Goal: Communication & Community: Answer question/provide support

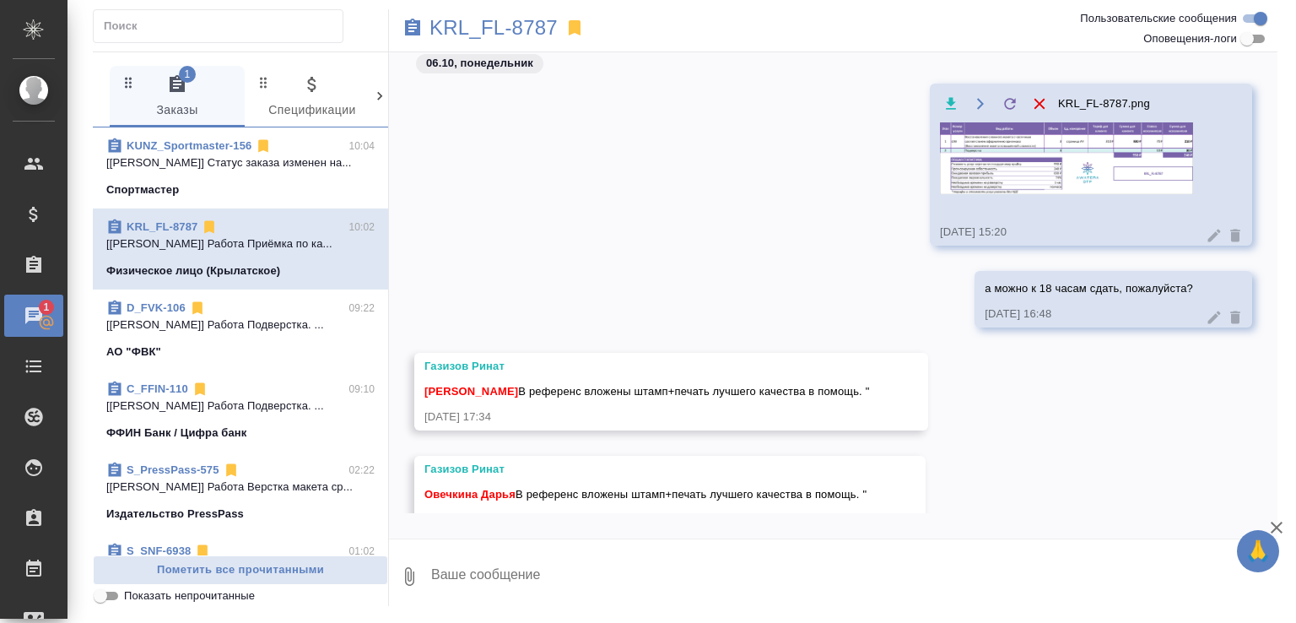
scroll to position [73, 0]
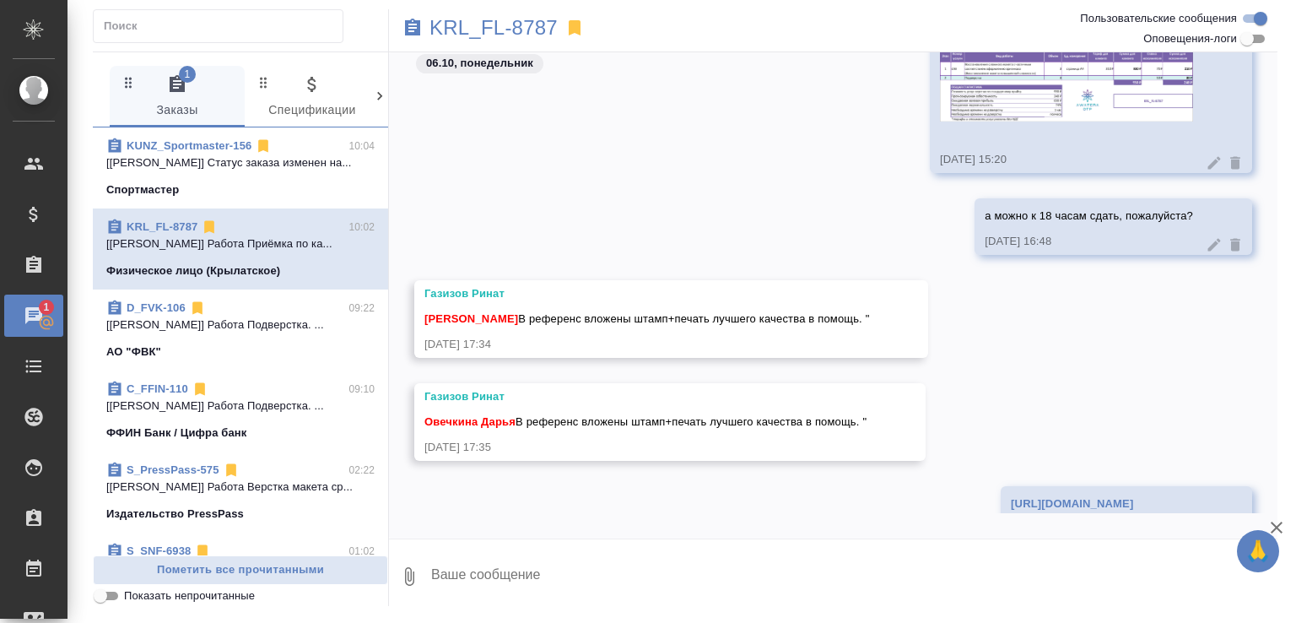
click at [574, 519] on div "06.10, понедельник KRL_FL-8787.png 06.10.25, 15:20 а можно к 18 часам сдать, по…" at bounding box center [833, 295] width 888 height 486
click at [243, 595] on span "Показать непрочитанные" at bounding box center [189, 595] width 131 height 17
click at [131, 595] on input "Показать непрочитанные" at bounding box center [100, 595] width 61 height 20
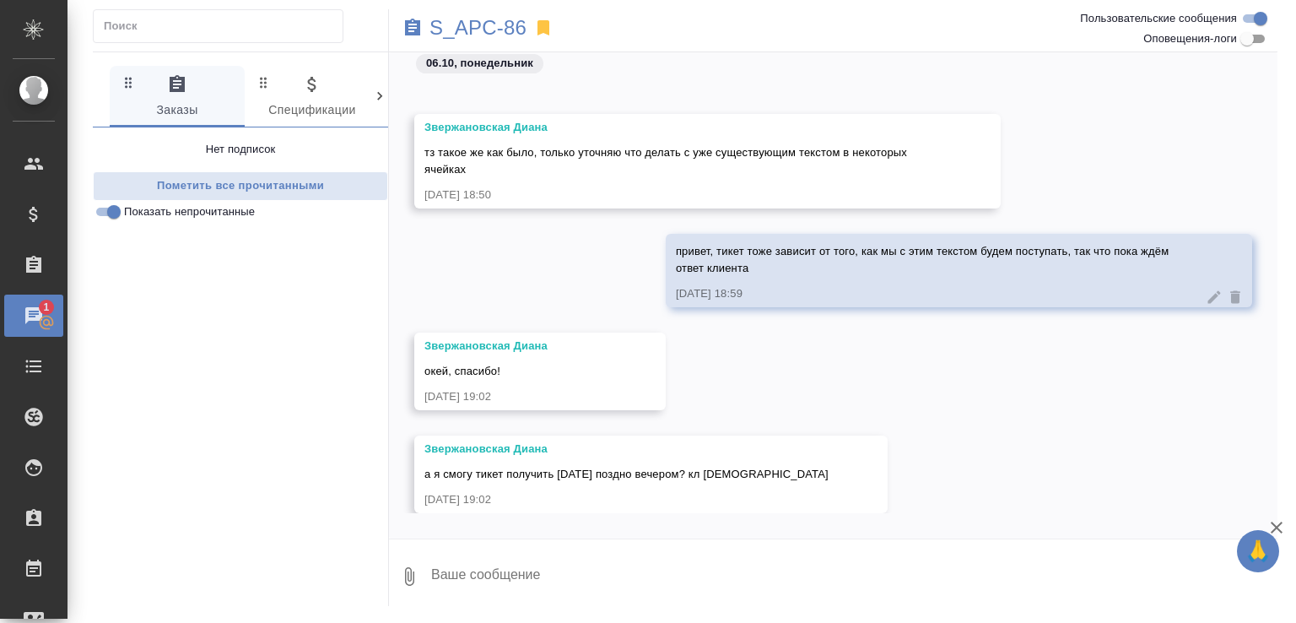
scroll to position [854, 0]
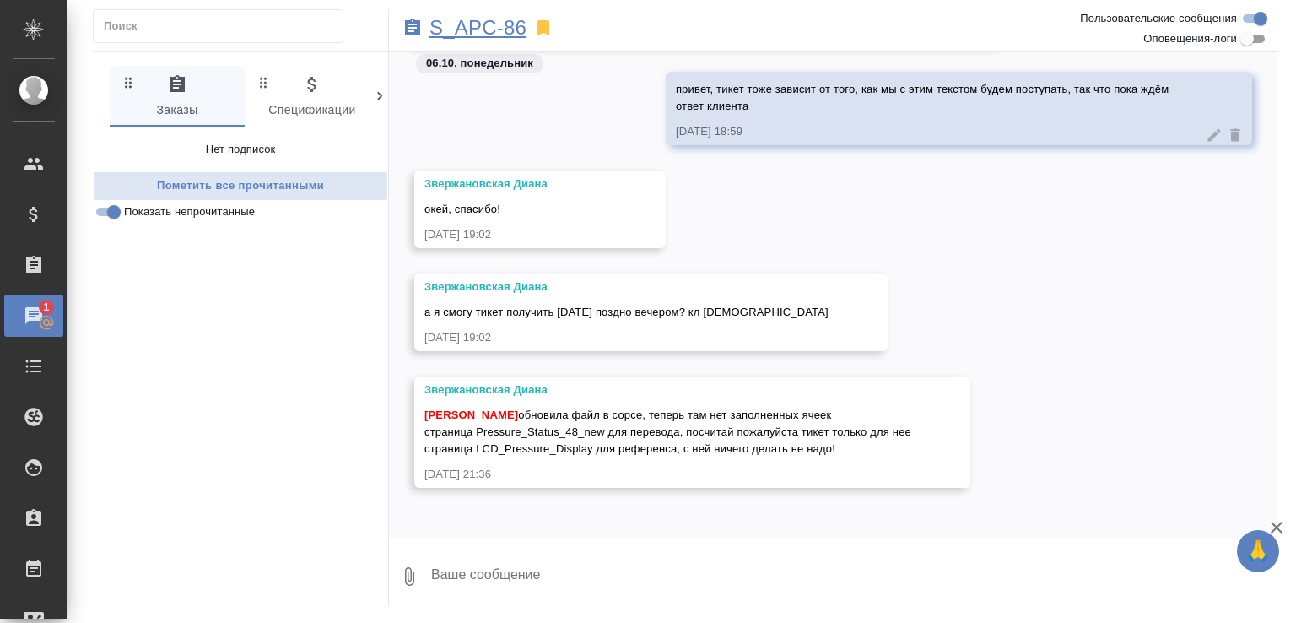
click at [504, 30] on p "S_APC-86" at bounding box center [477, 27] width 97 height 17
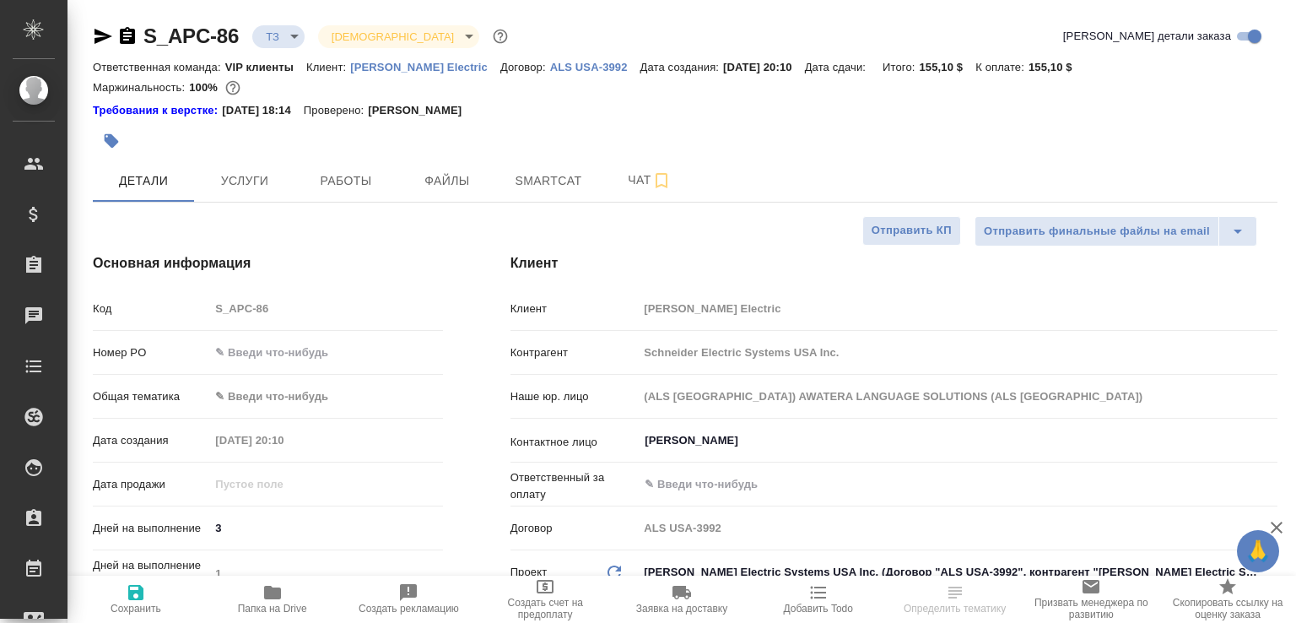
select select "RU"
click at [291, 602] on span "Папка на Drive" at bounding box center [272, 608] width 69 height 12
select select "RU"
type textarea "x"
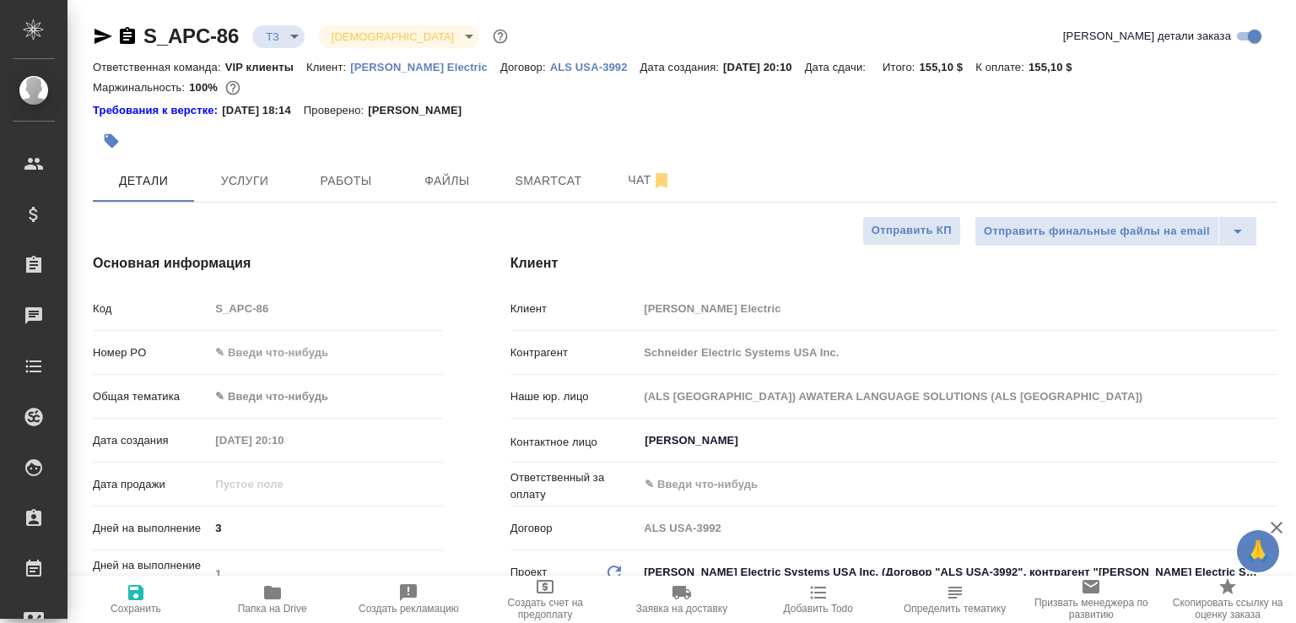
type textarea "x"
click at [325, 584] on span "Папка на Drive" at bounding box center [272, 598] width 116 height 32
type textarea "x"
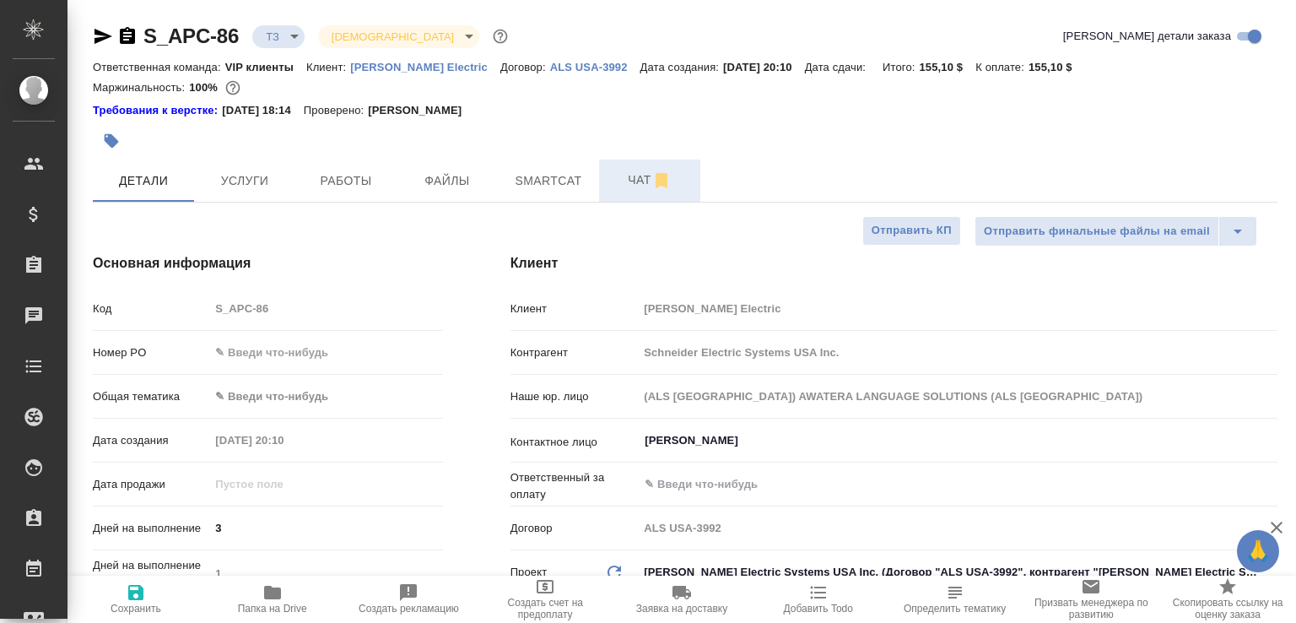
type textarea "x"
click at [624, 167] on button "Чат" at bounding box center [649, 180] width 101 height 42
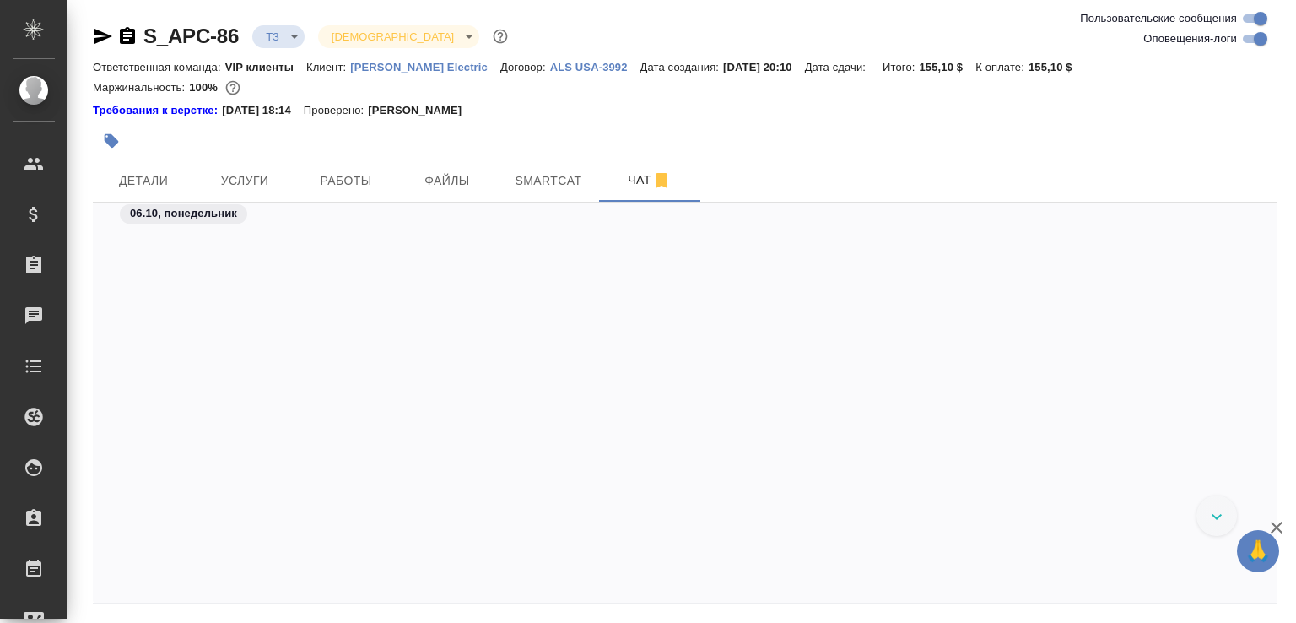
scroll to position [11057, 0]
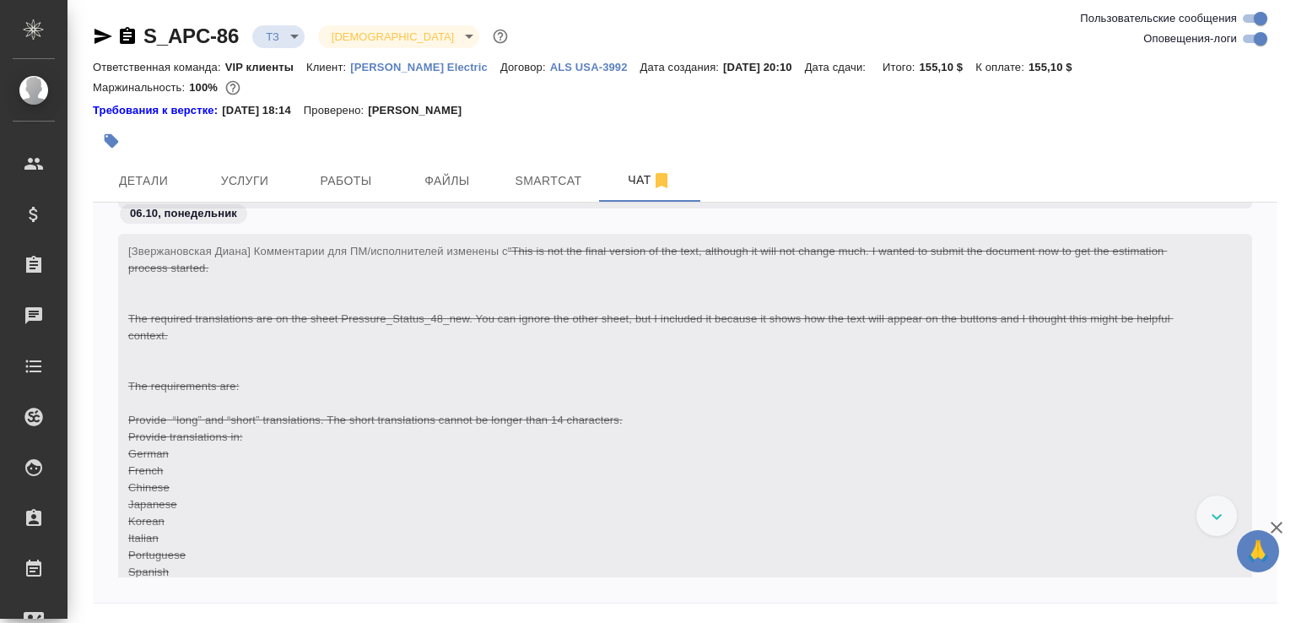
click at [128, 40] on icon "button" at bounding box center [127, 35] width 15 height 17
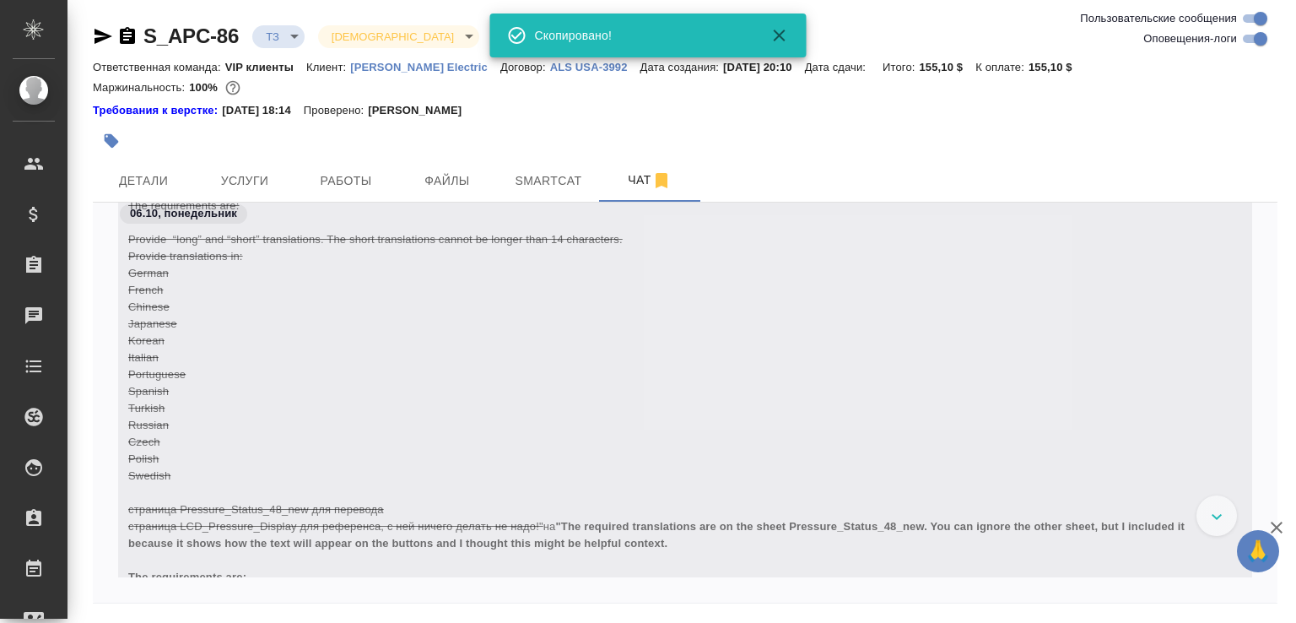
scroll to position [11417, 0]
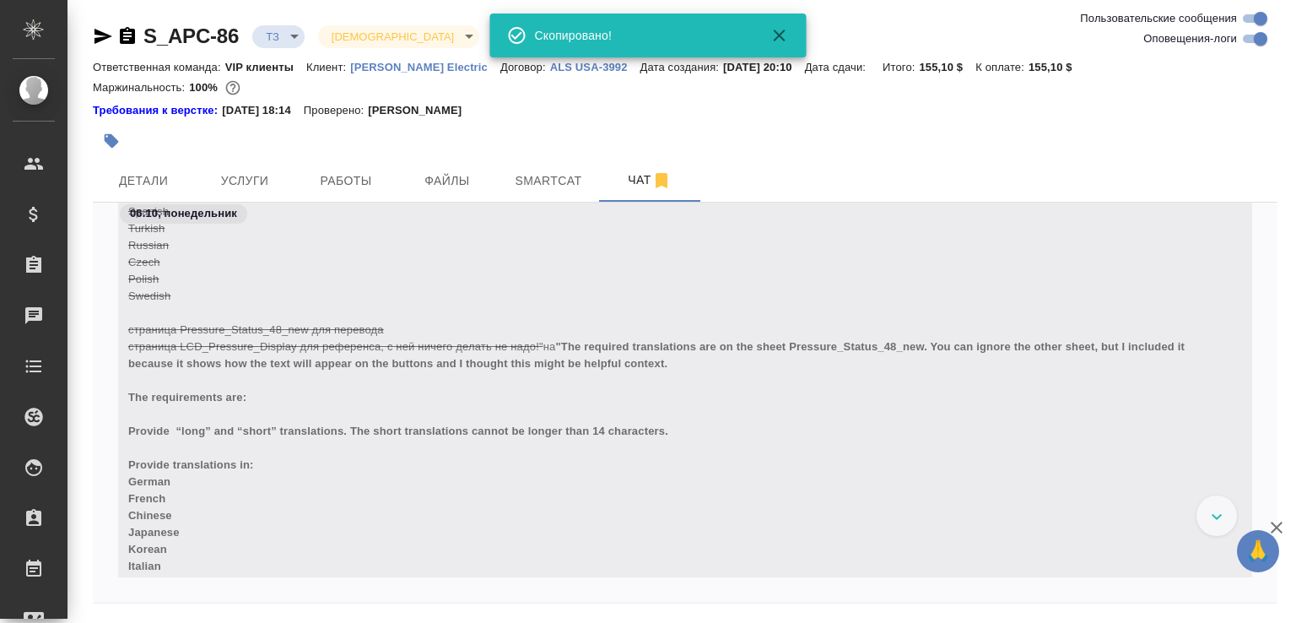
click at [1277, 526] on icon "button" at bounding box center [1276, 527] width 12 height 12
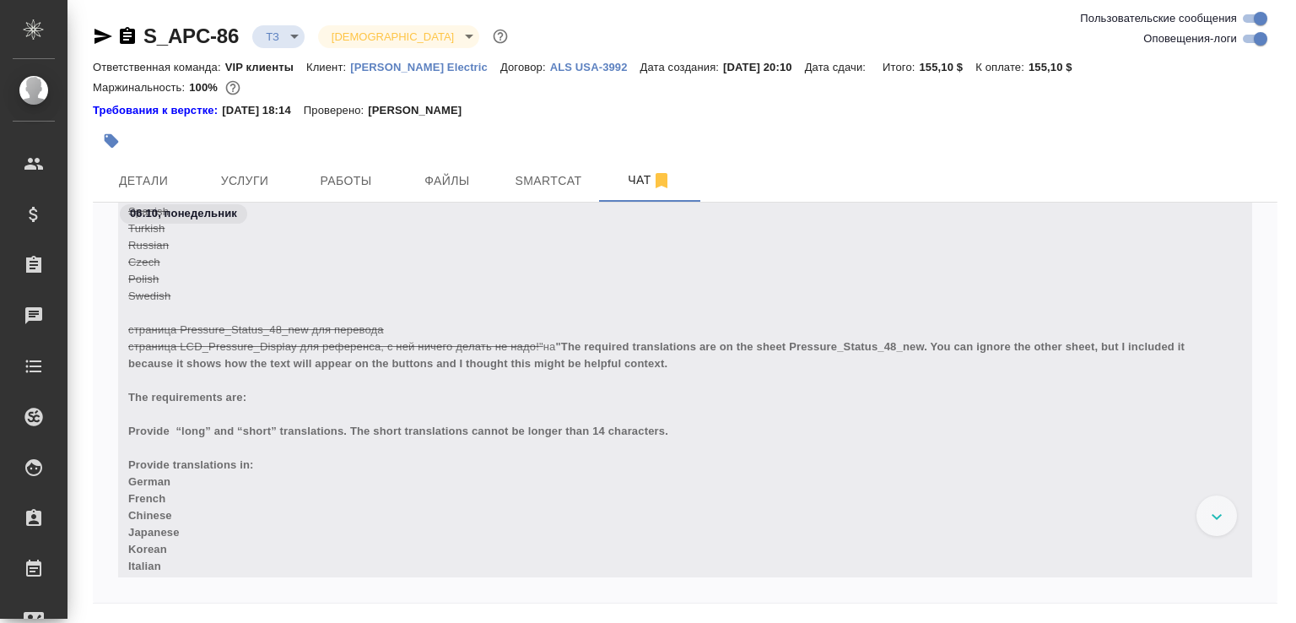
scroll to position [11640, 0]
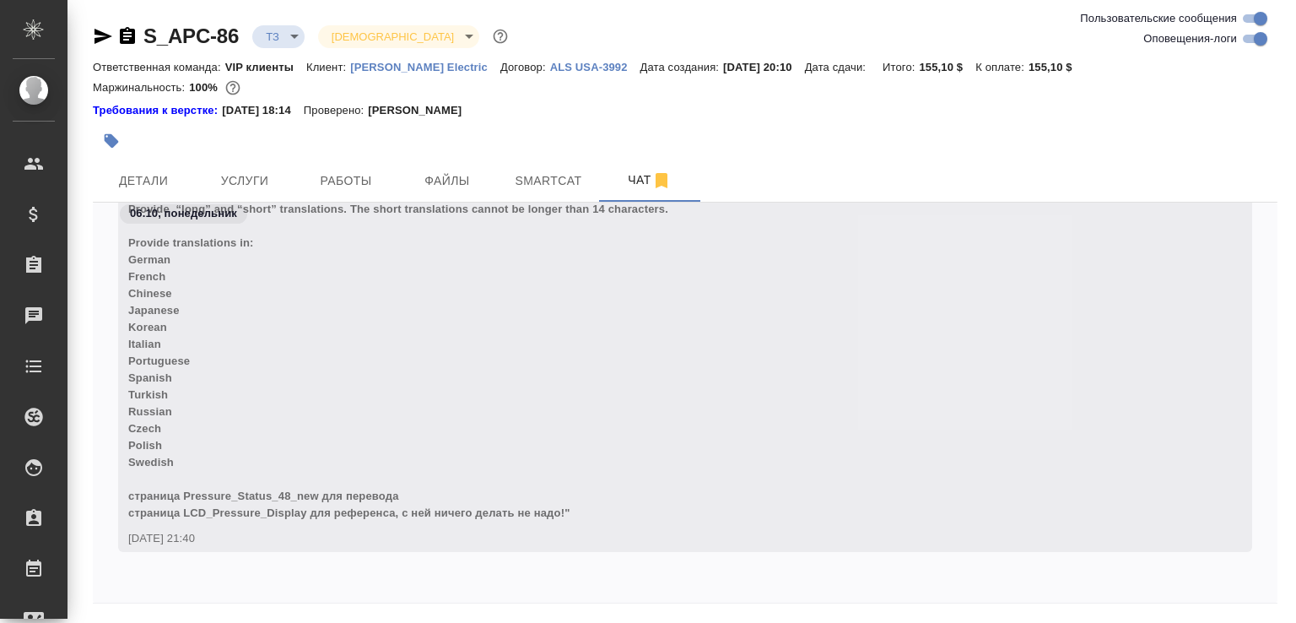
click at [1261, 38] on input "Оповещения-логи" at bounding box center [1260, 39] width 61 height 20
checkbox input "false"
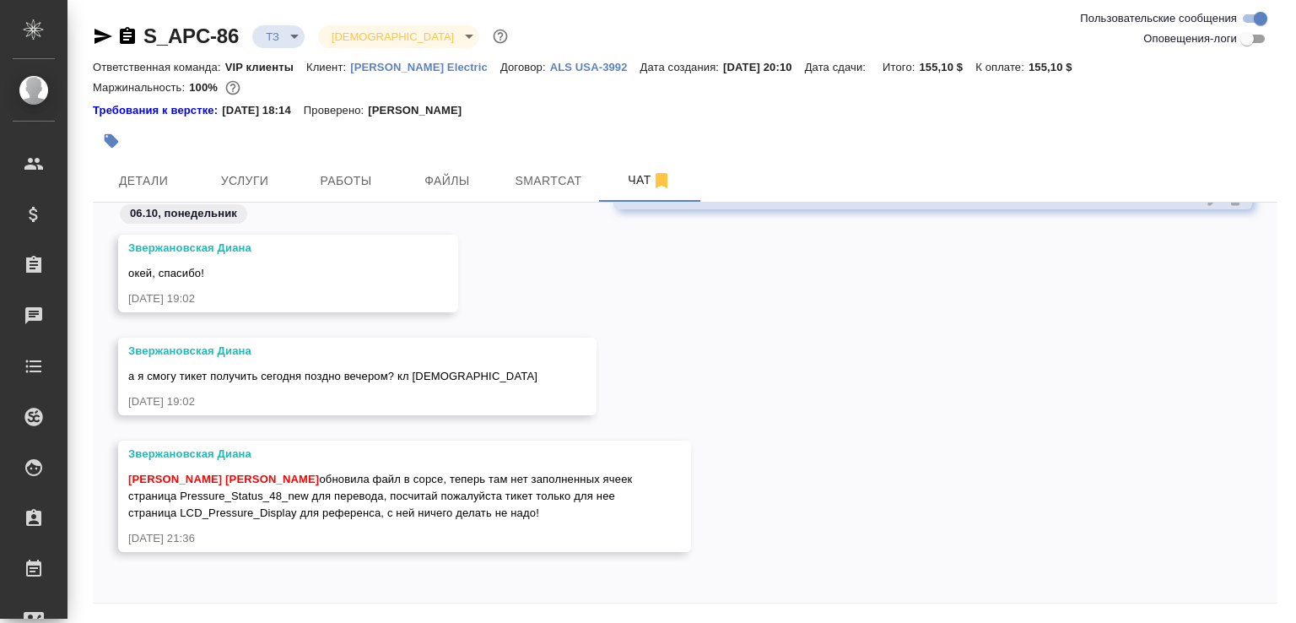
scroll to position [3871, 0]
click at [292, 31] on body ".cls-1 fill:#fff; AWATERA Малофеева Екатерина e.malofeeva Клиенты Спецификации …" at bounding box center [648, 311] width 1296 height 623
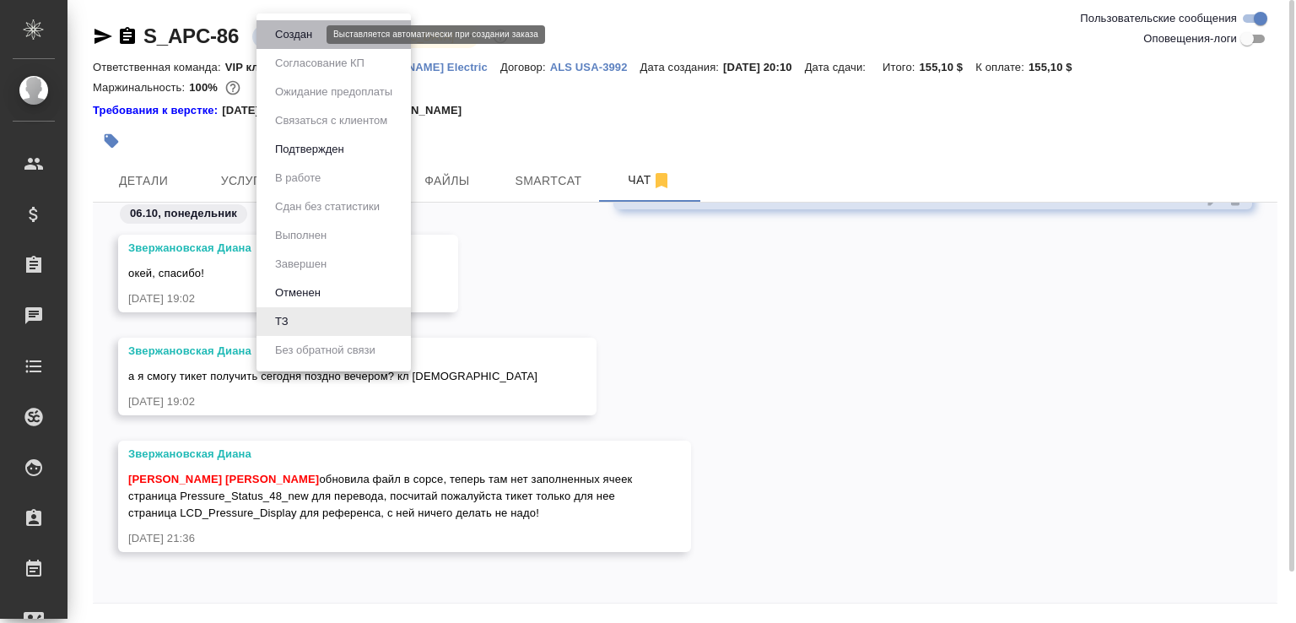
click at [292, 31] on button "Создан" at bounding box center [293, 34] width 47 height 19
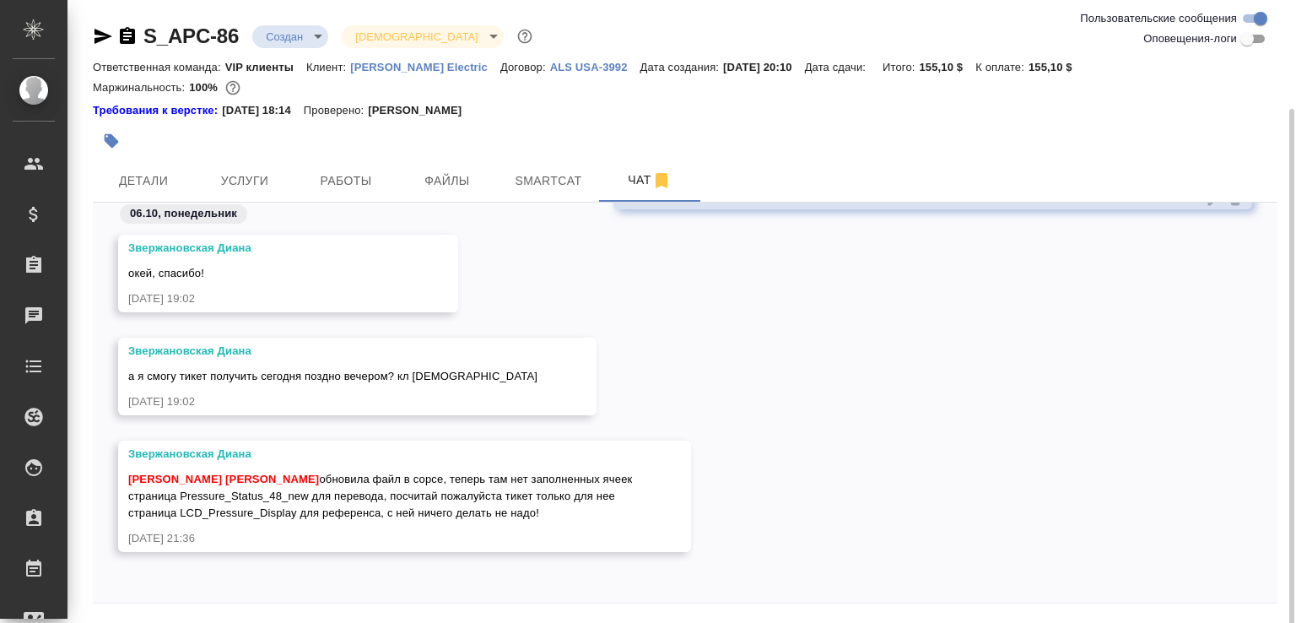
scroll to position [57, 0]
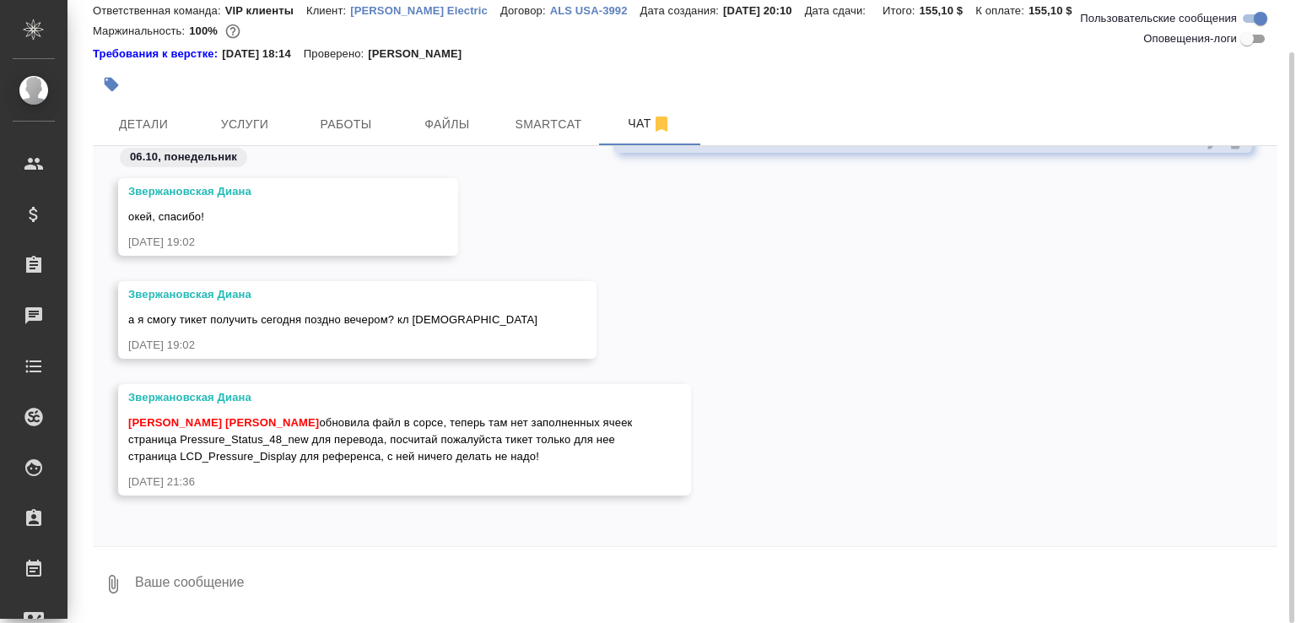
click at [102, 571] on button "0" at bounding box center [113, 583] width 40 height 57
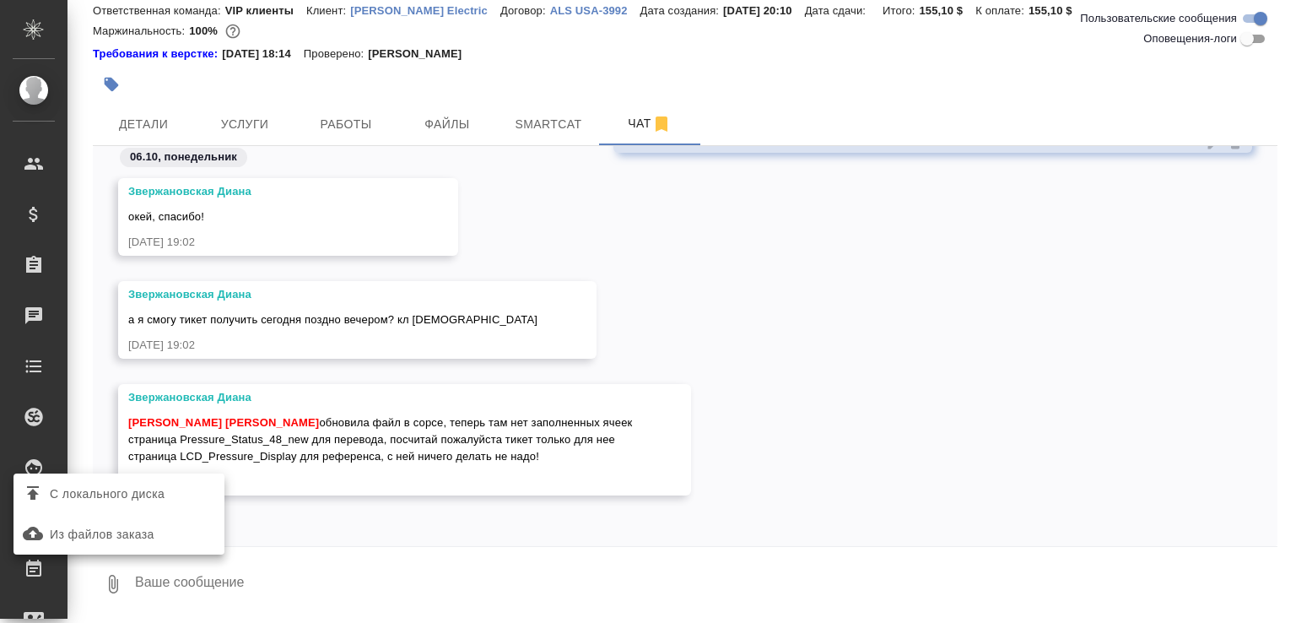
click at [119, 498] on span "С локального диска" at bounding box center [107, 493] width 115 height 21
click at [0, 0] on input "С локального диска" at bounding box center [0, 0] width 0 height 0
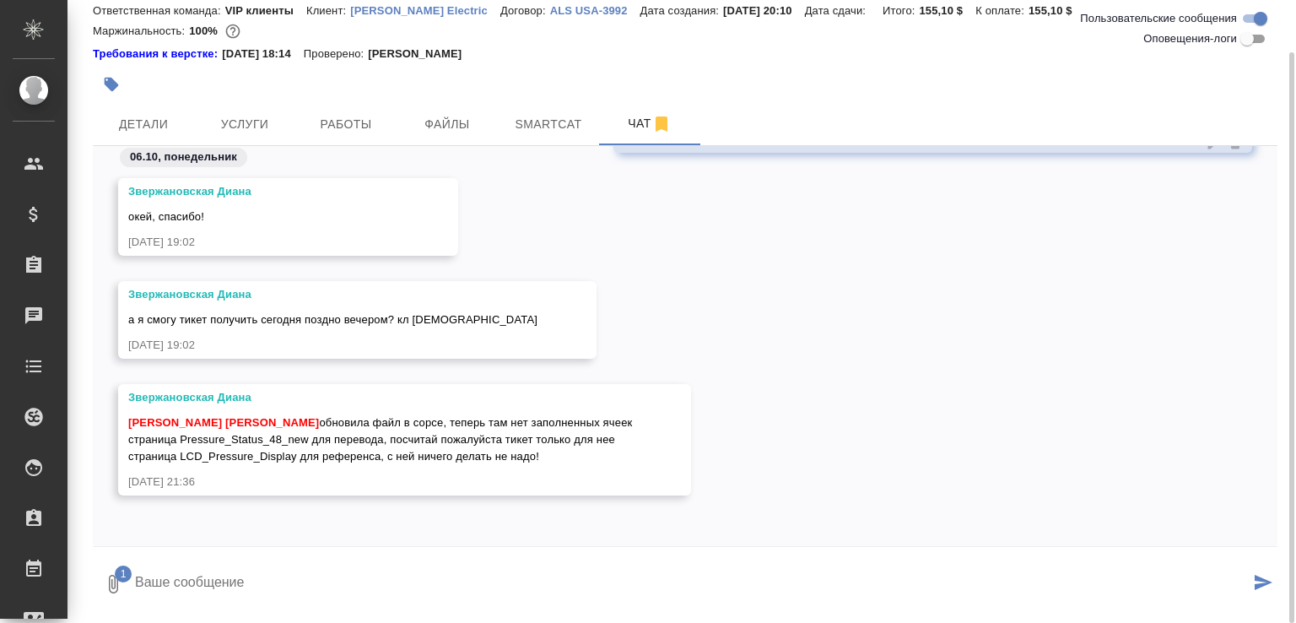
click at [236, 580] on textarea at bounding box center [691, 583] width 1116 height 57
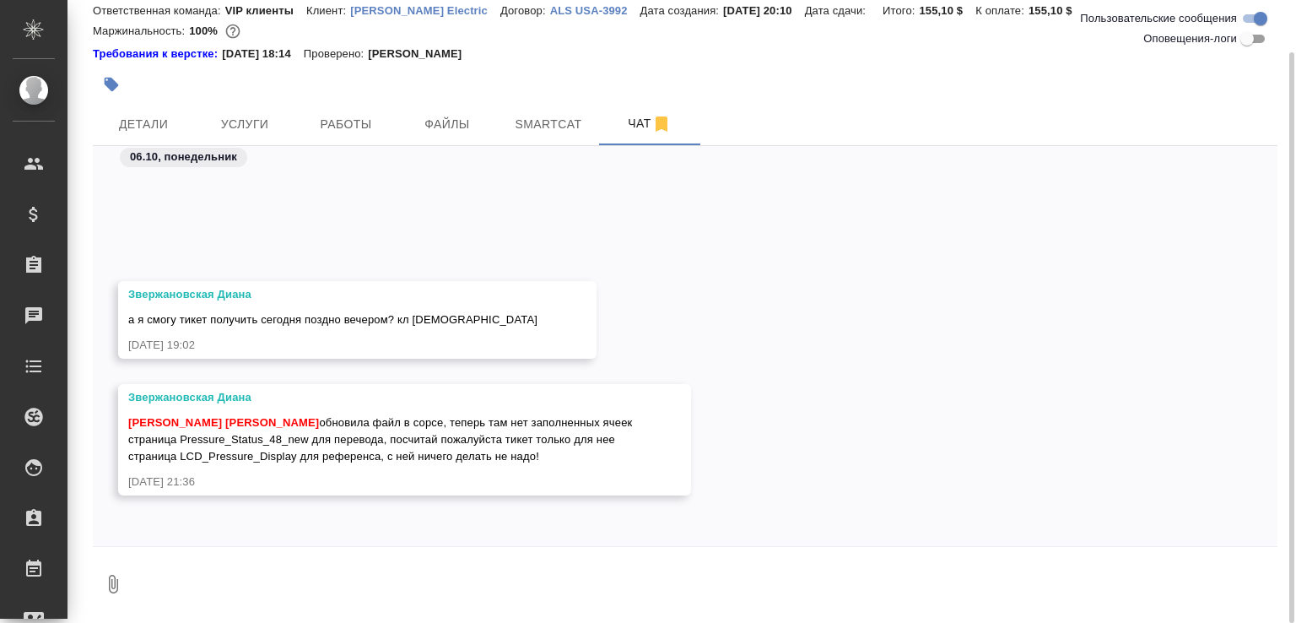
scroll to position [1130, 0]
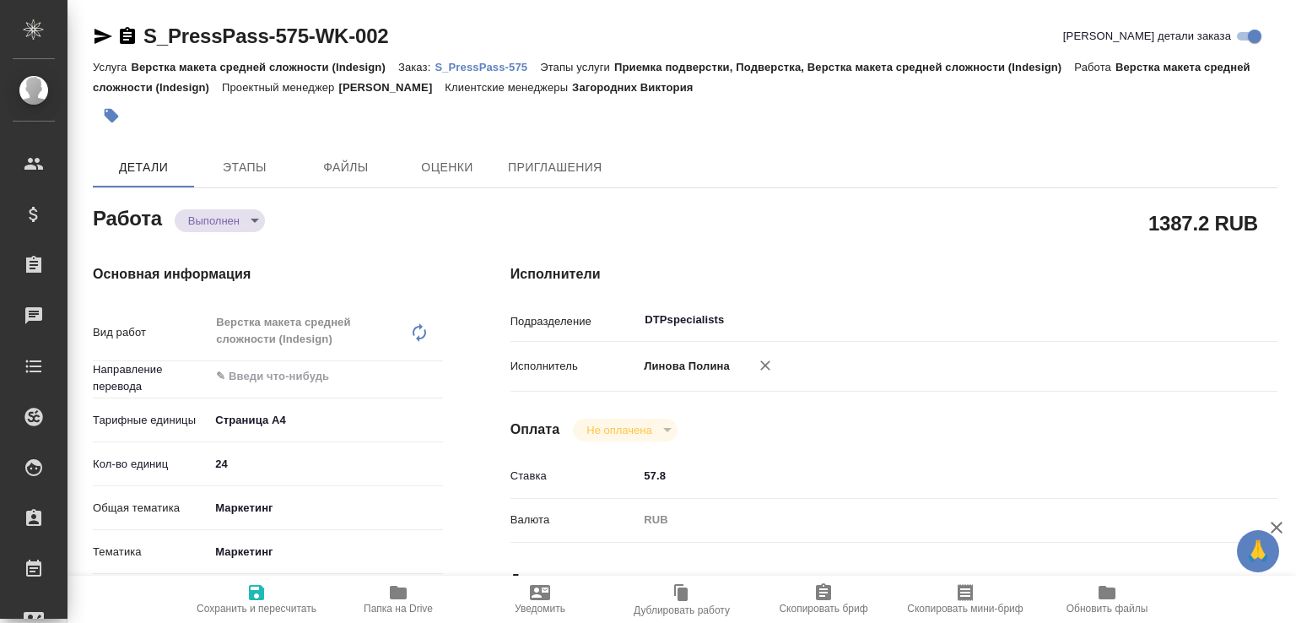
click at [258, 227] on body "🙏 .cls-1 fill:#fff; AWATERA [PERSON_NAME]malofeeva Клиенты Спецификации Заказы …" at bounding box center [648, 311] width 1296 height 623
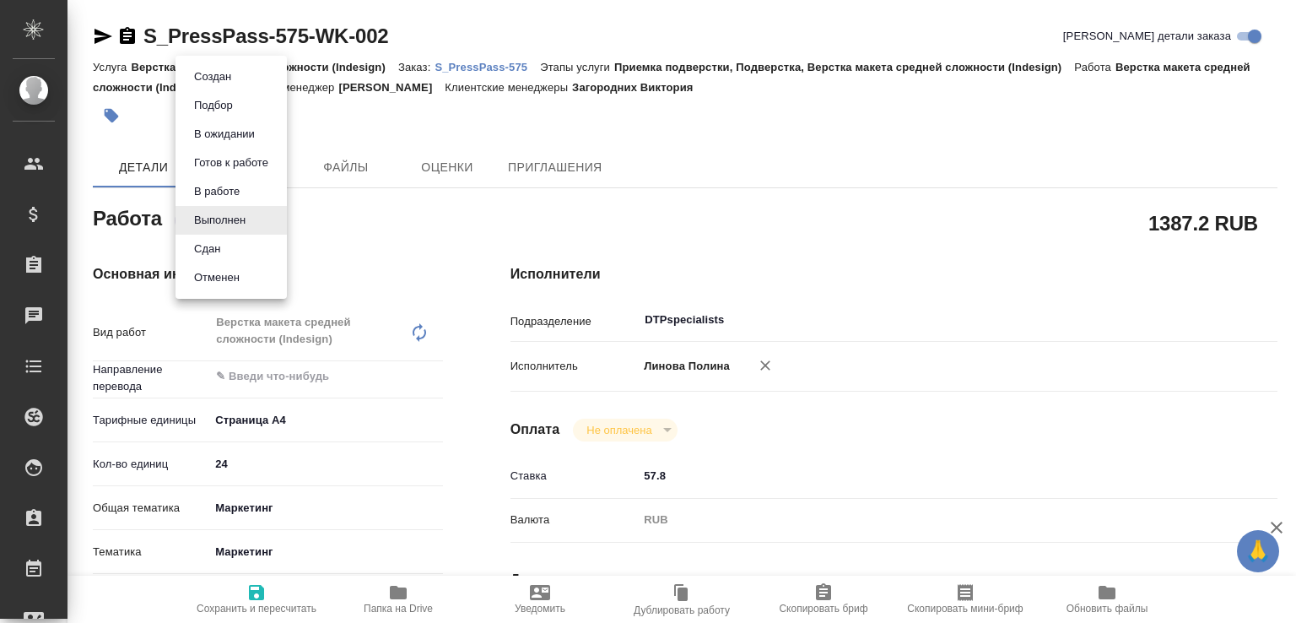
click at [236, 247] on li "Сдан" at bounding box center [230, 249] width 111 height 29
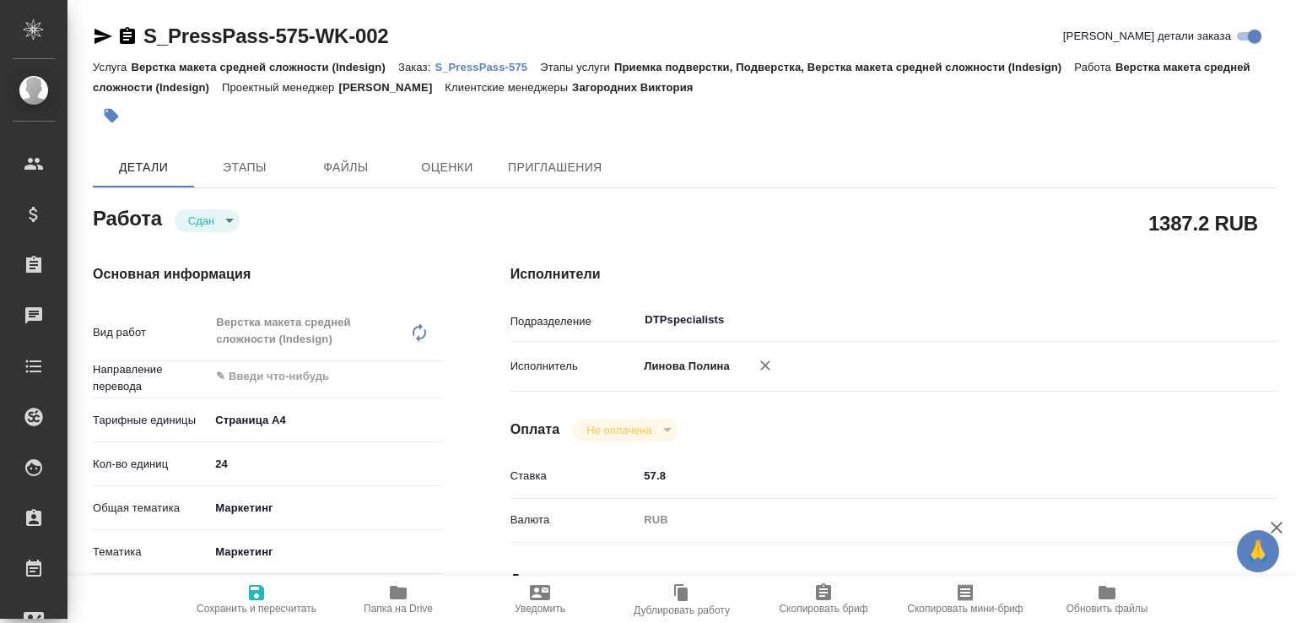
type textarea "x"
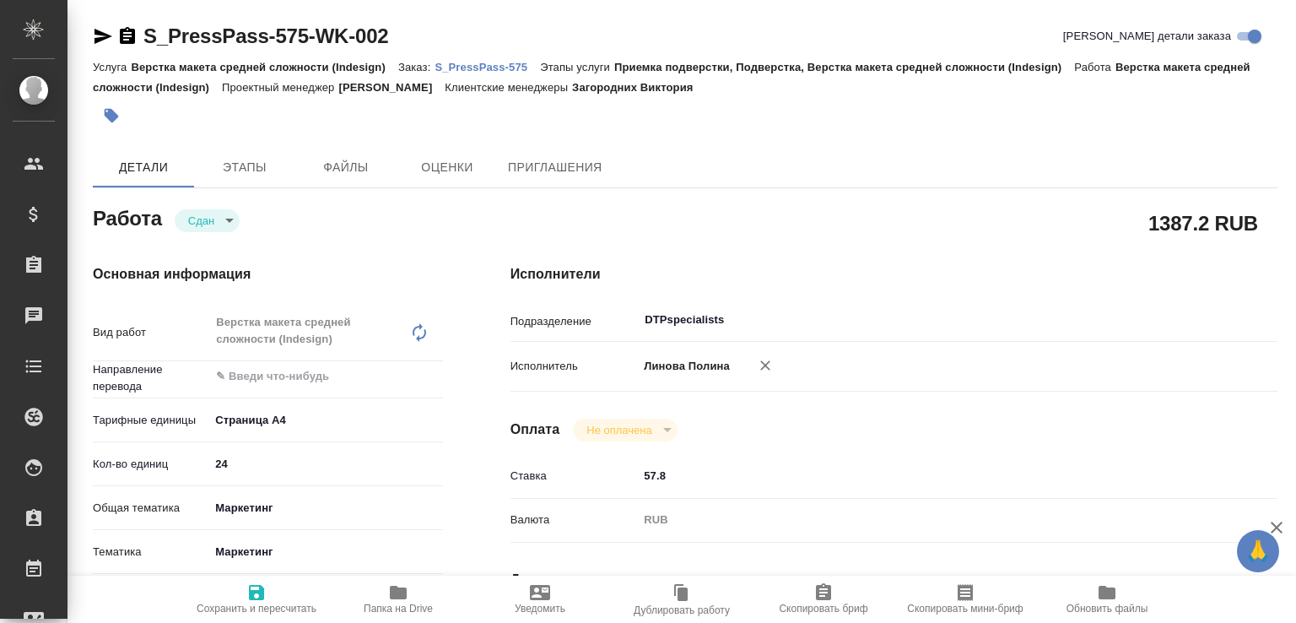
type textarea "x"
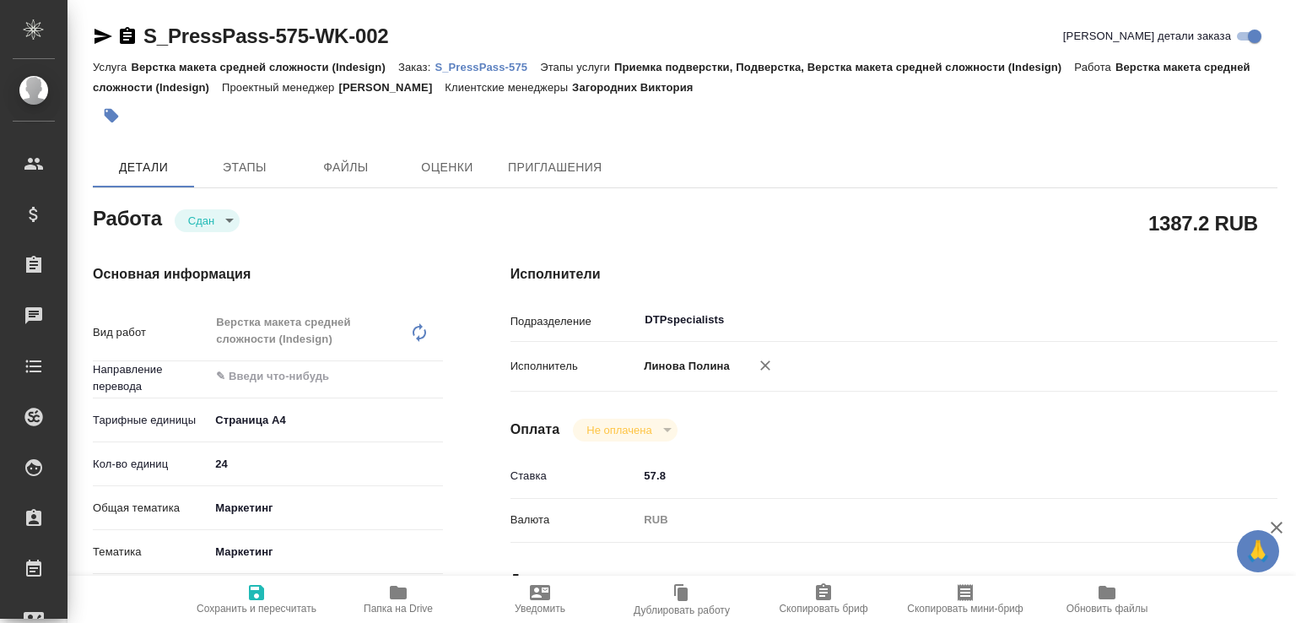
click at [412, 585] on span "Папка на Drive" at bounding box center [397, 598] width 121 height 32
type textarea "x"
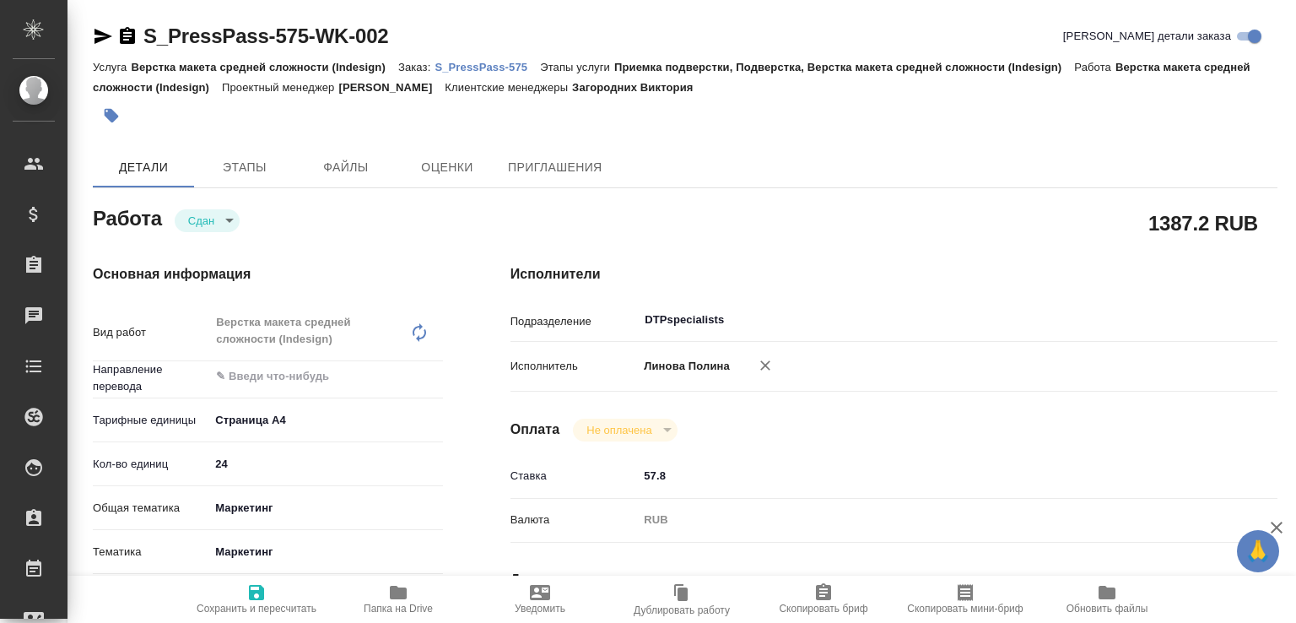
type textarea "x"
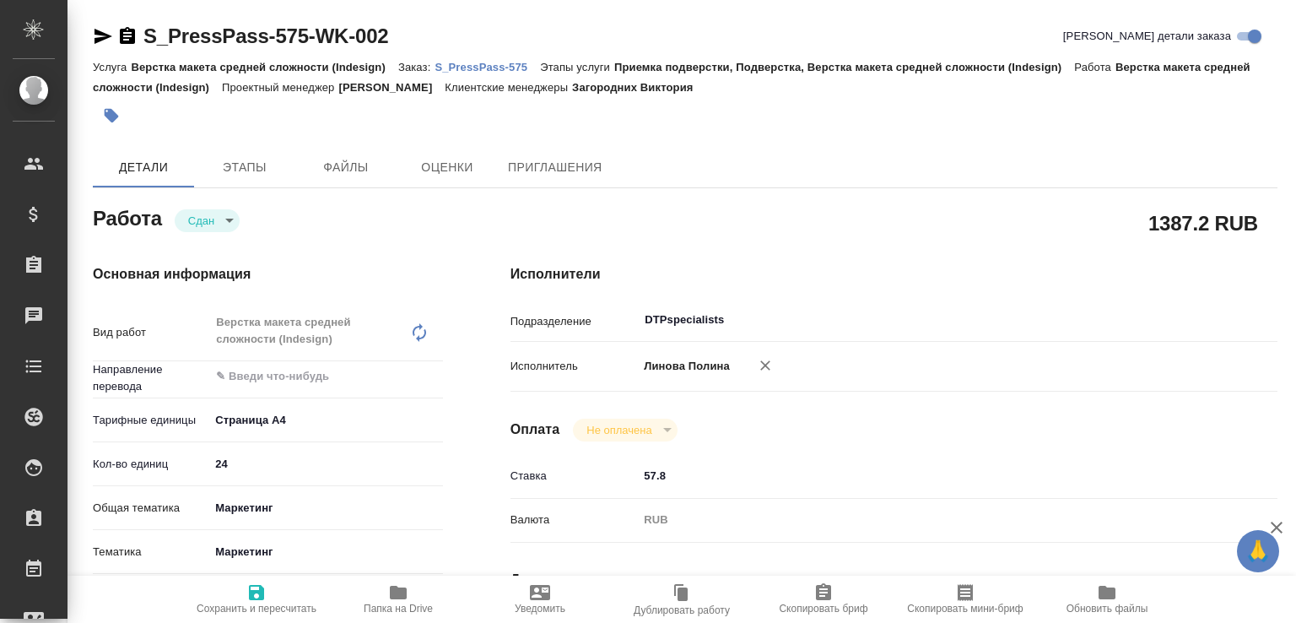
type textarea "x"
click at [530, 65] on p "S_PressPass-575" at bounding box center [486, 67] width 105 height 13
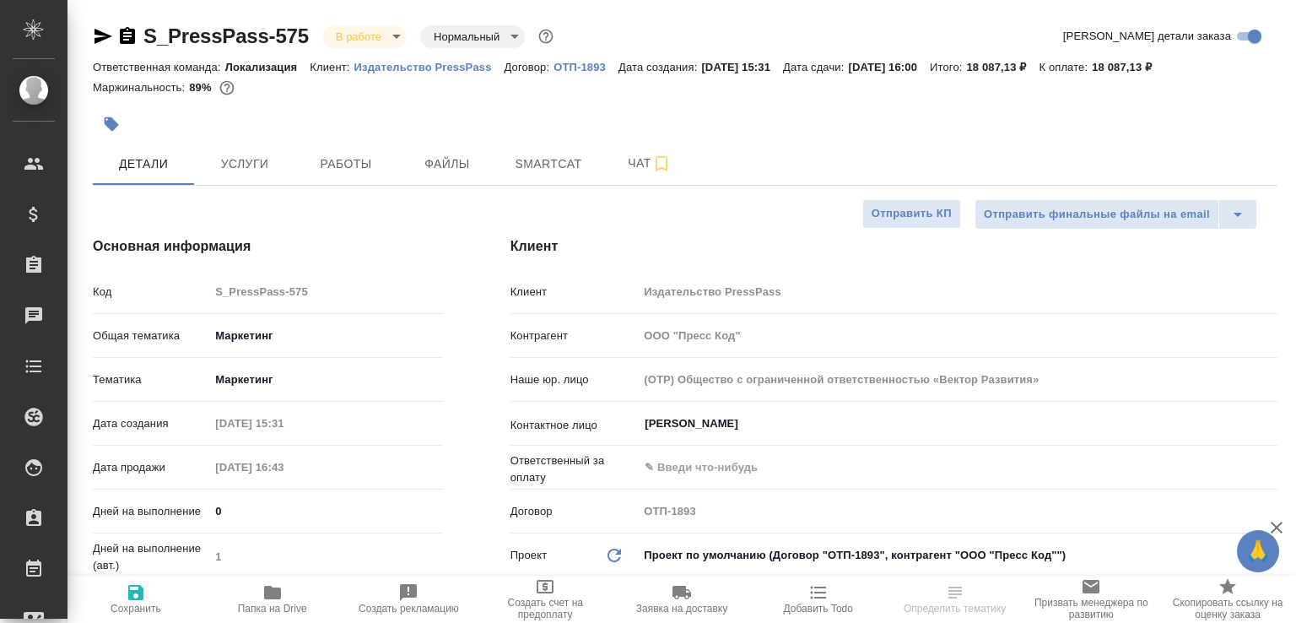
select select "RU"
type textarea "x"
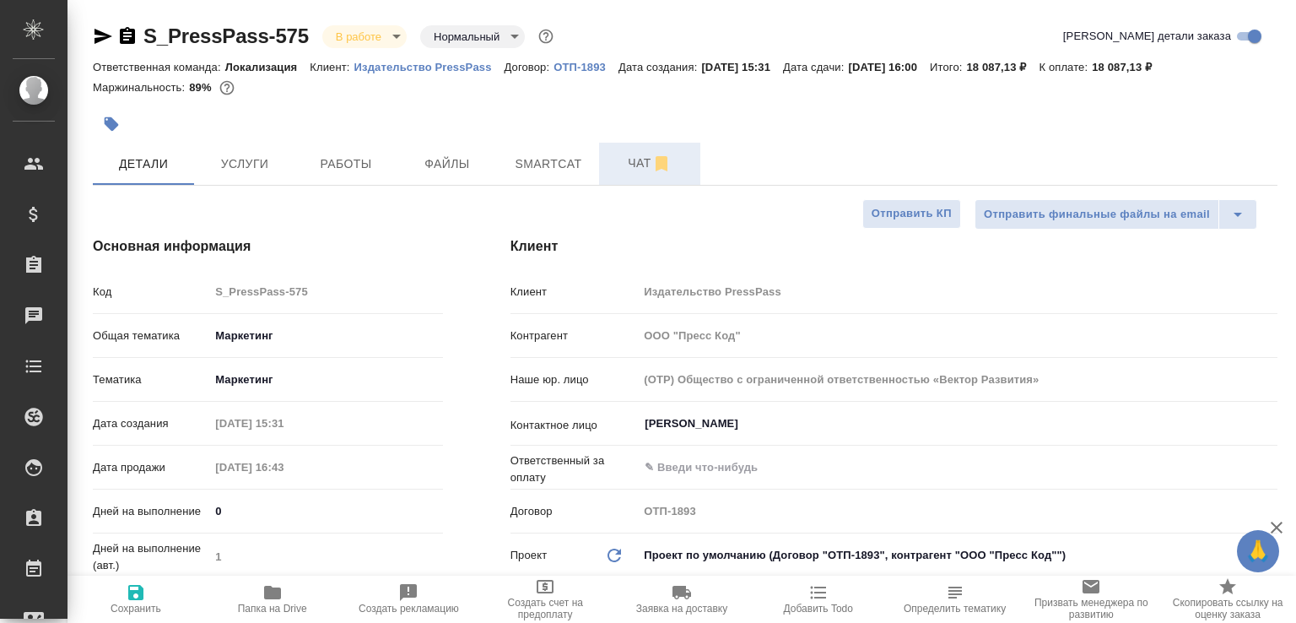
click at [607, 153] on button "Чат" at bounding box center [649, 164] width 101 height 42
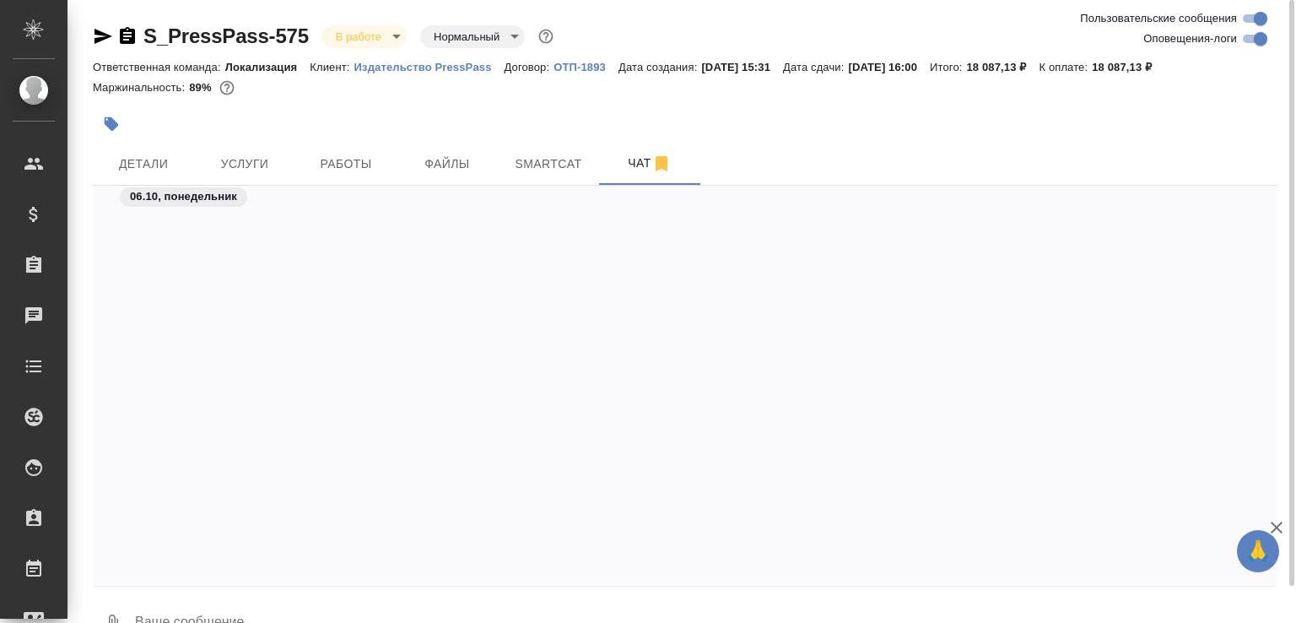
scroll to position [6006, 0]
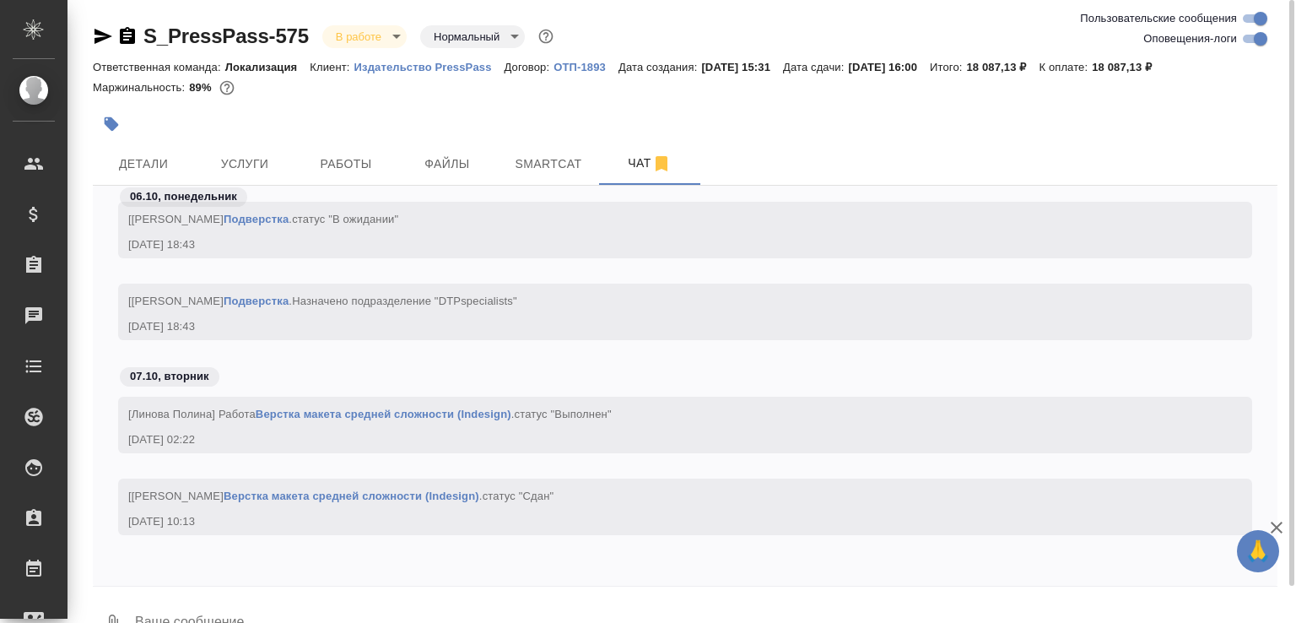
click at [337, 599] on textarea at bounding box center [705, 623] width 1144 height 57
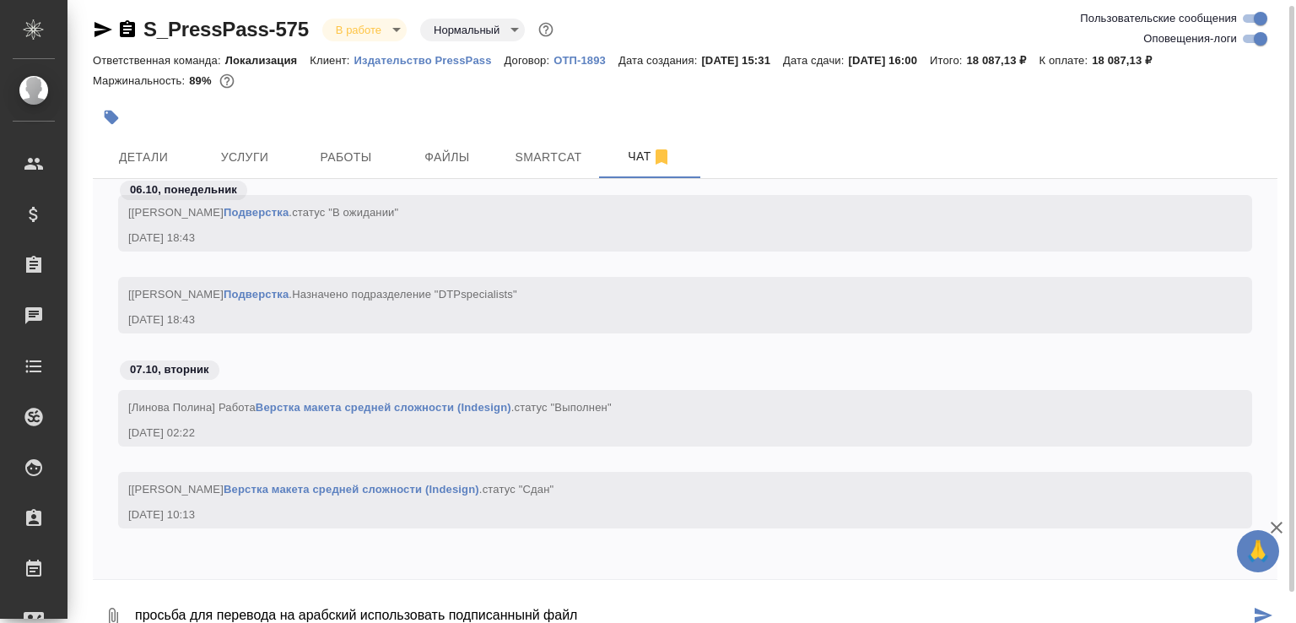
paste textarea "https://drive.awatera.com/apps/files/files/10613205?dir=/Shares/PressPass/Order…"
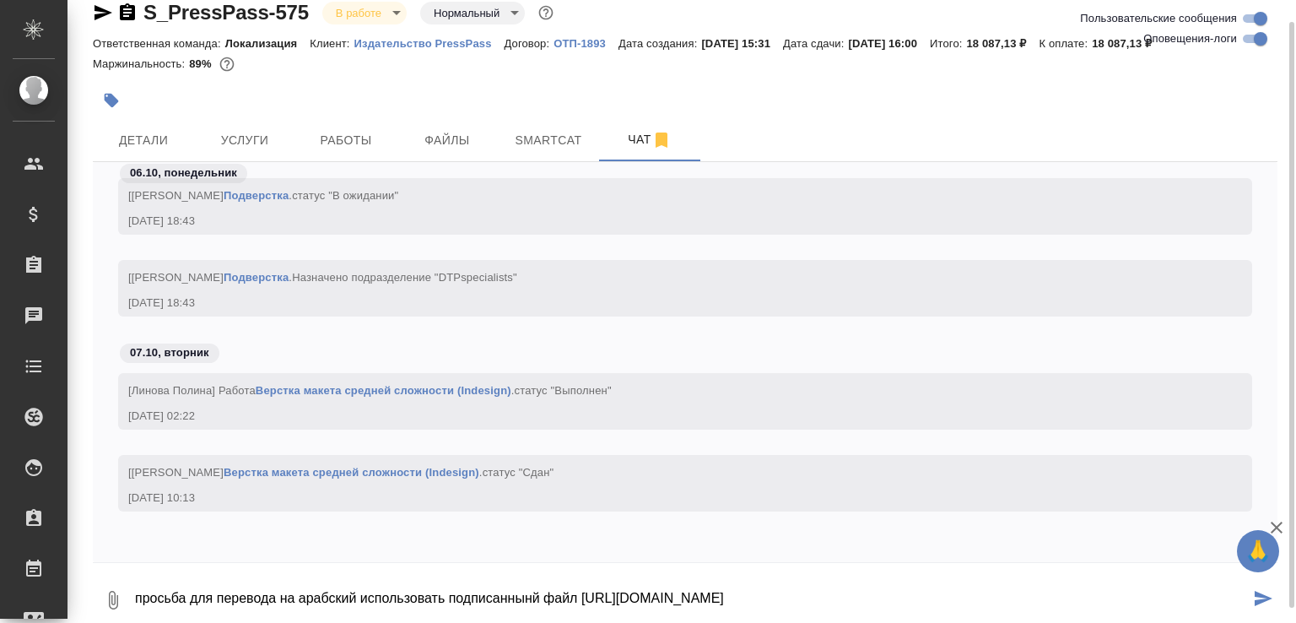
click at [563, 599] on textarea "просьба для перевода на арабский использовать подписаннынй файл https://drive.a…" at bounding box center [691, 599] width 1116 height 57
type textarea "просьба для перевода на арабский использовать подписанный файл https://drive.aw…"
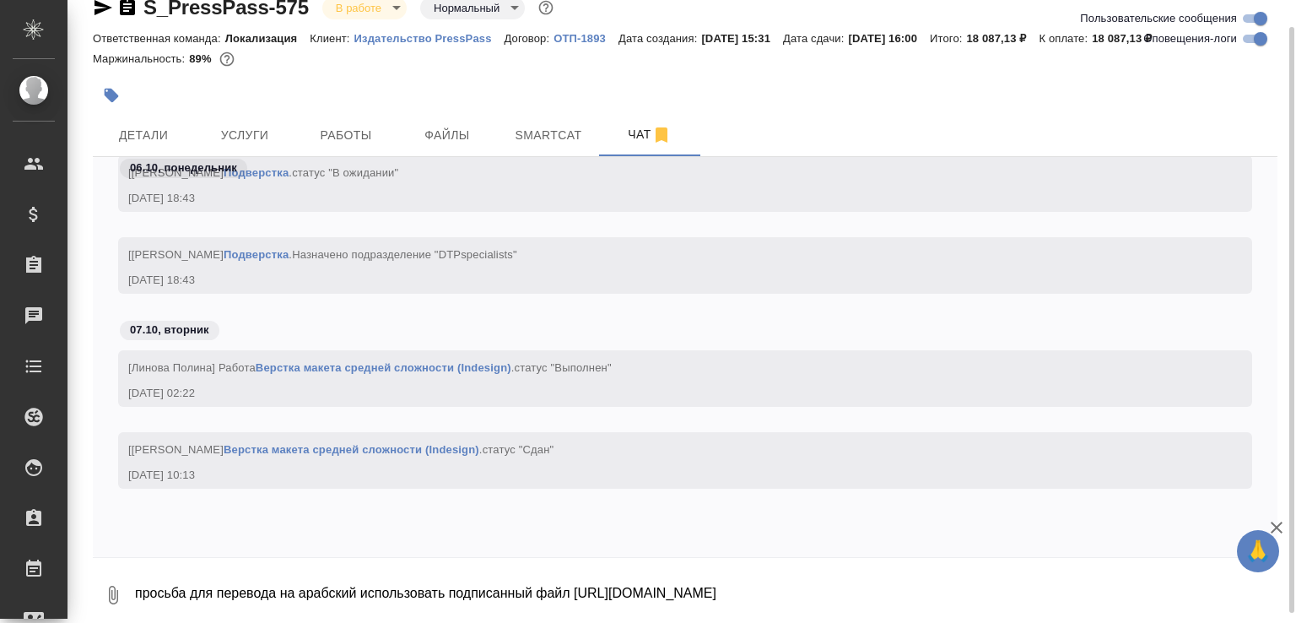
scroll to position [6104, 0]
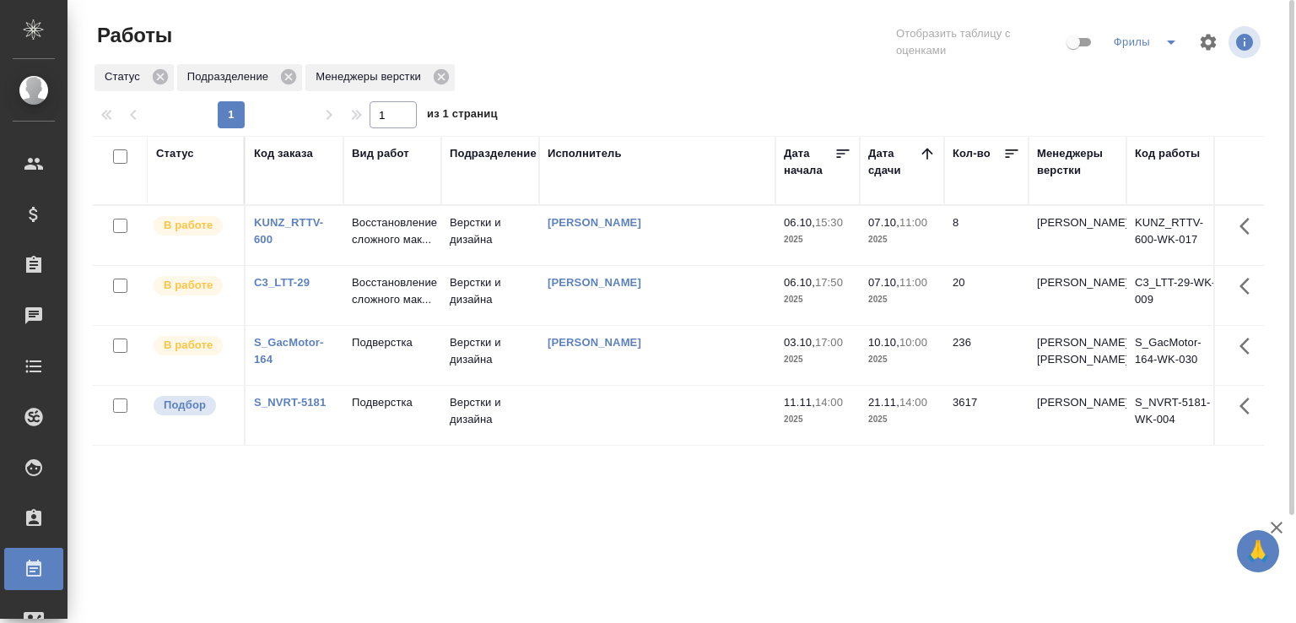
click at [489, 246] on td "Верстки и дизайна" at bounding box center [490, 235] width 98 height 59
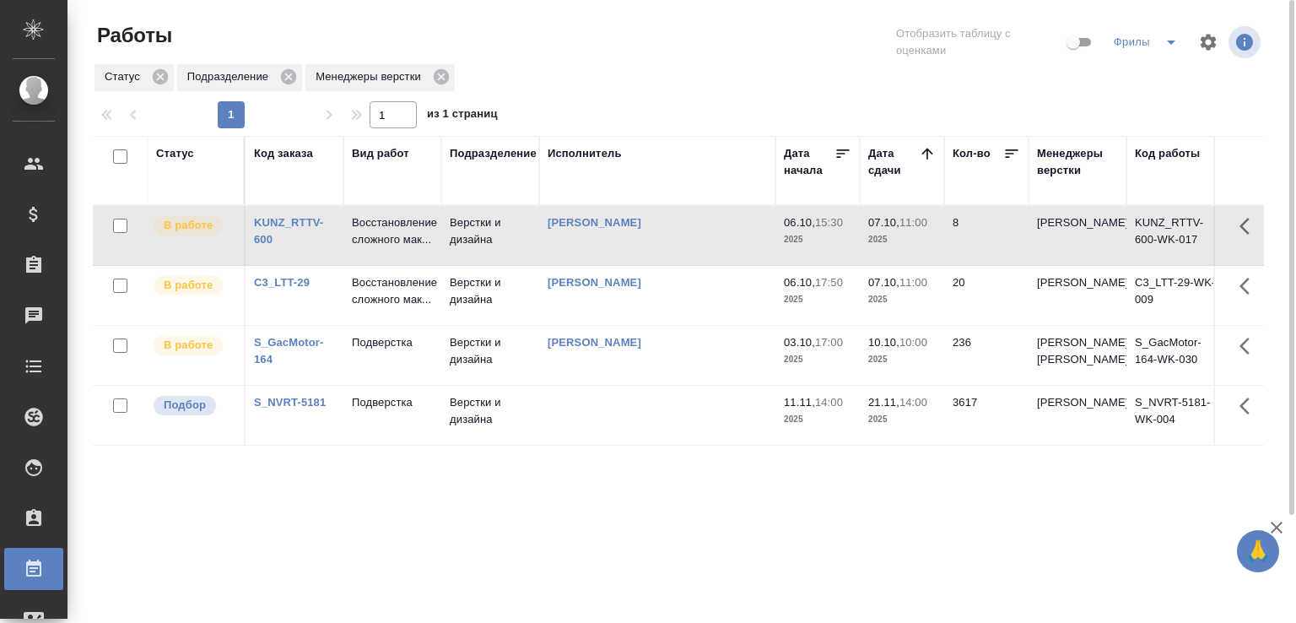
click at [489, 246] on td "Верстки и дизайна" at bounding box center [490, 235] width 98 height 59
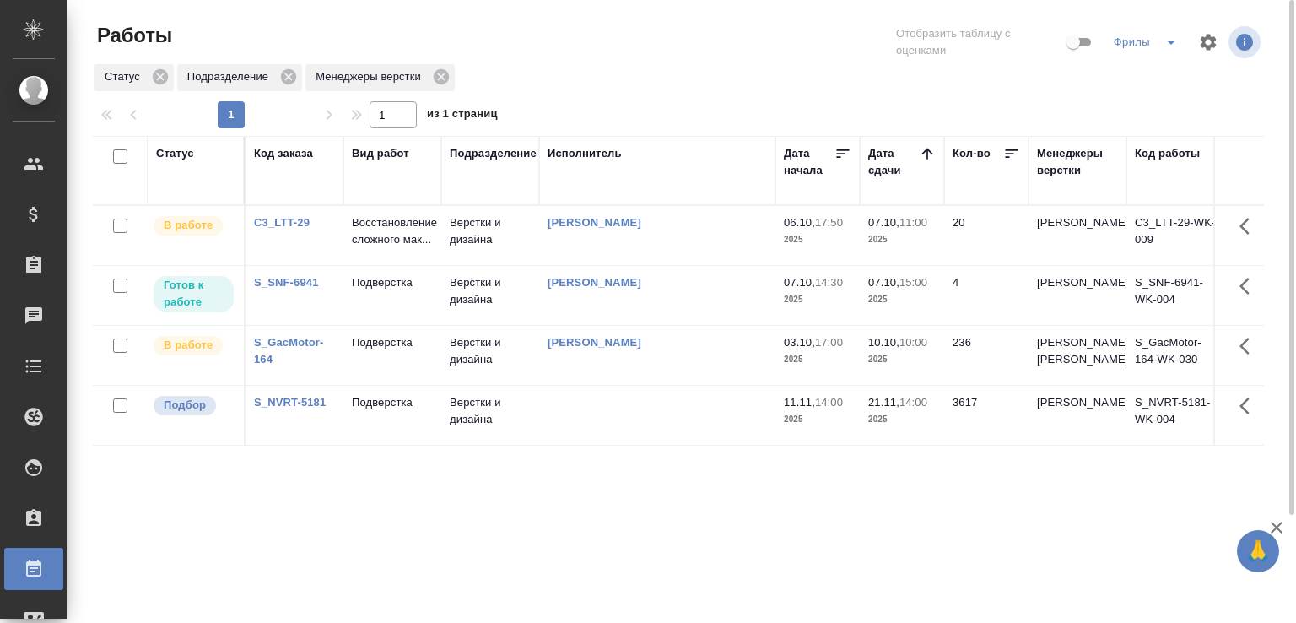
click at [1167, 40] on icon "split button" at bounding box center [1171, 42] width 8 height 4
click at [1140, 64] on li "Total" at bounding box center [1147, 75] width 94 height 27
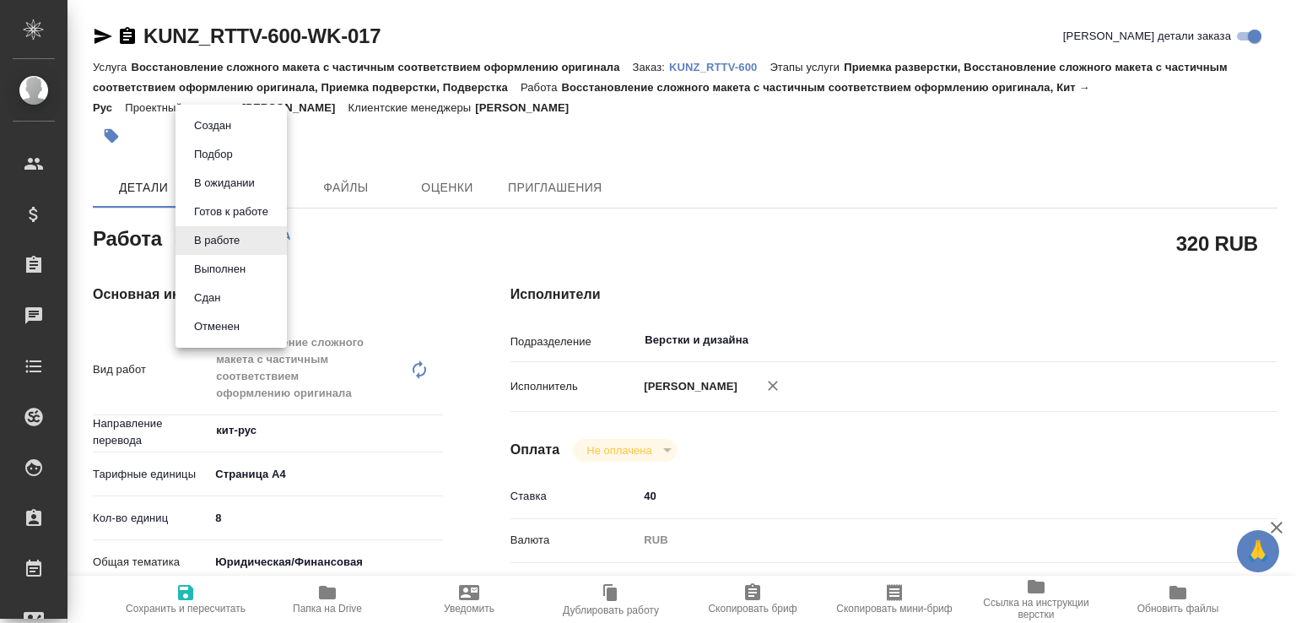
click at [246, 241] on body "🙏 .cls-1 fill:#fff; AWATERA Малофеева Екатерина e.malofeeva Клиенты Спецификаци…" at bounding box center [648, 311] width 1296 height 623
type textarea "x"
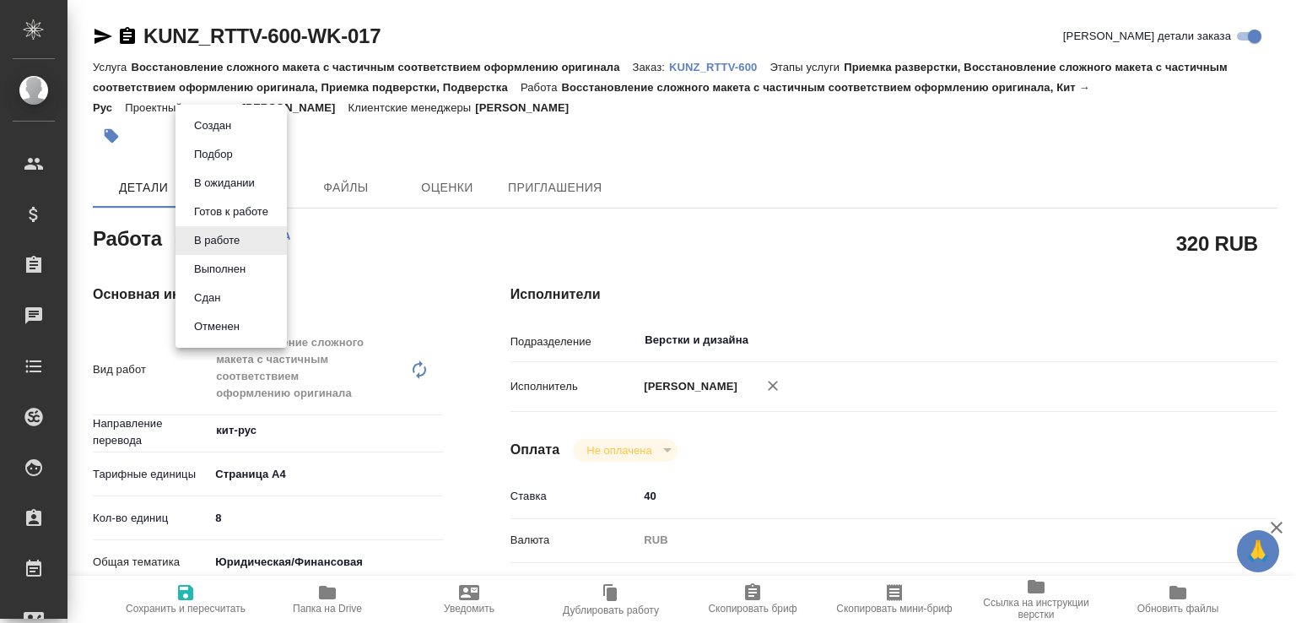
type textarea "x"
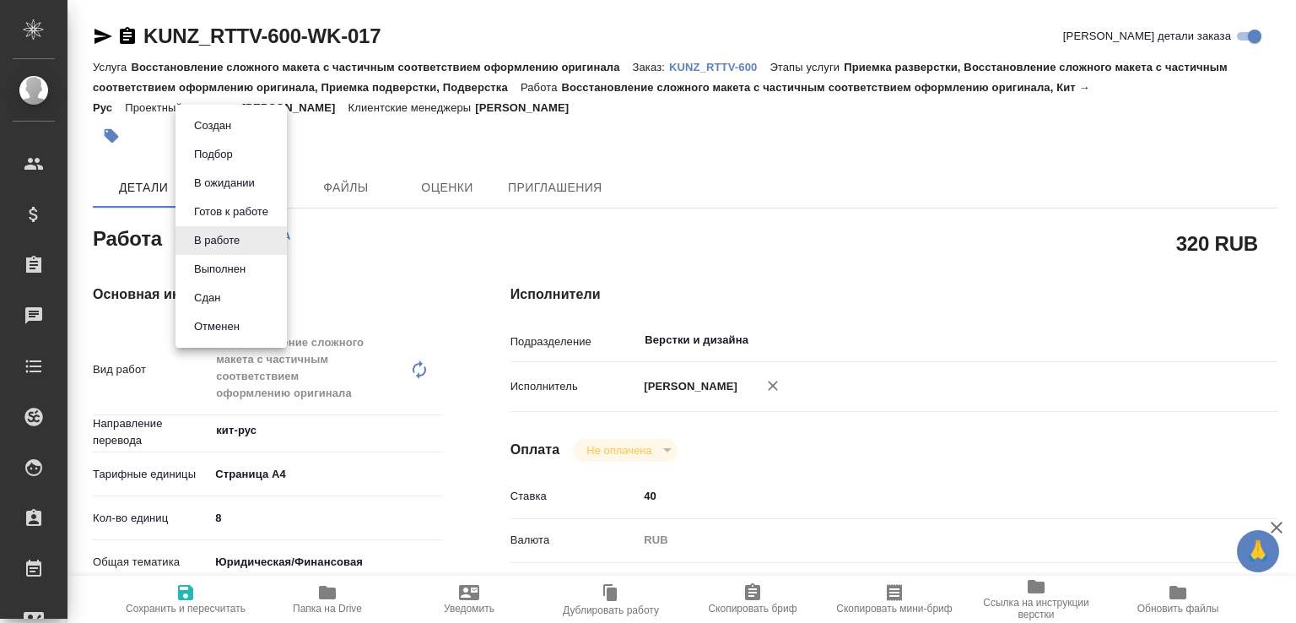
type textarea "x"
type input "inProgress"
type textarea "Восстановление сложного макета с частичным соответствием оформлению оригинала"
type textarea "x"
type input "кит-рус"
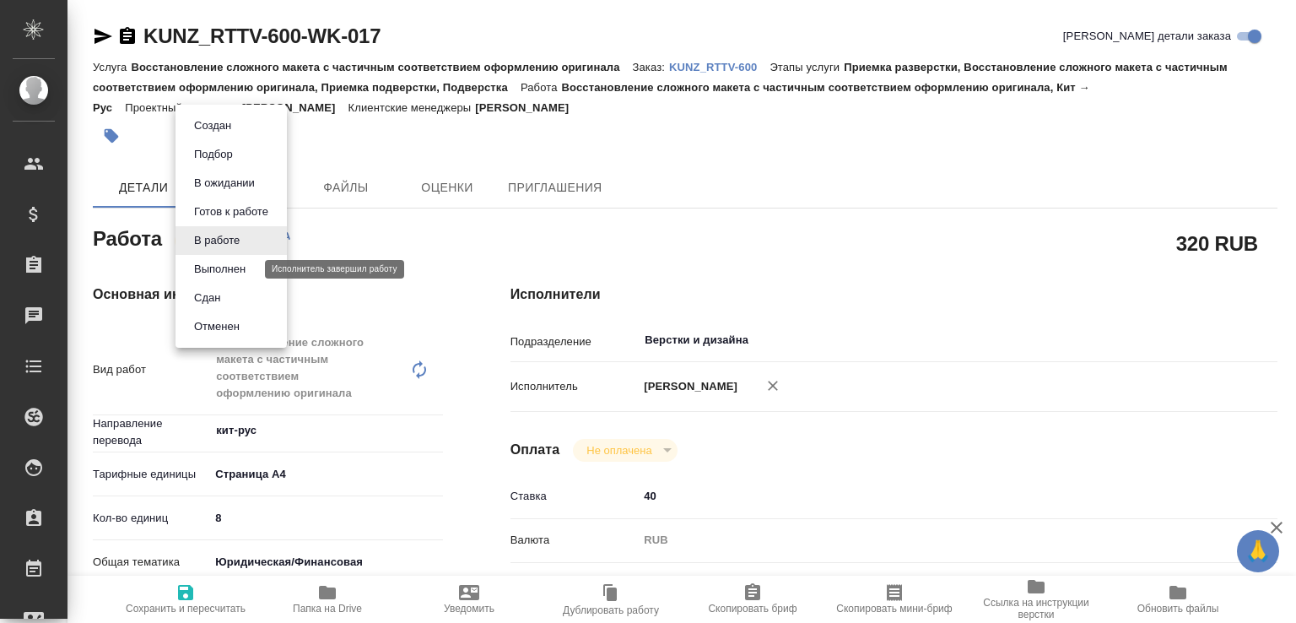
type input "5f036ec4e16dec2d6b59c8ff"
type input "8"
type input "yr-fn"
type input "5a8b8b956a9677013d343d3b"
type input "06.10.2025 15:30"
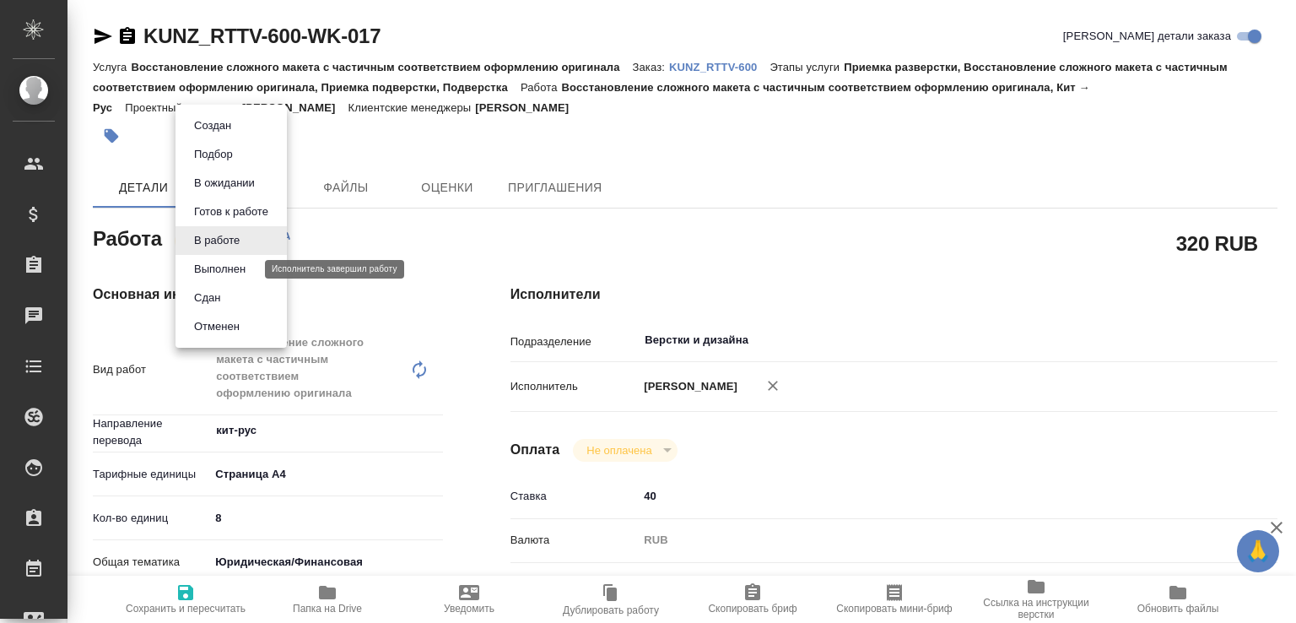
type input "06.10.2025 21:07"
type input "07.10.2025 11:00"
type input "13.10.2025 12:00"
type input "Верстки и дизайна"
type input "notPayed"
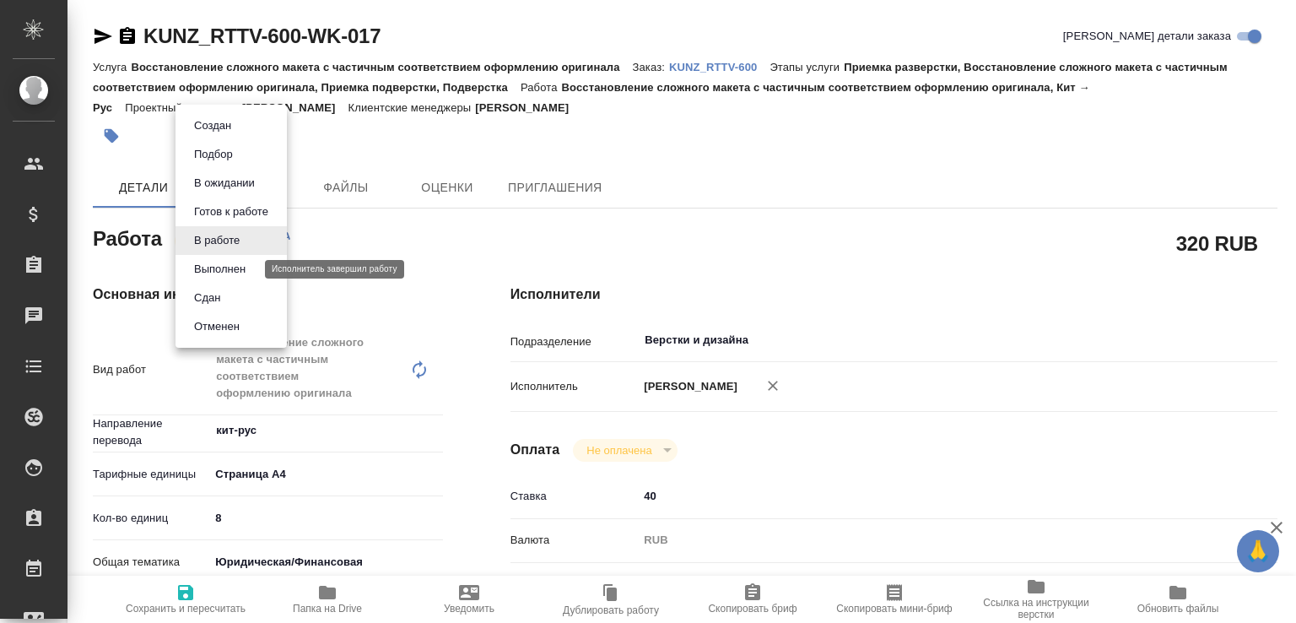
type input "40"
type input "RUB"
type input "[PERSON_NAME]"
type textarea "x"
type textarea "/Clients/RT/Orders/KUNZ_RTTV-600/DTP/KUNZ_RTTV-600-WK-017"
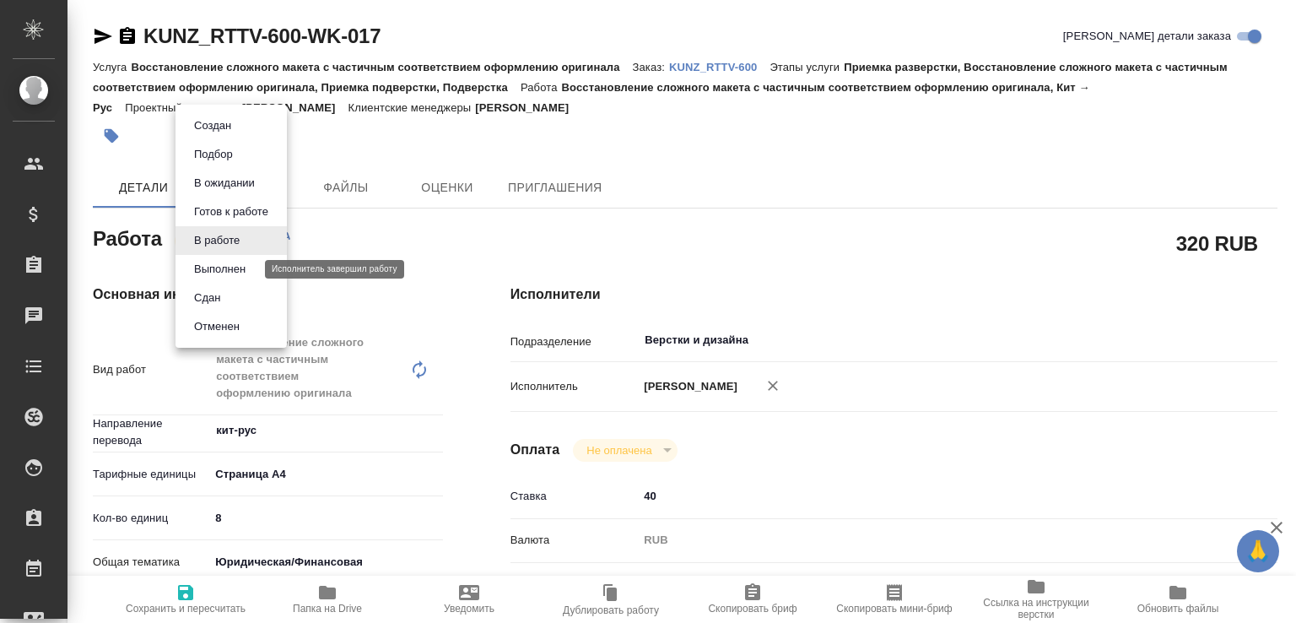
type textarea "x"
type input "KUNZ_RTTV-600"
type input "Восстановление сложного макета с частичным соответствием оформлению оригинала"
type input "Приемка разверстки, Восстановление сложного макета с частичным соответствием оф…"
type input "Веселова Юлия"
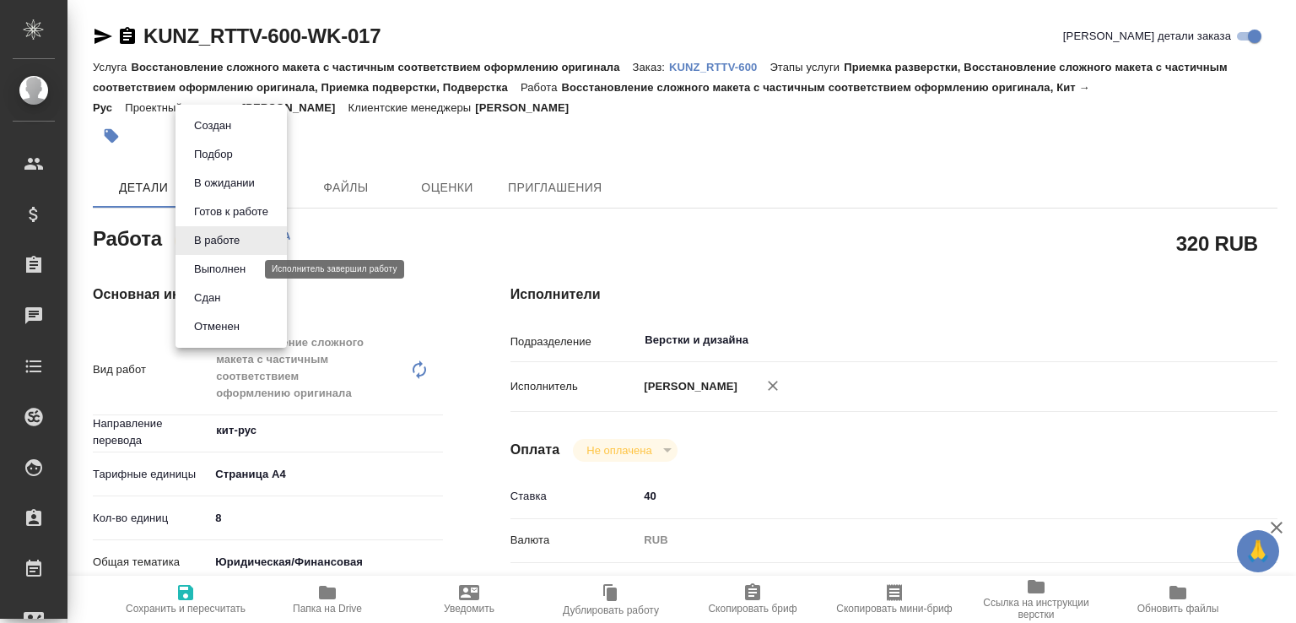
type input "[PERSON_NAME]"
type input "/Clients/RT/Orders/KUNZ_RTTV-600"
type textarea "x"
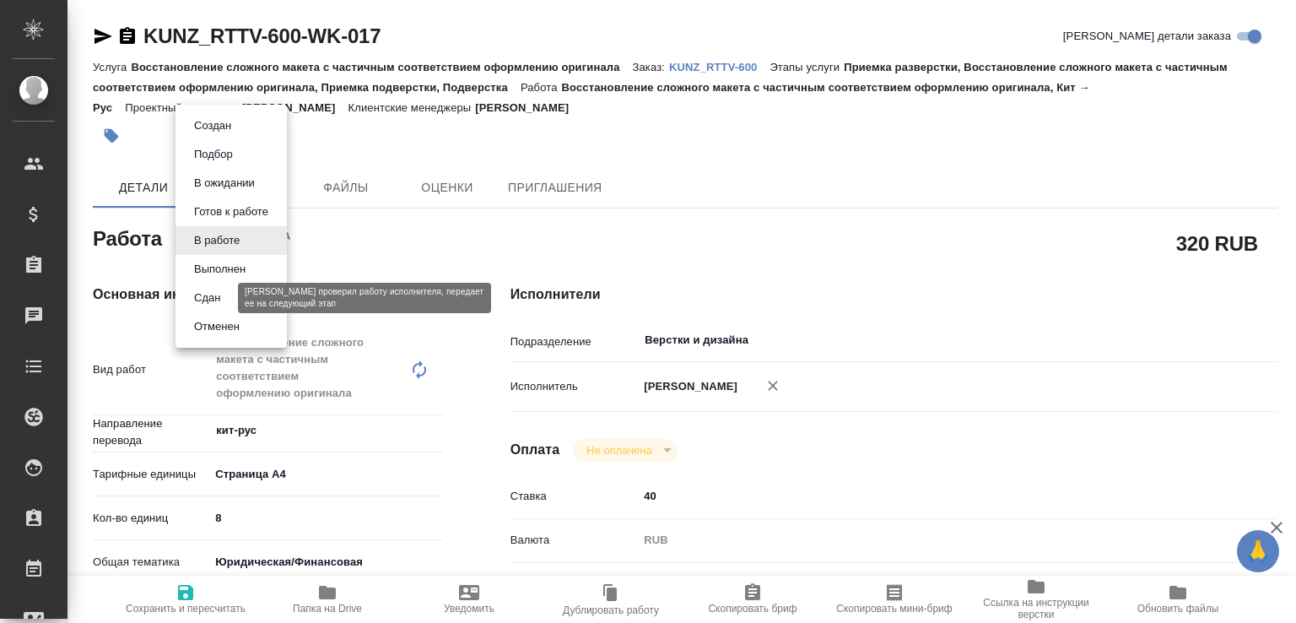
type textarea "x"
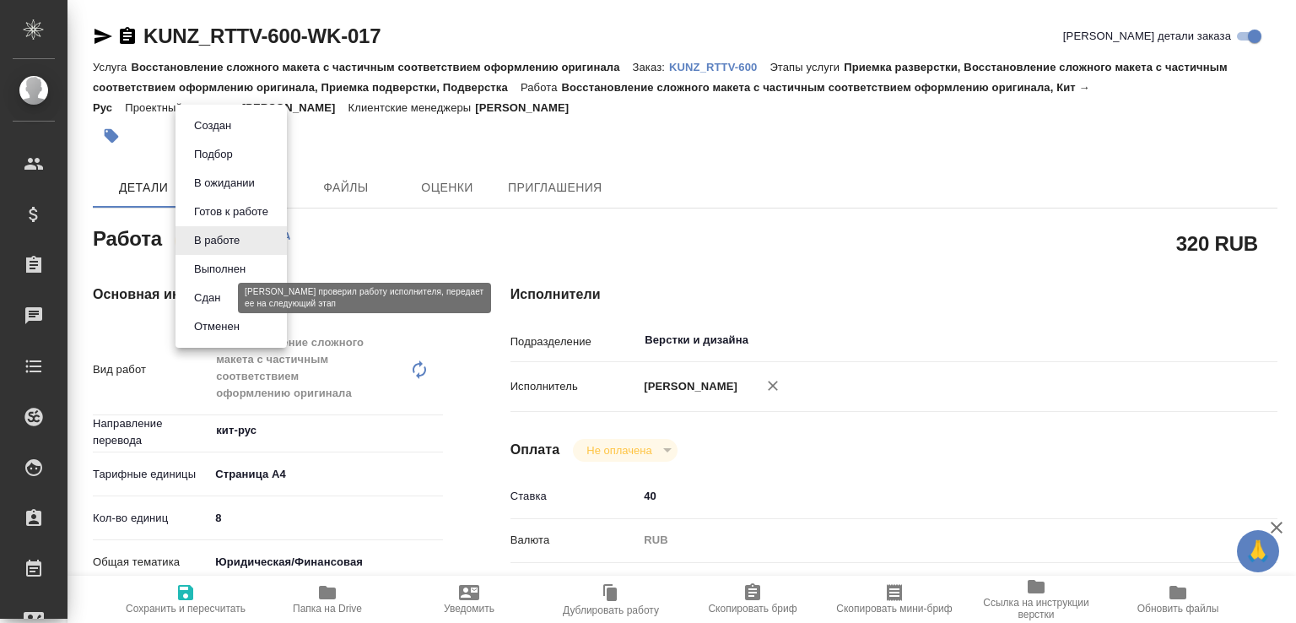
type textarea "x"
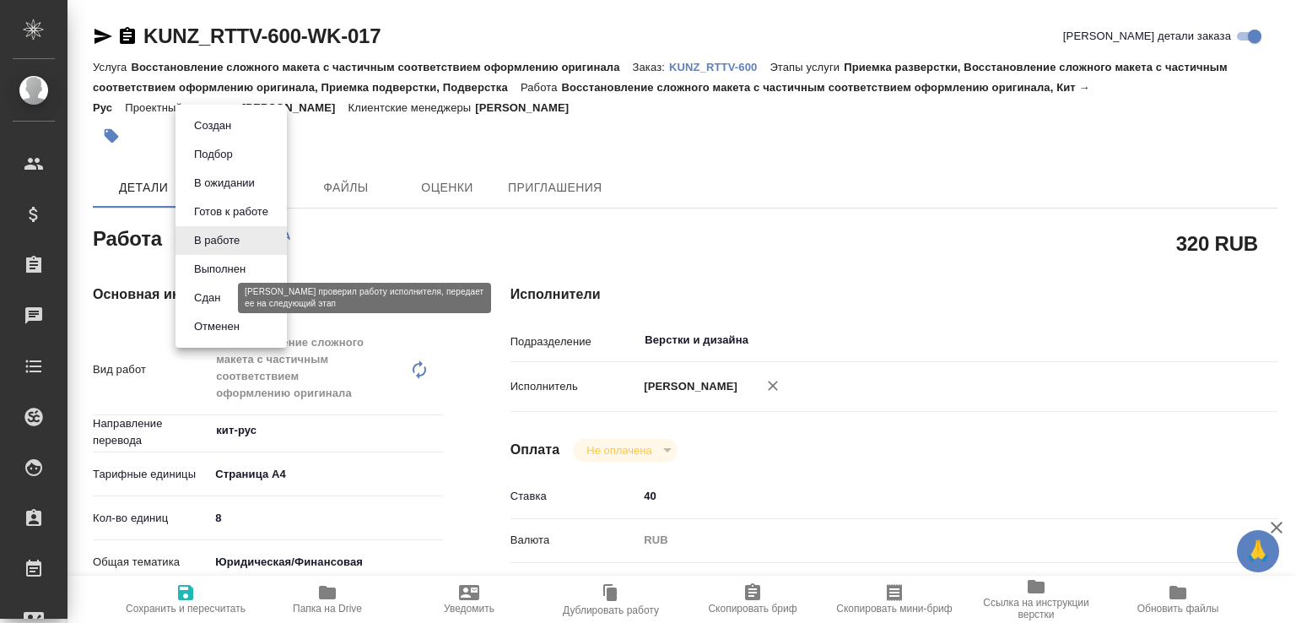
type textarea "x"
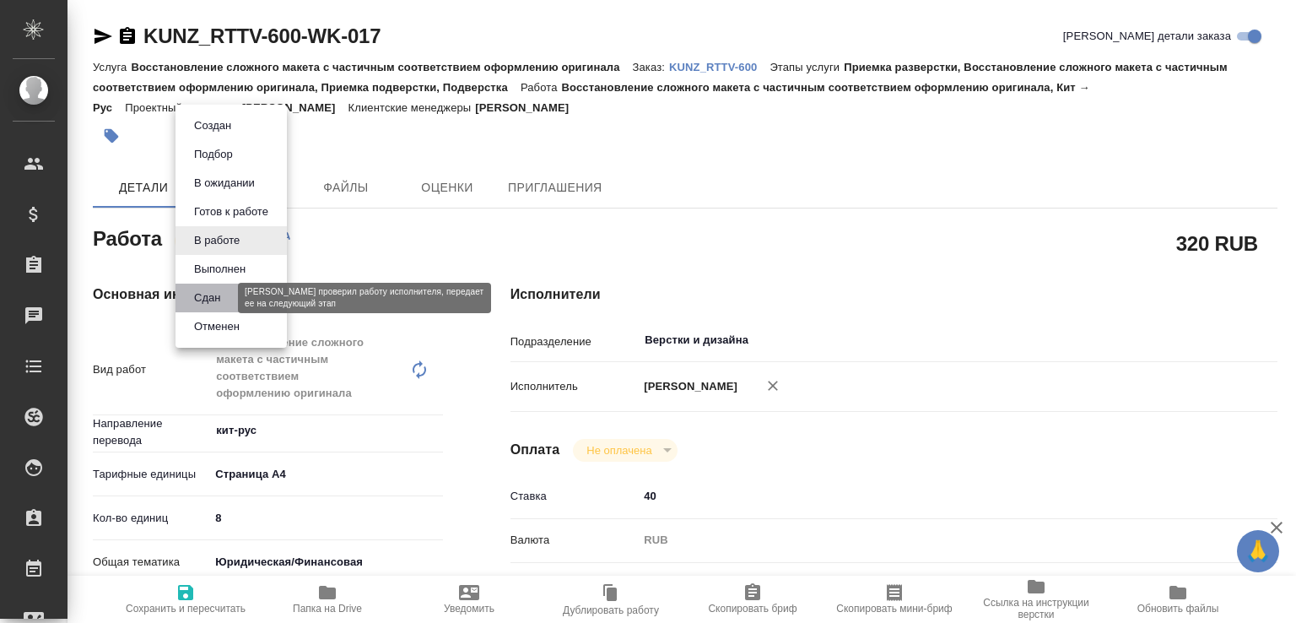
click at [219, 294] on button "Сдан" at bounding box center [207, 297] width 36 height 19
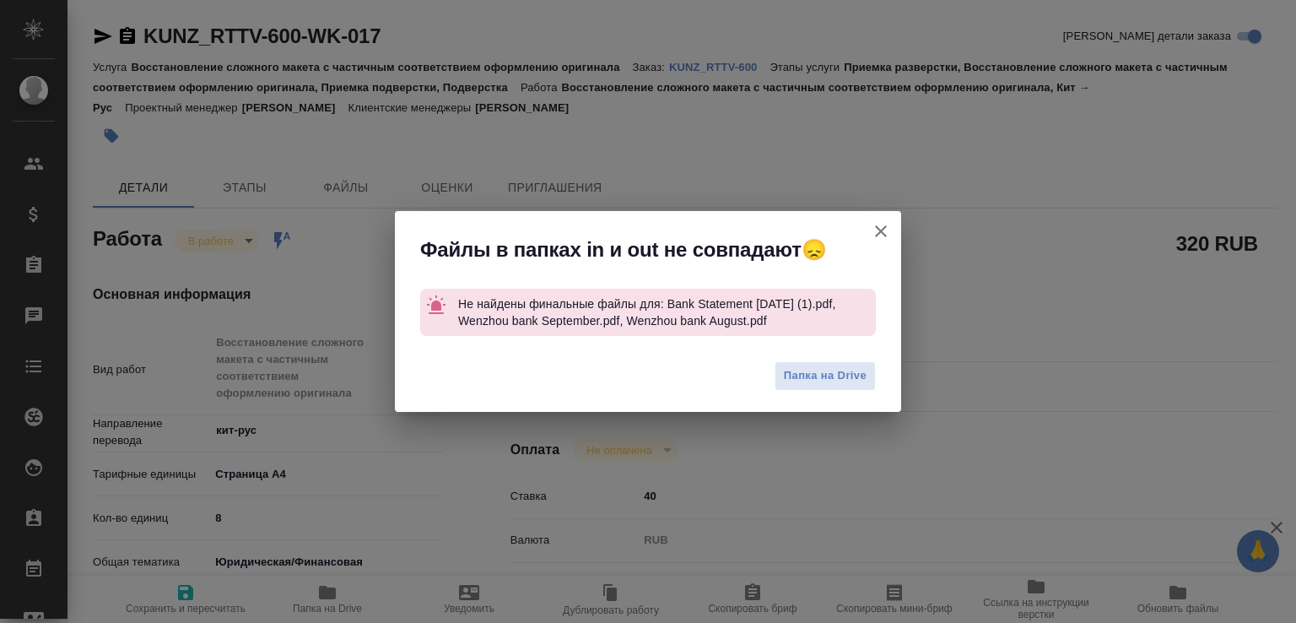
type textarea "x"
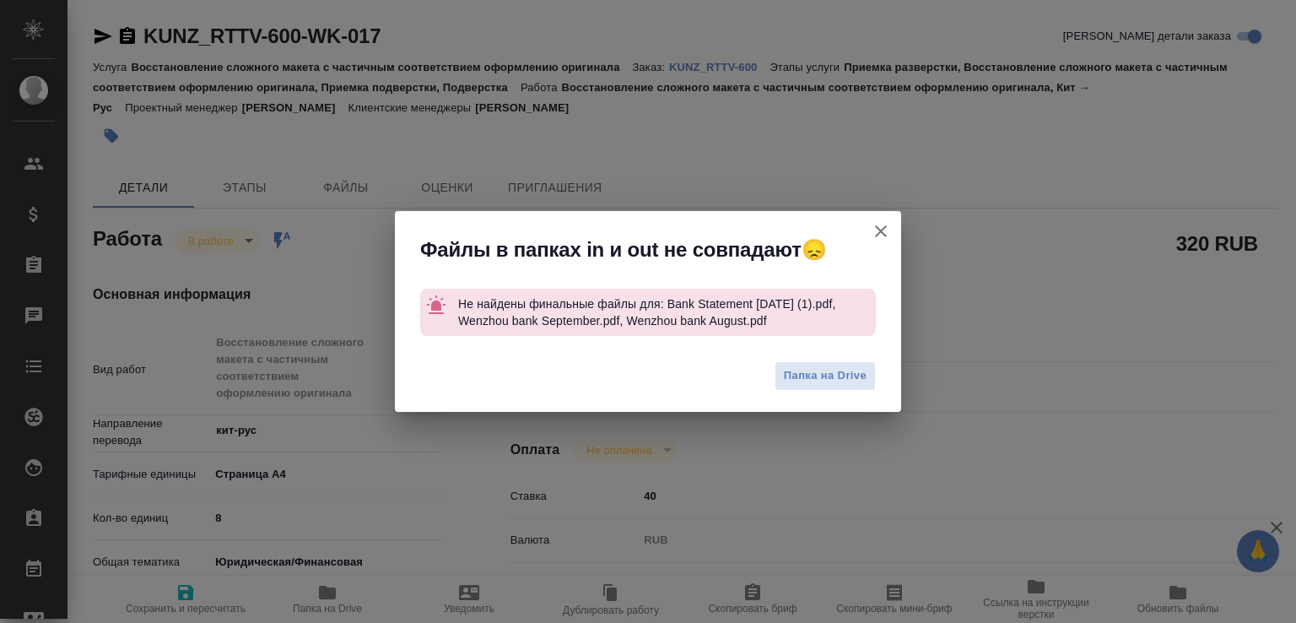
click at [343, 590] on div "Файлы в папках in и out не совпадают😞 Не найдены финальные файлы для: Bank Stat…" at bounding box center [648, 311] width 1296 height 623
type textarea "x"
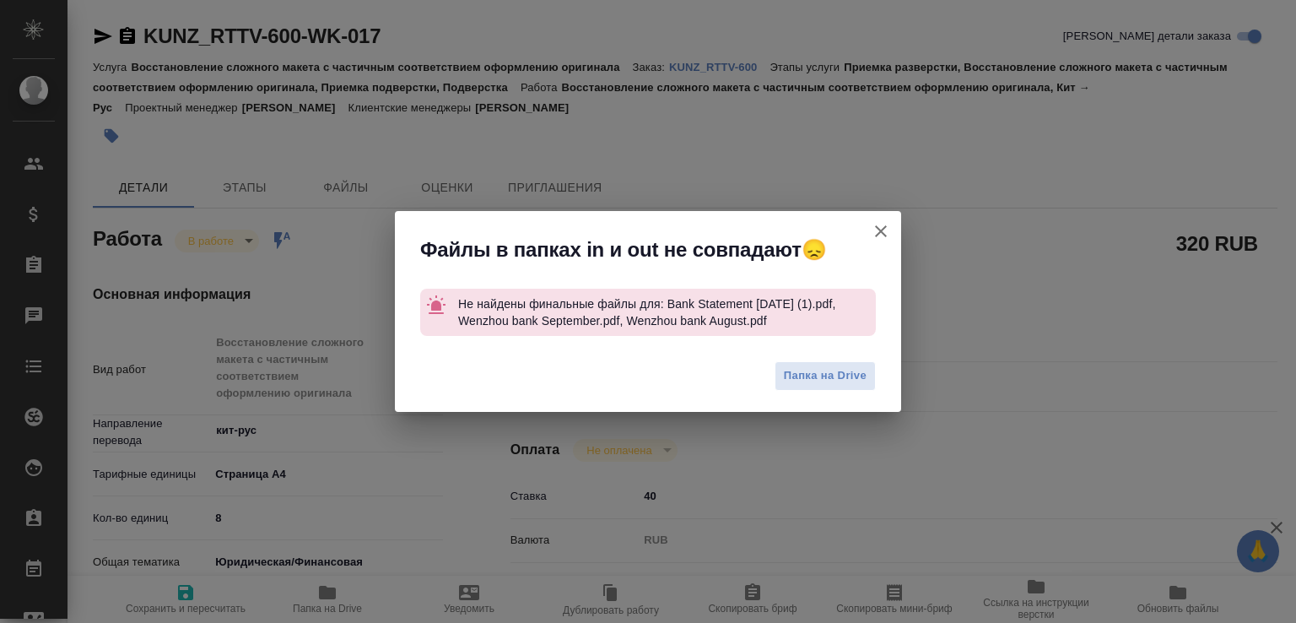
type textarea "x"
click at [882, 230] on icon "button" at bounding box center [881, 231] width 12 height 12
type textarea "x"
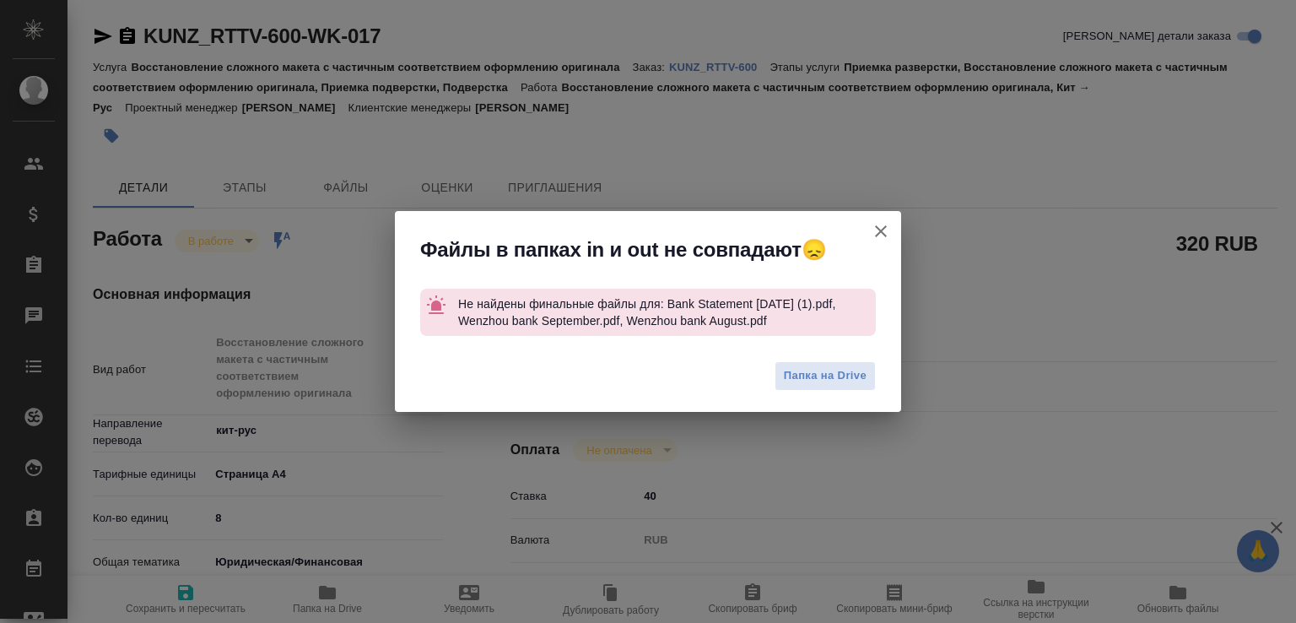
type textarea "x"
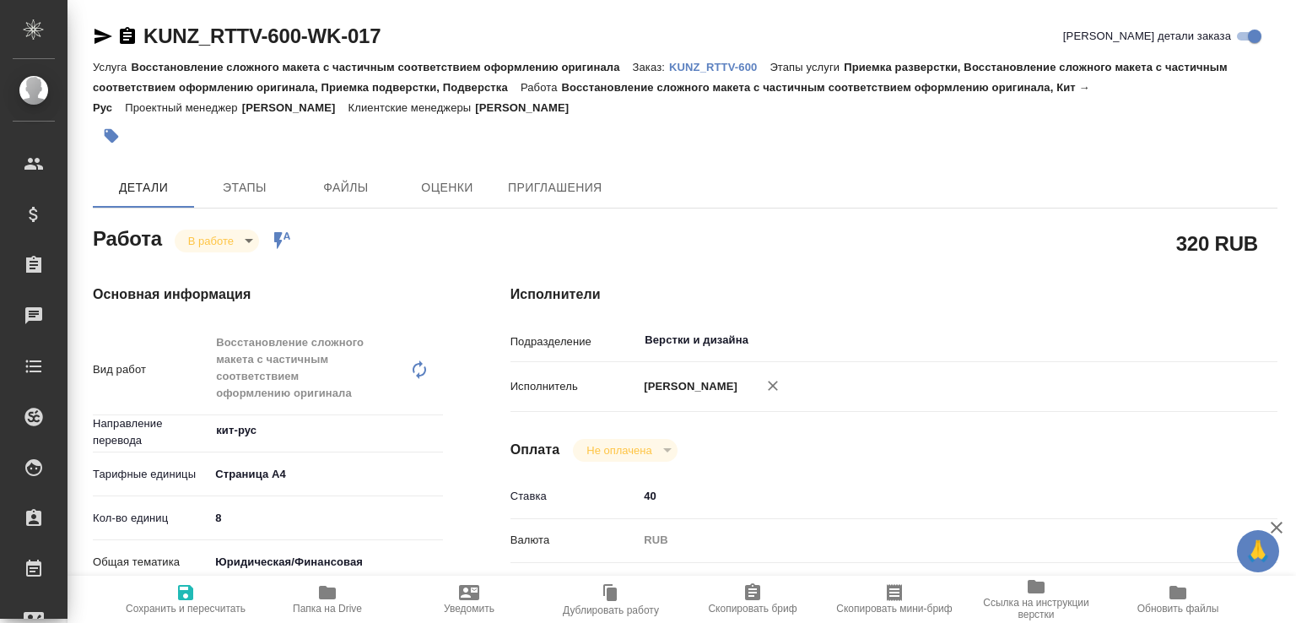
type textarea "x"
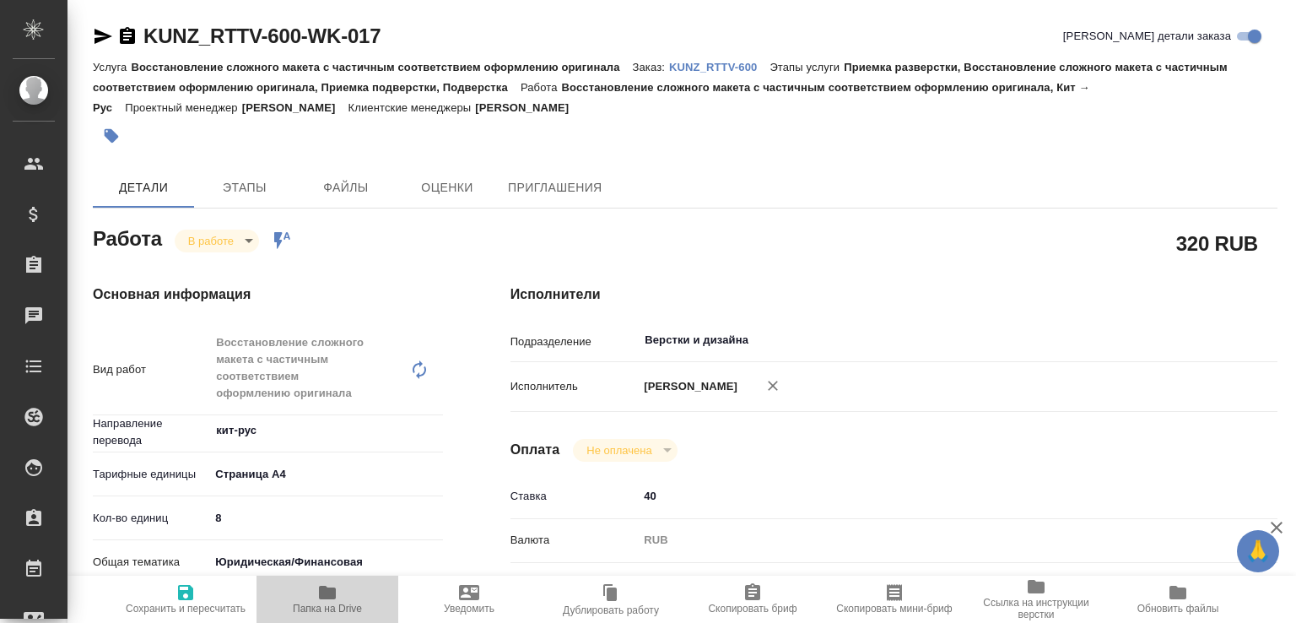
click at [358, 590] on span "Папка на Drive" at bounding box center [327, 598] width 121 height 32
click at [695, 64] on p "KUNZ_RTTV-600" at bounding box center [719, 67] width 100 height 13
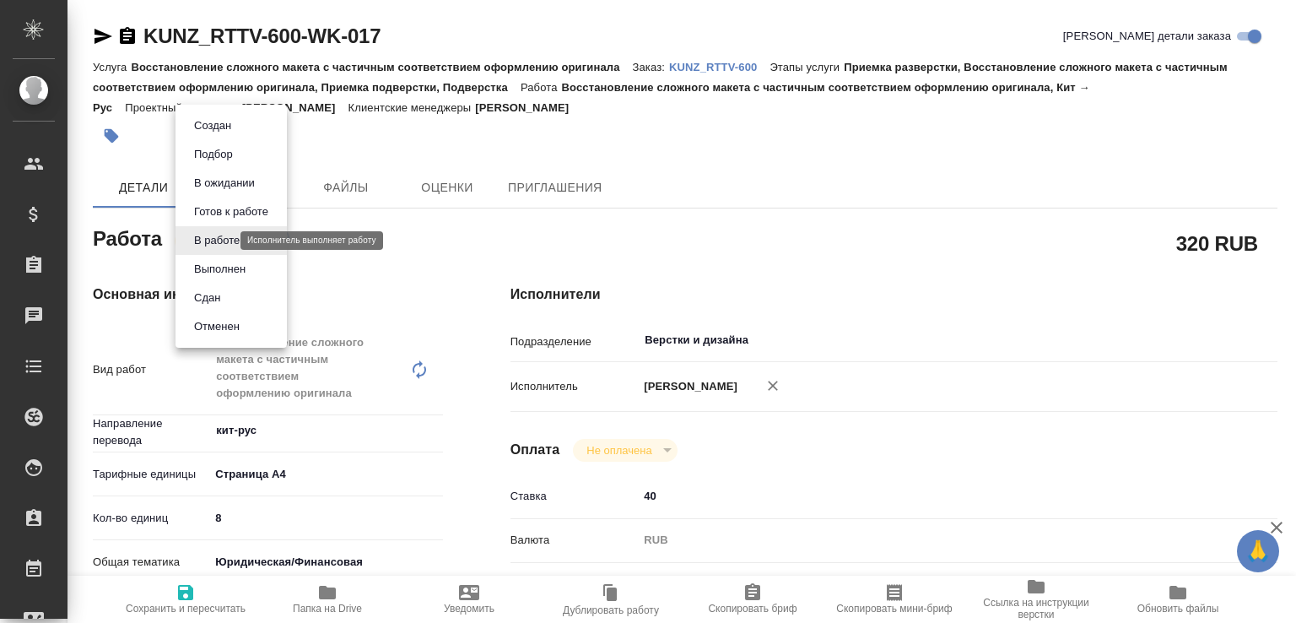
click at [216, 240] on body "🙏 .cls-1 fill:#fff; AWATERA Малофеева Екатерина e.malofeeva Клиенты Спецификаци…" at bounding box center [648, 311] width 1296 height 623
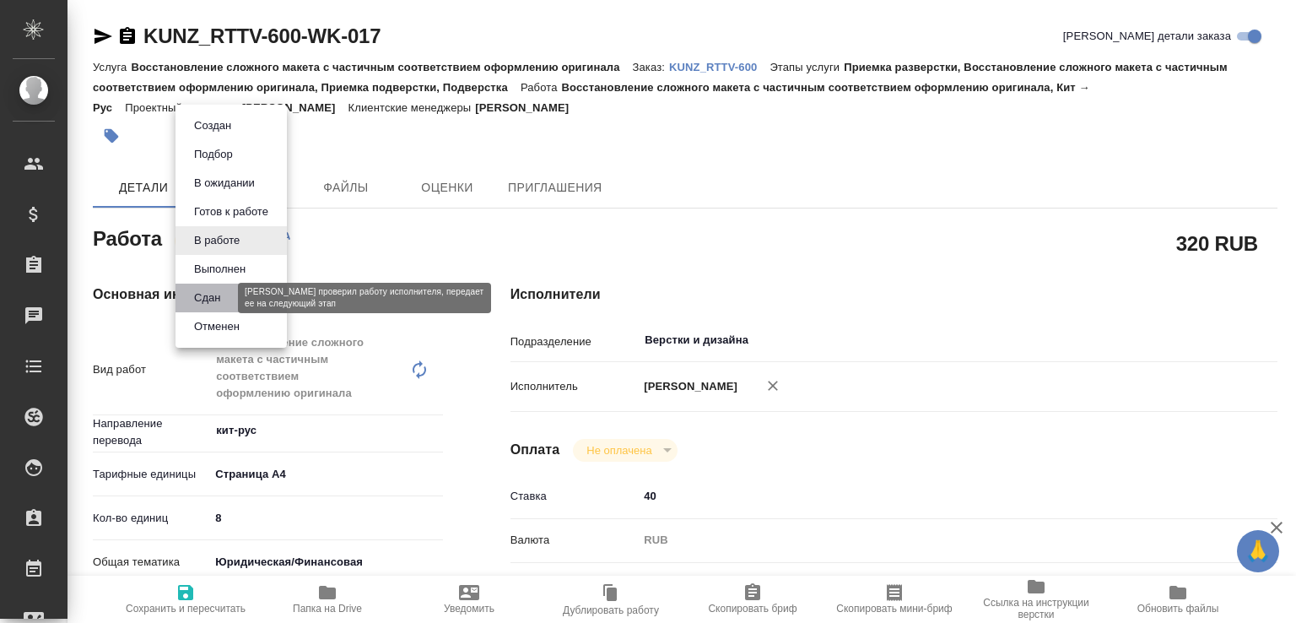
click at [206, 291] on button "Сдан" at bounding box center [207, 297] width 36 height 19
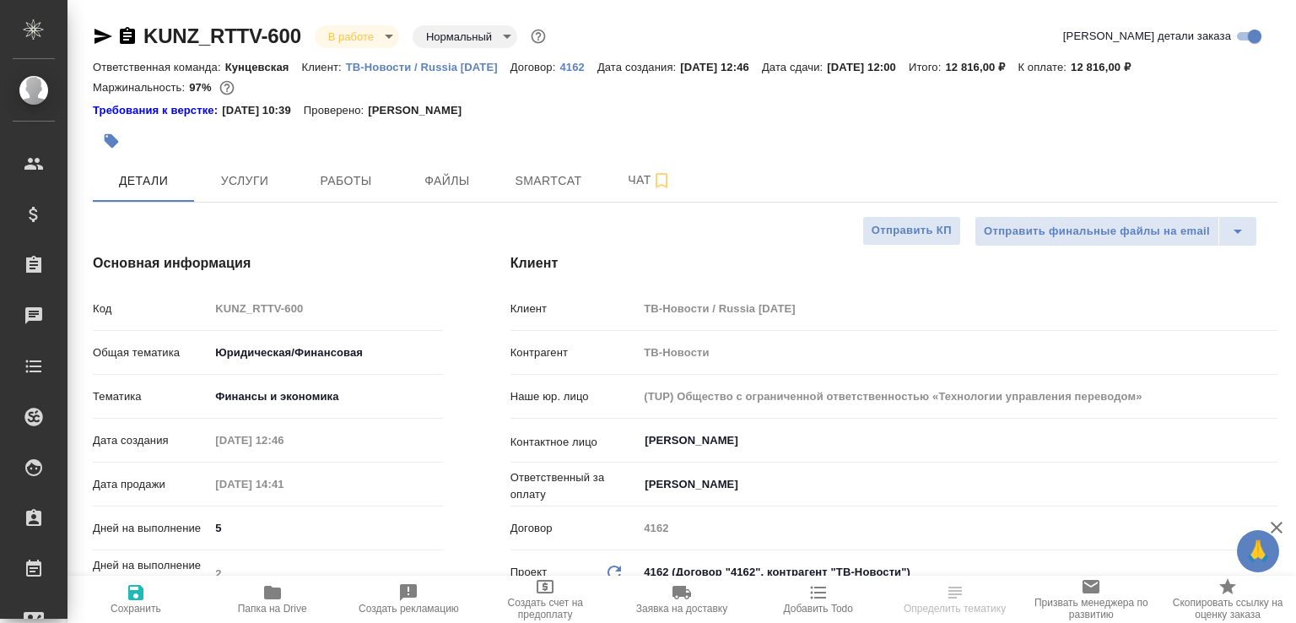
select select "RU"
click at [371, 180] on span "Работы" at bounding box center [345, 180] width 81 height 21
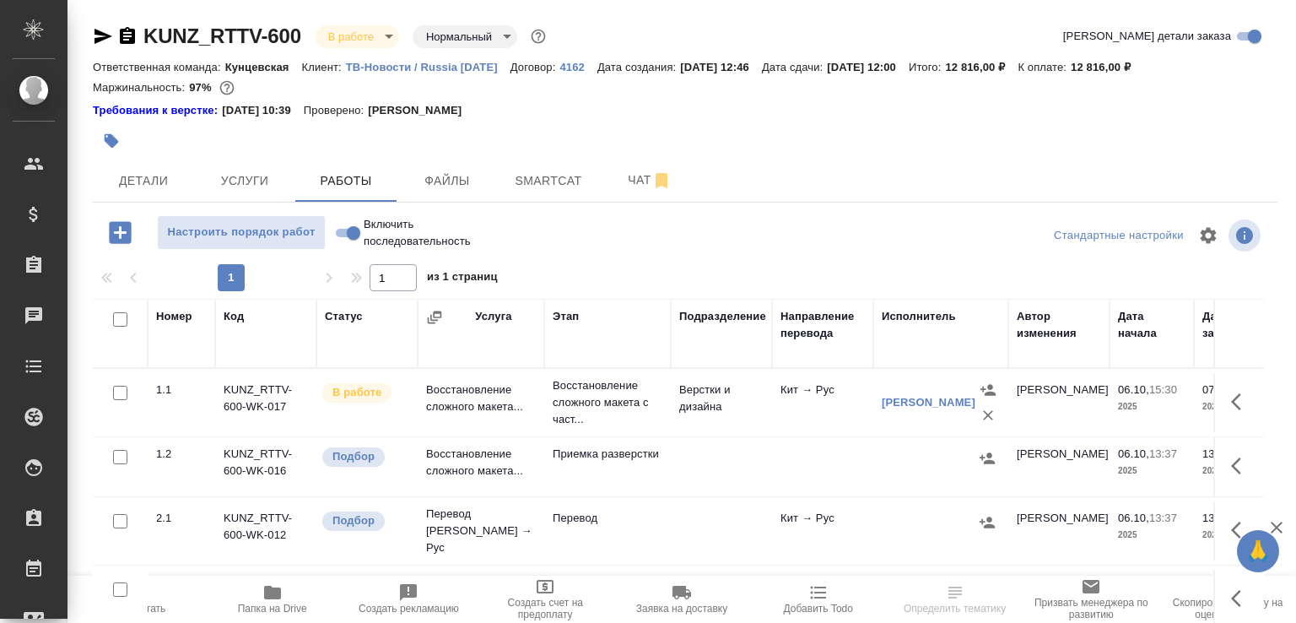
click at [353, 240] on input "Включить последовательность" at bounding box center [353, 233] width 61 height 20
checkbox input "true"
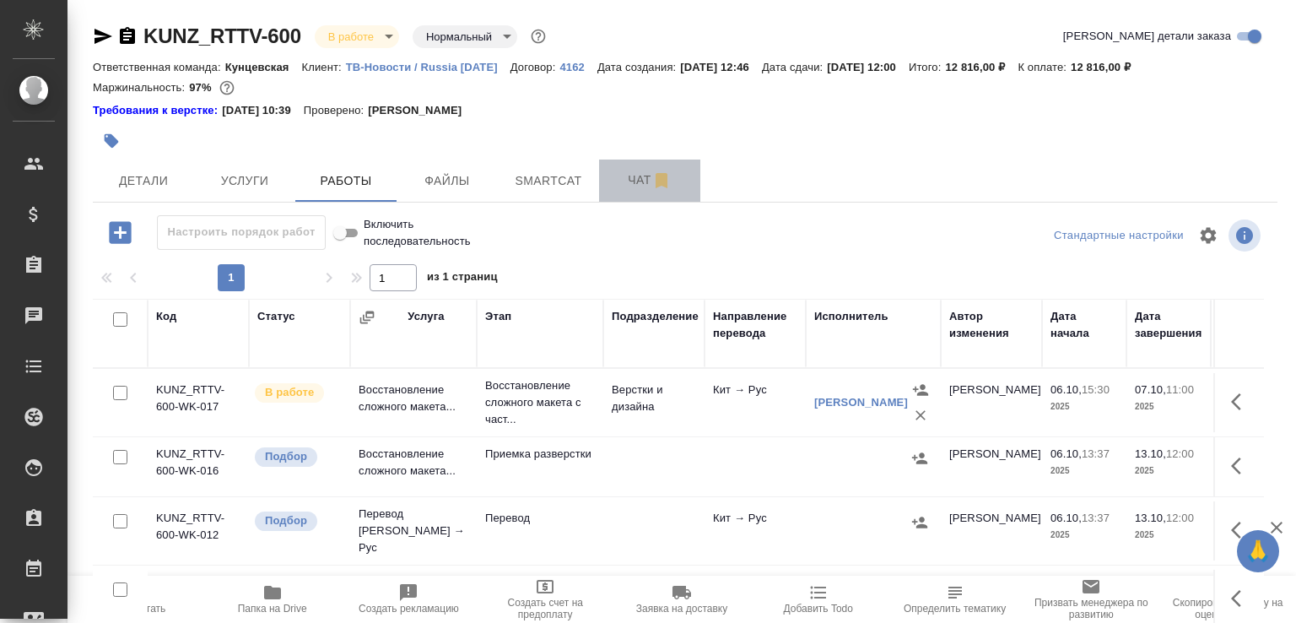
click at [631, 181] on span "Чат" at bounding box center [649, 180] width 81 height 21
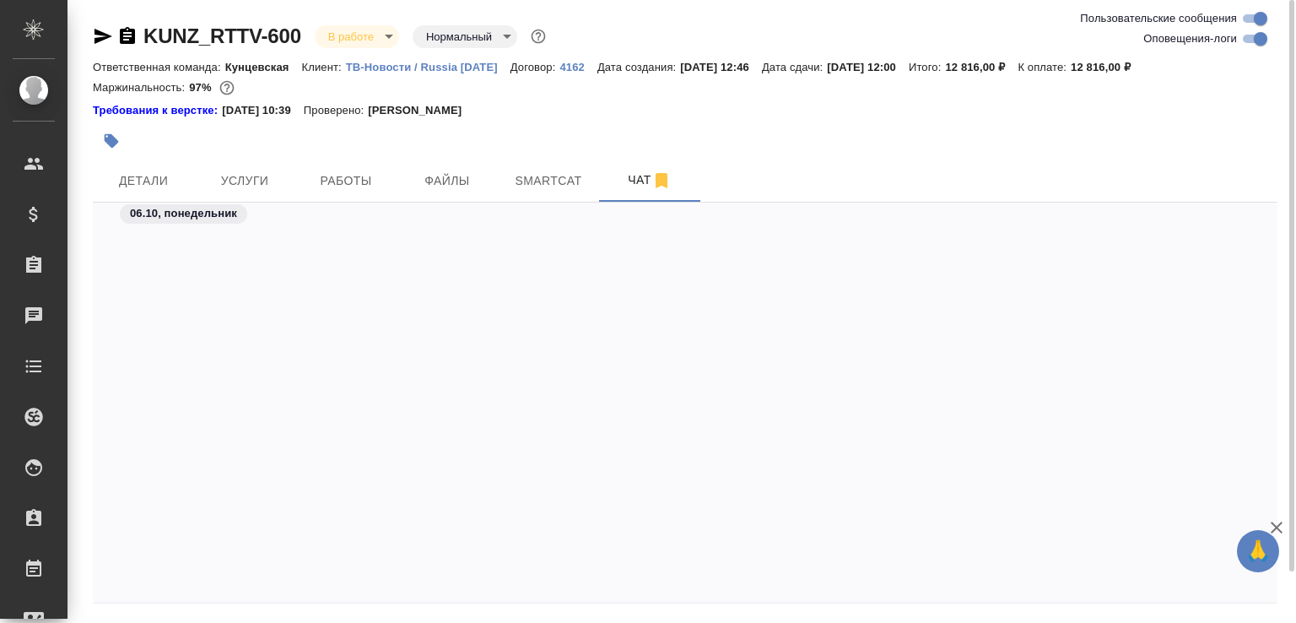
scroll to position [6806, 0]
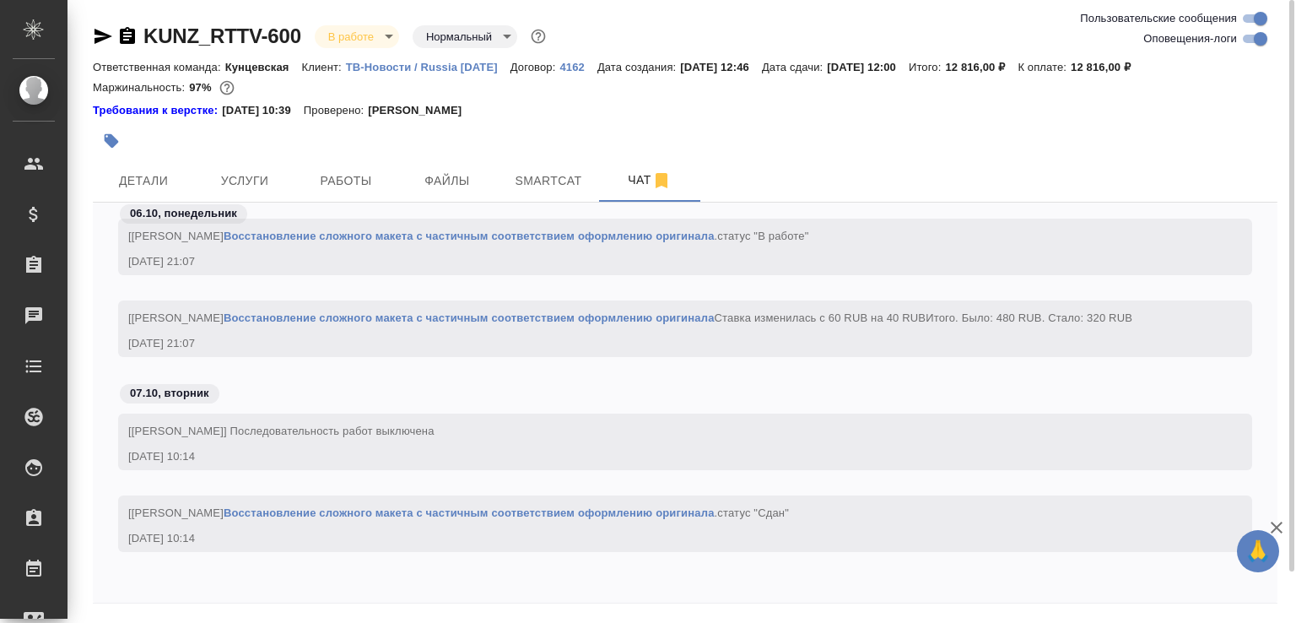
paste textarea "https://drive.awatera.com/f/10608590"
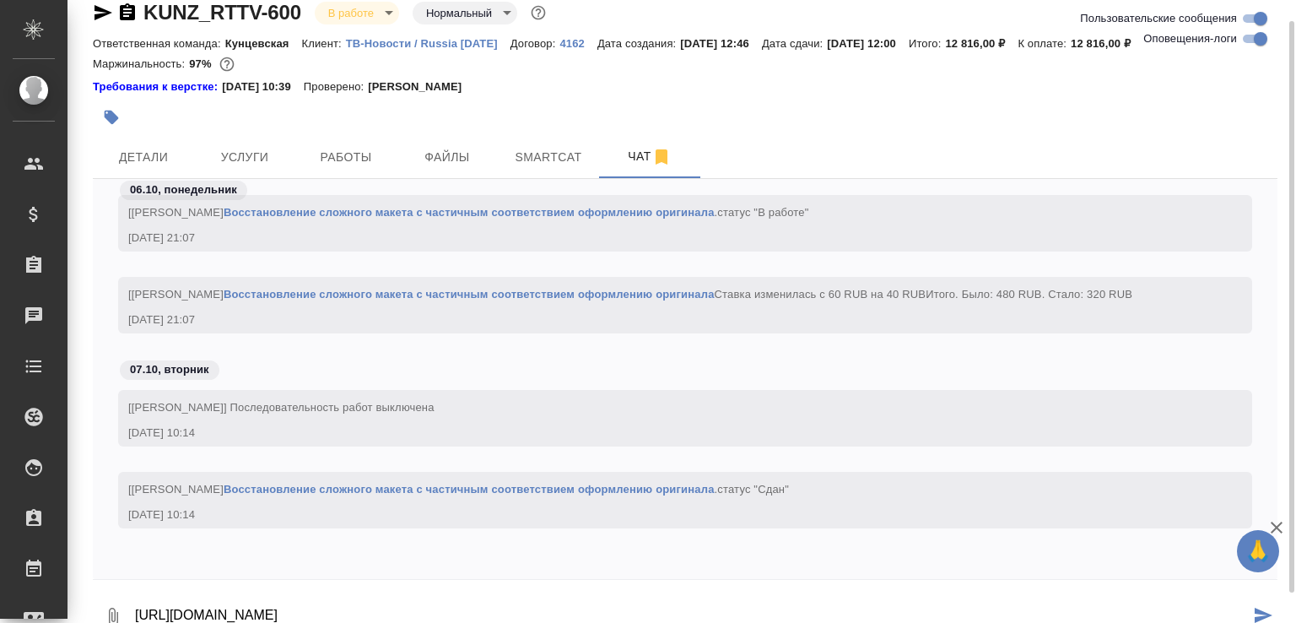
type textarea "https://drive.awatera.com/f/10608590"
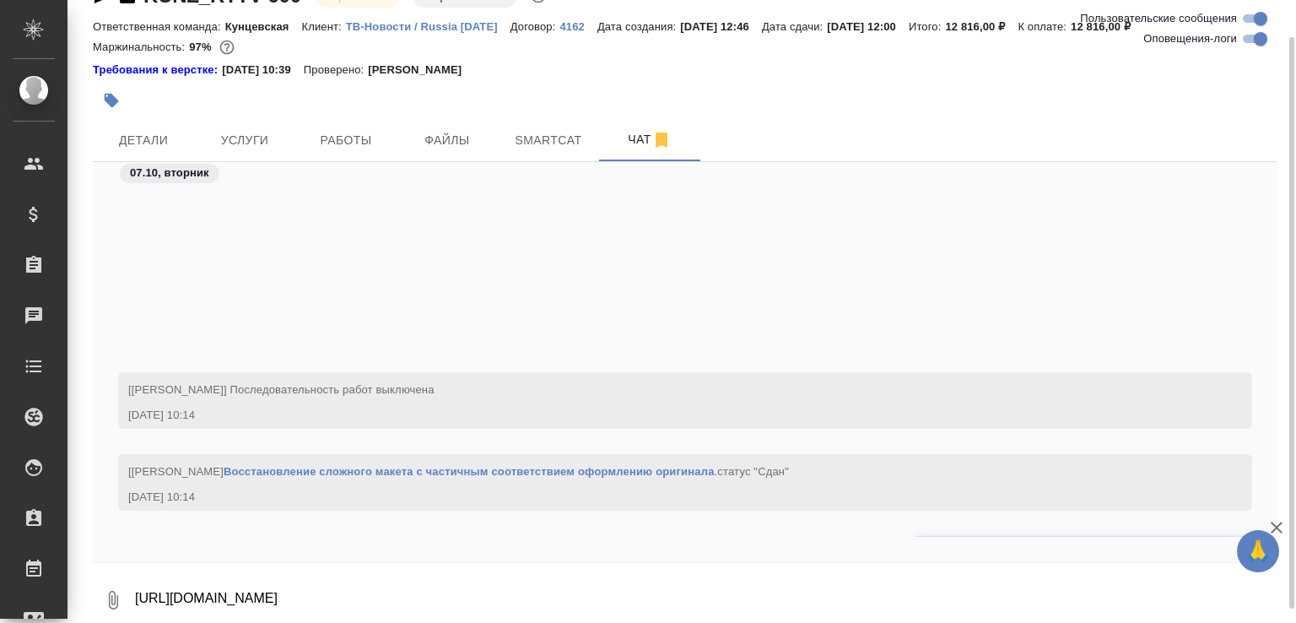
scroll to position [6887, 0]
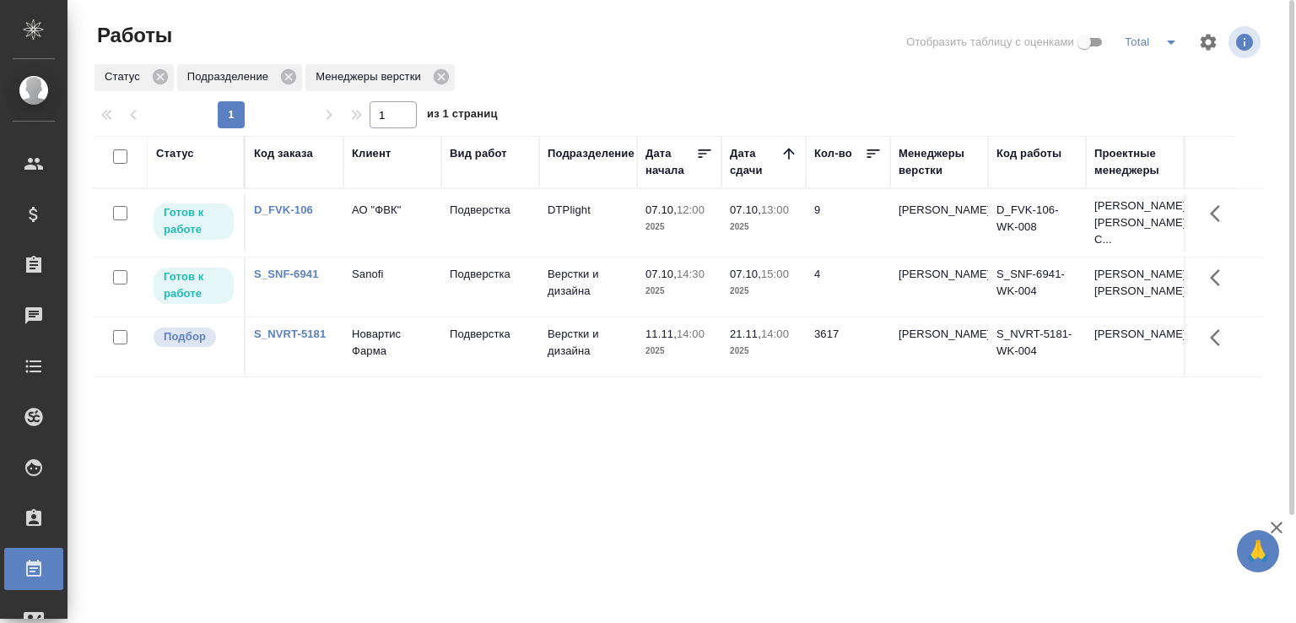
click at [553, 64] on div "Статус Подразделение Менеджеры верстки" at bounding box center [678, 77] width 1171 height 30
drag, startPoint x: 558, startPoint y: 62, endPoint x: 553, endPoint y: 91, distance: 29.0
click at [558, 77] on div "Статус Подразделение Менеджеры верстки" at bounding box center [678, 77] width 1171 height 30
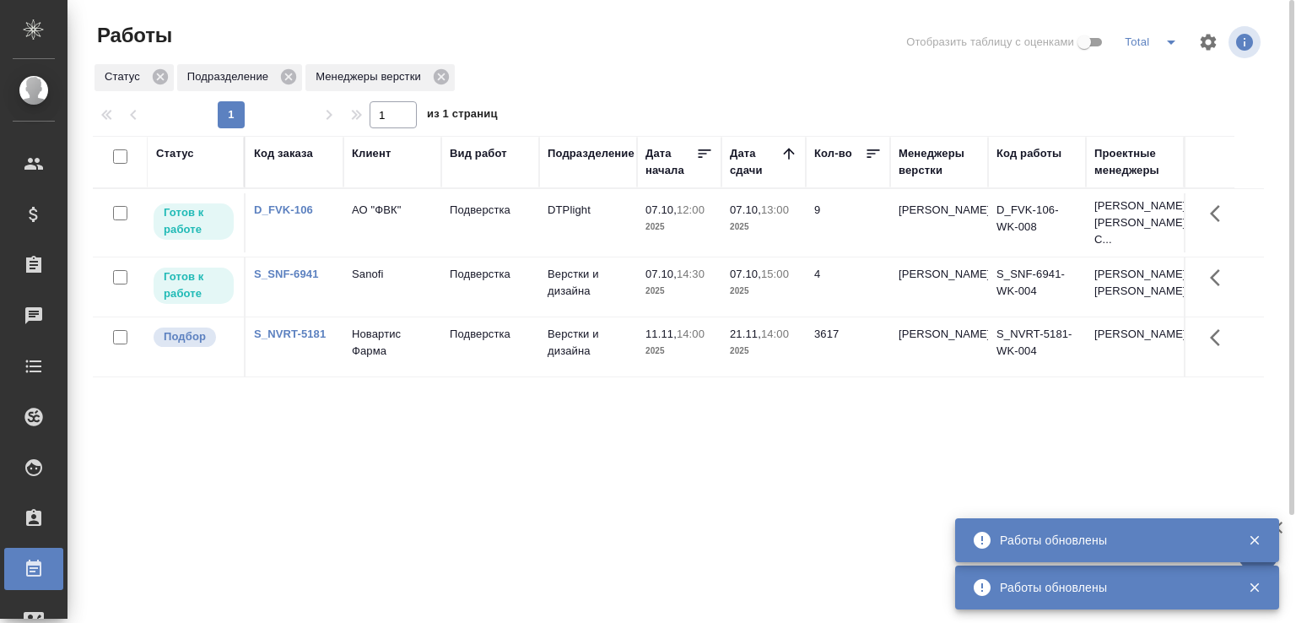
click at [601, 34] on div at bounding box center [685, 42] width 395 height 40
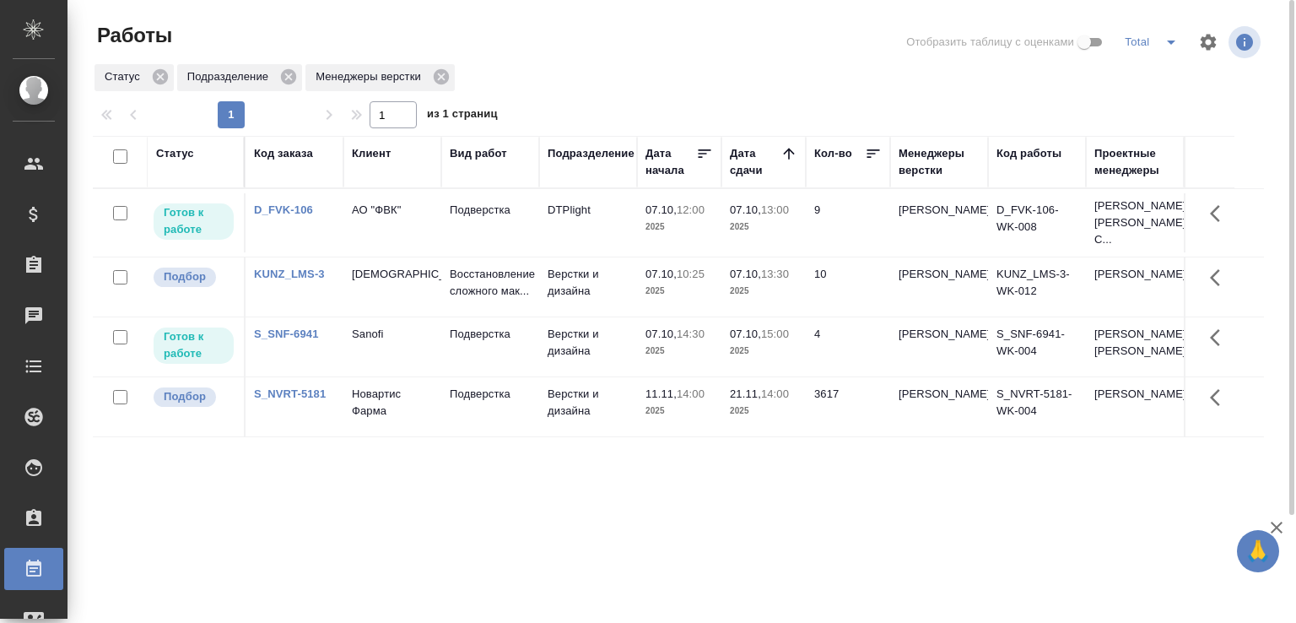
click at [610, 85] on div "Статус Подразделение Менеджеры верстки" at bounding box center [678, 77] width 1171 height 30
click at [502, 299] on p "Восстановление сложного мак..." at bounding box center [490, 283] width 81 height 34
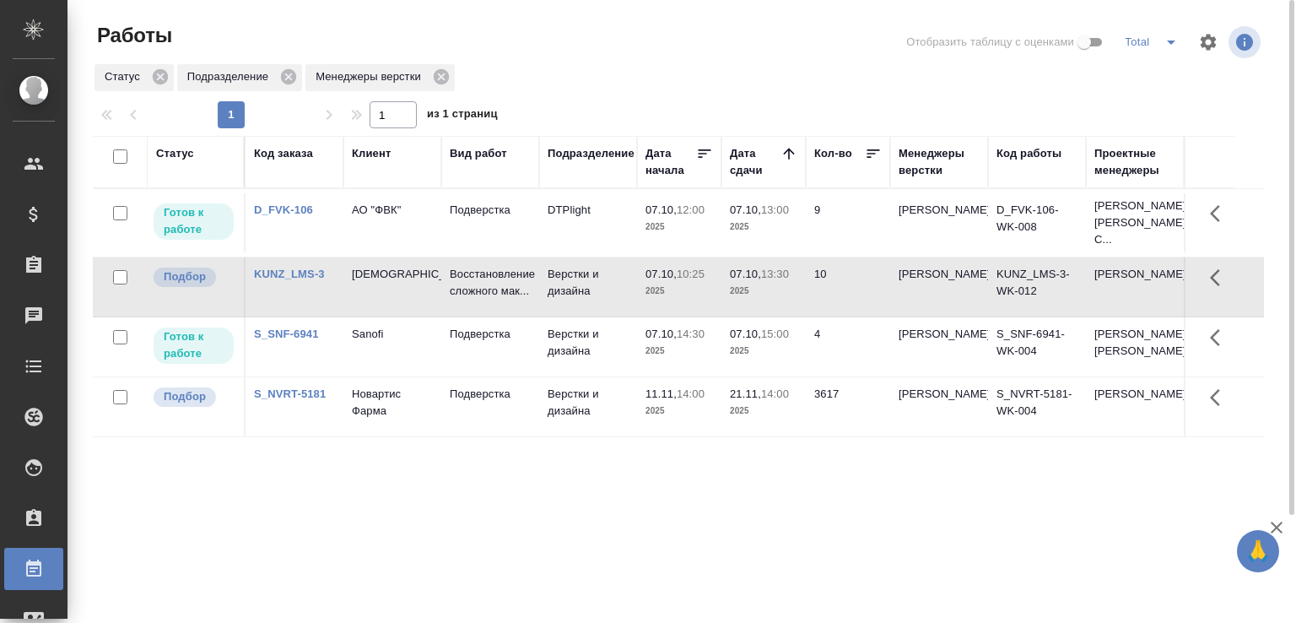
click at [486, 376] on td "Подверстка" at bounding box center [490, 346] width 98 height 59
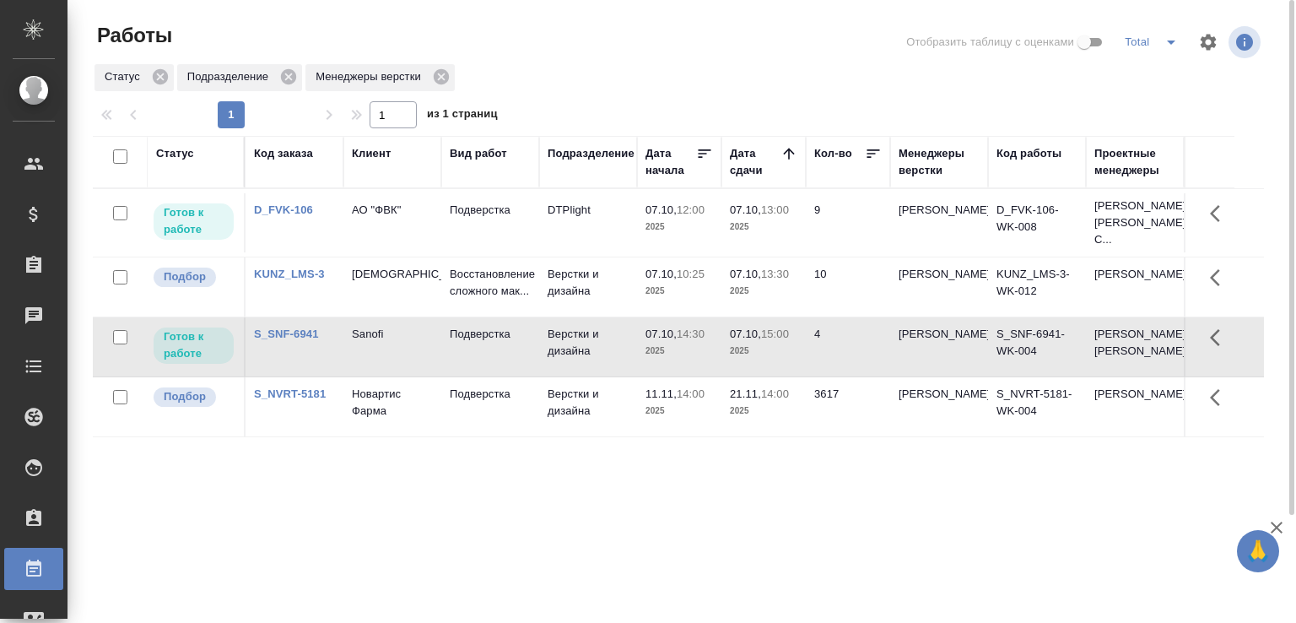
click at [486, 376] on td "Подверстка" at bounding box center [490, 346] width 98 height 59
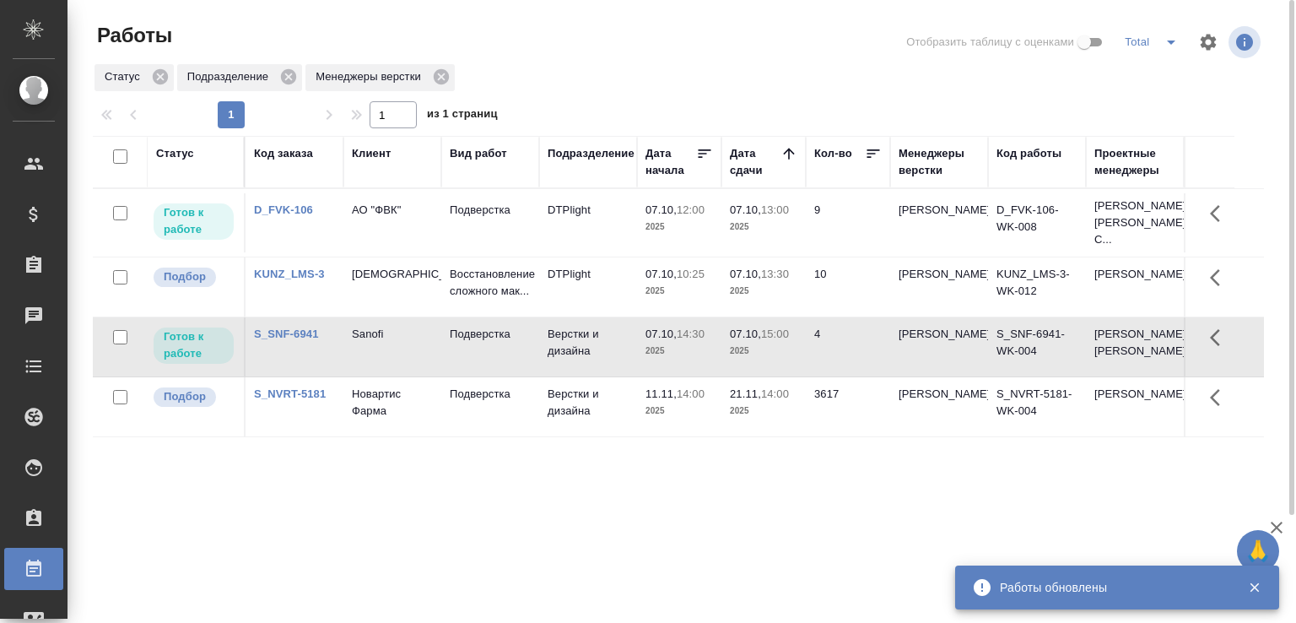
click at [350, 372] on td "Sanofi" at bounding box center [392, 346] width 98 height 59
click at [349, 372] on td "Sanofi" at bounding box center [392, 346] width 98 height 59
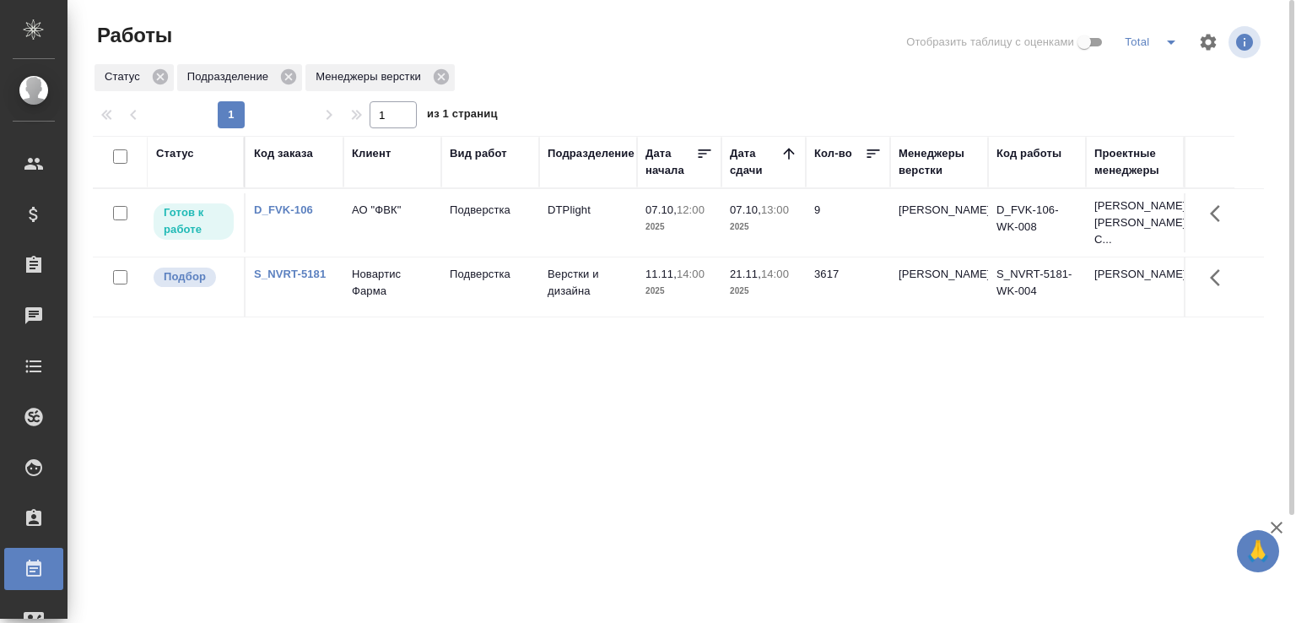
click at [466, 227] on td "Подверстка" at bounding box center [490, 222] width 98 height 59
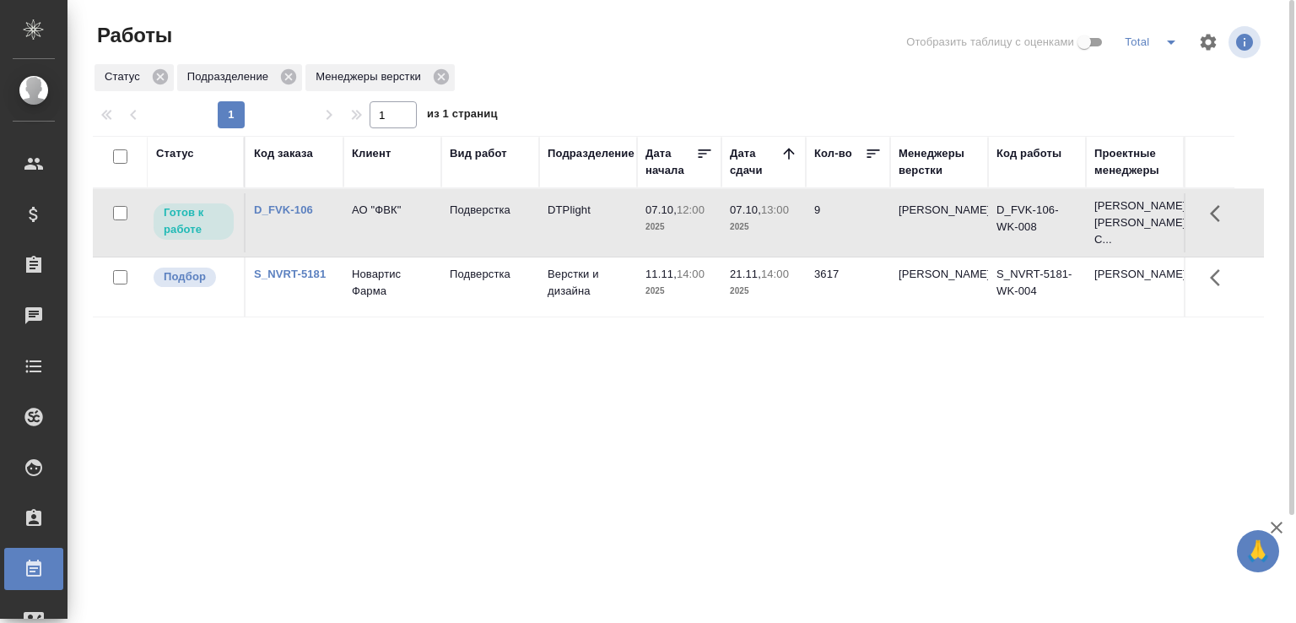
click at [398, 375] on div "Статус Код заказа Клиент Вид работ Подразделение Дата начала Дата сдачи Кол-во …" at bounding box center [678, 439] width 1171 height 607
click at [628, 28] on div at bounding box center [685, 42] width 395 height 40
click at [546, 31] on div at bounding box center [685, 42] width 395 height 40
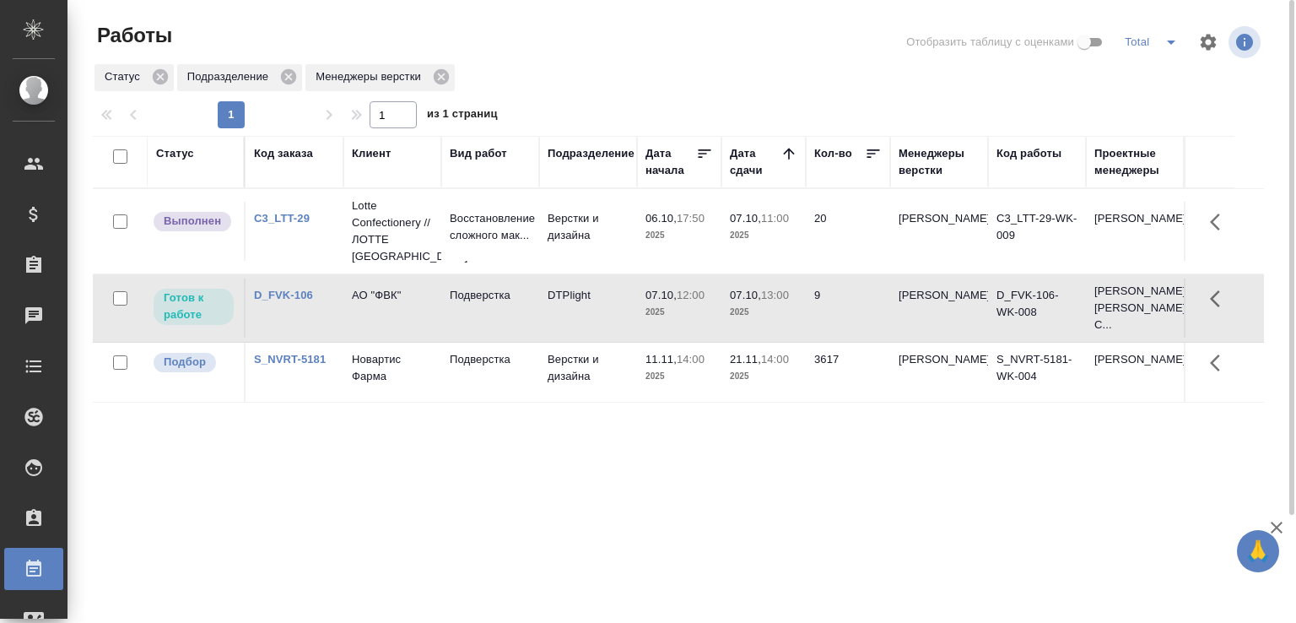
drag, startPoint x: 547, startPoint y: 31, endPoint x: 540, endPoint y: 25, distance: 9.0
click at [547, 30] on div at bounding box center [685, 42] width 395 height 40
click at [644, 226] on td "06.10, 17:50 2025" at bounding box center [679, 231] width 84 height 59
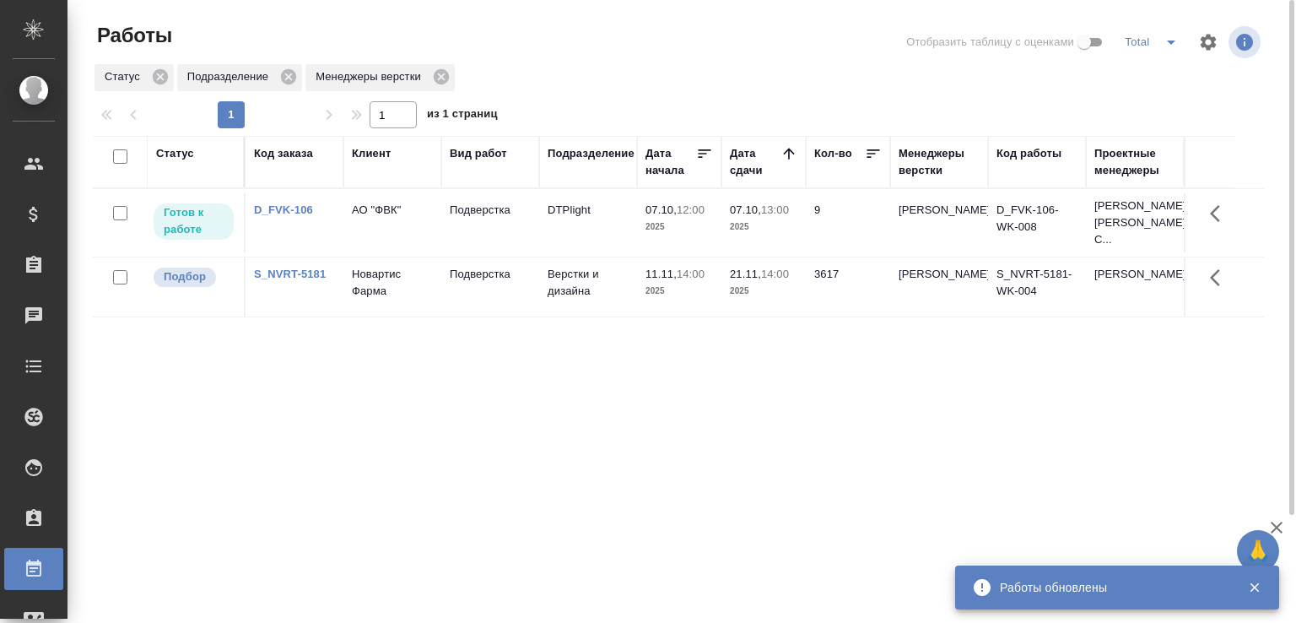
click at [560, 55] on div at bounding box center [685, 42] width 395 height 40
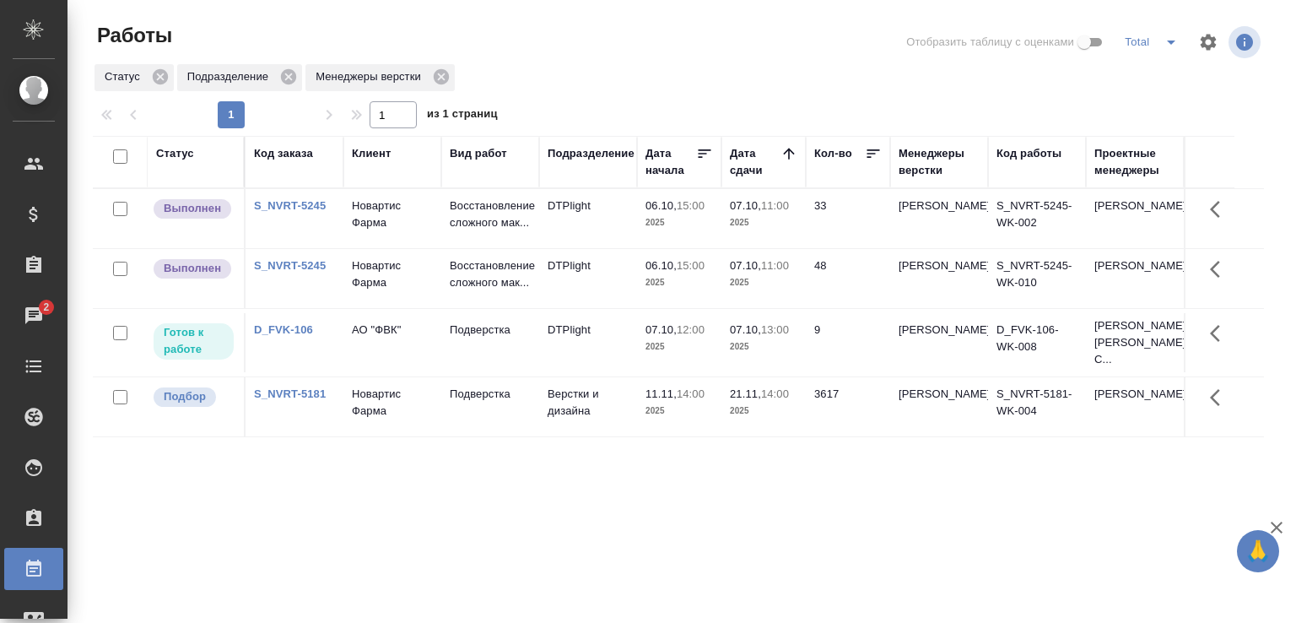
click at [314, 271] on link "S_NVRT-5245" at bounding box center [290, 265] width 72 height 13
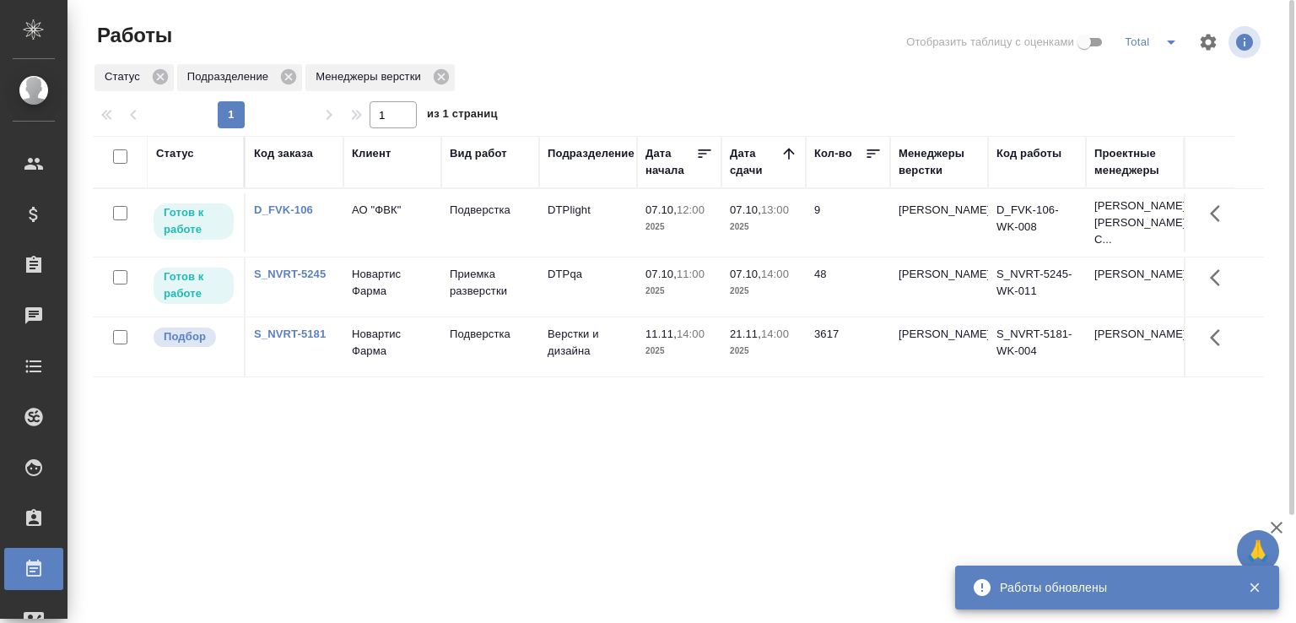
click at [635, 78] on div "Статус Подразделение Менеджеры верстки" at bounding box center [678, 77] width 1171 height 30
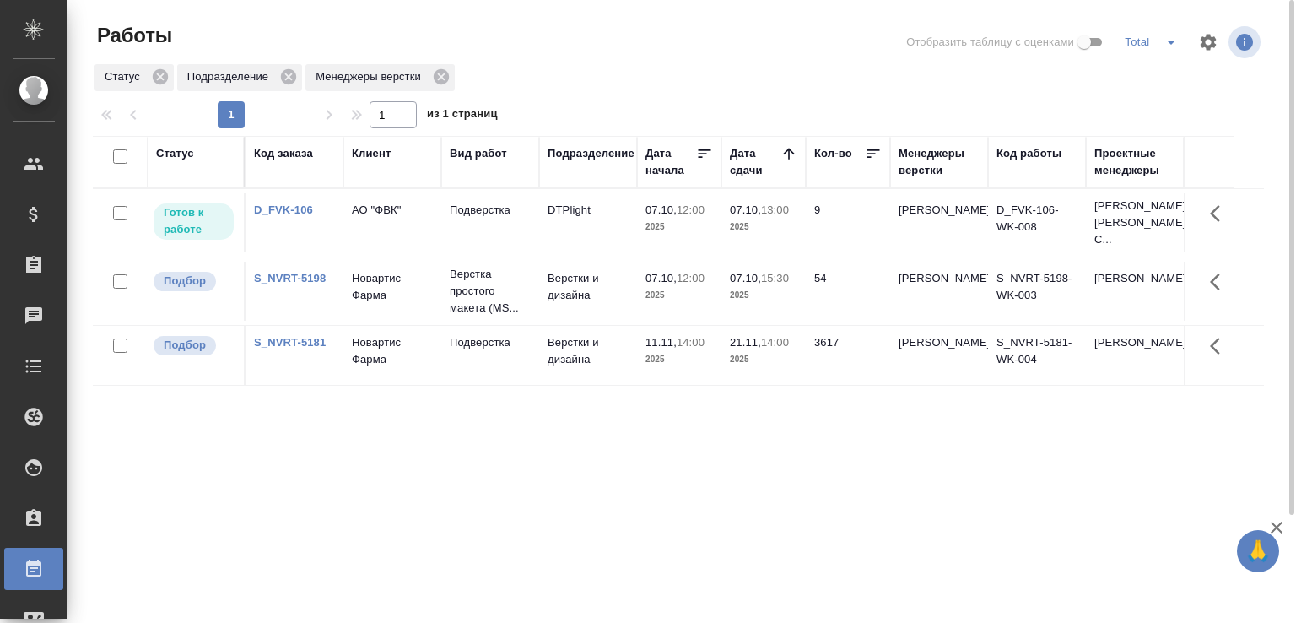
click at [547, 55] on div at bounding box center [685, 42] width 395 height 40
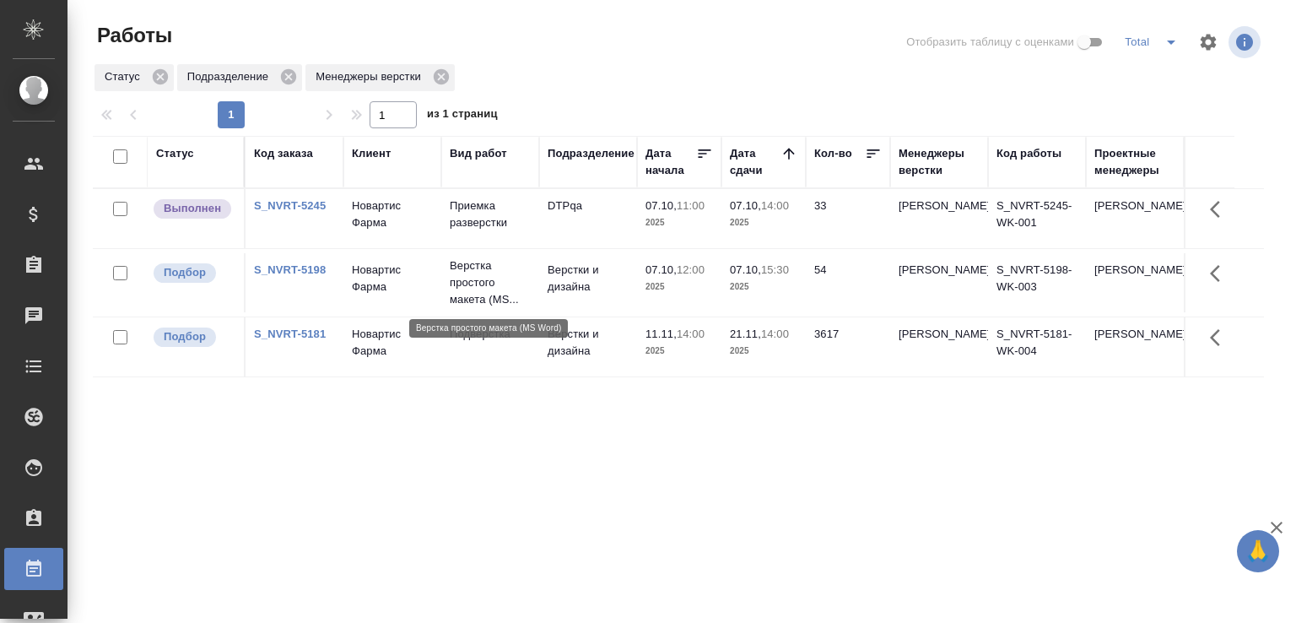
click at [451, 298] on p "Верстка простого макета (MS..." at bounding box center [490, 282] width 81 height 51
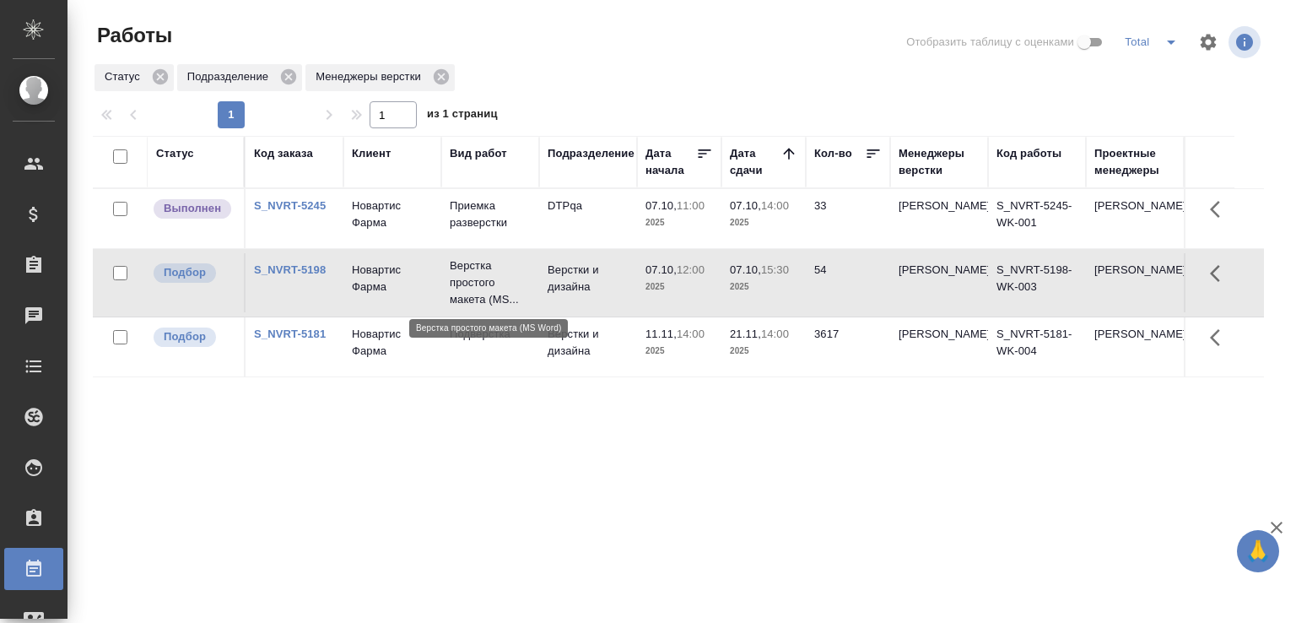
click at [451, 298] on p "Верстка простого макета (MS..." at bounding box center [490, 282] width 81 height 51
click at [630, 46] on div at bounding box center [685, 42] width 395 height 40
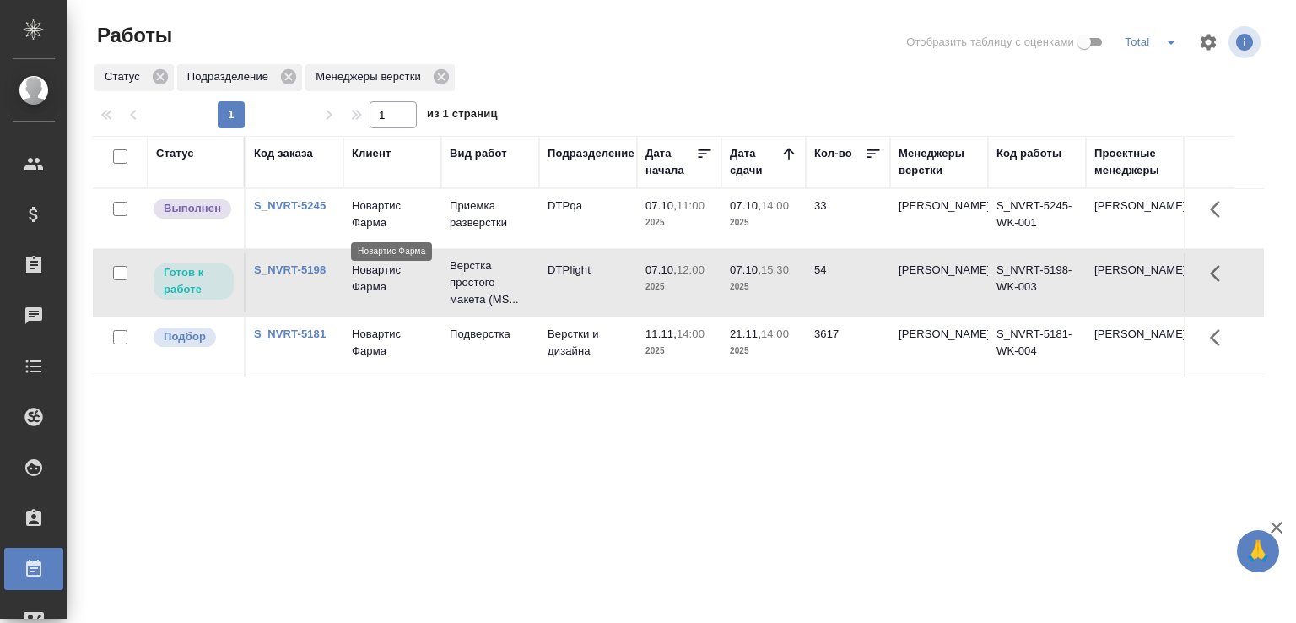
click at [361, 202] on p "Новартис Фарма" at bounding box center [392, 214] width 81 height 34
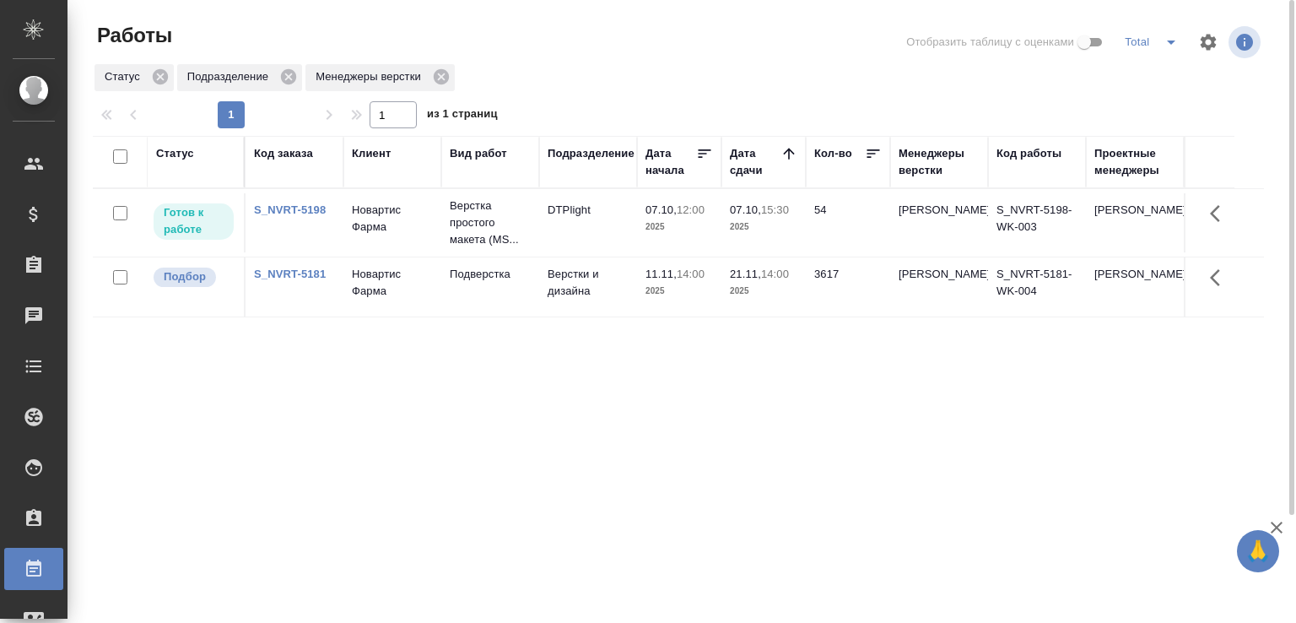
click at [622, 61] on div at bounding box center [685, 42] width 395 height 40
click at [709, 107] on div "1 1 из 1 страниц" at bounding box center [685, 114] width 1184 height 27
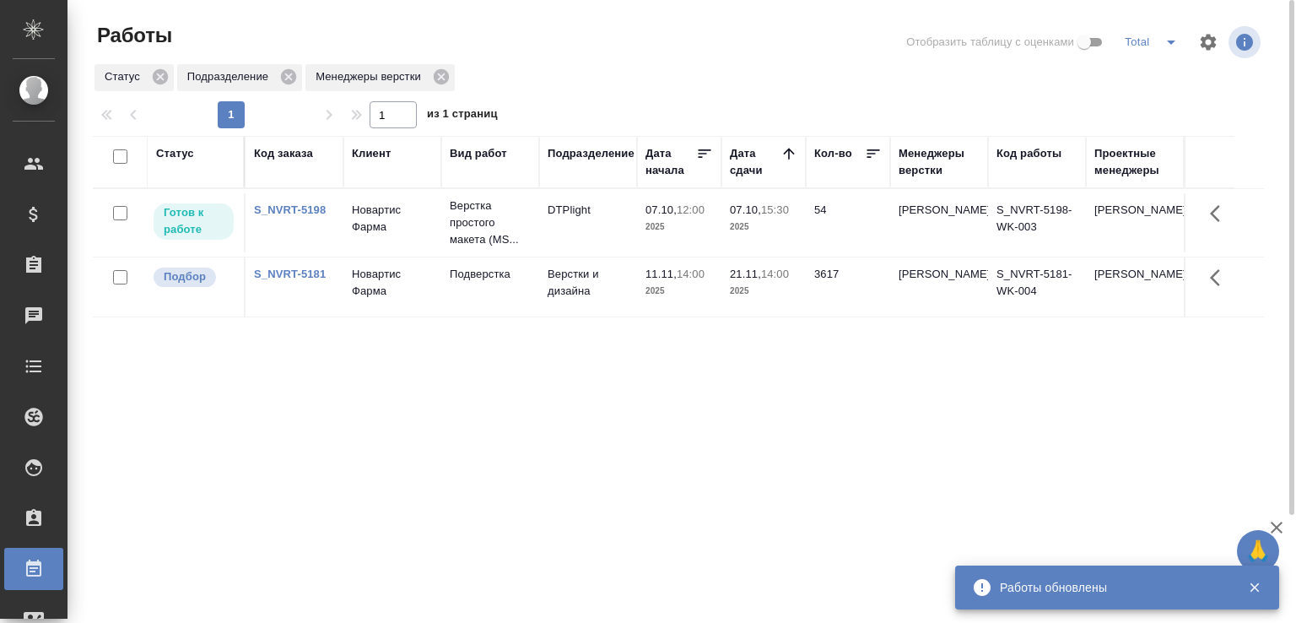
click at [541, 46] on div at bounding box center [685, 42] width 395 height 40
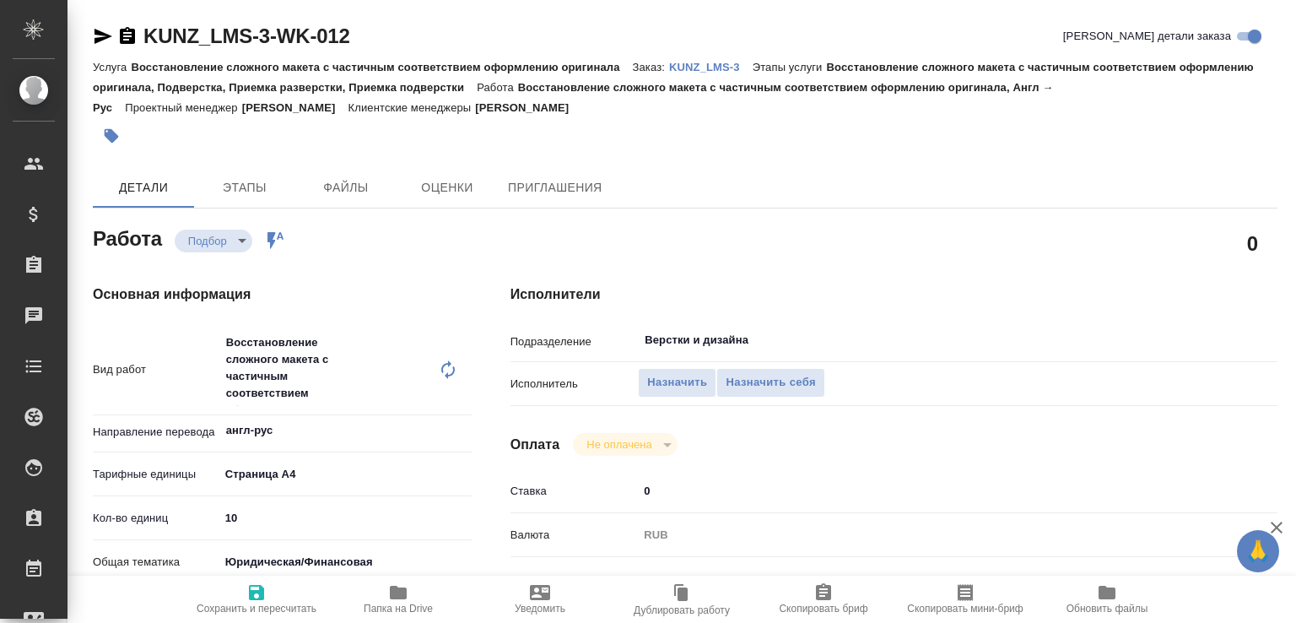
click at [388, 605] on span "Папка на Drive" at bounding box center [398, 608] width 69 height 12
click at [656, 339] on input "Верстки и дизайна" at bounding box center [897, 340] width 509 height 20
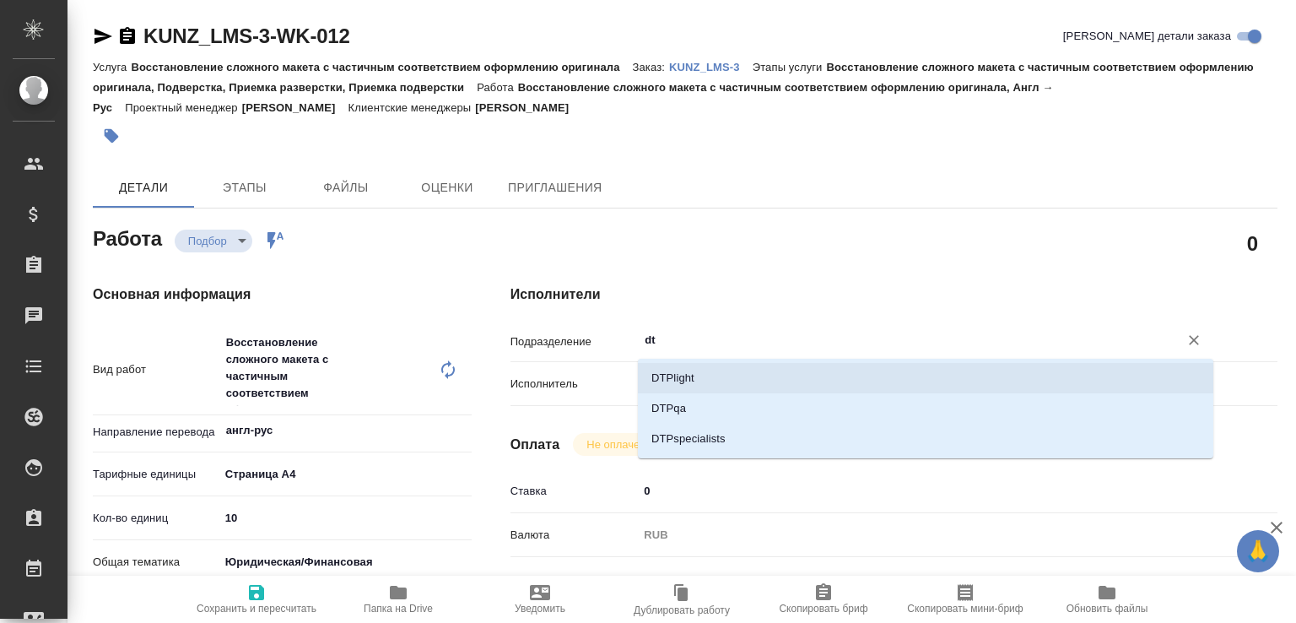
click at [654, 368] on li "DTPlight" at bounding box center [925, 378] width 575 height 30
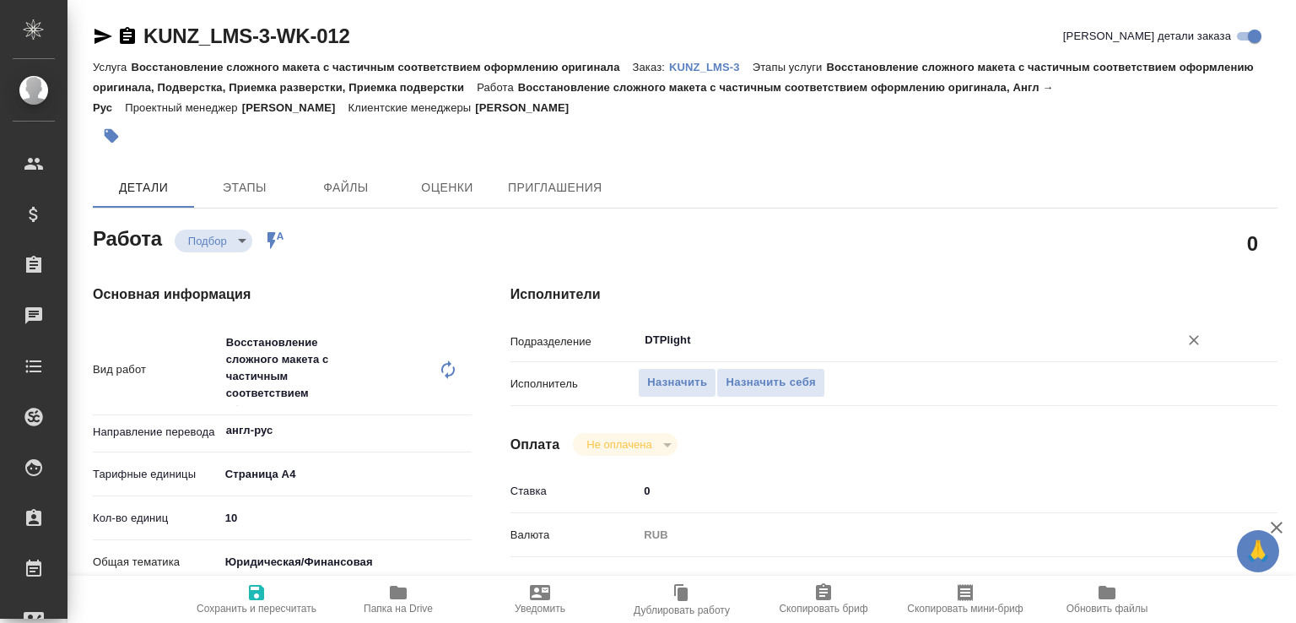
type input "DTPlight"
click at [246, 592] on icon "button" at bounding box center [256, 592] width 20 height 20
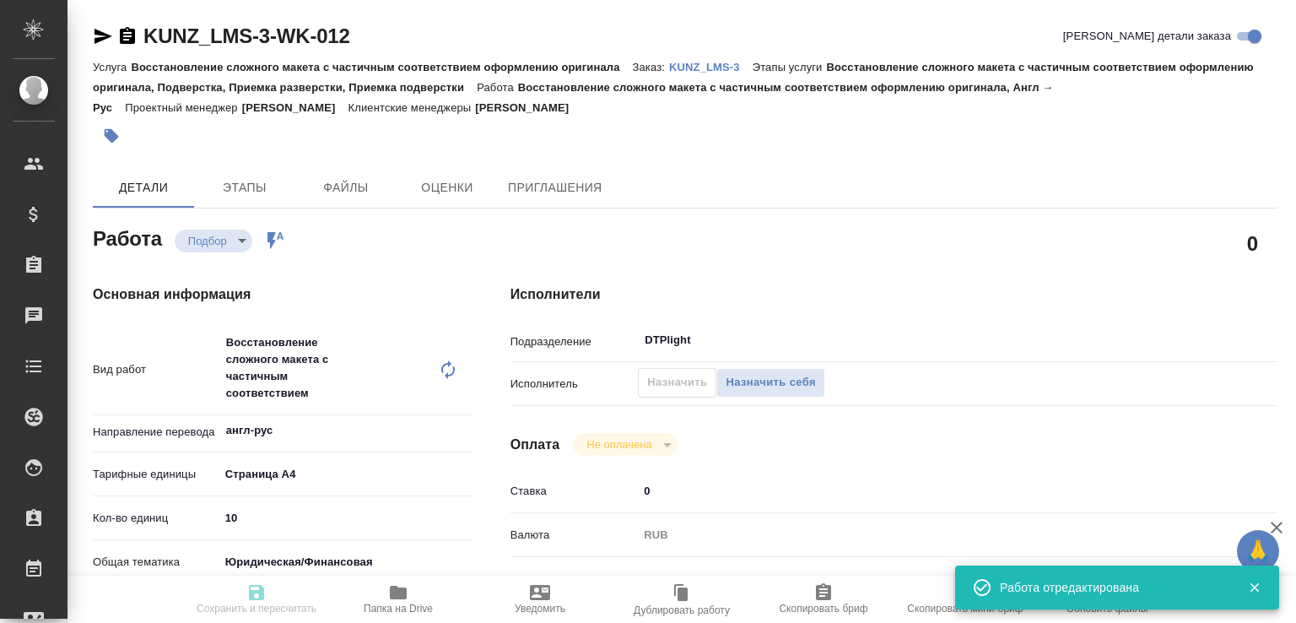
type input "recruiting"
type input "англ-рус"
type input "5f036ec4e16dec2d6b59c8ff"
type input "10"
type input "yr-fn"
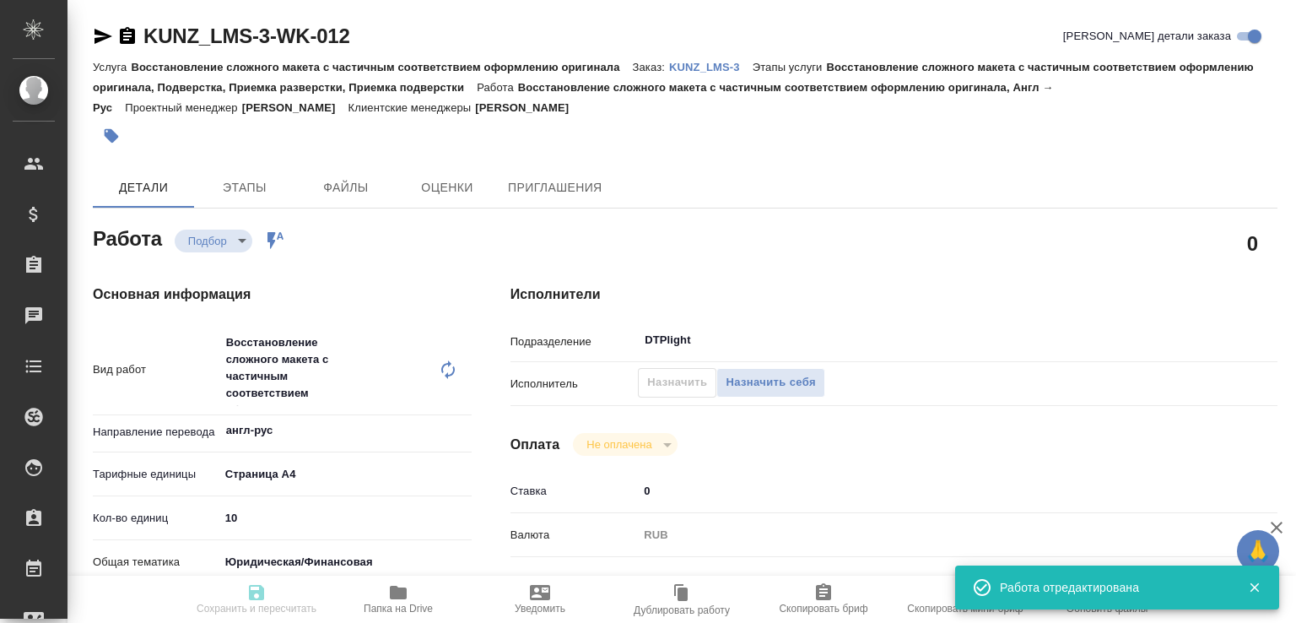
type input "5f647205b73bc97568ca66c0"
checkbox input "true"
type input "[DATE] 10:25"
type input "[DATE] 13:30"
type input "[DATE] 12:00"
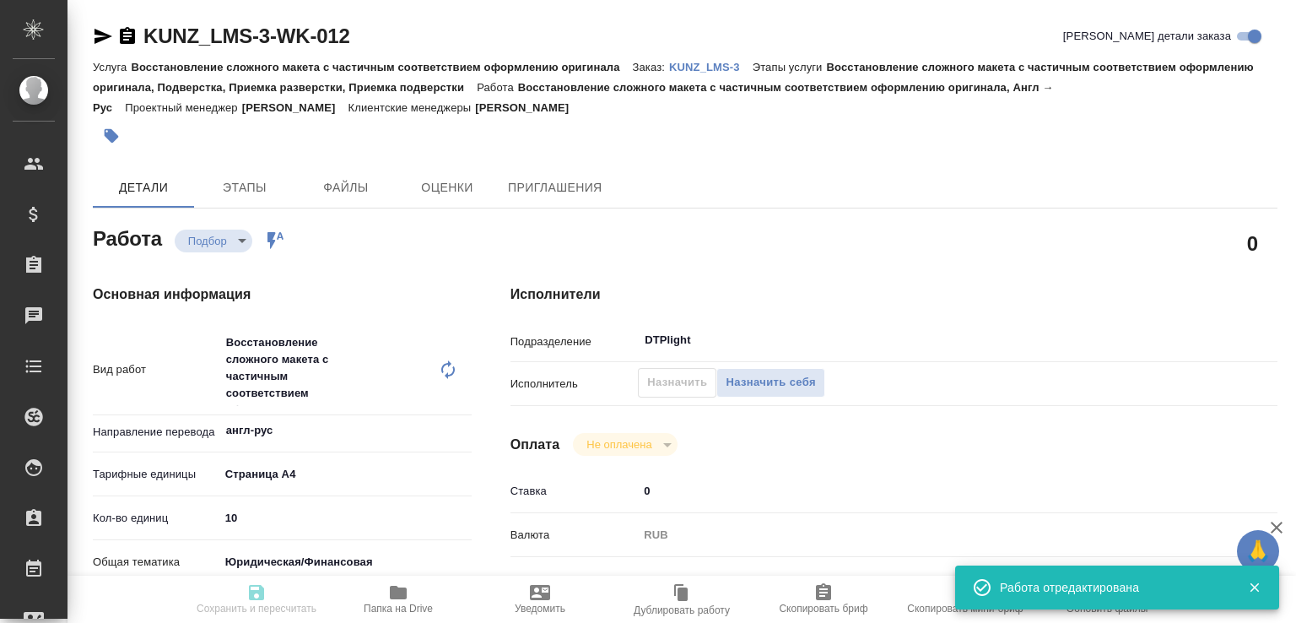
type input "DTPlight"
type input "notPayed"
type input "0"
type input "RUB"
type input "Тарабановская Анастасия"
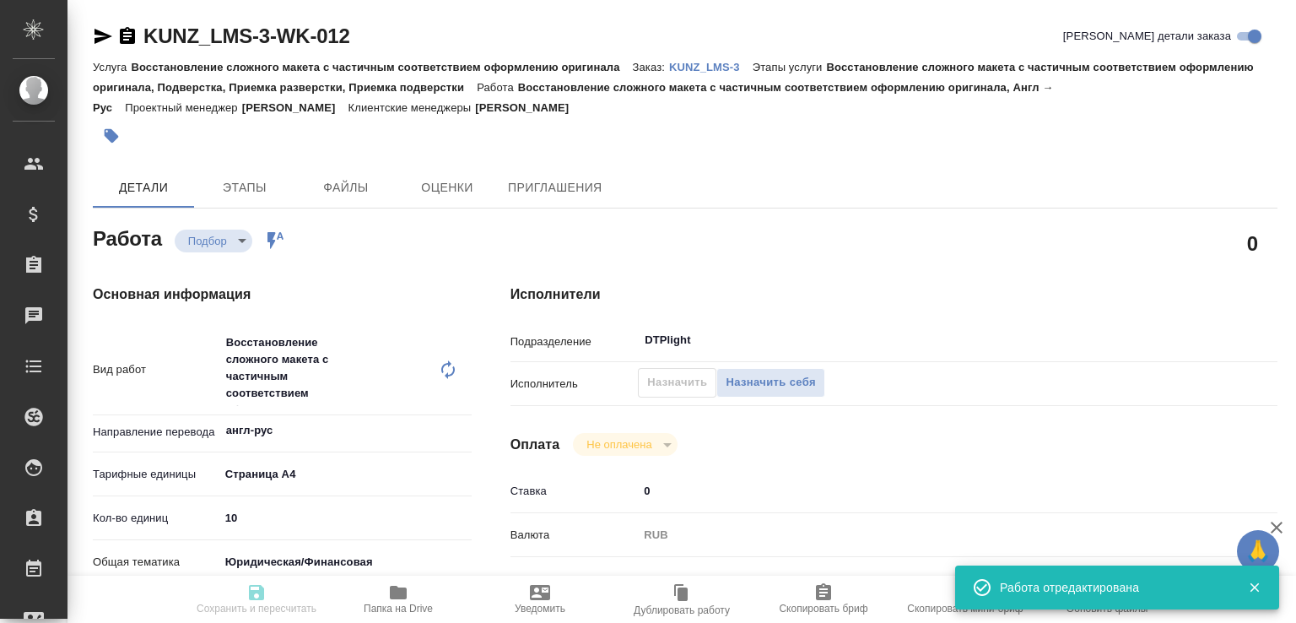
type input "KUNZ_LMS-3"
type input "Восстановление сложного макета с частичным соответствием оформлению оригинала"
type input "Восстановление сложного макета с частичным соответствием оформлению оригинала, …"
type input "Веселова Юлия"
type input "Малофеева Екатерина"
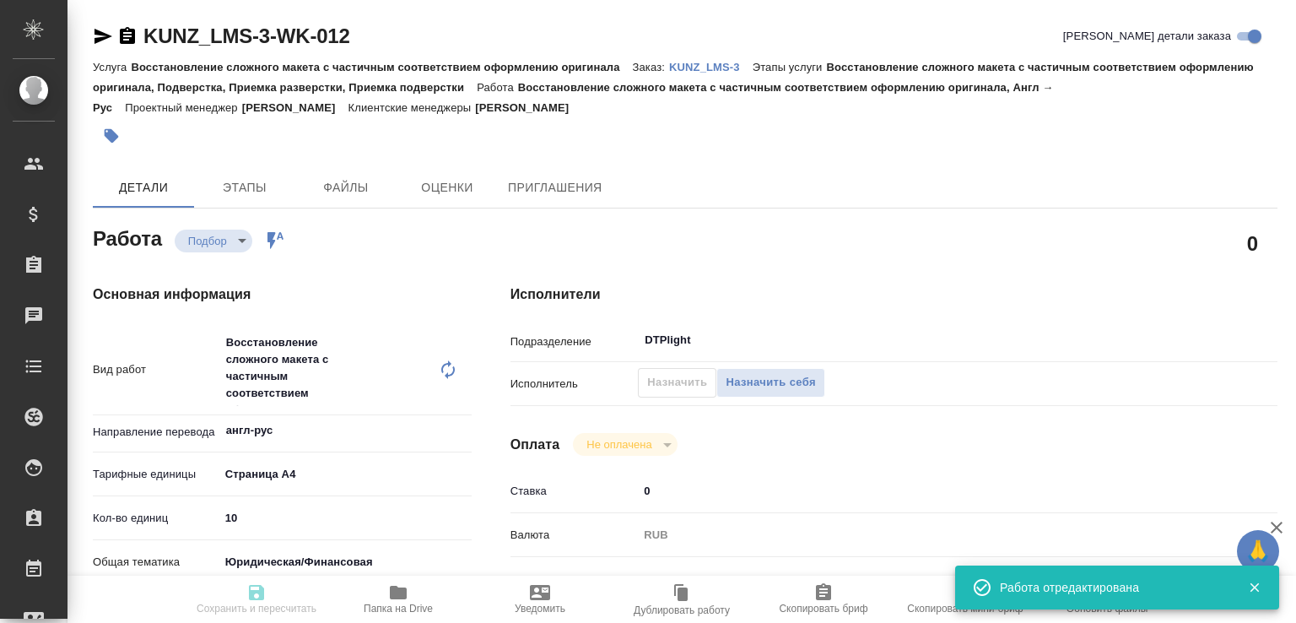
type input "/Clients/ЛМСИСТЕМЫ/Orders/KUNZ_LMS-3"
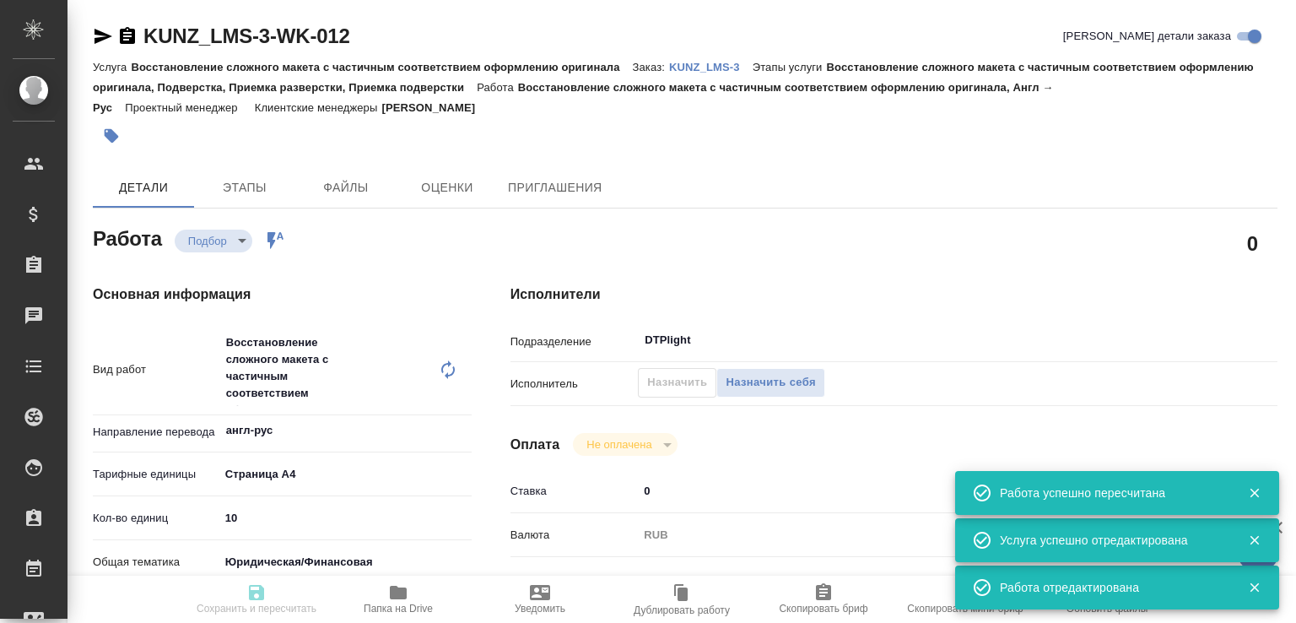
type input "recruiting"
type input "англ-рус"
type input "5f036ec4e16dec2d6b59c8ff"
type input "10"
type input "yr-fn"
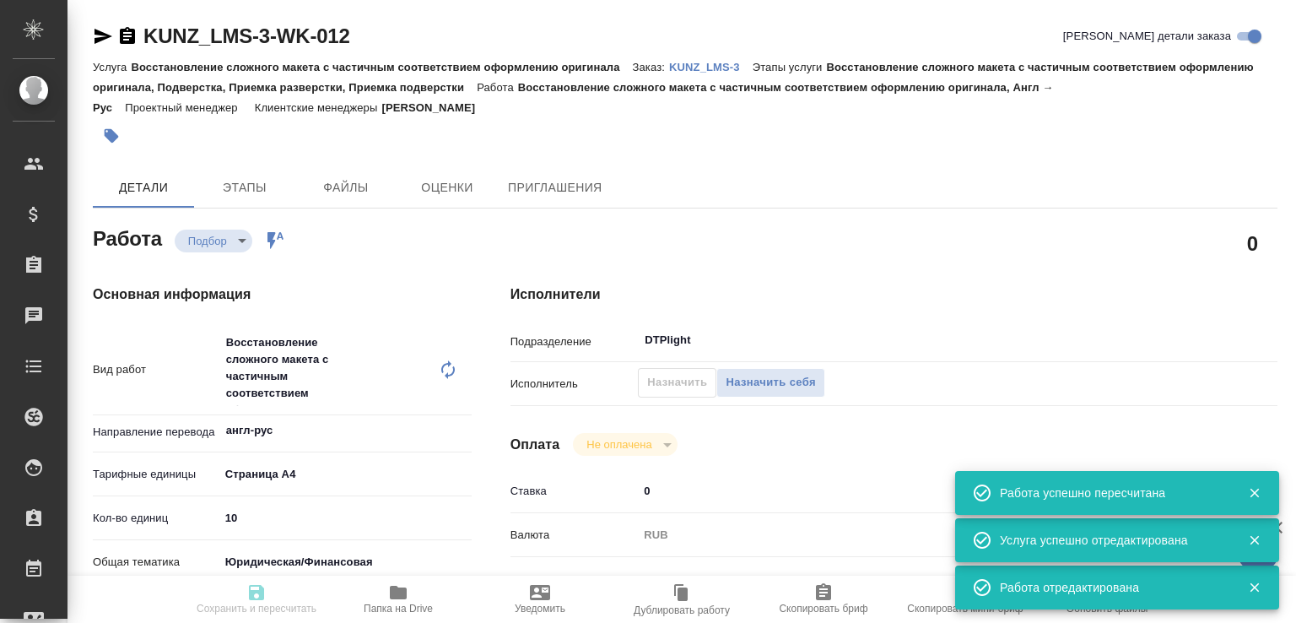
type input "5f647205b73bc97568ca66c0"
checkbox input "true"
type input "07.10.2025 10:25"
type input "07.10.2025 13:30"
type input "10.10.2025 12:00"
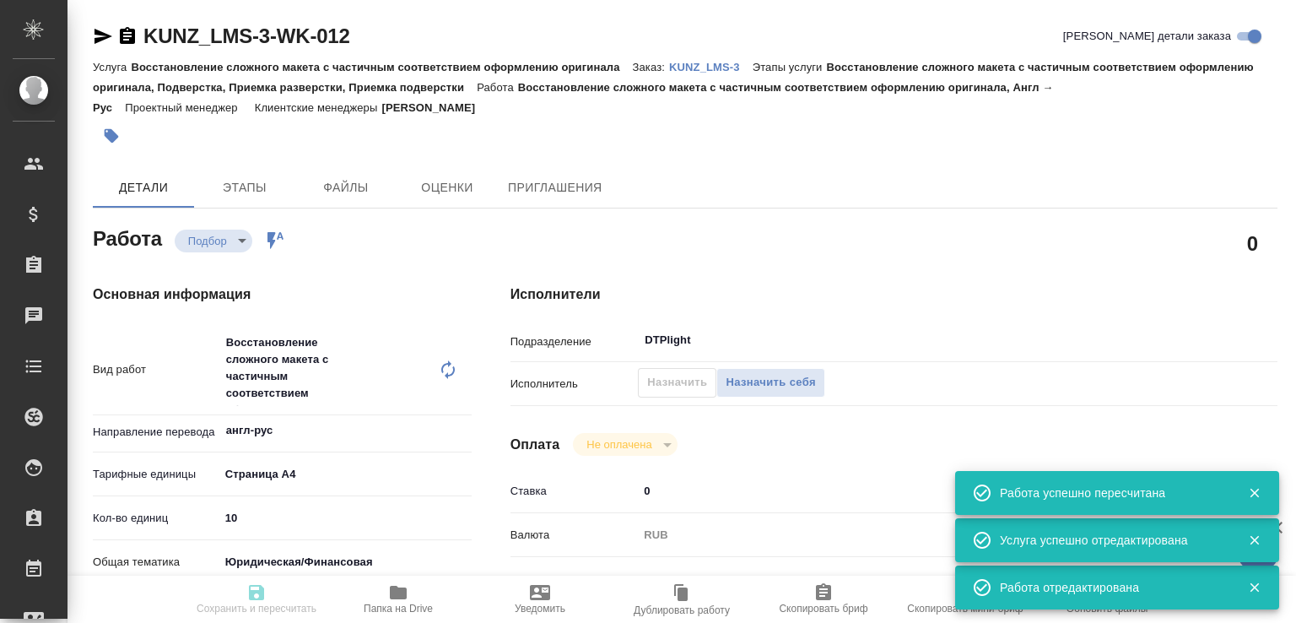
type input "DTPlight"
type input "notPayed"
type input "0"
type input "RUB"
type input "Тарабановская Анастасия"
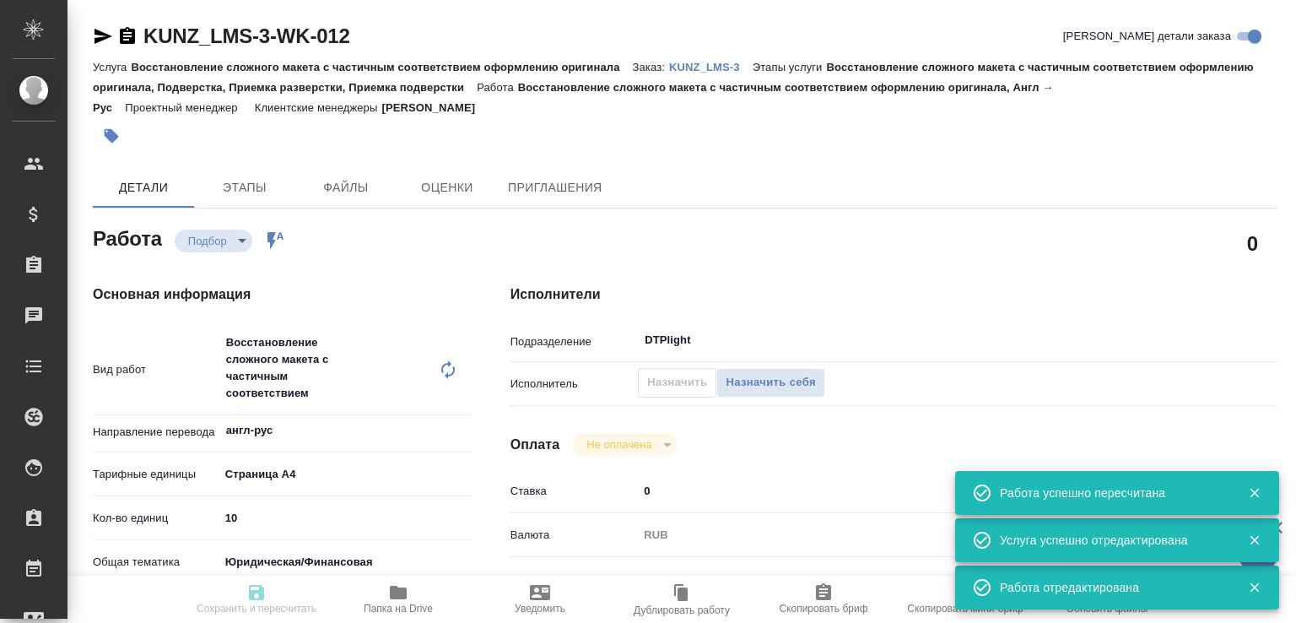
type input "KUNZ_LMS-3"
type input "Восстановление сложного макета с частичным соответствием оформлению оригинала"
type input "Восстановление сложного макета с частичным соответствием оформлению оригинала, …"
type input "Веселова Юлия"
type input "Малофеева Екатерина"
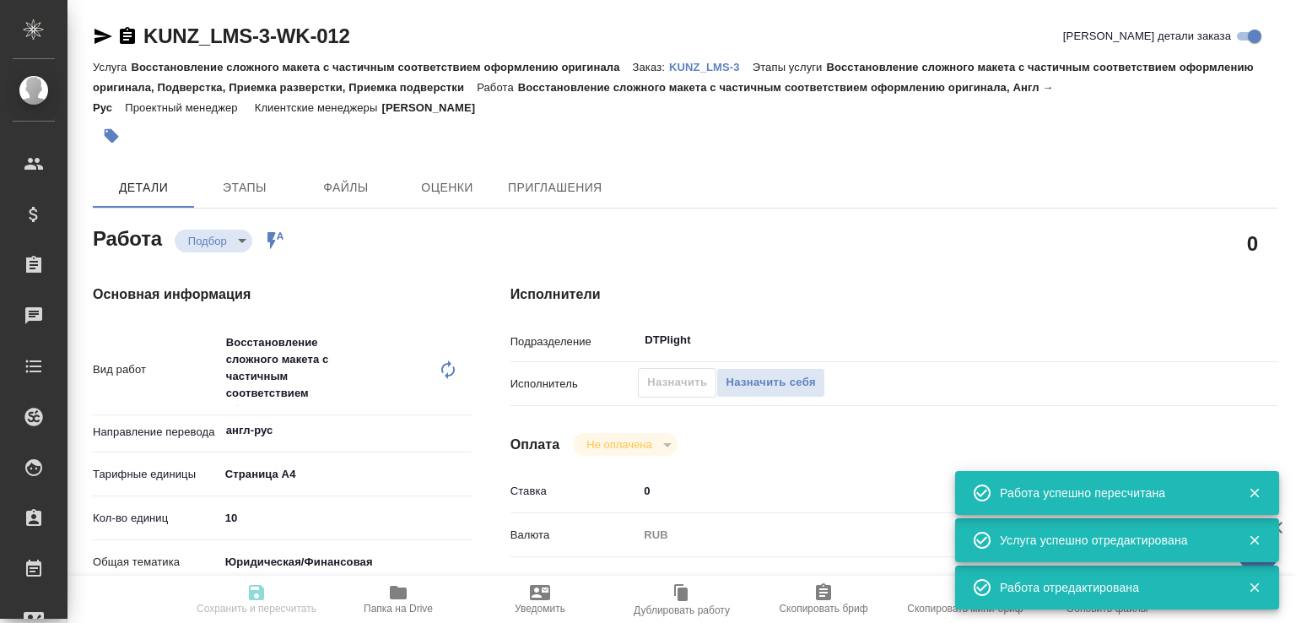
type input "/Clients/ЛМСИСТЕМЫ/Orders/KUNZ_LMS-3"
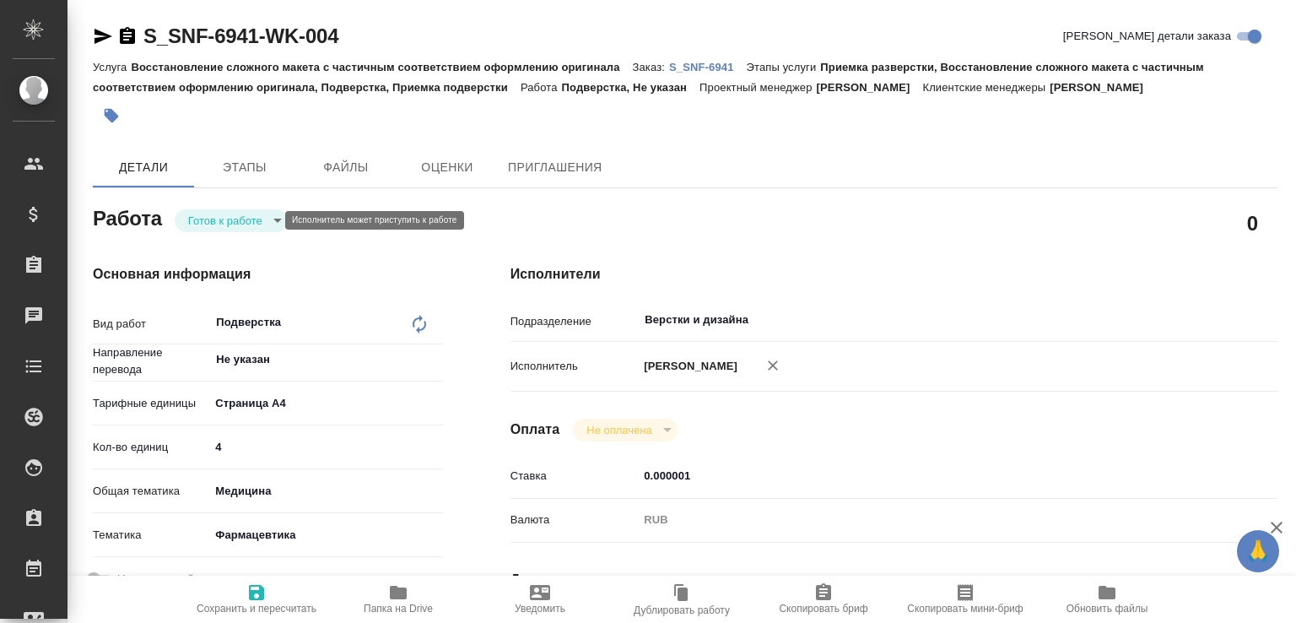
click at [249, 220] on body "🙏 .cls-1 fill:#fff; AWATERA [PERSON_NAME]malofeeva Клиенты Спецификации Заказы …" at bounding box center [648, 311] width 1296 height 623
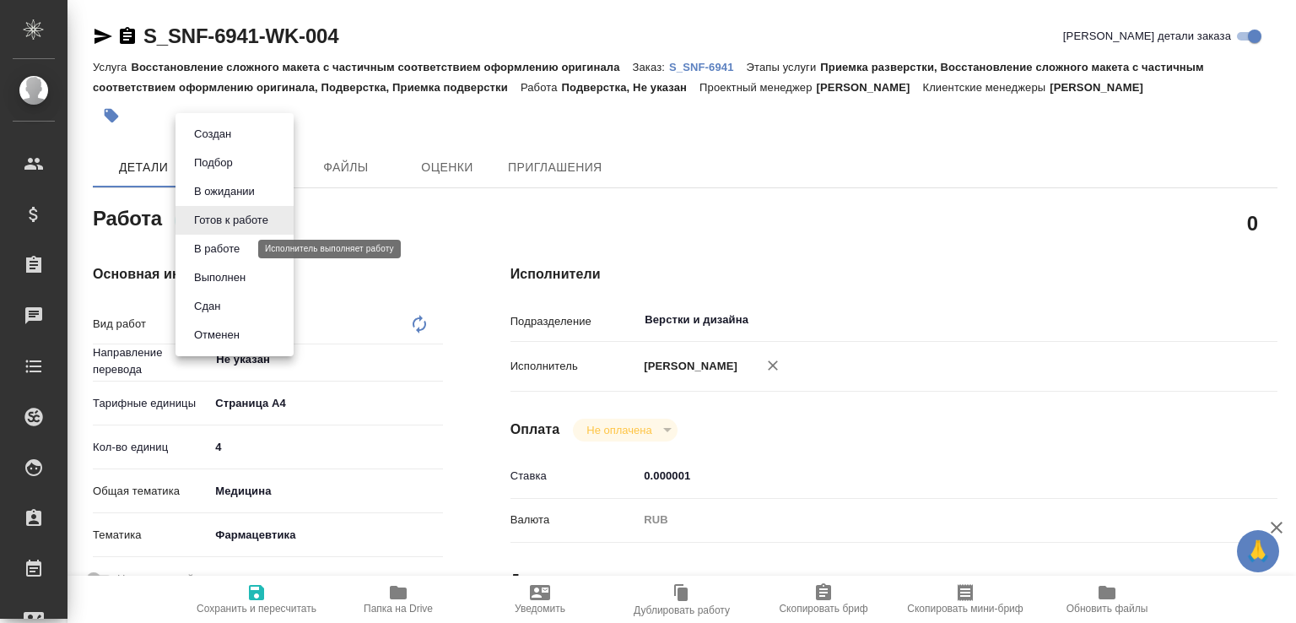
click at [232, 245] on button "В работе" at bounding box center [217, 249] width 56 height 19
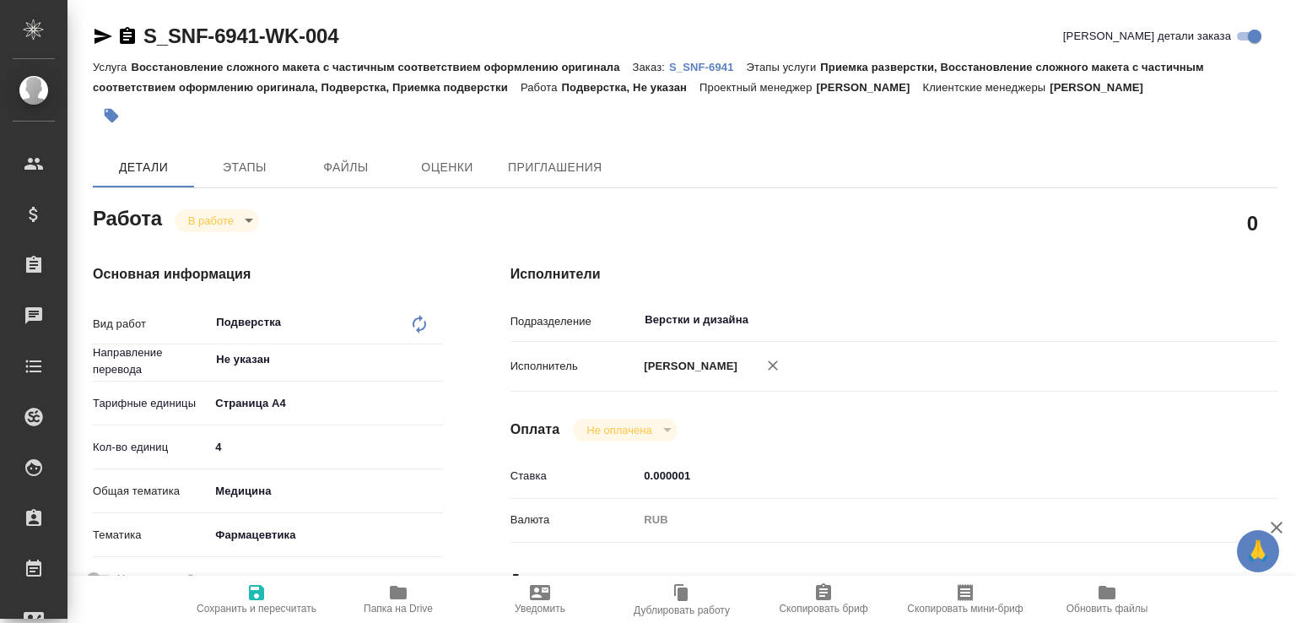
click at [396, 588] on icon "button" at bounding box center [398, 591] width 17 height 13
type textarea "x"
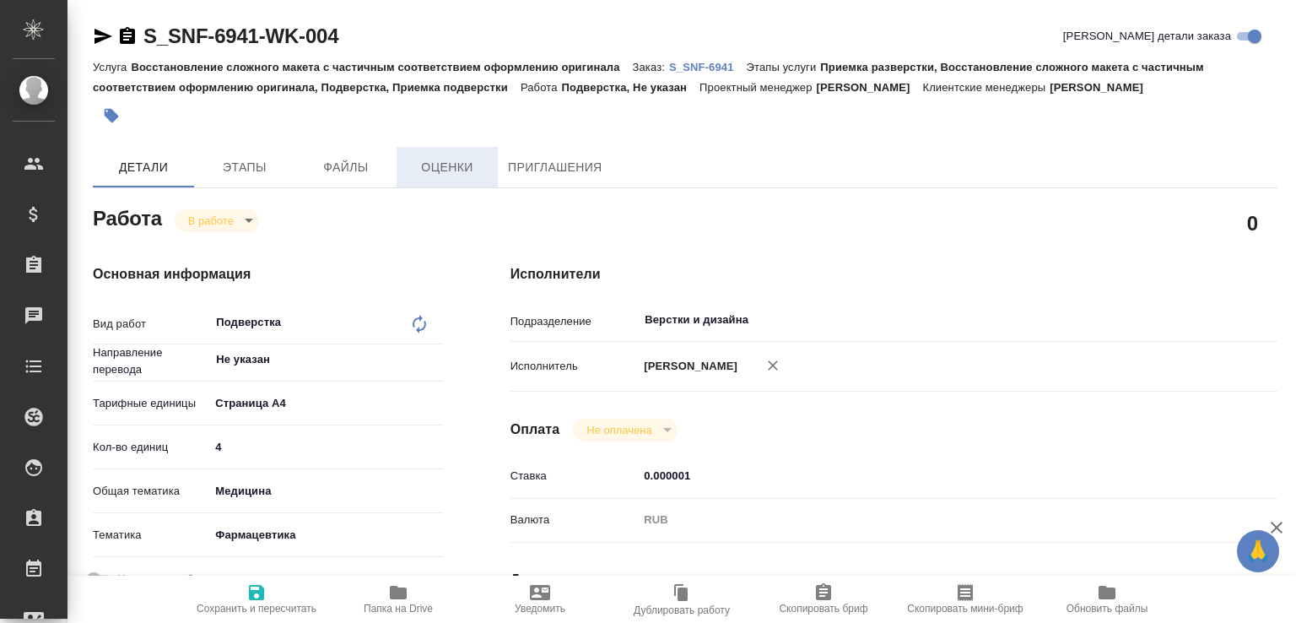
type textarea "x"
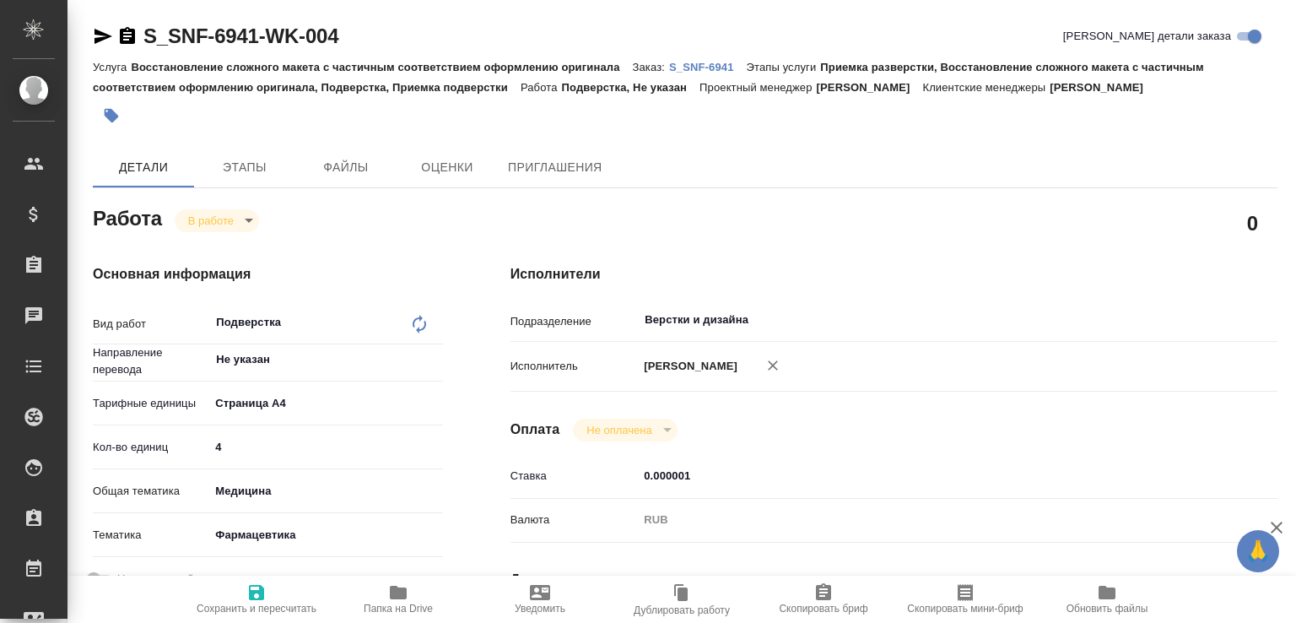
type textarea "x"
click at [704, 68] on p "S_SNF-6941" at bounding box center [708, 67] width 78 height 13
click at [256, 217] on body "🙏 .cls-1 fill:#fff; AWATERA Малофеева Екатерина e.malofeeva Клиенты Спецификаци…" at bounding box center [648, 311] width 1296 height 623
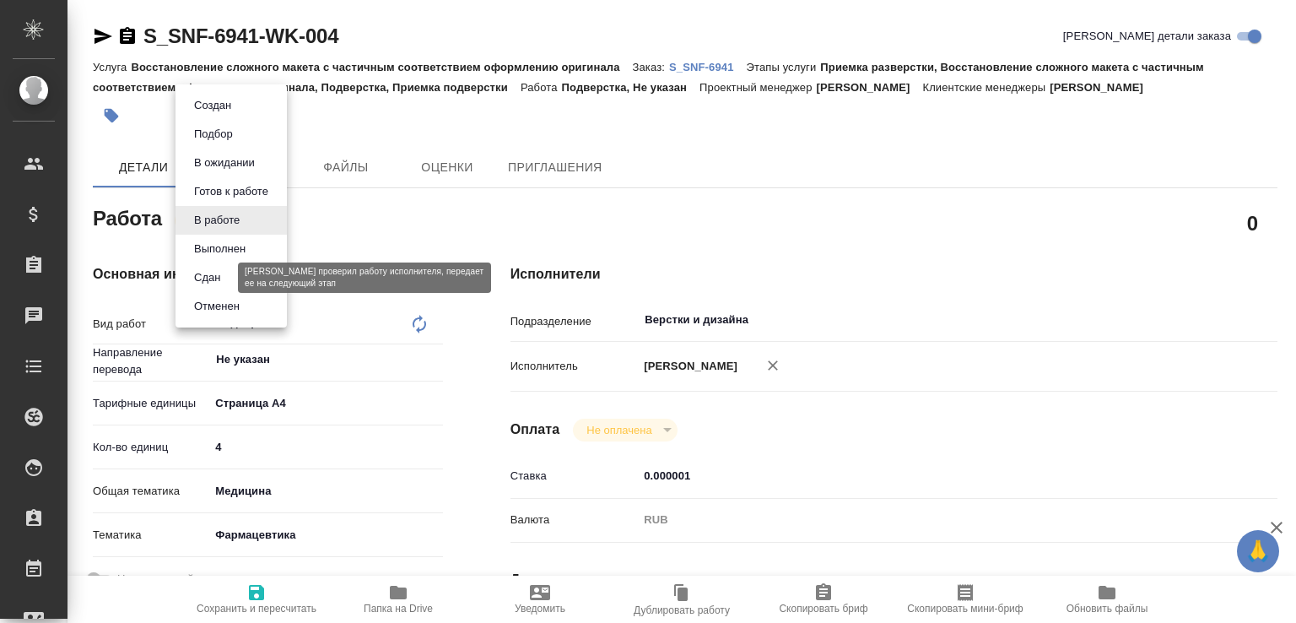
click at [211, 281] on button "Сдан" at bounding box center [207, 277] width 36 height 19
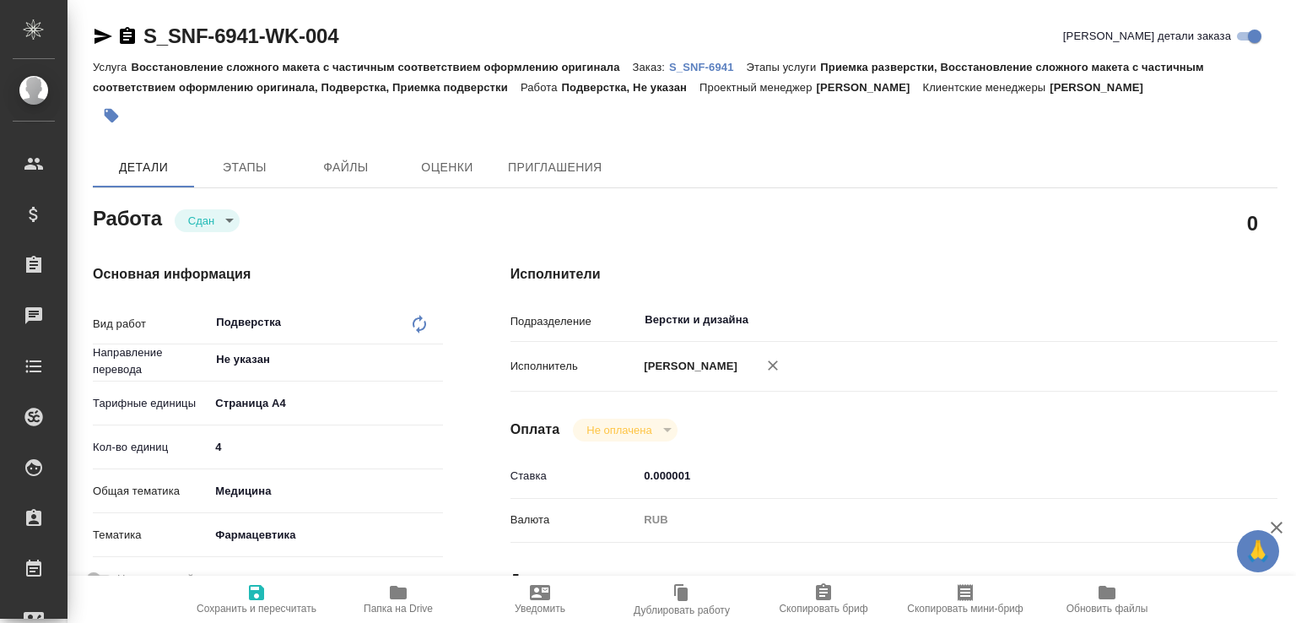
type textarea "x"
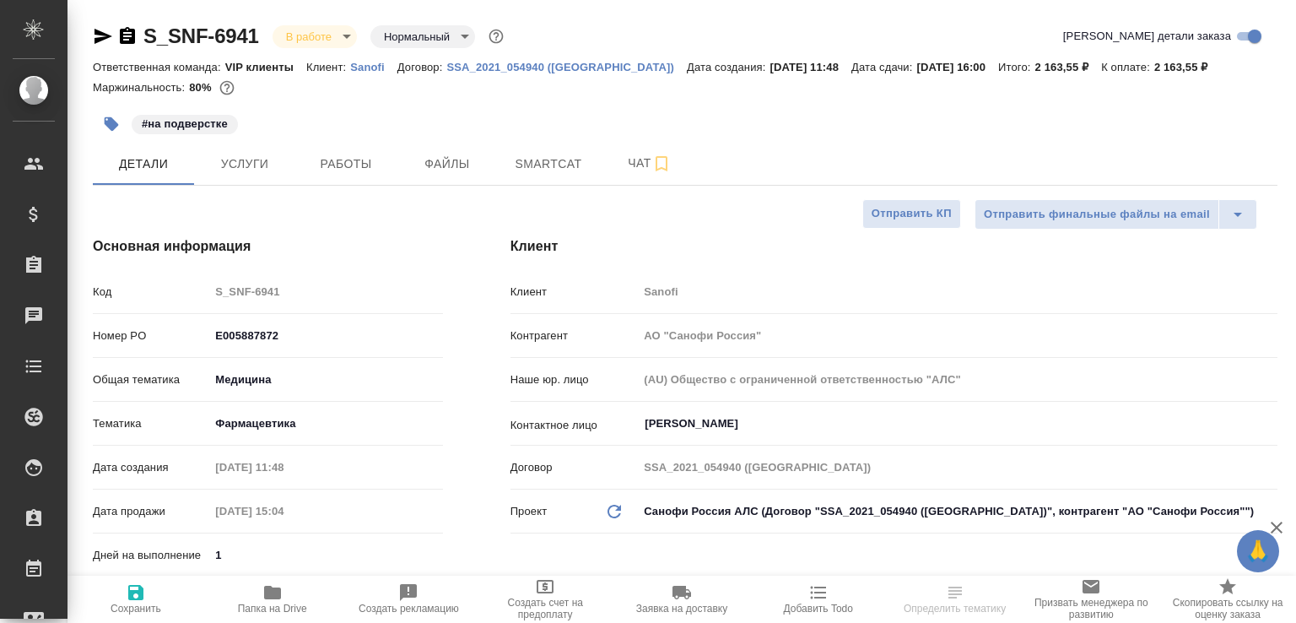
select select "RU"
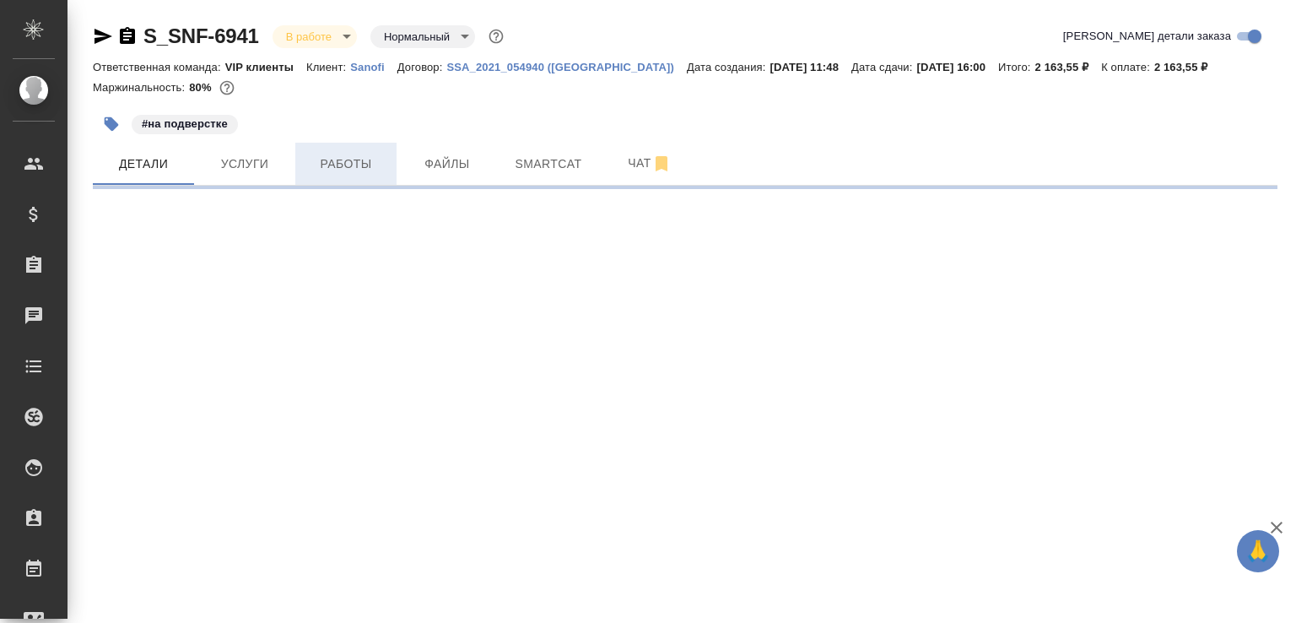
click at [356, 157] on span "Работы" at bounding box center [345, 164] width 81 height 21
select select "RU"
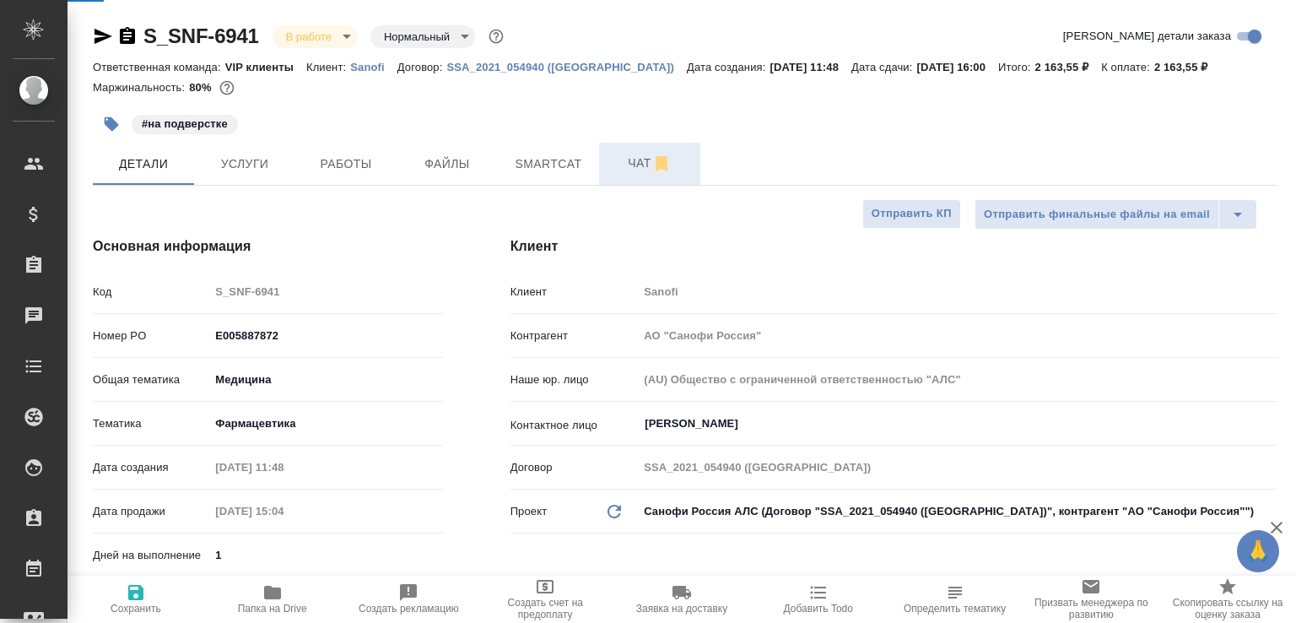
type textarea "x"
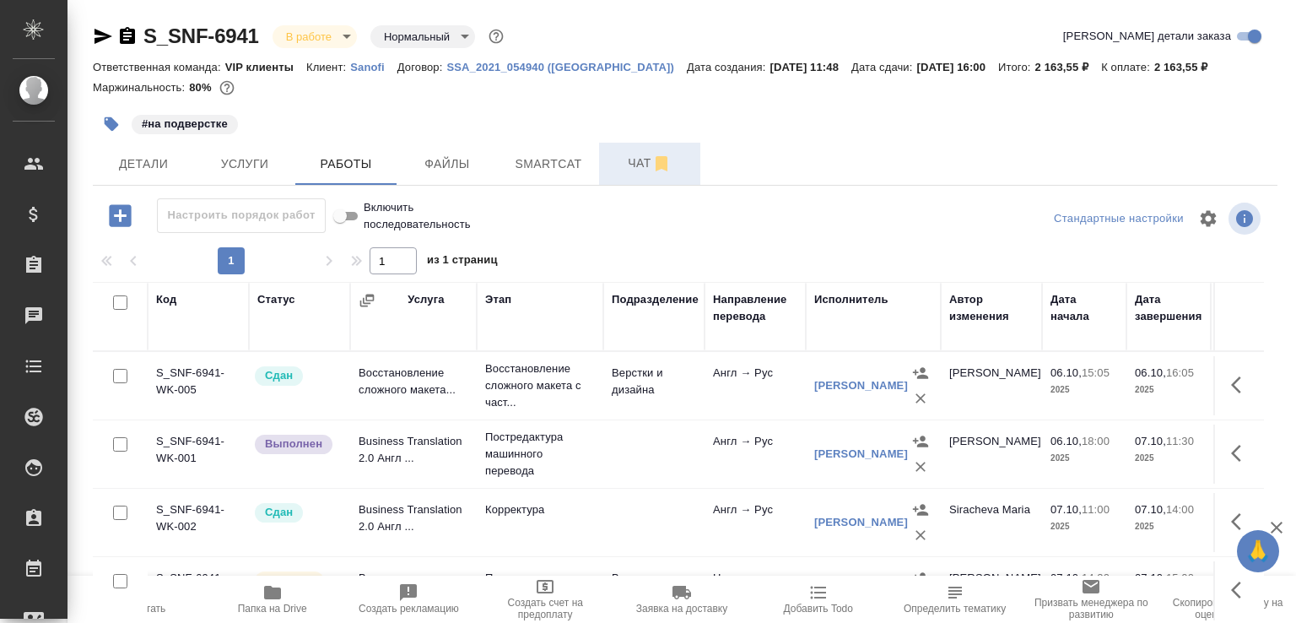
click at [611, 166] on span "Чат" at bounding box center [649, 163] width 81 height 21
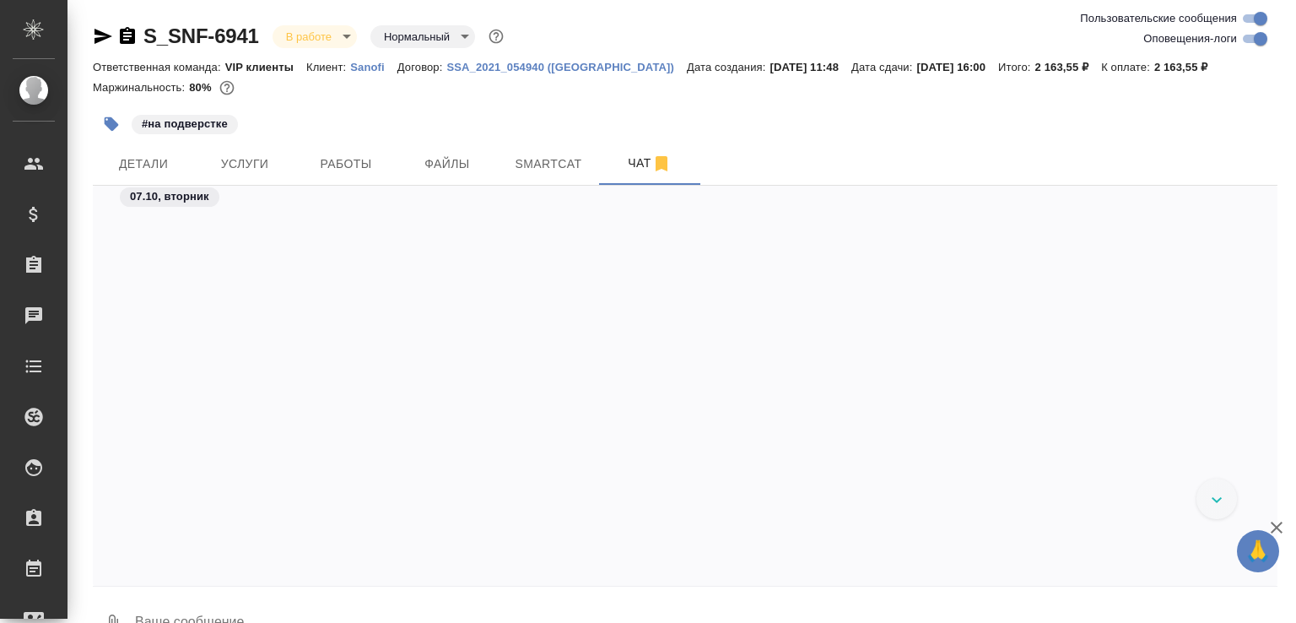
scroll to position [41755, 0]
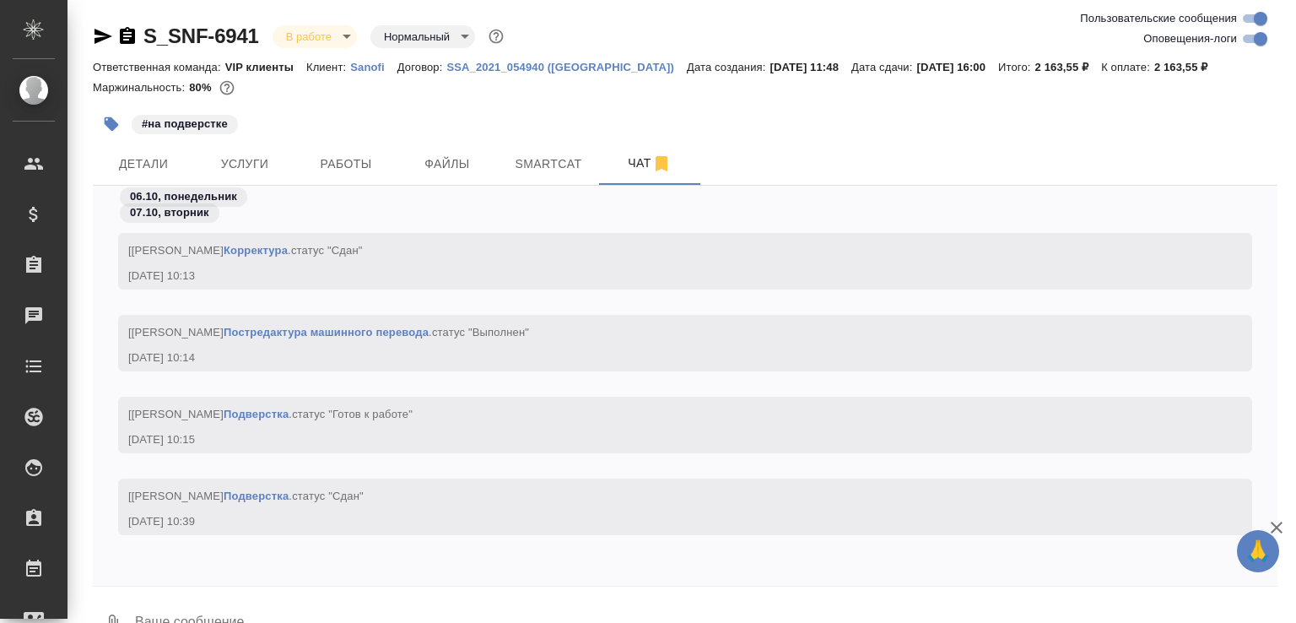
click at [219, 601] on textarea at bounding box center [705, 623] width 1144 height 57
paste textarea "https://drive.awatera.com/f/10607039"
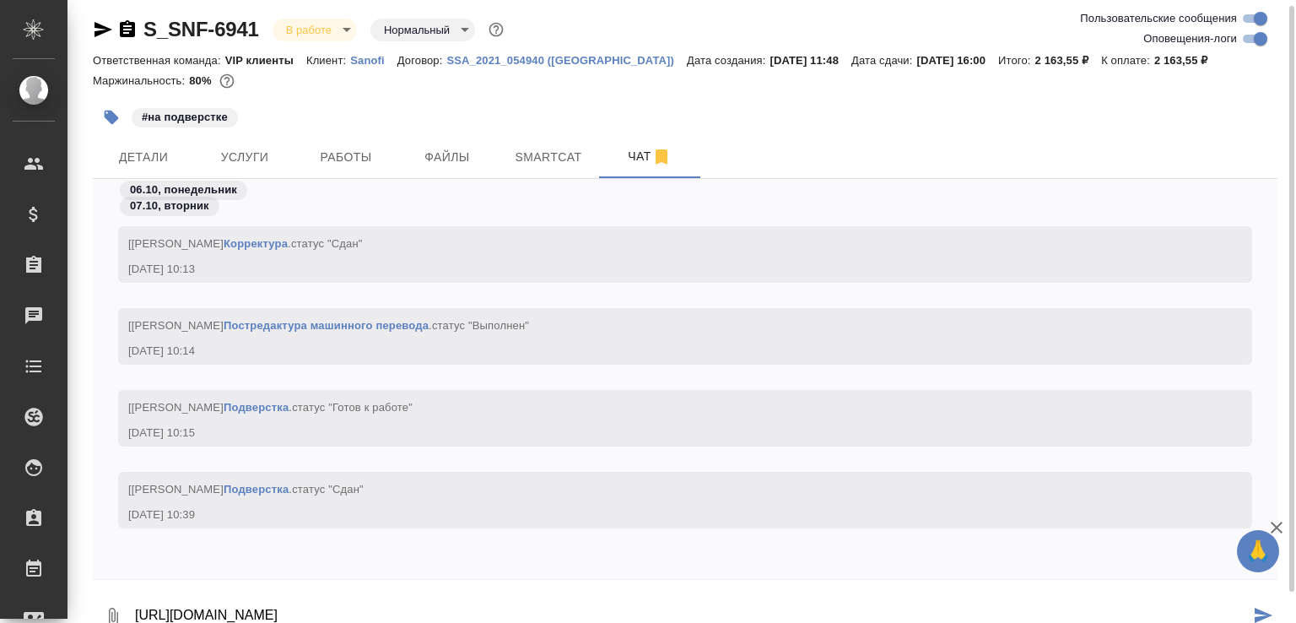
type textarea "https://drive.awatera.com/f/10607039"
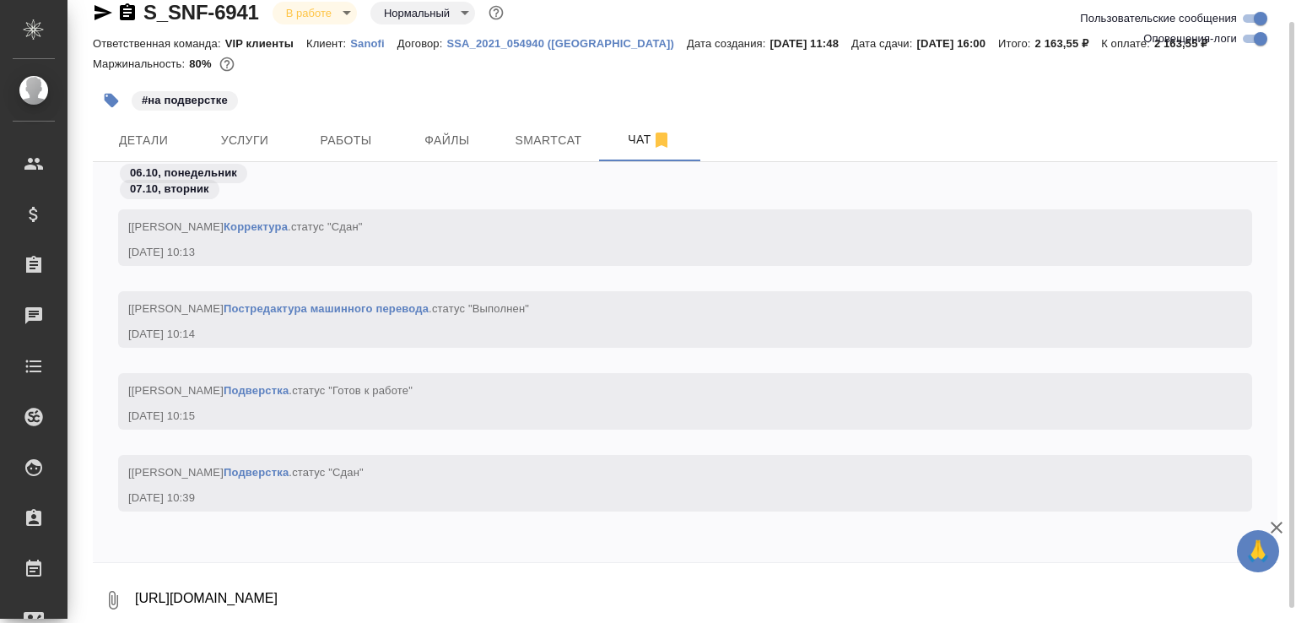
scroll to position [41918, 0]
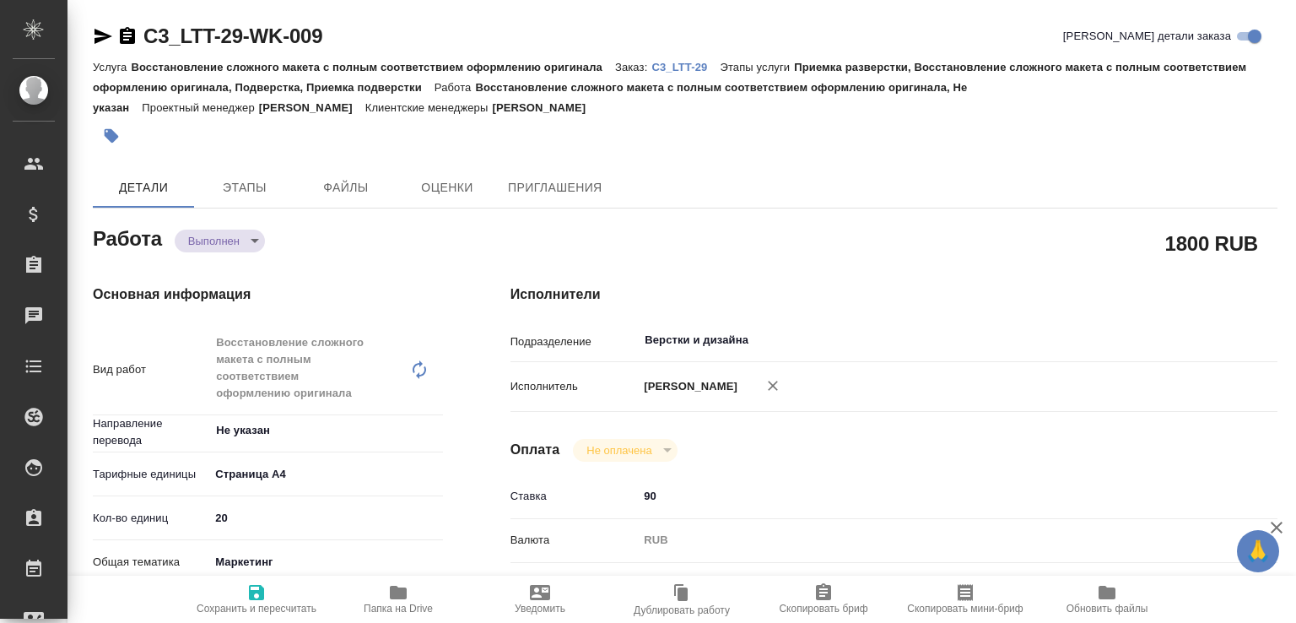
click at [249, 251] on body "🙏 .cls-1 fill:#fff; AWATERA Малофеева Екатерина e.malofeeva Клиенты Спецификаци…" at bounding box center [648, 311] width 1296 height 623
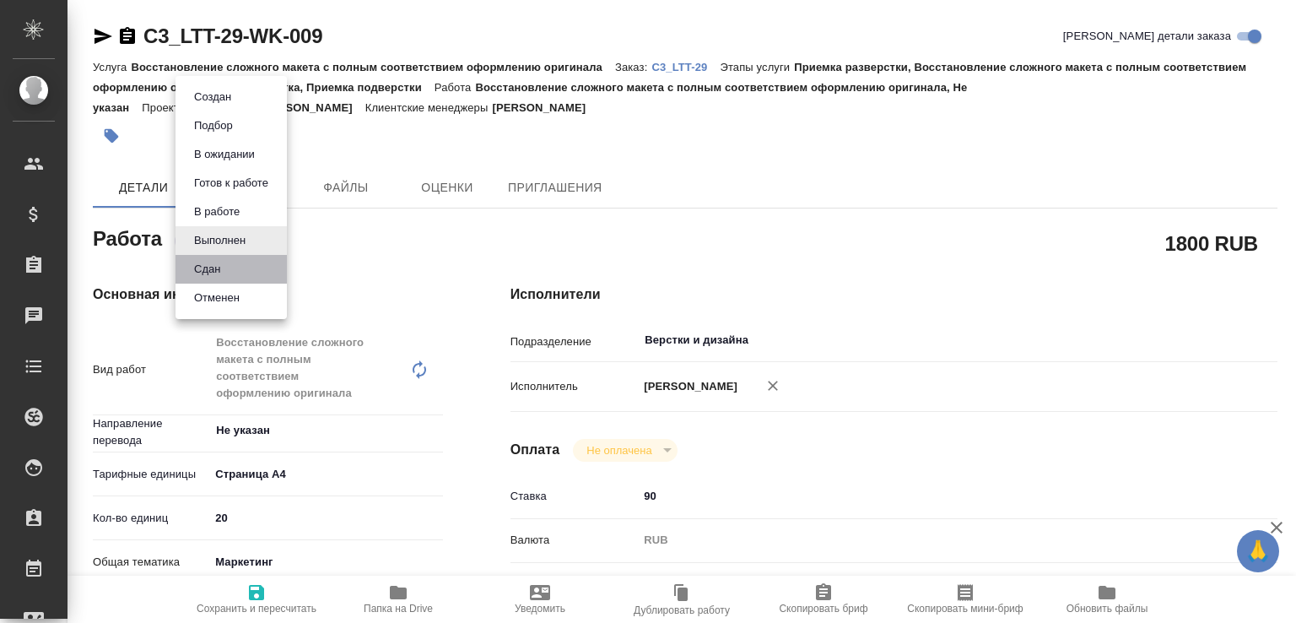
click at [235, 270] on li "Сдан" at bounding box center [230, 269] width 111 height 29
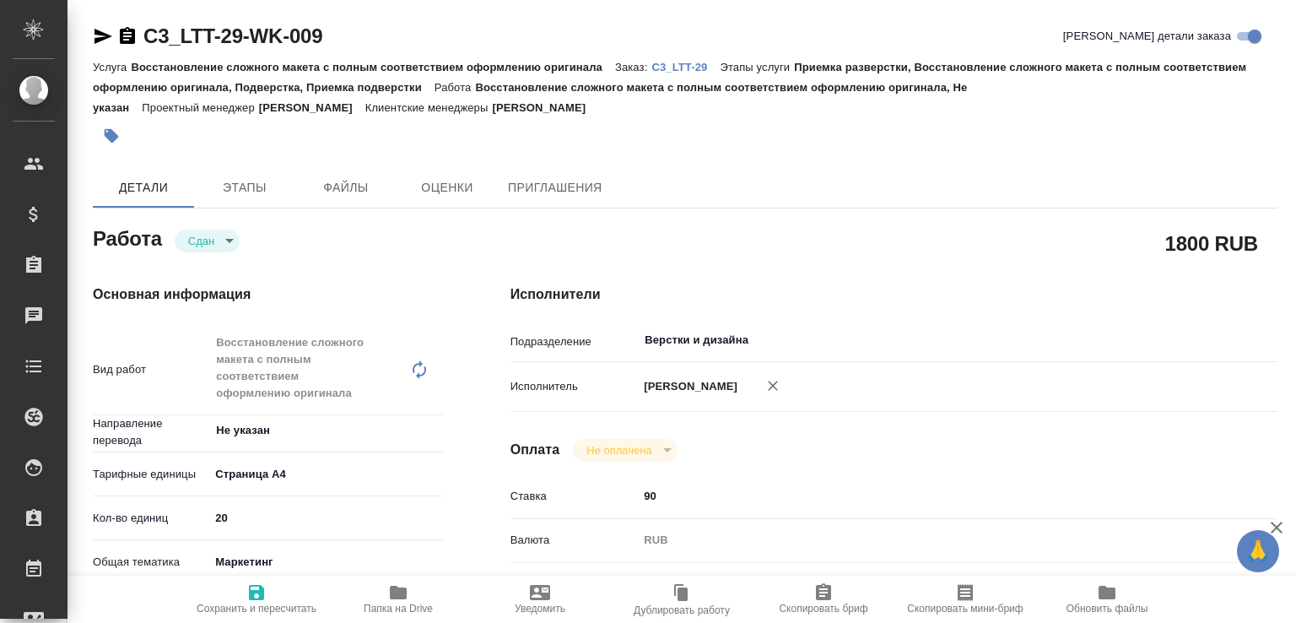
type textarea "x"
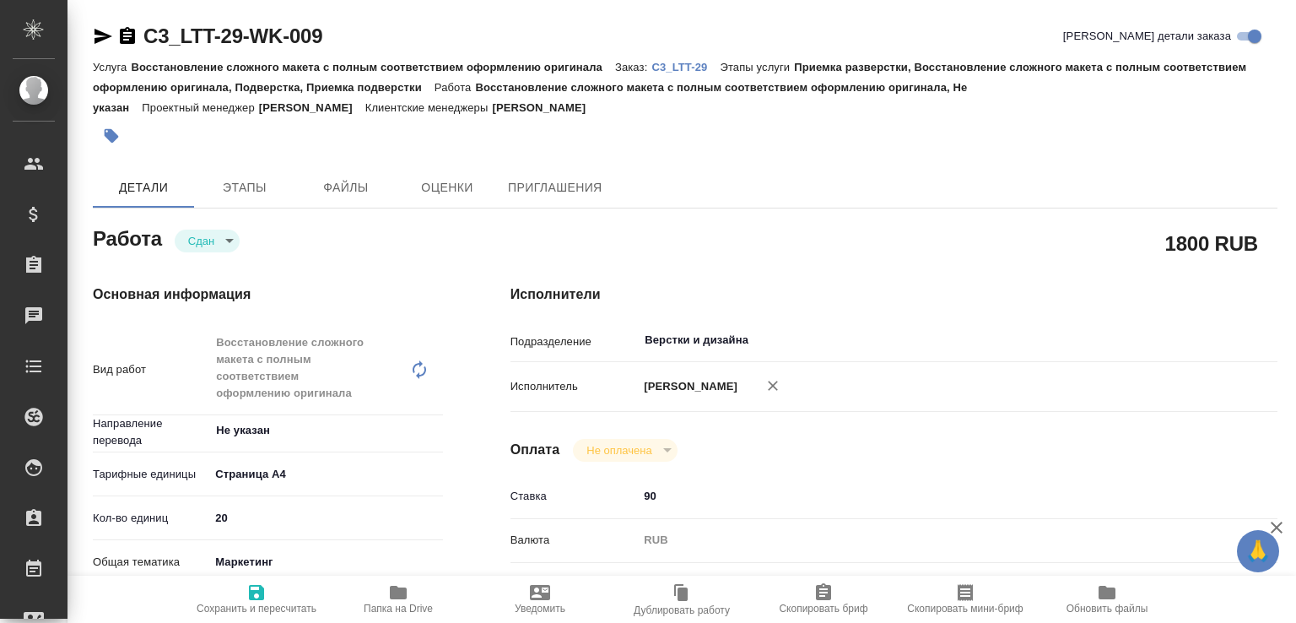
type textarea "x"
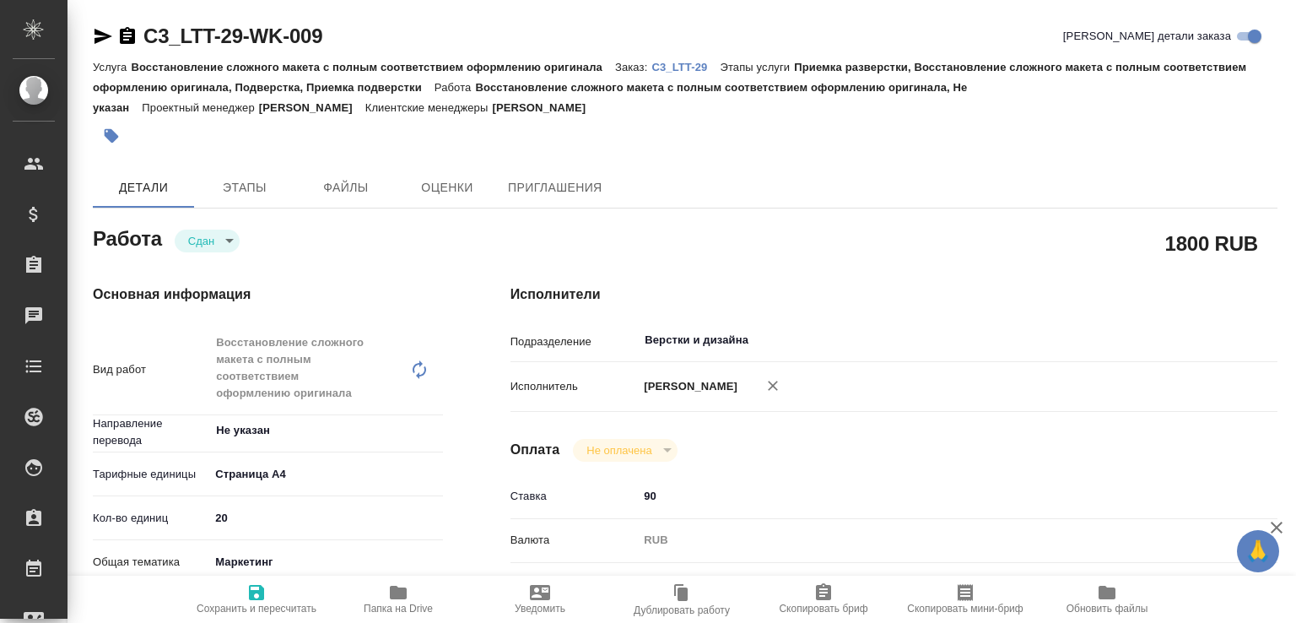
type textarea "x"
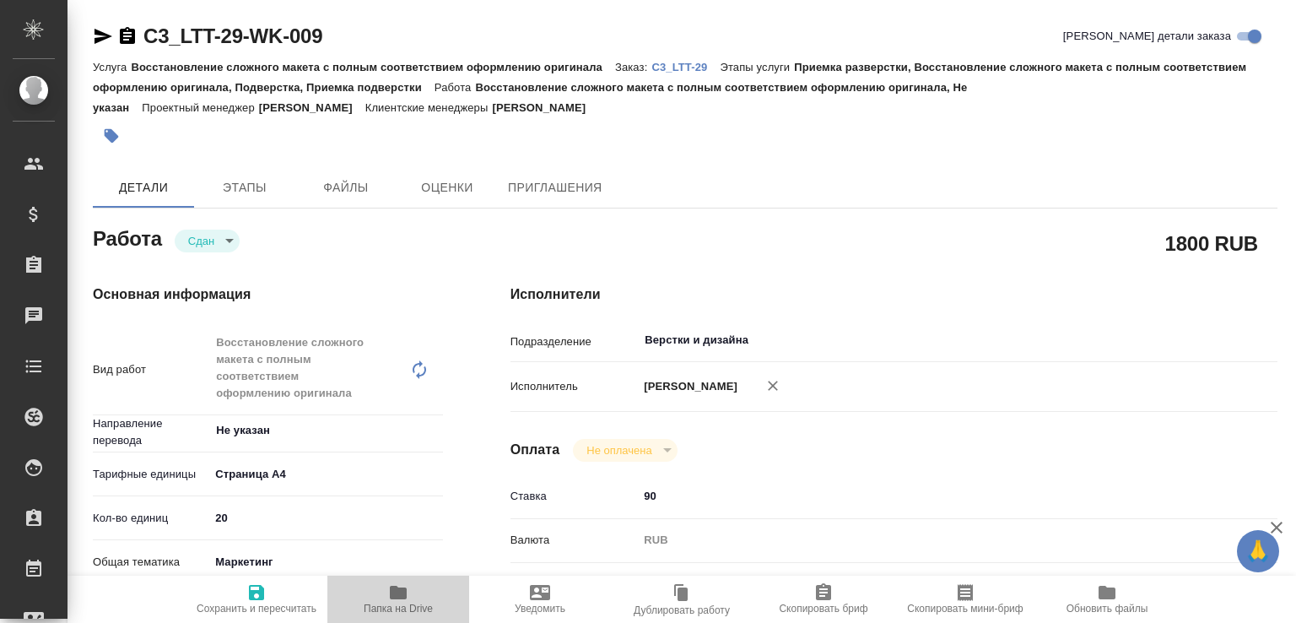
click at [426, 585] on span "Папка на Drive" at bounding box center [397, 598] width 121 height 32
type textarea "x"
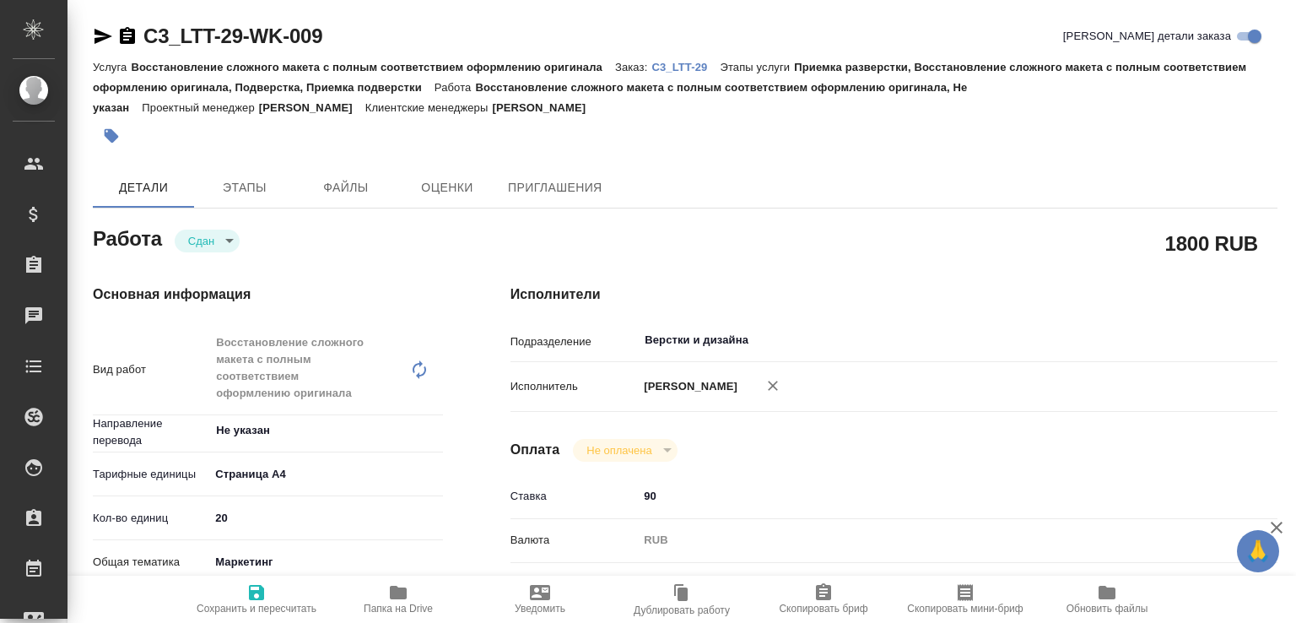
type textarea "x"
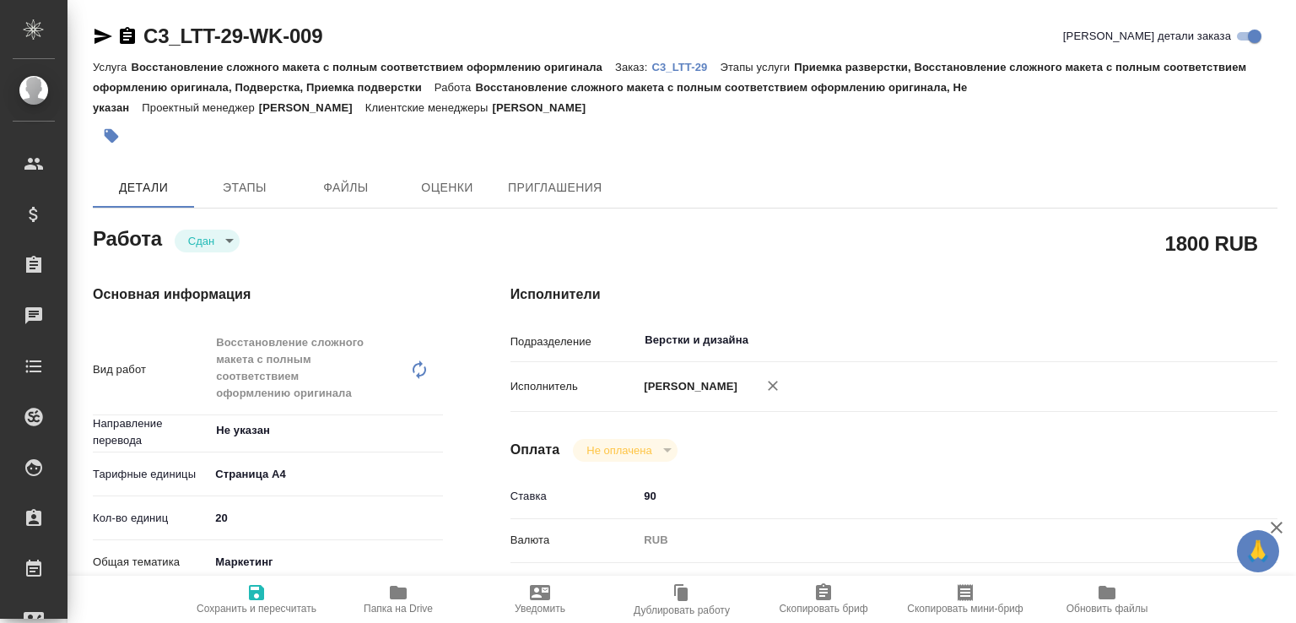
type textarea "x"
click at [709, 66] on p "C3_LTT-29" at bounding box center [685, 67] width 68 height 13
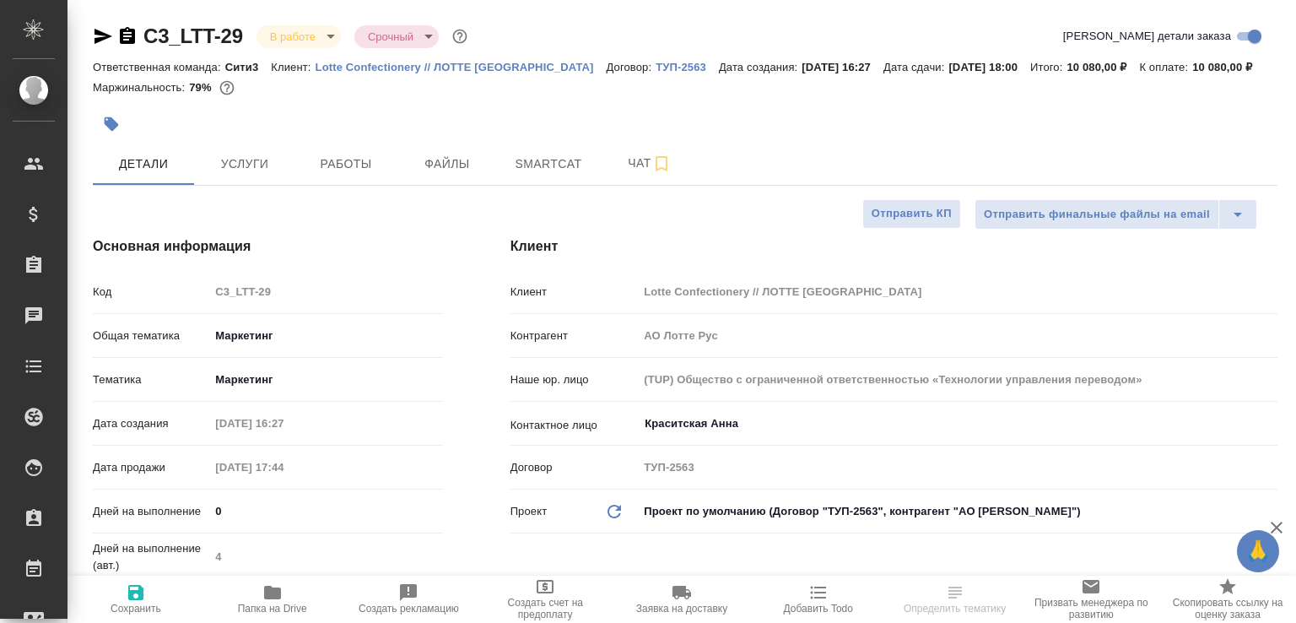
select select "RU"
click at [365, 172] on button "Работы" at bounding box center [345, 164] width 101 height 42
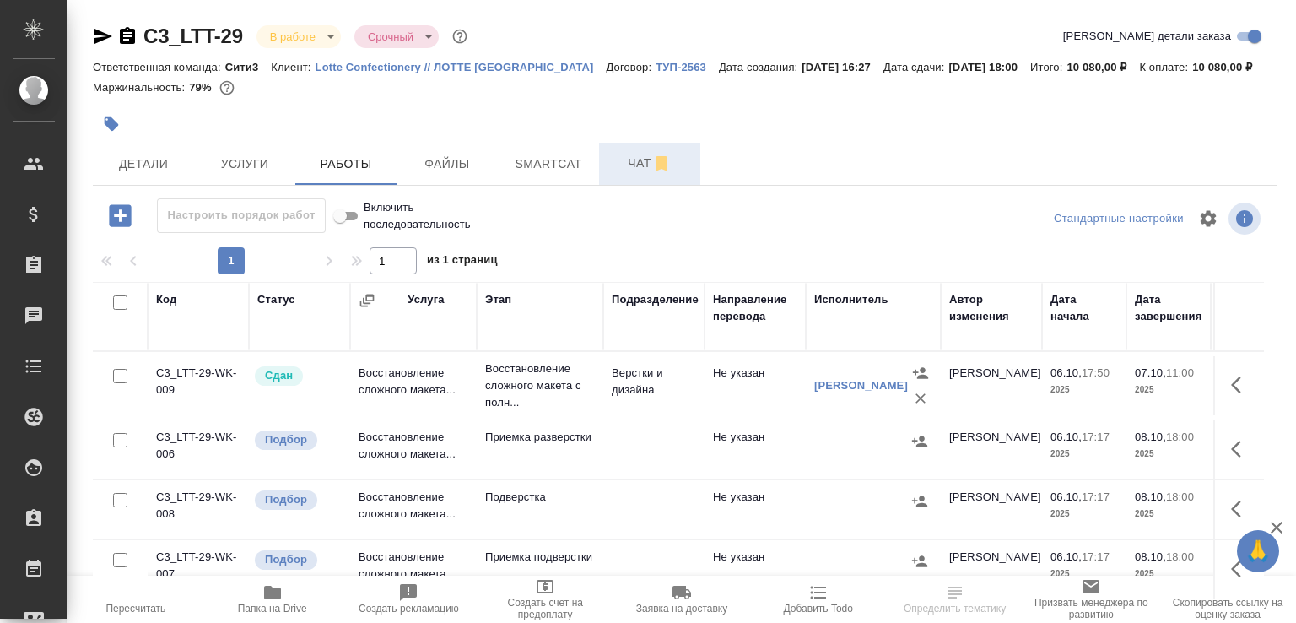
click at [637, 174] on span "Чат" at bounding box center [649, 163] width 81 height 21
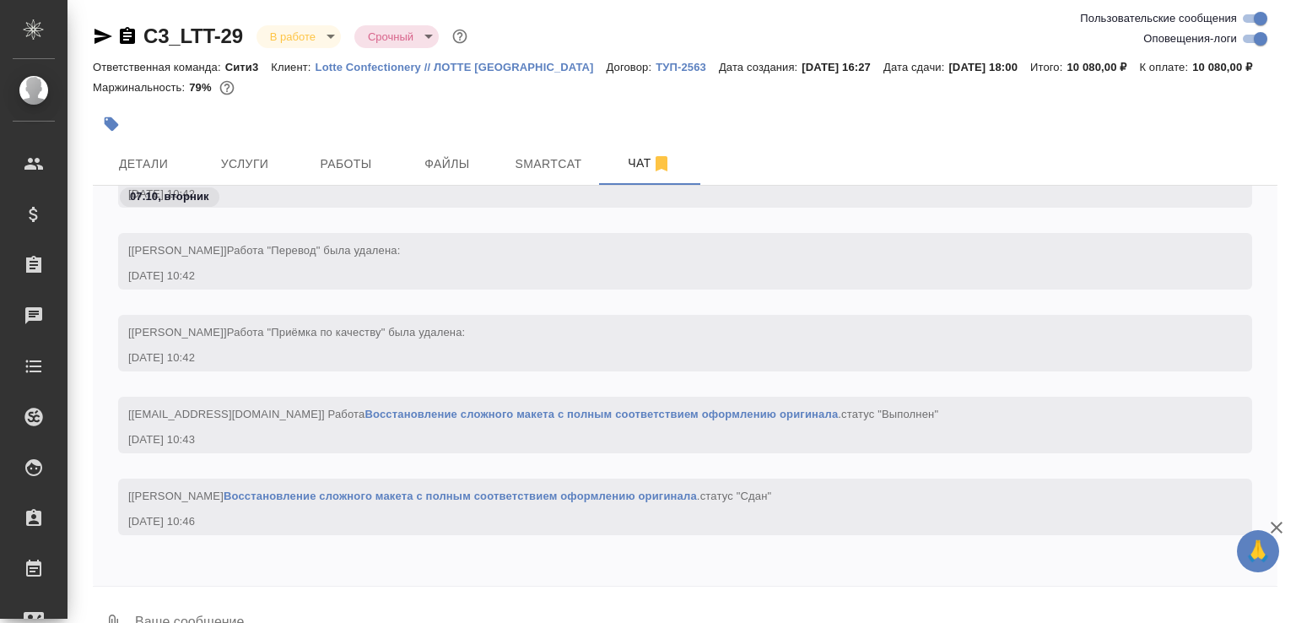
scroll to position [60, 0]
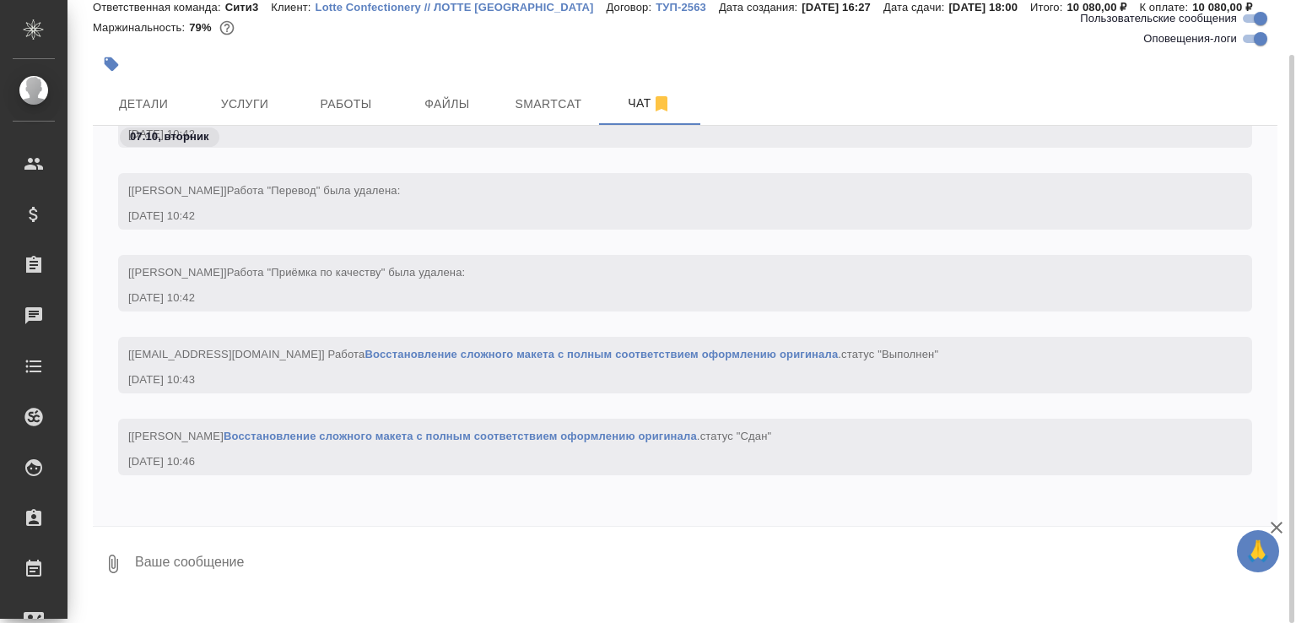
click at [452, 576] on textarea at bounding box center [705, 563] width 1144 height 57
paste textarea "[URL][DOMAIN_NAME]"
type textarea "на перевод [URL][DOMAIN_NAME]"
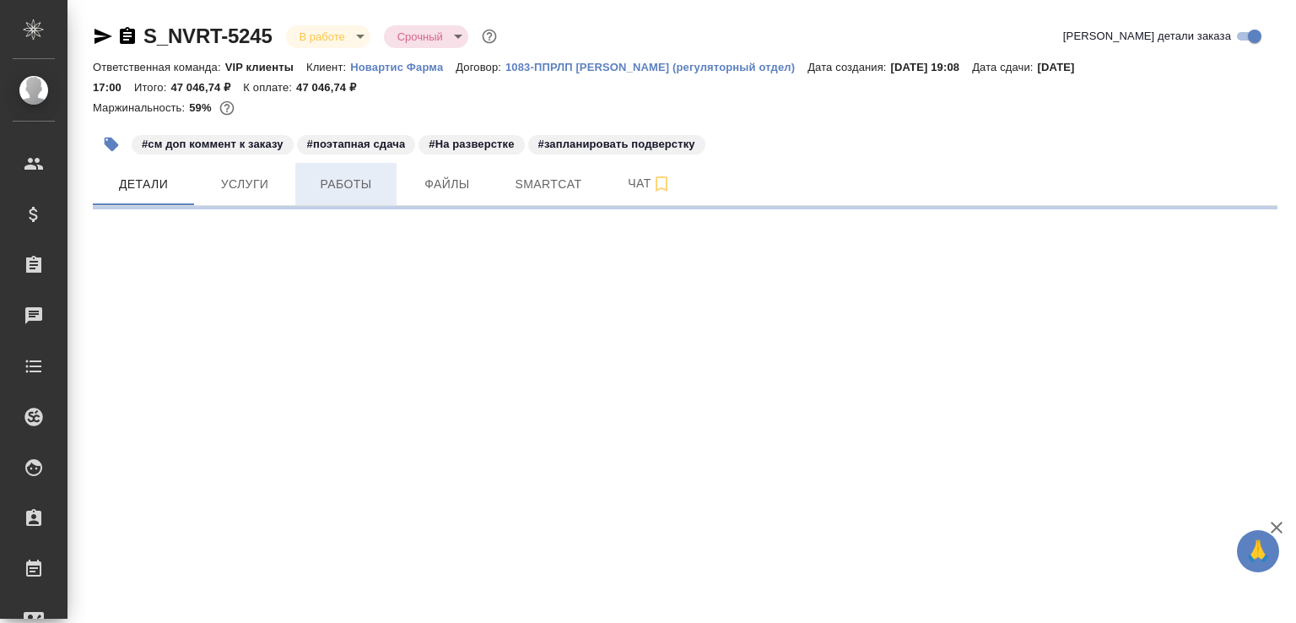
click at [321, 175] on span "Работы" at bounding box center [345, 184] width 81 height 21
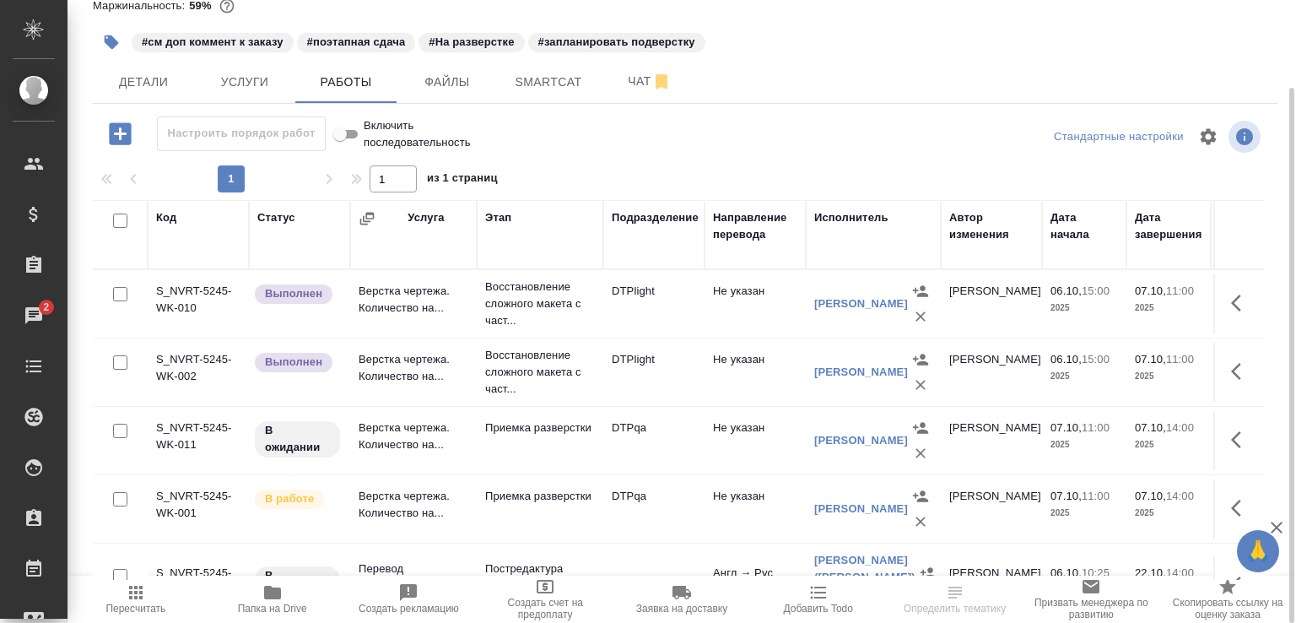
click at [361, 460] on td "Верстка чертежа. Количество на..." at bounding box center [413, 440] width 127 height 59
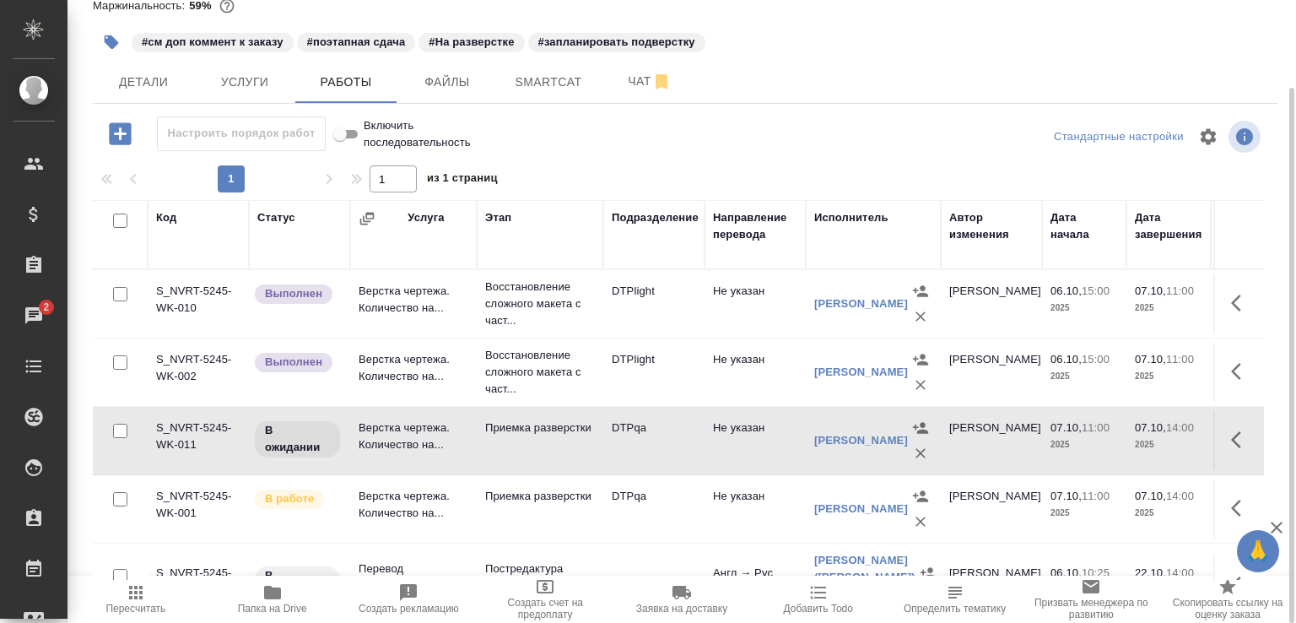
click at [128, 358] on div at bounding box center [120, 363] width 38 height 24
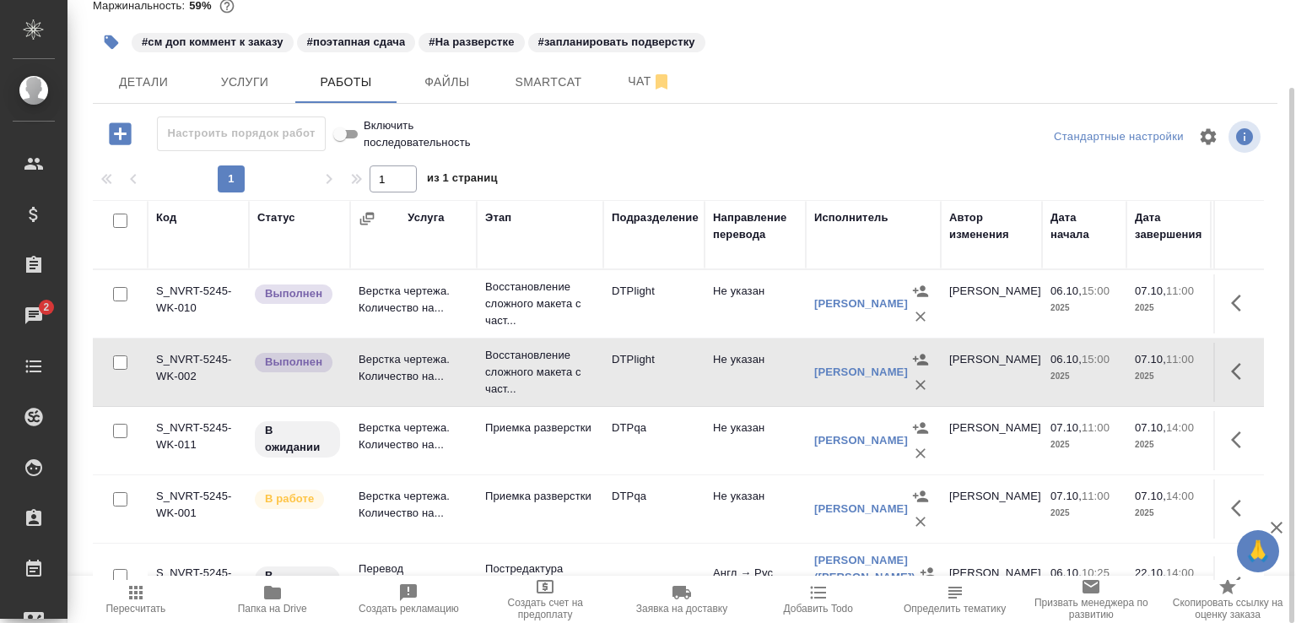
click at [123, 295] on input "checkbox" at bounding box center [120, 294] width 14 height 14
checkbox input "true"
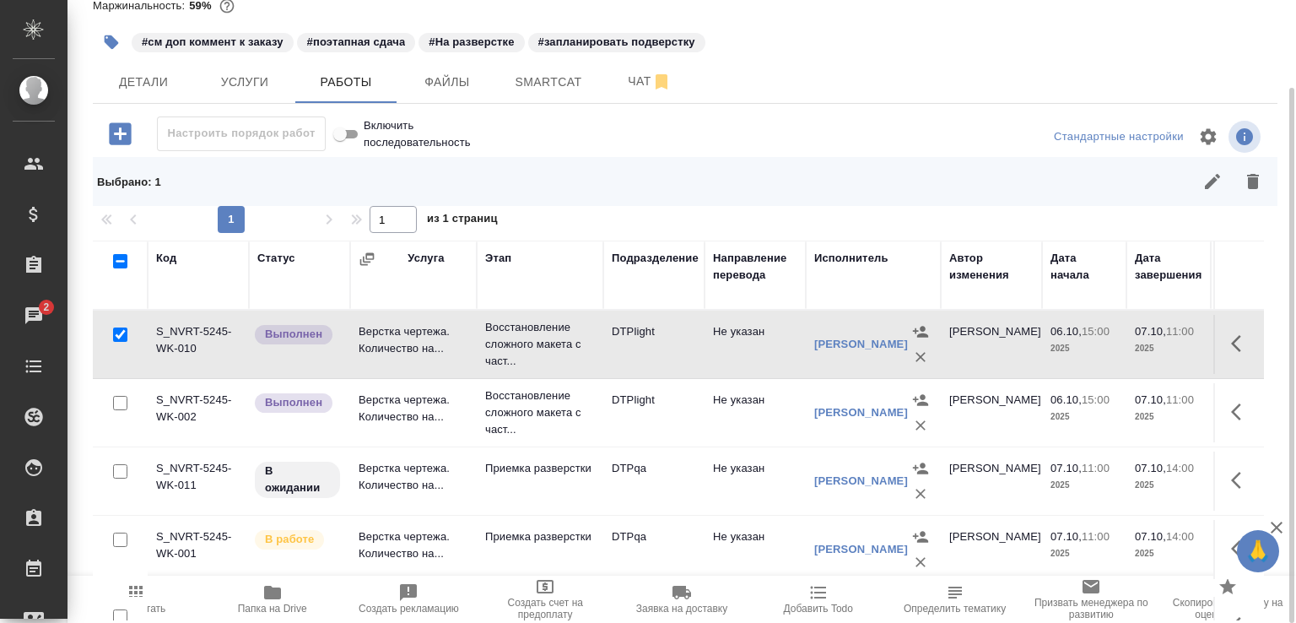
click at [119, 406] on input "checkbox" at bounding box center [120, 403] width 14 height 14
checkbox input "true"
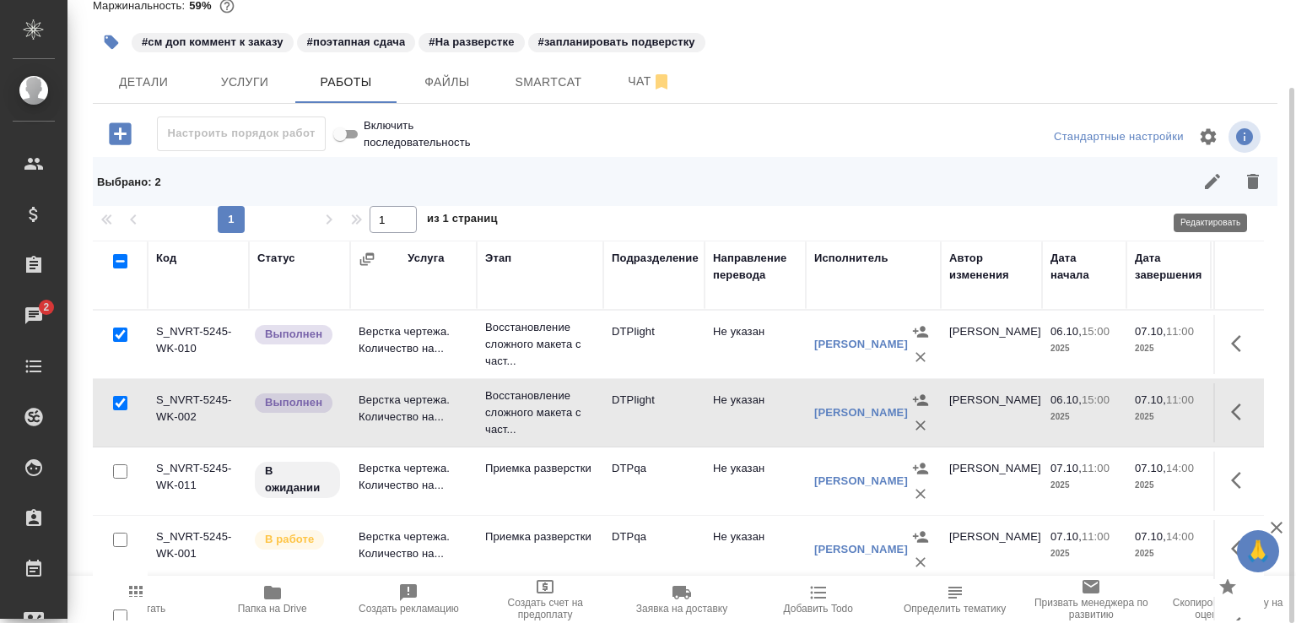
click at [1196, 181] on button "button" at bounding box center [1212, 181] width 40 height 40
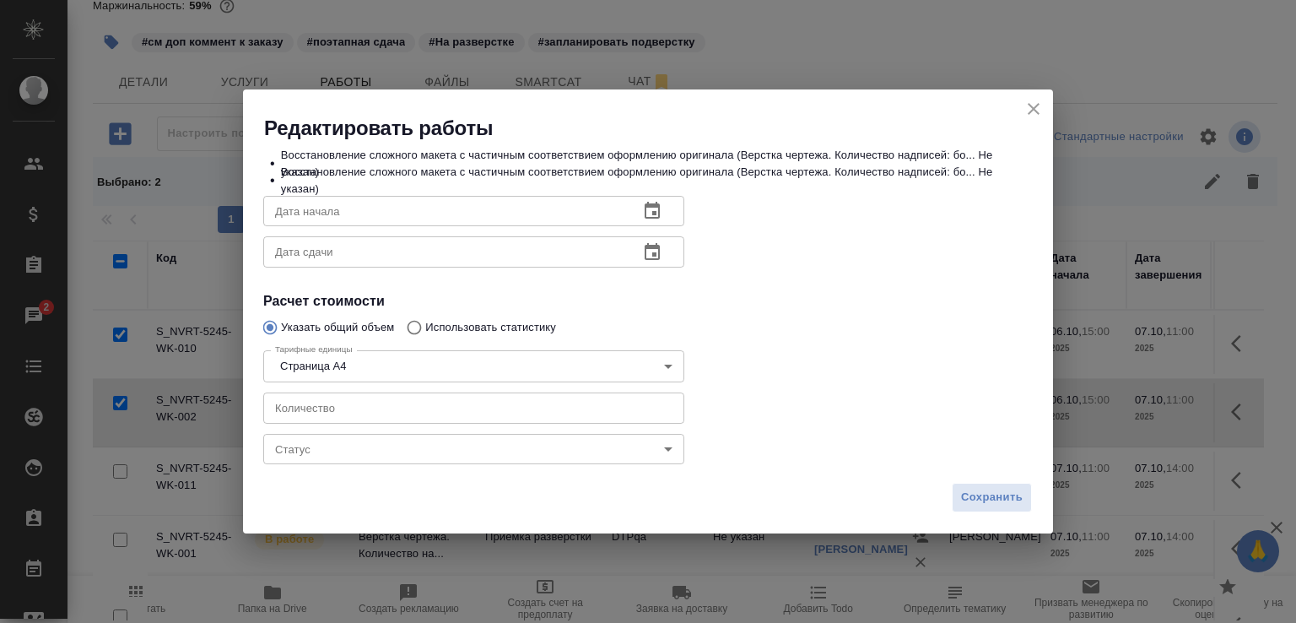
click at [348, 452] on body "🙏 .cls-1 fill:#fff; AWATERA Малофеева Екатерина e.malofeeva Клиенты Спецификаци…" at bounding box center [648, 311] width 1296 height 623
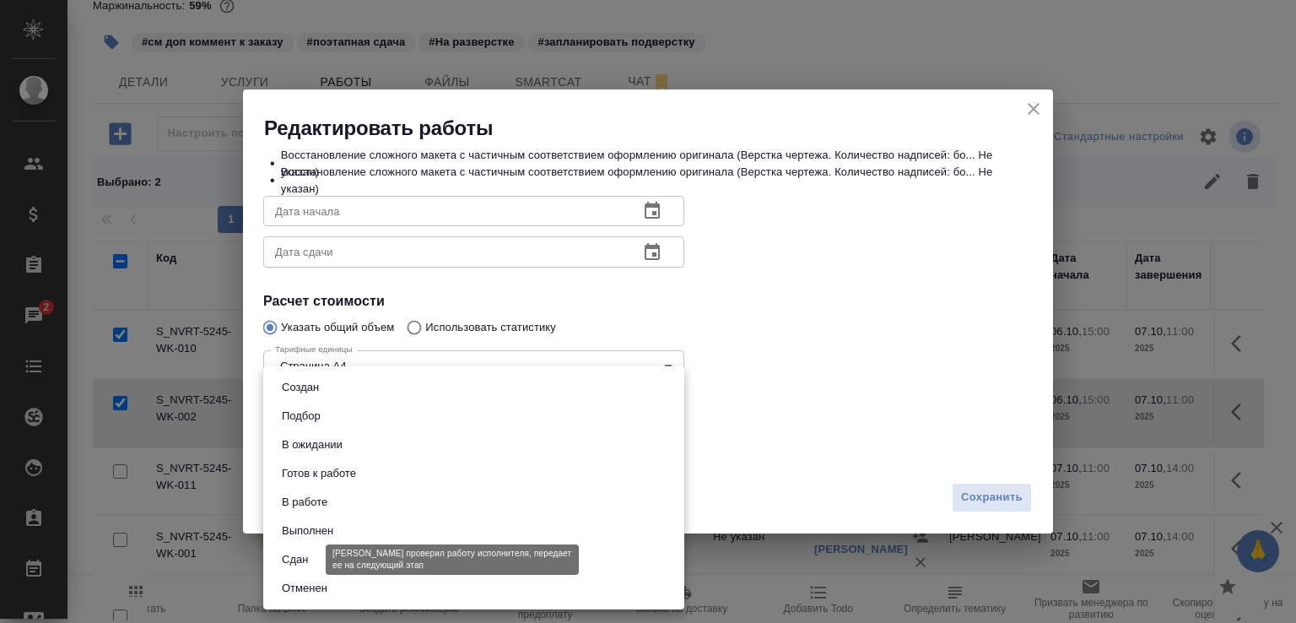
click at [304, 558] on button "Сдан" at bounding box center [295, 559] width 36 height 19
type input "closed"
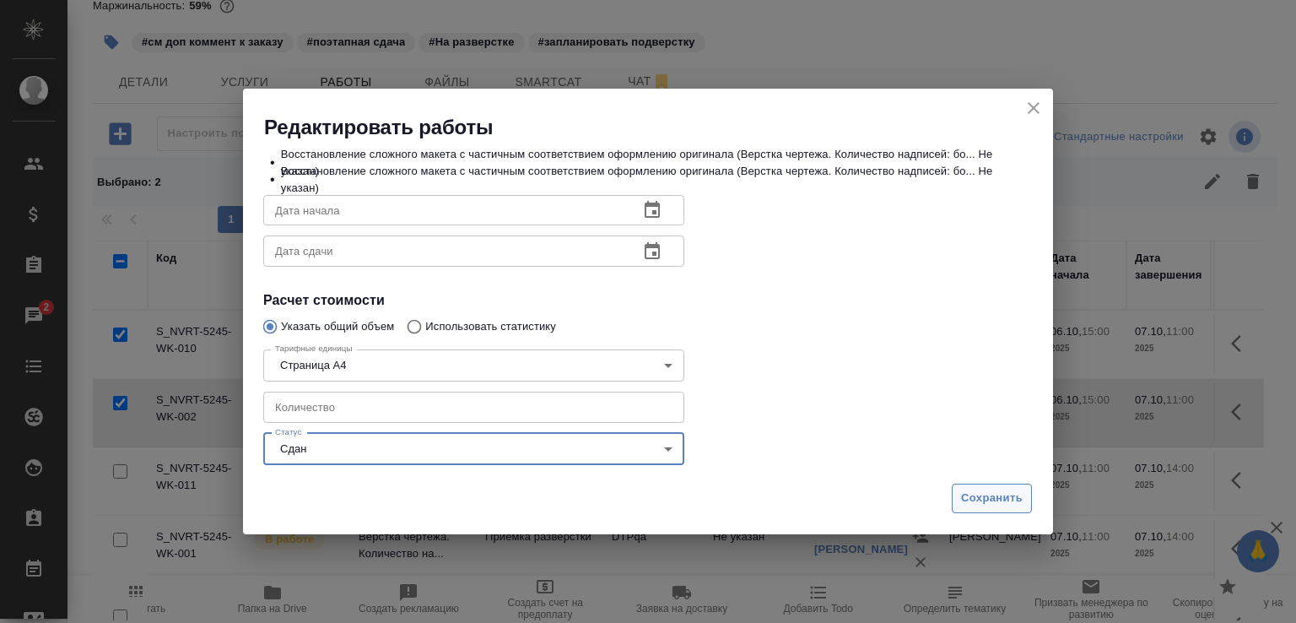
click at [1016, 501] on span "Сохранить" at bounding box center [992, 497] width 62 height 19
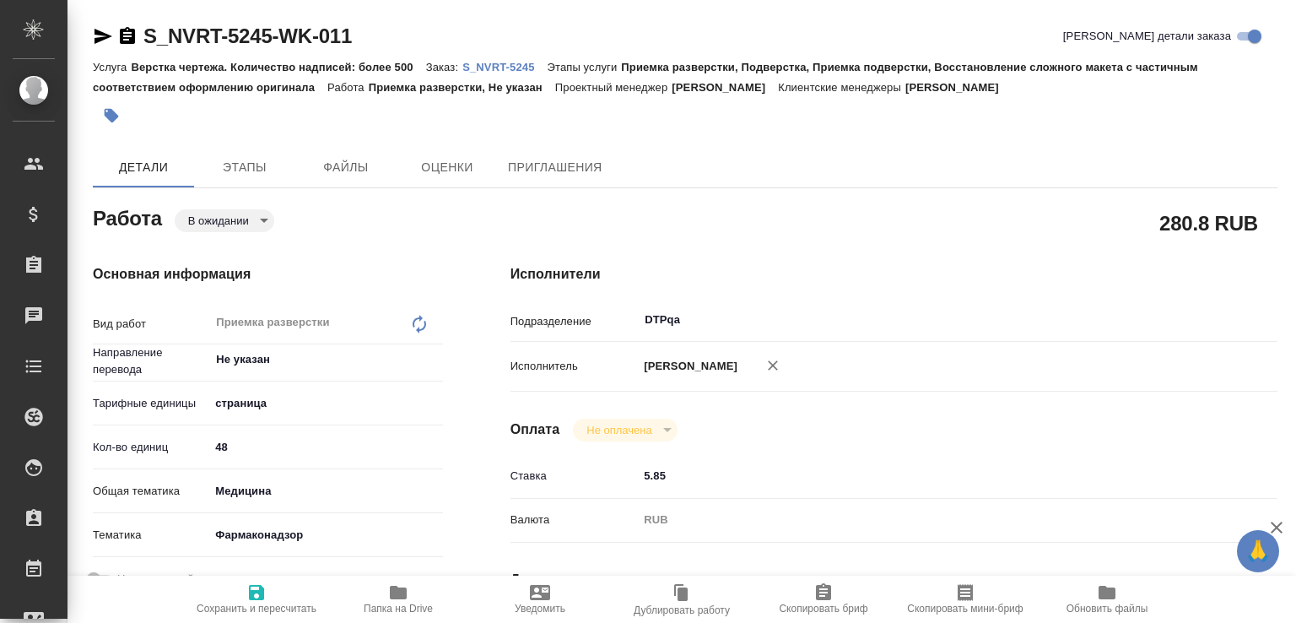
click at [243, 216] on body "🙏 .cls-1 fill:#fff; AWATERA [PERSON_NAME]malofeeva Клиенты Спецификации Заказы …" at bounding box center [648, 311] width 1296 height 623
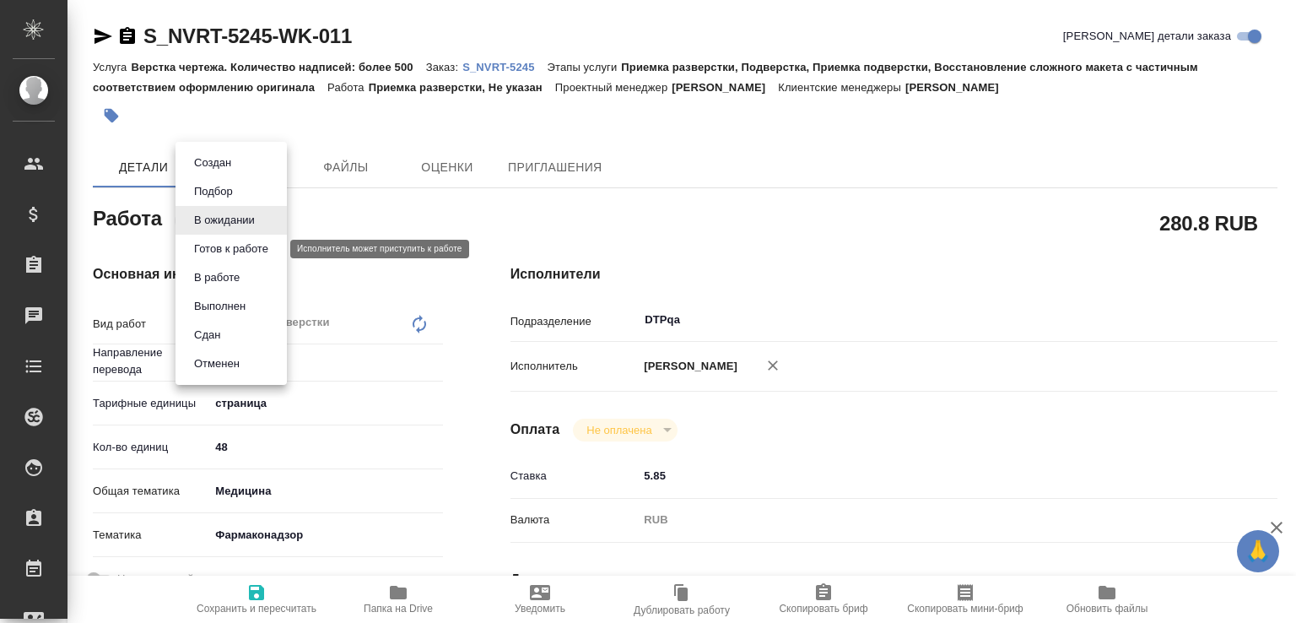
click at [240, 247] on button "Готов к работе" at bounding box center [231, 249] width 84 height 19
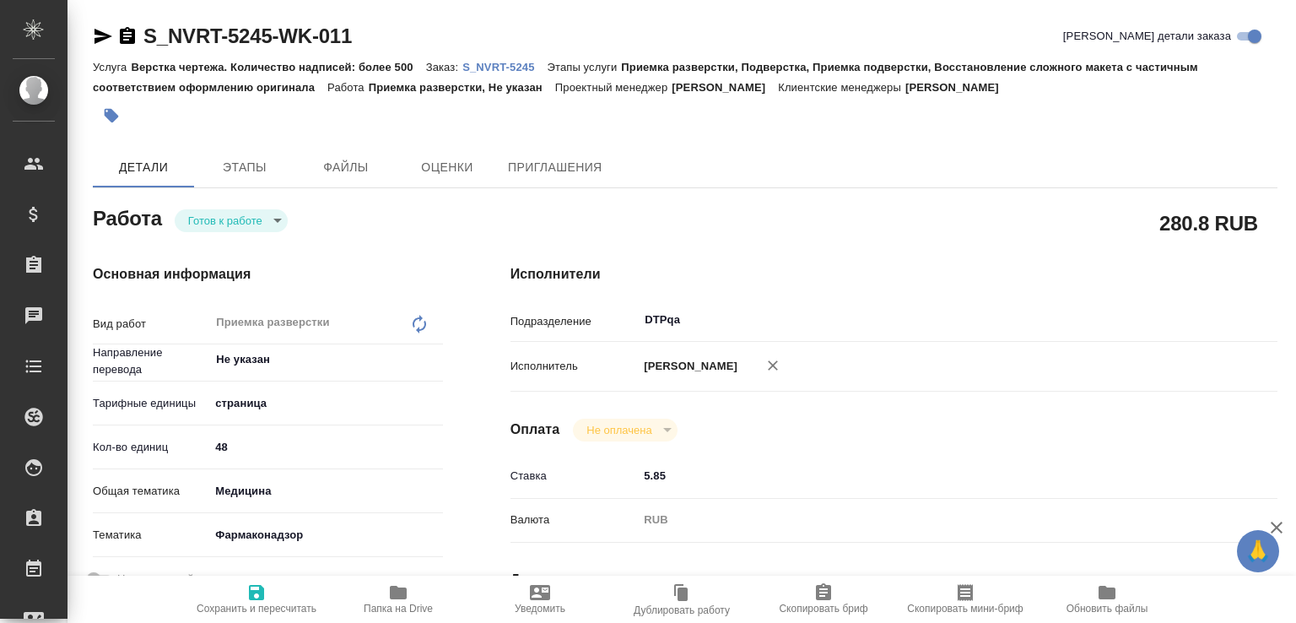
type textarea "x"
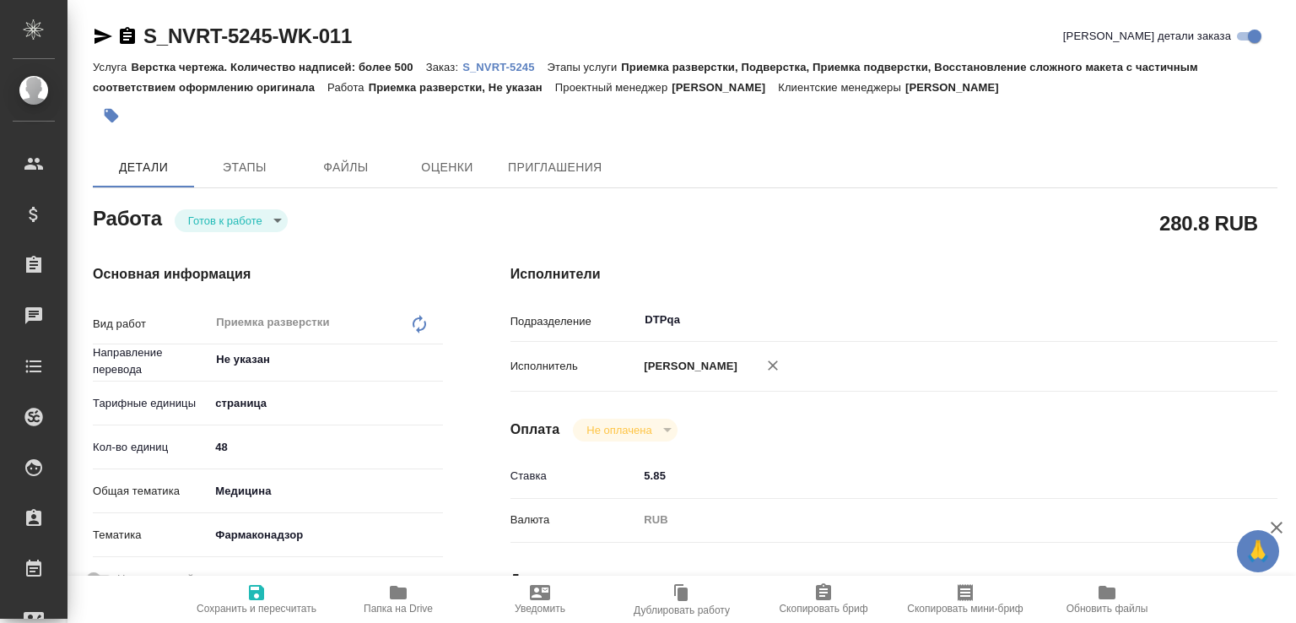
type textarea "x"
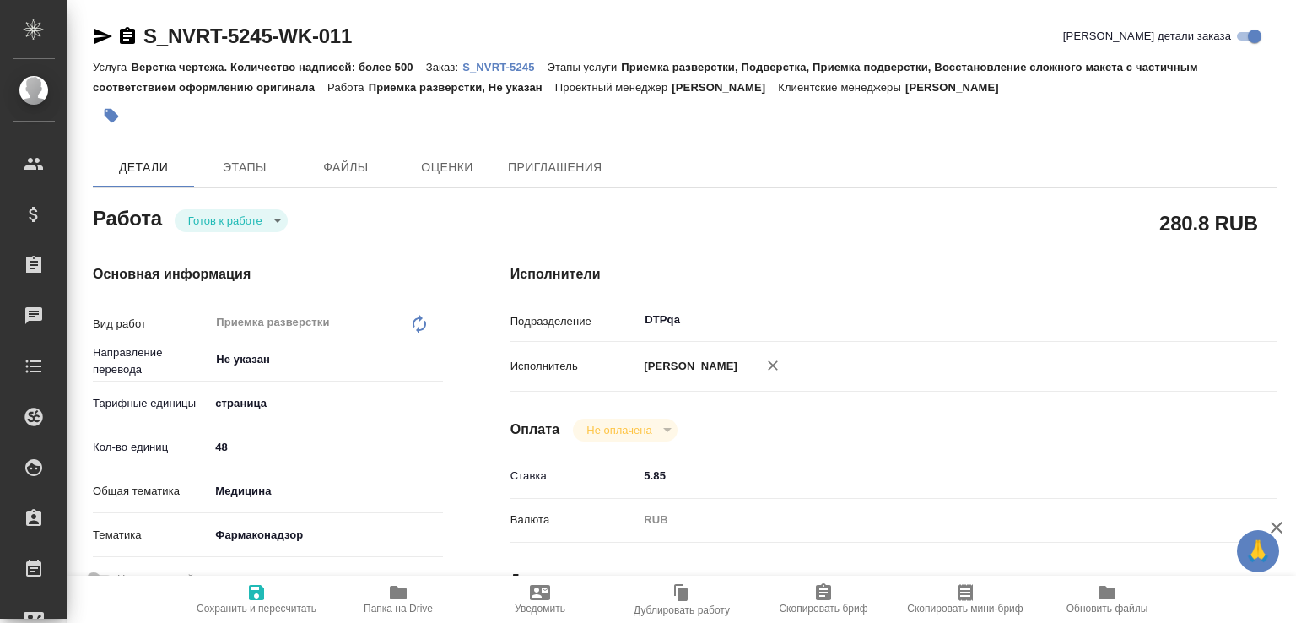
type textarea "x"
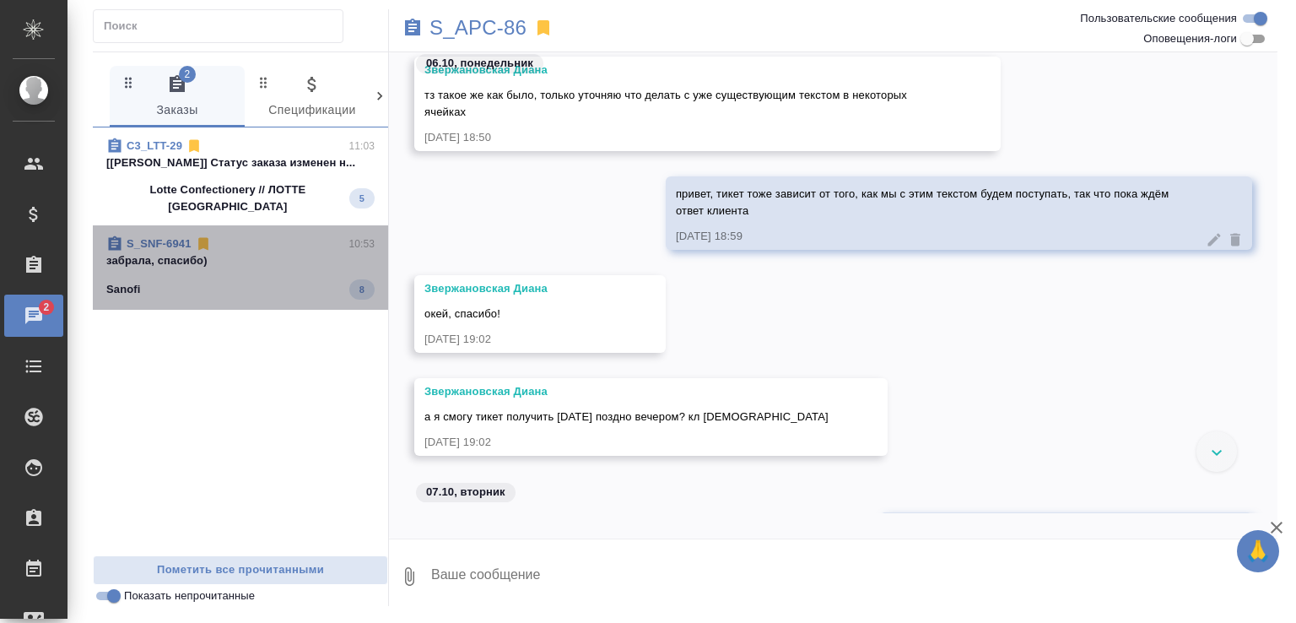
click at [280, 254] on p "забрала, спасибо)" at bounding box center [240, 260] width 268 height 17
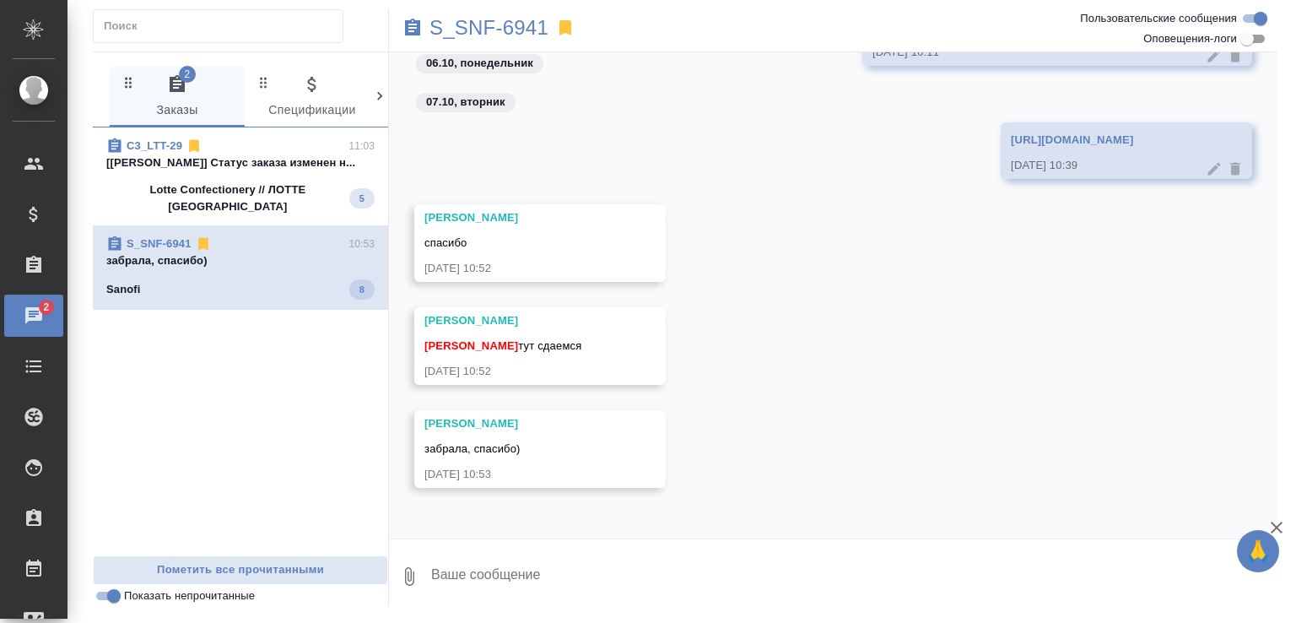
click at [275, 149] on div "C3_LTT-29 11:03" at bounding box center [240, 145] width 268 height 17
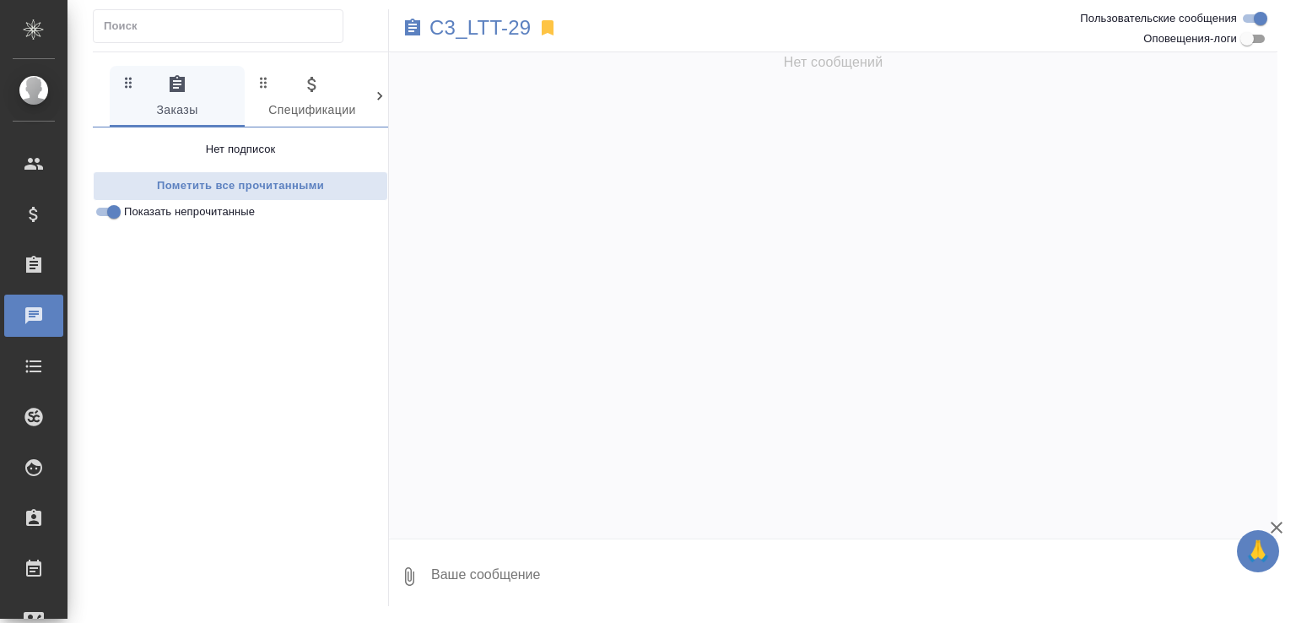
scroll to position [1971, 0]
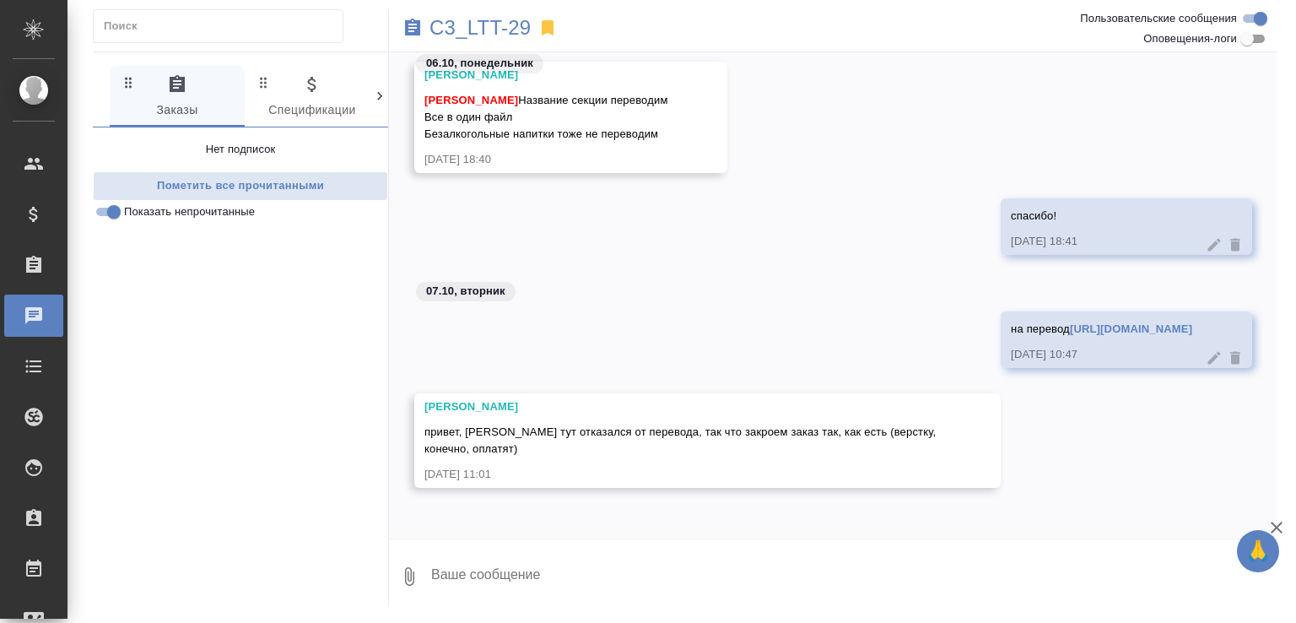
click at [535, 579] on textarea at bounding box center [853, 575] width 848 height 57
type textarea "спасибо что сообщили. жаль, конечно("
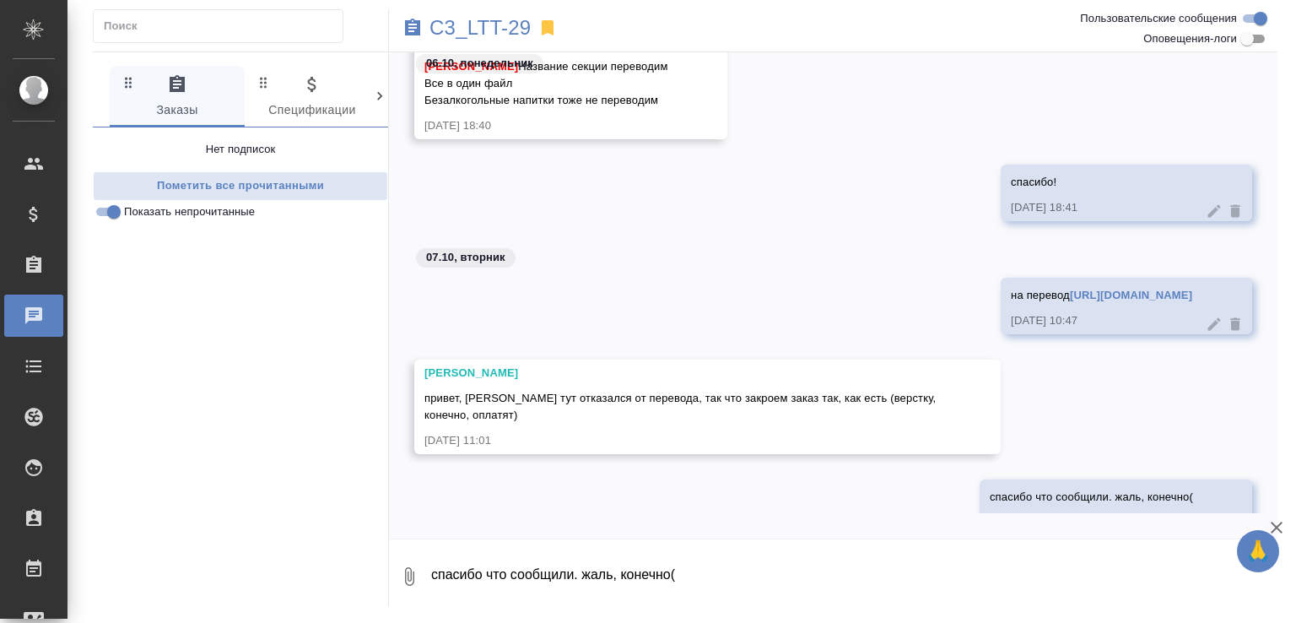
scroll to position [2052, 0]
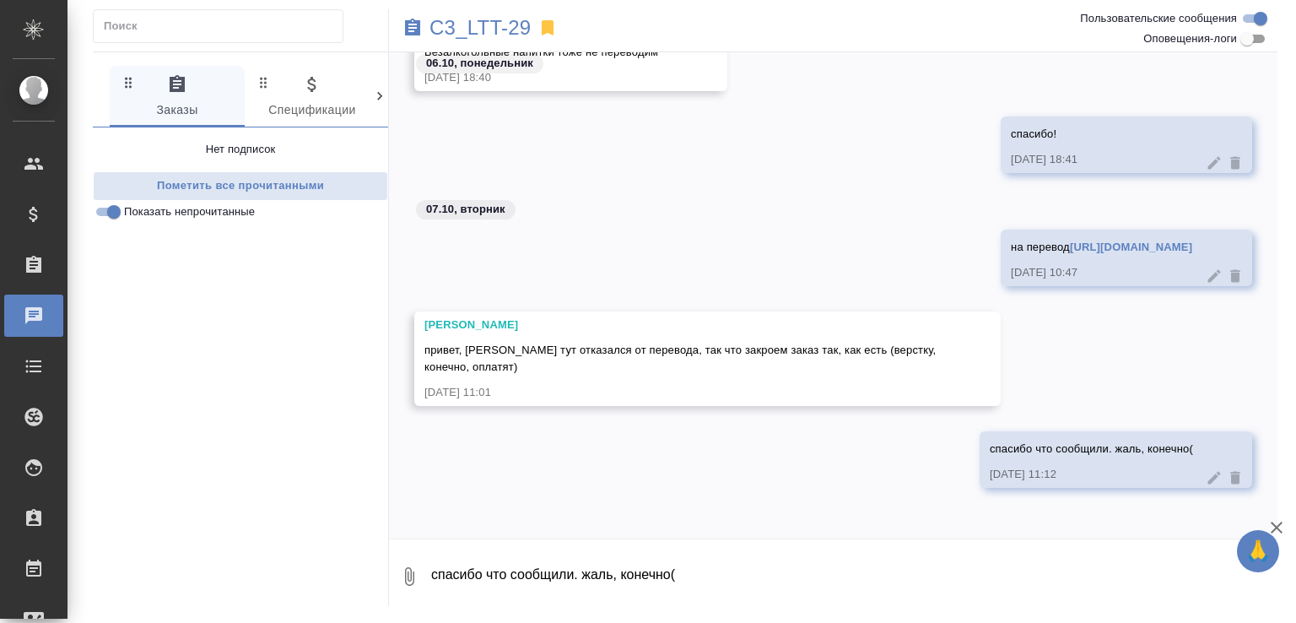
click at [527, 578] on textarea "спасибо что сообщили. жаль, конечно(" at bounding box center [853, 575] width 848 height 57
type textarea "если нужно, мы можем отдать клиенту индиз, в конце концов, он за него заплатит"
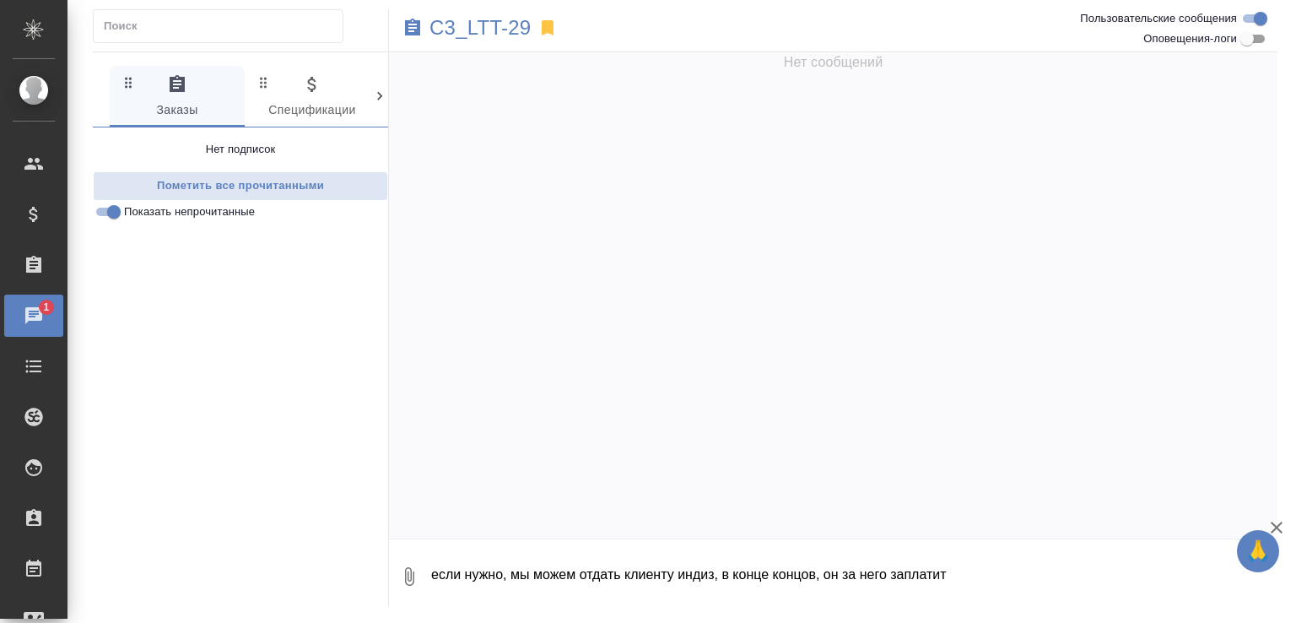
scroll to position [2451, 0]
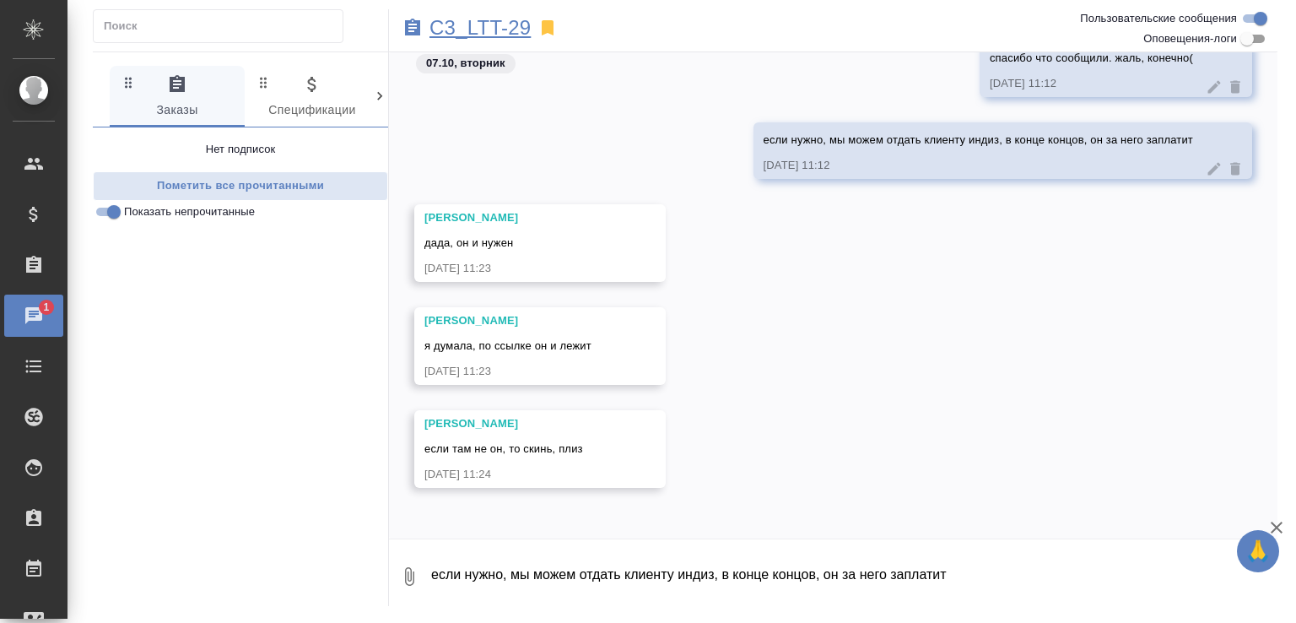
click at [505, 33] on p "C3_LTT-29" at bounding box center [479, 27] width 101 height 17
click at [442, 578] on textarea "если нужно, мы можем отдать клиенту индиз, в конце концов, он за него заплатит" at bounding box center [853, 575] width 848 height 57
paste textarea "https://drive.awatera.com/s/gds8HfioCgSBmzC"
type textarea "тут https://drive.awatera.com/s/gds8HfioCgSBmzC"
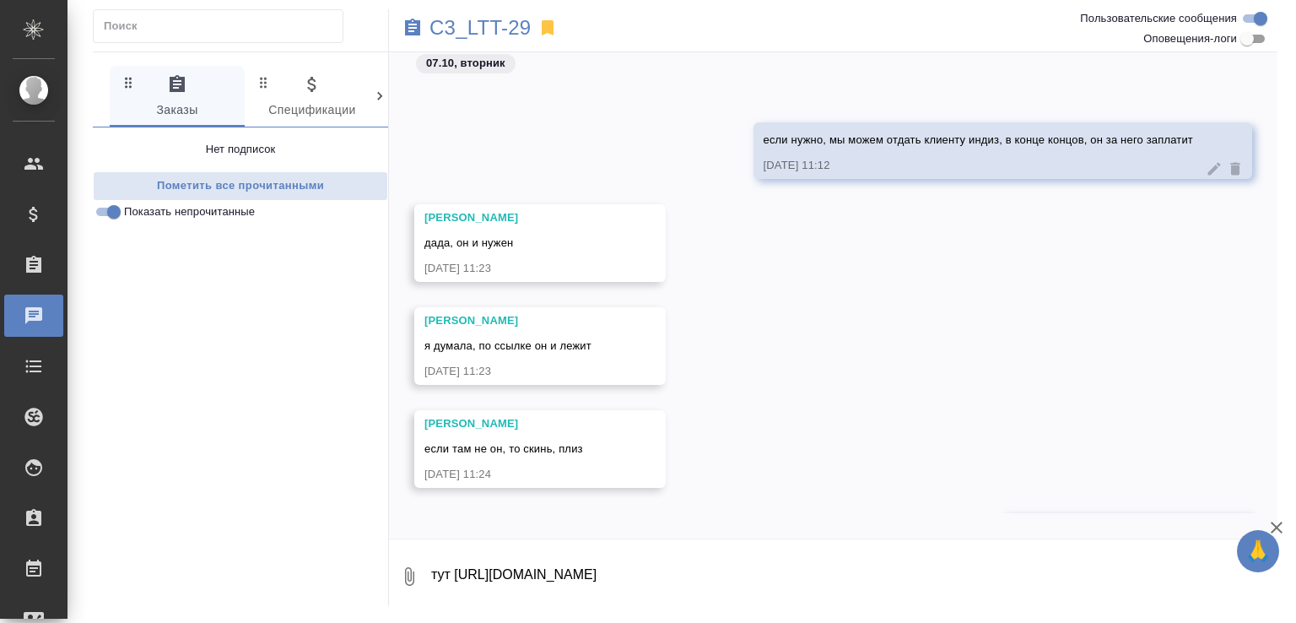
scroll to position [2533, 0]
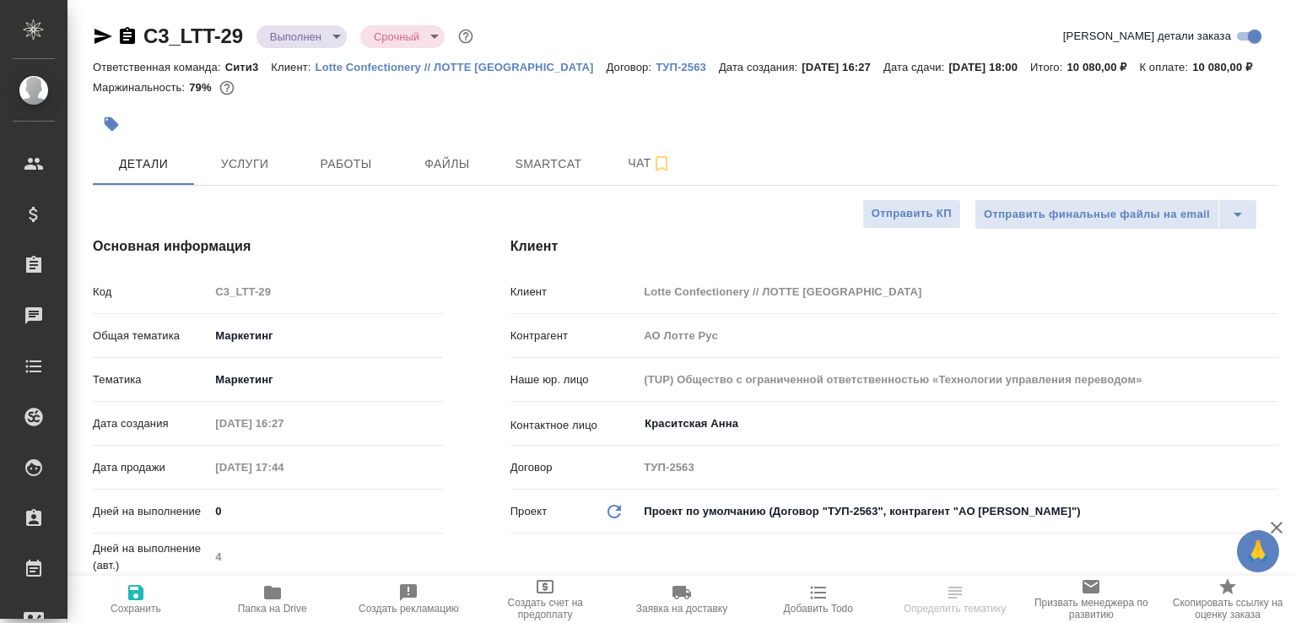
select select "RU"
click at [323, 598] on span "Папка на Drive" at bounding box center [272, 598] width 116 height 32
select select "RU"
type textarea "x"
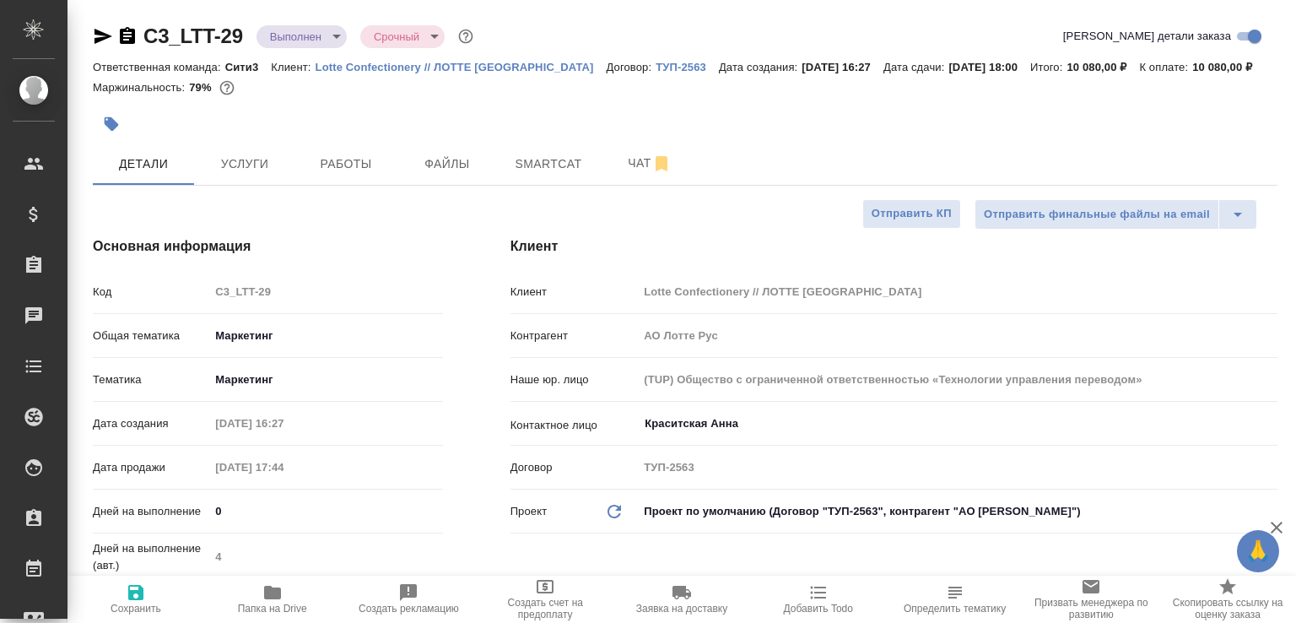
type textarea "x"
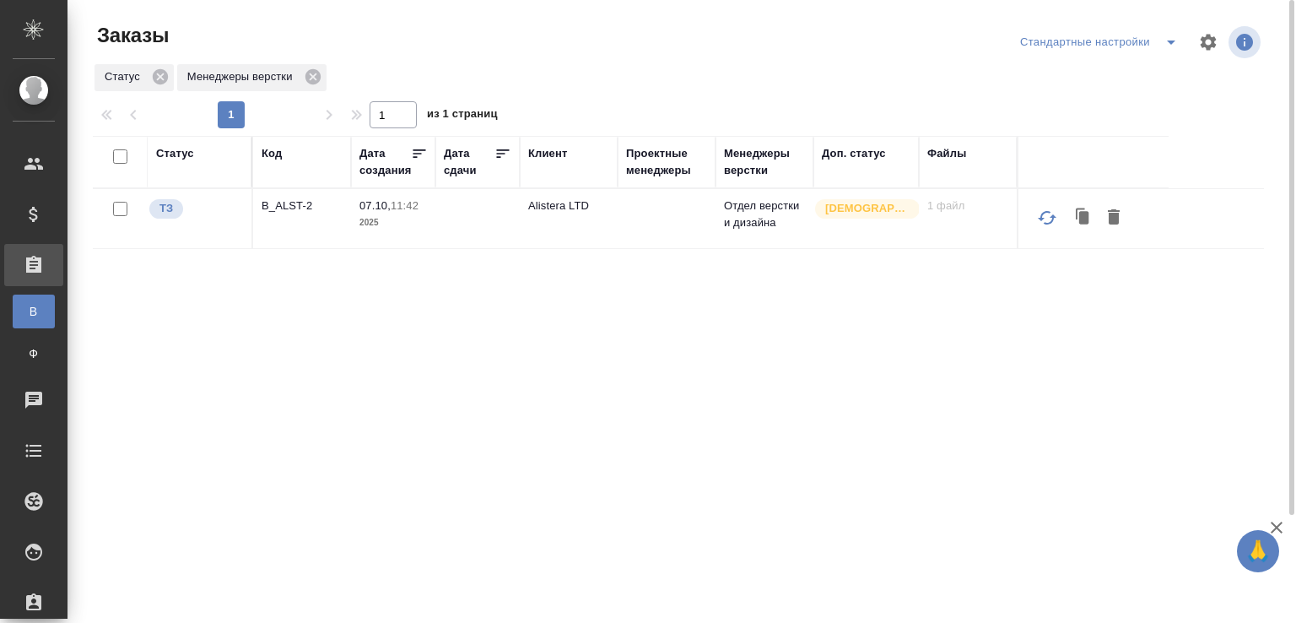
click at [294, 208] on p "B_ALST-2" at bounding box center [302, 205] width 81 height 17
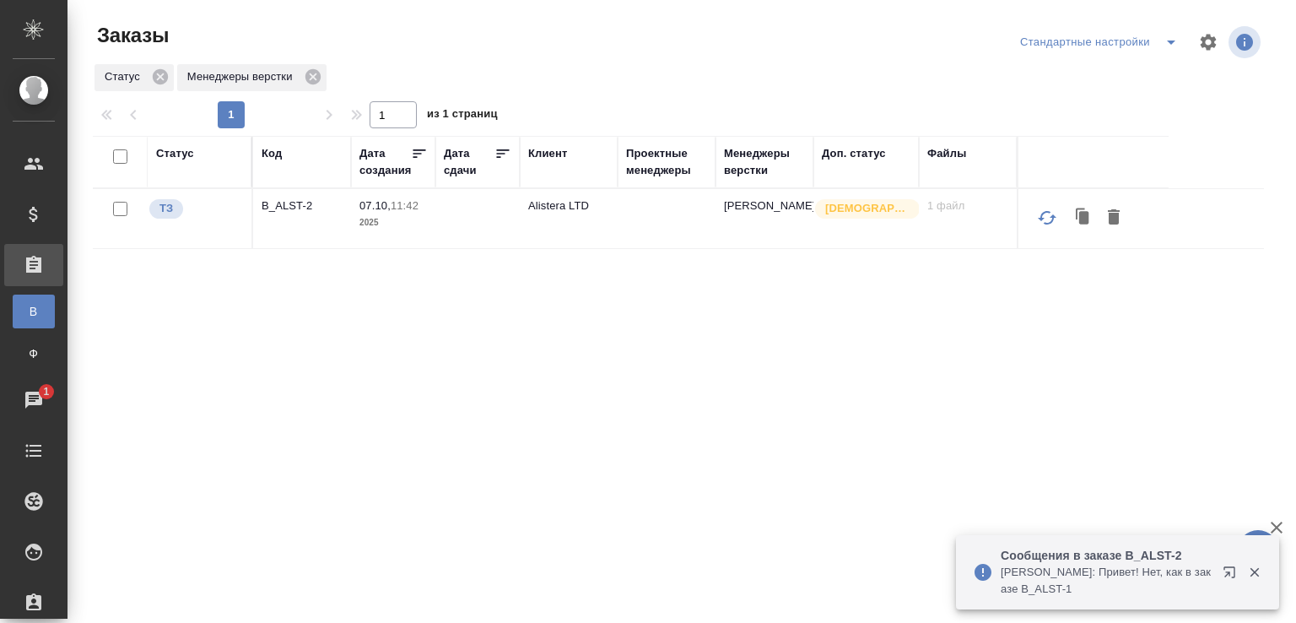
click at [1173, 574] on p "[PERSON_NAME]: Привет! Нет, как в заказе B_ALST-1" at bounding box center [1105, 580] width 211 height 34
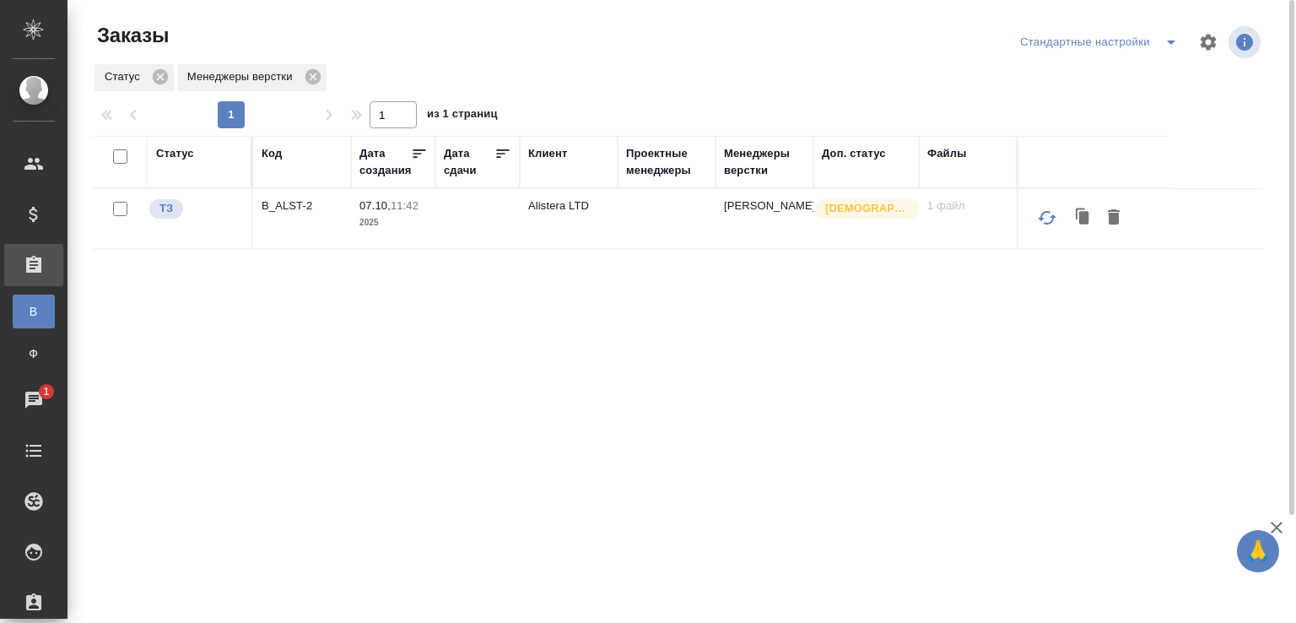
click at [272, 160] on div "Код" at bounding box center [272, 153] width 20 height 17
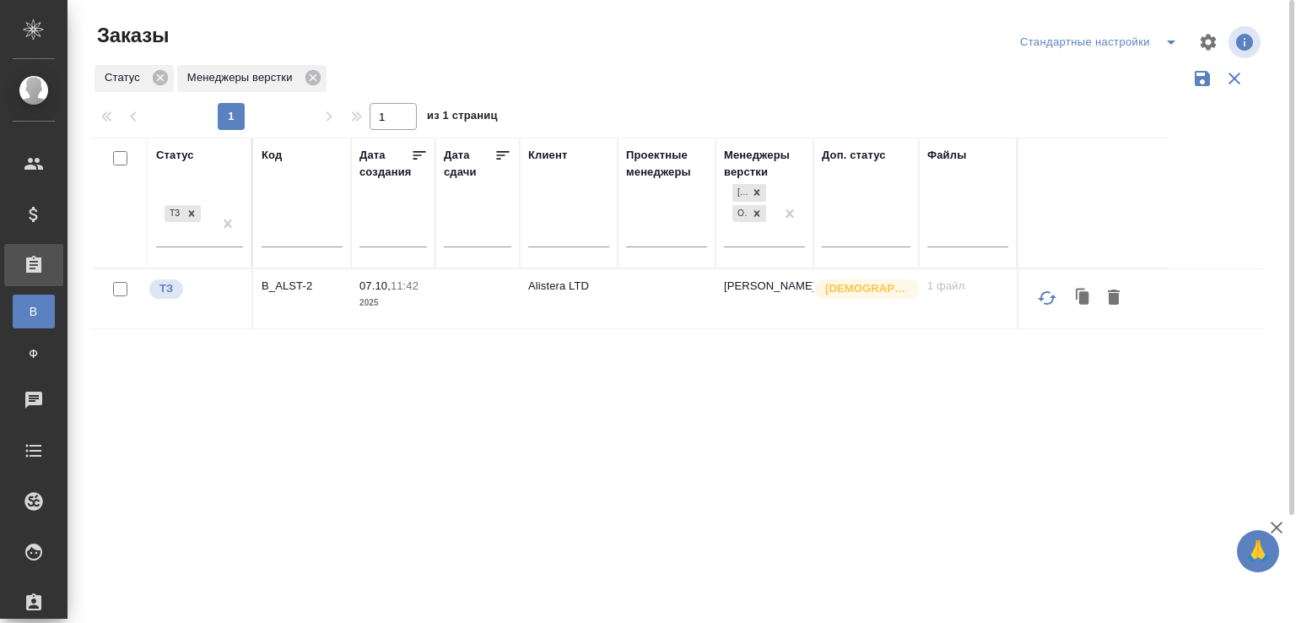
click at [297, 244] on input "text" at bounding box center [302, 236] width 81 height 21
paste input "B_ALST-2"
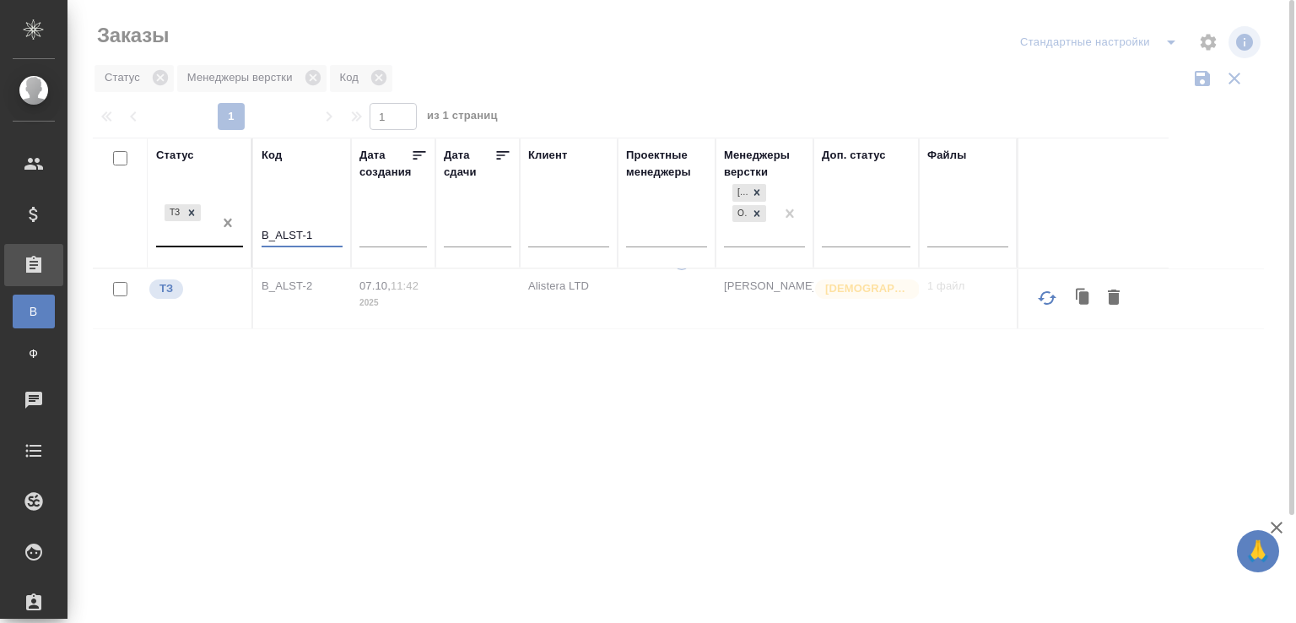
type input "B_ALST-1"
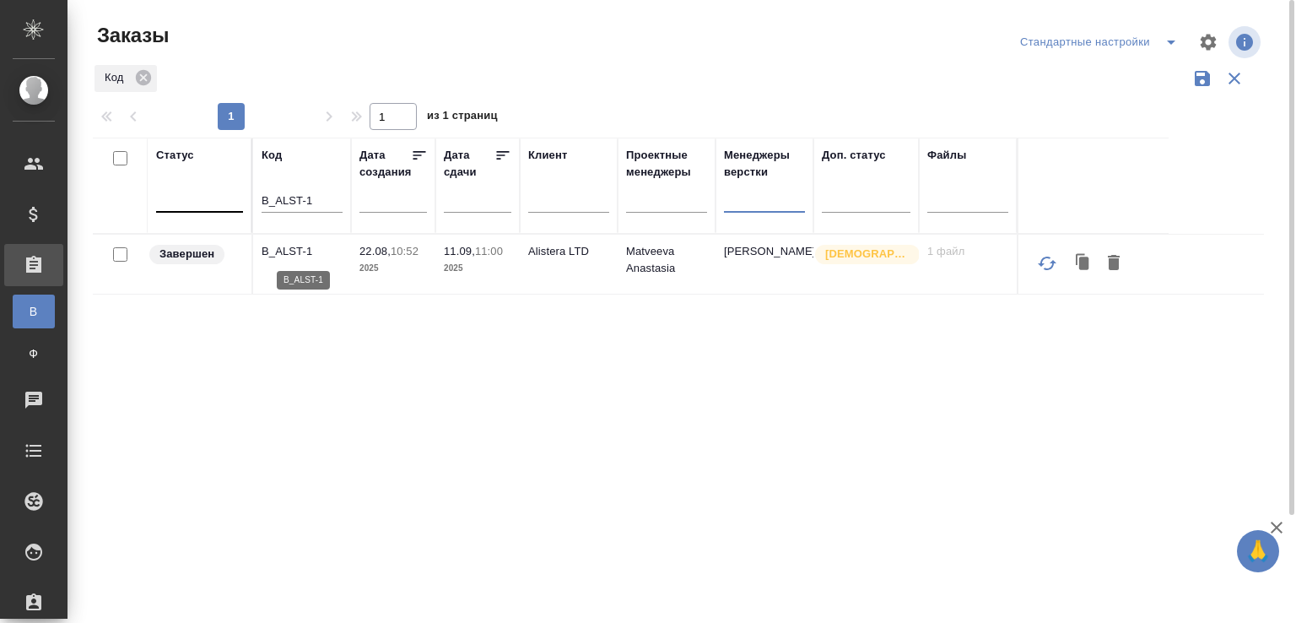
click at [286, 249] on p "B_ALST-1" at bounding box center [302, 251] width 81 height 17
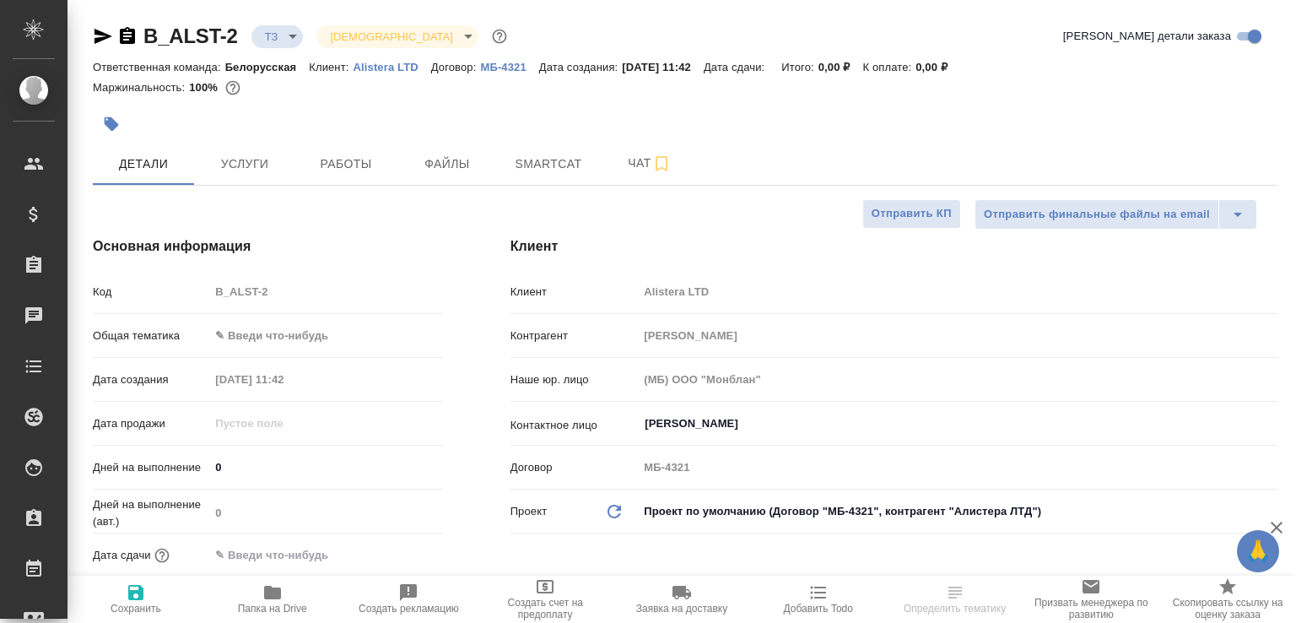
select select "RU"
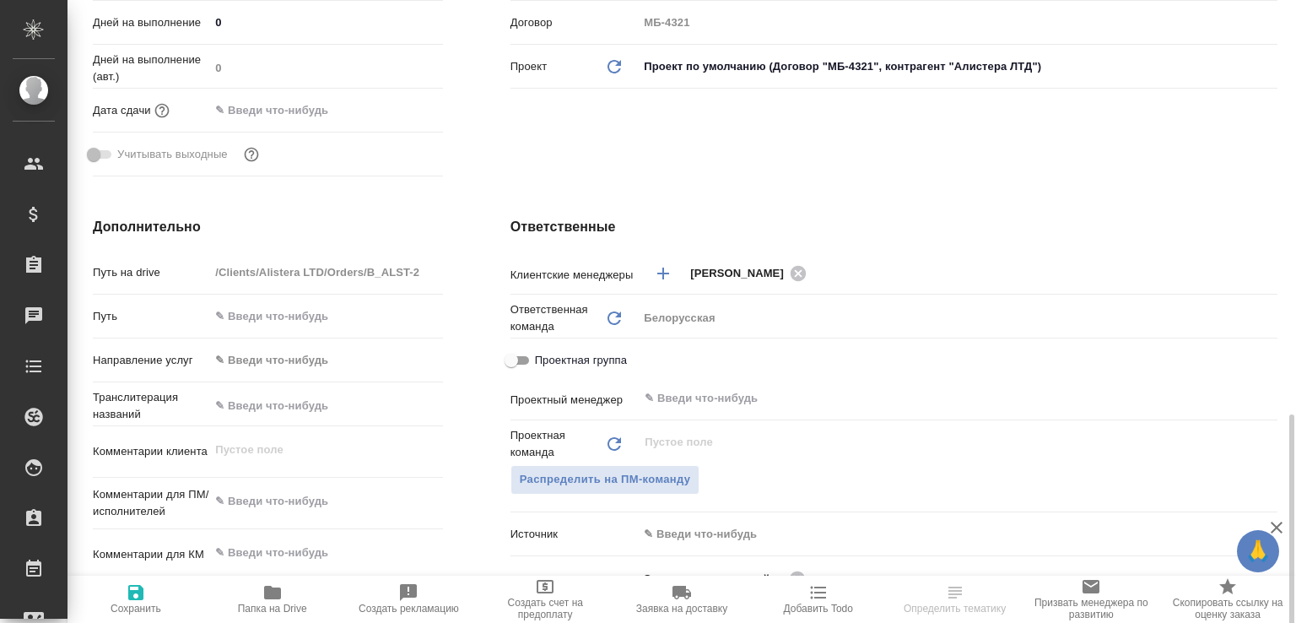
scroll to position [624, 0]
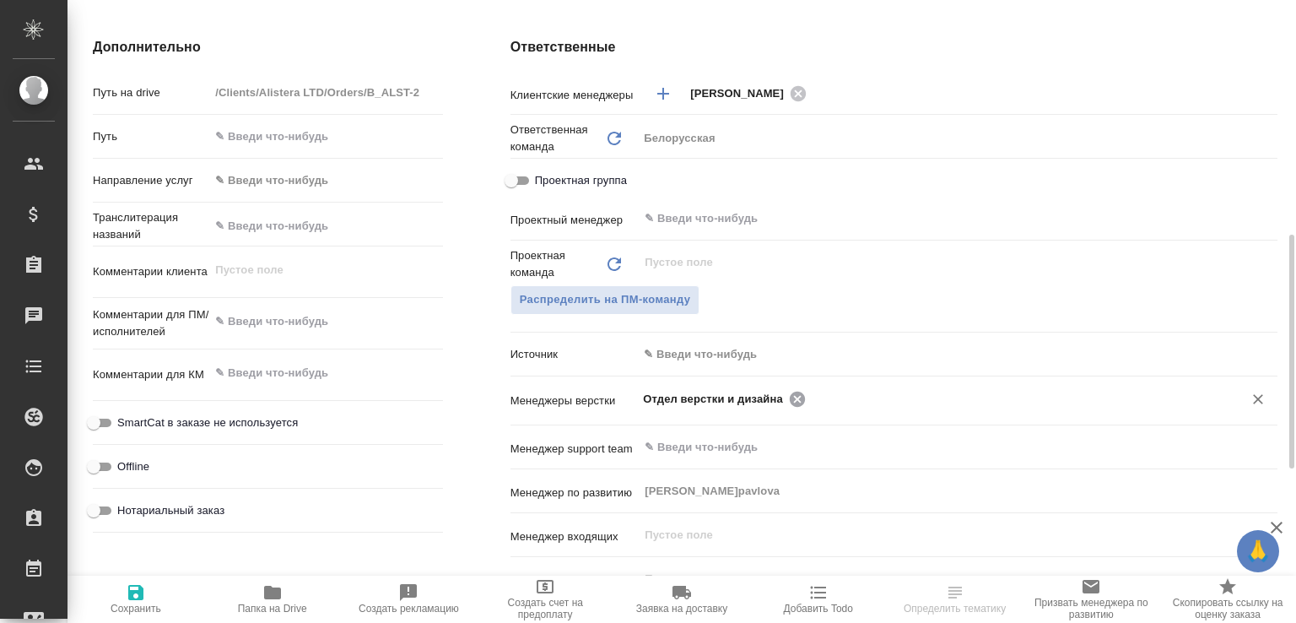
click at [790, 399] on icon at bounding box center [797, 398] width 15 height 15
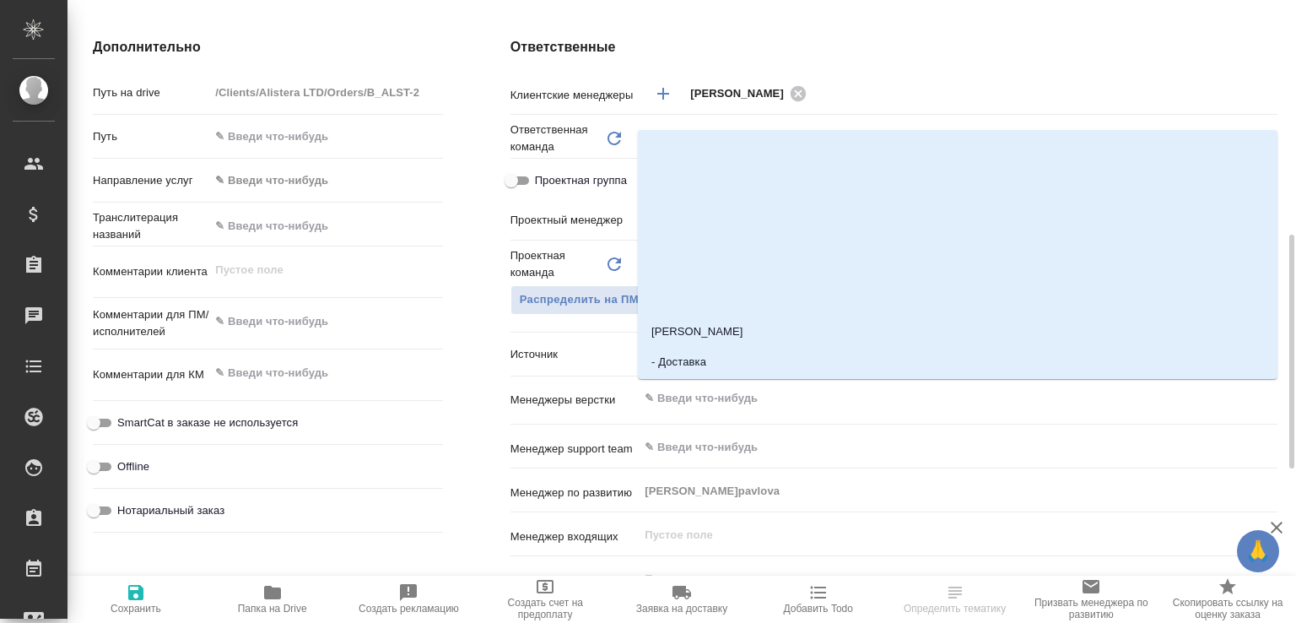
click at [790, 399] on input "text" at bounding box center [929, 398] width 573 height 20
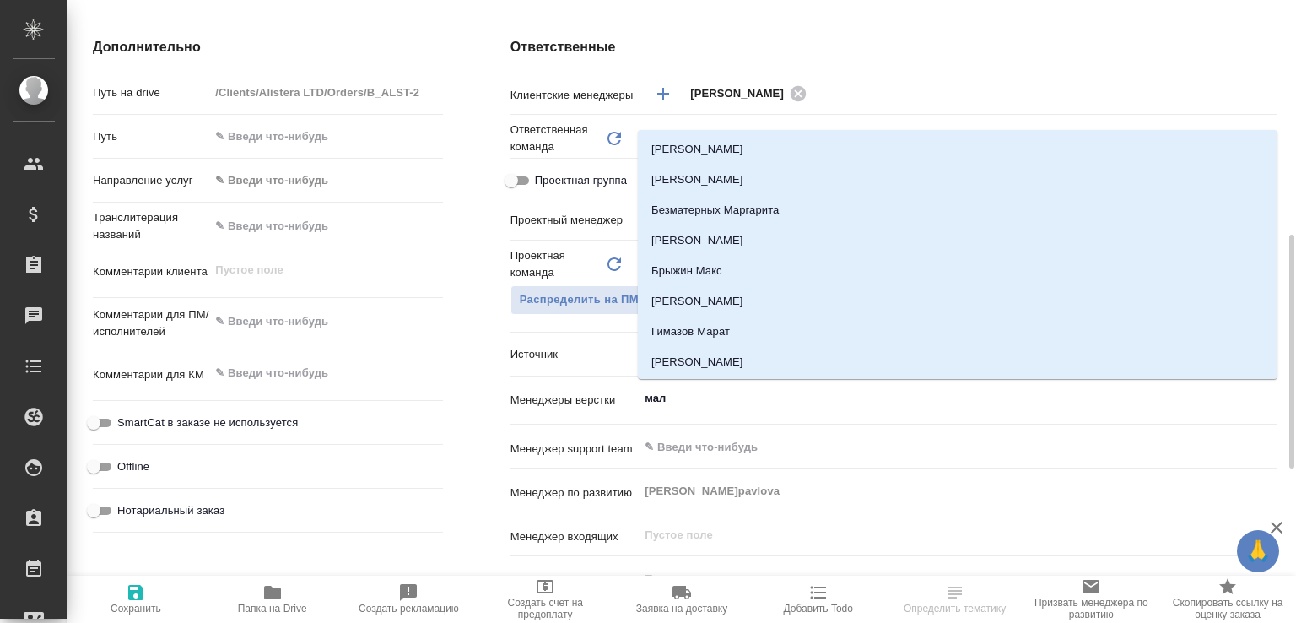
type input "мало"
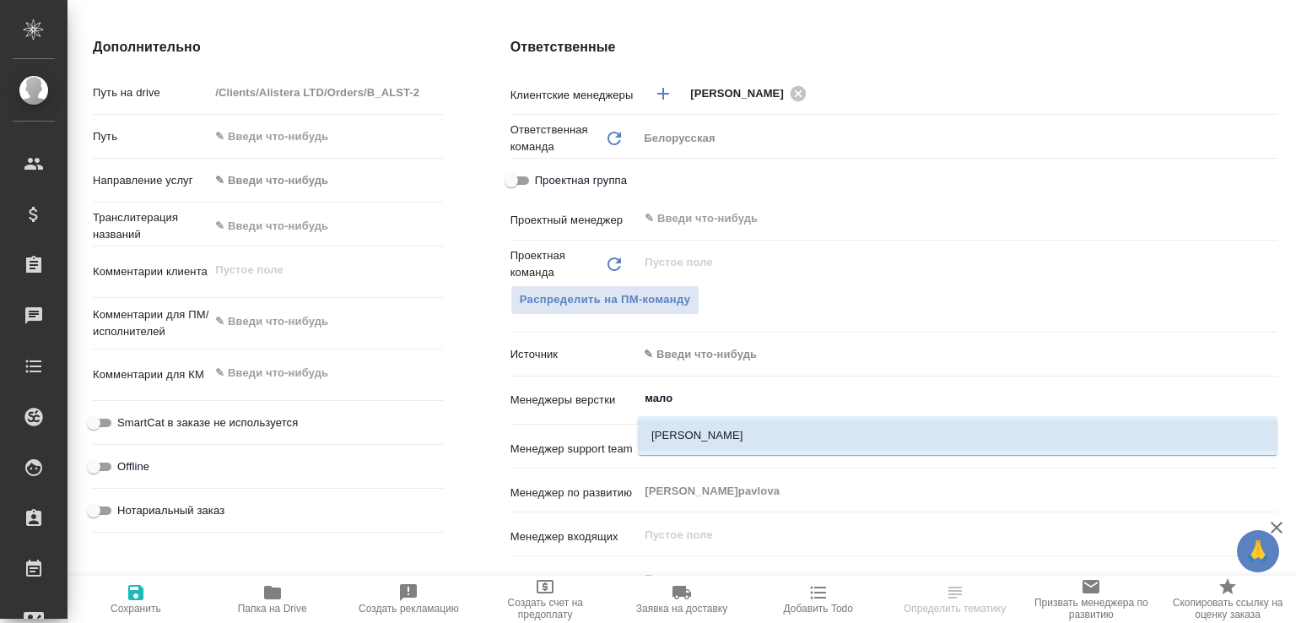
click at [753, 423] on li "Малофеева Екатерина" at bounding box center [957, 435] width 639 height 30
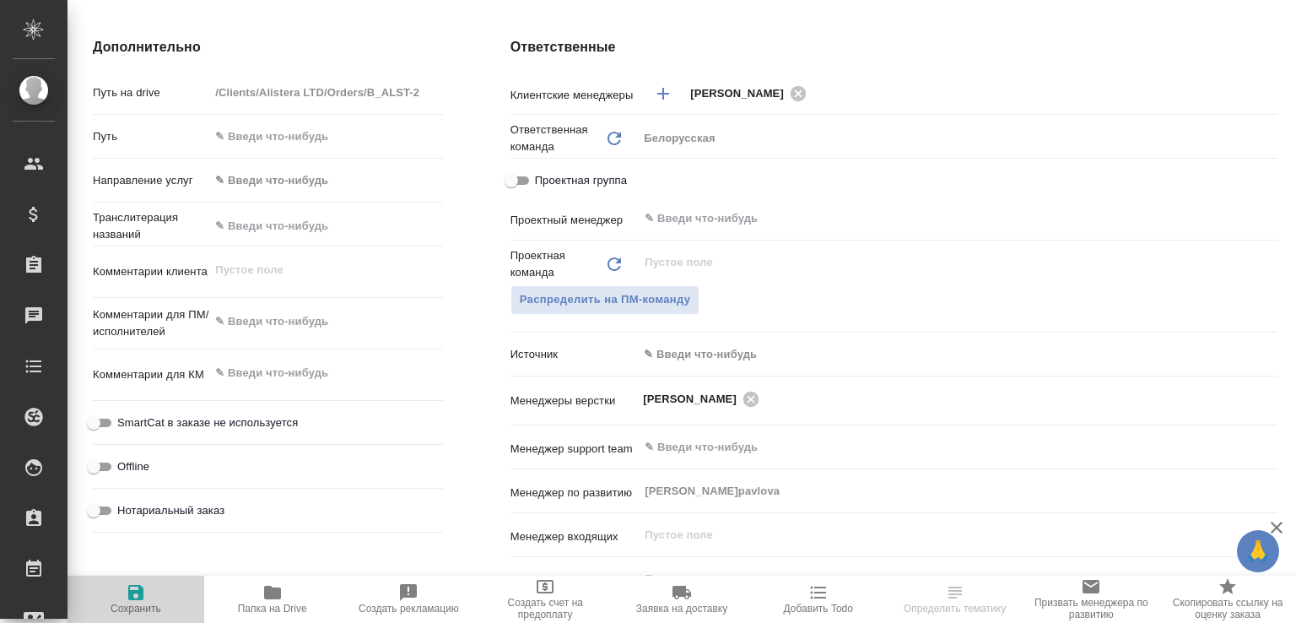
click at [128, 590] on icon "button" at bounding box center [135, 592] width 15 height 15
select select "RU"
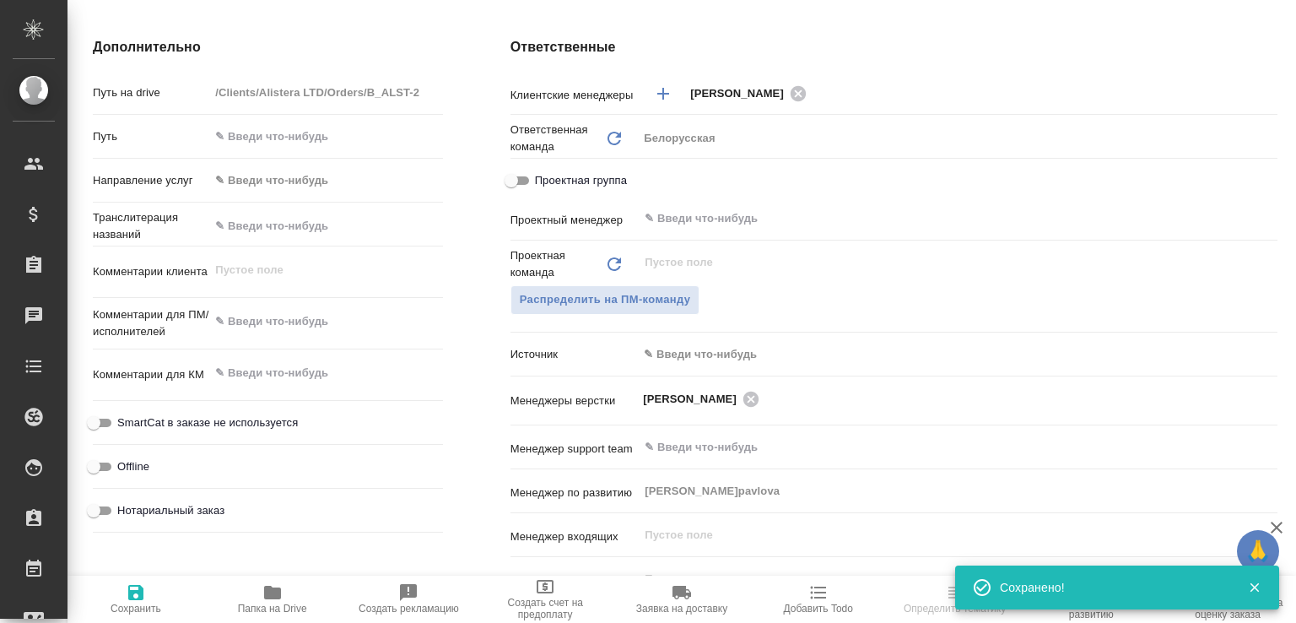
type textarea "x"
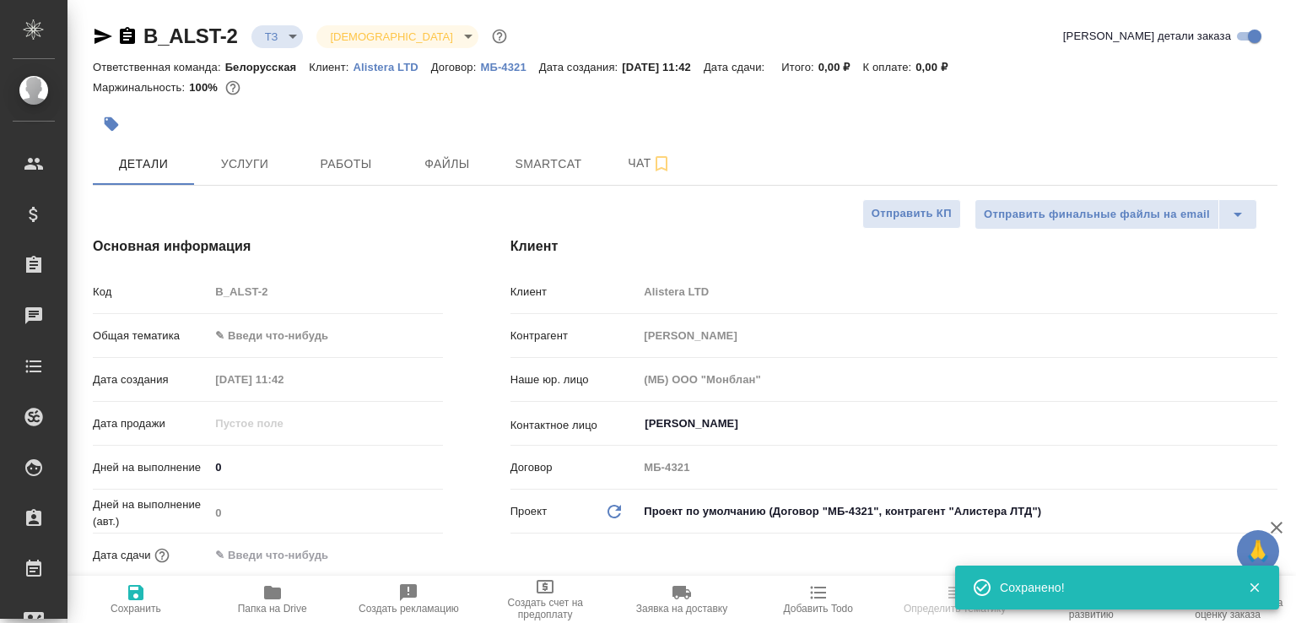
click at [262, 596] on icon "button" at bounding box center [272, 592] width 20 height 20
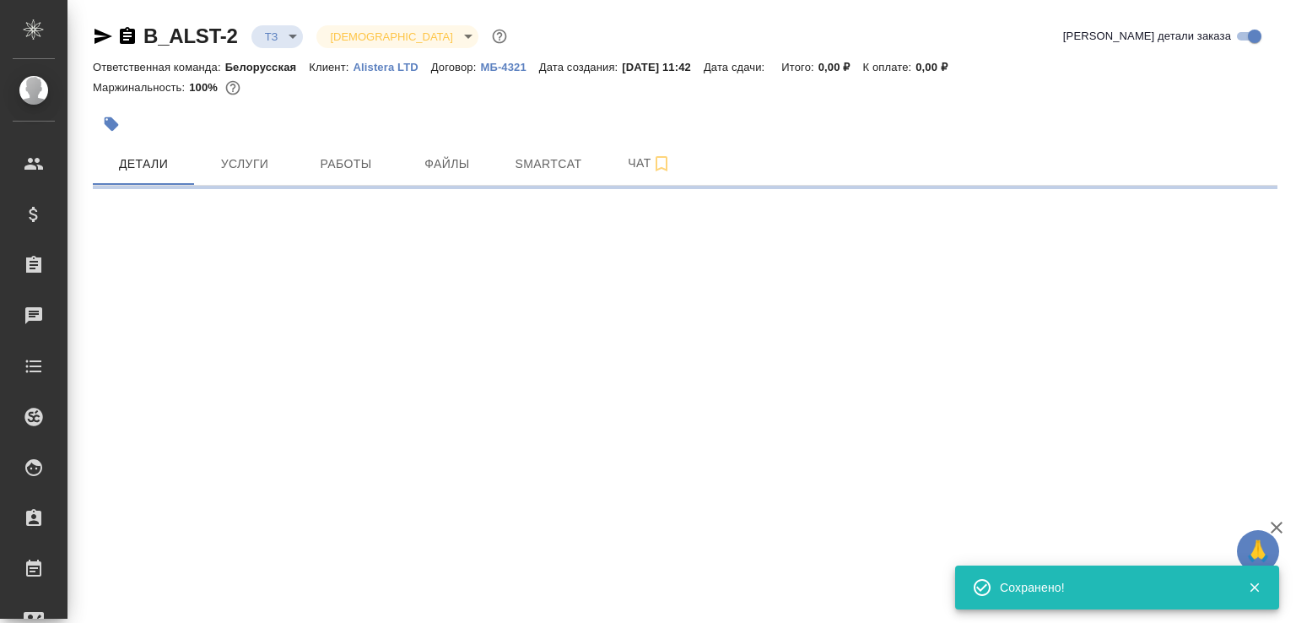
select select "RU"
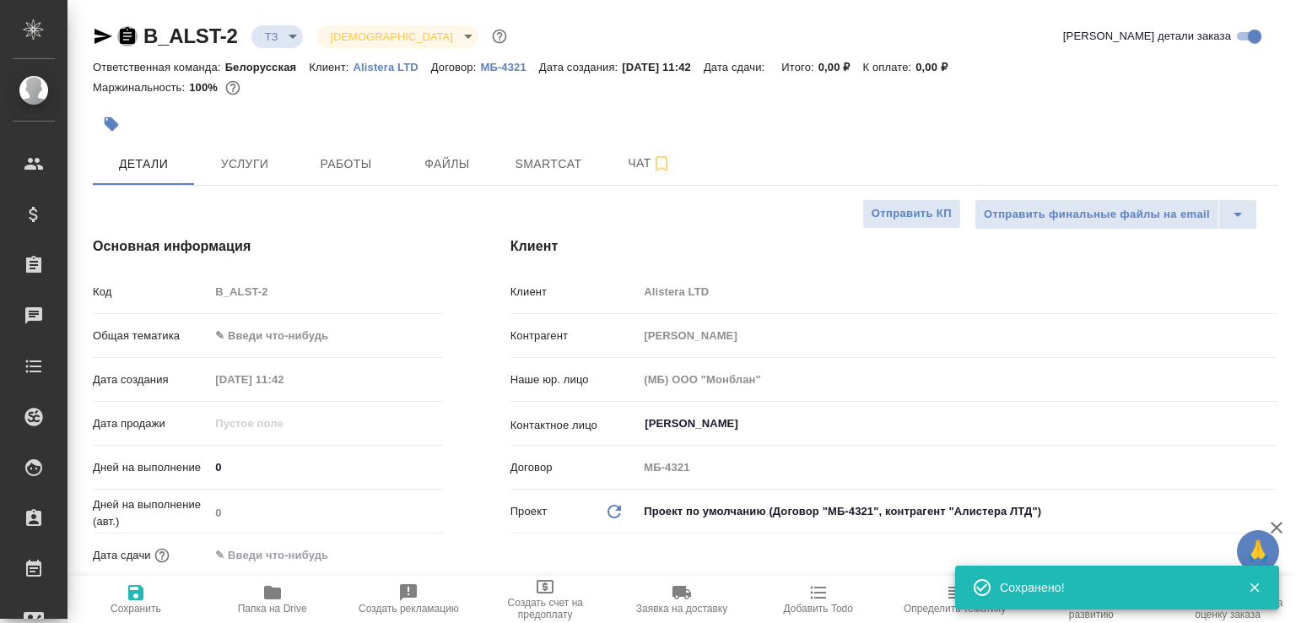
click at [125, 30] on icon "button" at bounding box center [127, 35] width 15 height 17
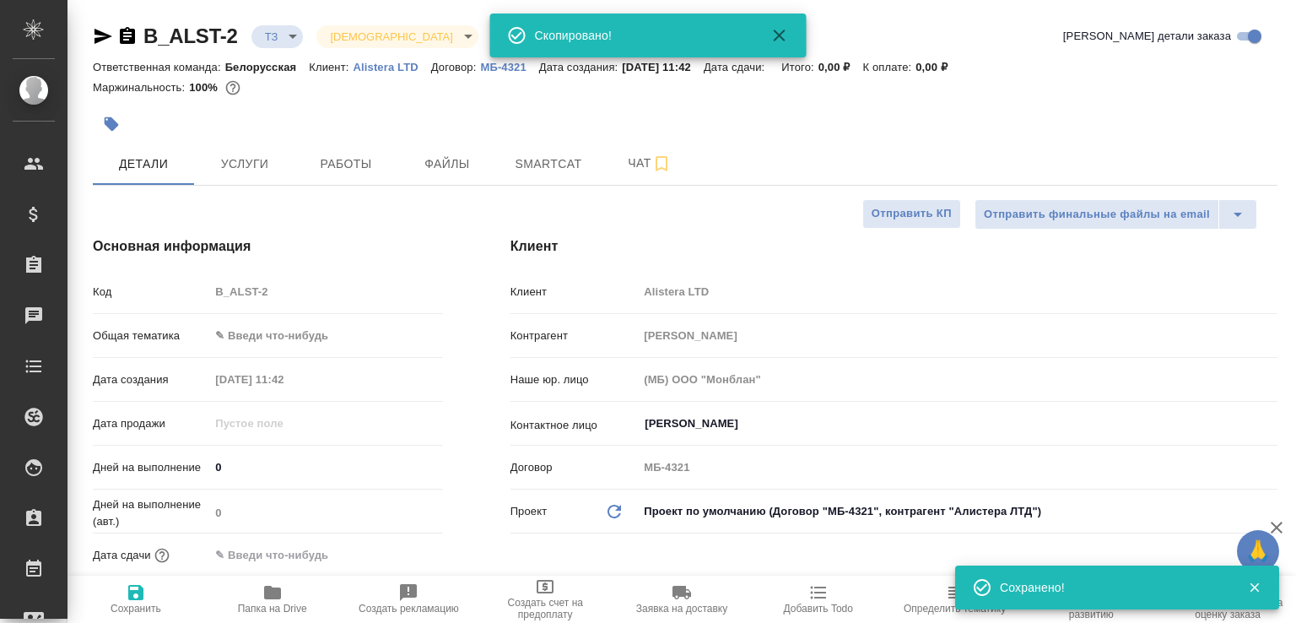
type textarea "x"
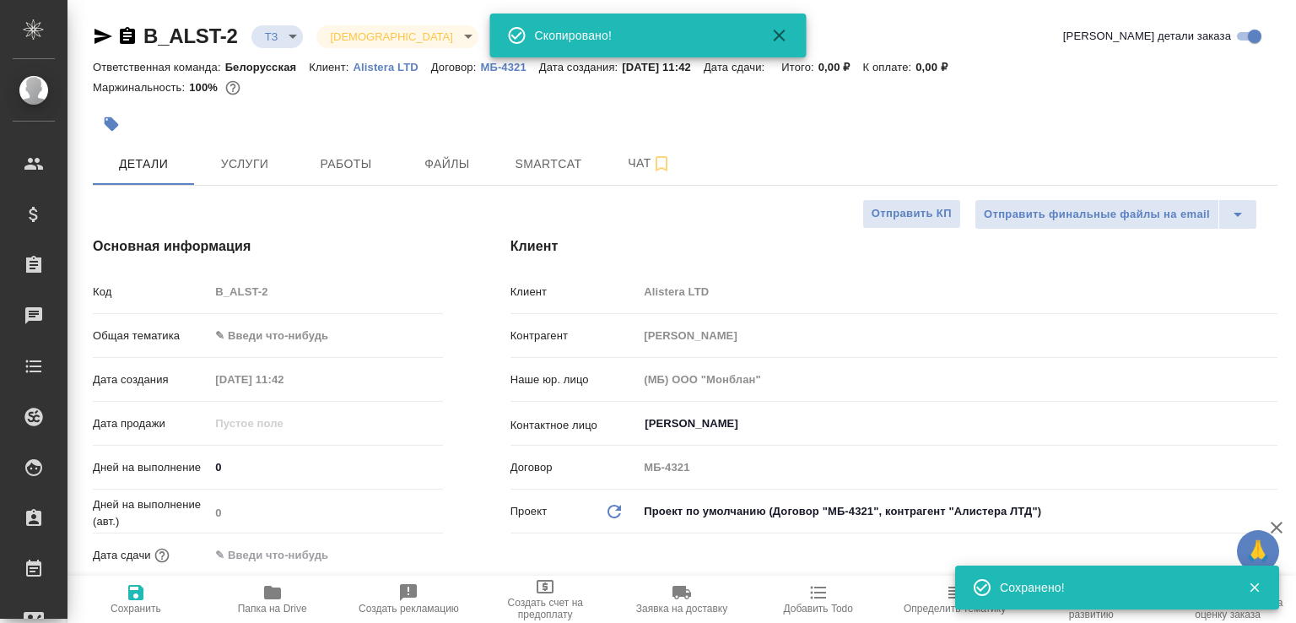
type textarea "x"
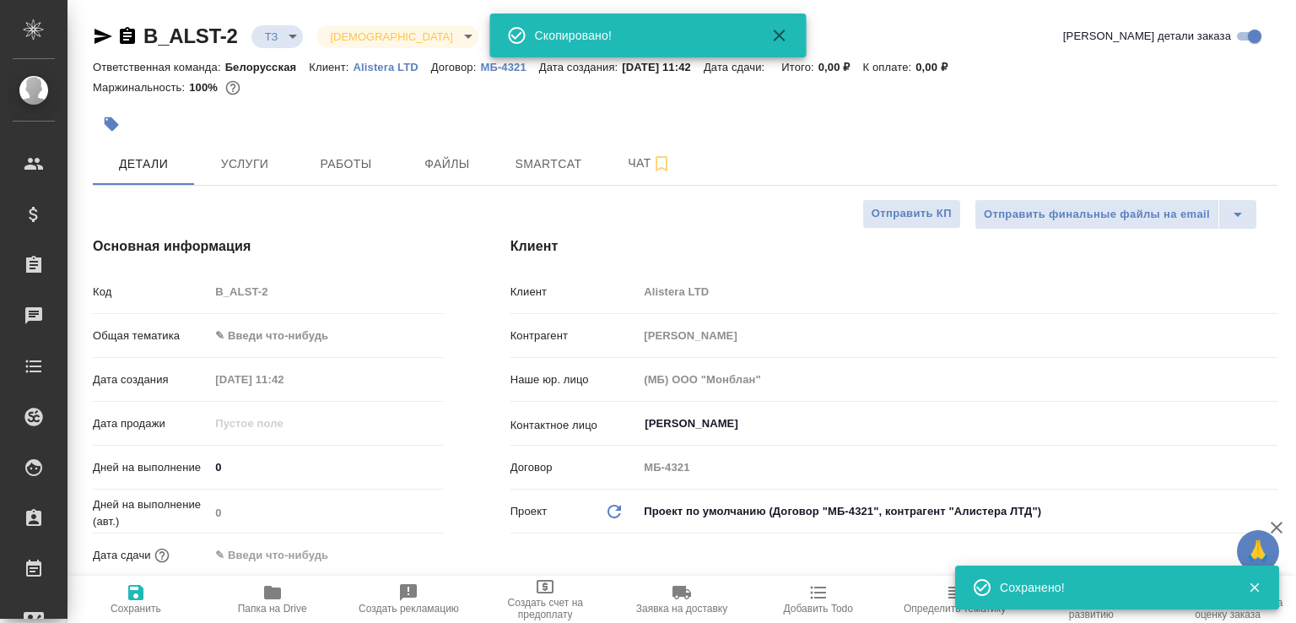
type textarea "x"
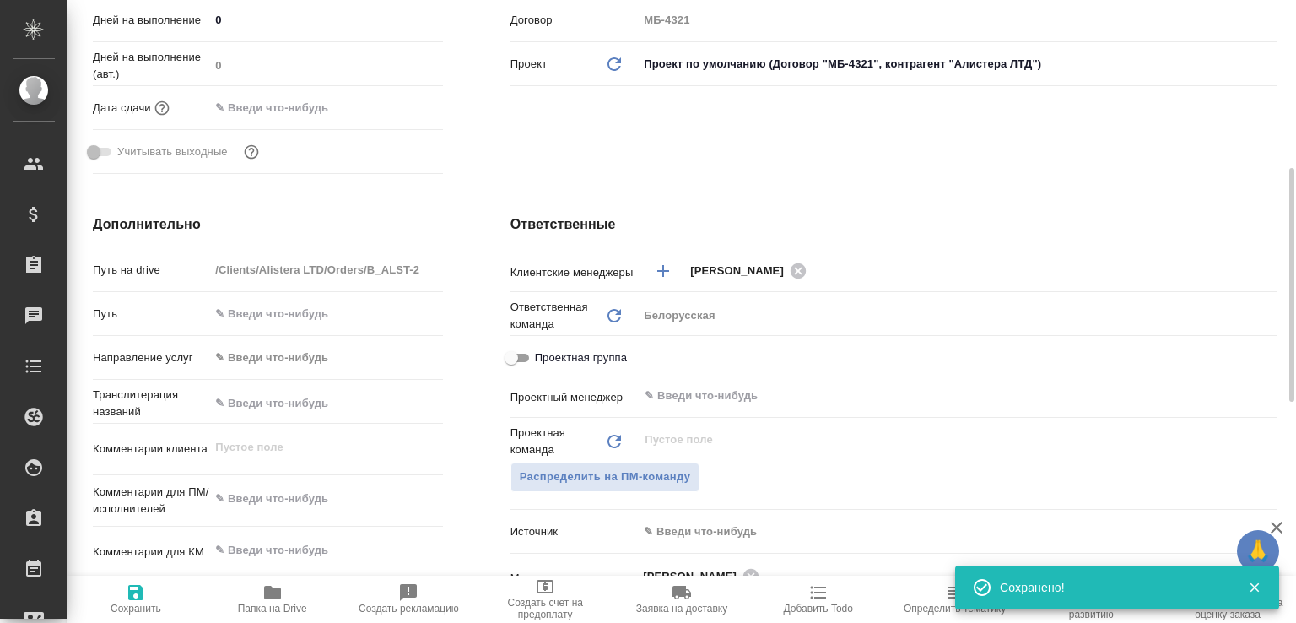
scroll to position [628, 0]
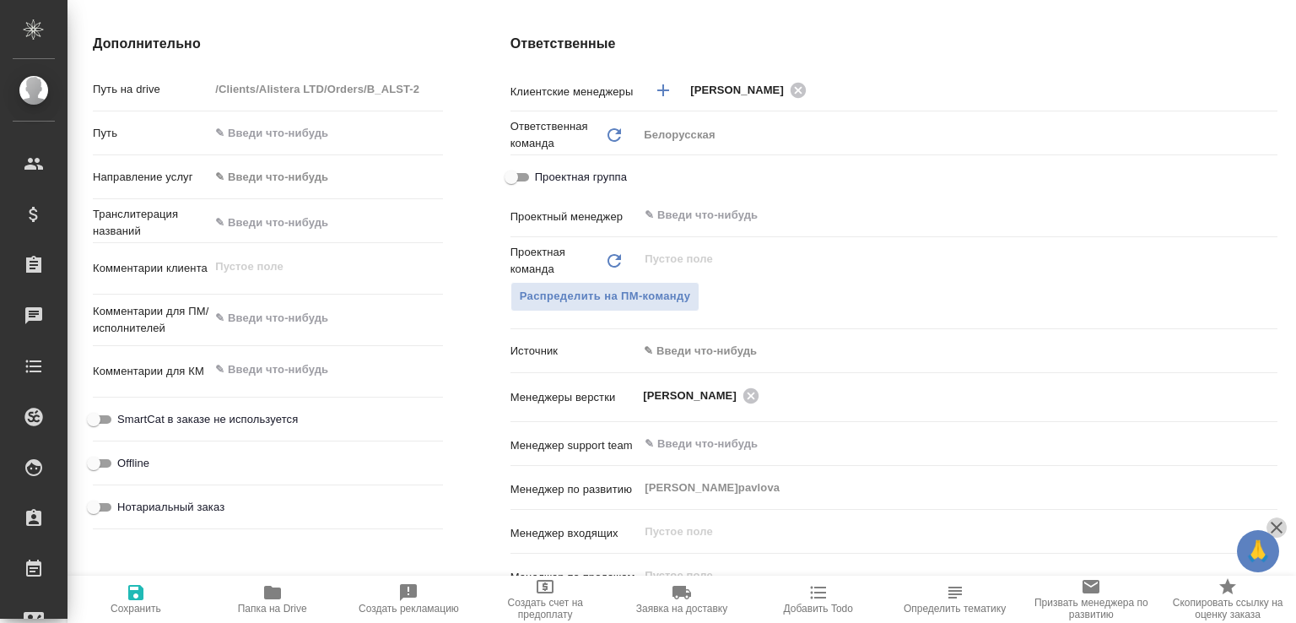
click at [1281, 528] on icon "button" at bounding box center [1276, 527] width 20 height 20
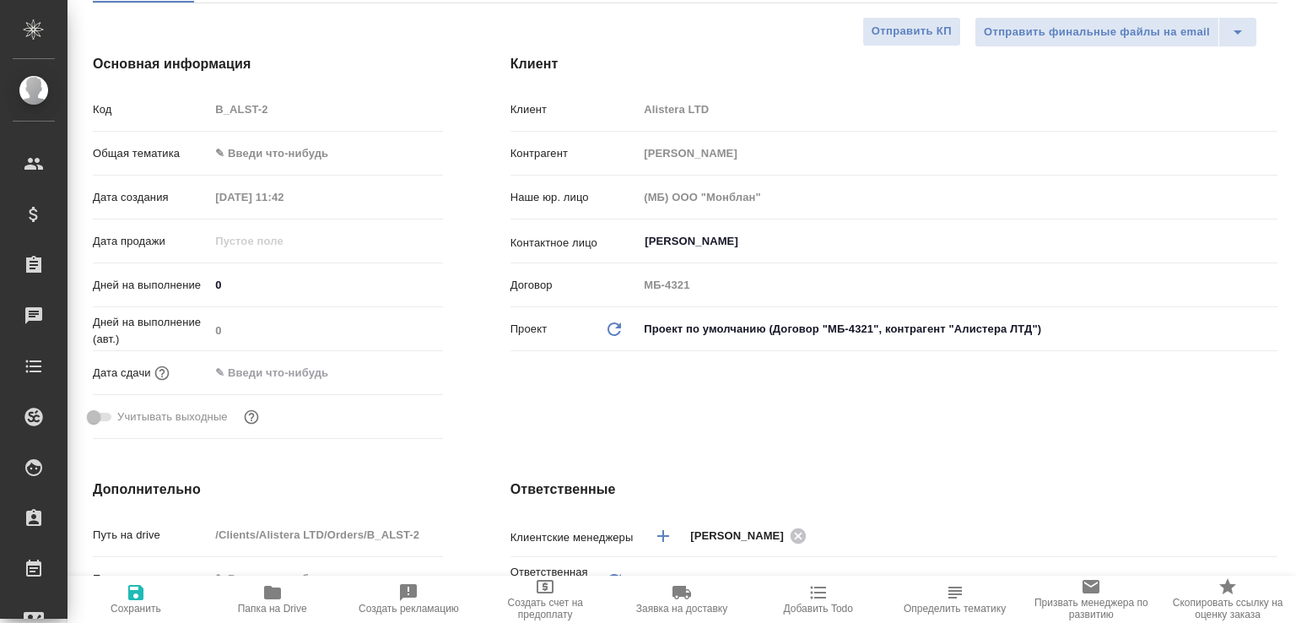
scroll to position [0, 0]
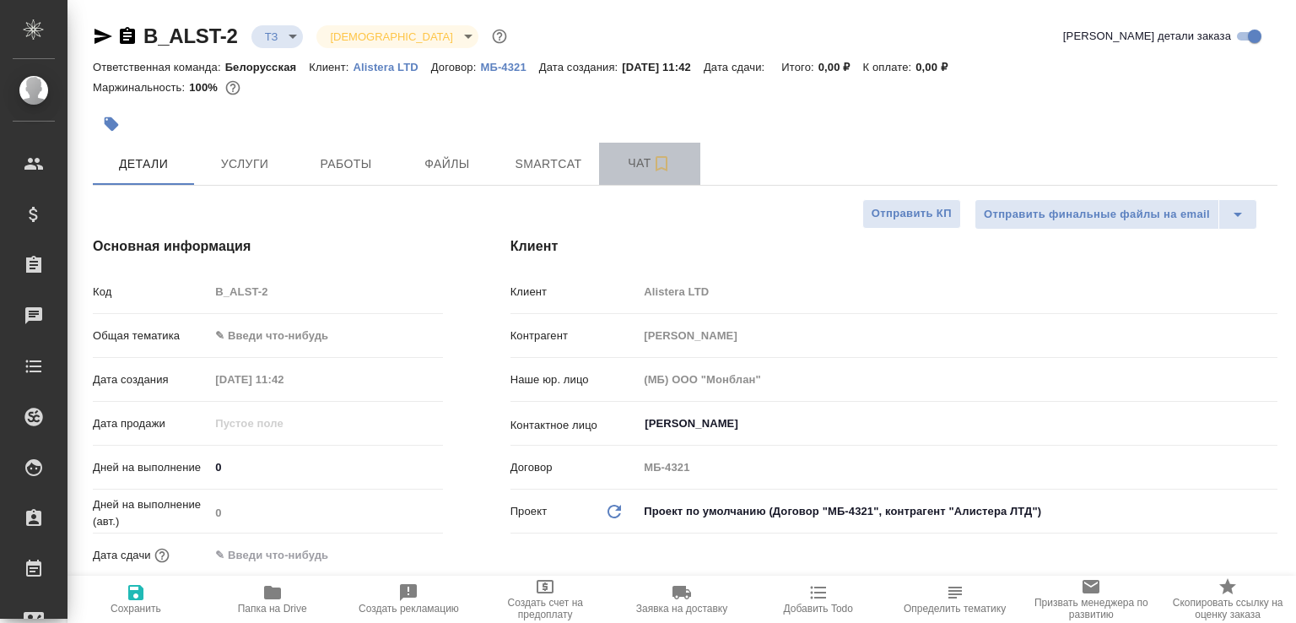
click at [607, 174] on button "Чат" at bounding box center [649, 164] width 101 height 42
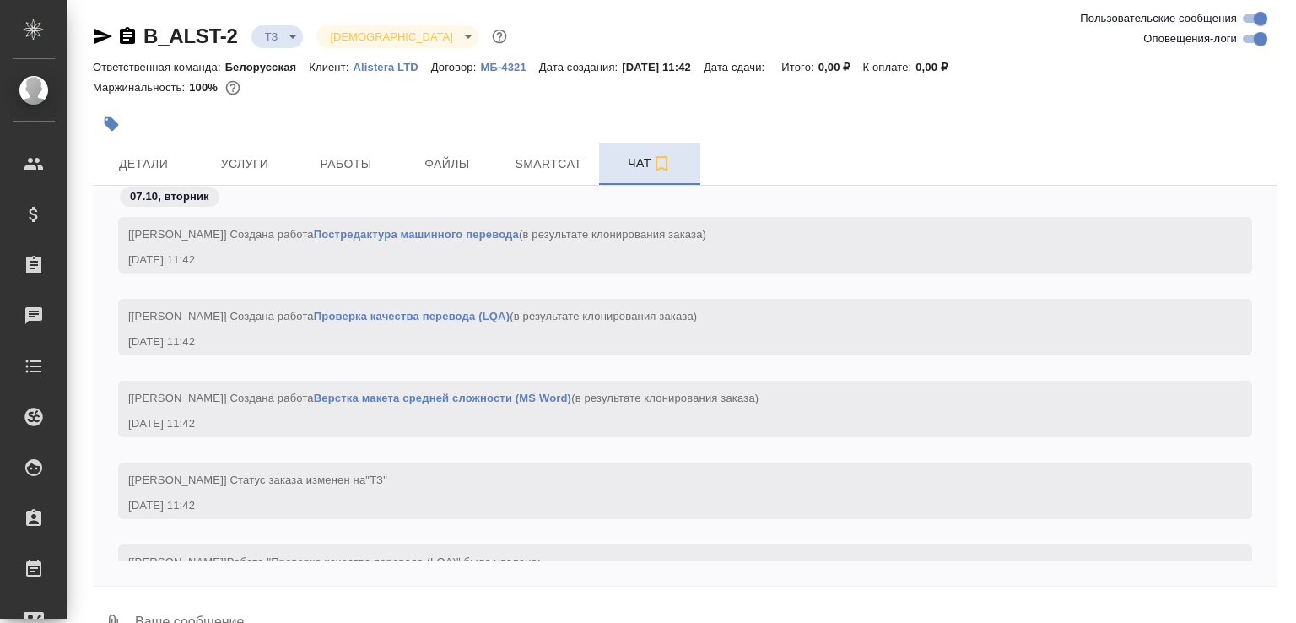
scroll to position [67, 0]
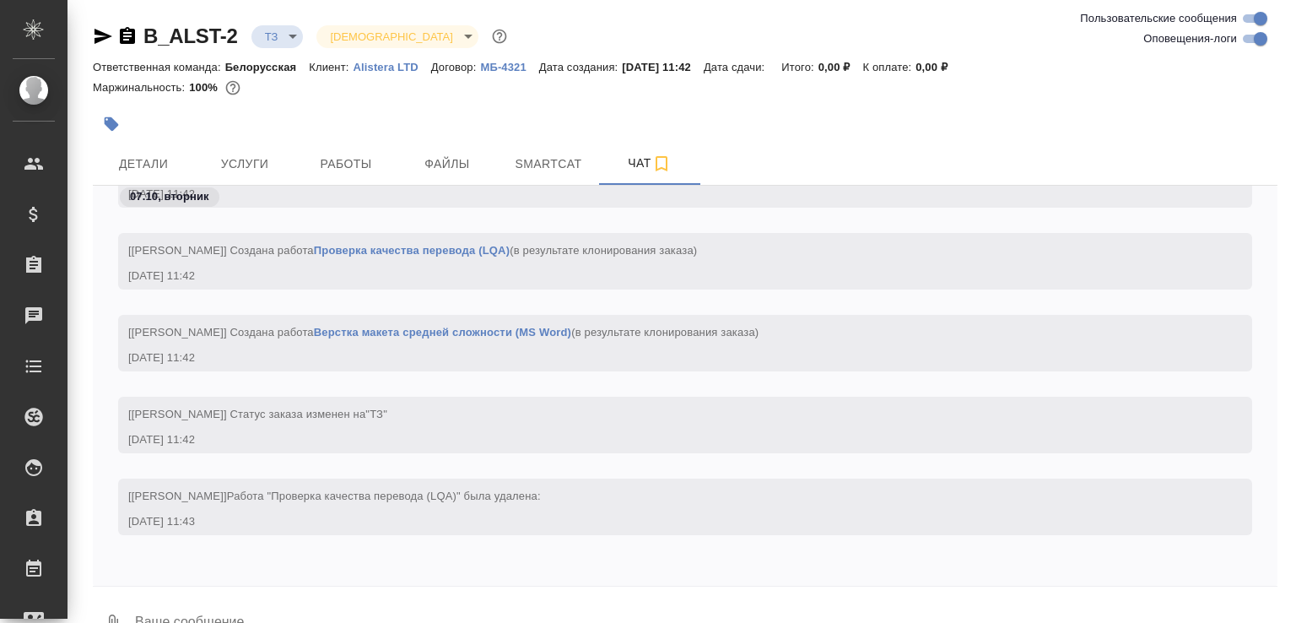
click at [246, 605] on textarea at bounding box center [705, 623] width 1144 height 57
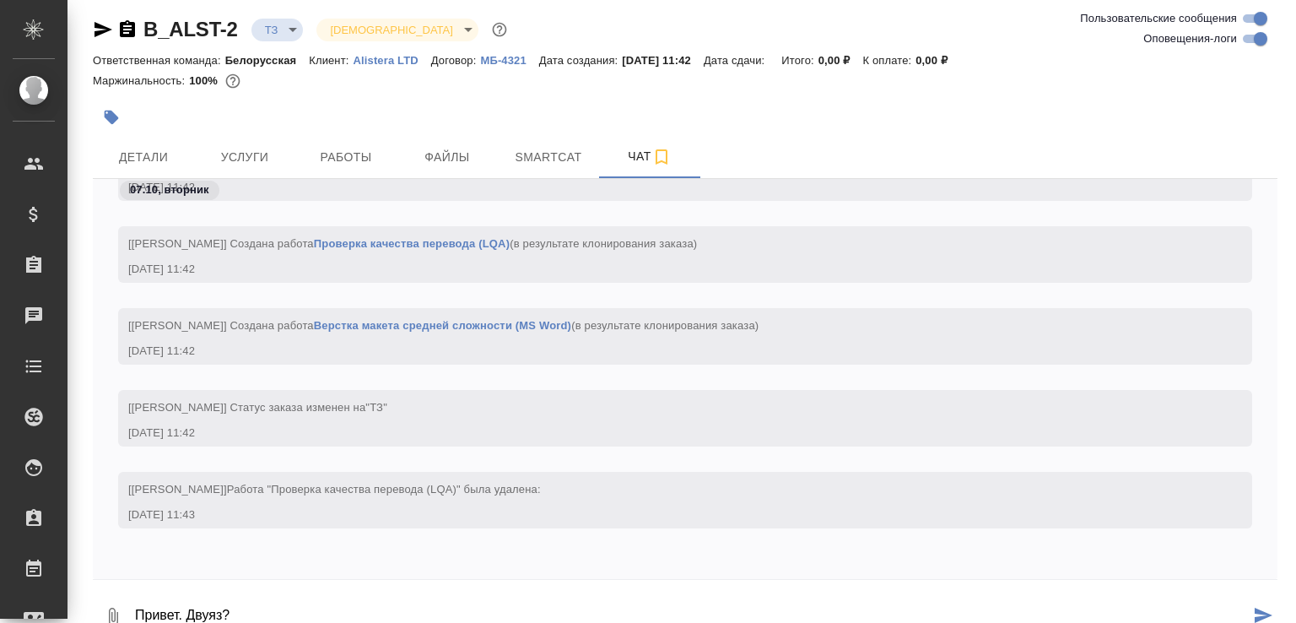
type textarea "Привет. Двуяз?"
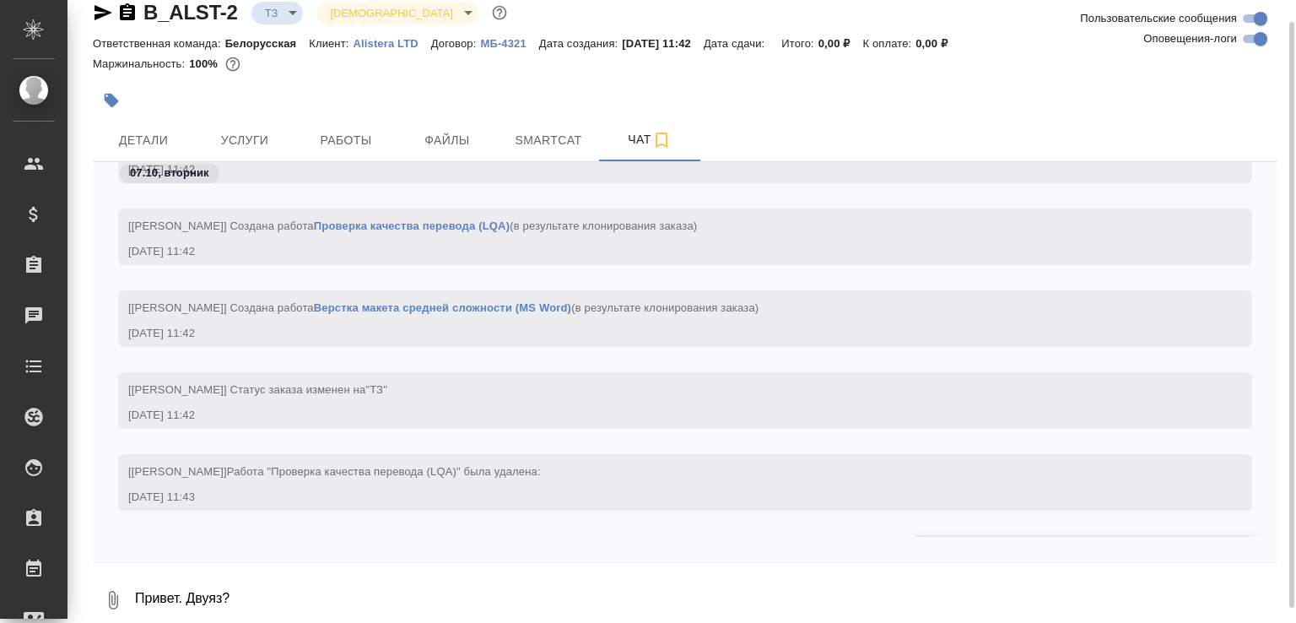
scroll to position [148, 0]
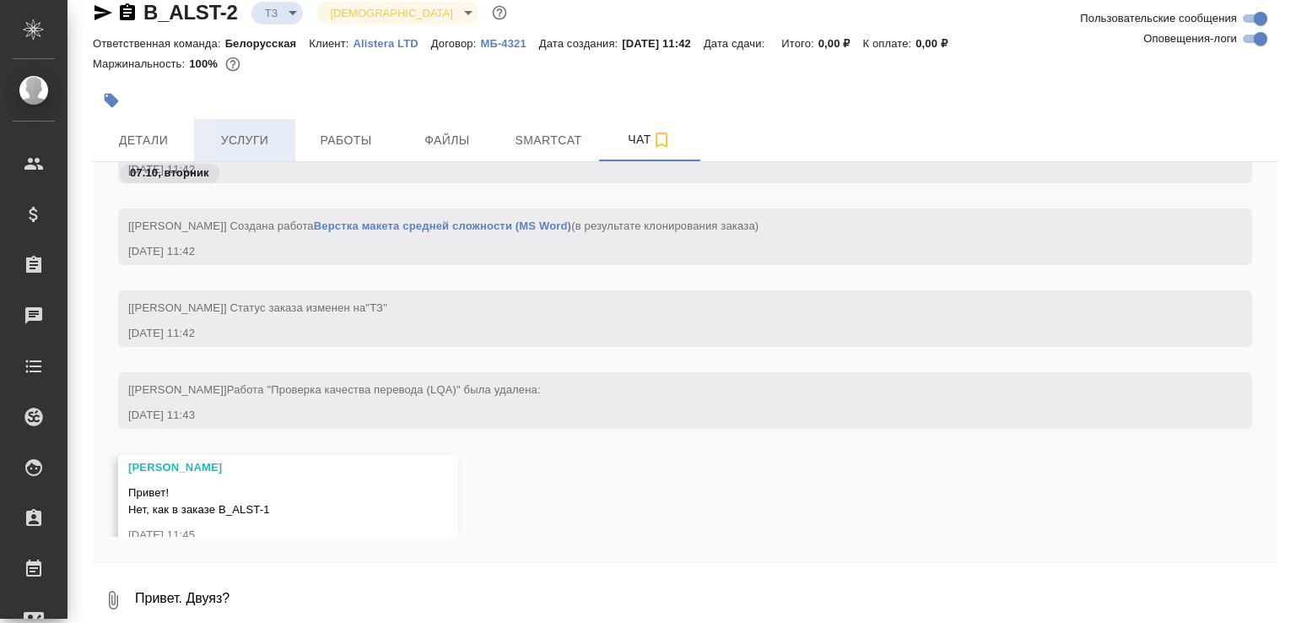
click at [244, 127] on button "Услуги" at bounding box center [244, 140] width 101 height 42
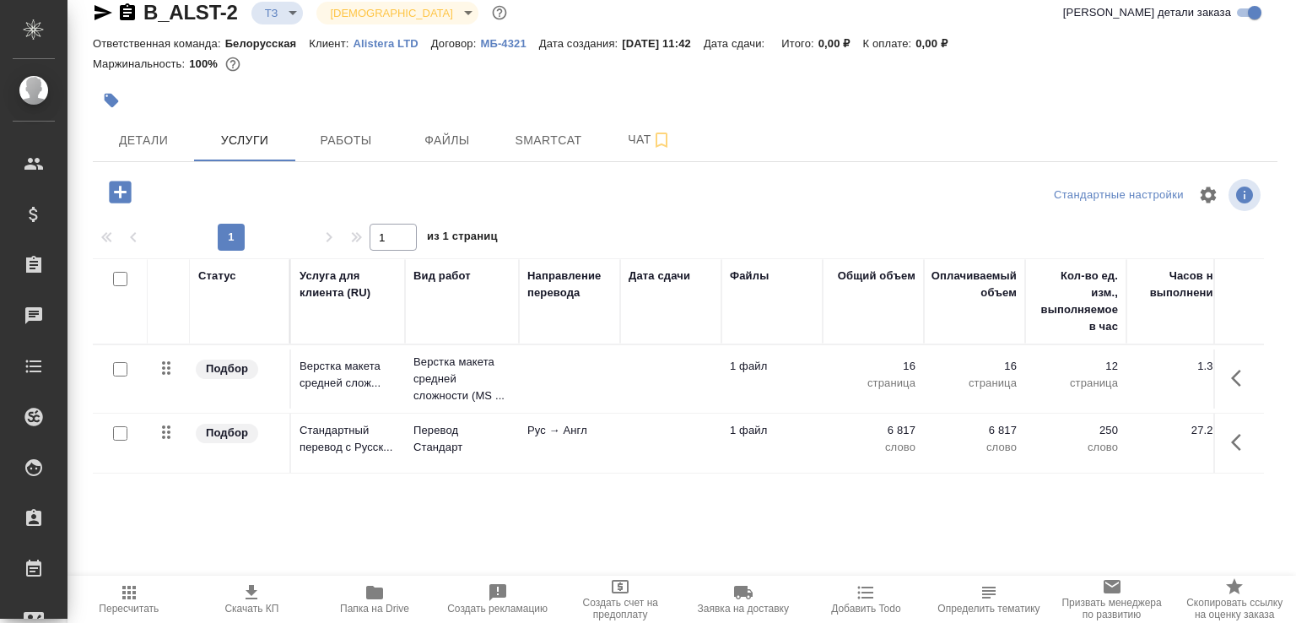
click at [132, 5] on icon "button" at bounding box center [127, 11] width 15 height 17
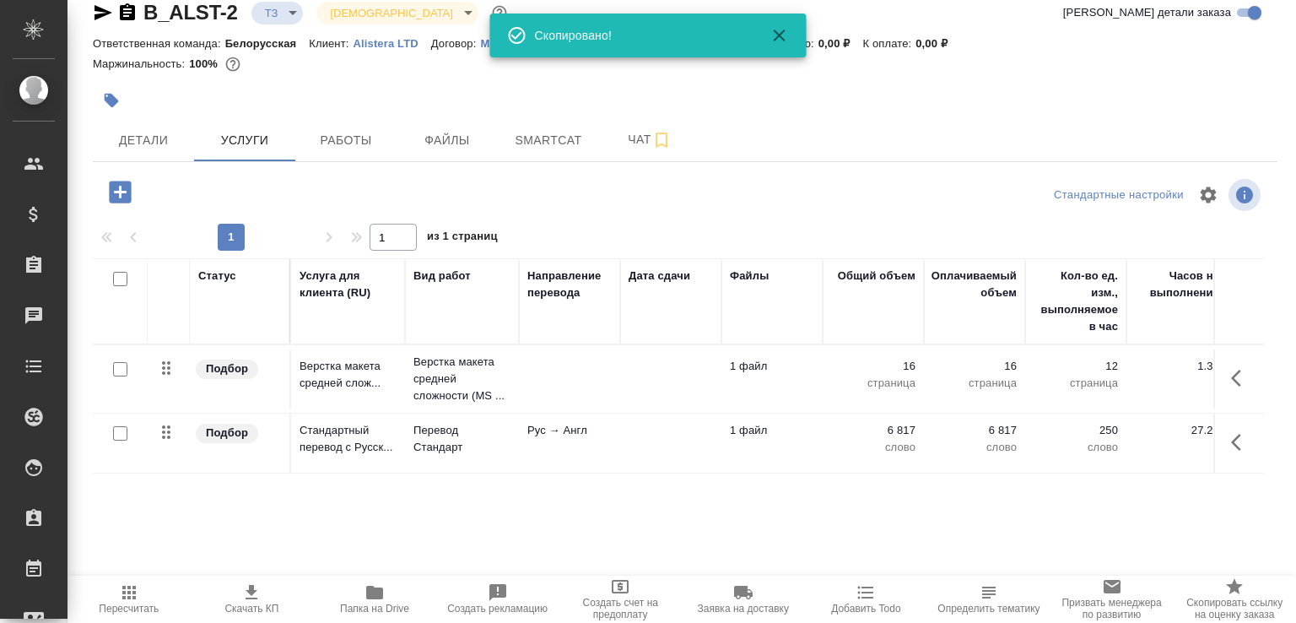
click at [285, 4] on body ".cls-1 fill:#fff; AWATERA Малофеева Екатерина e.malofeeva Клиенты Спецификации …" at bounding box center [648, 311] width 1296 height 623
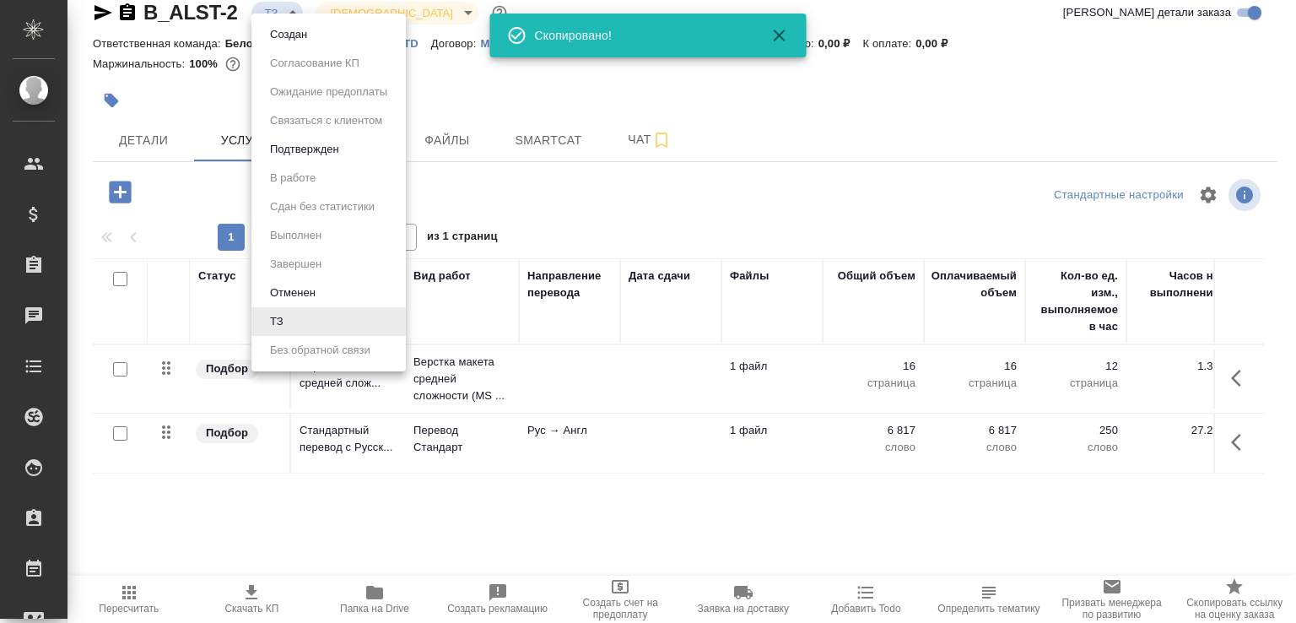
click at [285, 4] on div at bounding box center [648, 311] width 1296 height 623
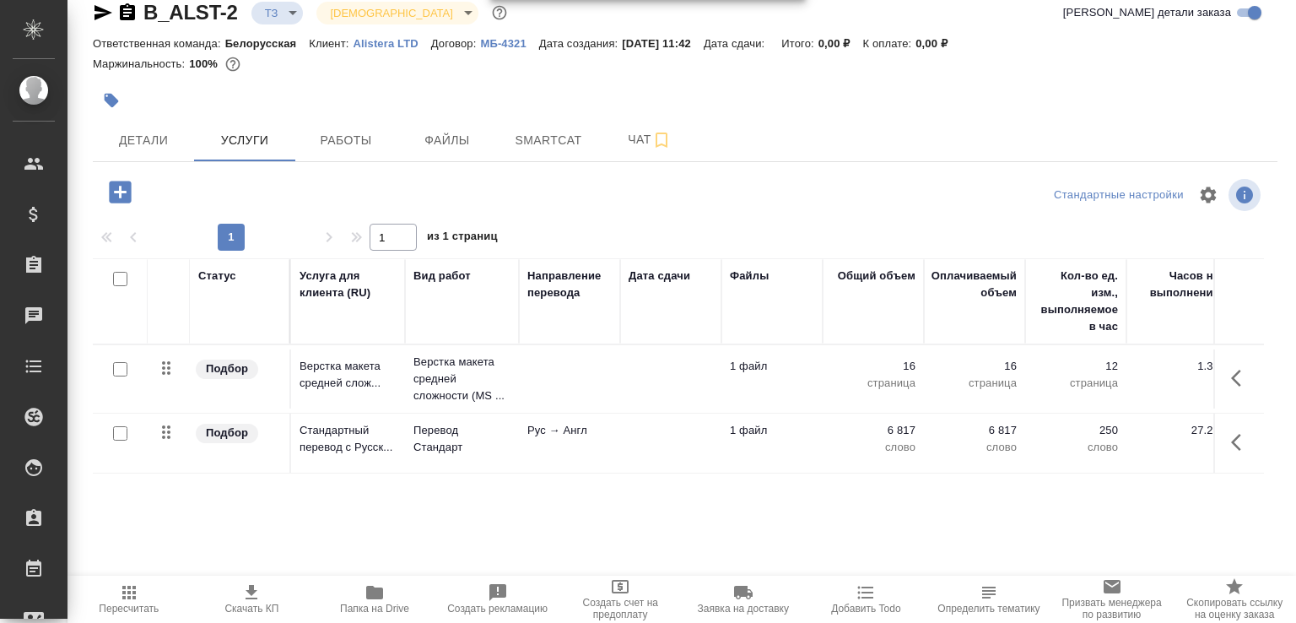
click at [288, 4] on body ".cls-1 fill:#fff; AWATERA Малофеева Екатерина e.malofeeva Клиенты Спецификации …" at bounding box center [648, 311] width 1296 height 623
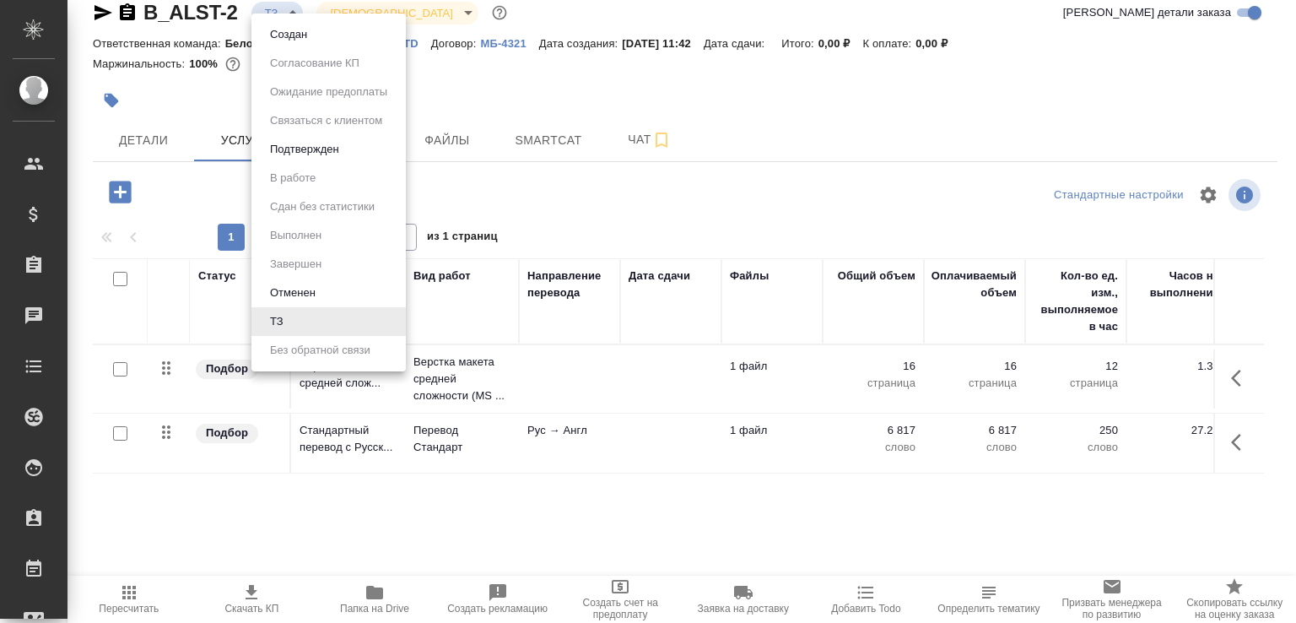
click at [291, 20] on li "Создан" at bounding box center [328, 34] width 154 height 29
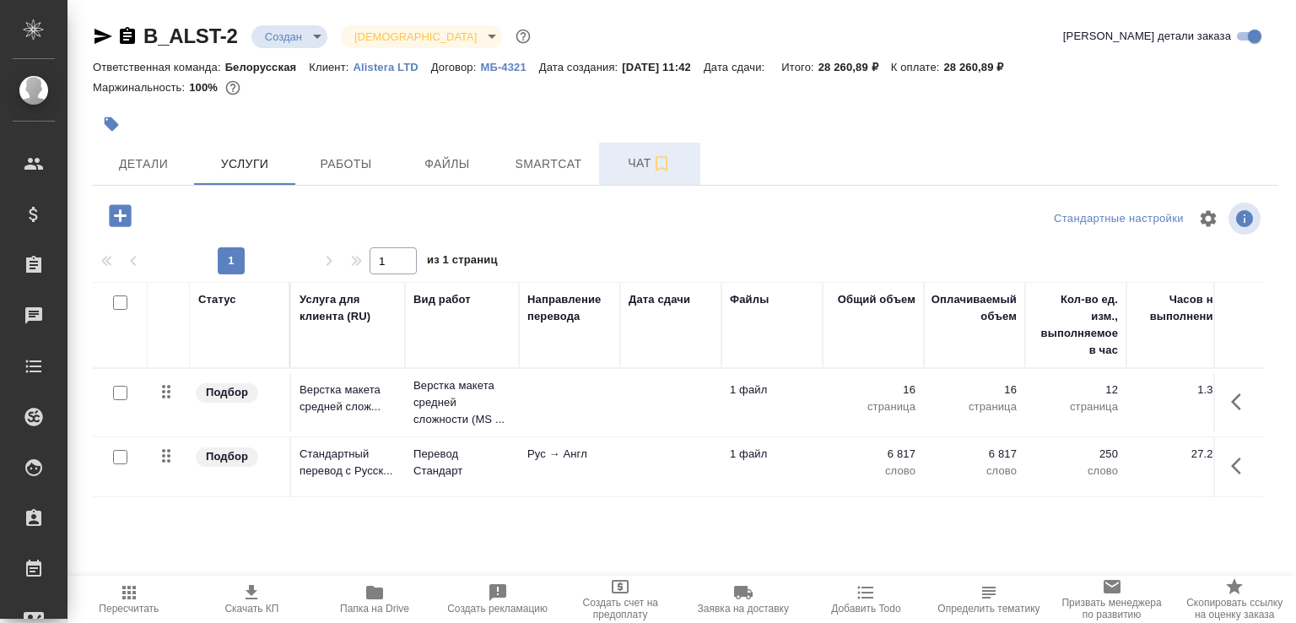
click at [633, 159] on span "Чат" at bounding box center [649, 163] width 81 height 21
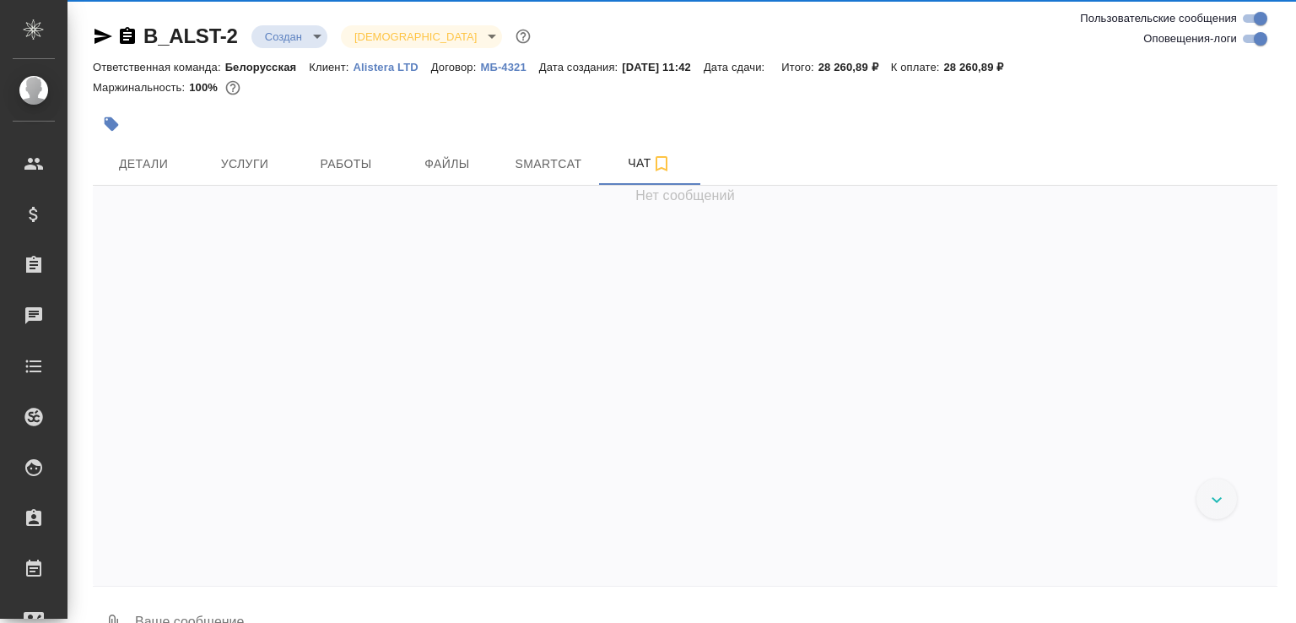
scroll to position [350, 0]
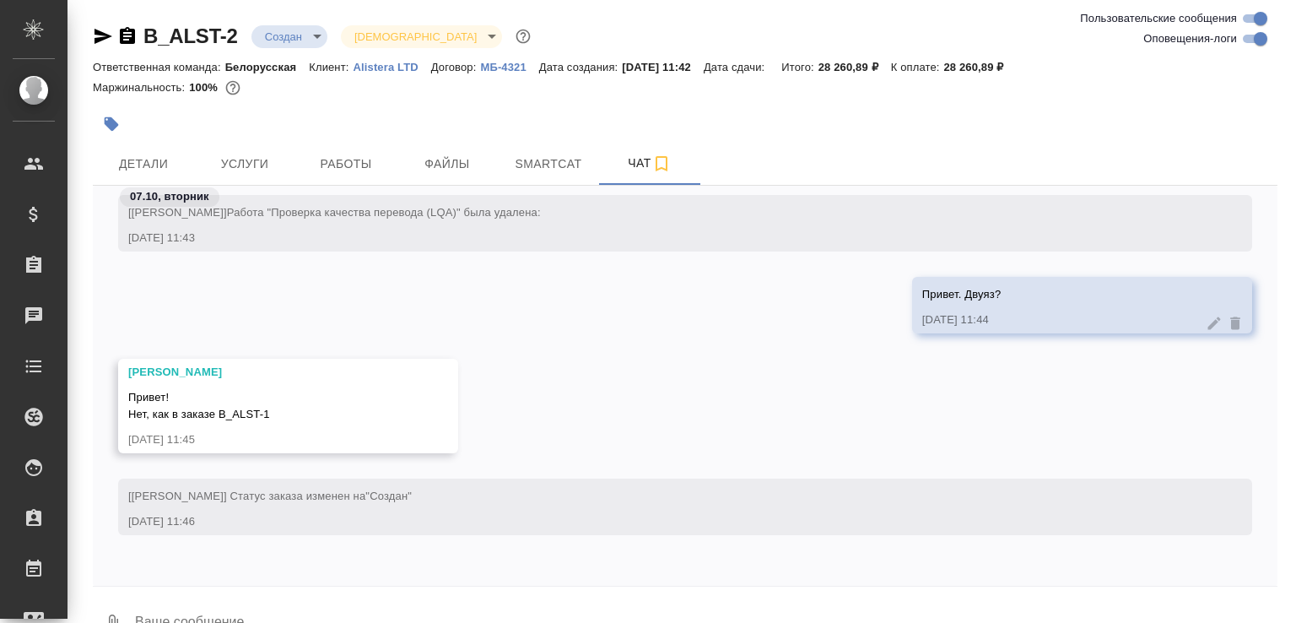
click at [116, 608] on button "0" at bounding box center [113, 623] width 40 height 57
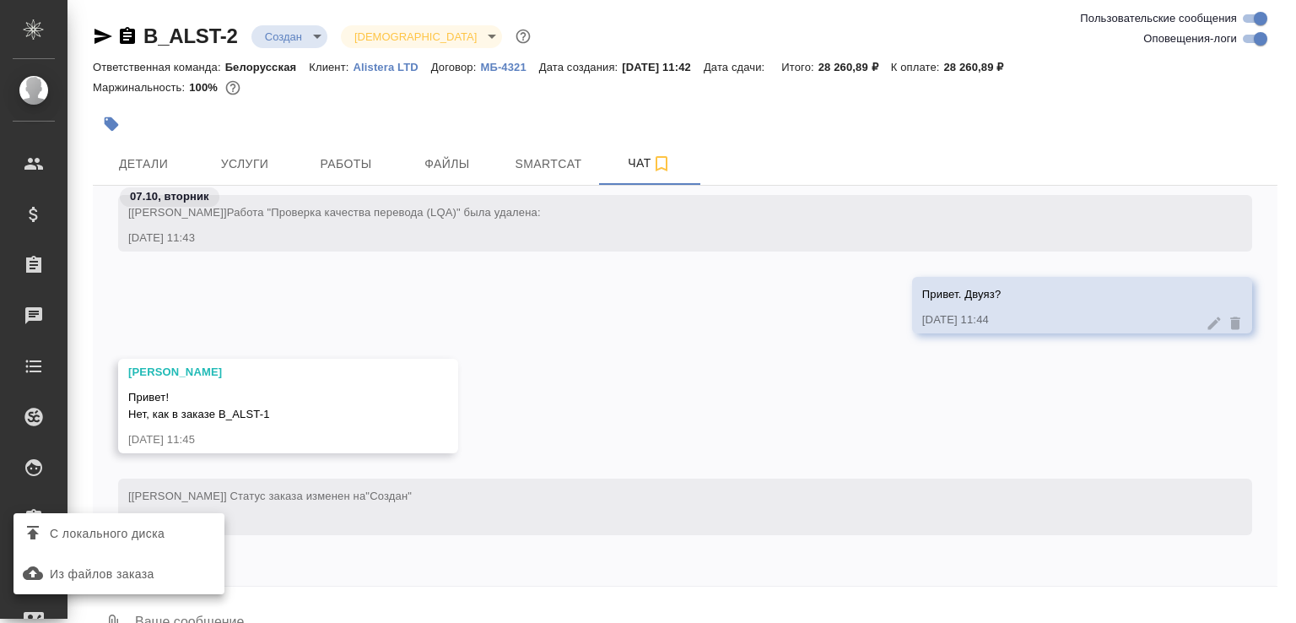
click at [159, 535] on span "С локального диска" at bounding box center [107, 533] width 115 height 21
click at [0, 0] on input "С локального диска" at bounding box center [0, 0] width 0 height 0
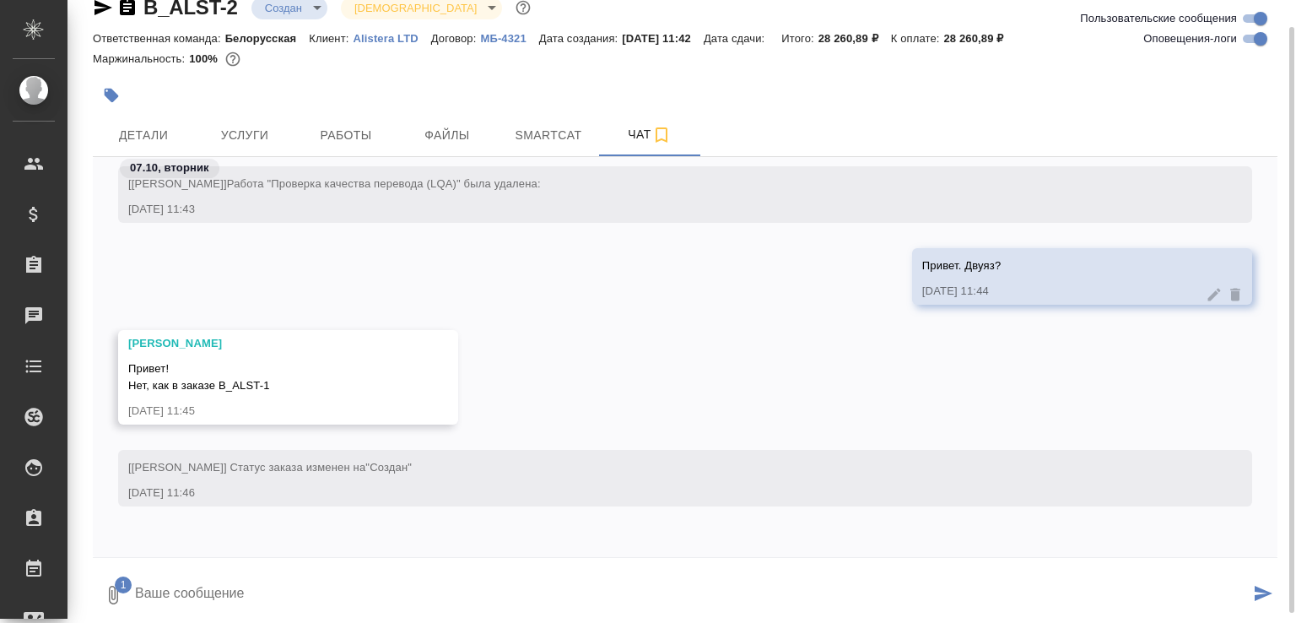
click at [205, 592] on textarea at bounding box center [691, 594] width 1116 height 57
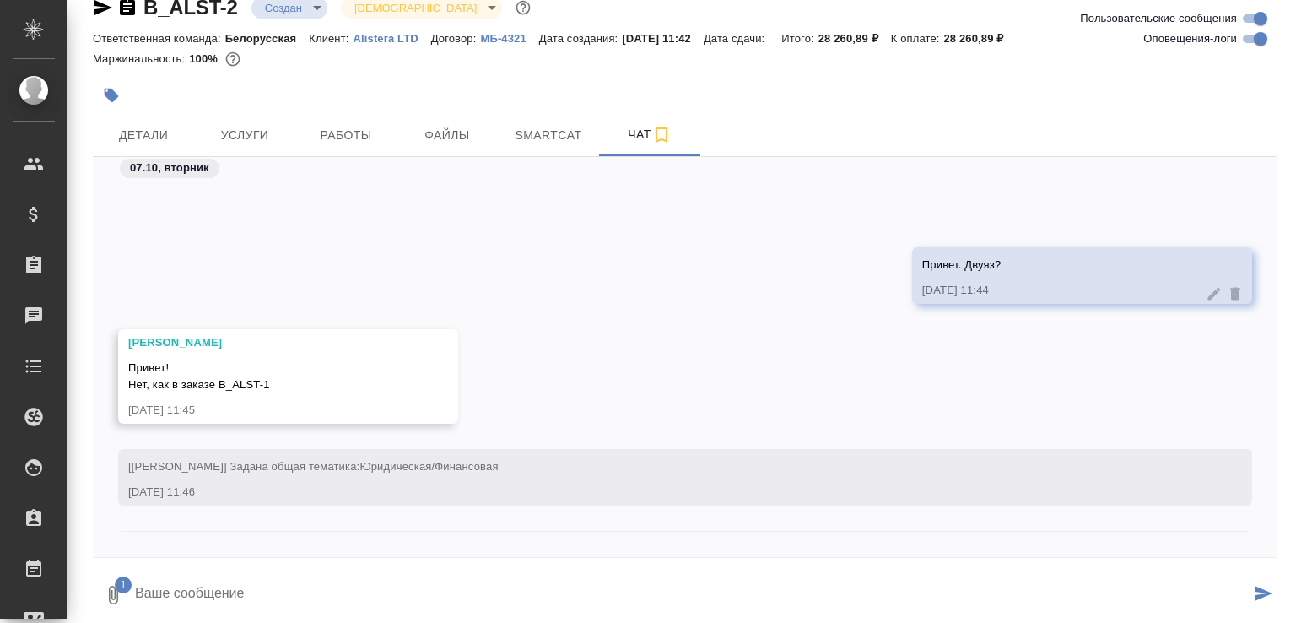
scroll to position [513, 0]
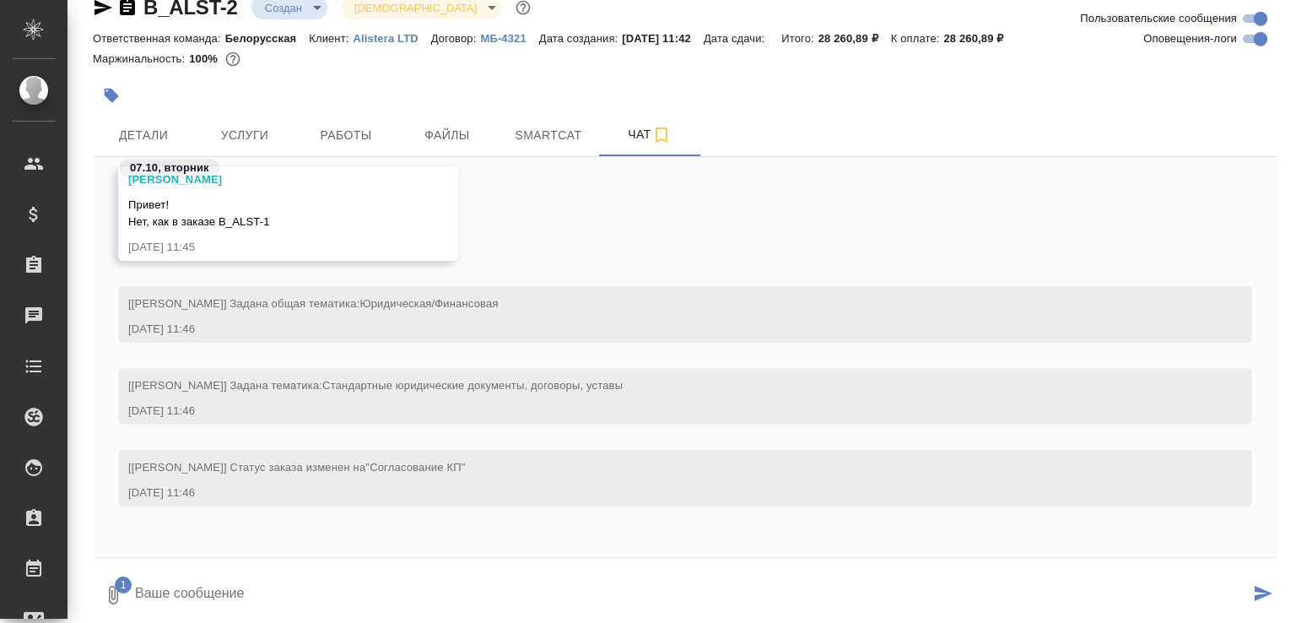
click at [108, 586] on icon "button" at bounding box center [113, 595] width 20 height 20
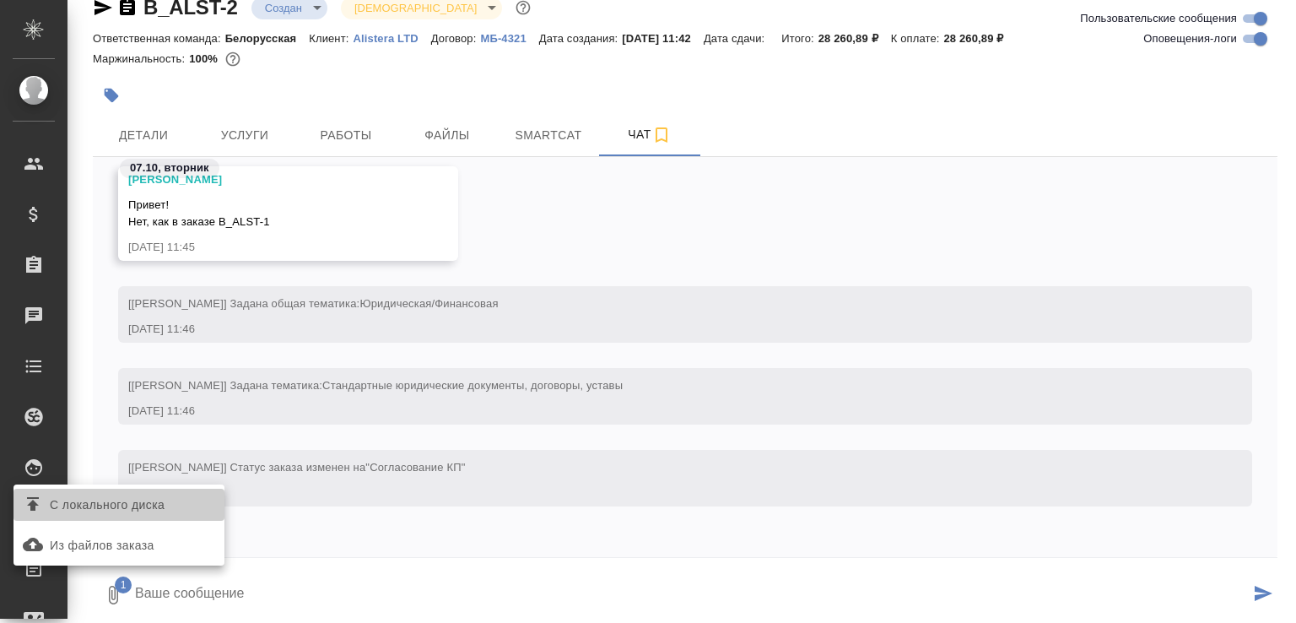
click at [121, 502] on span "С локального диска" at bounding box center [107, 504] width 115 height 21
click at [0, 0] on input "С локального диска" at bounding box center [0, 0] width 0 height 0
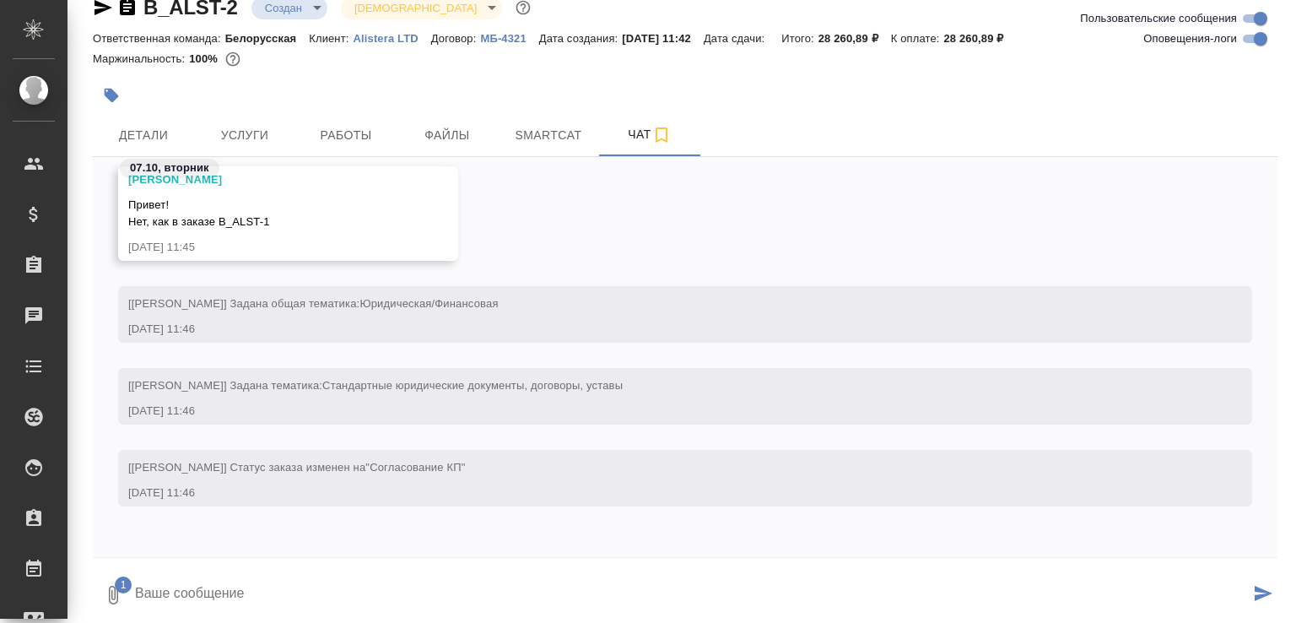
click at [227, 591] on textarea at bounding box center [691, 594] width 1116 height 57
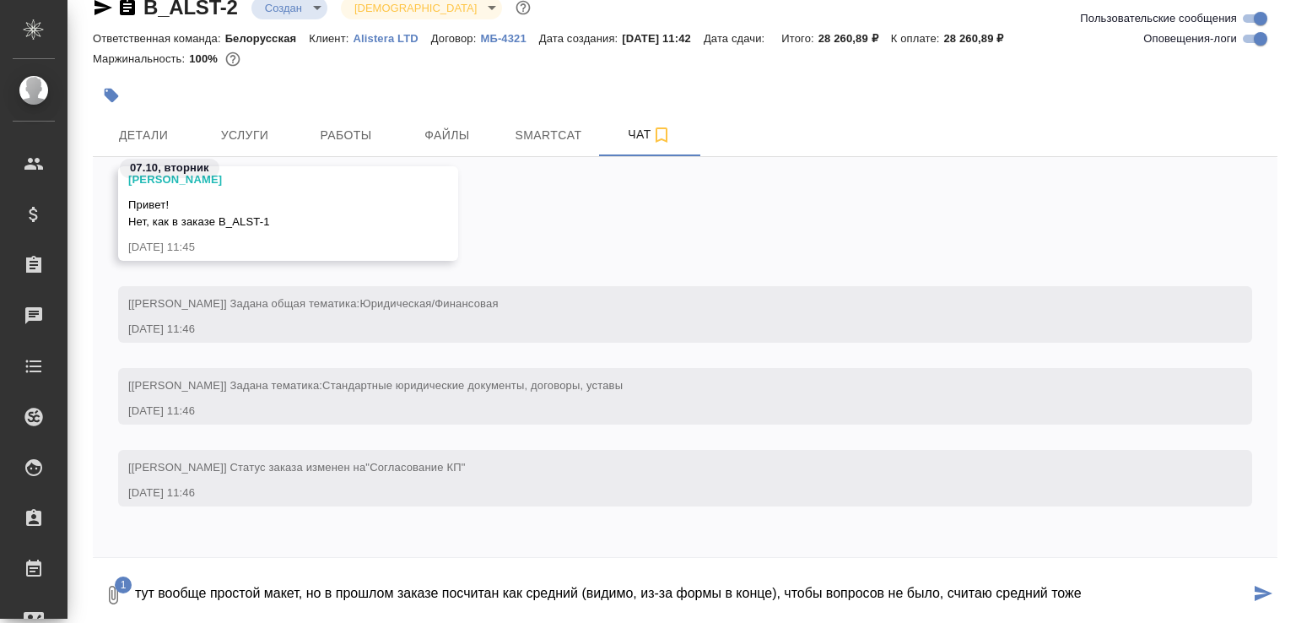
type textarea "тут вообще простой макет, но в прошлом заказе посчитан как средний (видимо, из-…"
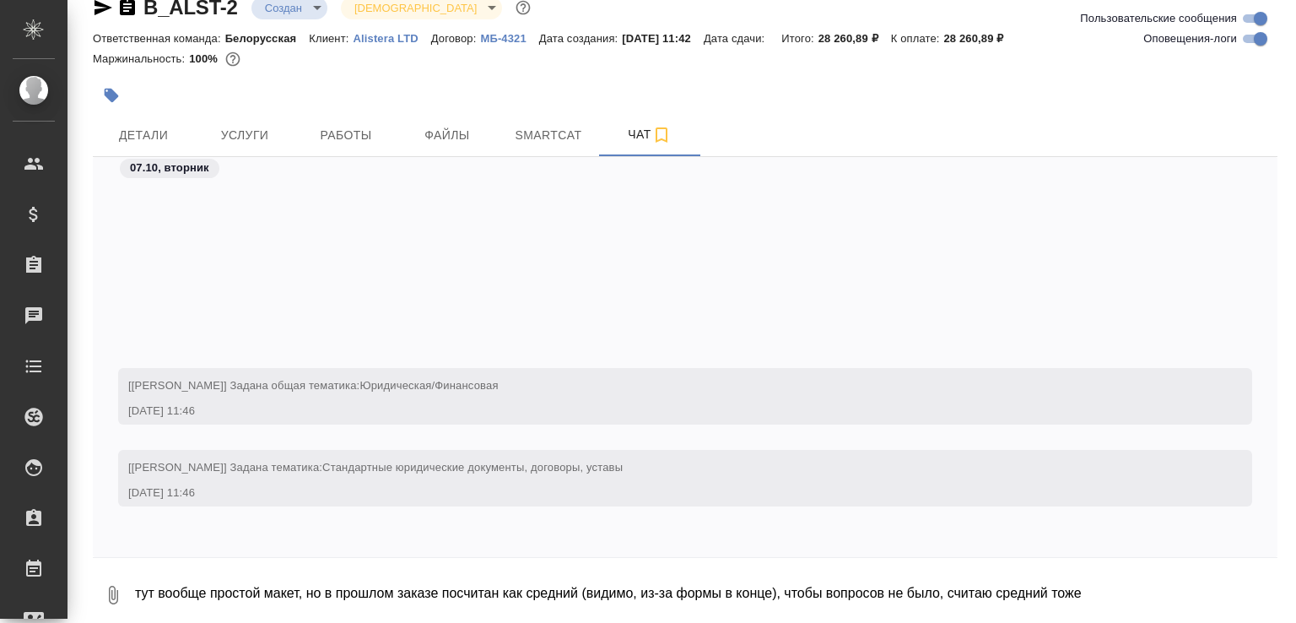
scroll to position [745, 0]
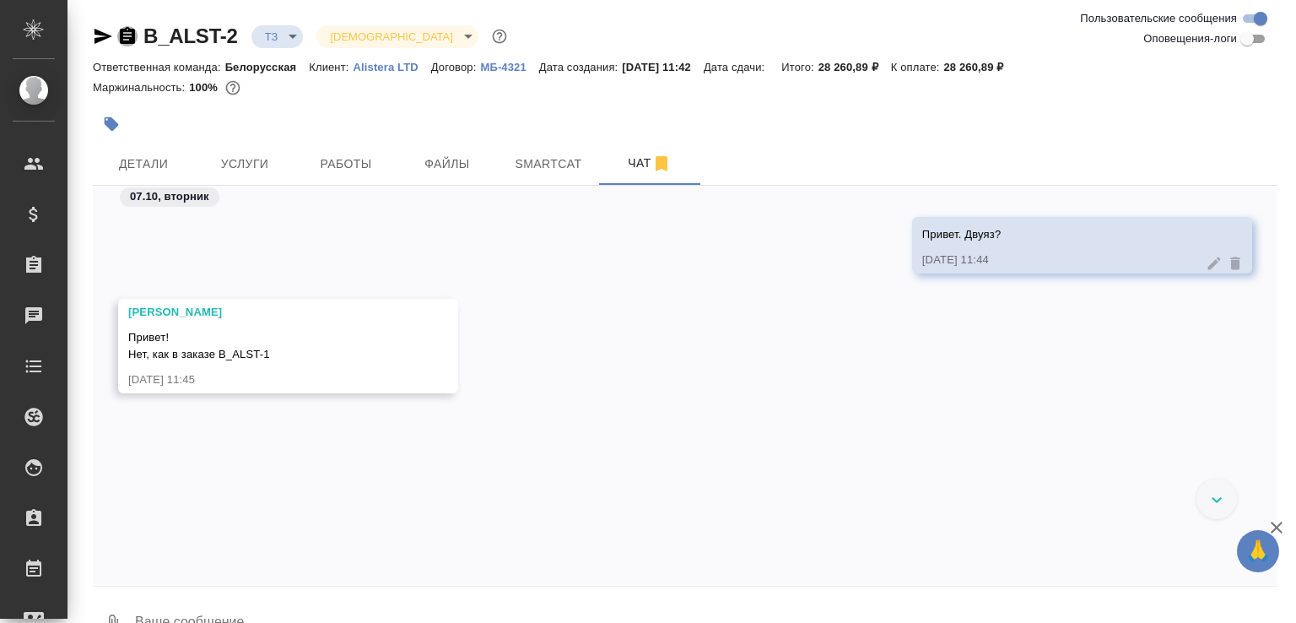
click at [128, 35] on icon "button" at bounding box center [127, 35] width 15 height 17
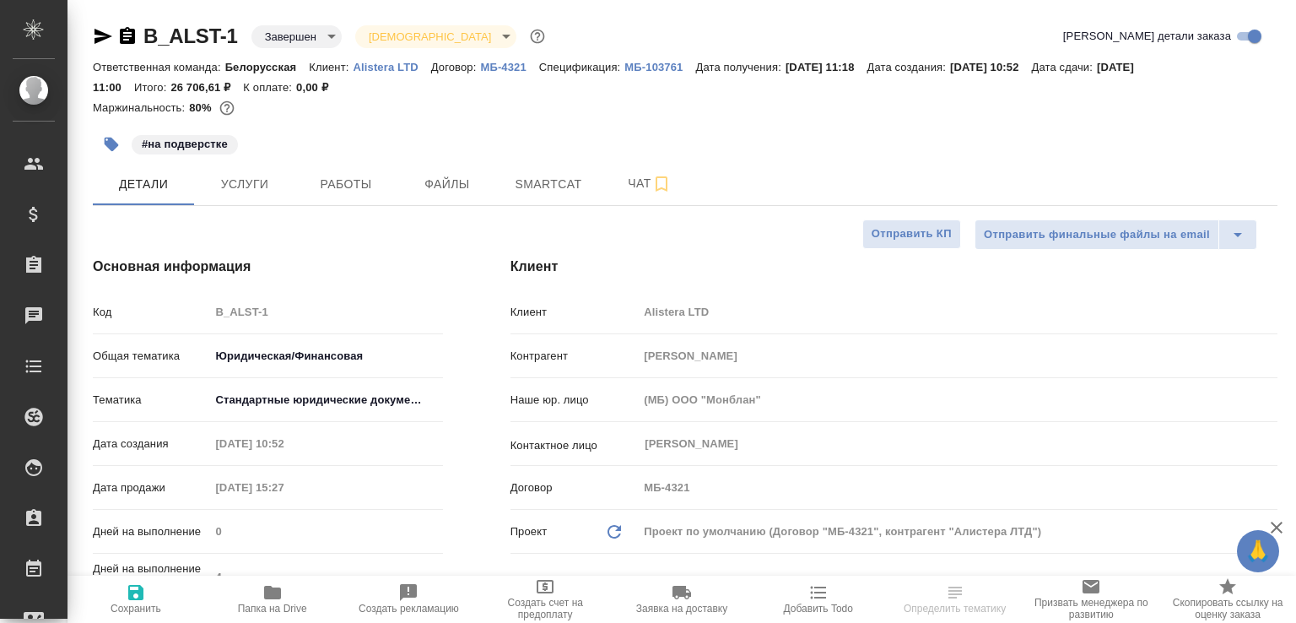
select select "RU"
click at [622, 190] on span "Чат" at bounding box center [649, 183] width 81 height 21
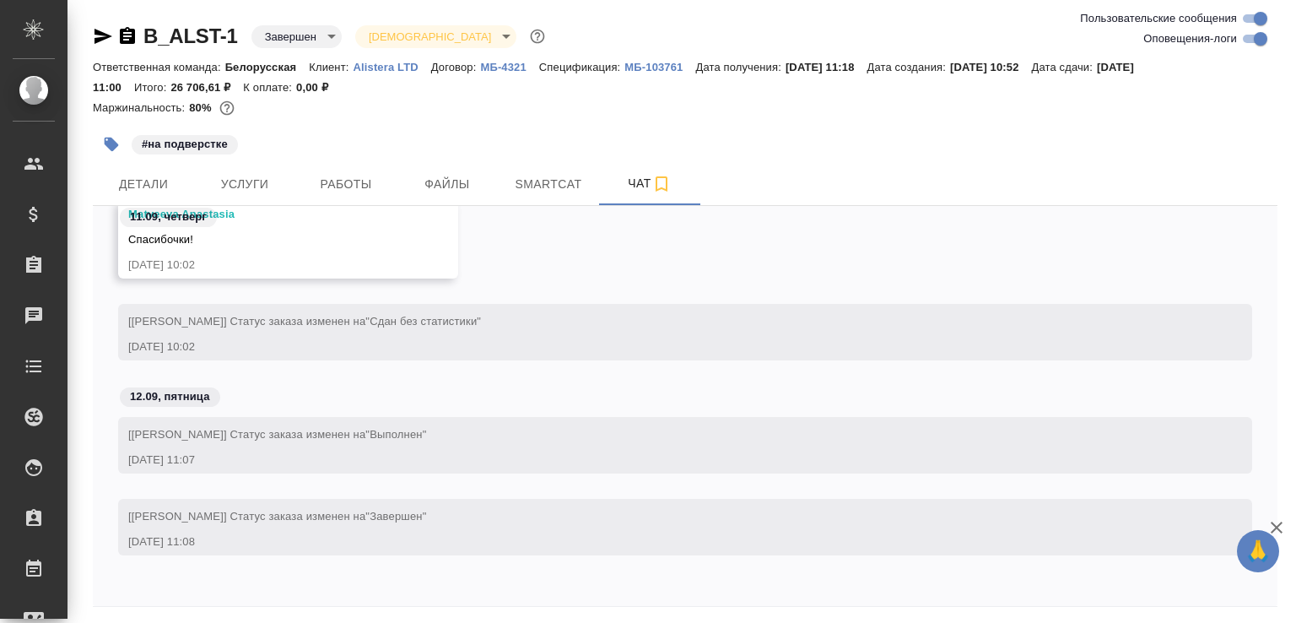
click at [1250, 35] on input "Оповещения-логи" at bounding box center [1260, 39] width 61 height 20
checkbox input "false"
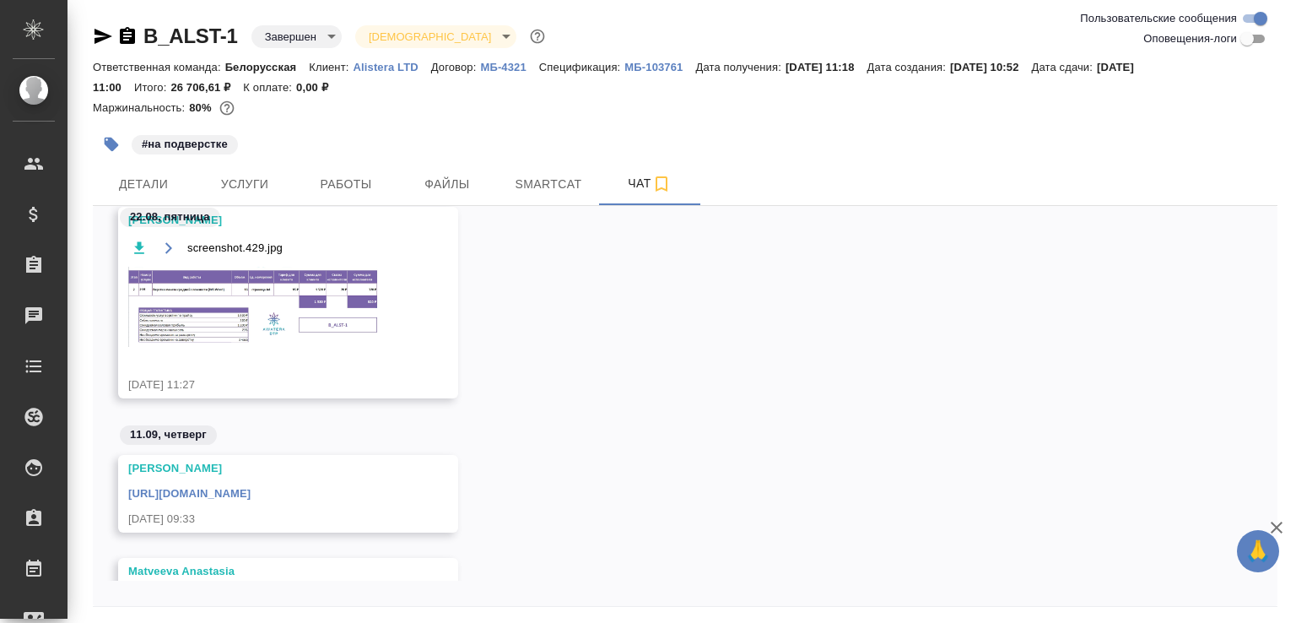
click at [308, 288] on img at bounding box center [254, 307] width 253 height 80
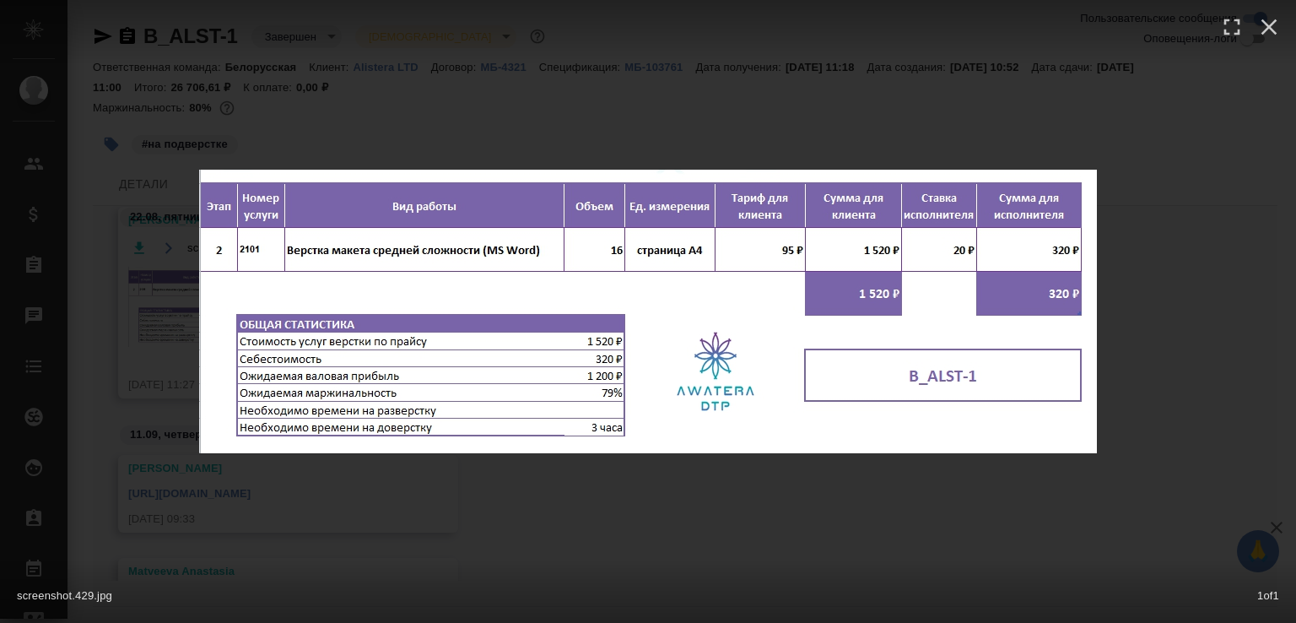
click at [614, 168] on div "screenshot.429.jpg 1 of 1" at bounding box center [648, 311] width 1296 height 623
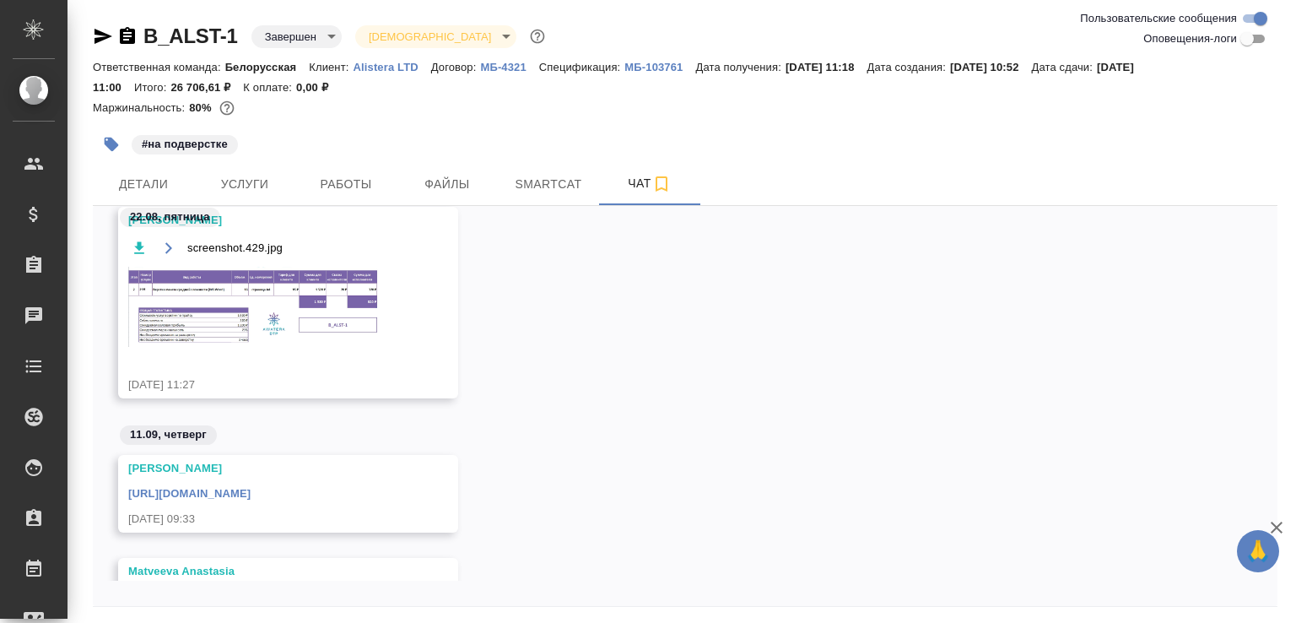
click at [596, 150] on div "#на подверстке" at bounding box center [488, 144] width 790 height 37
click at [375, 174] on span "Работы" at bounding box center [345, 184] width 81 height 21
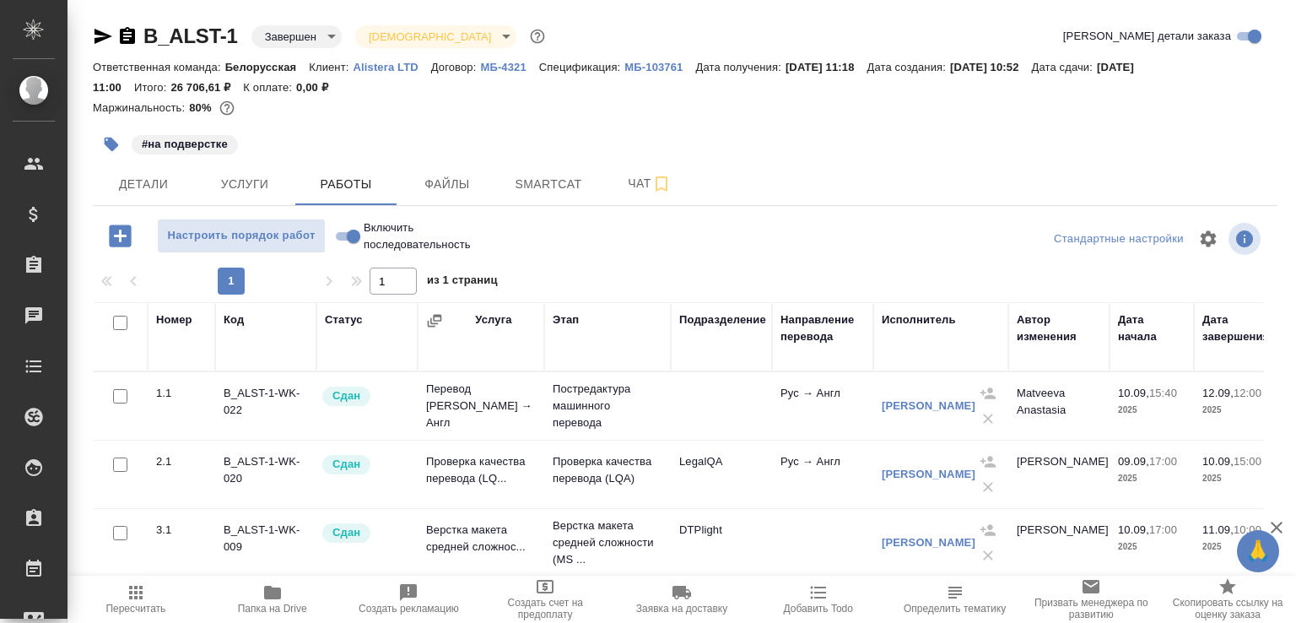
click at [292, 585] on span "Папка на Drive" at bounding box center [272, 598] width 116 height 32
click at [209, 182] on span "Услуги" at bounding box center [244, 184] width 81 height 21
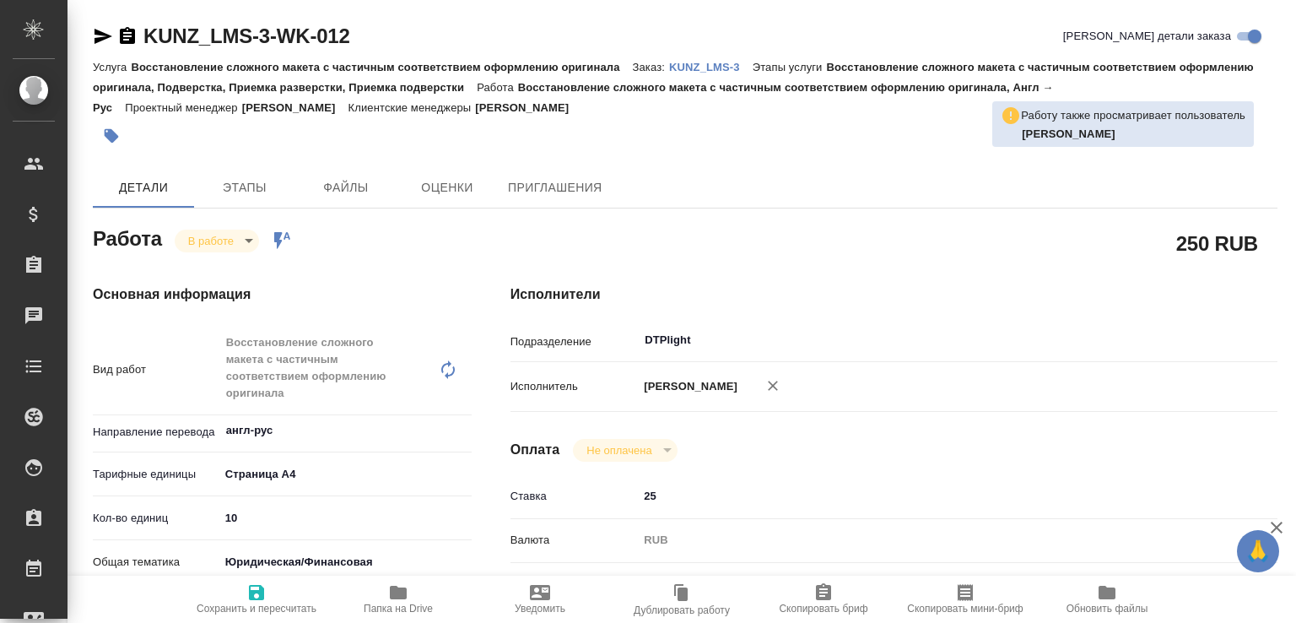
click at [713, 63] on p "KUNZ_LMS-3" at bounding box center [711, 67] width 84 height 13
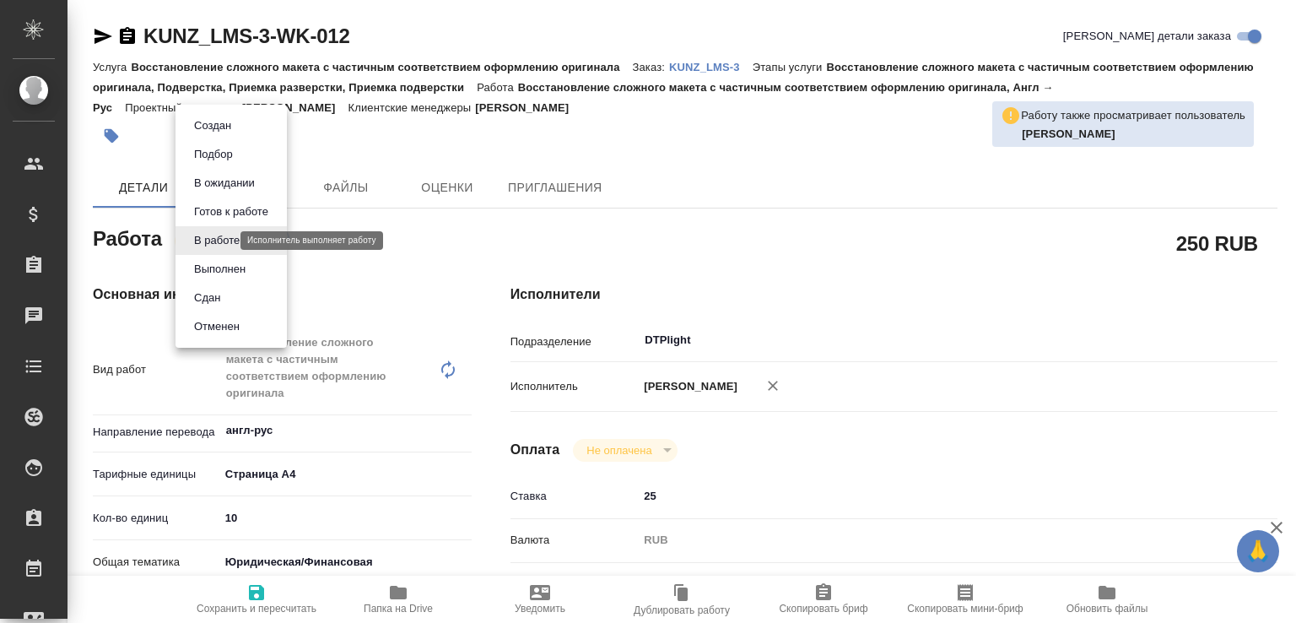
click at [209, 242] on body "🙏 .cls-1 fill:#fff; AWATERA Малофеева Екатерина e.malofeeva Клиенты Спецификаци…" at bounding box center [648, 311] width 1296 height 623
click at [218, 272] on button "Выполнен" at bounding box center [220, 269] width 62 height 19
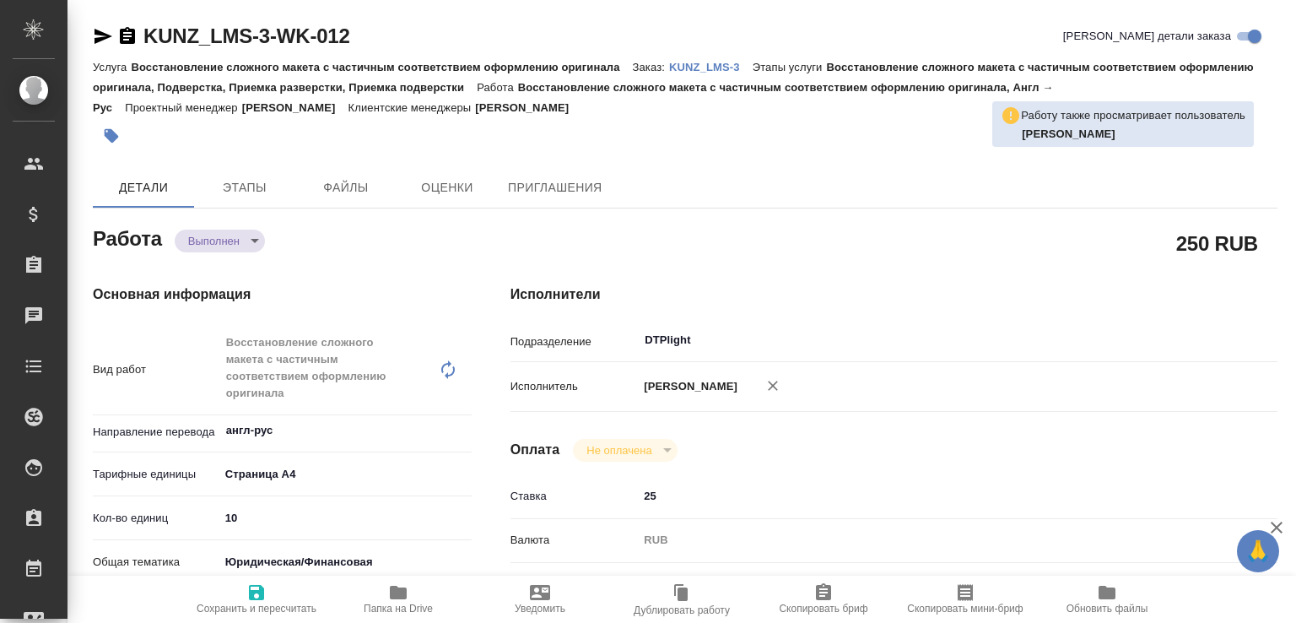
click at [408, 595] on span "Папка на Drive" at bounding box center [397, 598] width 121 height 32
type textarea "x"
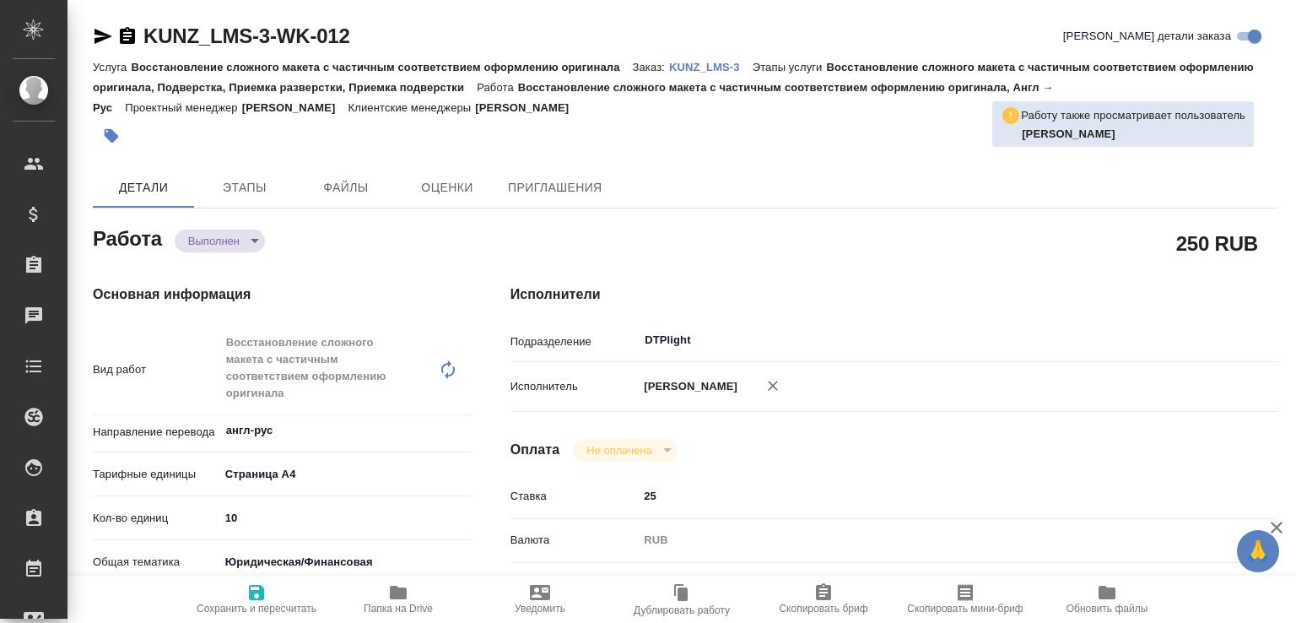
type textarea "x"
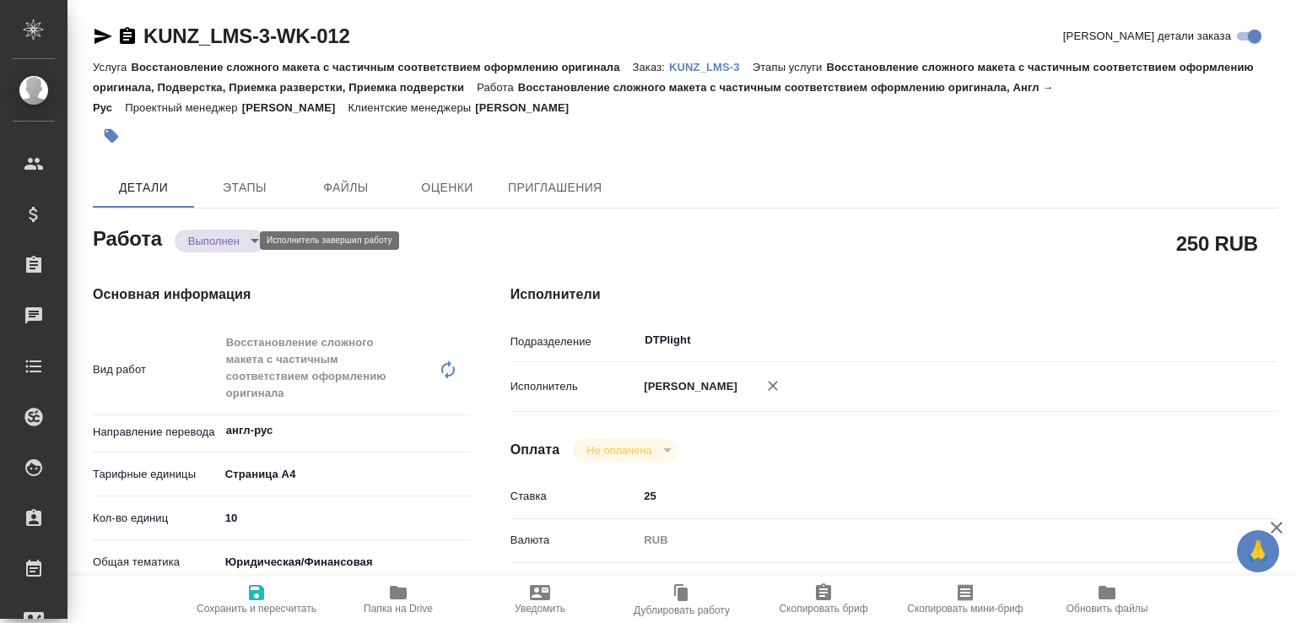
click at [220, 240] on body "🙏 .cls-1 fill:#fff; AWATERA Малофеева Екатерина e.malofeeva Клиенты Спецификаци…" at bounding box center [648, 311] width 1296 height 623
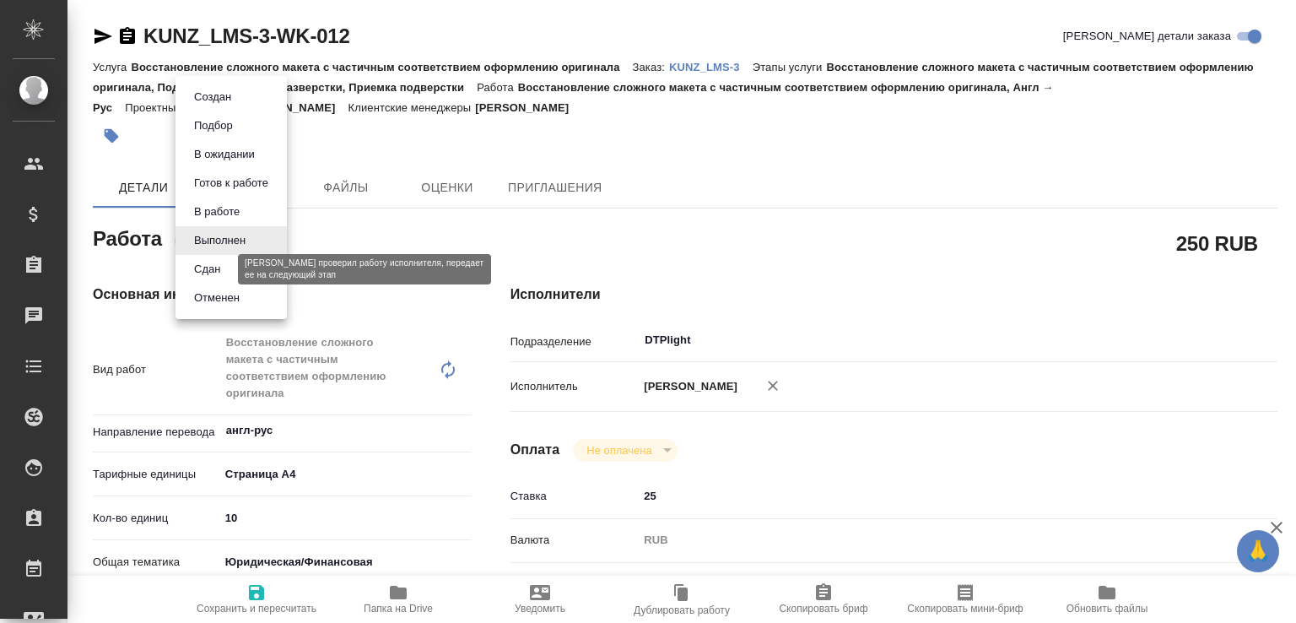
click at [213, 270] on button "Сдан" at bounding box center [207, 269] width 36 height 19
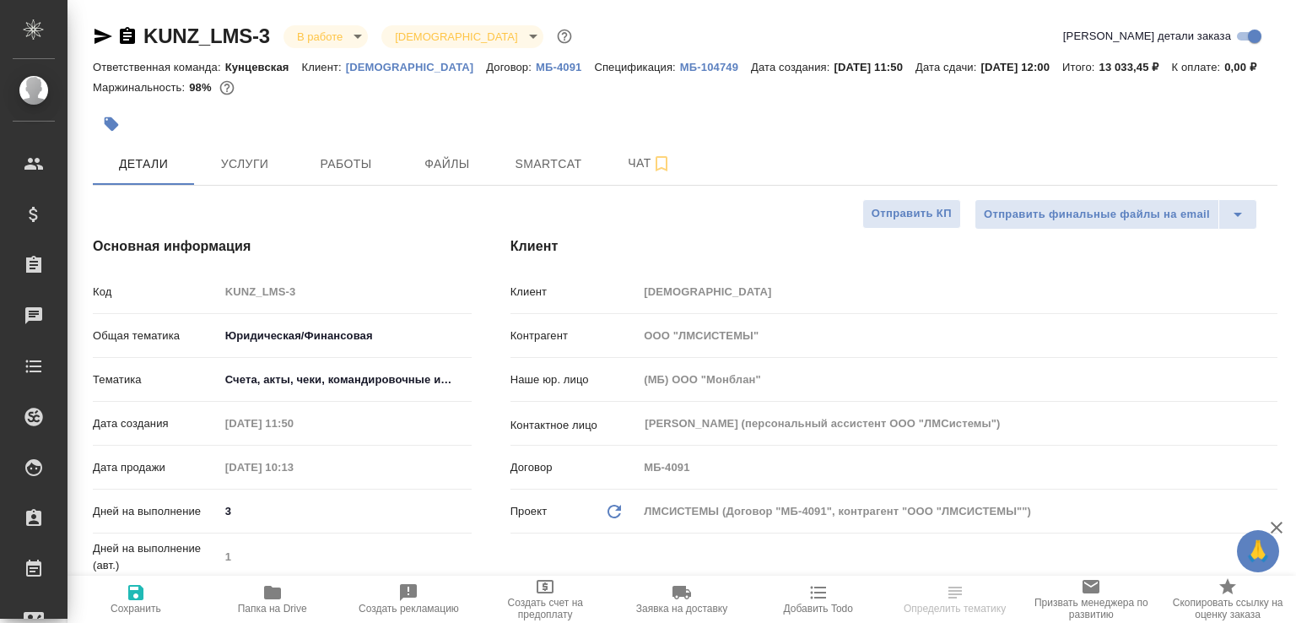
select select "RU"
click at [320, 175] on span "Работы" at bounding box center [345, 164] width 81 height 21
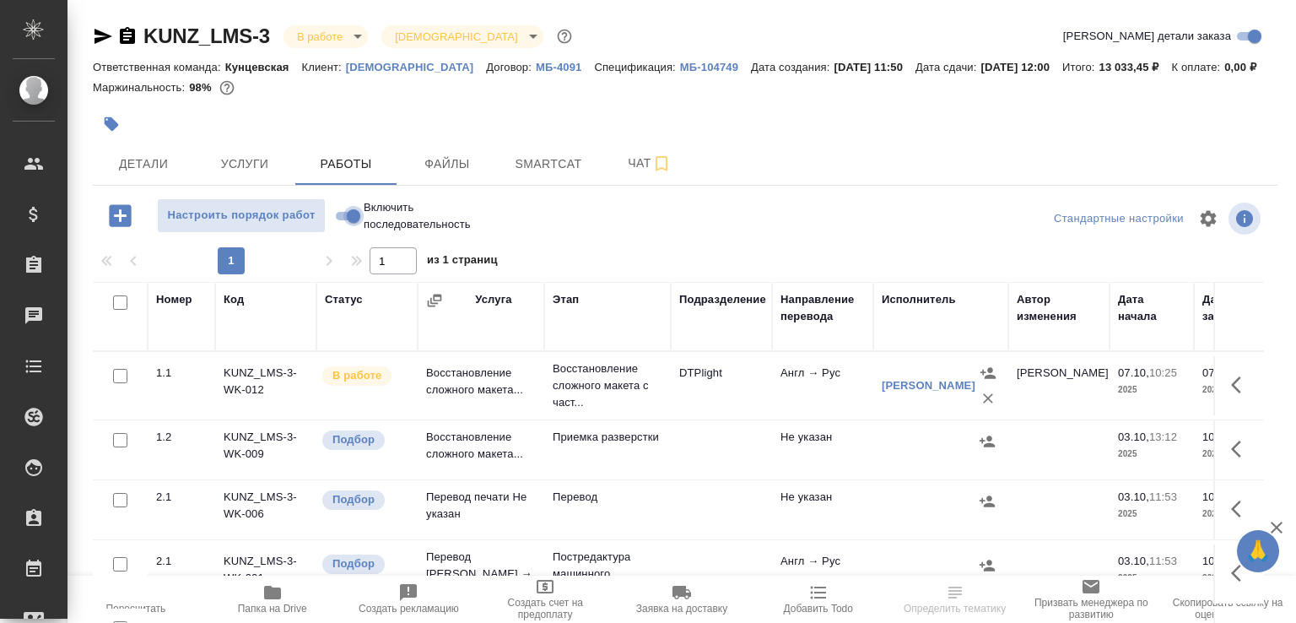
click at [351, 226] on input "Включить последовательность" at bounding box center [353, 216] width 61 height 20
checkbox input "true"
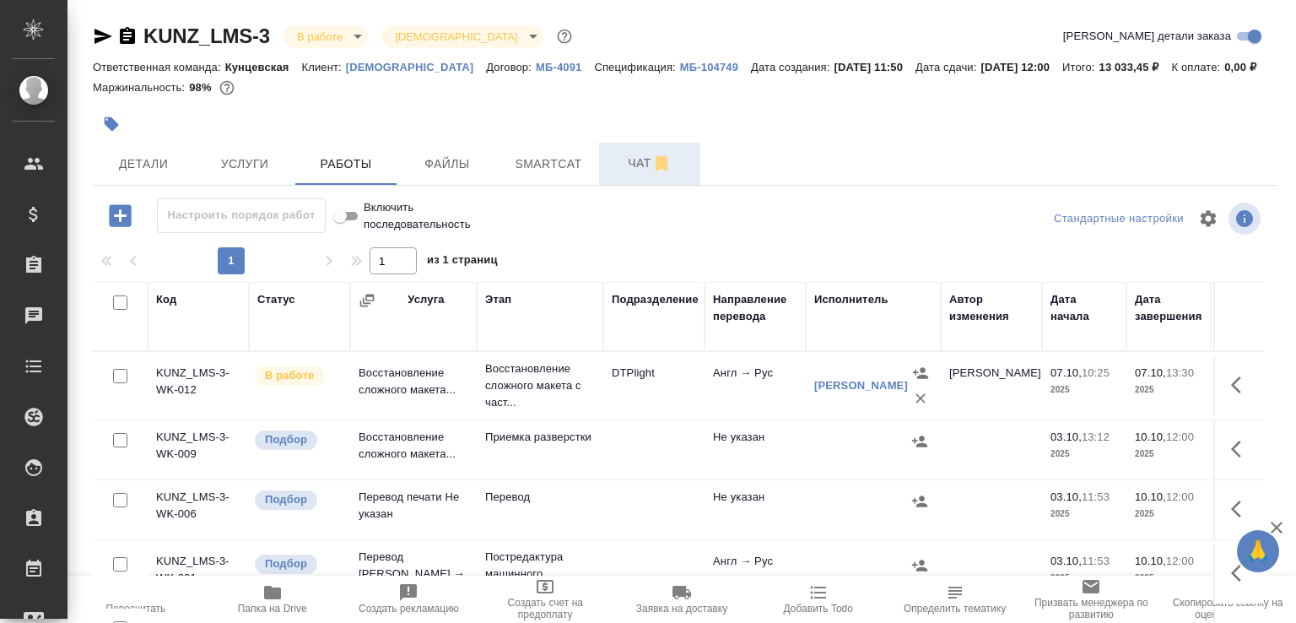
click at [636, 174] on span "Чат" at bounding box center [649, 163] width 81 height 21
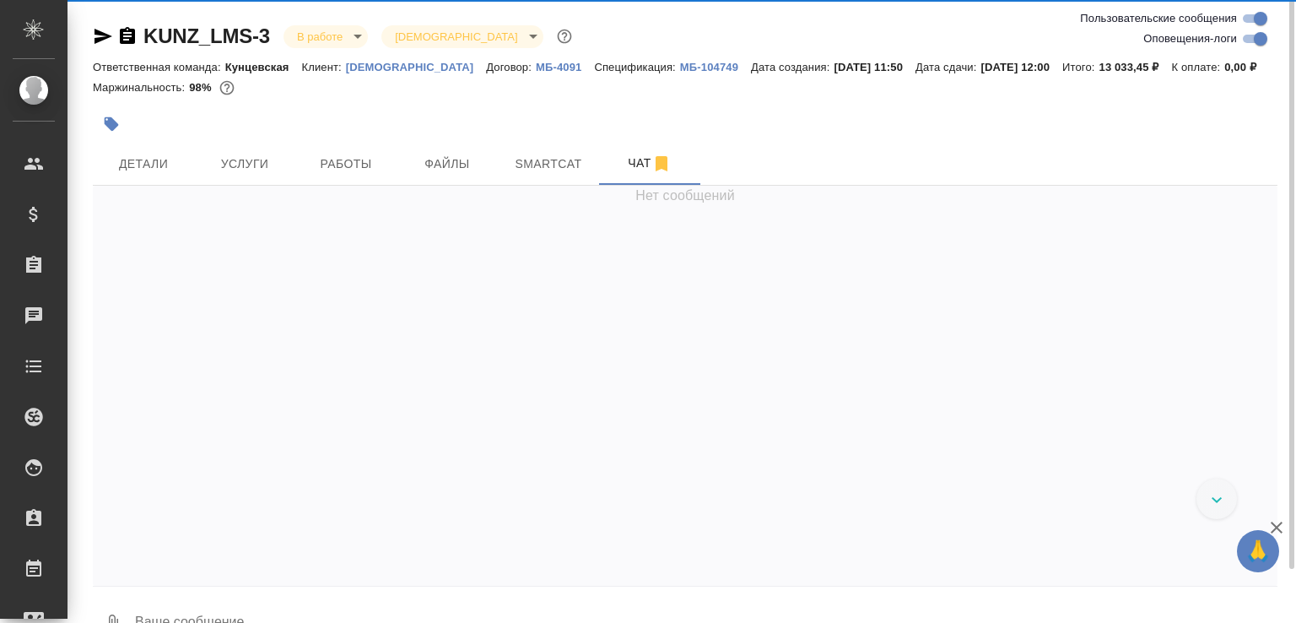
scroll to position [1946, 0]
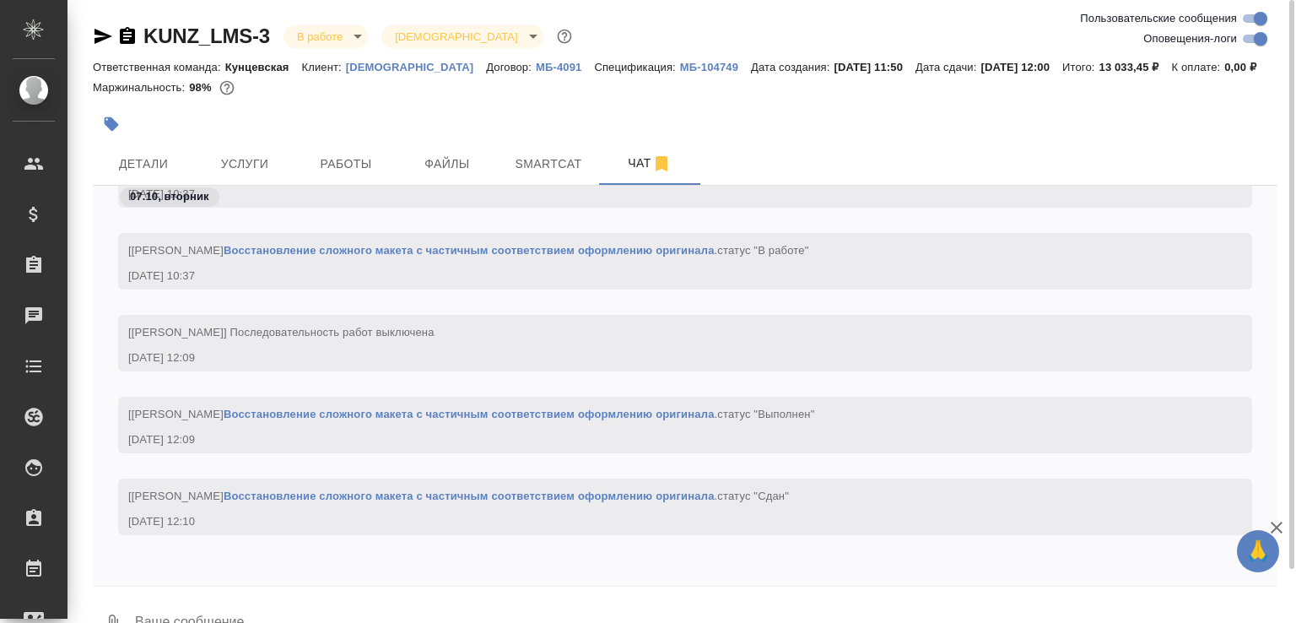
click at [243, 618] on textarea at bounding box center [705, 623] width 1144 height 57
paste textarea "[URL][DOMAIN_NAME]"
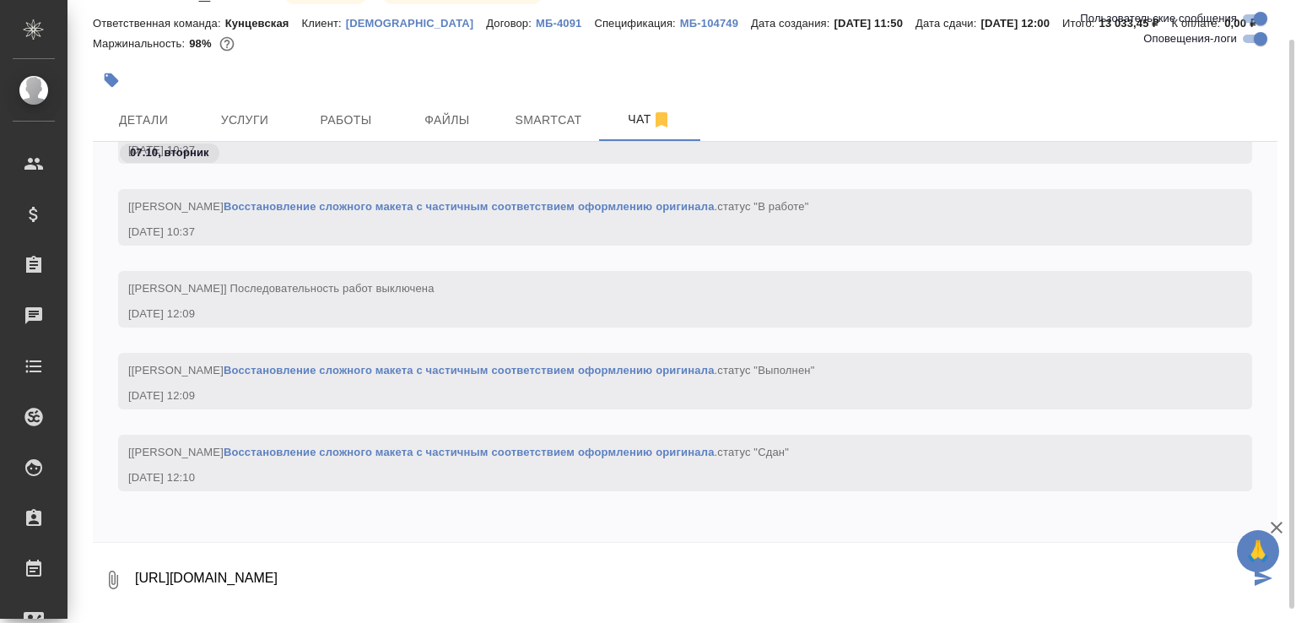
type textarea "[URL][DOMAIN_NAME]"
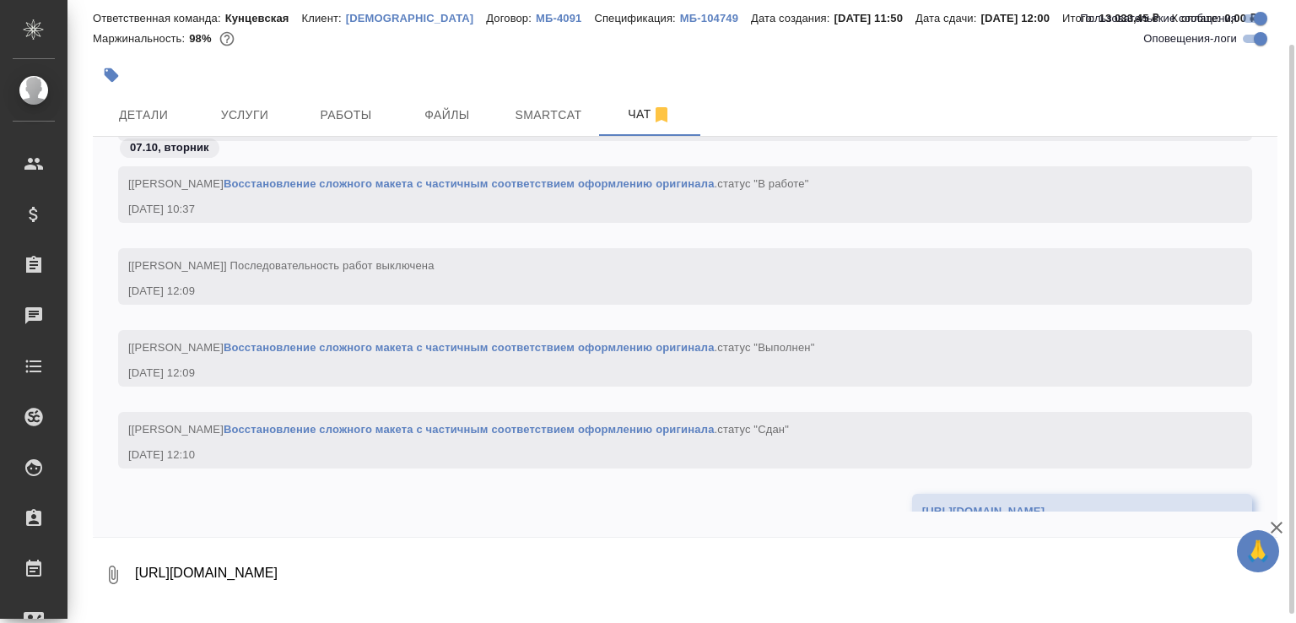
scroll to position [2045, 0]
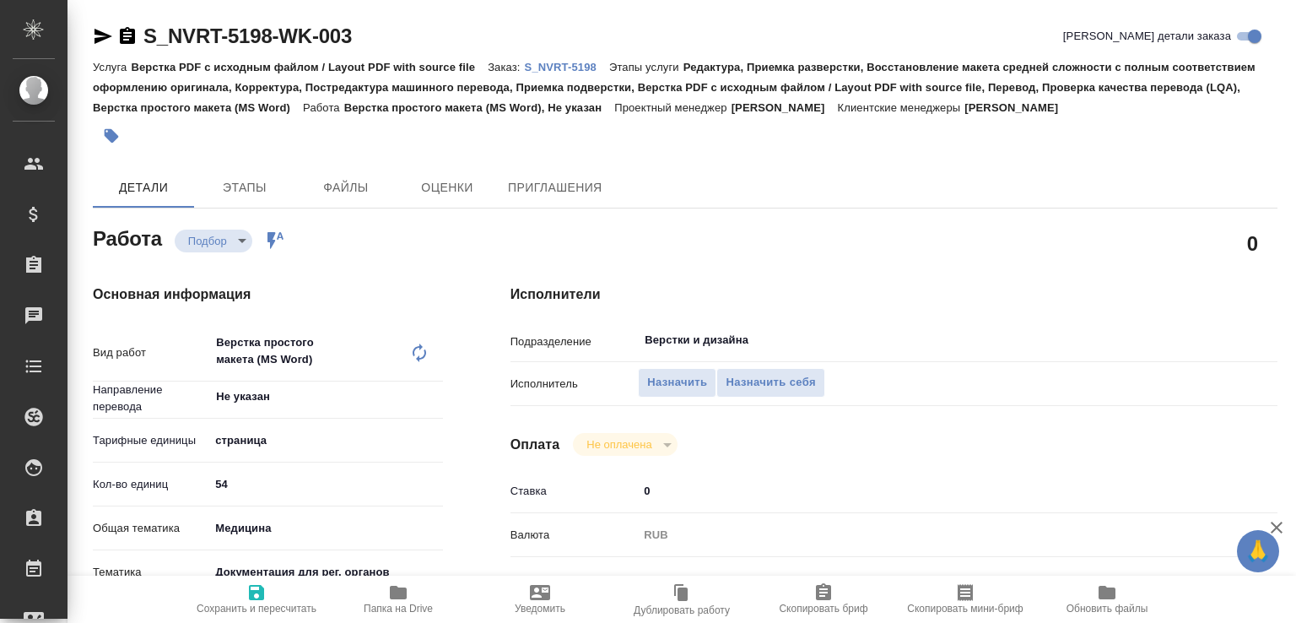
click at [567, 65] on p "S_NVRT-5198" at bounding box center [567, 67] width 84 height 13
click at [707, 342] on input "Верстки и дизайна" at bounding box center [897, 340] width 509 height 20
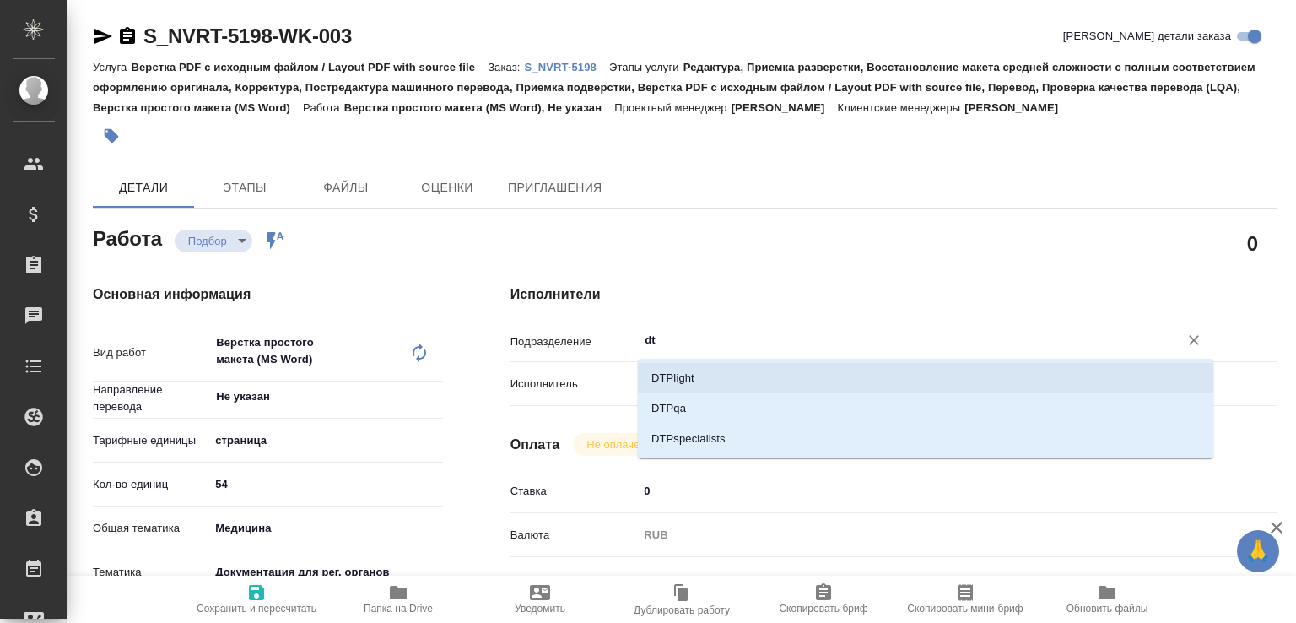
click at [691, 369] on li "DTPlight" at bounding box center [925, 378] width 575 height 30
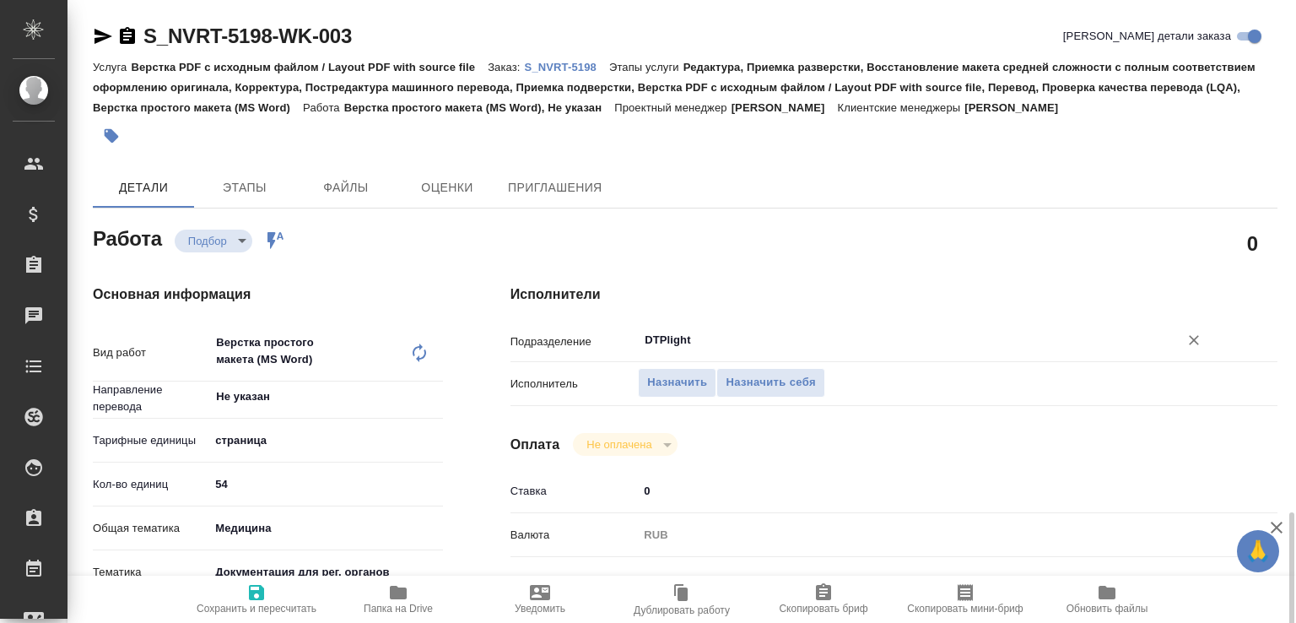
scroll to position [360, 0]
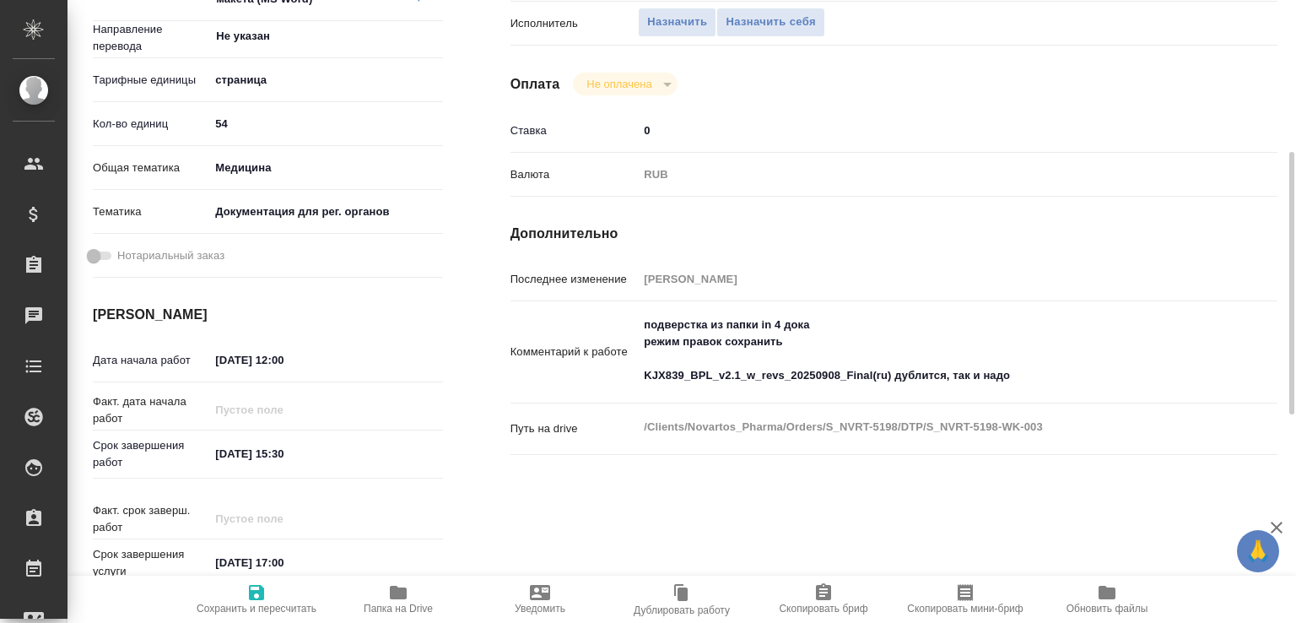
type input "DTPlight"
click at [270, 582] on span "Сохранить и пересчитать" at bounding box center [256, 598] width 121 height 32
type input "recruiting"
type input "Не указан"
type input "5a8b1489cc6b4906c91bfdb2"
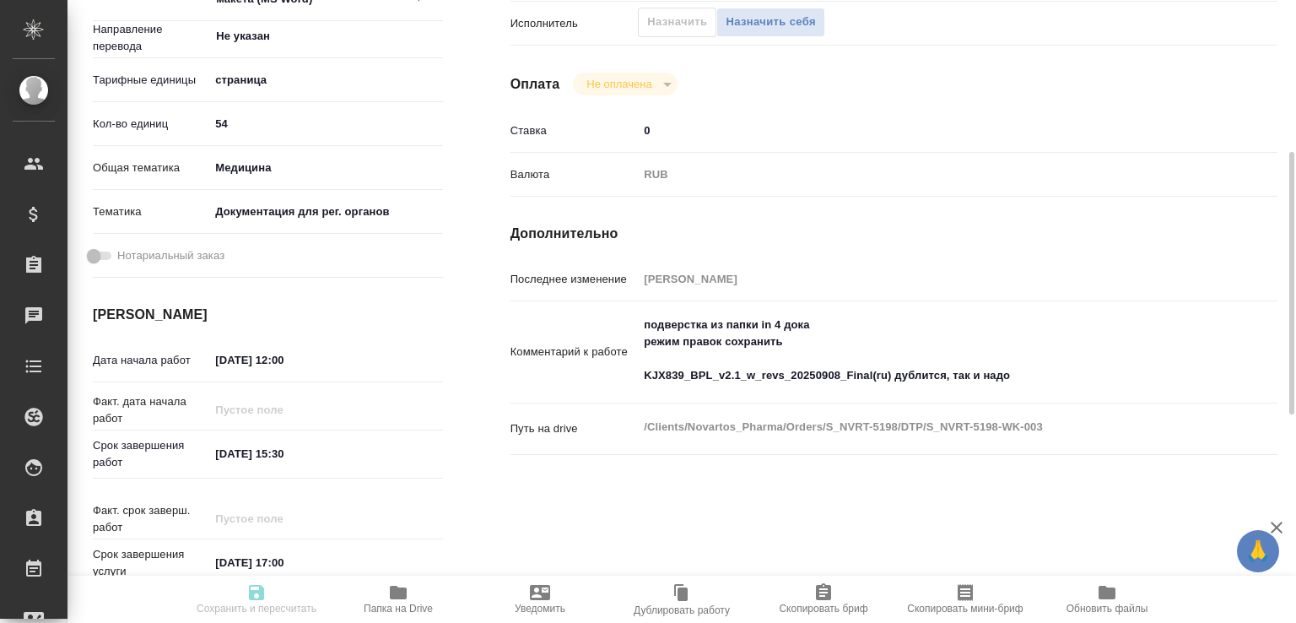
type input "54"
type input "med"
type input "5f647205b73bc97568ca66c6"
type input "[DATE] 12:00"
type input "[DATE] 15:30"
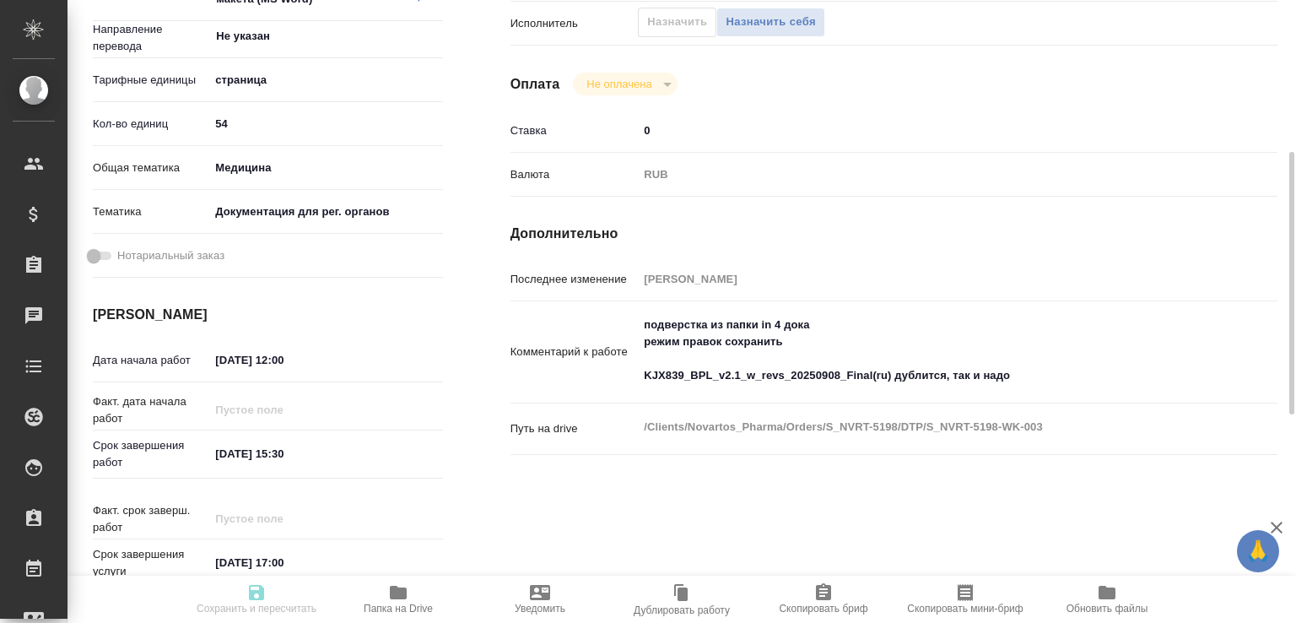
type input "[DATE] 17:00"
type input "DTPlight"
type input "notPayed"
type input "0"
type input "RUB"
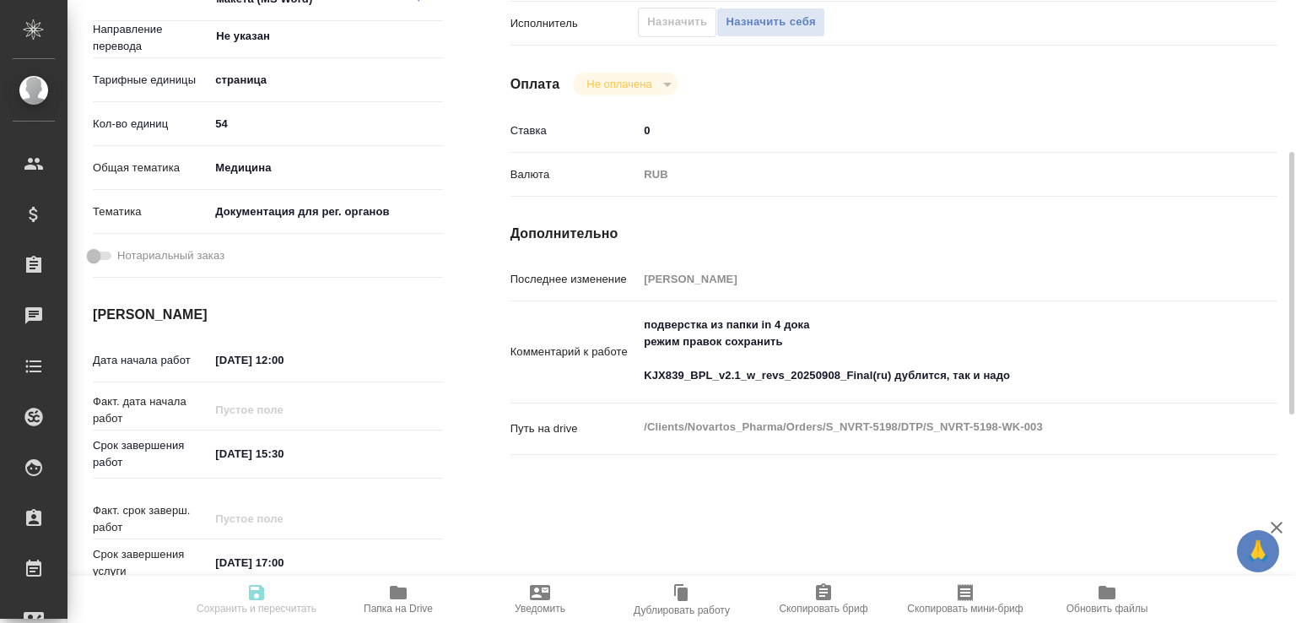
type input "[PERSON_NAME]"
type input "S_NVRT-5198"
type input "3006495703"
type input "Верстка PDF с исходным файлом / Layout PDF with source file"
type input "Редактура, Приемка разверстки, Восстановление макета средней сложности с полным…"
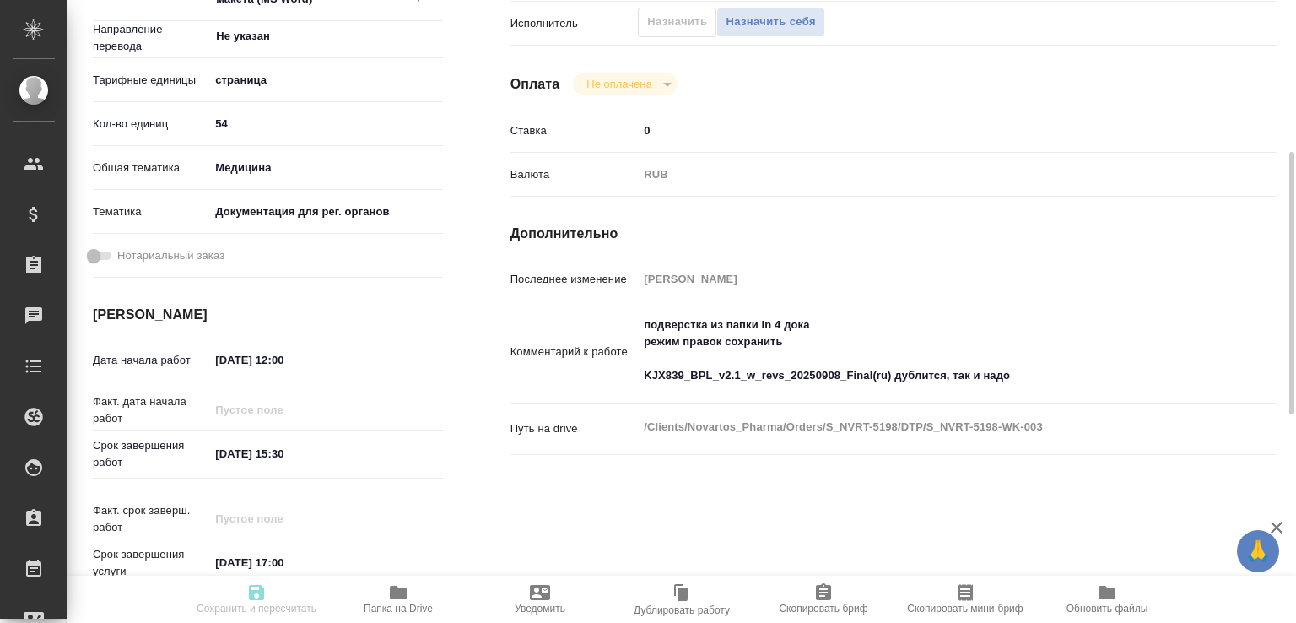
type input "[PERSON_NAME]"
type input "/Clients/Novartos_Pharma/Orders/S_NVRT-5198"
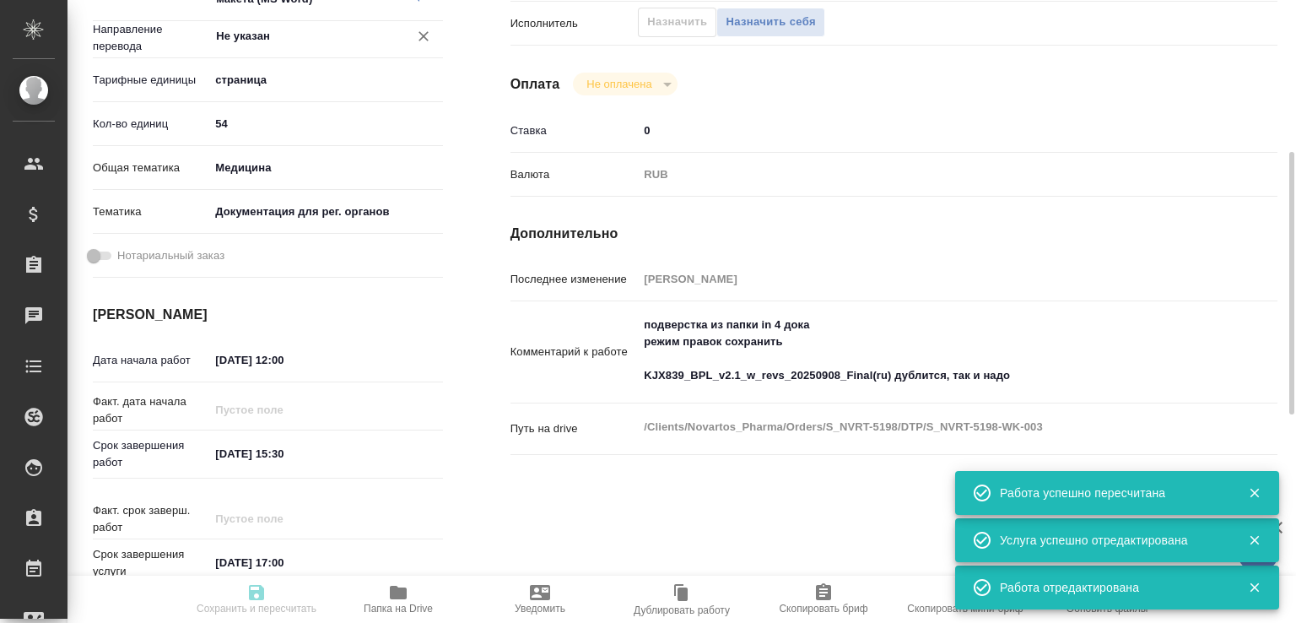
type input "recruiting"
type input "Не указан"
type input "5a8b1489cc6b4906c91bfdb2"
type input "54"
type input "med"
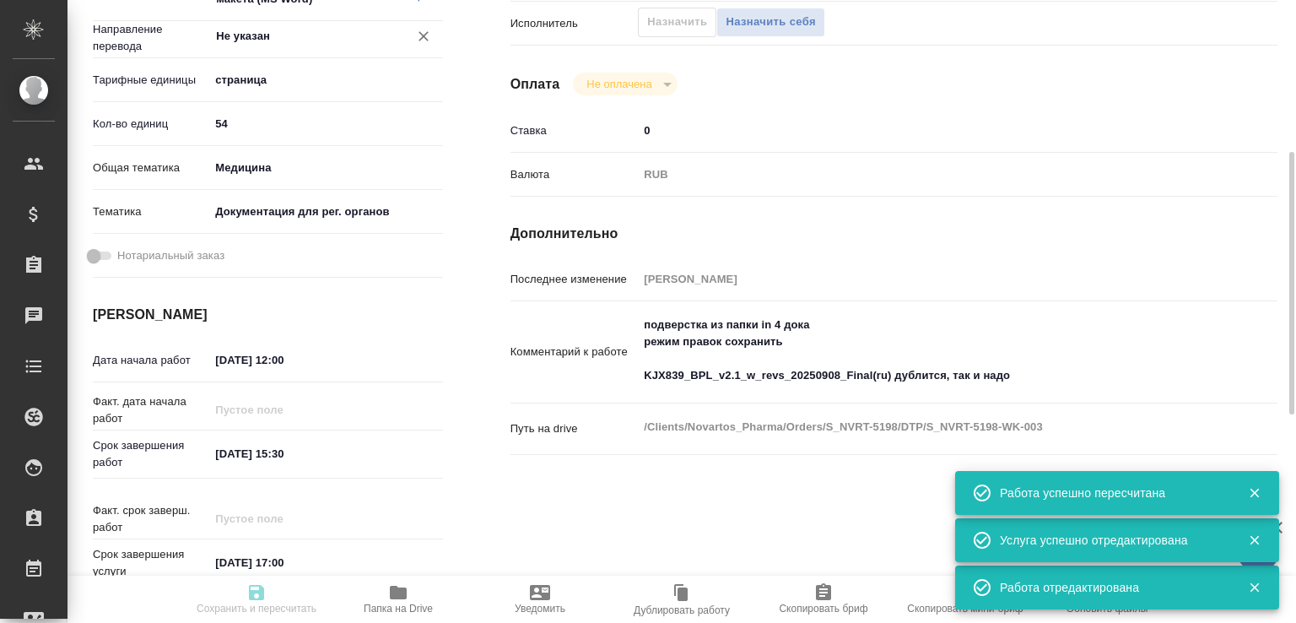
type input "5f647205b73bc97568ca66c6"
type input "[DATE] 12:00"
type input "[DATE] 15:30"
type input "[DATE] 17:00"
type input "DTPlight"
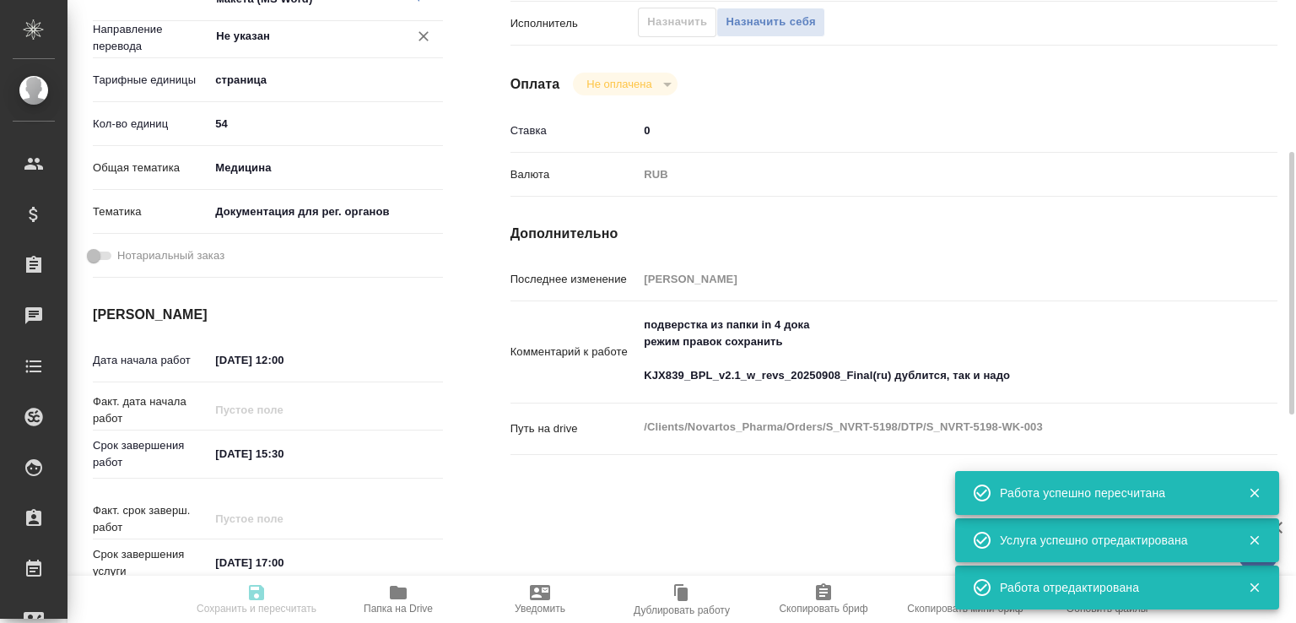
type input "notPayed"
type input "0"
type input "RUB"
type input "[PERSON_NAME]"
type input "S_NVRT-5198"
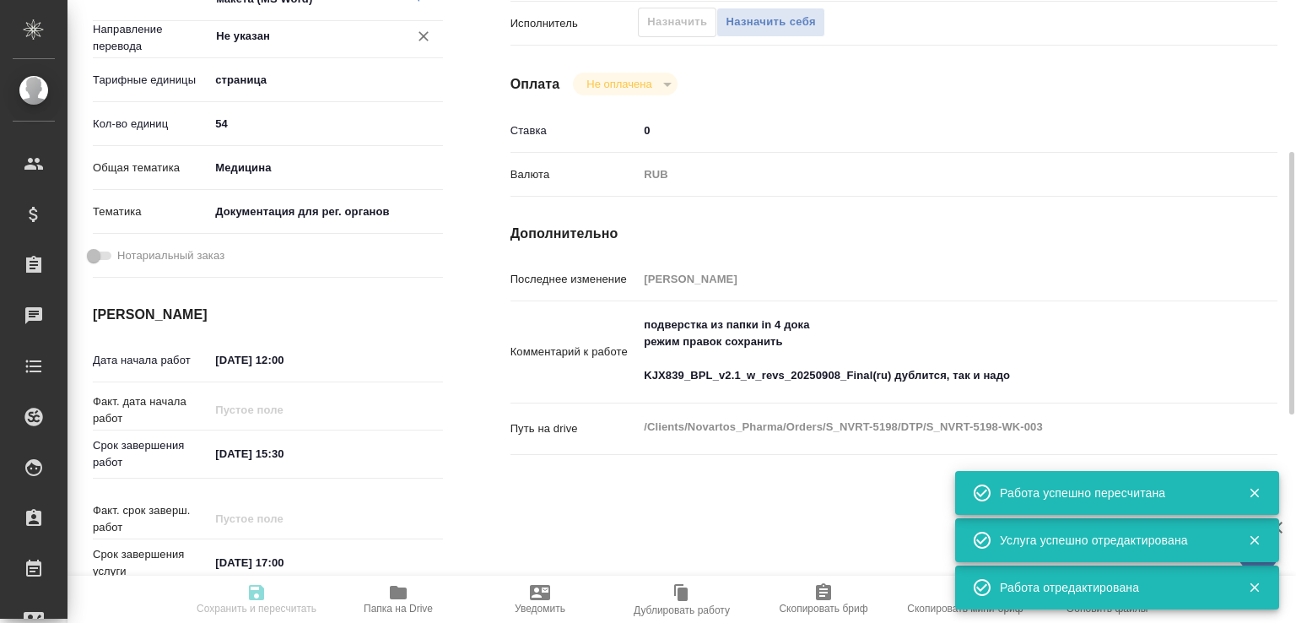
type input "3006495703"
type input "Верстка PDF с исходным файлом / Layout PDF with source file"
type input "Редактура, Приемка разверстки, Восстановление макета средней сложности с полным…"
type input "[PERSON_NAME]"
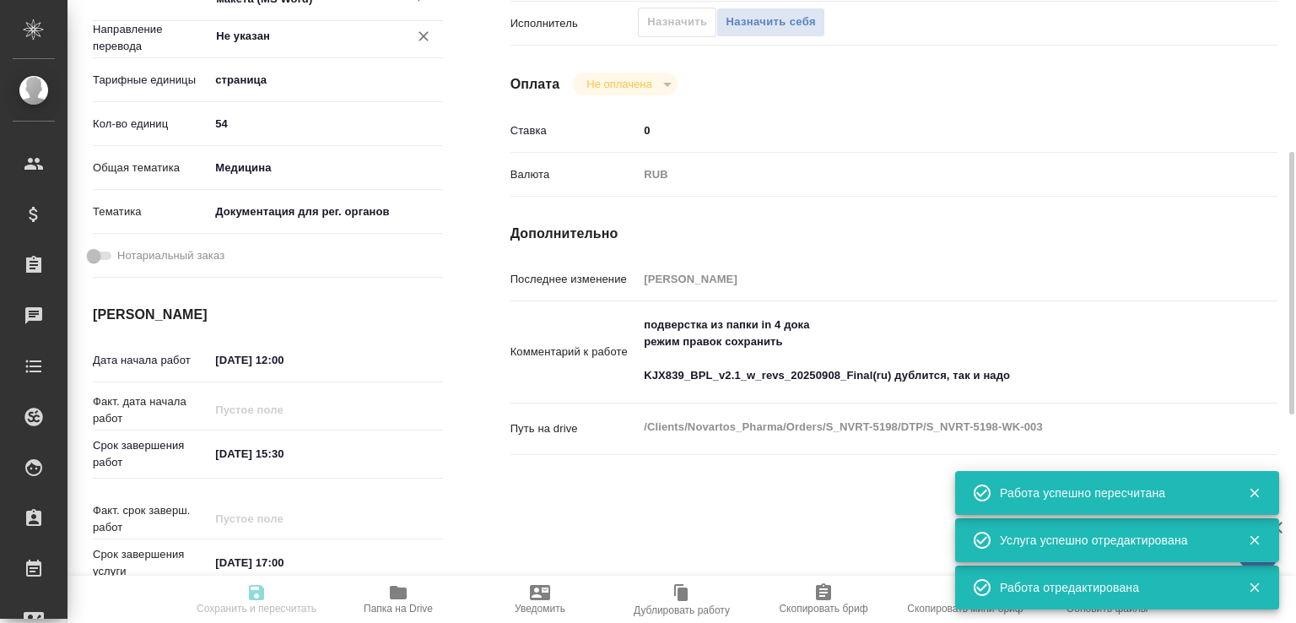
type input "/Clients/Novartos_Pharma/Orders/S_NVRT-5198"
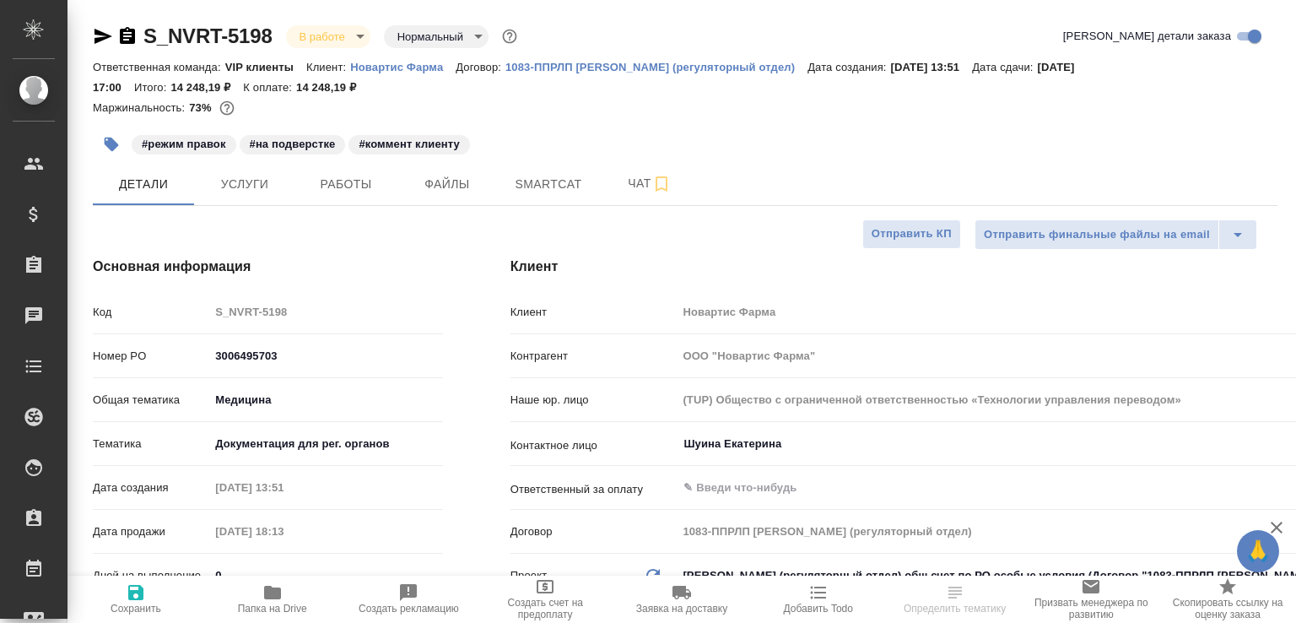
select select "RU"
click at [641, 189] on span "Чат" at bounding box center [649, 183] width 81 height 21
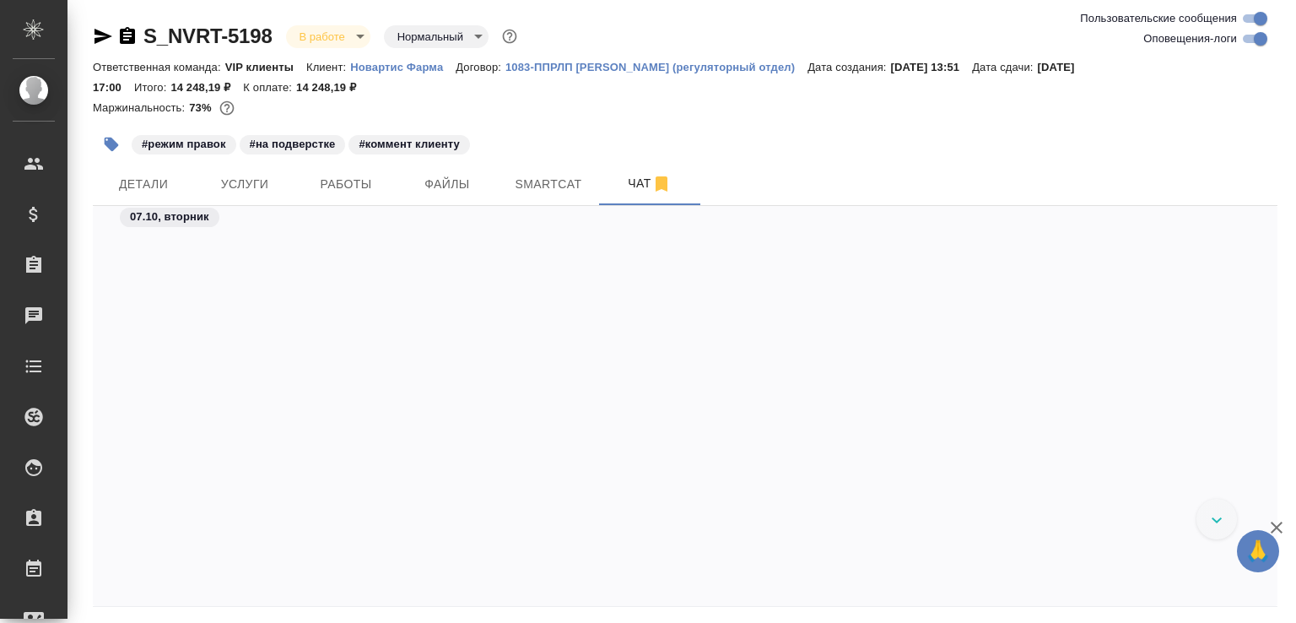
scroll to position [81015, 0]
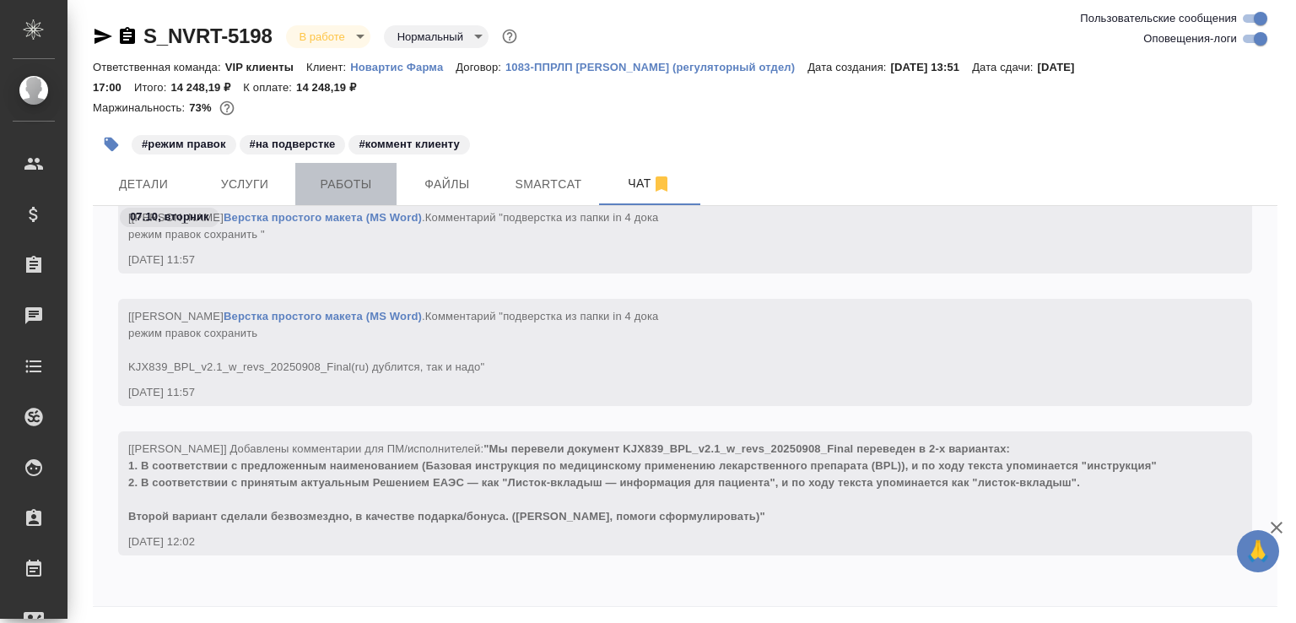
click at [321, 187] on span "Работы" at bounding box center [345, 184] width 81 height 21
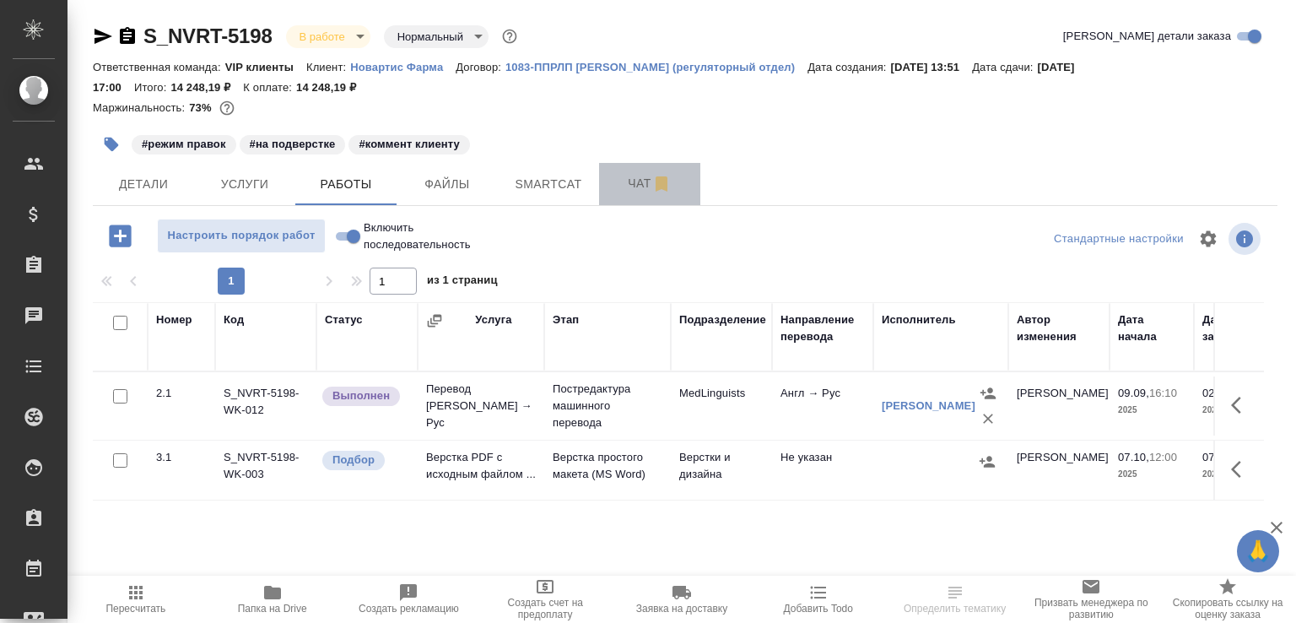
click at [604, 190] on button "Чат" at bounding box center [649, 184] width 101 height 42
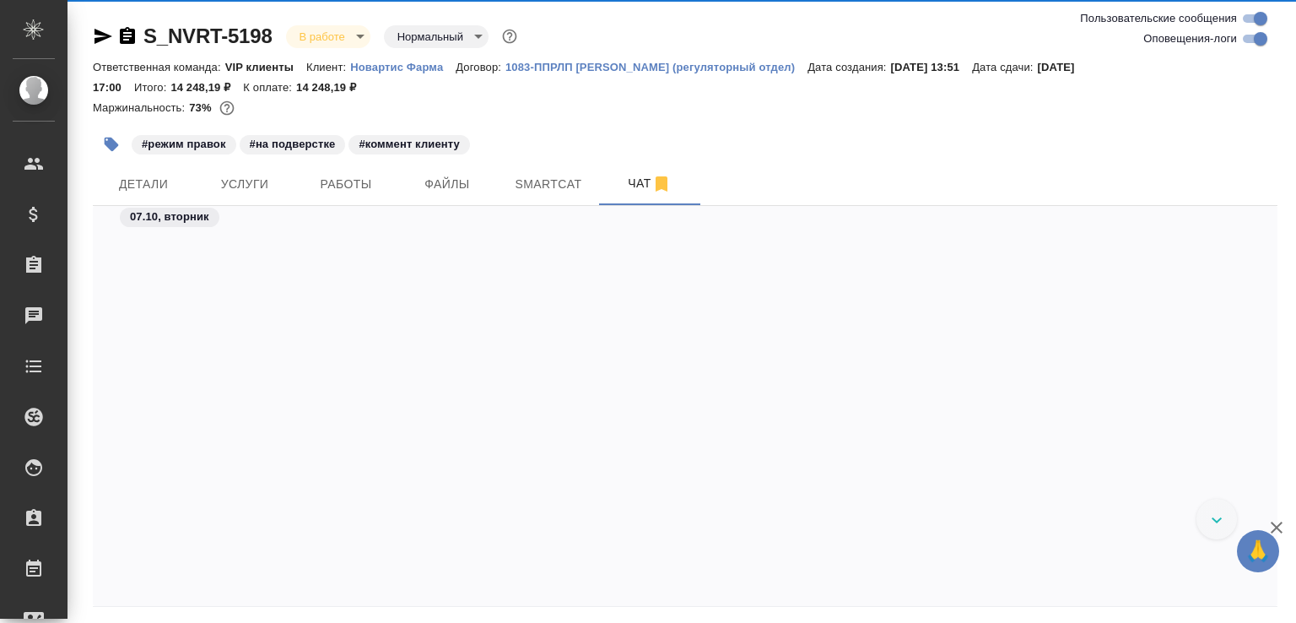
scroll to position [81015, 0]
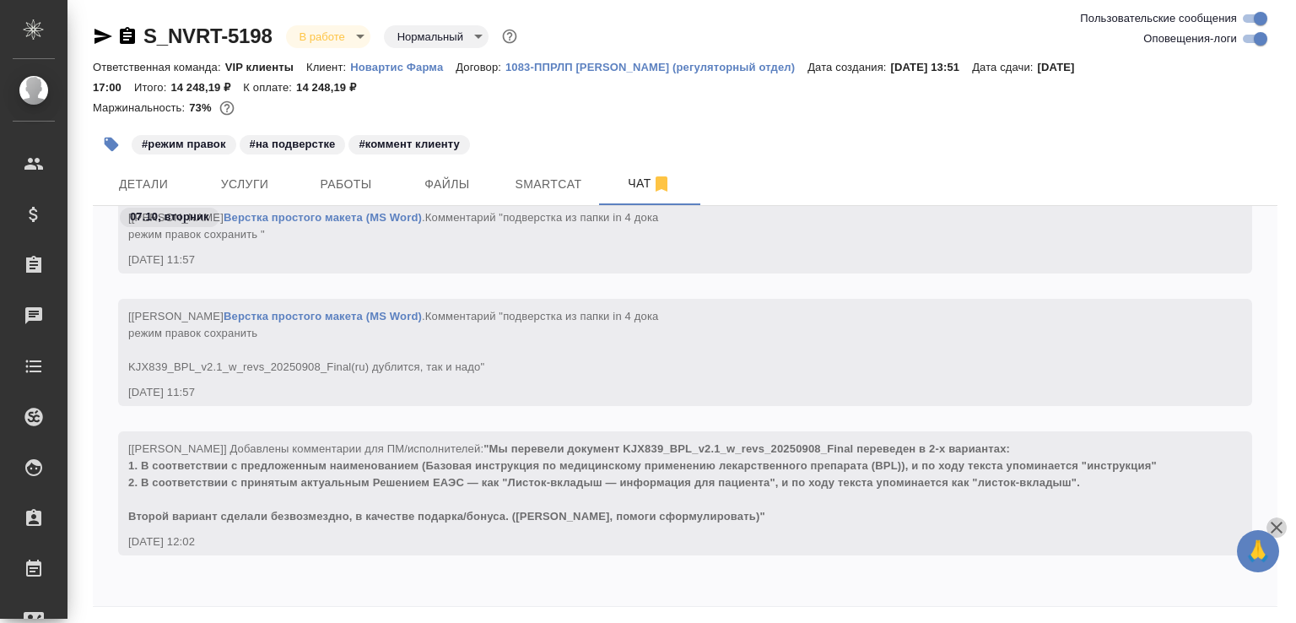
click at [1275, 526] on icon "button" at bounding box center [1276, 527] width 12 height 12
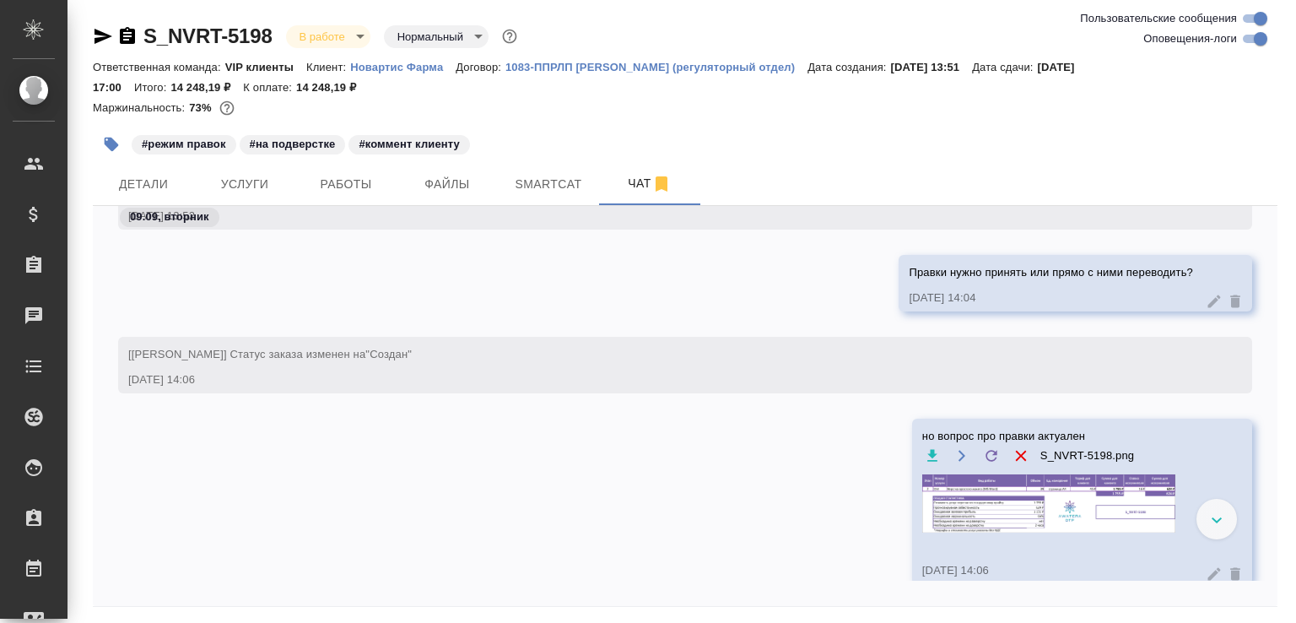
scroll to position [1306, 0]
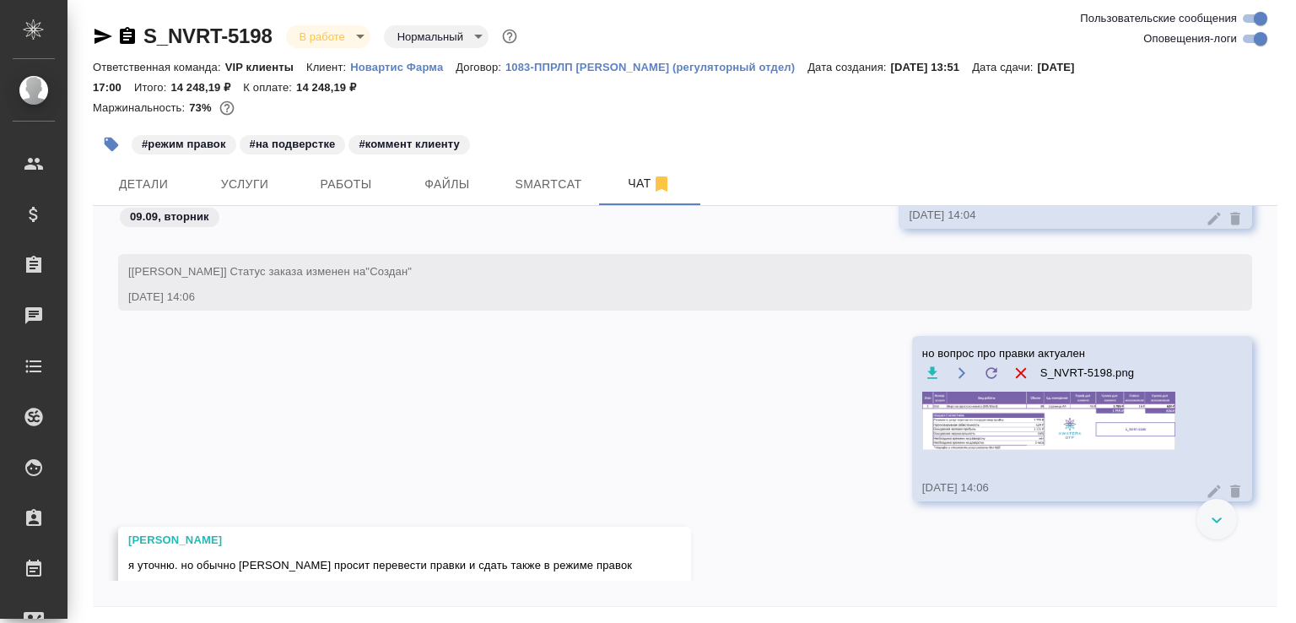
click at [1135, 416] on img at bounding box center [1048, 420] width 253 height 58
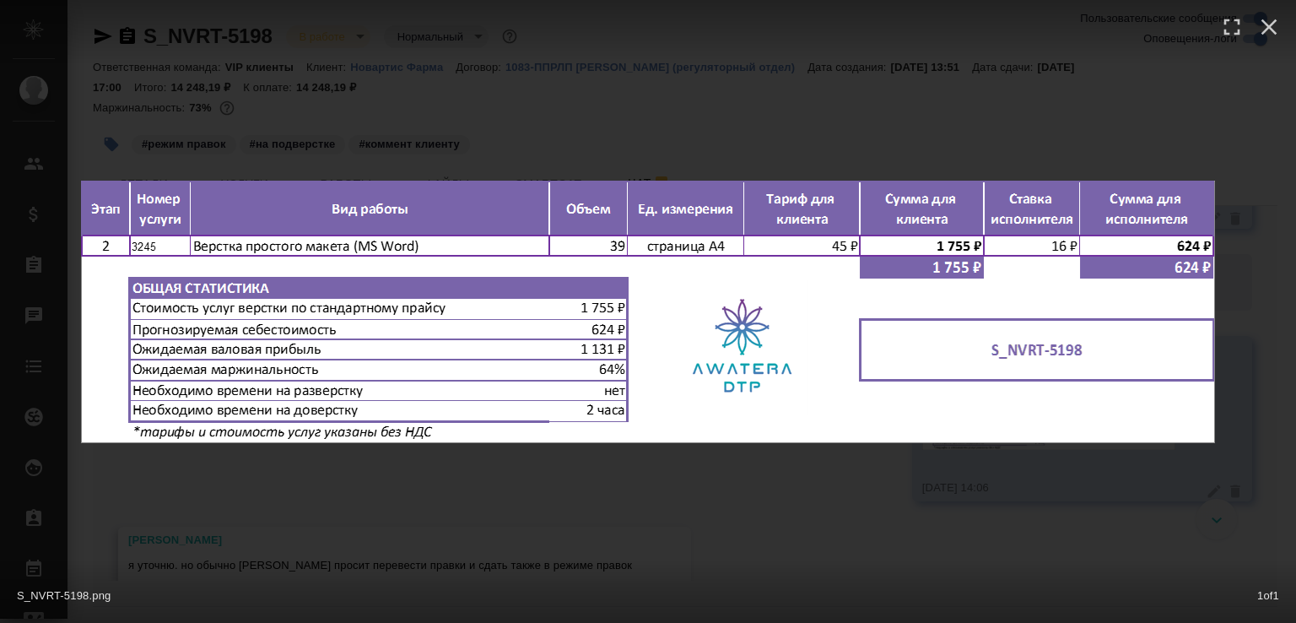
click at [553, 164] on div "S_NVRT-5198.png 1 of 1" at bounding box center [648, 311] width 1296 height 623
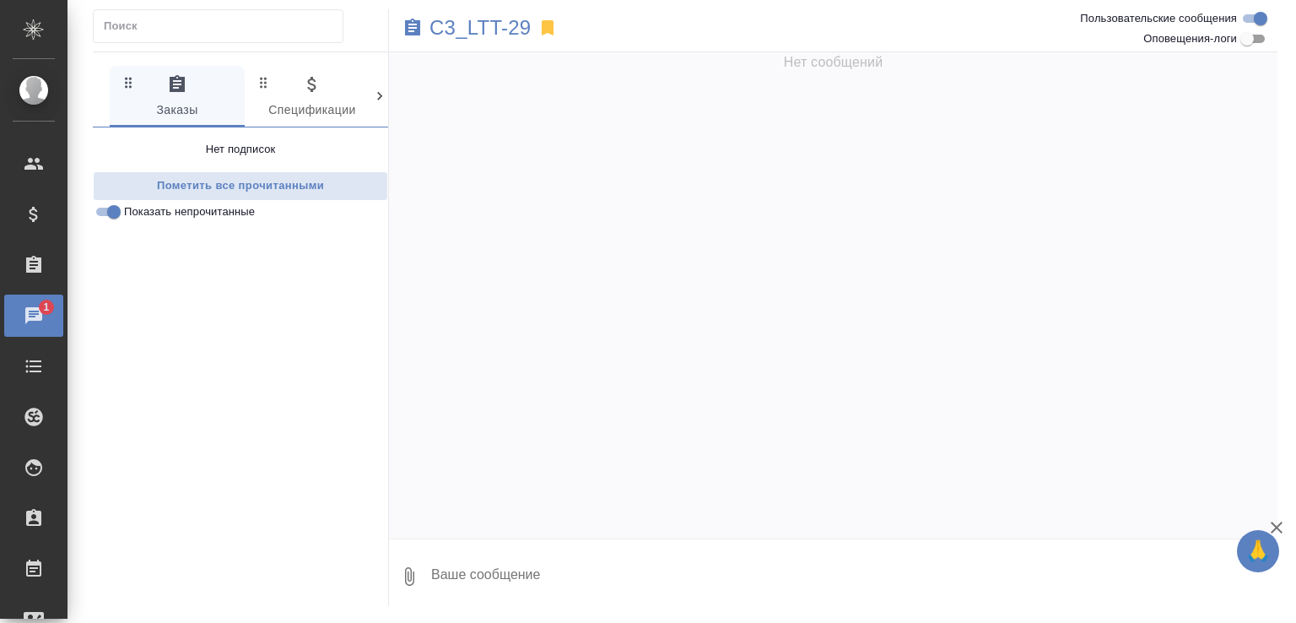
scroll to position [2703, 0]
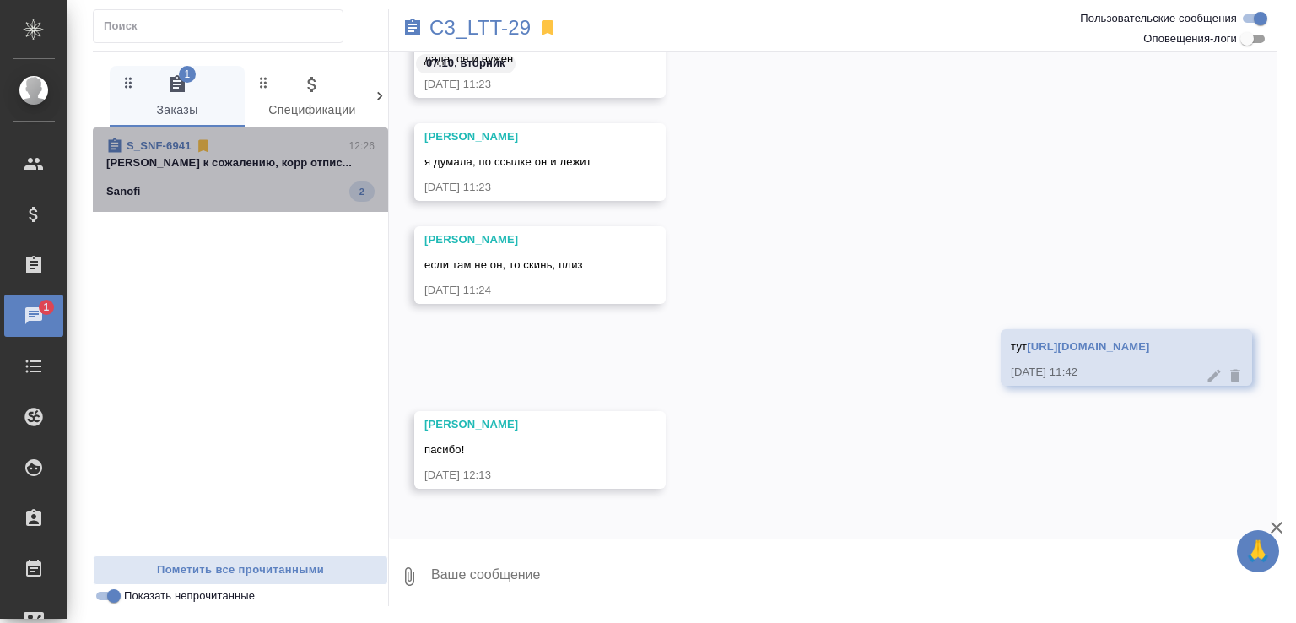
click at [275, 152] on div "S_SNF-6941 12:26" at bounding box center [240, 145] width 268 height 17
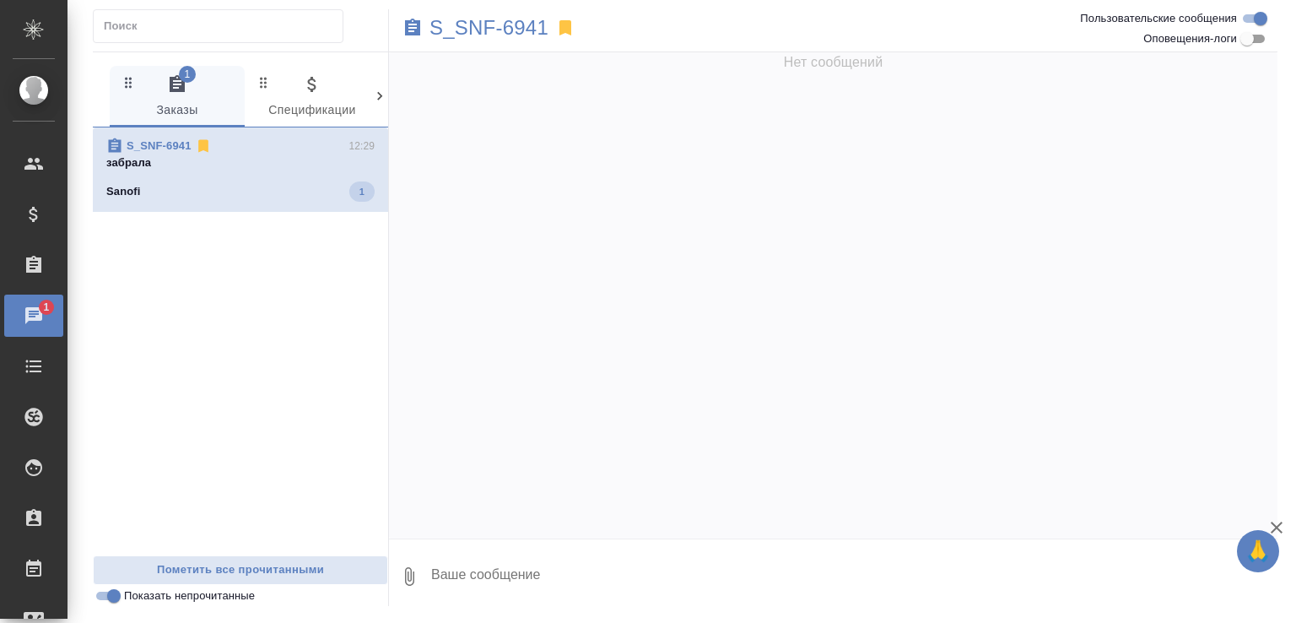
scroll to position [963, 0]
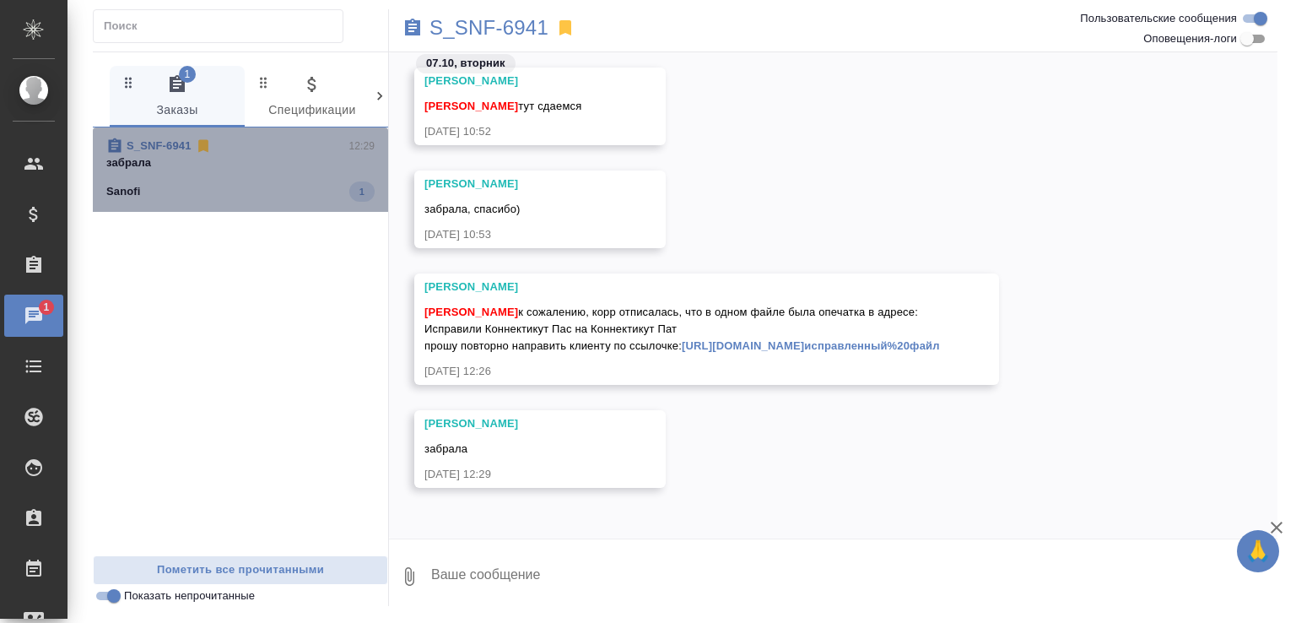
click at [292, 172] on span "S_SNF-6941 12:29 забрала Sanofi 1" at bounding box center [240, 169] width 268 height 64
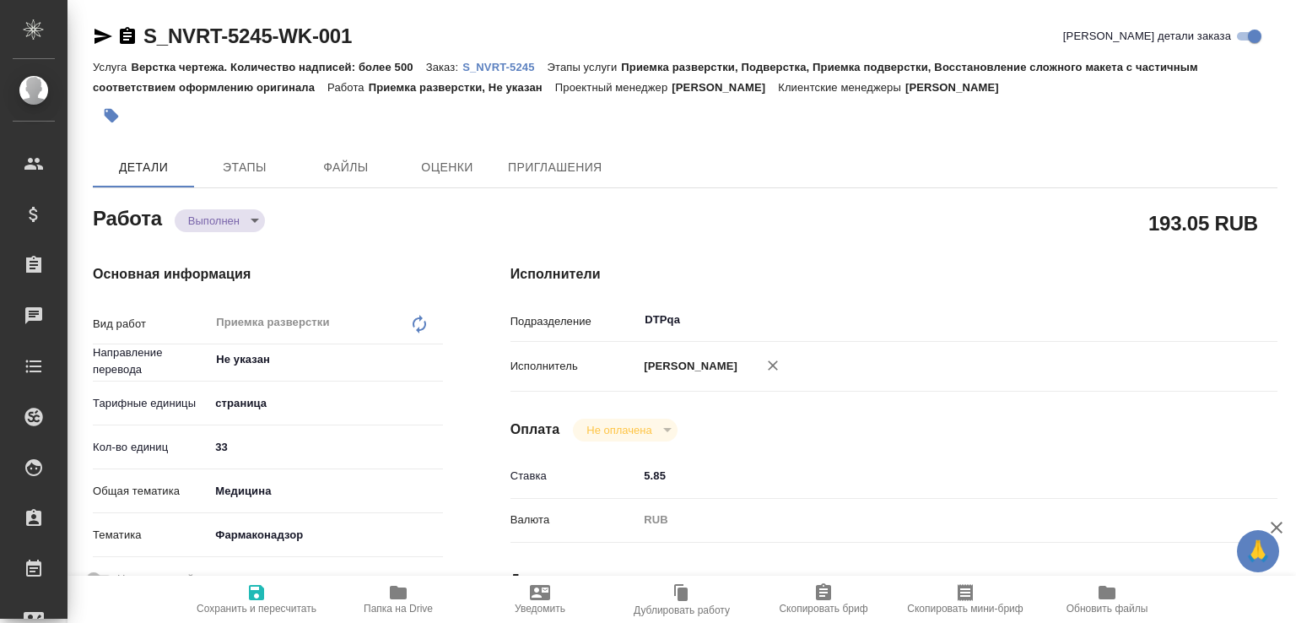
type textarea "x"
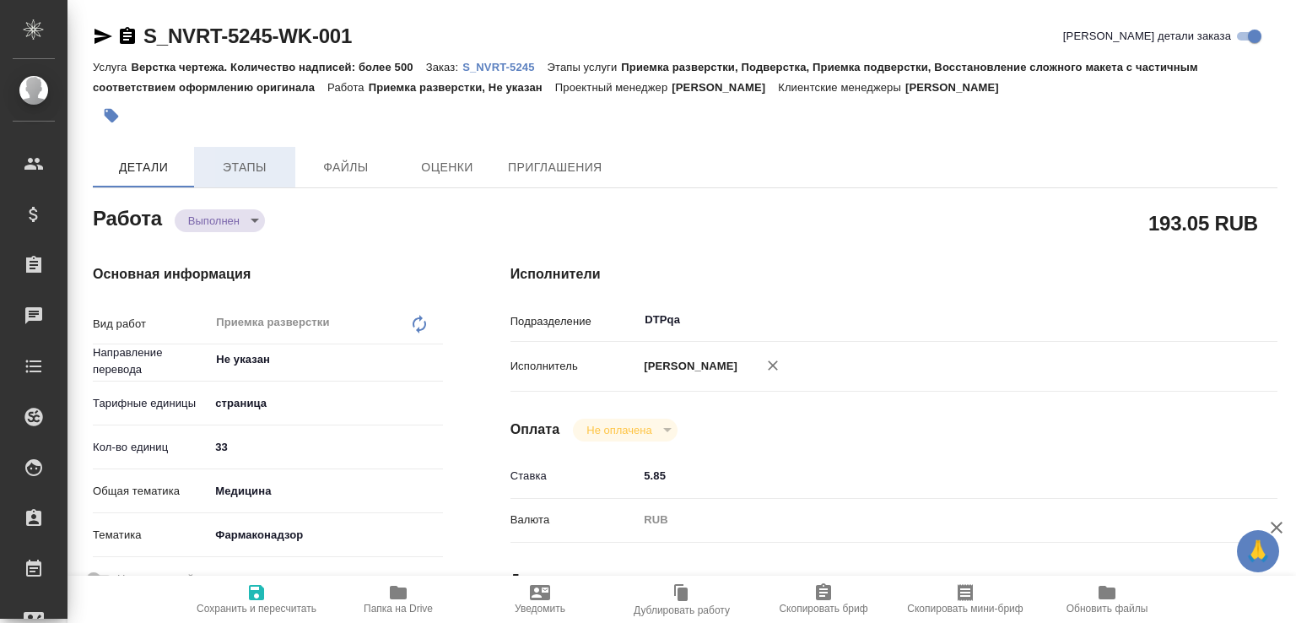
type textarea "x"
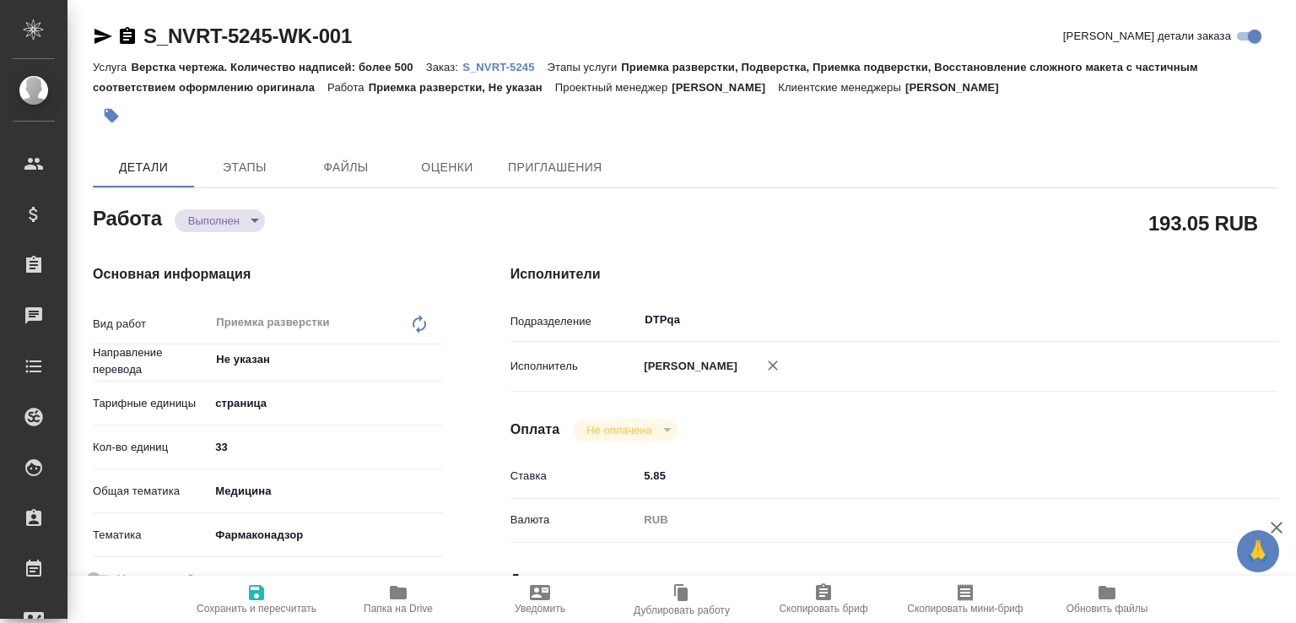
type textarea "x"
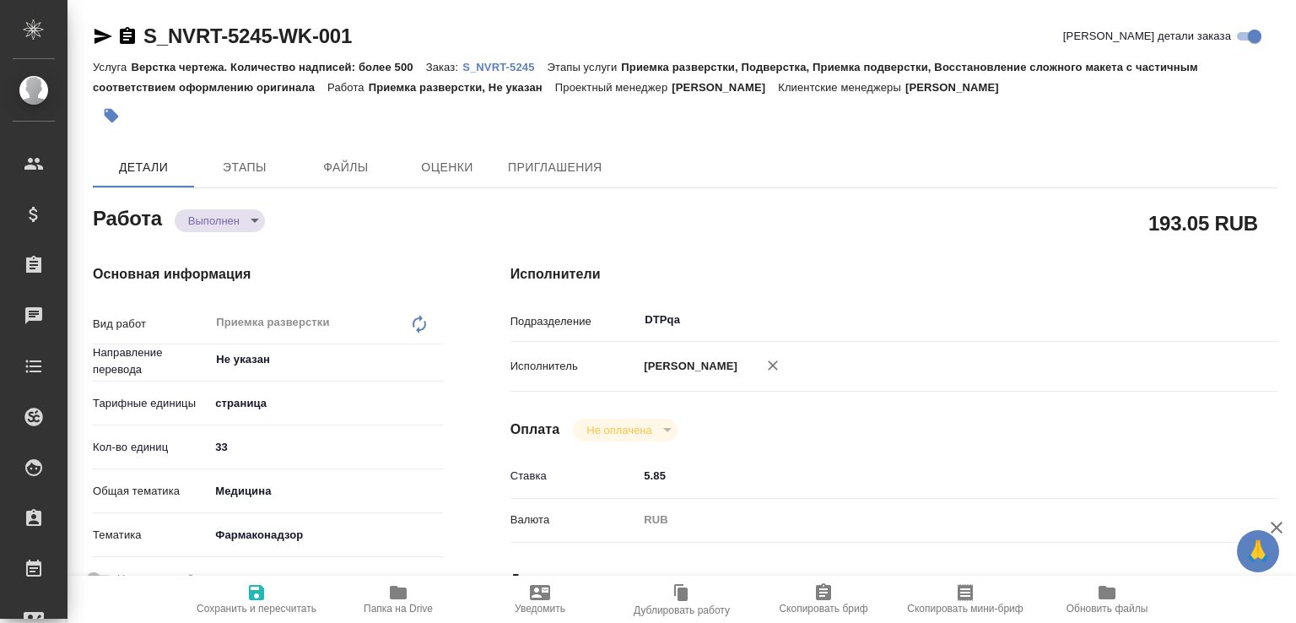
click at [257, 217] on body "🙏 .cls-1 fill:#fff; AWATERA [PERSON_NAME]malofeeva Клиенты Спецификации Заказы …" at bounding box center [648, 311] width 1296 height 623
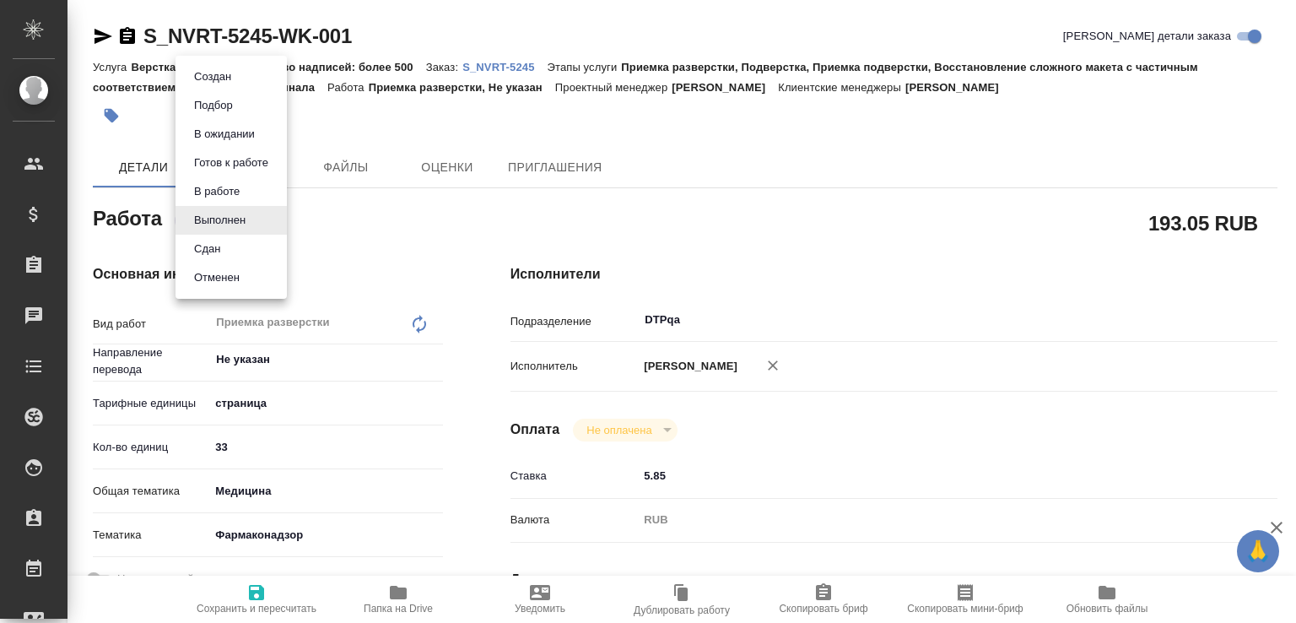
type textarea "x"
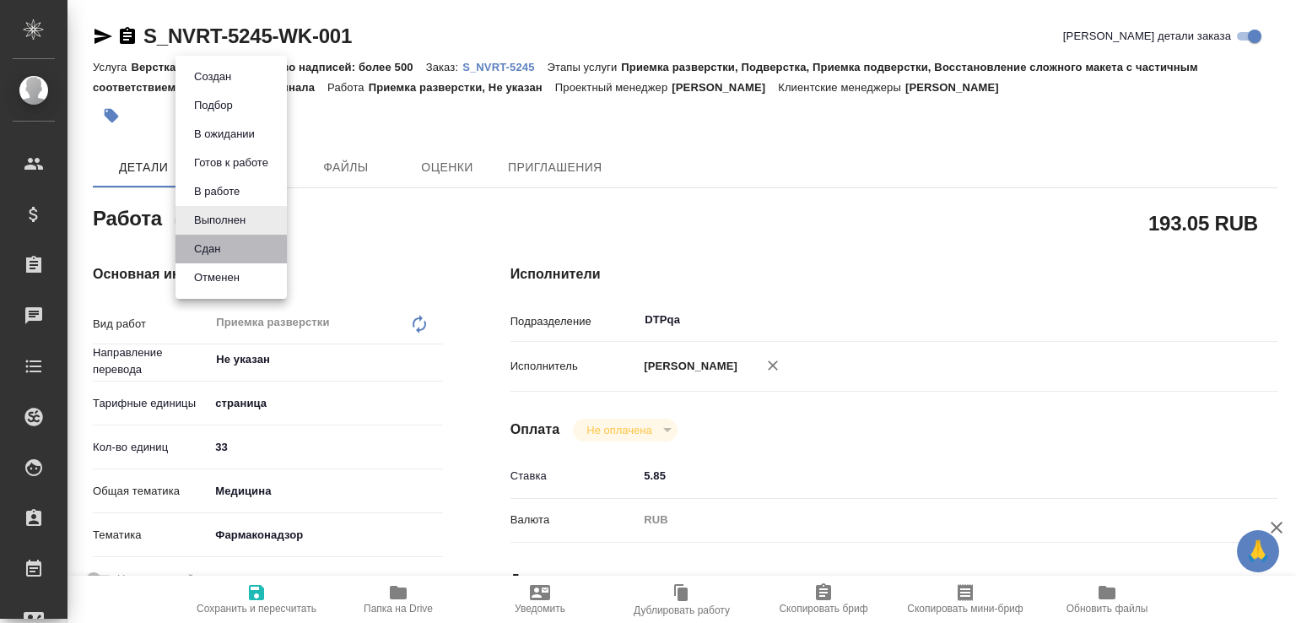
click at [235, 258] on li "Сдан" at bounding box center [230, 249] width 111 height 29
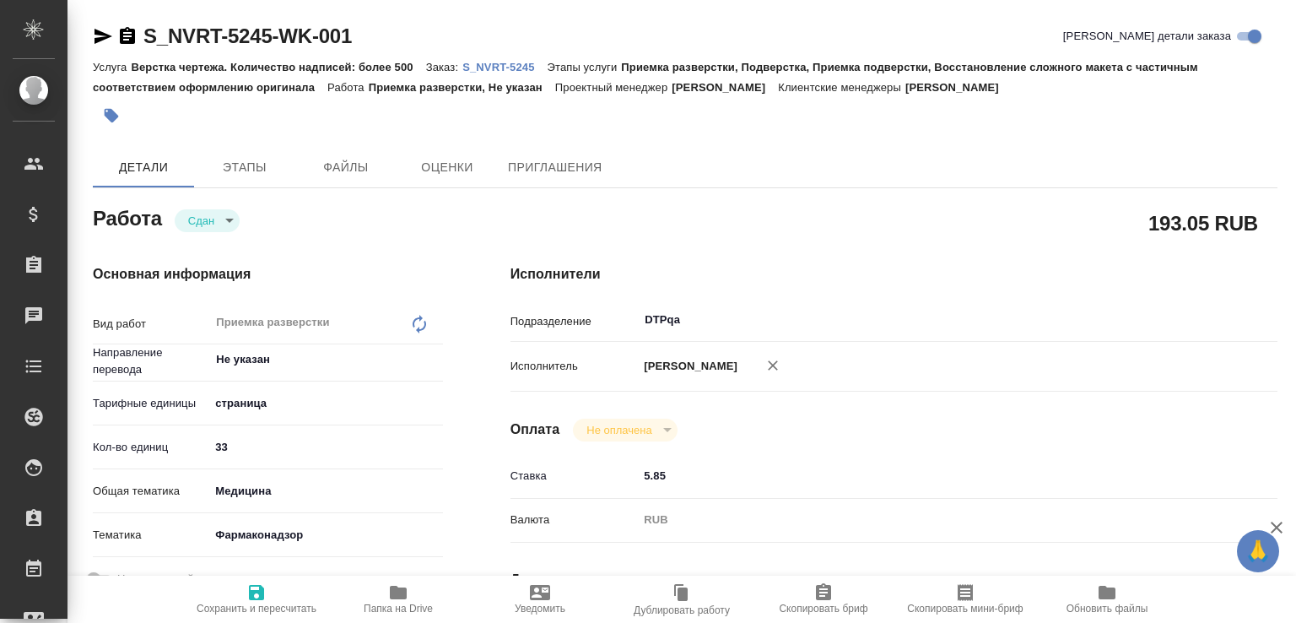
type textarea "x"
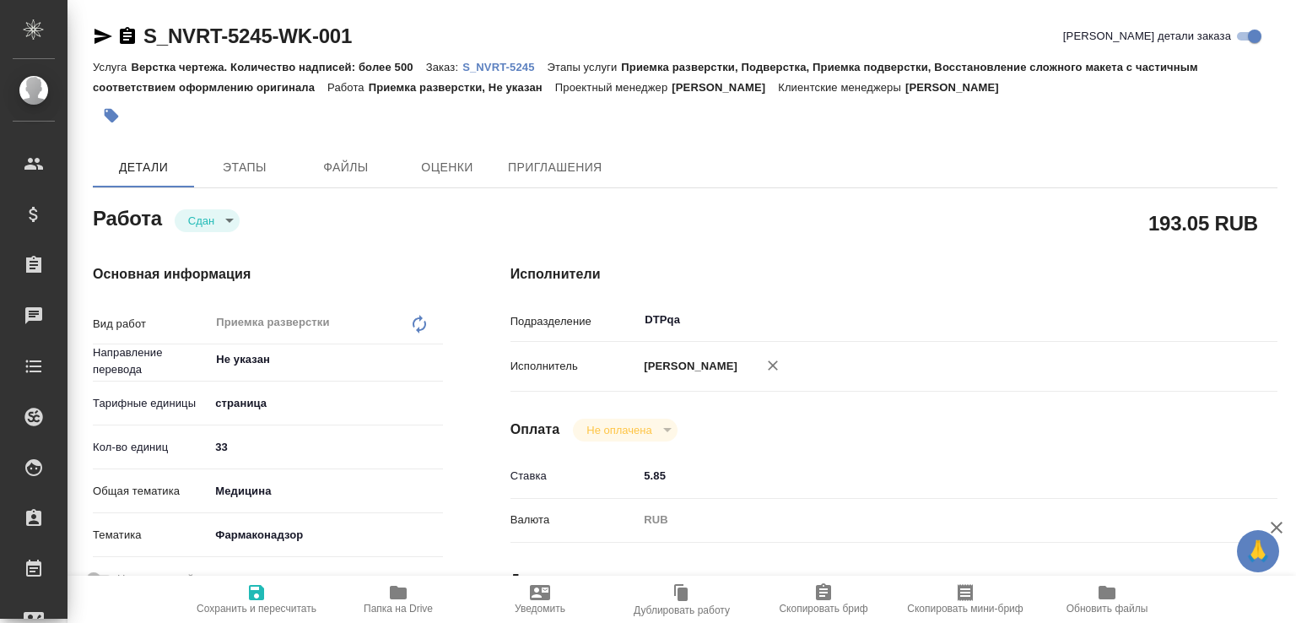
type textarea "x"
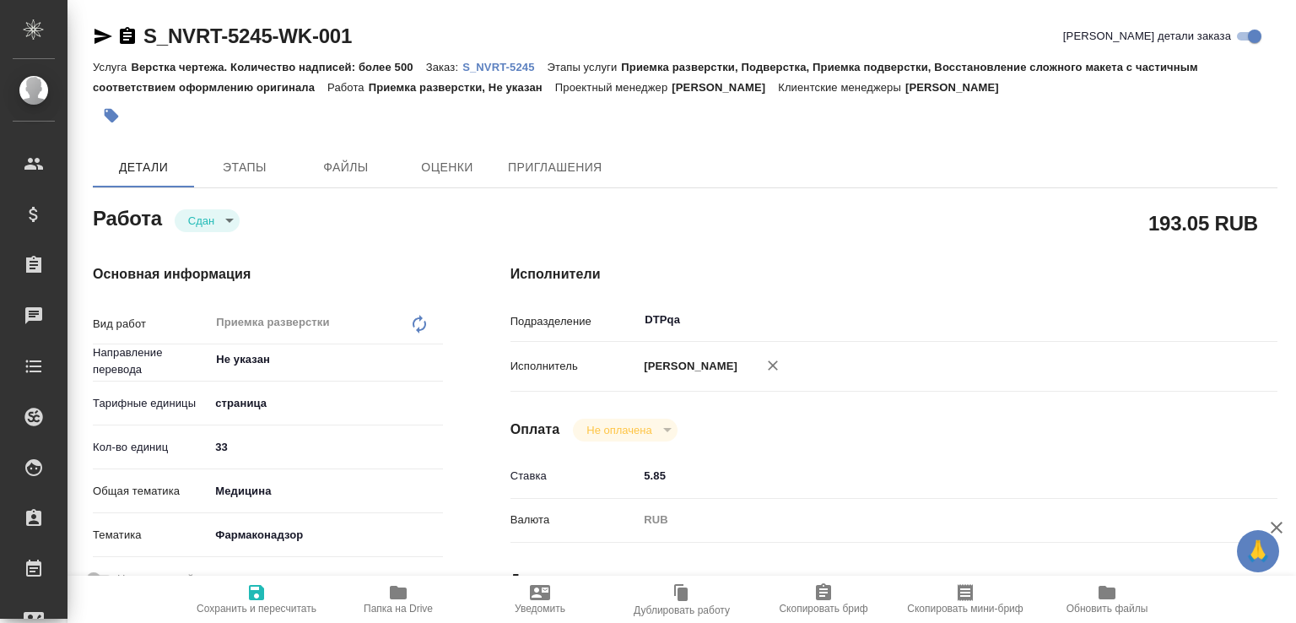
scroll to position [181, 0]
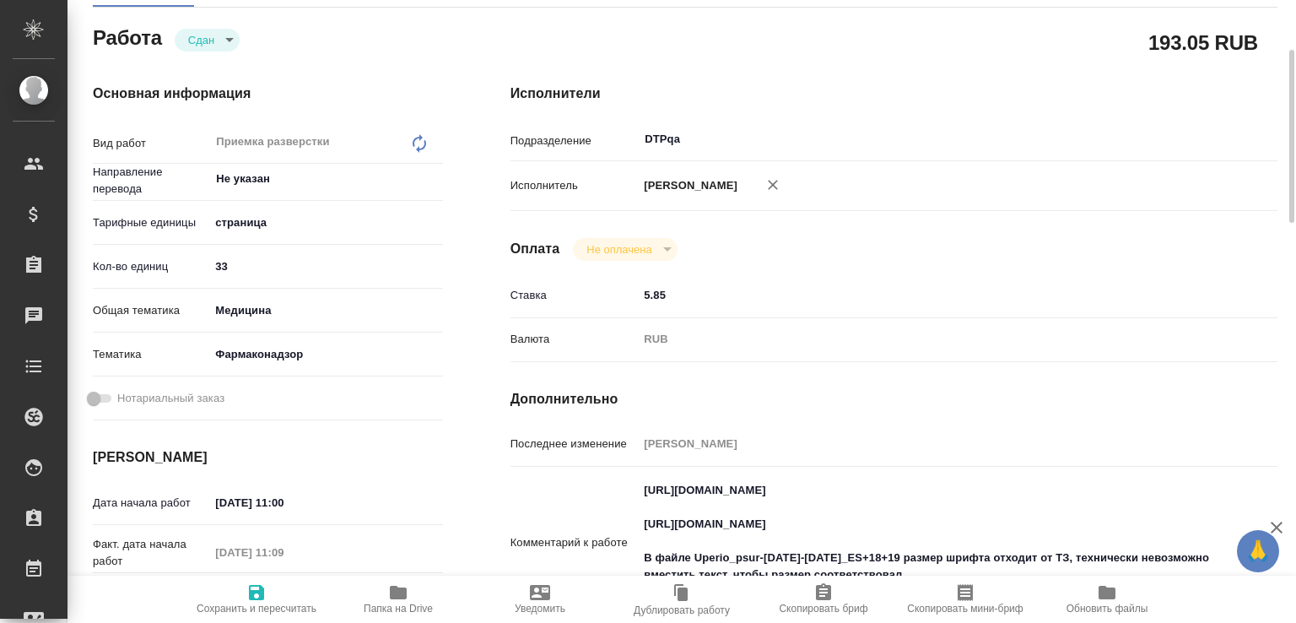
type textarea "x"
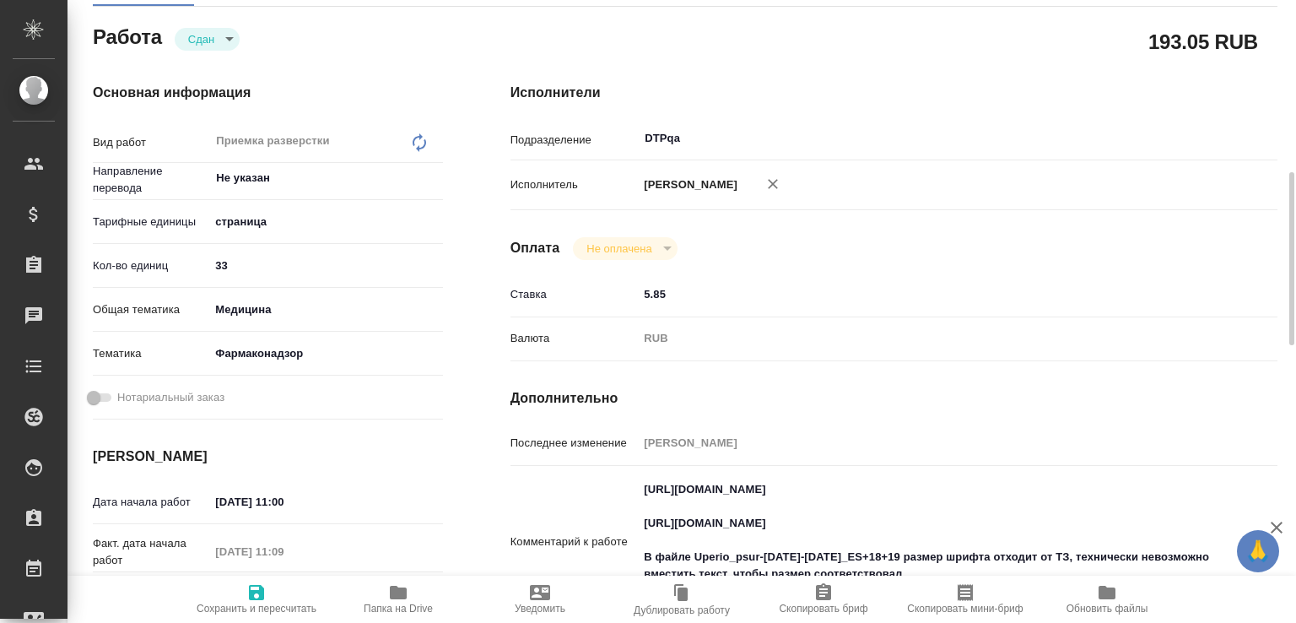
scroll to position [0, 0]
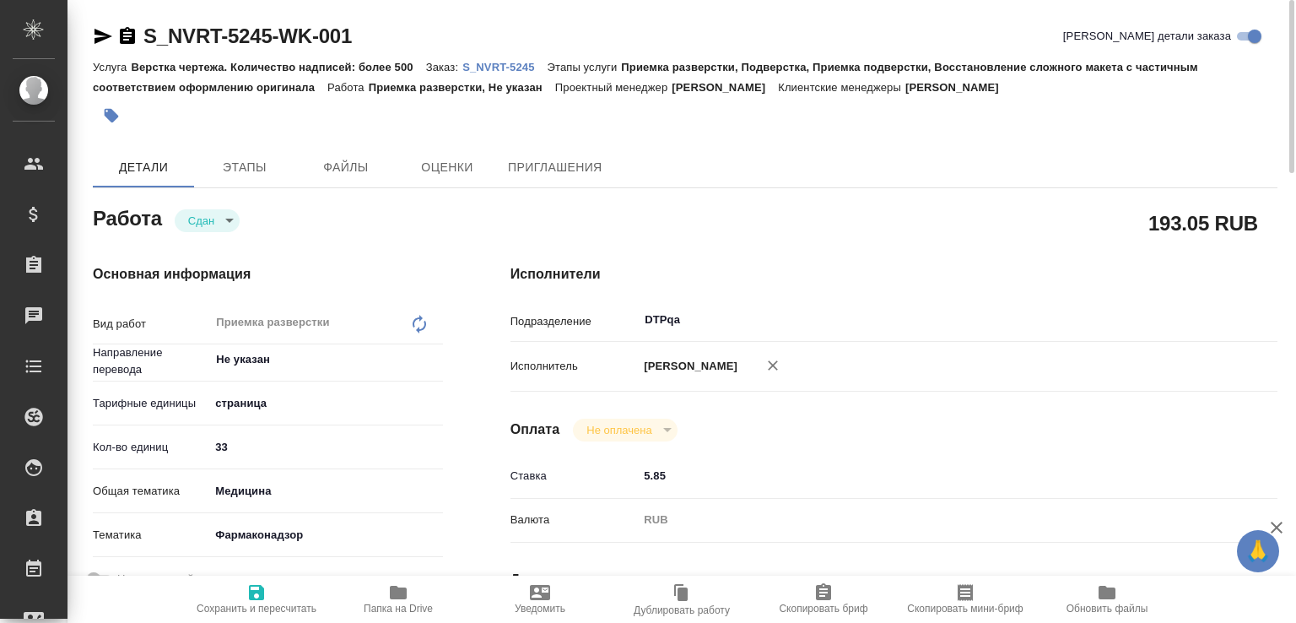
click at [422, 596] on span "Папка на Drive" at bounding box center [397, 598] width 121 height 32
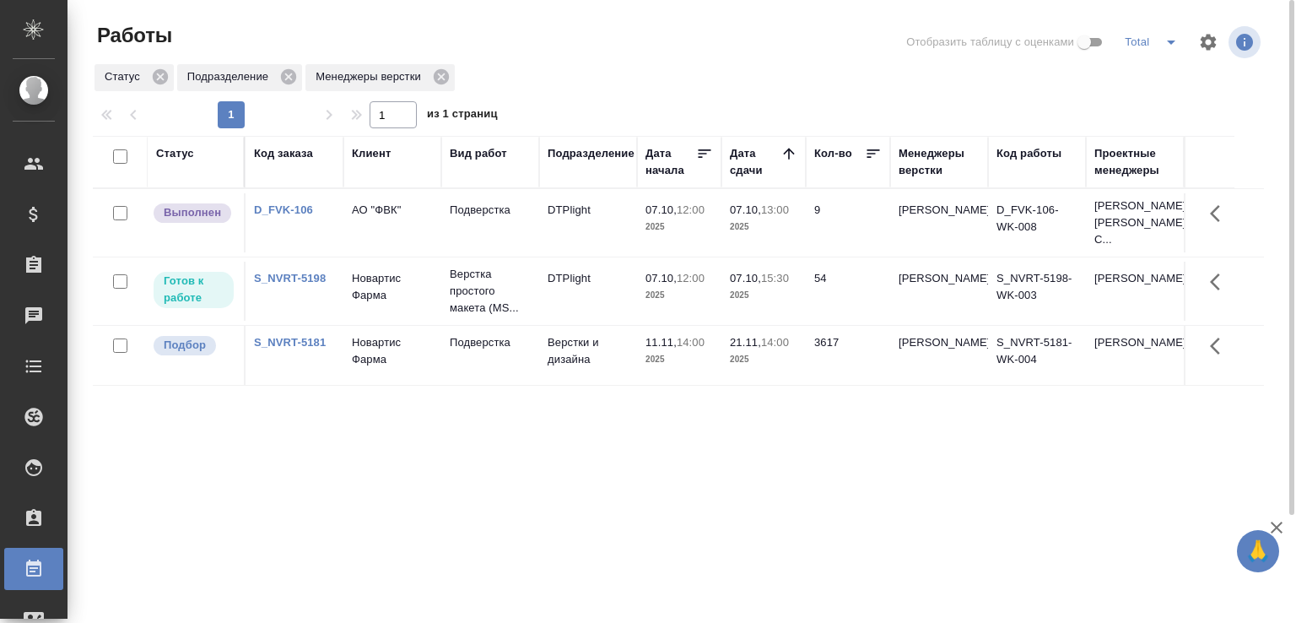
click at [764, 233] on p "2025" at bounding box center [763, 226] width 67 height 17
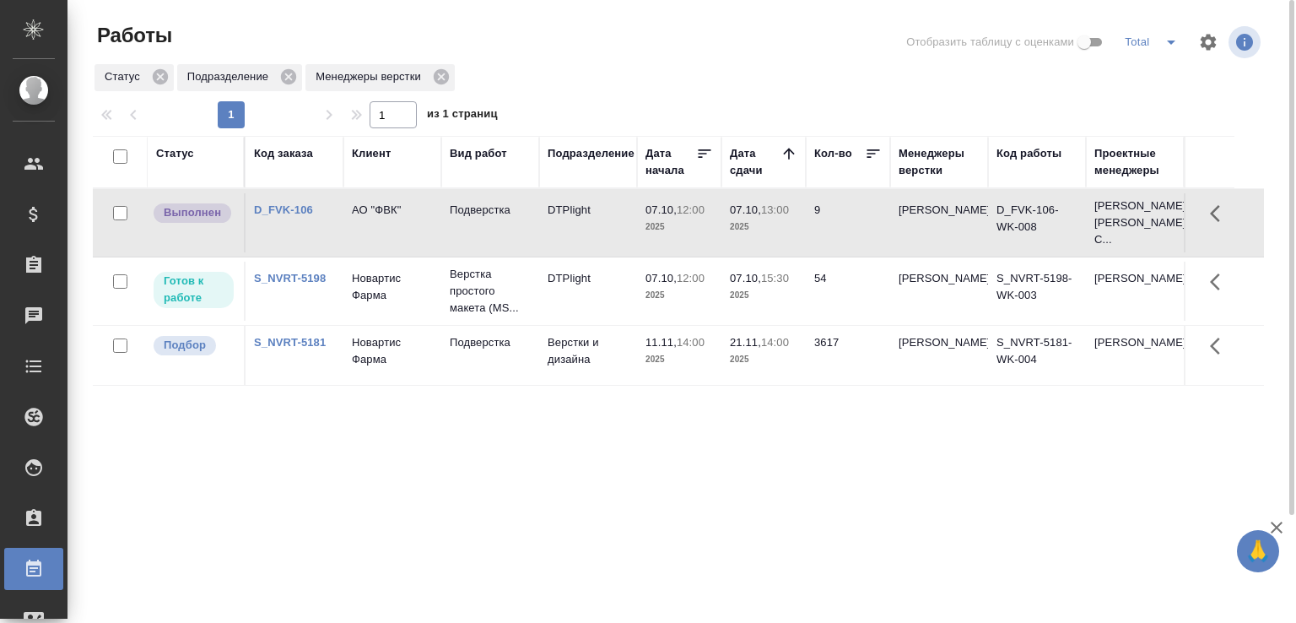
click at [764, 233] on p "2025" at bounding box center [763, 226] width 67 height 17
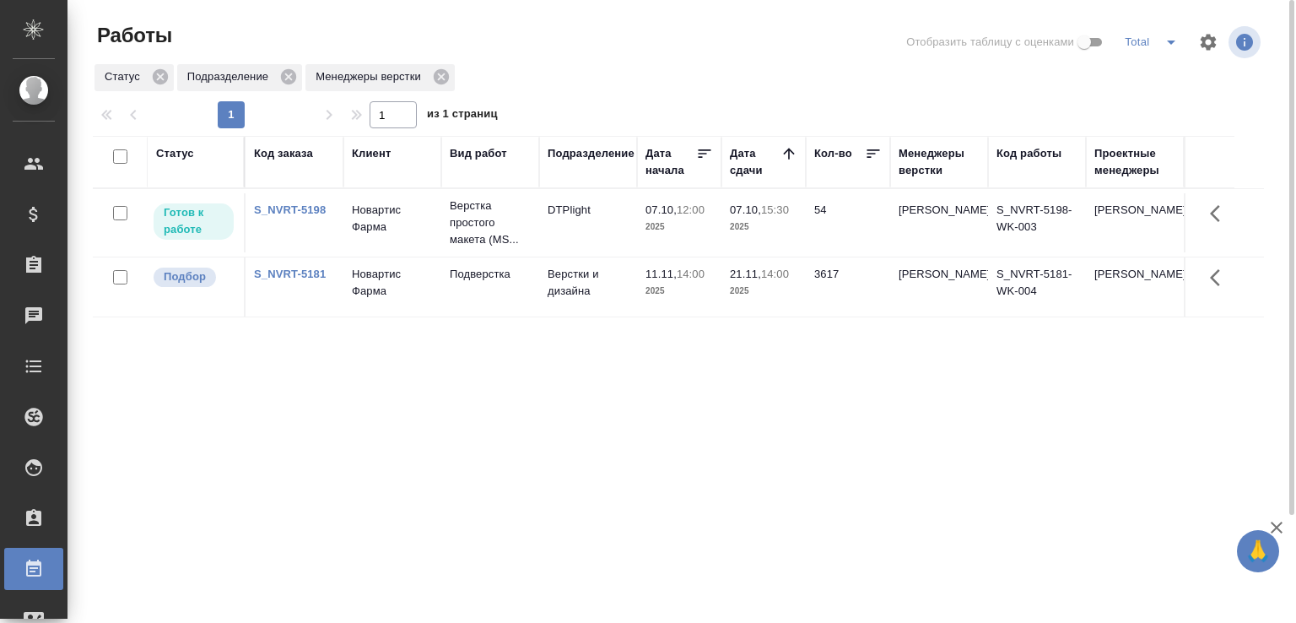
click at [442, 477] on div "Статус Код заказа Клиент Вид работ Подразделение Дата начала Дата сдачи Кол-во …" at bounding box center [678, 439] width 1171 height 607
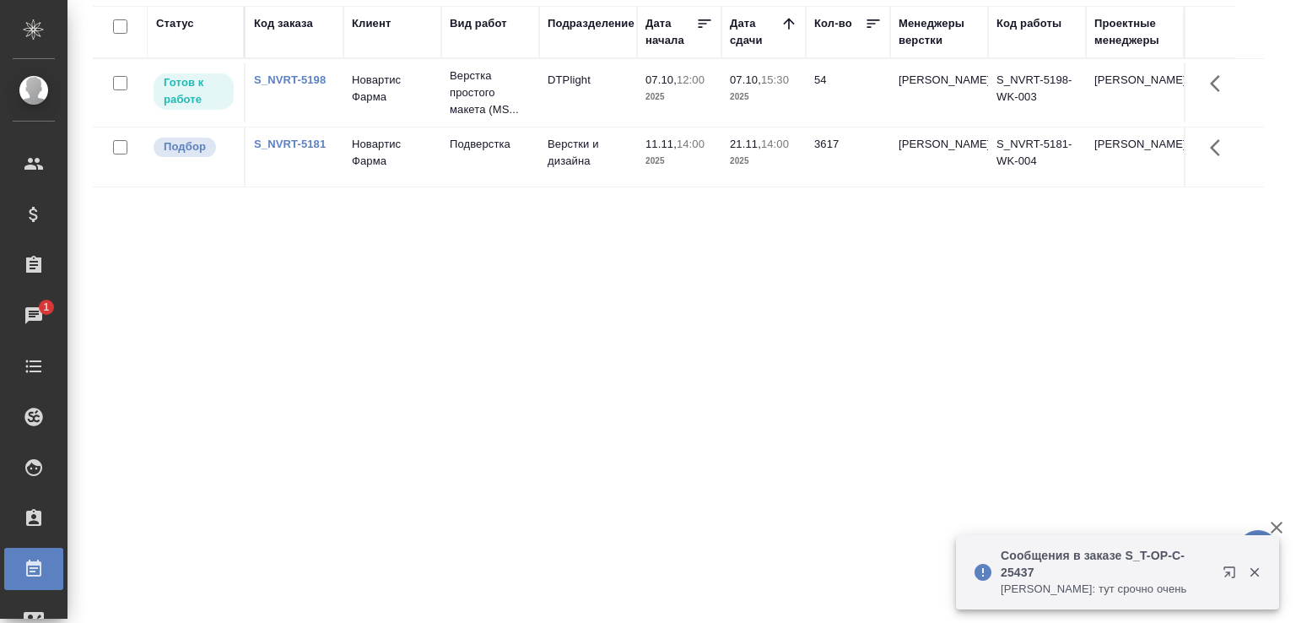
click at [1152, 580] on p "Журавлева Александра: тут срочно очень" at bounding box center [1105, 588] width 211 height 17
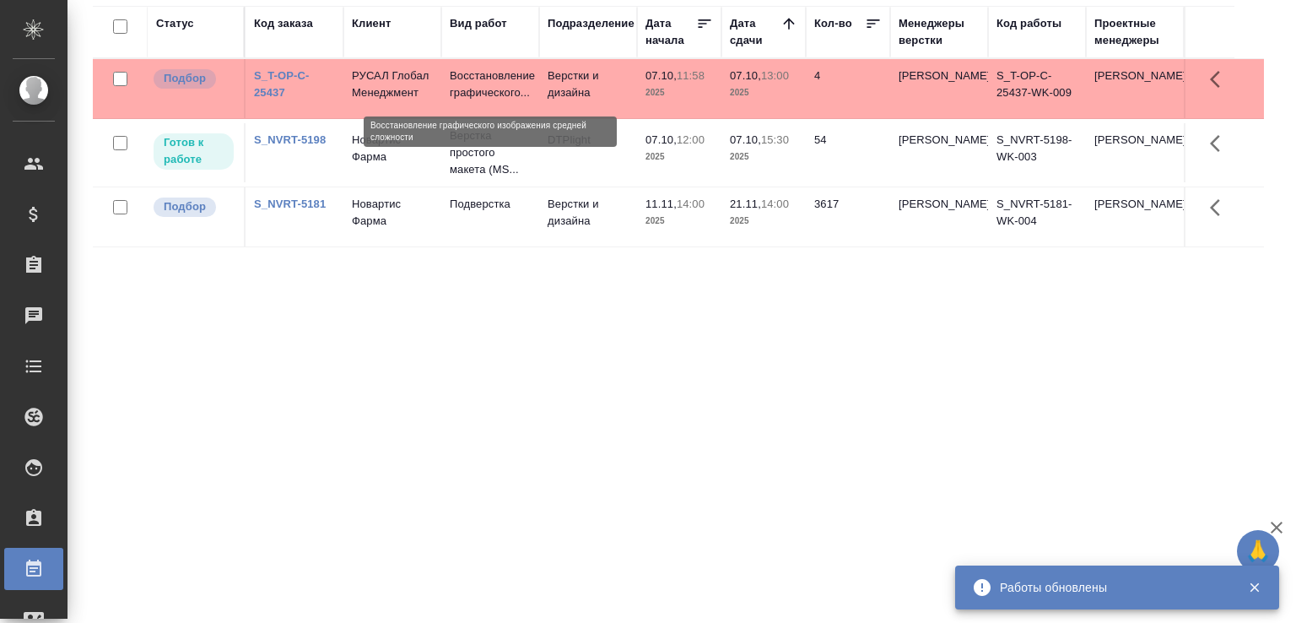
click at [460, 81] on p "Восстановление графического..." at bounding box center [490, 84] width 81 height 34
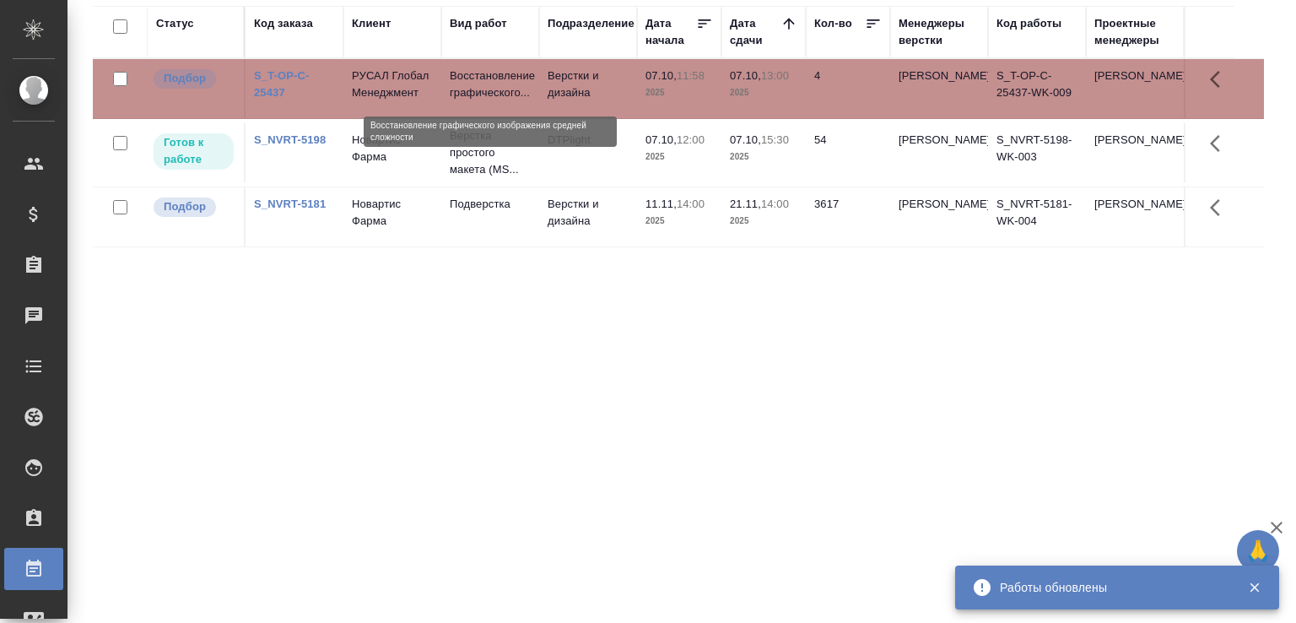
click at [460, 81] on p "Восстановление графического..." at bounding box center [490, 84] width 81 height 34
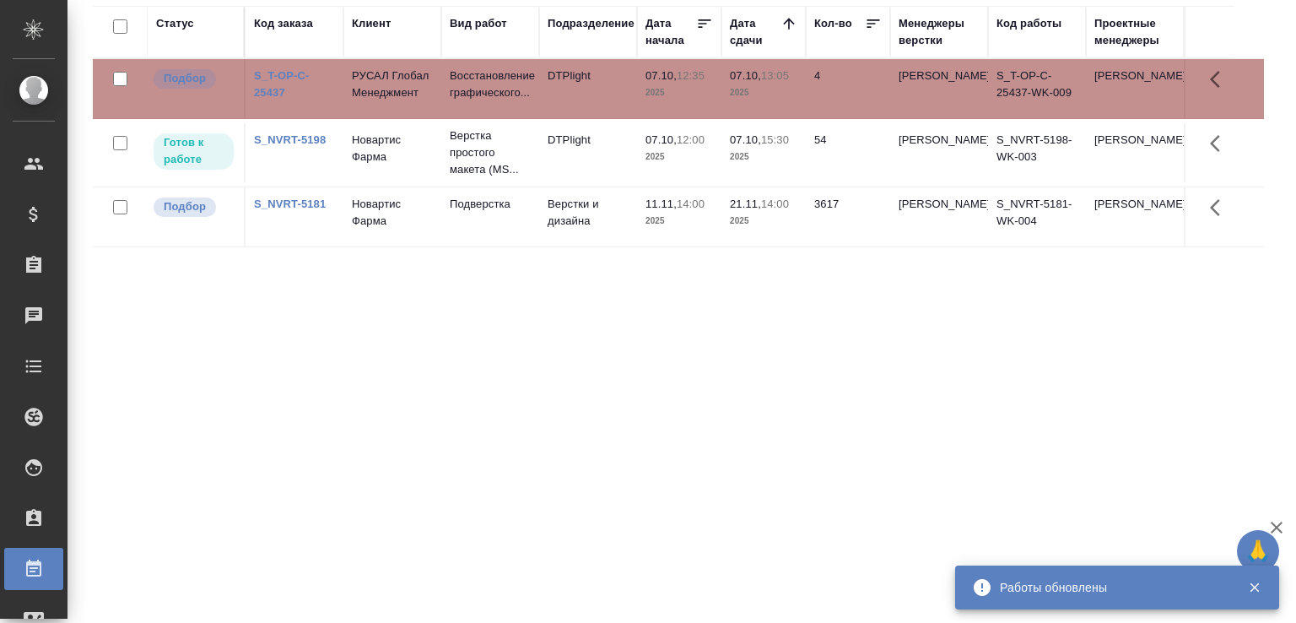
click at [488, 357] on div "Статус Код заказа Клиент Вид работ Подразделение Дата начала Дата сдачи Кол-во …" at bounding box center [678, 309] width 1171 height 607
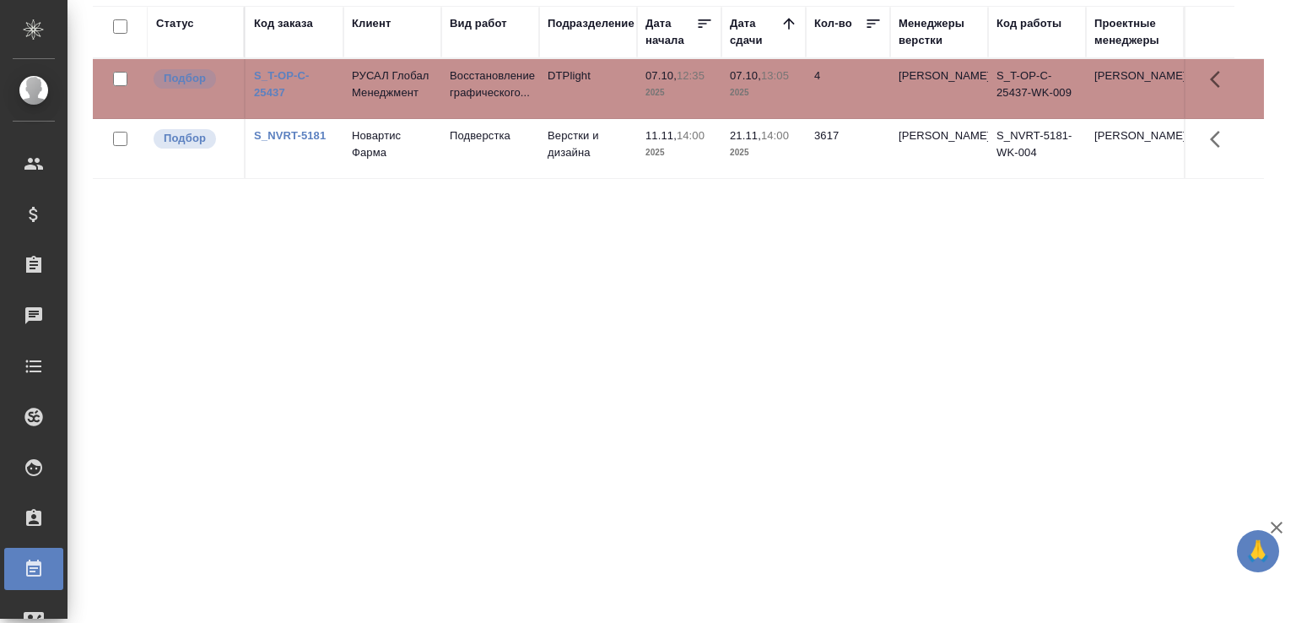
click at [486, 356] on div "Статус Код заказа Клиент Вид работ Подразделение Дата начала Дата сдачи Кол-во …" at bounding box center [678, 309] width 1171 height 607
click at [455, 245] on div "Статус Код заказа Клиент Вид работ Подразделение Дата начала Дата сдачи Кол-во …" at bounding box center [678, 309] width 1171 height 607
drag, startPoint x: 235, startPoint y: 244, endPoint x: 253, endPoint y: 277, distance: 37.8
click at [243, 257] on div "Статус Код заказа Клиент Вид работ Подразделение Дата начала Дата сдачи Кол-во …" at bounding box center [678, 309] width 1171 height 607
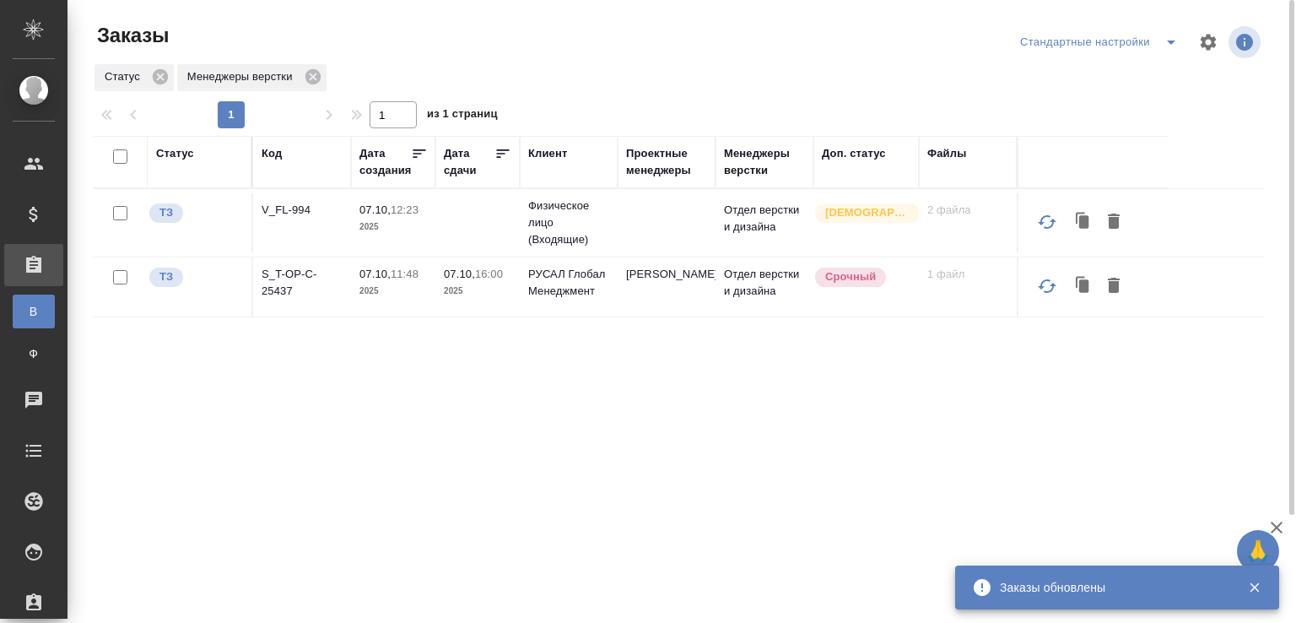
click at [296, 276] on p "S_T-OP-C-25437" at bounding box center [302, 283] width 81 height 34
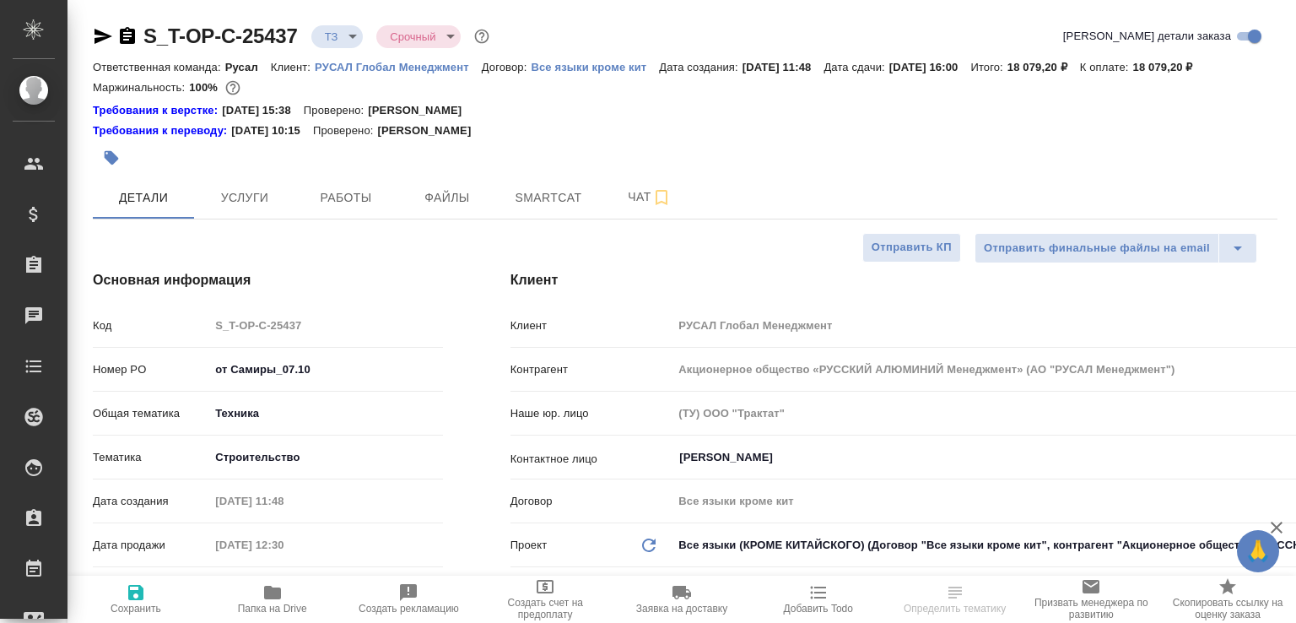
select select "RU"
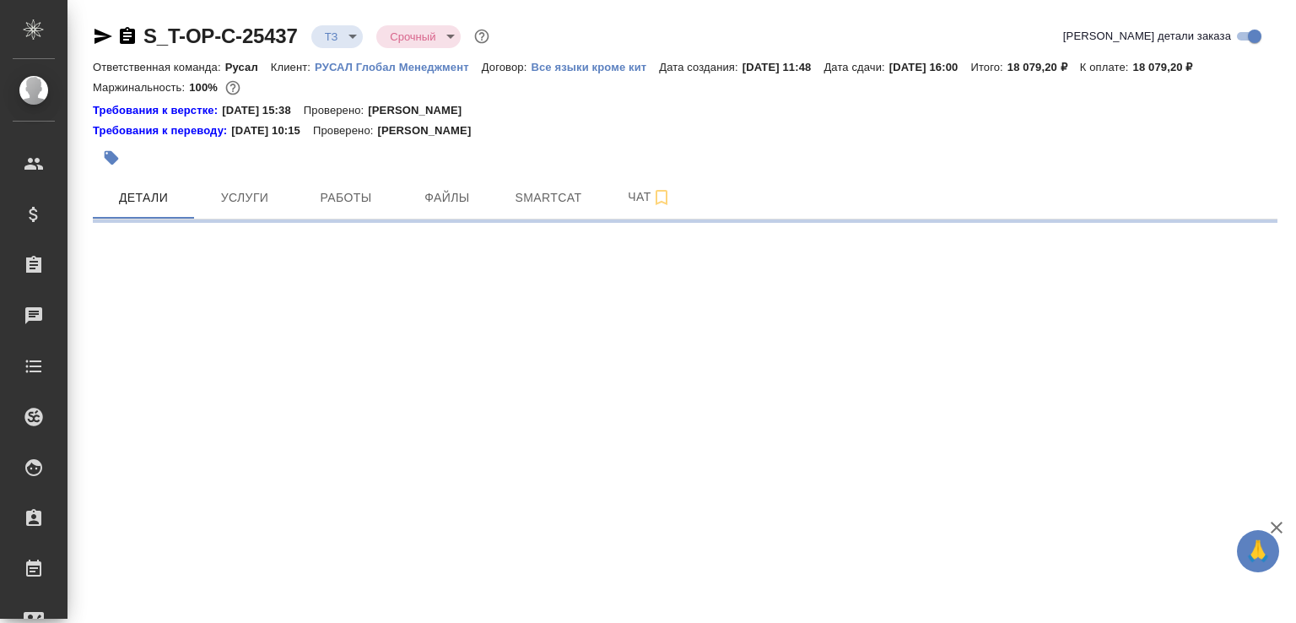
select select "RU"
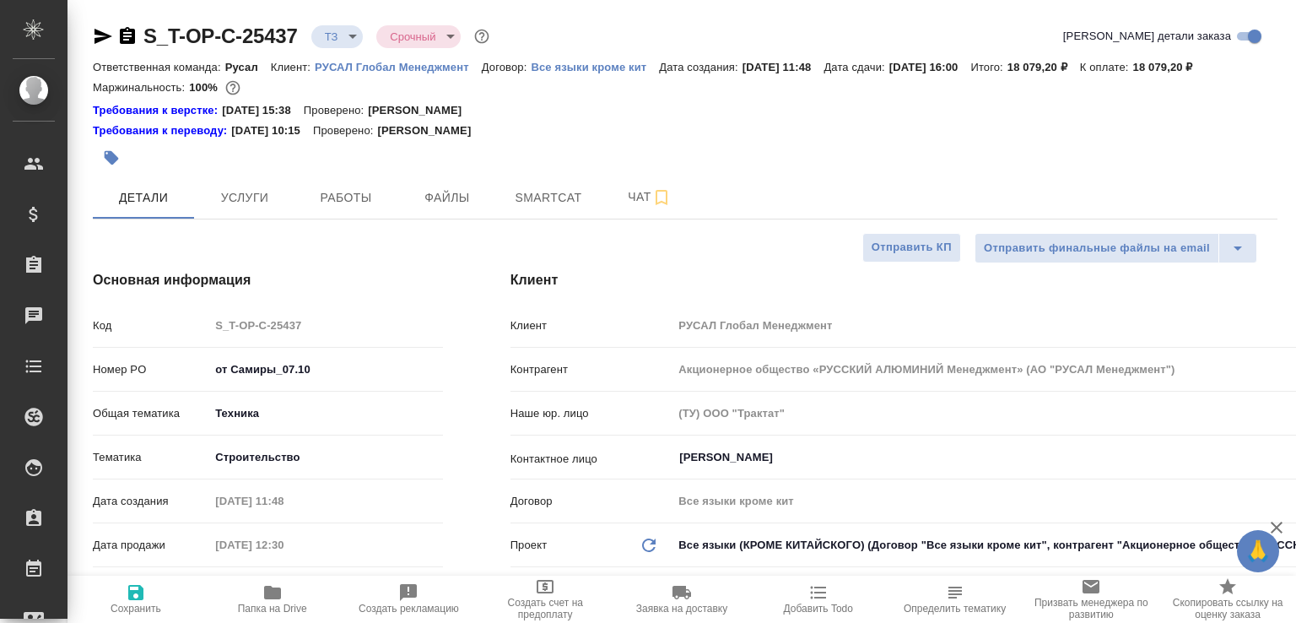
type textarea "x"
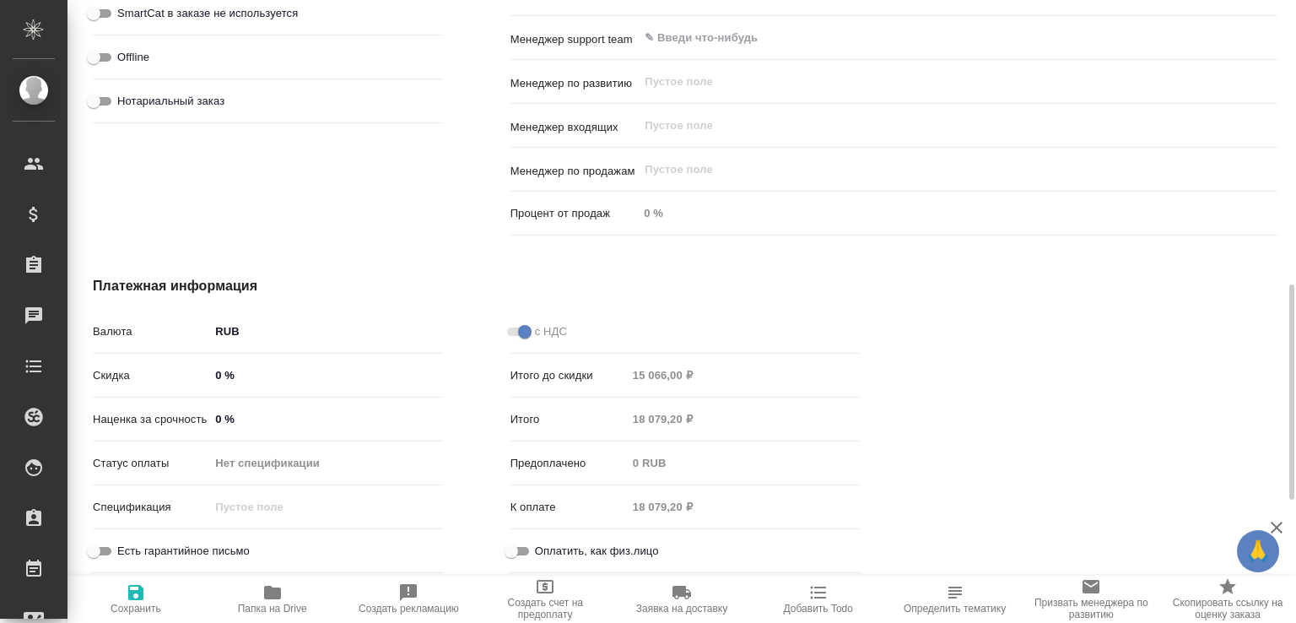
scroll to position [995, 0]
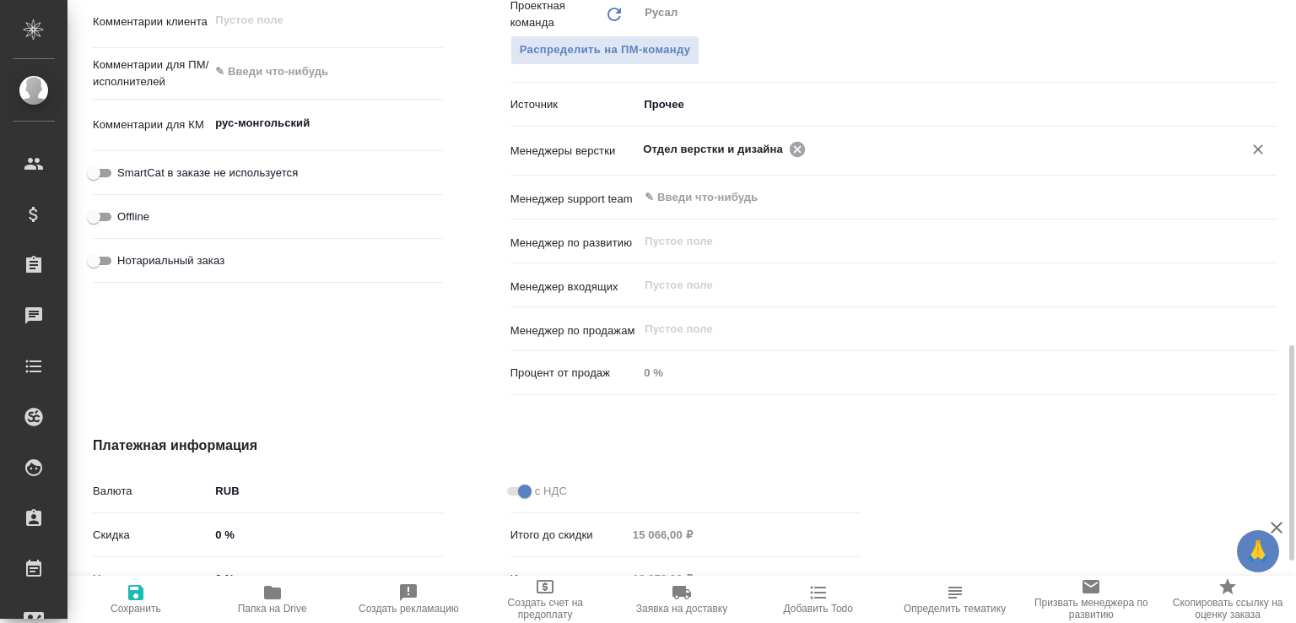
click at [792, 156] on icon at bounding box center [797, 148] width 15 height 15
type textarea "x"
click at [792, 159] on input "text" at bounding box center [929, 148] width 573 height 20
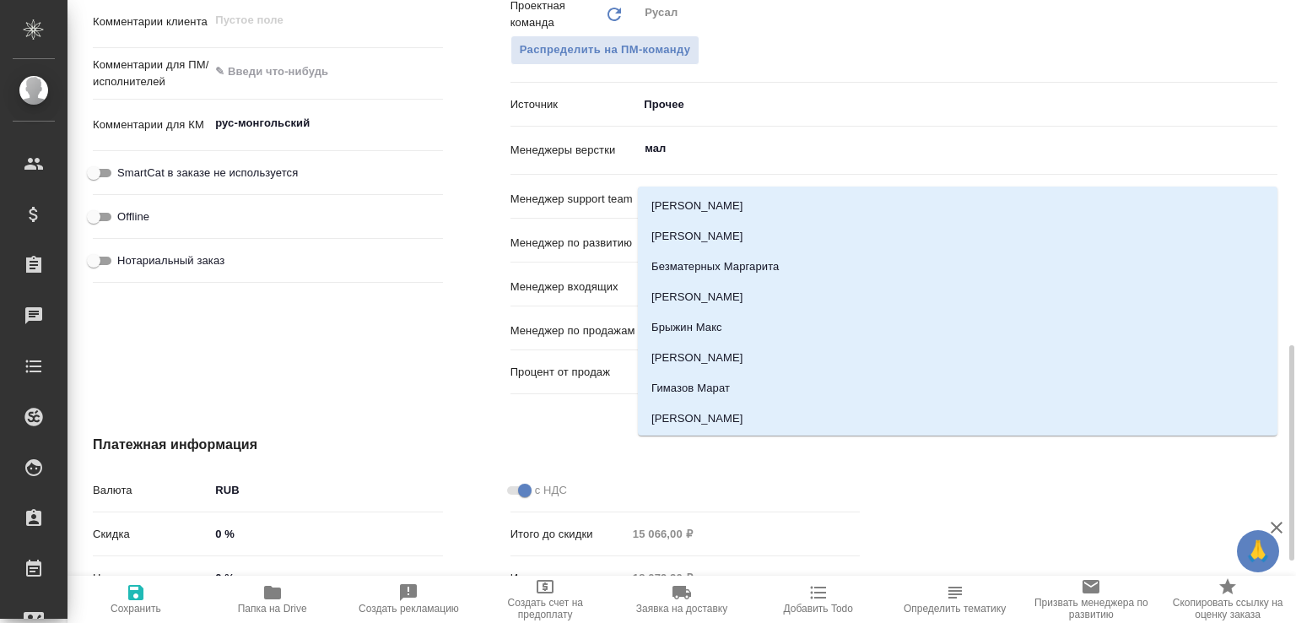
type input "мало"
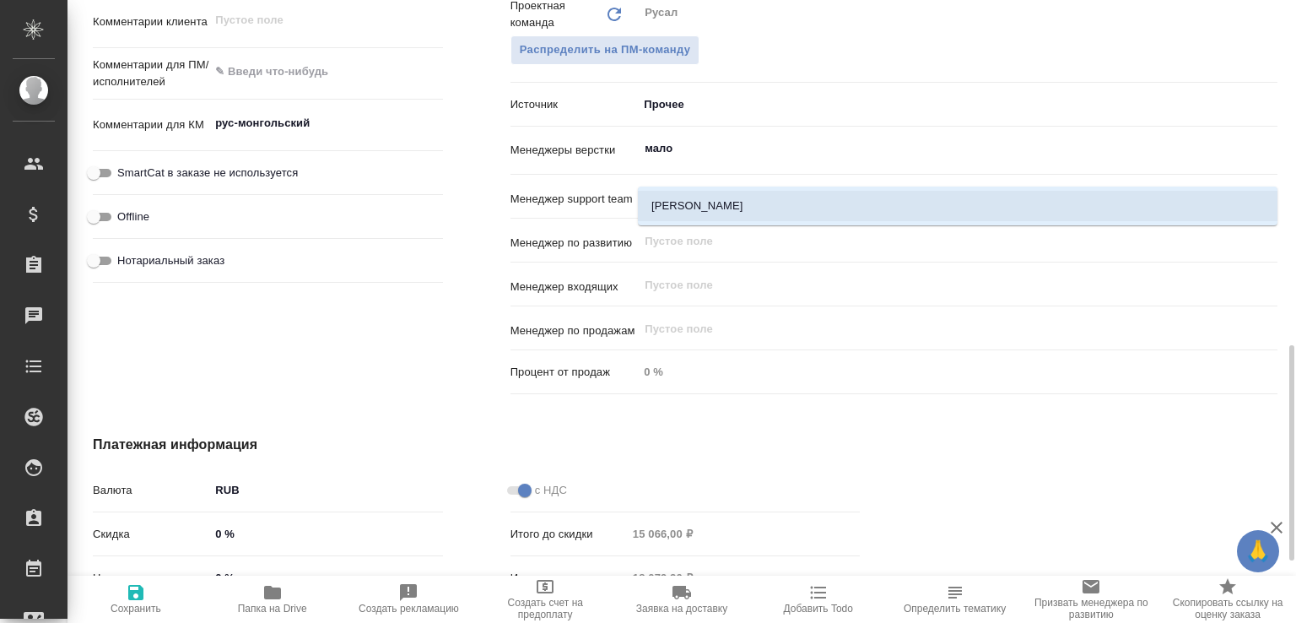
click at [680, 197] on li "[PERSON_NAME]" at bounding box center [957, 206] width 639 height 30
type textarea "x"
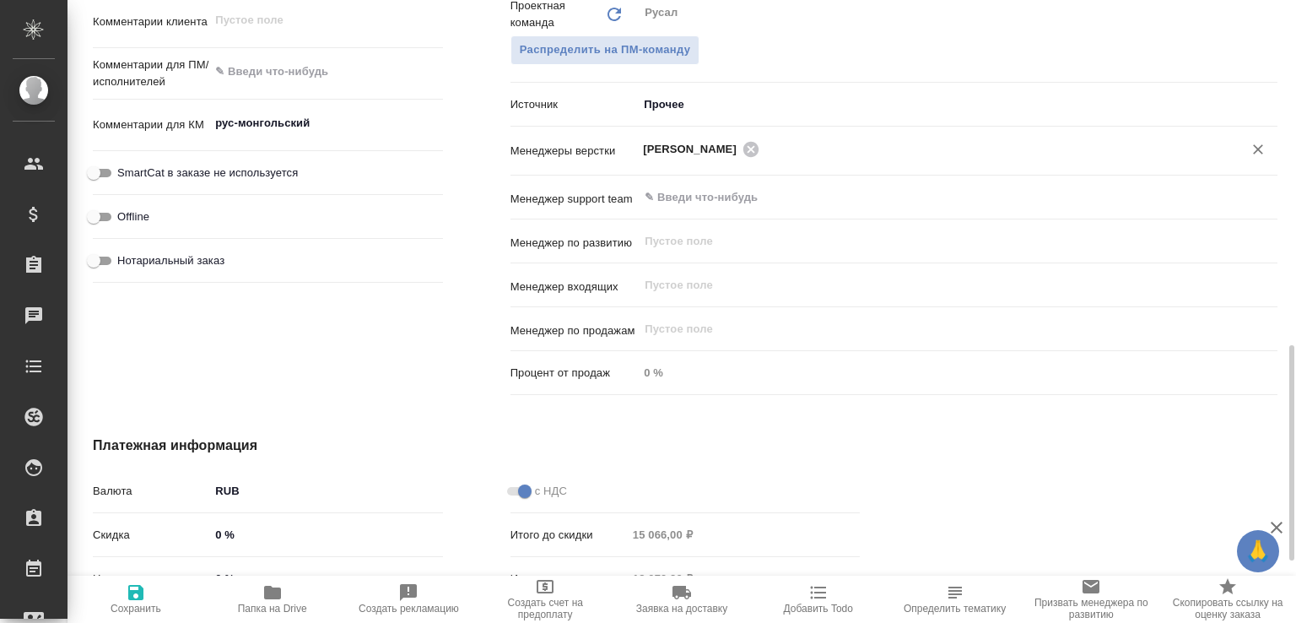
click at [138, 582] on icon "button" at bounding box center [136, 592] width 20 height 20
type textarea "x"
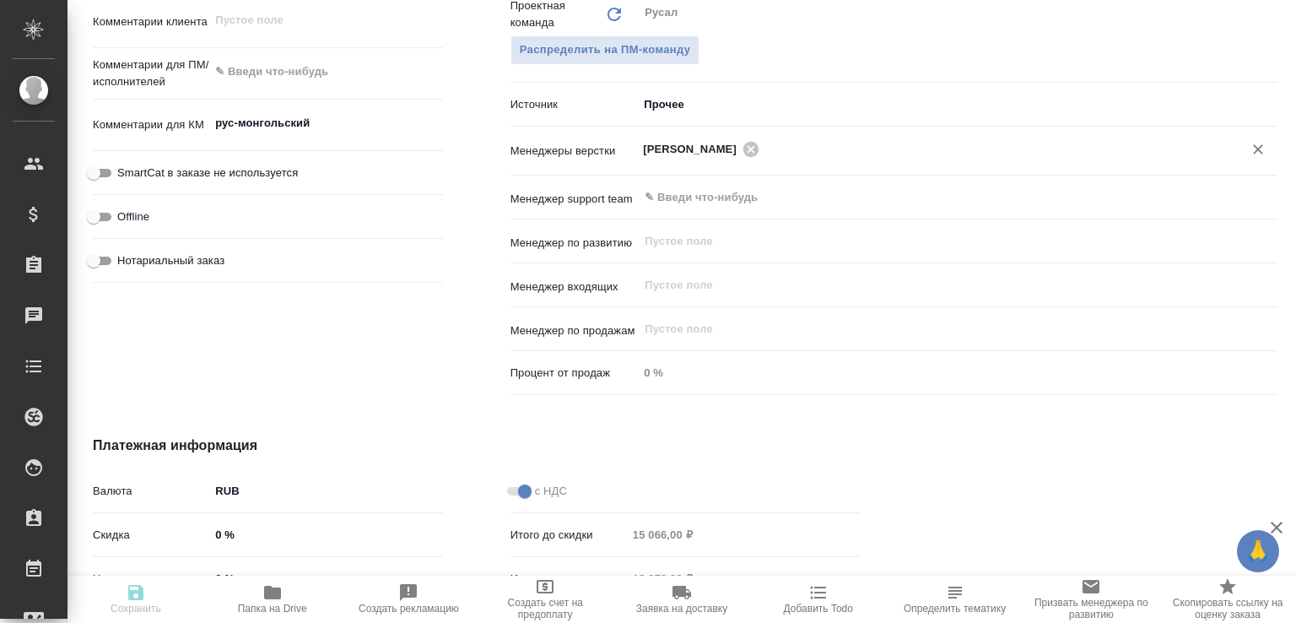
type textarea "x"
select select "RU"
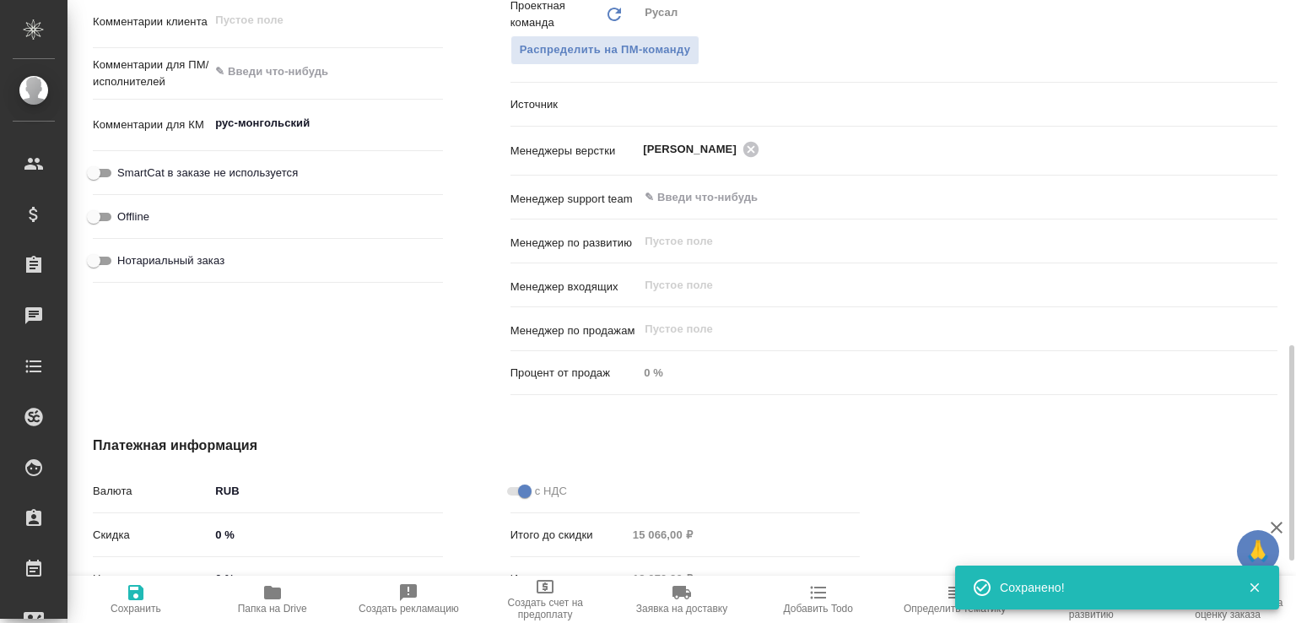
type textarea "x"
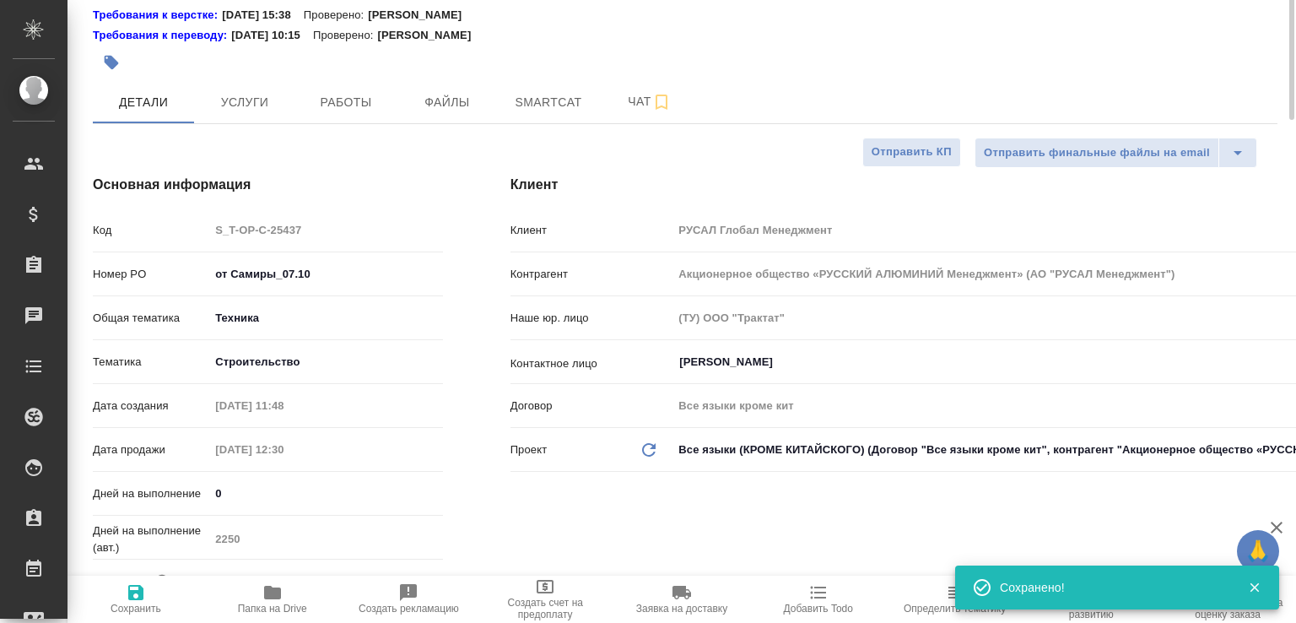
scroll to position [0, 0]
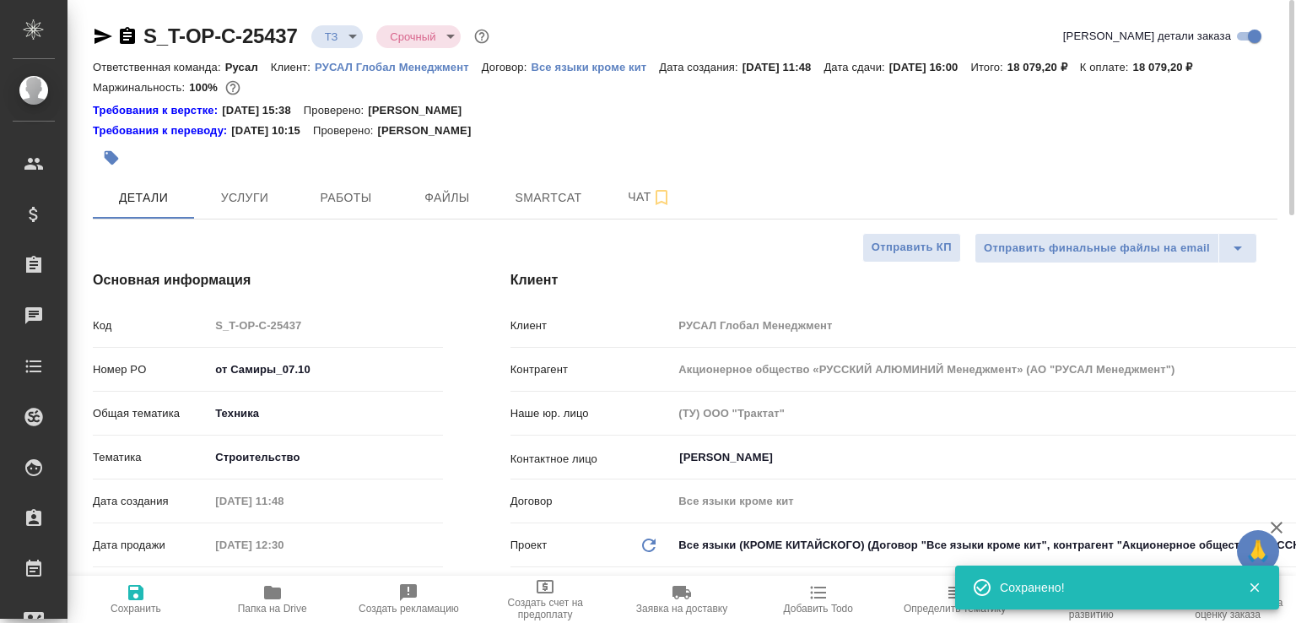
click at [127, 38] on icon "button" at bounding box center [127, 36] width 20 height 20
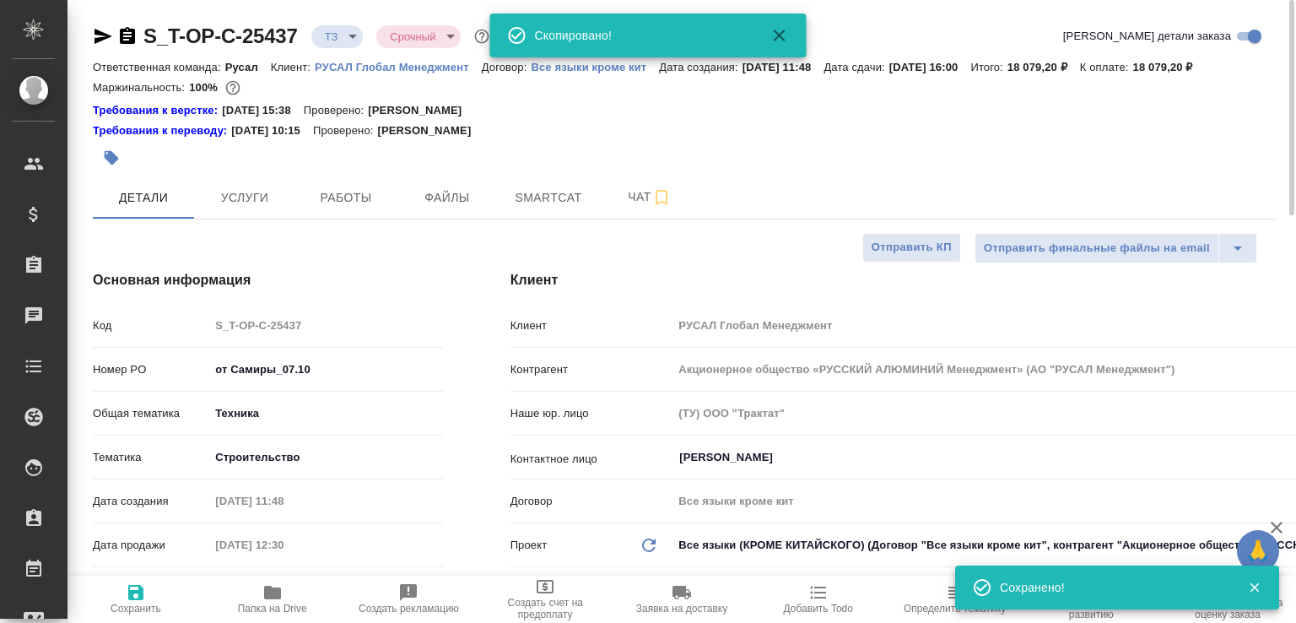
click at [276, 588] on icon "button" at bounding box center [272, 591] width 17 height 13
type textarea "x"
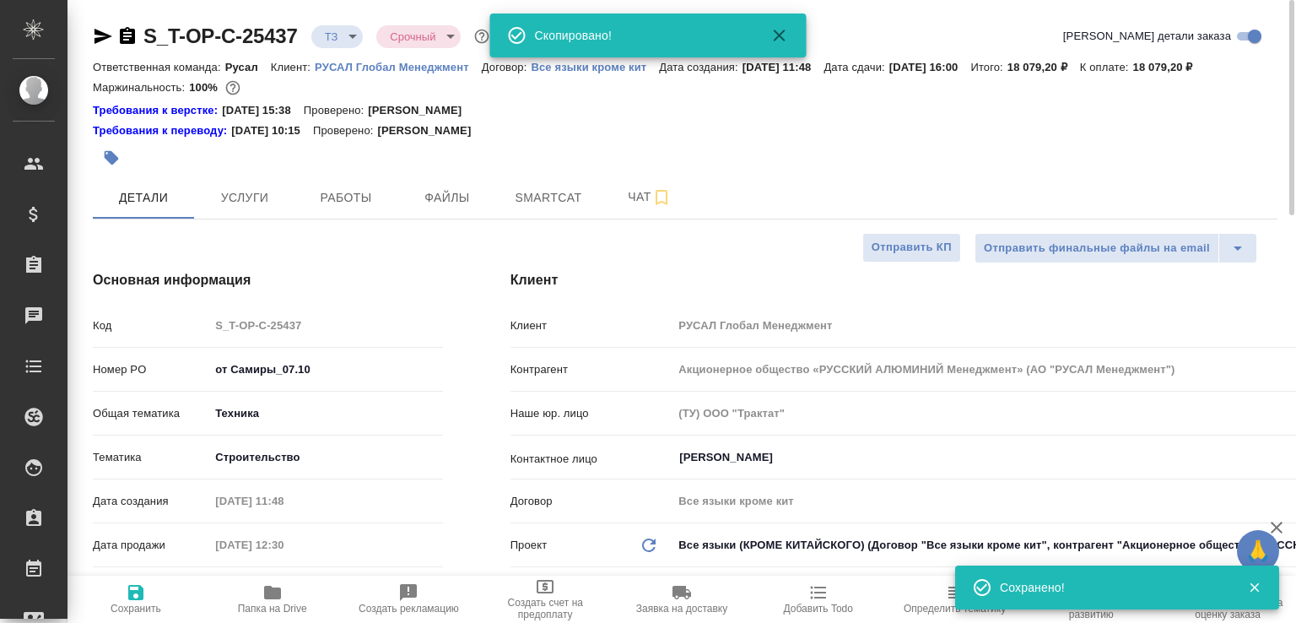
type textarea "x"
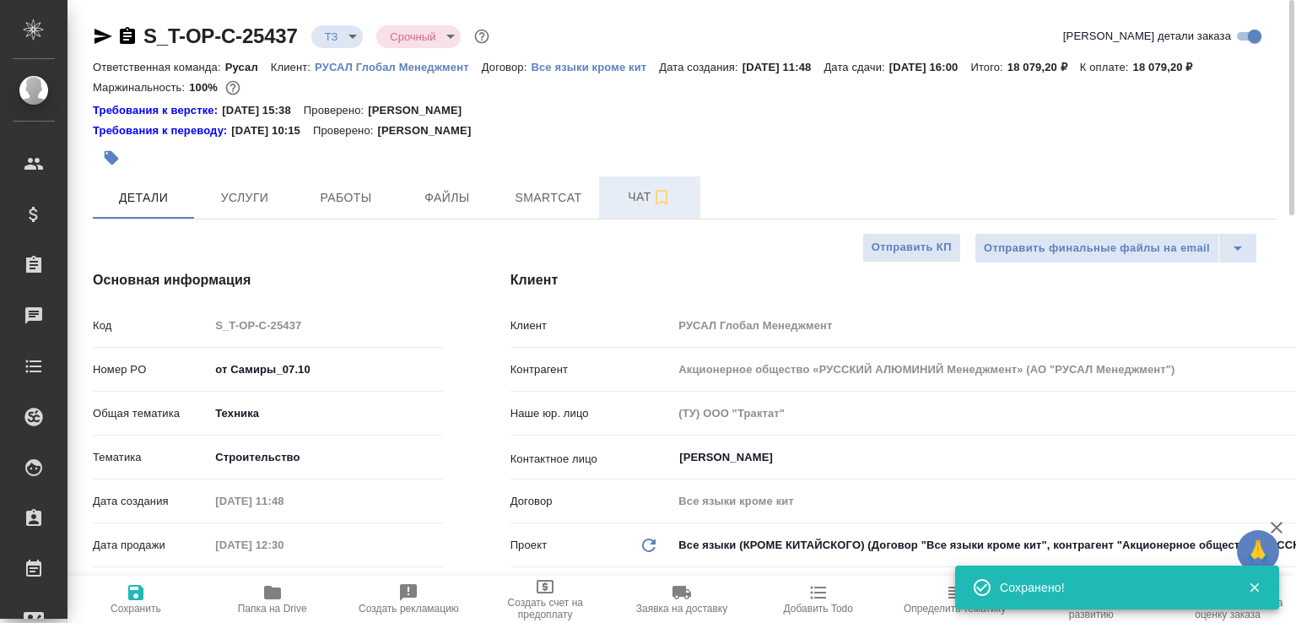
click at [617, 208] on span "Чат" at bounding box center [649, 196] width 81 height 21
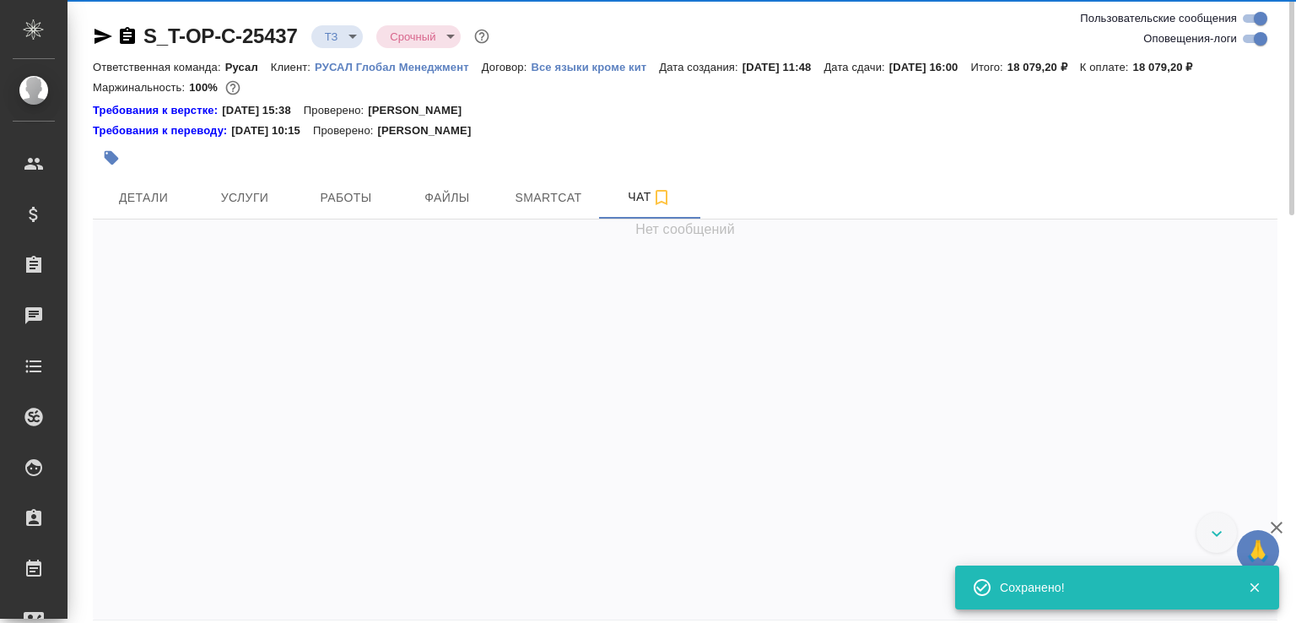
scroll to position [1487, 0]
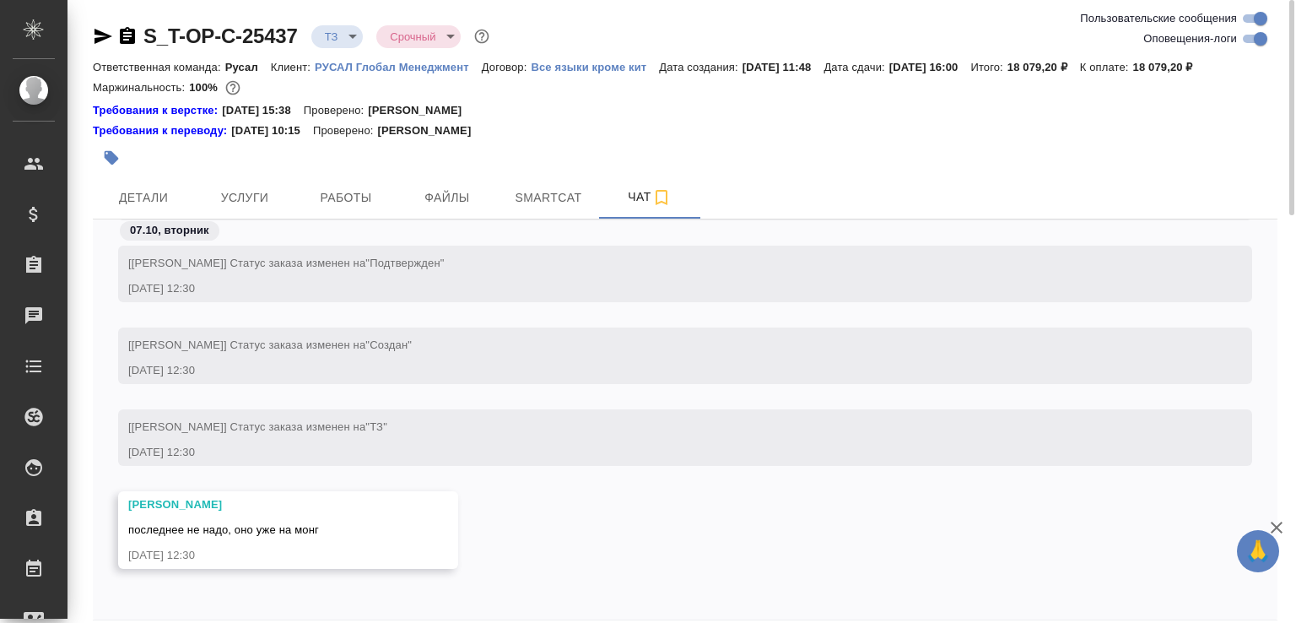
click at [128, 35] on icon "button" at bounding box center [127, 35] width 15 height 17
click at [134, 40] on icon "button" at bounding box center [127, 35] width 15 height 17
click at [346, 39] on body "🙏 .cls-1 fill:#fff; AWATERA Малофеева Екатерина e.malofeeva Клиенты Спецификаци…" at bounding box center [648, 311] width 1296 height 623
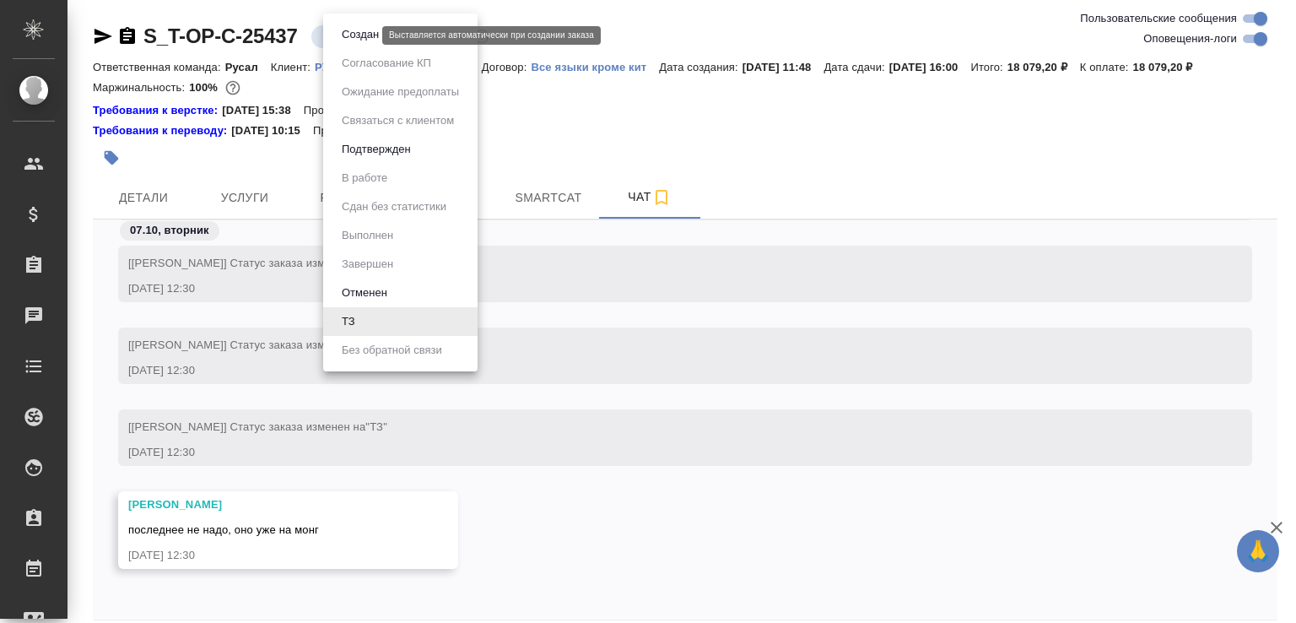
click at [346, 35] on button "Создан" at bounding box center [360, 34] width 47 height 19
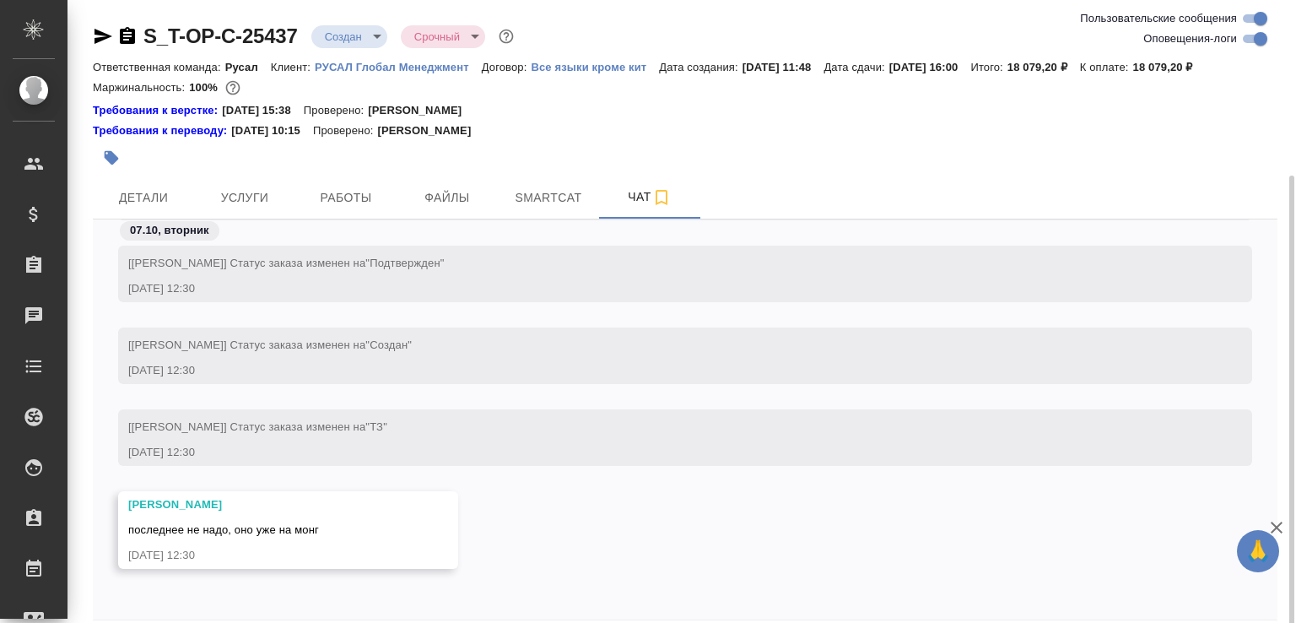
scroll to position [94, 0]
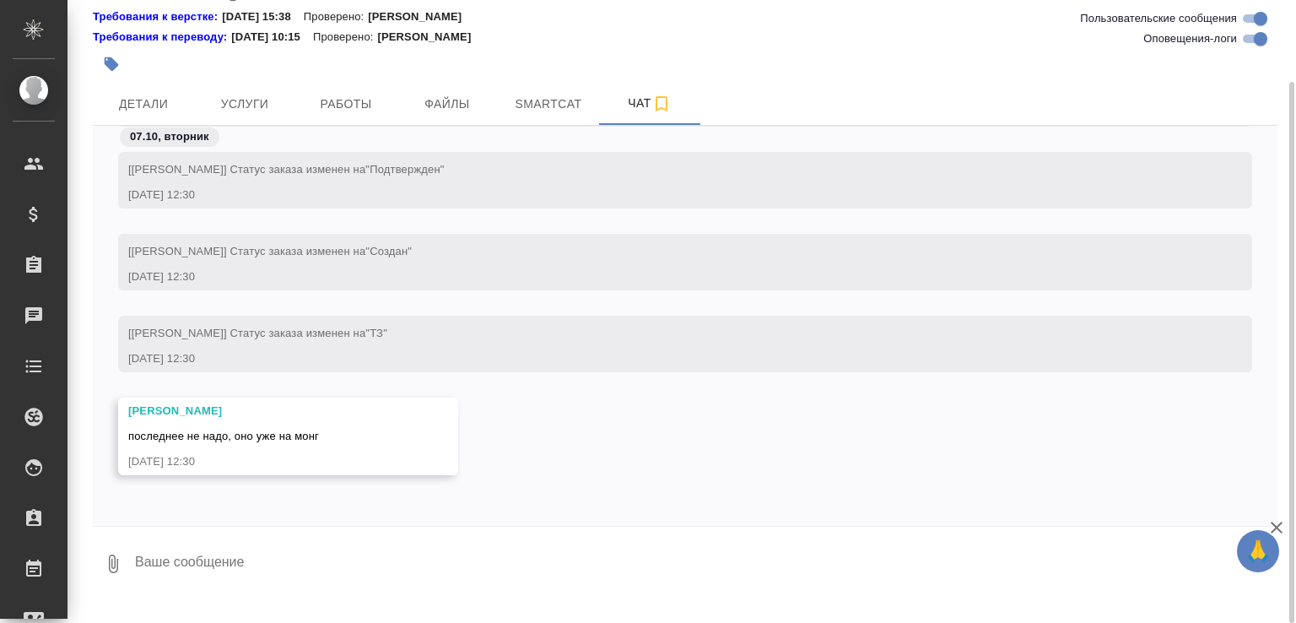
click at [111, 567] on button "0" at bounding box center [113, 563] width 40 height 57
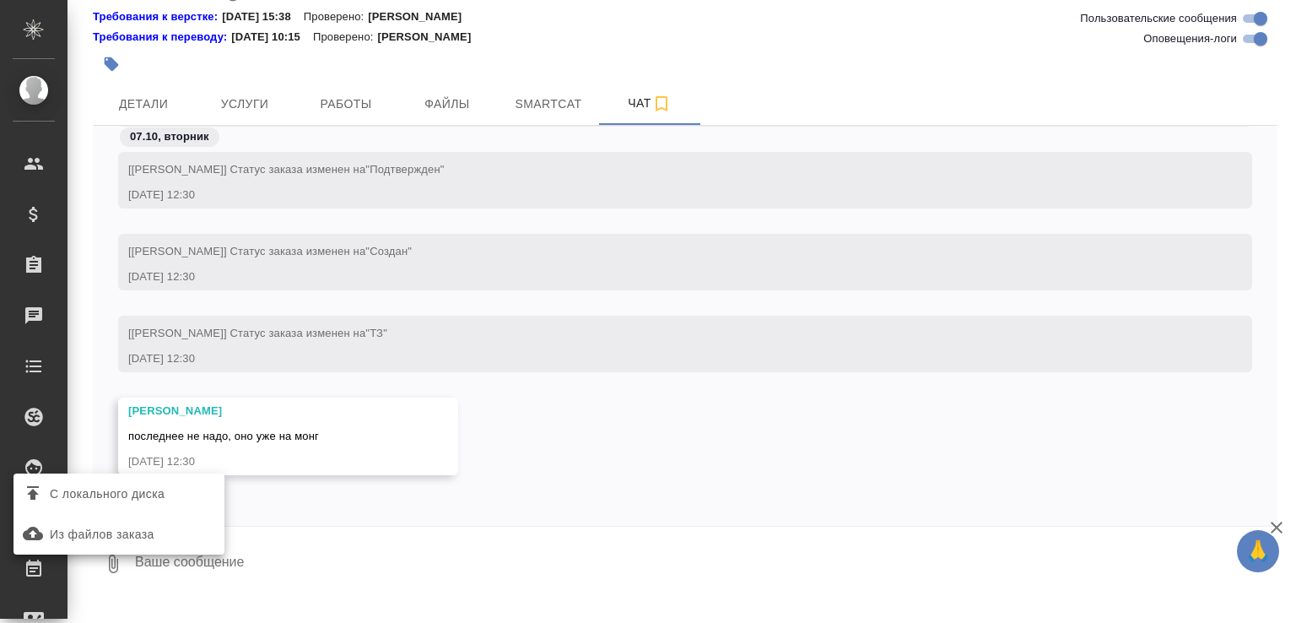
click at [132, 492] on span "С локального диска" at bounding box center [107, 493] width 115 height 21
click at [0, 0] on input "С локального диска" at bounding box center [0, 0] width 0 height 0
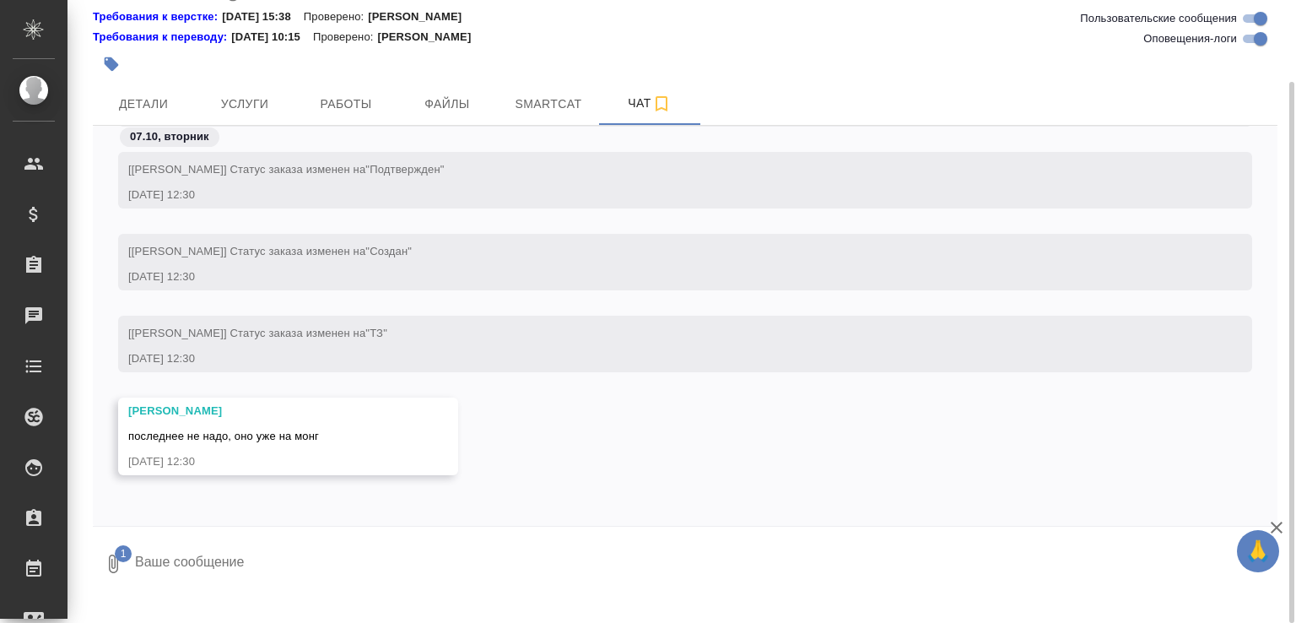
click at [1251, 581] on button "submit" at bounding box center [1263, 563] width 28 height 57
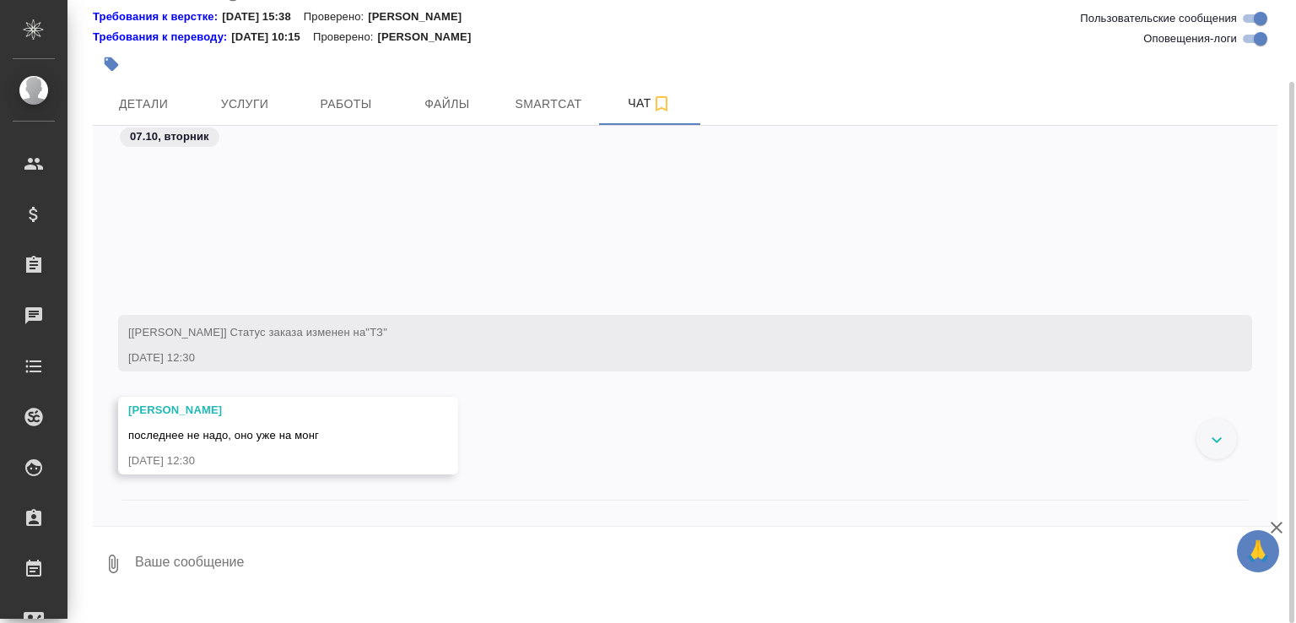
scroll to position [1684, 0]
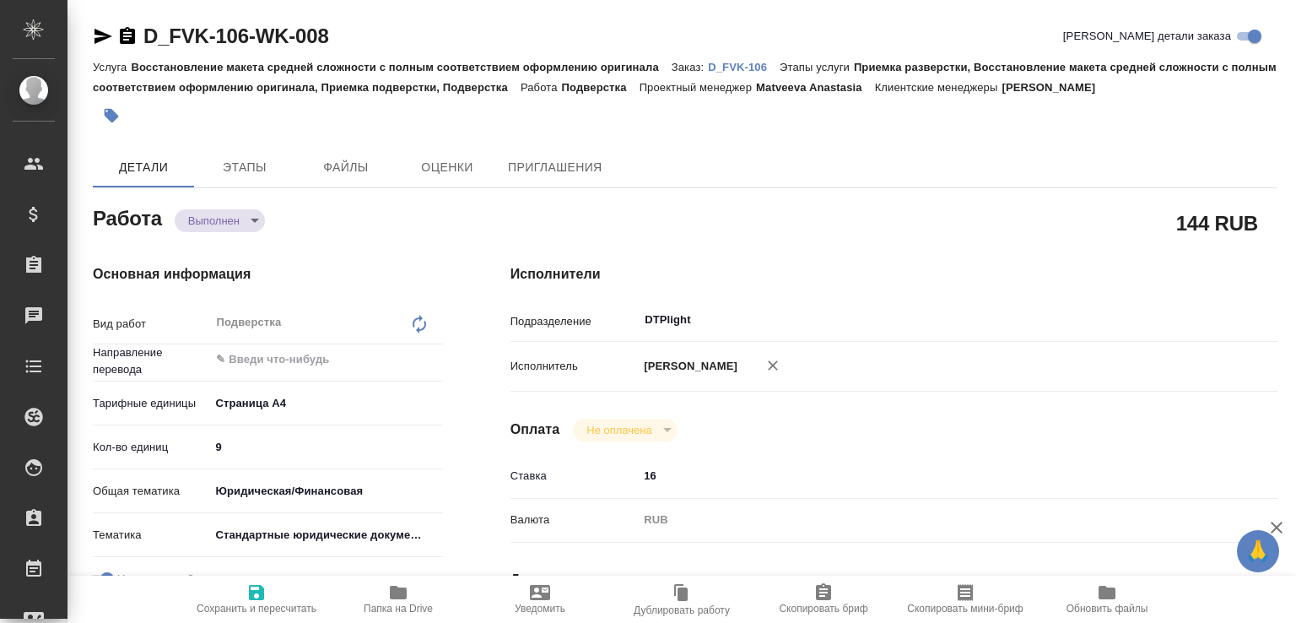
click at [230, 220] on body "🙏 .cls-1 fill:#fff; AWATERA [PERSON_NAME]malofeeva Клиенты Спецификации Заказы …" at bounding box center [648, 311] width 1296 height 623
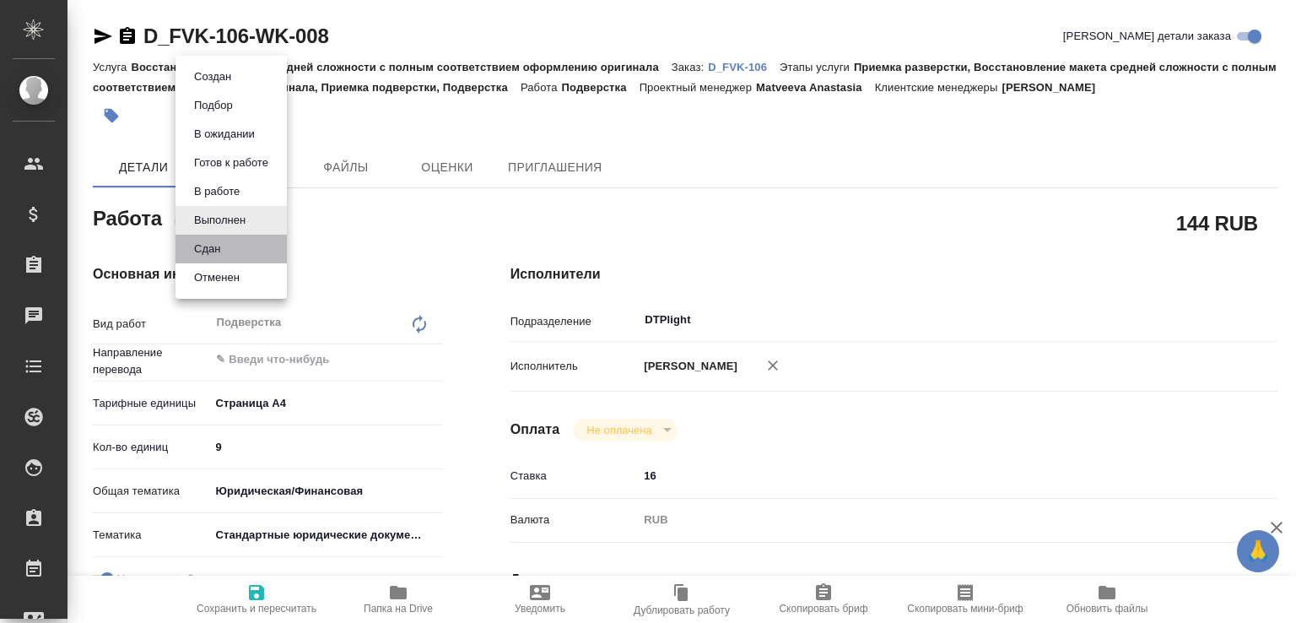
click at [231, 245] on li "Сдан" at bounding box center [230, 249] width 111 height 29
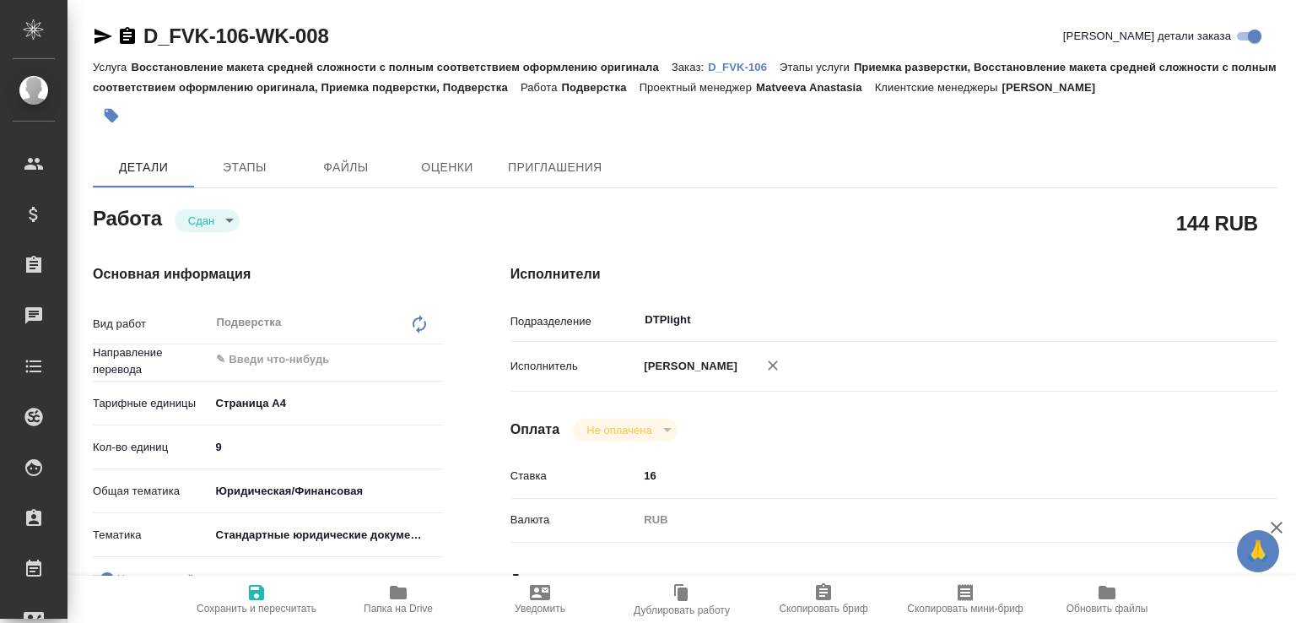
click at [410, 585] on span "Папка на Drive" at bounding box center [397, 598] width 121 height 32
type textarea "x"
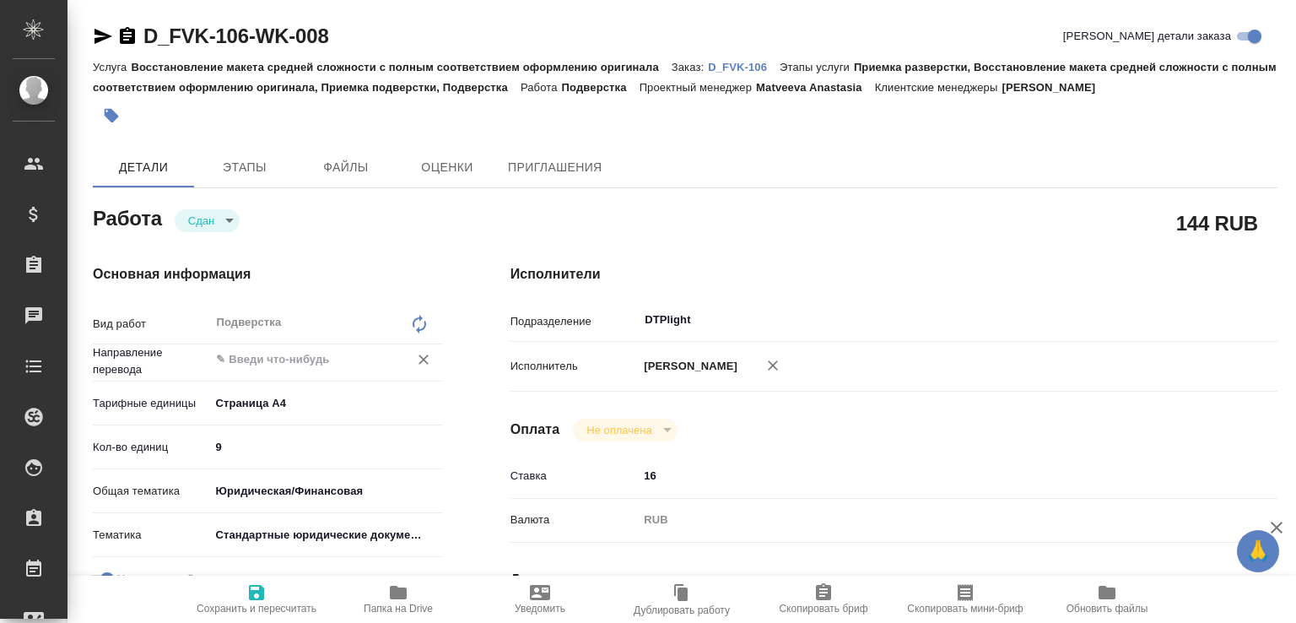
type textarea "x"
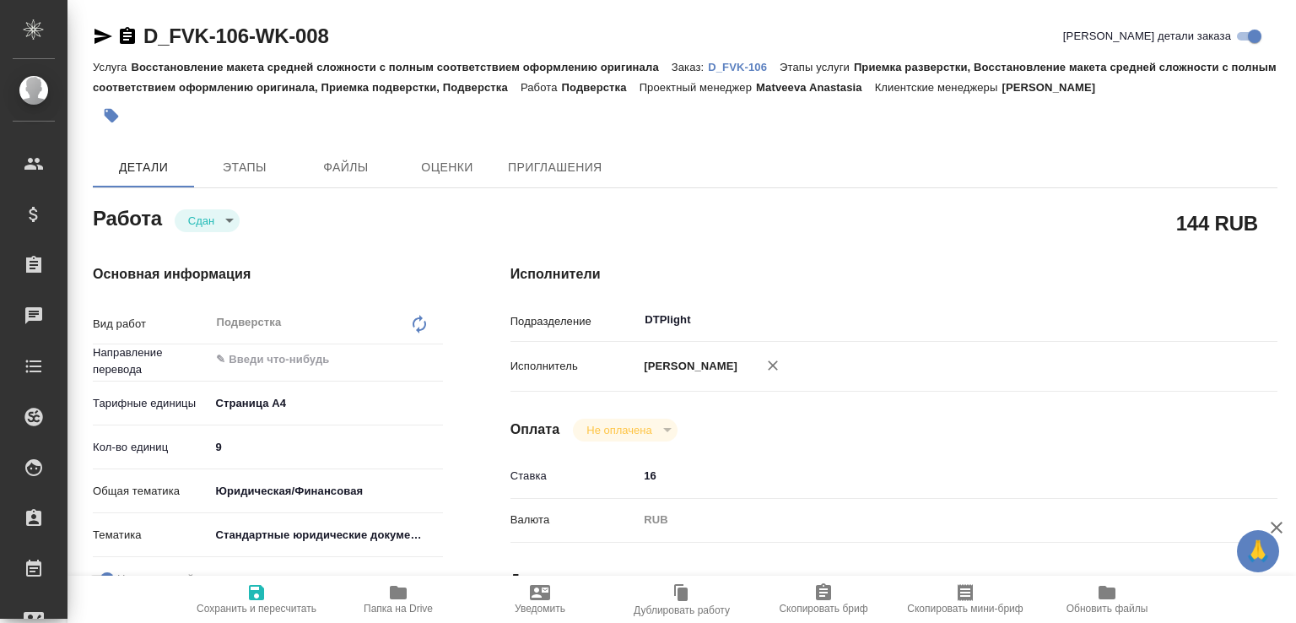
type textarea "x"
click at [752, 72] on p "D_FVK-106" at bounding box center [744, 67] width 72 height 13
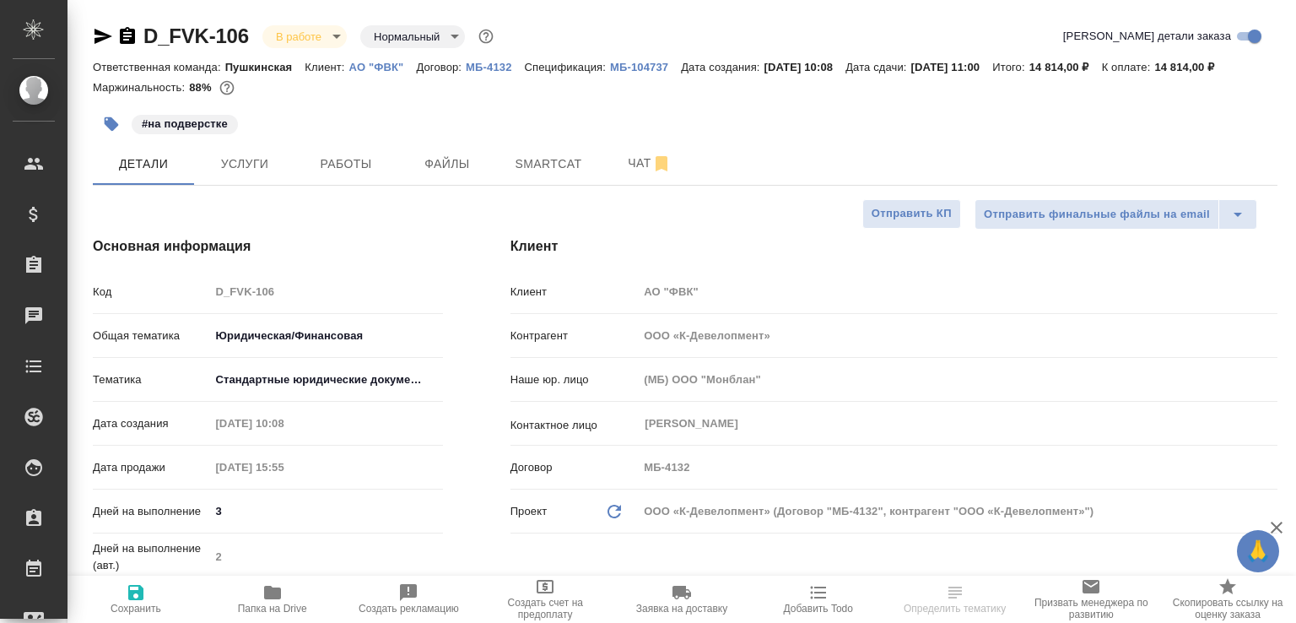
select select "RU"
type textarea "x"
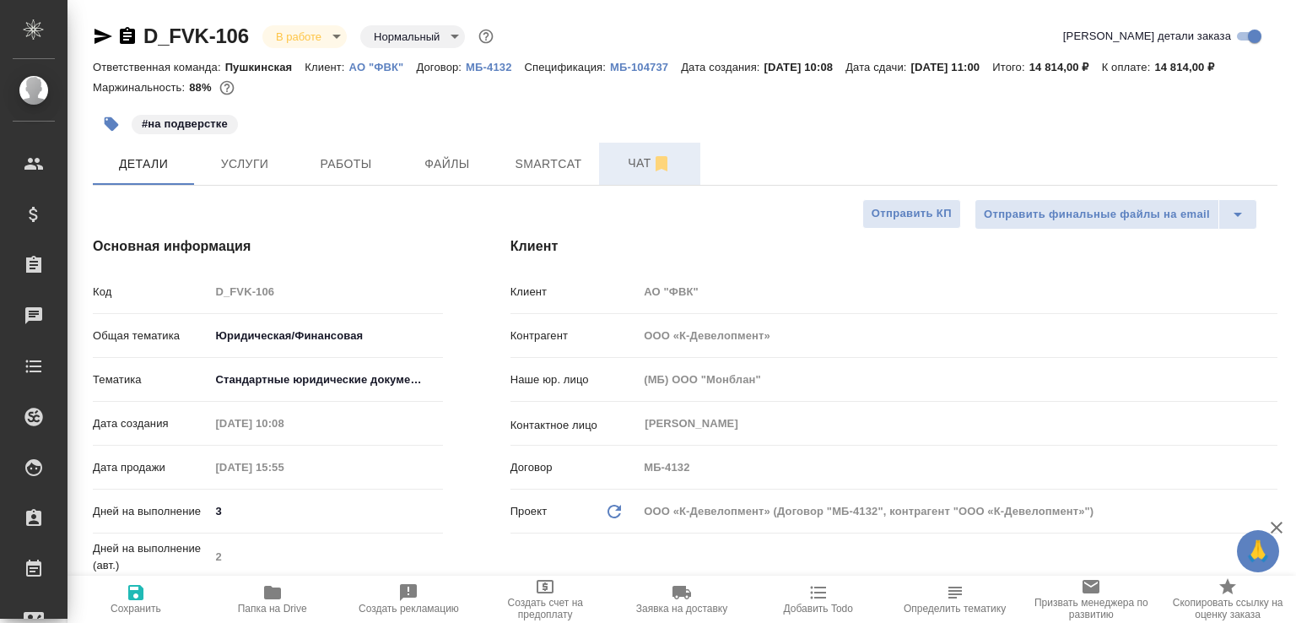
click at [610, 174] on span "Чат" at bounding box center [649, 163] width 81 height 21
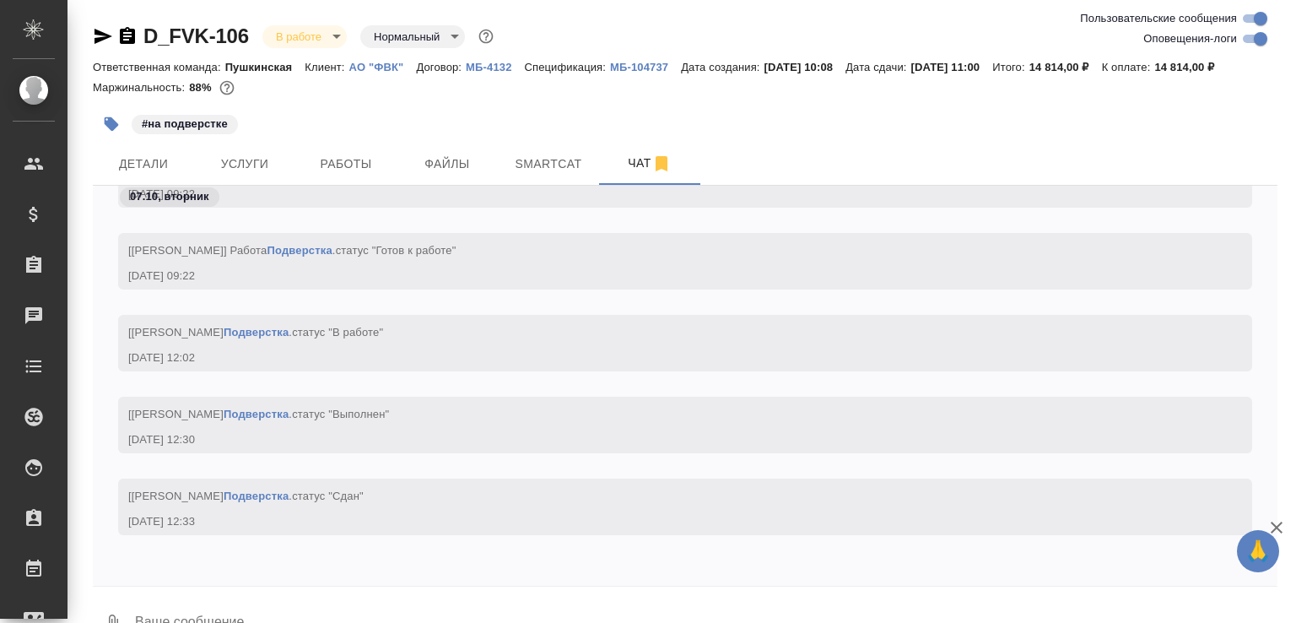
scroll to position [60, 0]
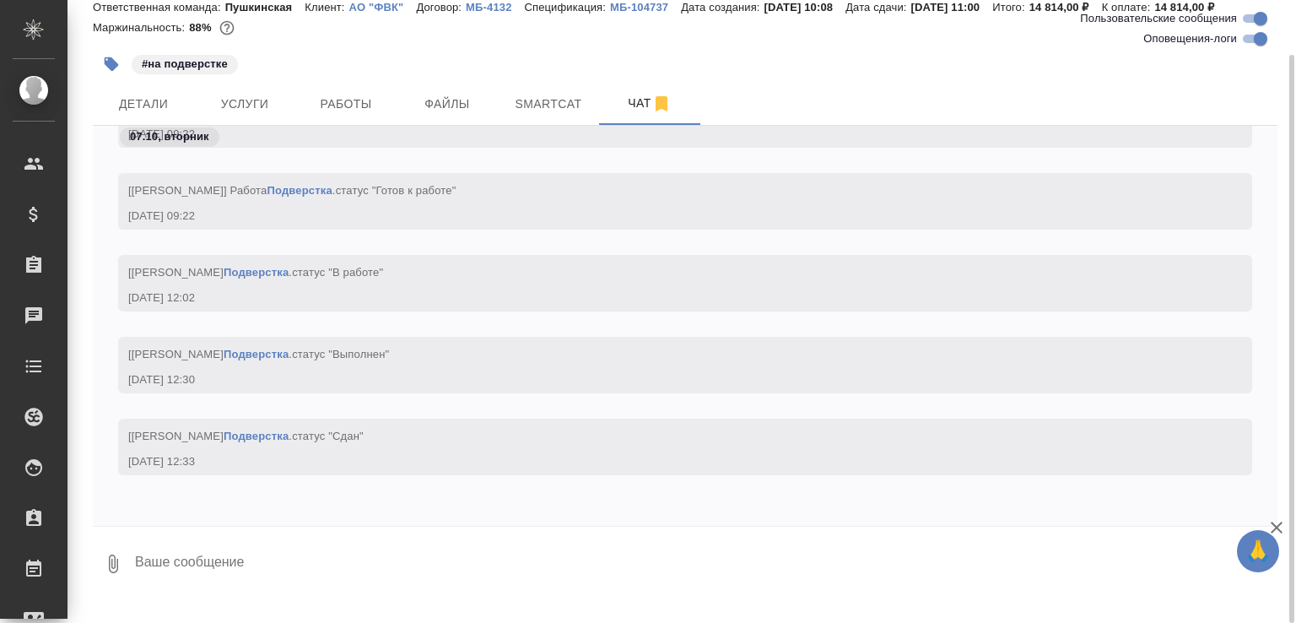
click at [396, 585] on textarea at bounding box center [705, 563] width 1144 height 57
paste textarea "[URL][DOMAIN_NAME]"
type textarea "[URL][DOMAIN_NAME]"
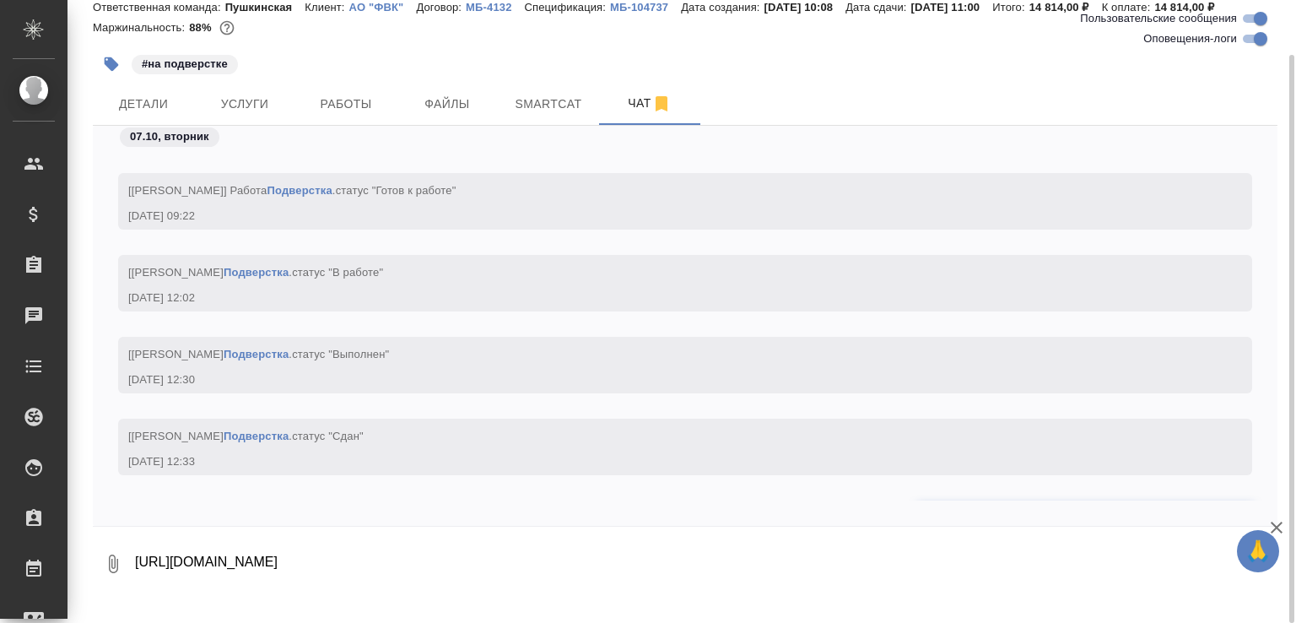
scroll to position [5513, 0]
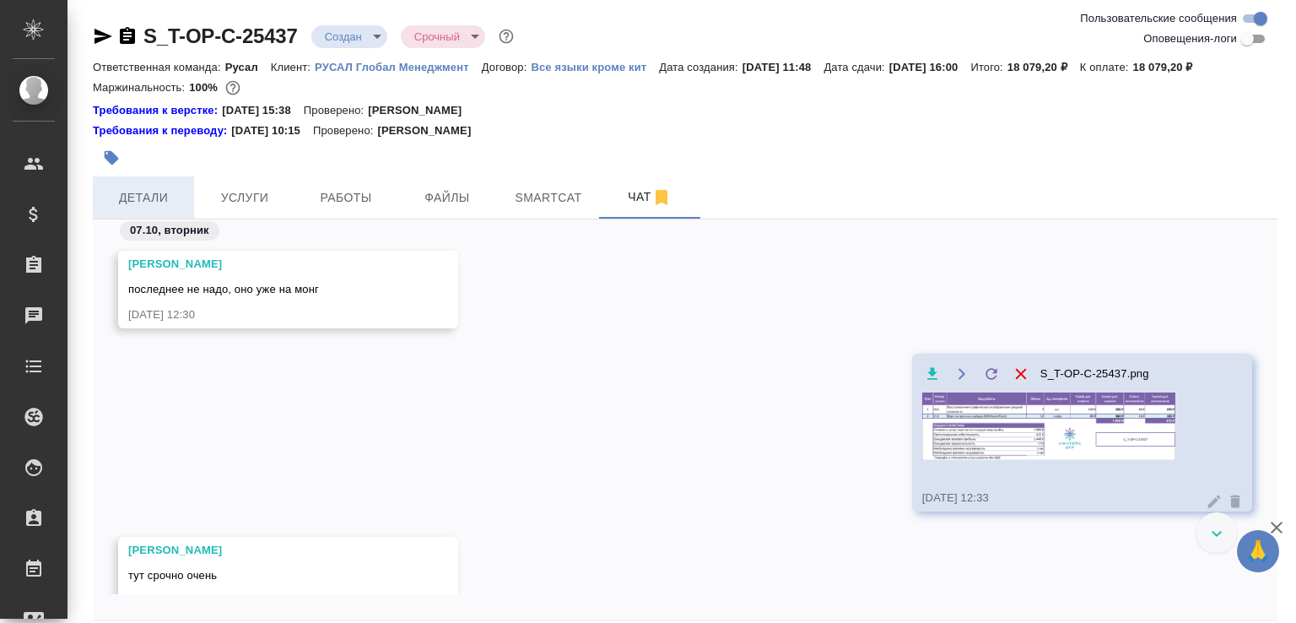
click at [181, 203] on button "Детали" at bounding box center [143, 197] width 101 height 42
select select "RU"
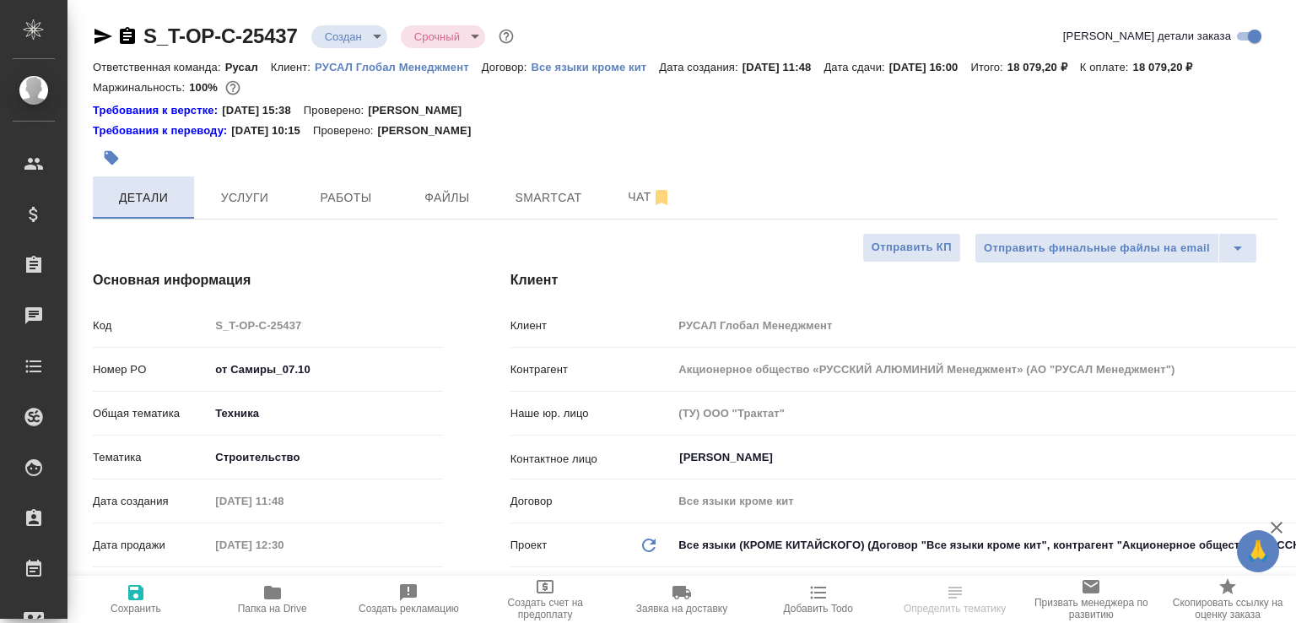
type textarea "x"
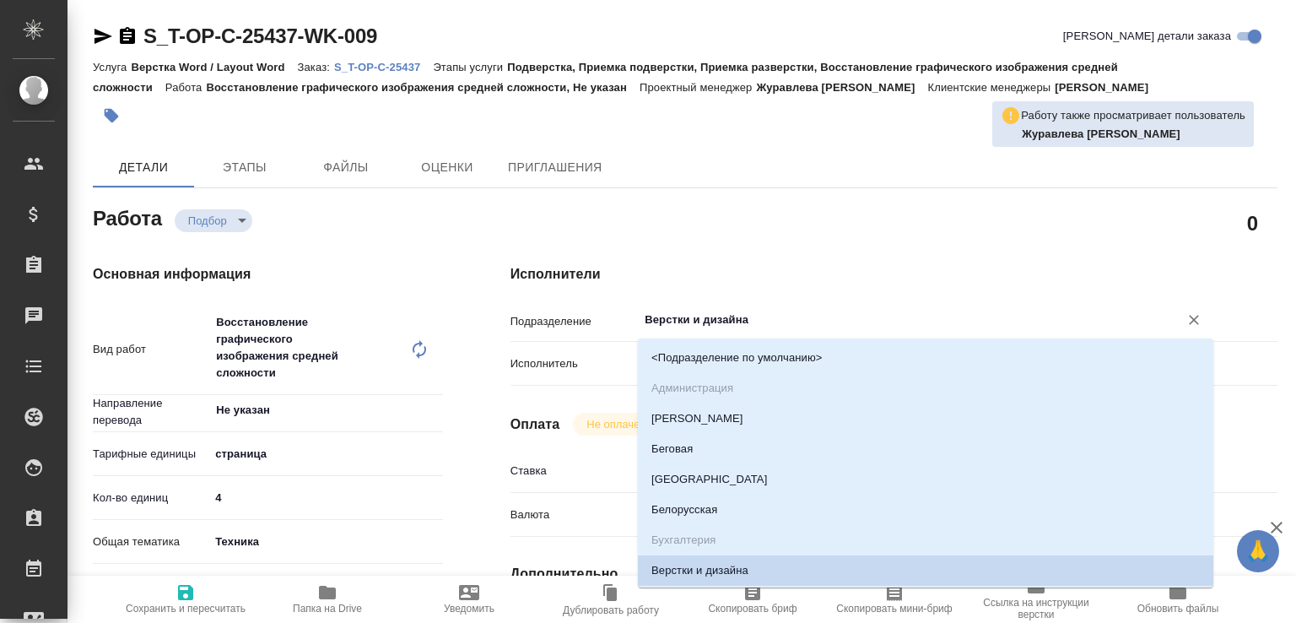
click at [700, 325] on input "Верстки и дизайна" at bounding box center [897, 320] width 509 height 20
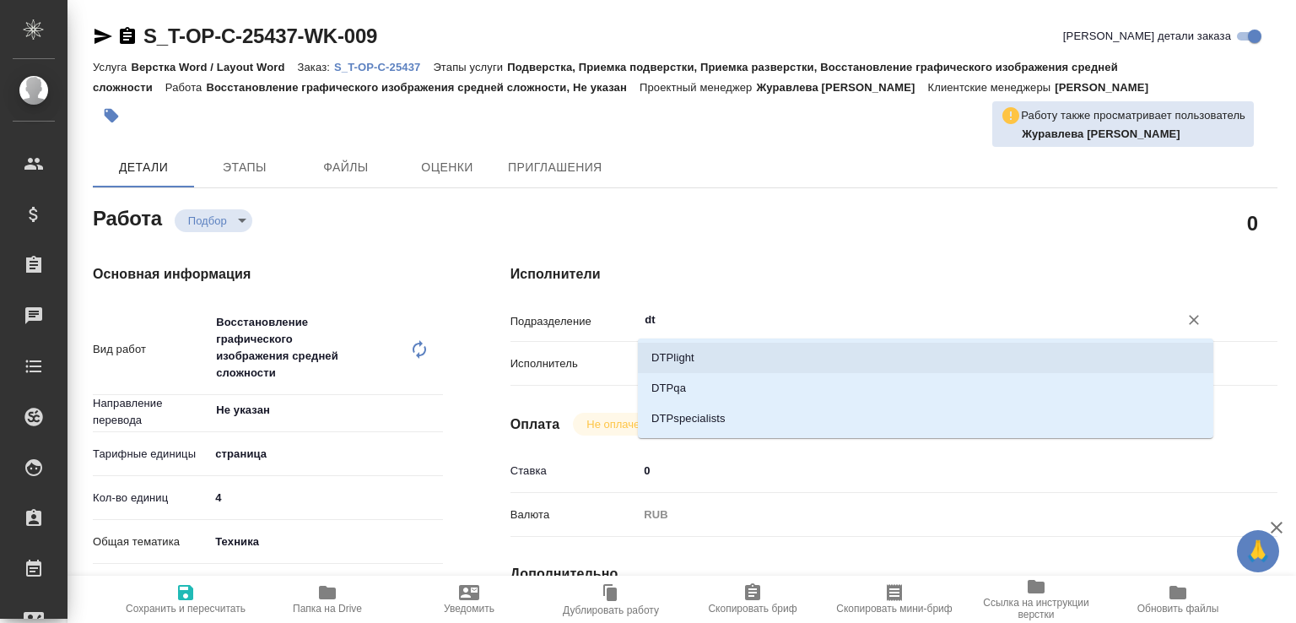
click at [688, 355] on li "DTPlight" at bounding box center [925, 357] width 575 height 30
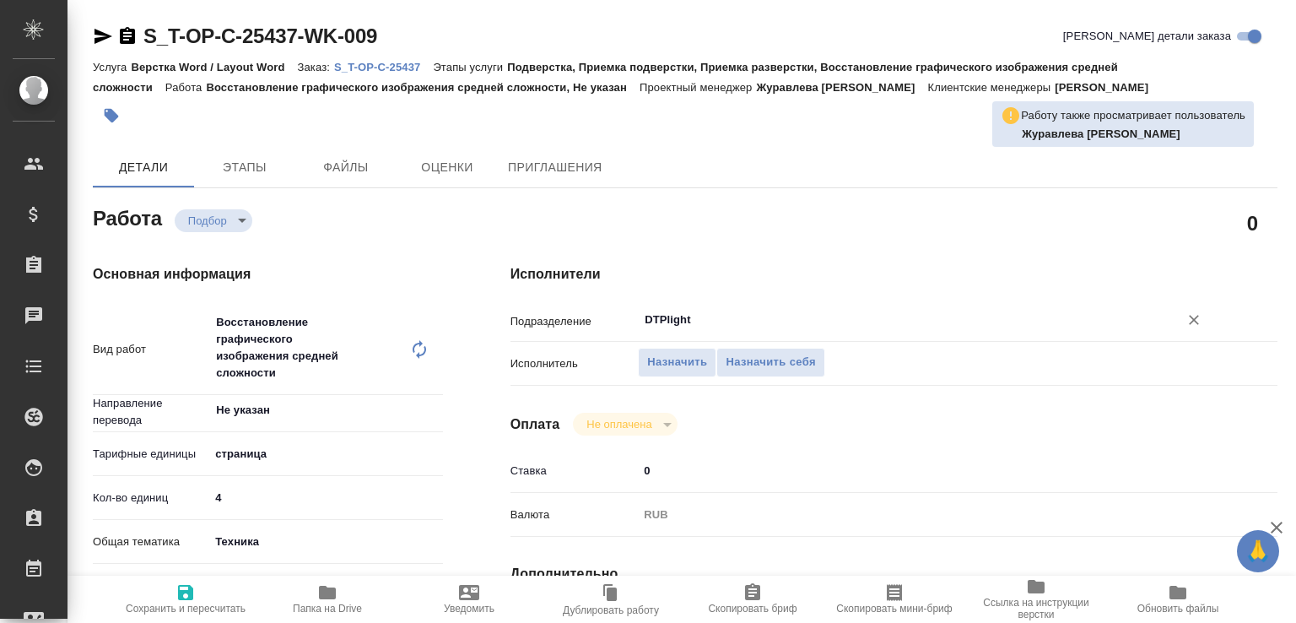
type input "DTPlight"
click at [367, 595] on span "Папка на Drive" at bounding box center [327, 598] width 121 height 32
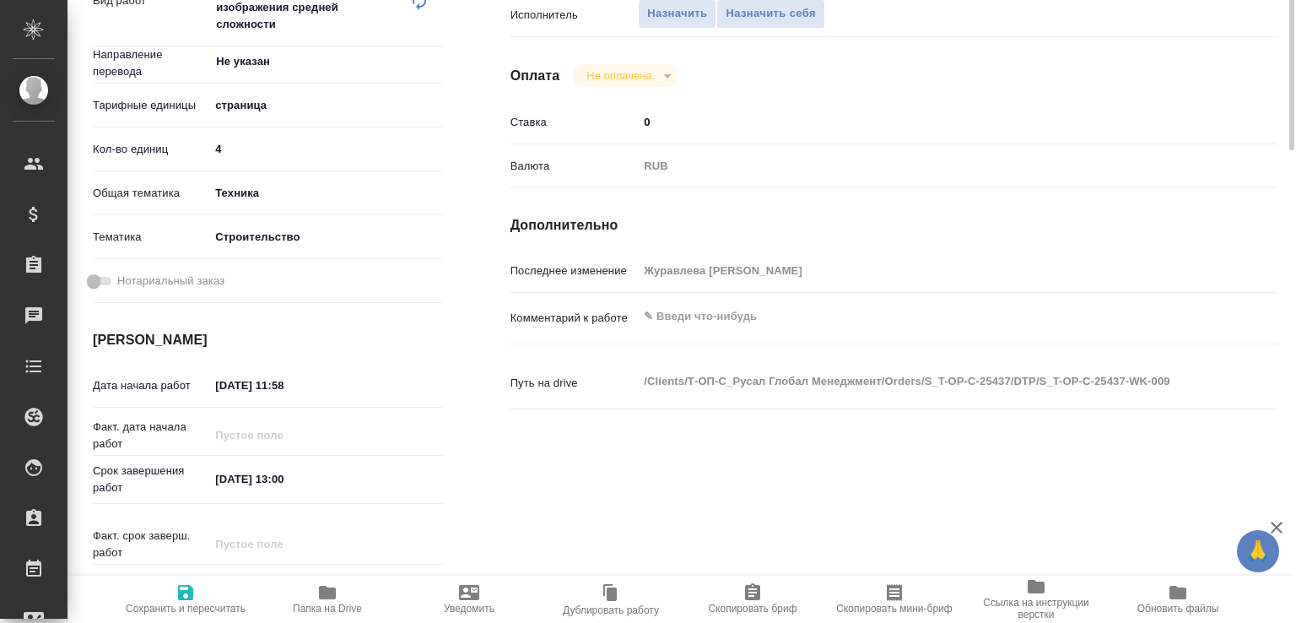
scroll to position [349, 0]
drag, startPoint x: 280, startPoint y: 386, endPoint x: 332, endPoint y: 383, distance: 52.4
click at [332, 383] on input "07.10.2025 11:58" at bounding box center [284, 384] width 148 height 24
type input "07.10.2025 12:35"
drag, startPoint x: 294, startPoint y: 477, endPoint x: 314, endPoint y: 477, distance: 20.2
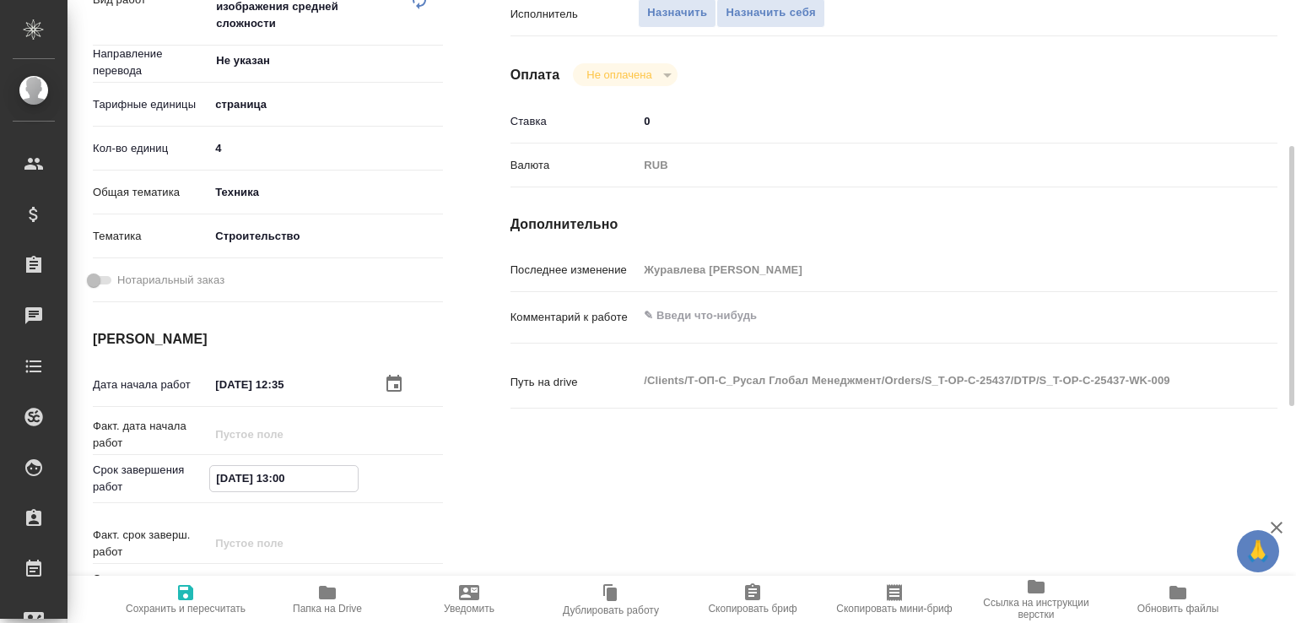
click at [314, 477] on input "07.10.2025 13:00" at bounding box center [284, 478] width 148 height 24
type input "07.10.2025 13:15"
click at [704, 321] on textarea at bounding box center [926, 316] width 574 height 29
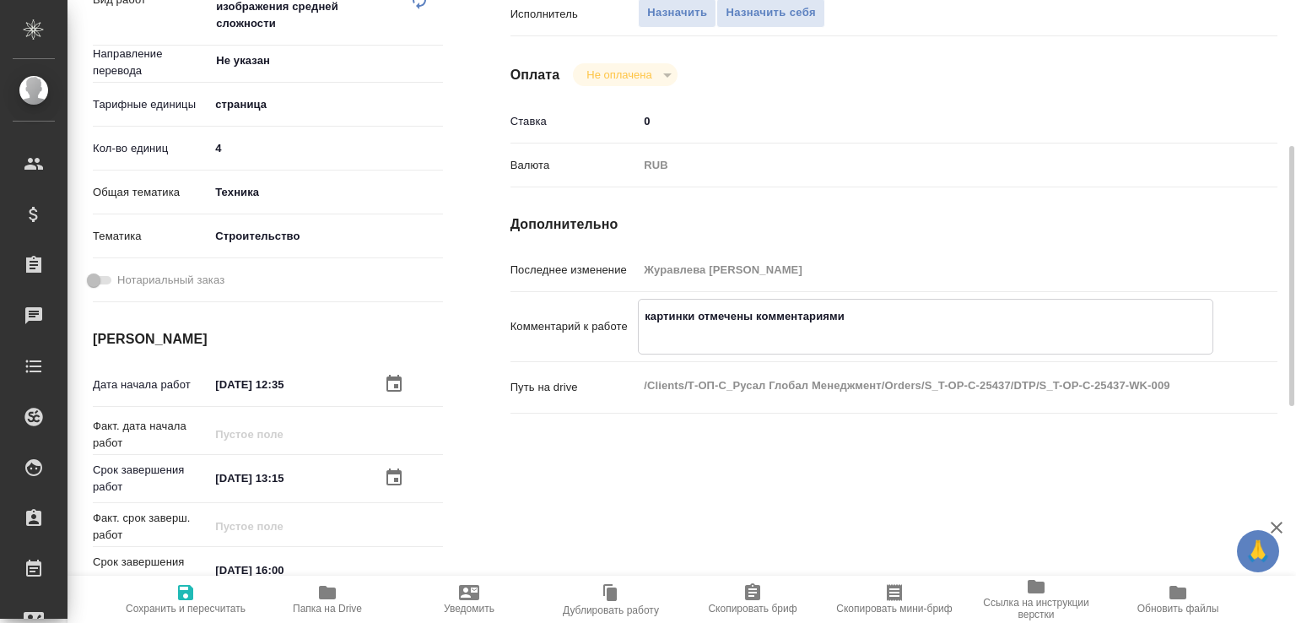
paste textarea "https://drive.awatera.com/f/10619420"
type textarea "картинки отмечены комментариями [URL][DOMAIN_NAME]"
click at [300, 487] on input "07.10.2025 13:15" at bounding box center [284, 478] width 148 height 24
type input "07.10.2025 13:05"
click at [197, 582] on span "Сохранить и пересчитать" at bounding box center [185, 598] width 121 height 32
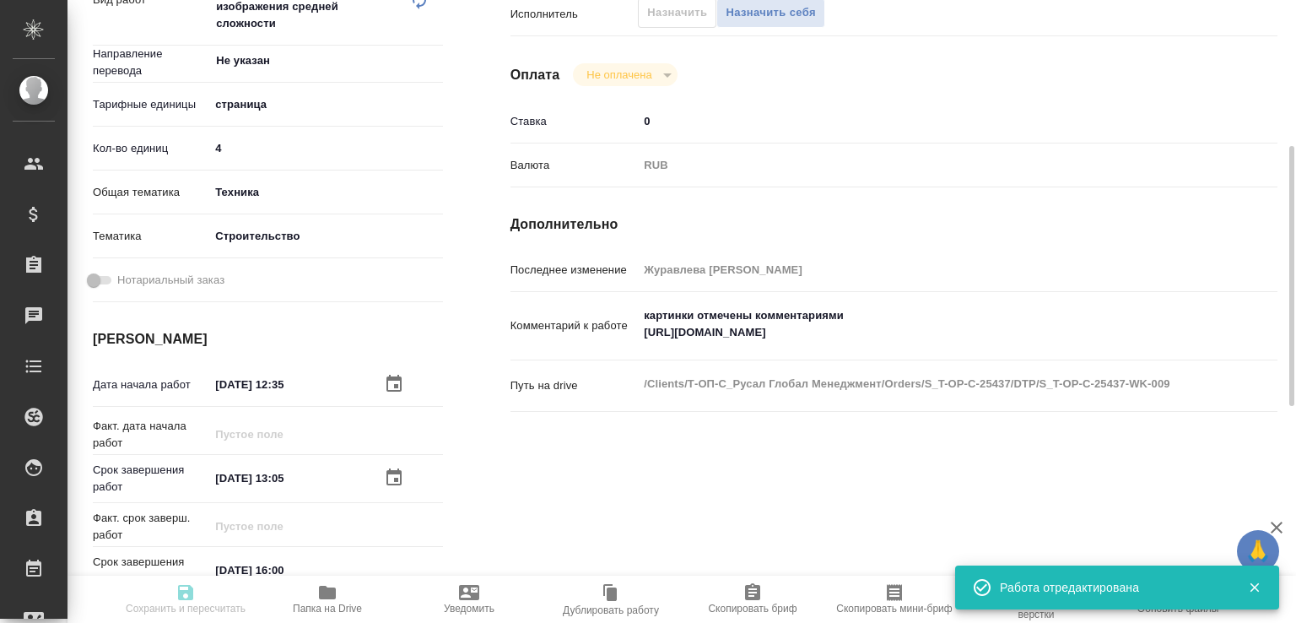
type input "recruiting"
type input "Не указан"
type input "5a8b1489cc6b4906c91bfdb2"
type input "4"
type input "tech"
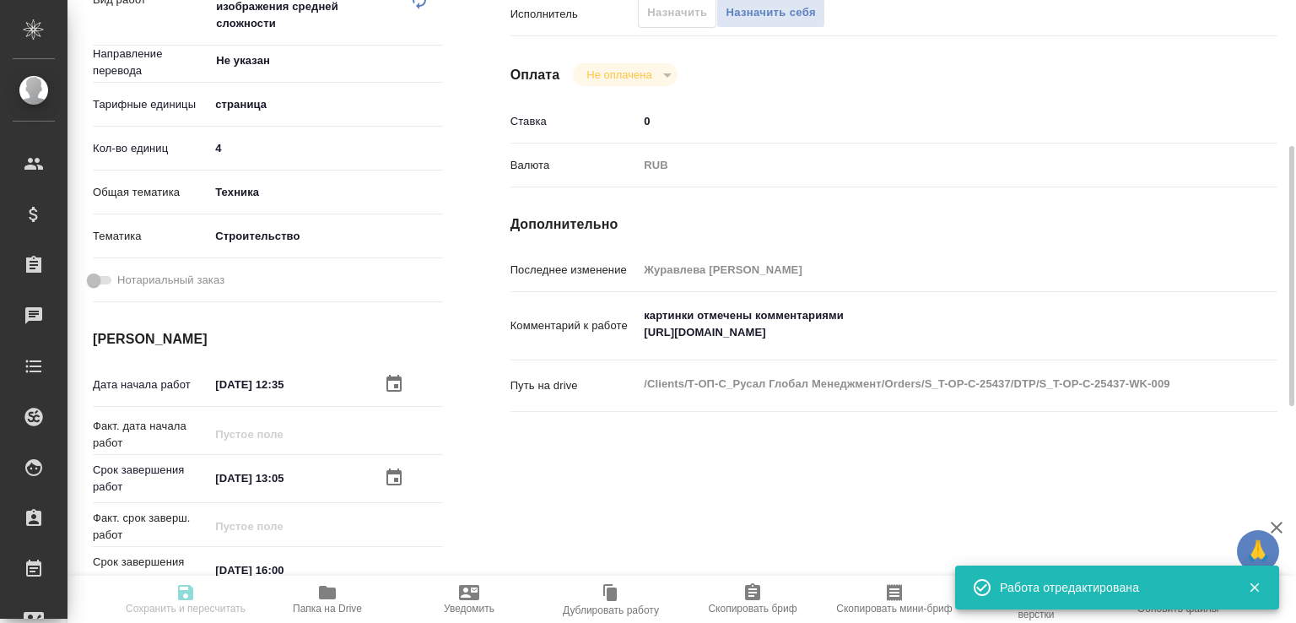
type input "5a8b8b956a9677013d343d92"
type input "07.10.2025 12:35"
type input "07.10.2025 13:05"
type input "07.10.2025 16:00"
type input "DTPlight"
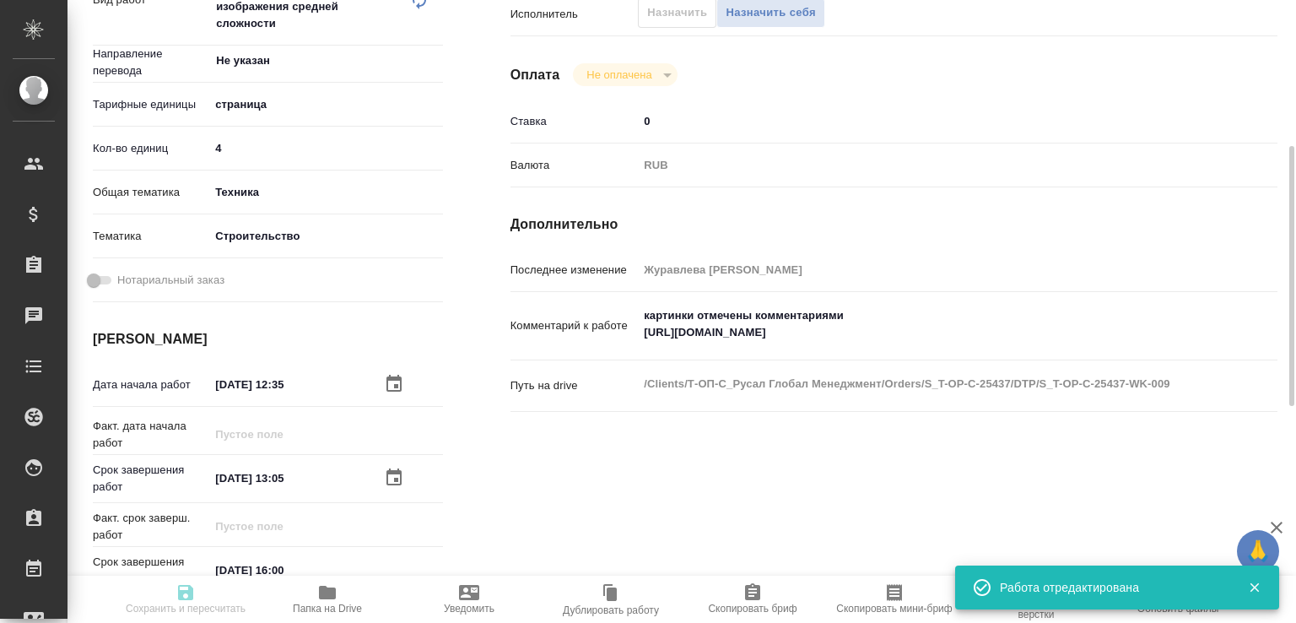
type input "notPayed"
type input "0"
type input "RUB"
type input "Журавлева Александра"
type input "S_T-OP-C-25437"
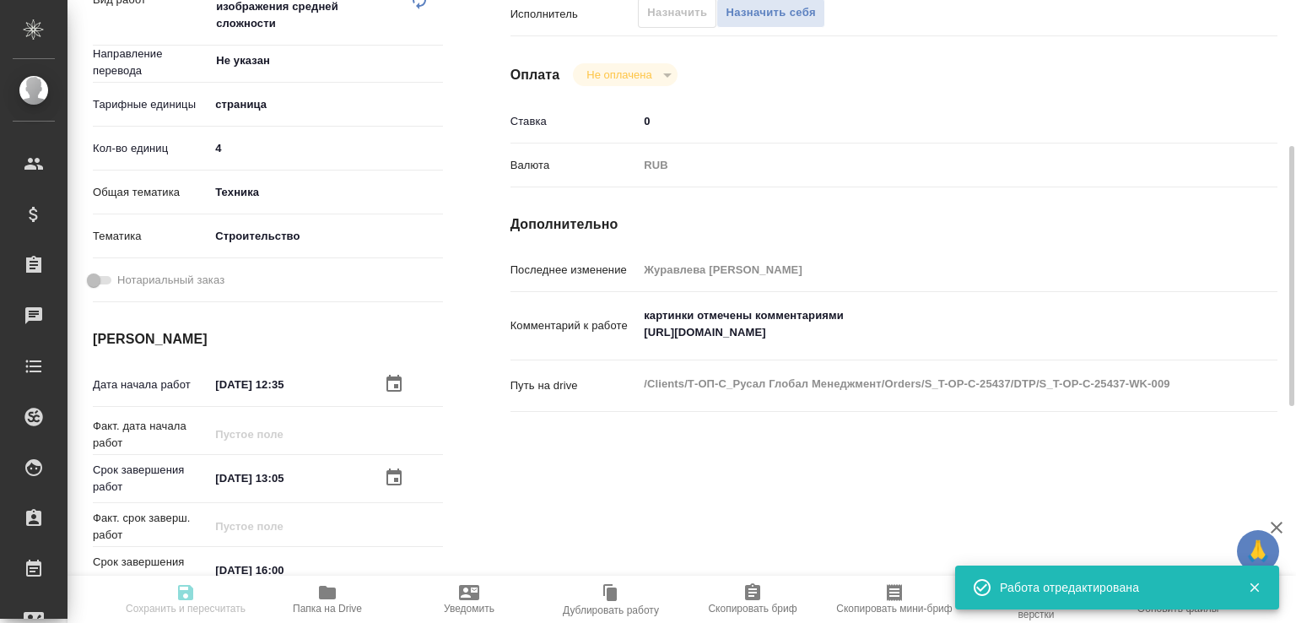
type input "от Самиры_07.10"
type input "Верстка Word / Layout Word"
type input "Подверстка, Приемка подверстки, Приемка разверстки, Восстановление графического…"
type input "Горленко Юлия"
type input "Малофеева Екатерина"
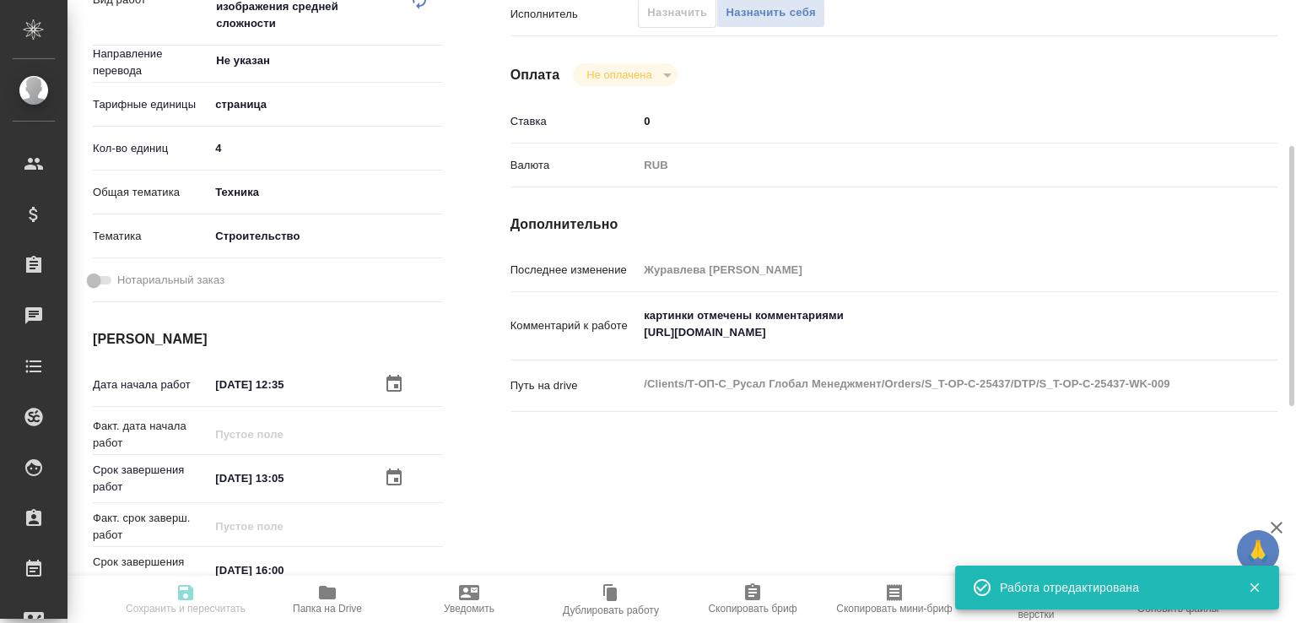
type input "/Clients/Т-ОП-С_Русал Глобал Менеджмент/Orders/S_T-OP-C-25437"
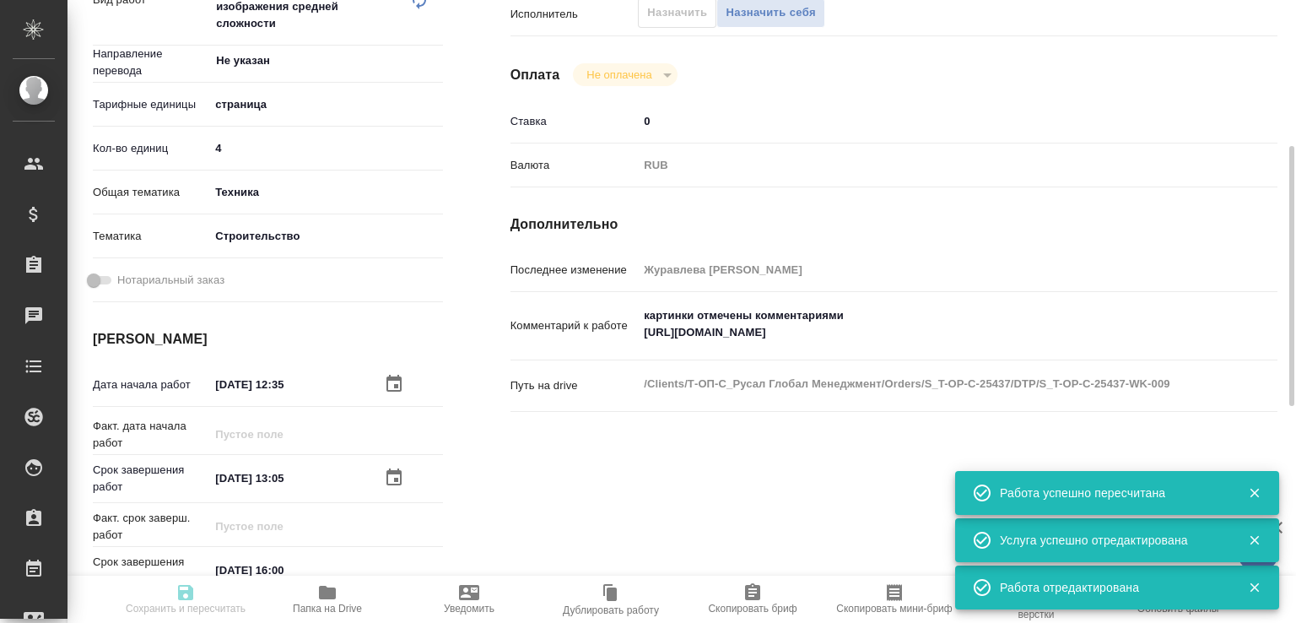
type input "recruiting"
type input "Не указан"
type input "5a8b1489cc6b4906c91bfdb2"
type input "4"
type input "tech"
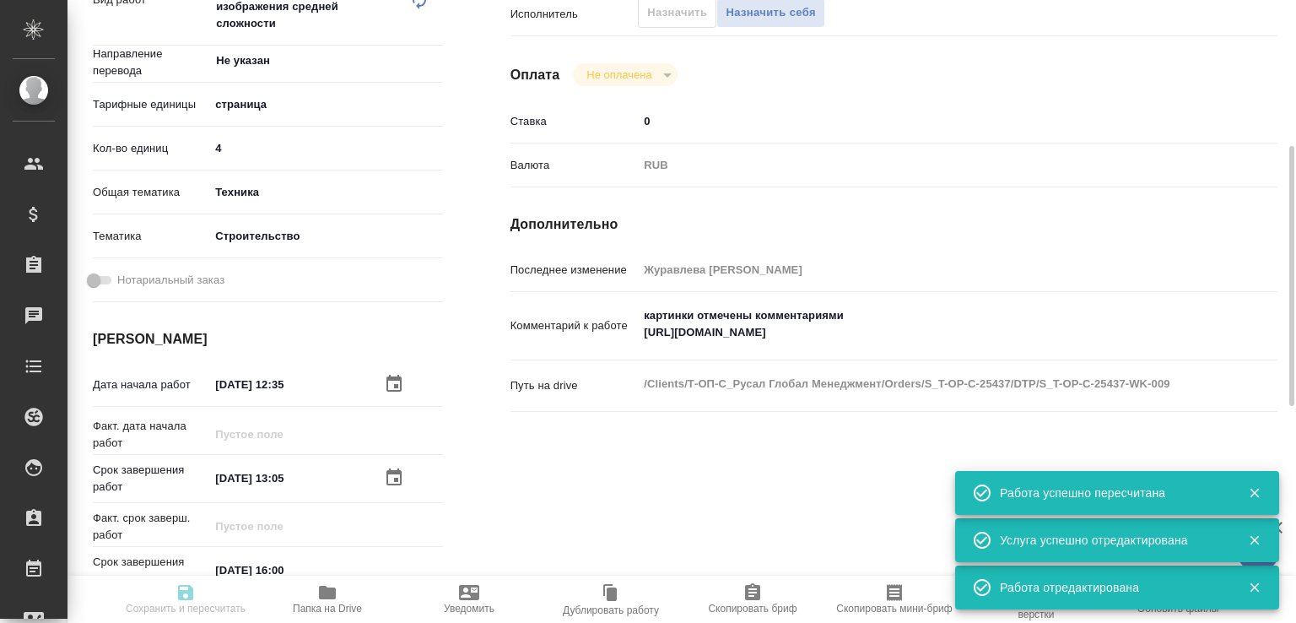
type input "5a8b8b956a9677013d343d92"
type input "[DATE] 12:35"
type input "[DATE] 13:05"
type input "[DATE] 16:00"
type input "DTPlight"
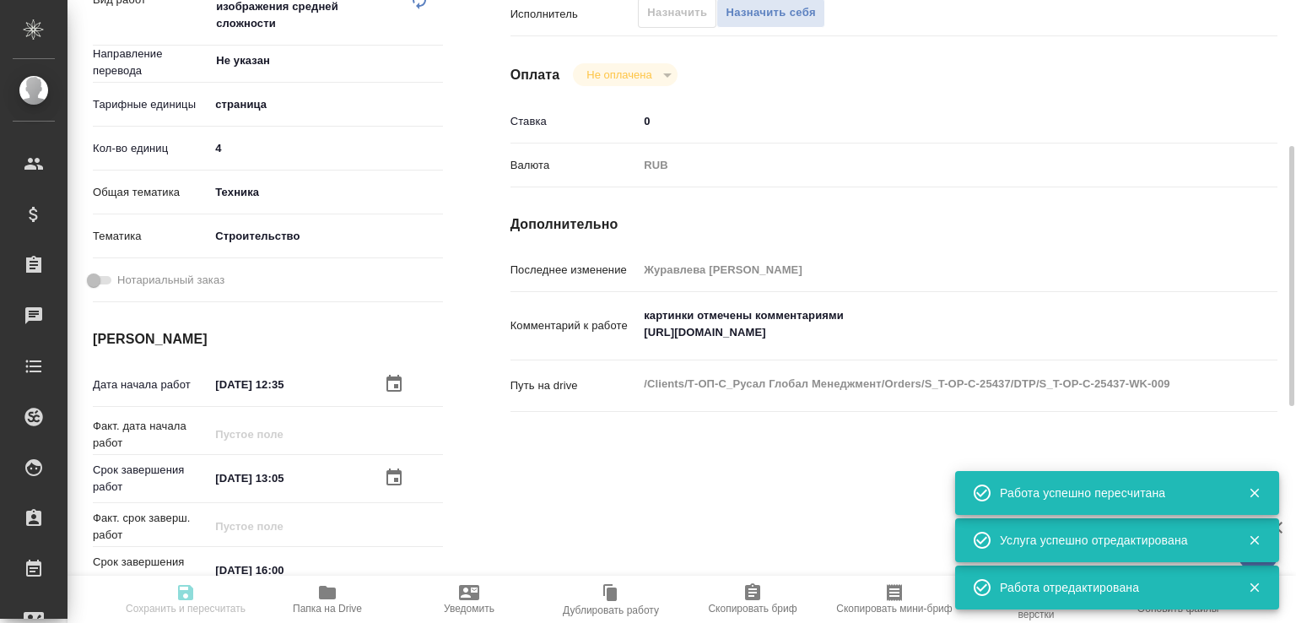
type input "notPayed"
type input "0"
type input "RUB"
type input "[PERSON_NAME]"
type input "S_T-OP-C-25437"
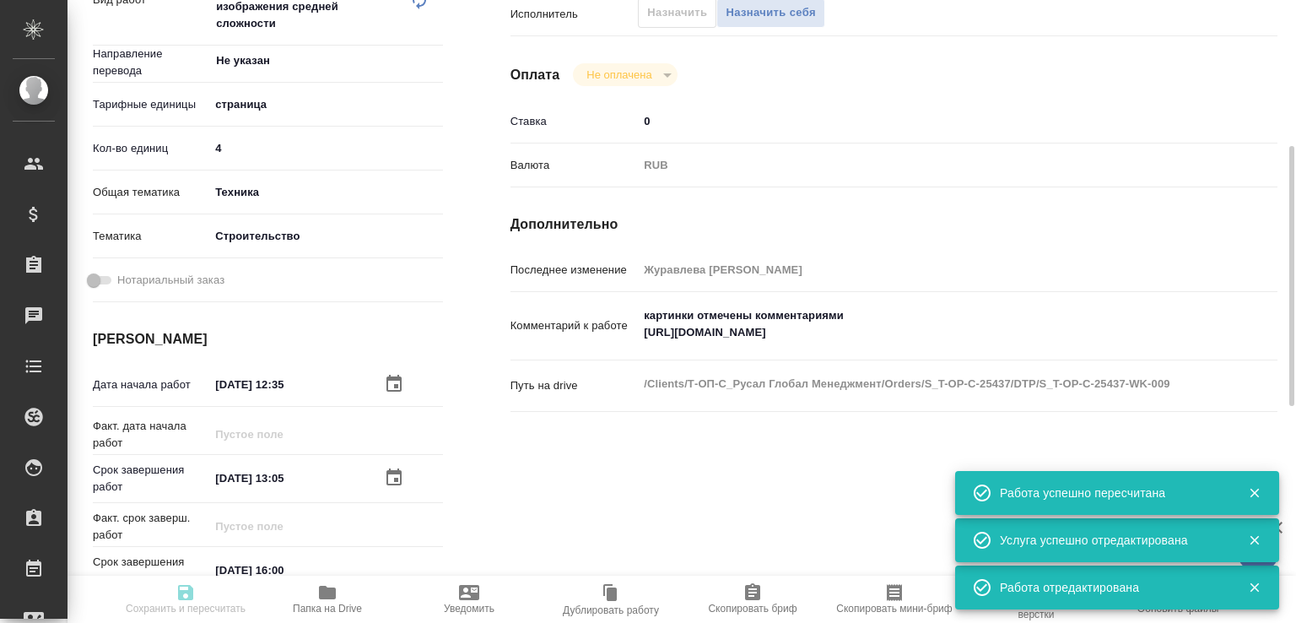
type input "от Самиры_07.10"
type input "Верстка Word / Layout Word"
type input "Подверстка, Приемка подверстки, Приемка разверстки, Восстановление графического…"
type input "Горленко Юлия"
type input "[PERSON_NAME]"
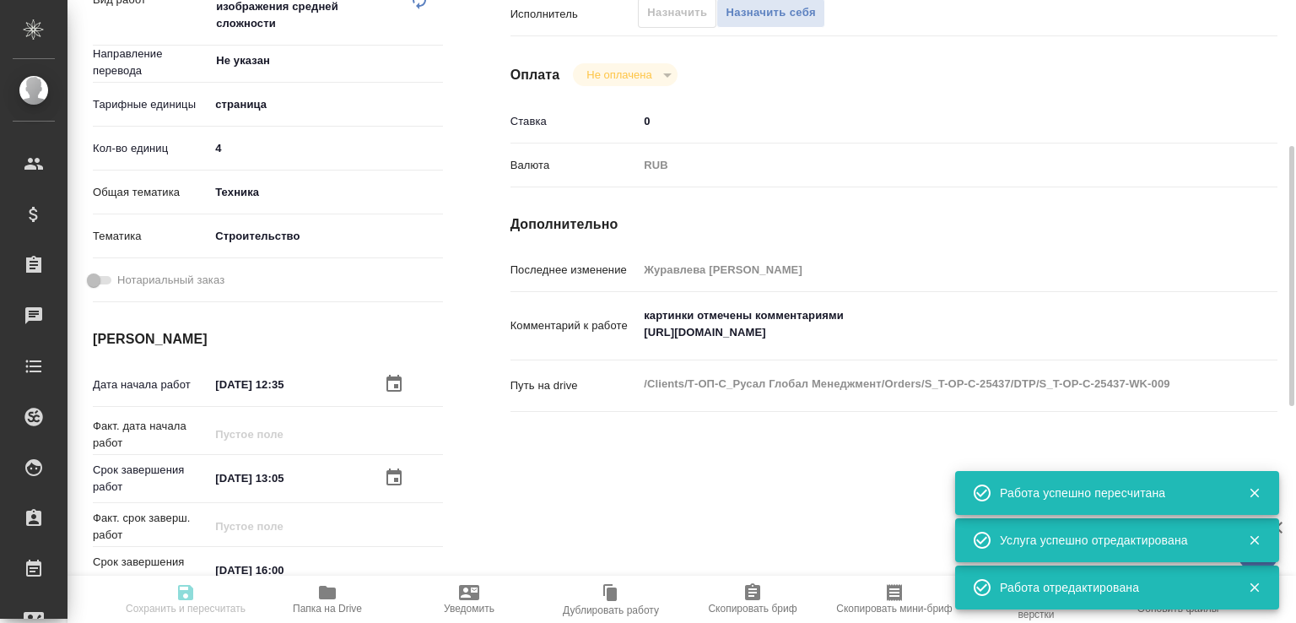
type input "/Clients/Т-ОП-С_Русал Глобал Менеджмент/Orders/S_T-OP-C-25437"
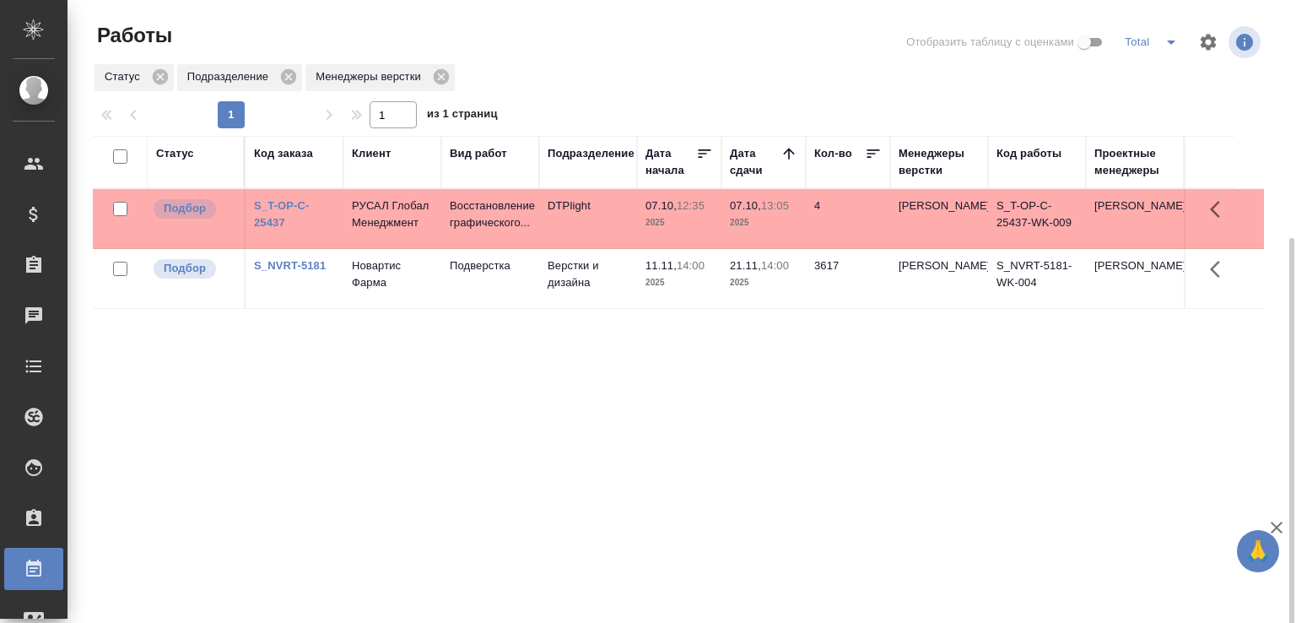
scroll to position [130, 0]
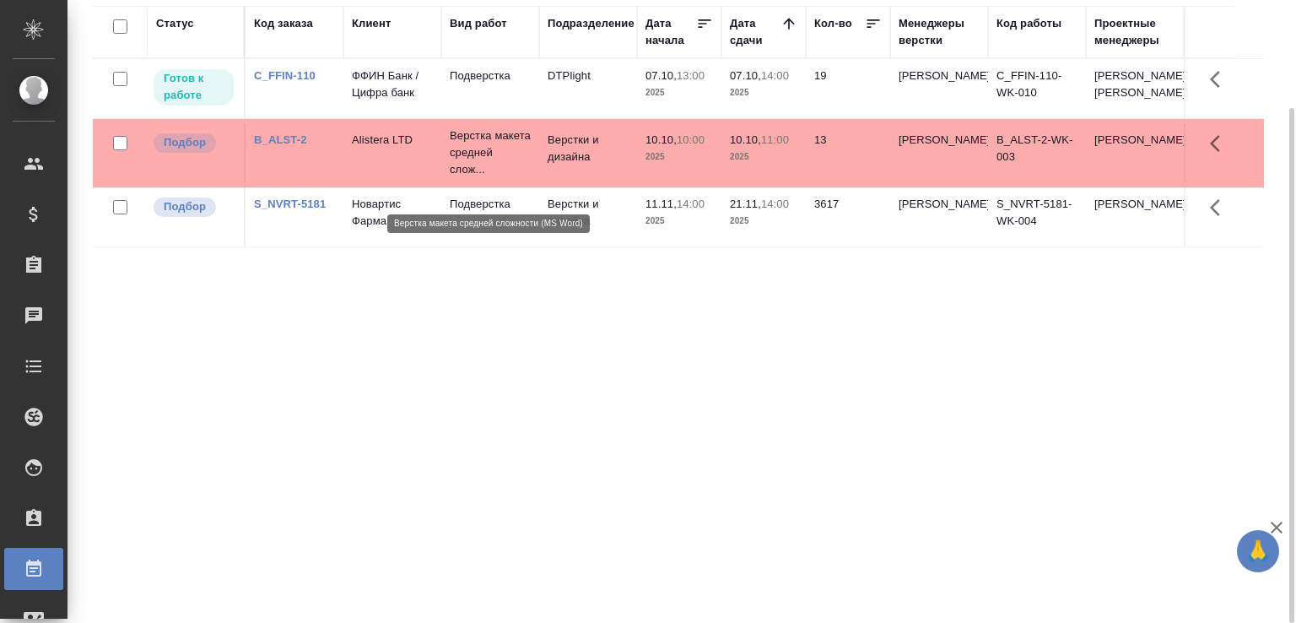
click at [465, 168] on p "Верстка макета средней слож..." at bounding box center [490, 152] width 81 height 51
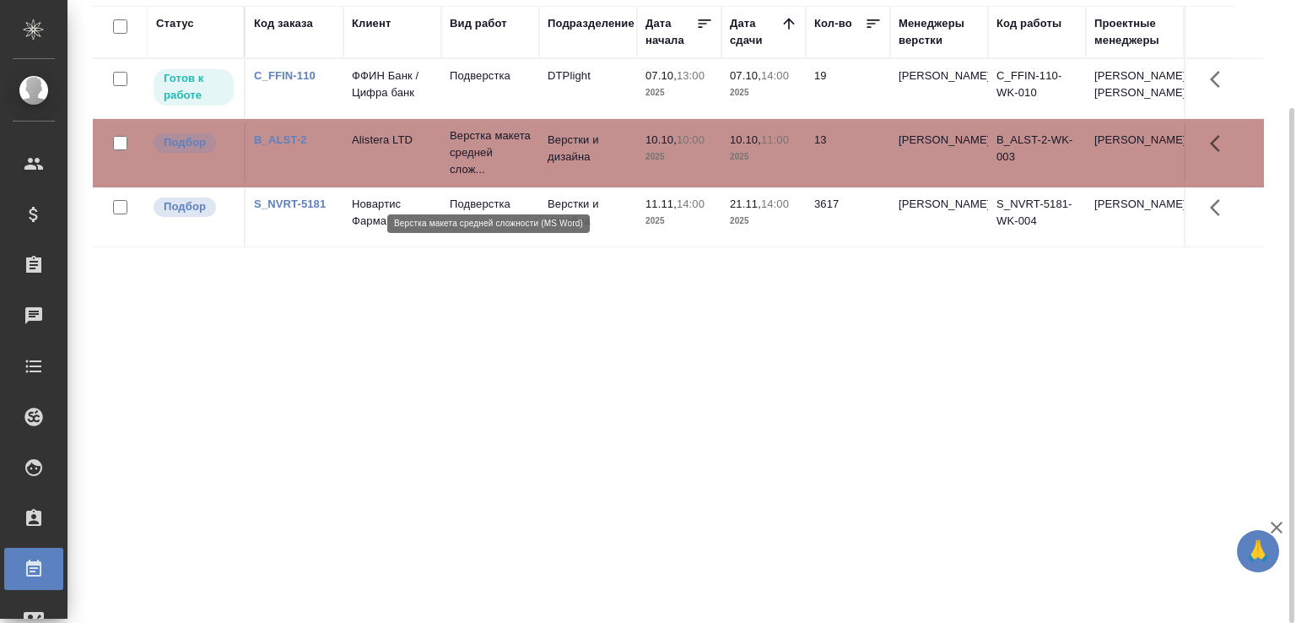
click at [465, 168] on p "Верстка макета средней слож..." at bounding box center [490, 152] width 81 height 51
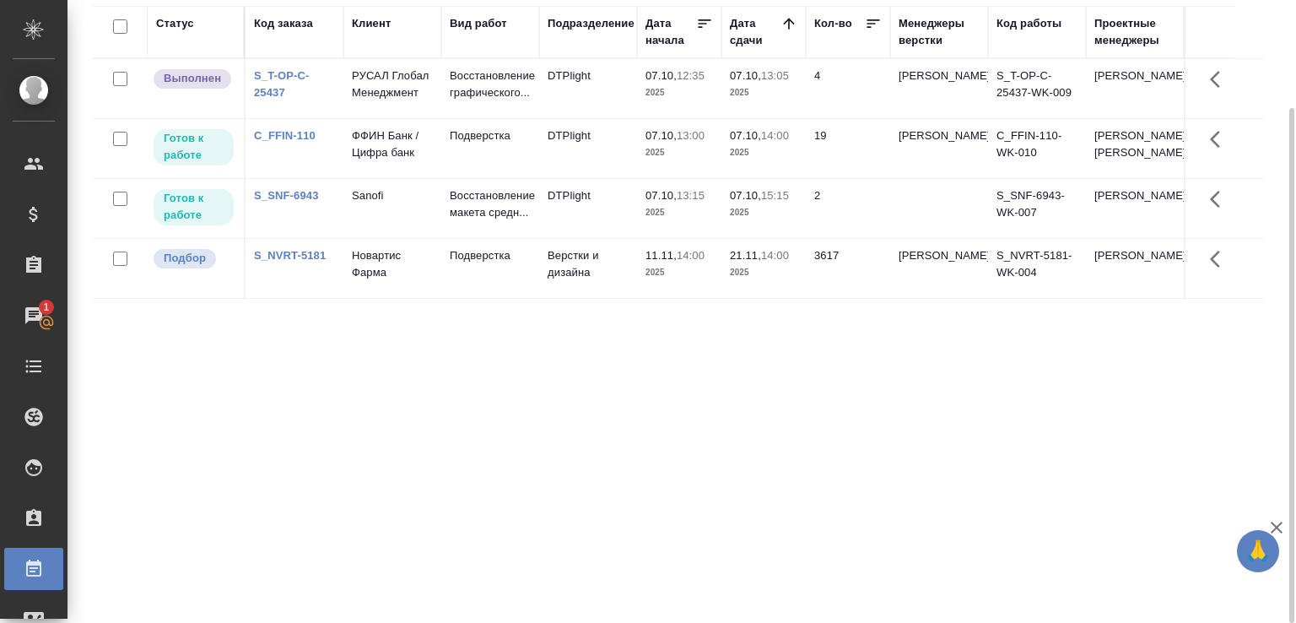
click at [490, 86] on p "Восстановление графического..." at bounding box center [490, 84] width 81 height 34
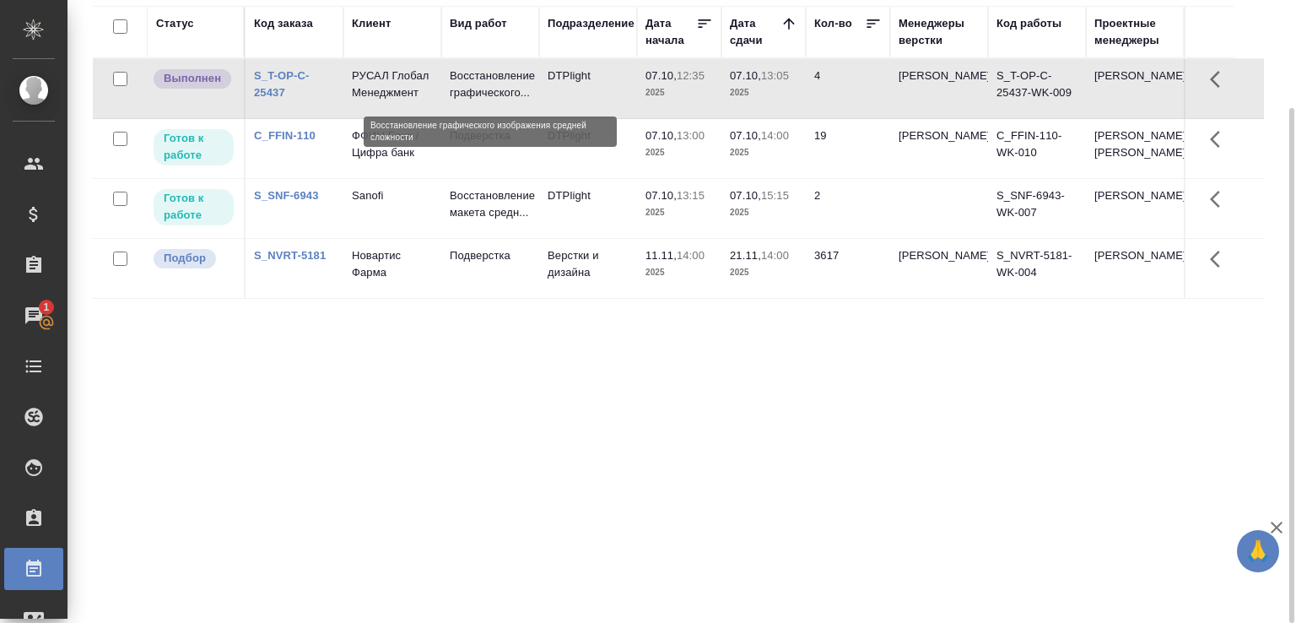
click at [490, 86] on p "Восстановление графического..." at bounding box center [490, 84] width 81 height 34
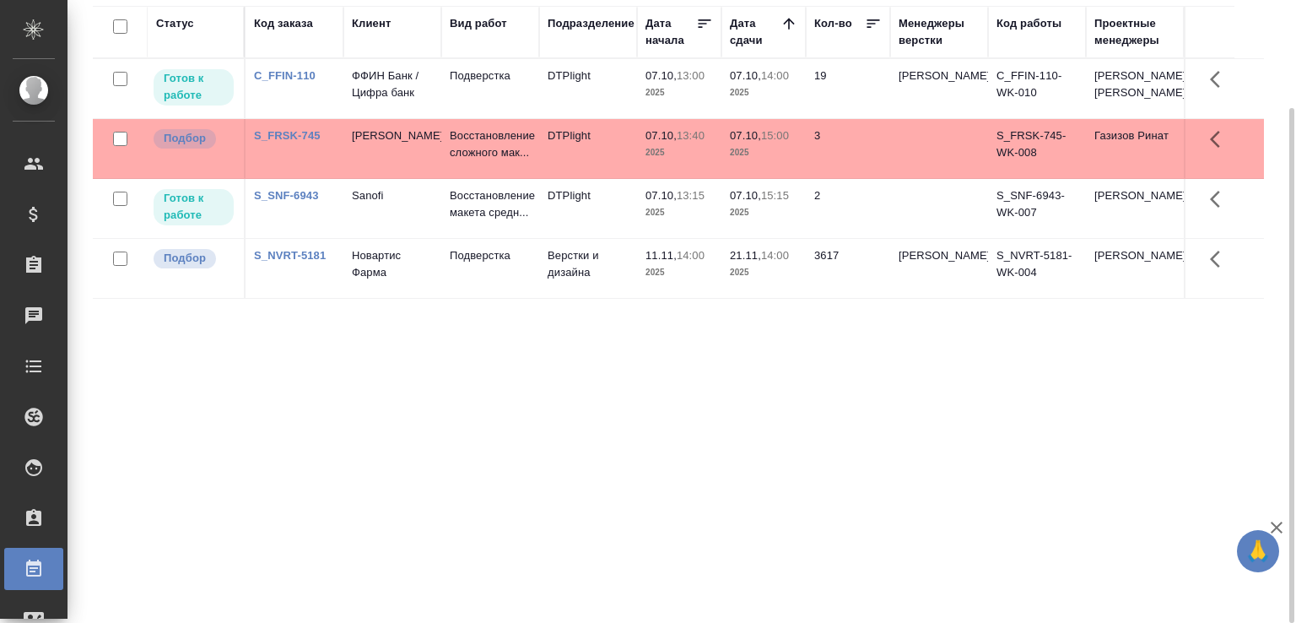
click at [304, 95] on td "C_FFIN-110" at bounding box center [294, 88] width 98 height 59
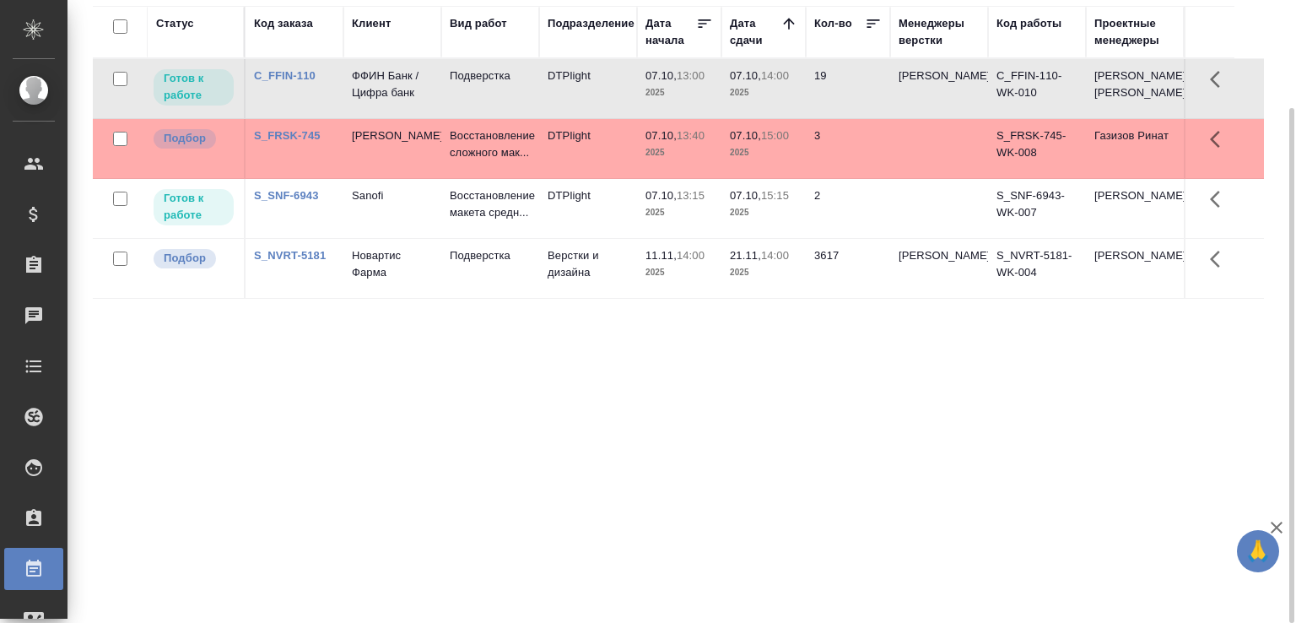
click at [304, 95] on td "C_FFIN-110" at bounding box center [294, 88] width 98 height 59
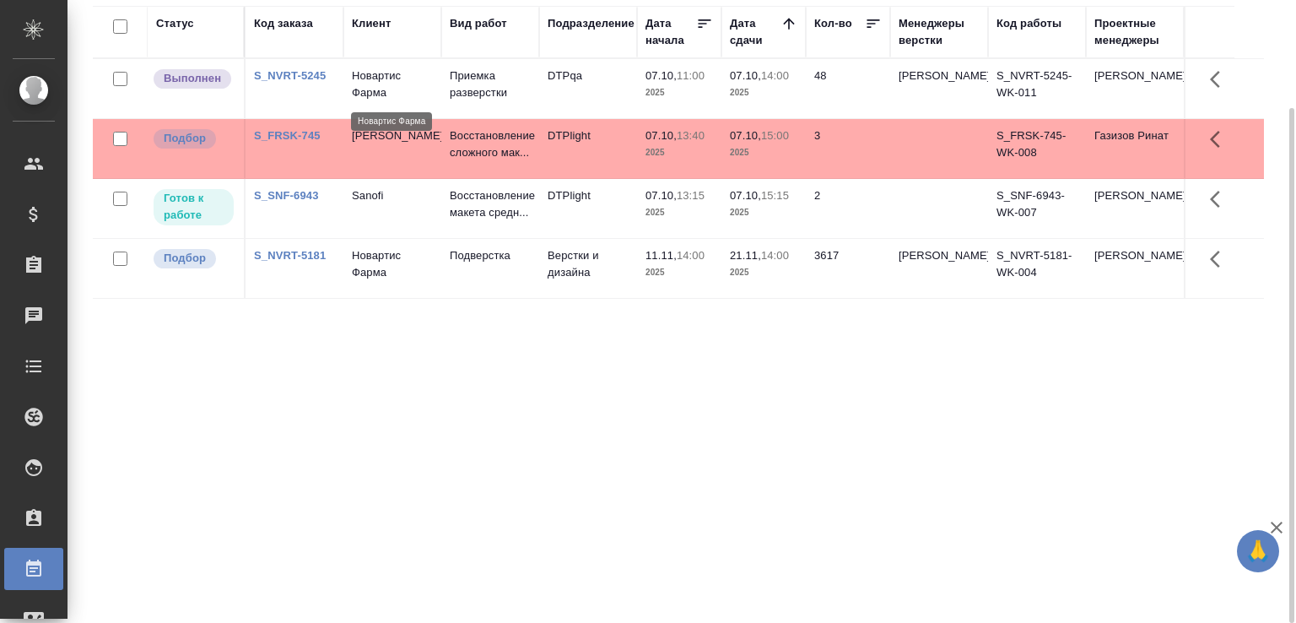
click at [389, 84] on p "Новартис Фарма" at bounding box center [392, 84] width 81 height 34
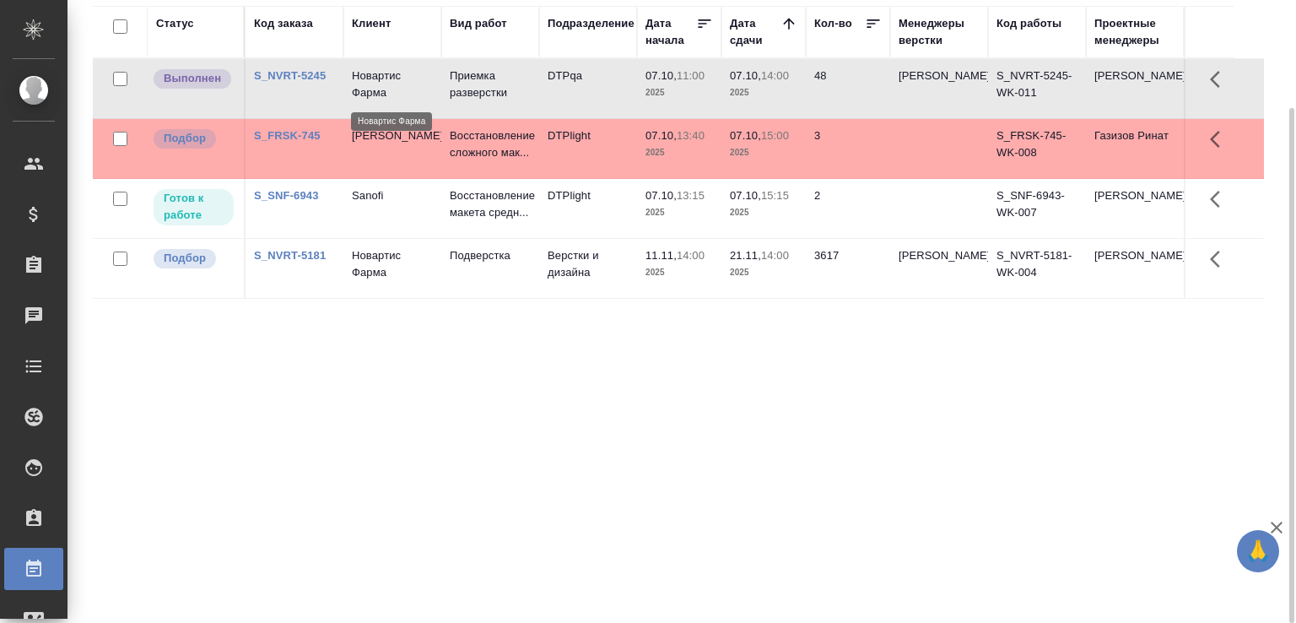
click at [389, 84] on p "Новартис Фарма" at bounding box center [392, 84] width 81 height 34
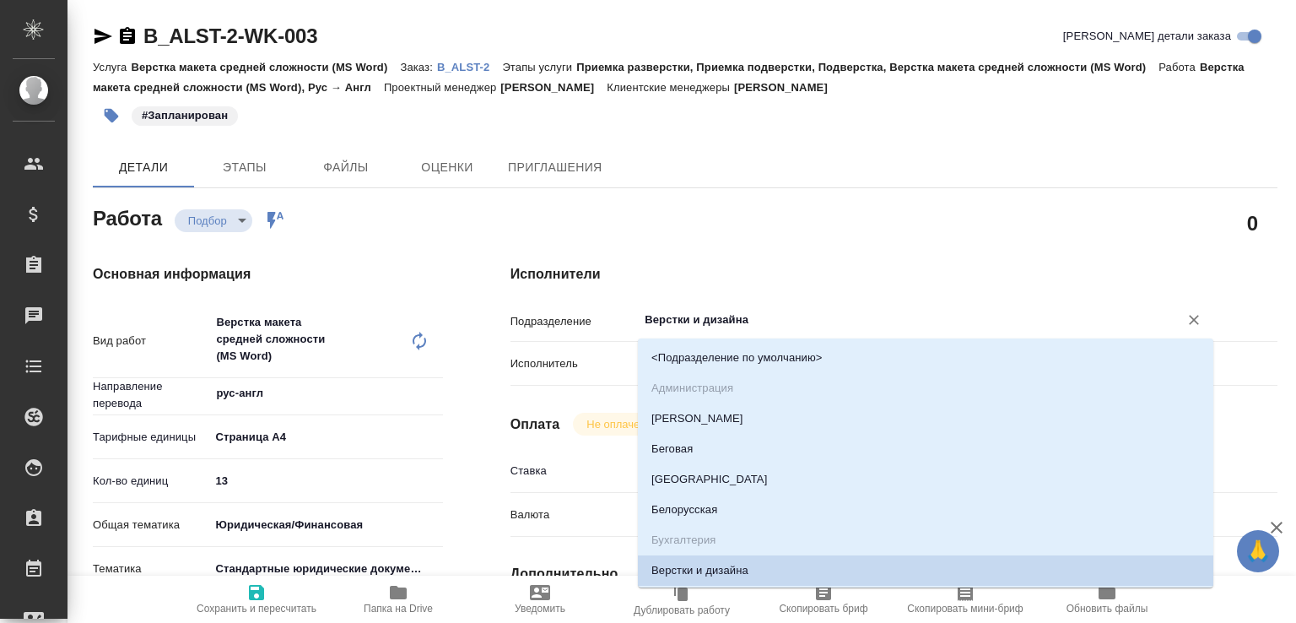
click at [716, 323] on input "Верстки и дизайна" at bounding box center [897, 320] width 509 height 20
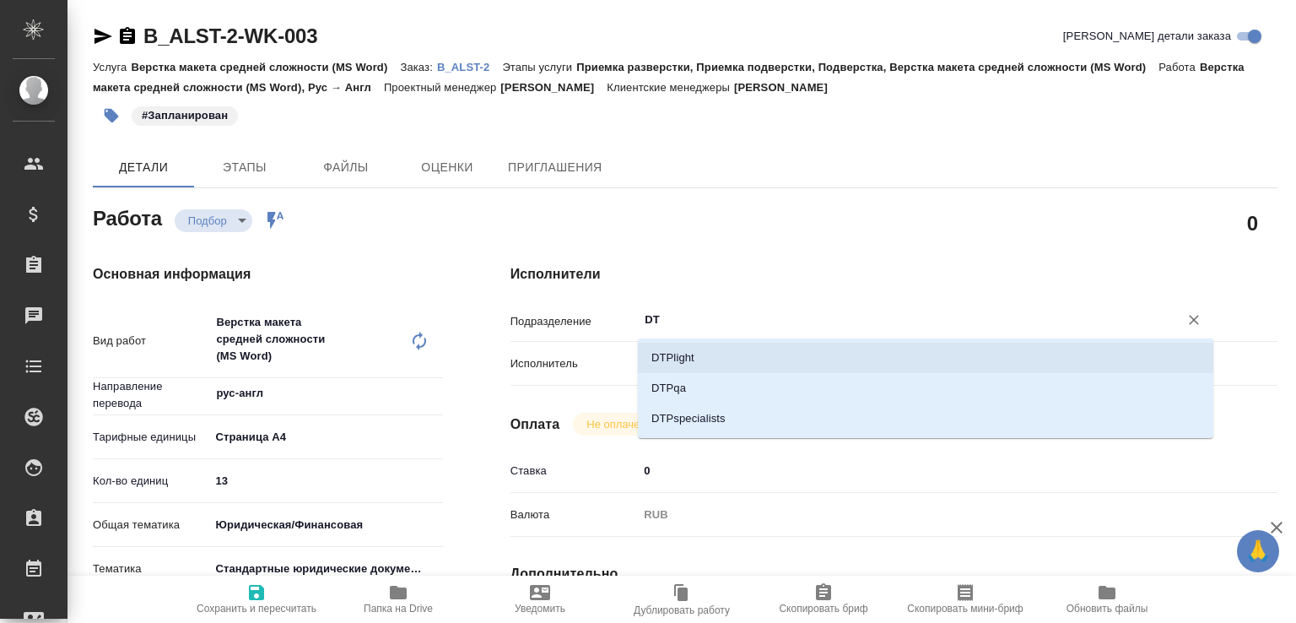
click at [700, 348] on li "DTPlight" at bounding box center [925, 357] width 575 height 30
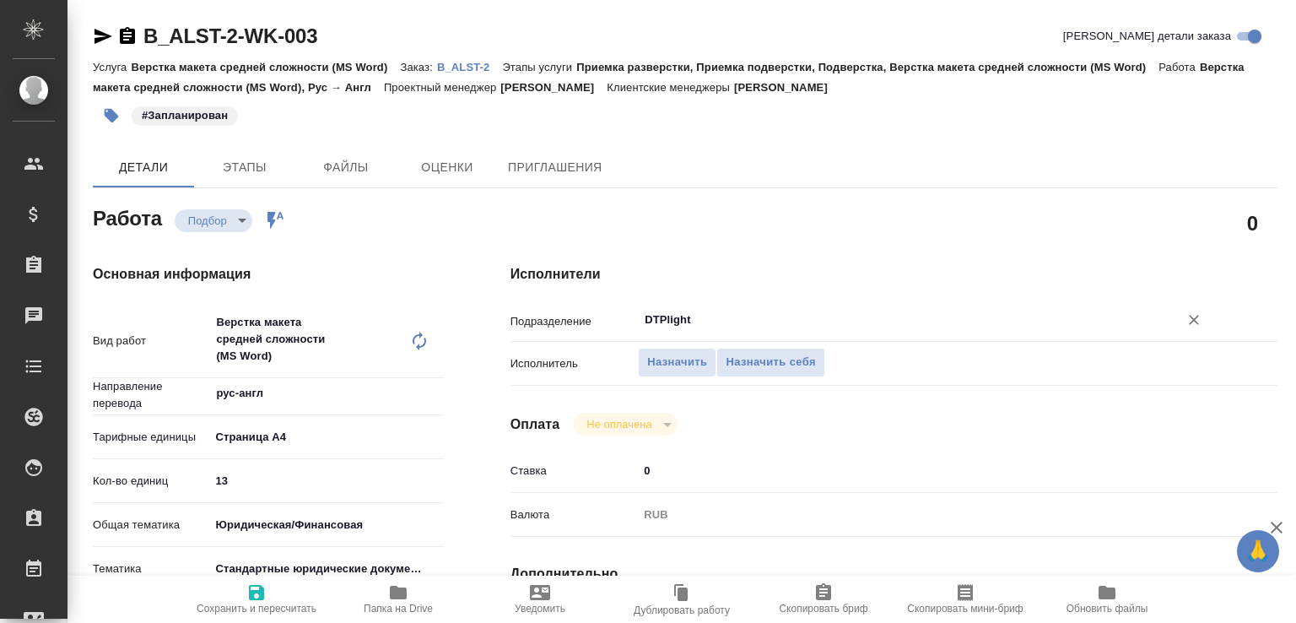
type input "DTPlight"
click at [259, 585] on icon "button" at bounding box center [256, 592] width 15 height 15
type input "recruiting"
type input "рус-англ"
type input "5f036ec4e16dec2d6b59c8ff"
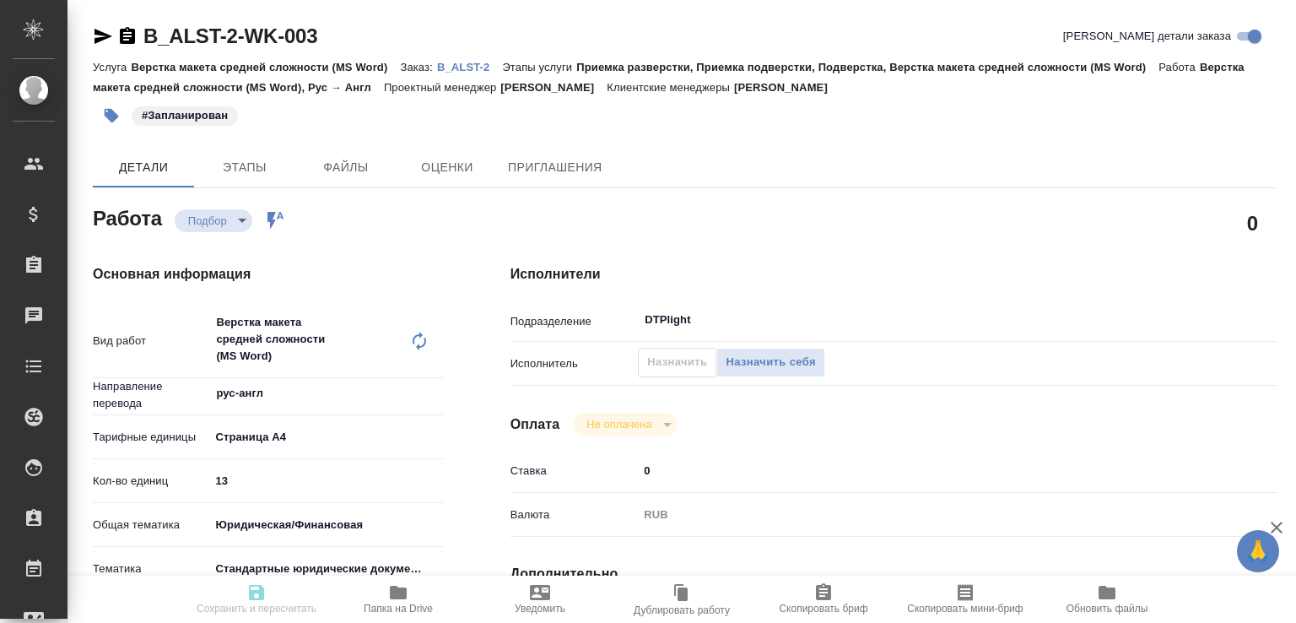
type input "13"
type input "yr-fn"
type input "5f647205b73bc97568ca66bf"
type input "[DATE] 10:00"
type input "[DATE] 11:00"
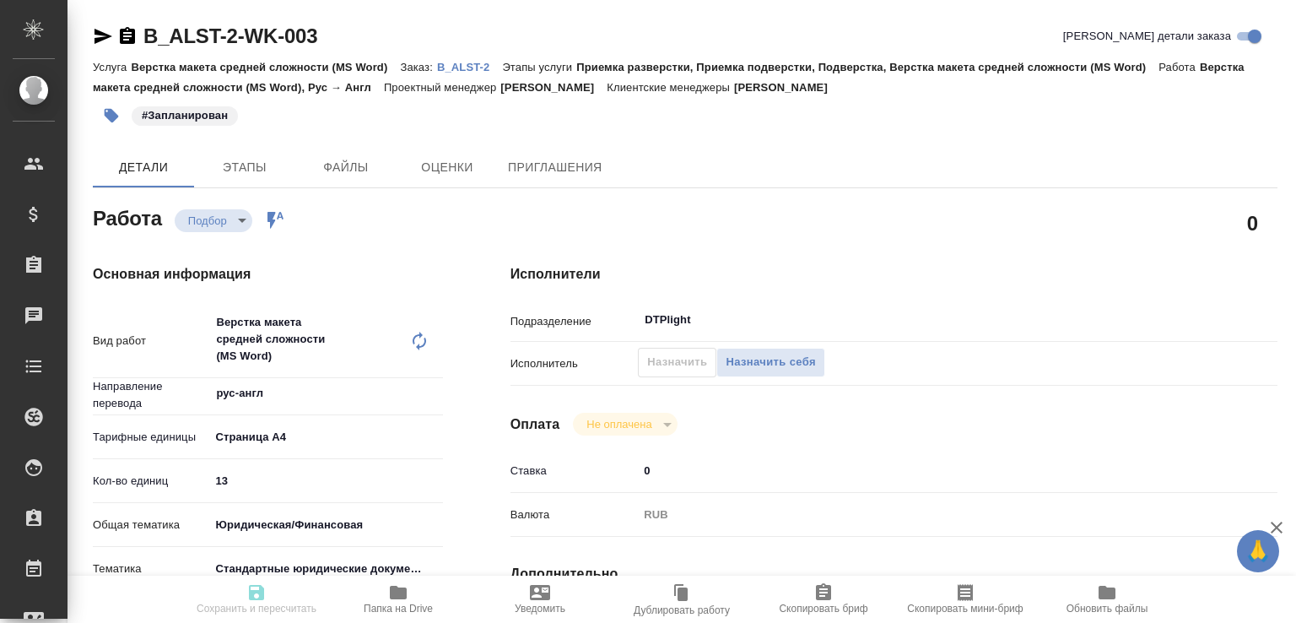
type input "[DATE] 16:00"
type input "DTPlight"
type input "notPayed"
type input "0"
type input "RUB"
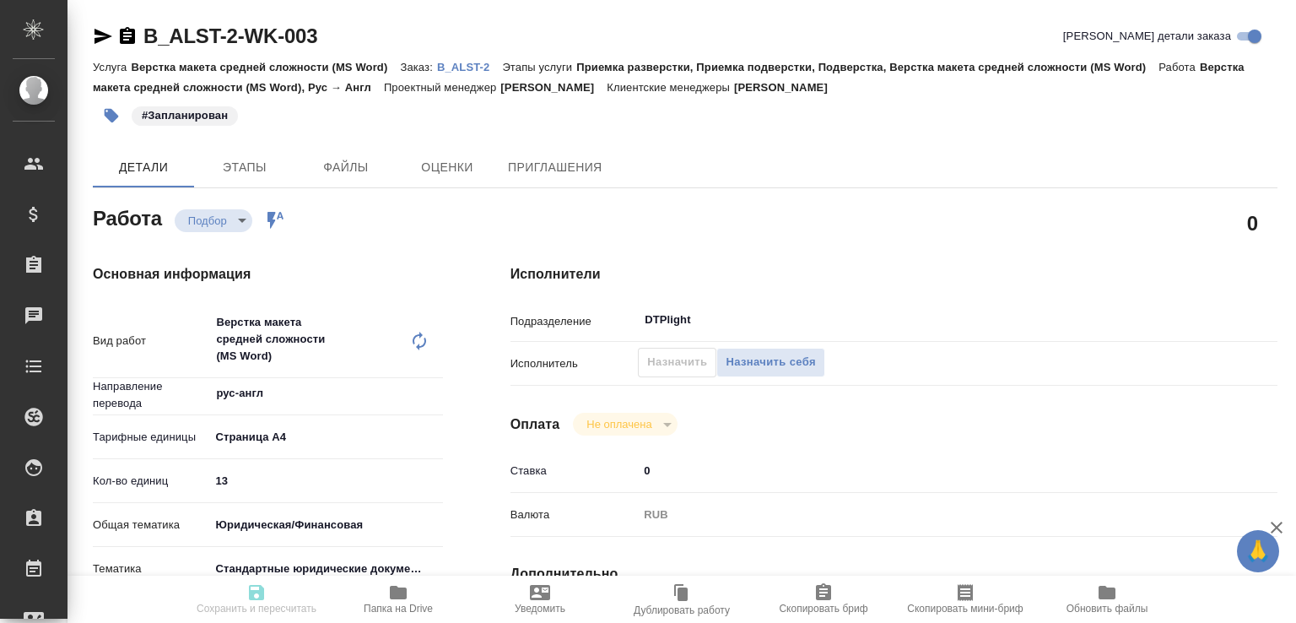
type input "Бабкина Анастасия"
type input "B_ALST-2"
type input "Верстка макета средней сложности (MS Word)"
type input "Приемка разверстки, Приемка подверстки, Подверстка, Верстка макета средней слож…"
type input "Богомолова Анастасия"
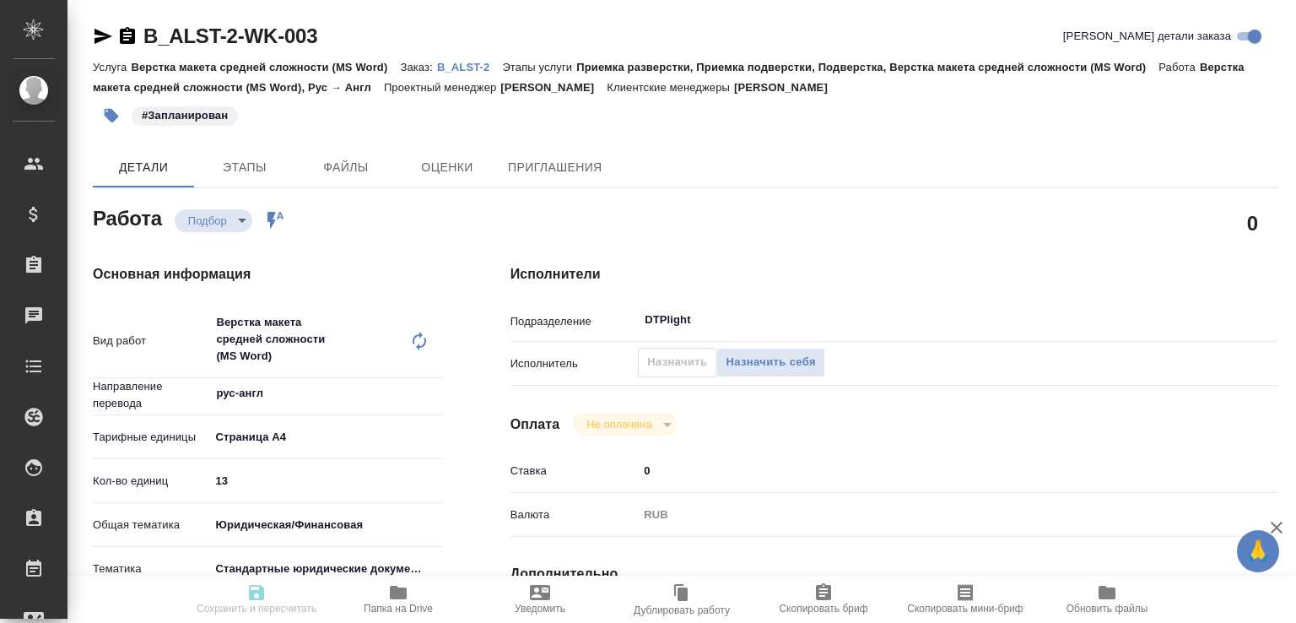
type input "Малофеева Екатерина"
type input "/Clients/Alistera LTD/Orders/B_ALST-2"
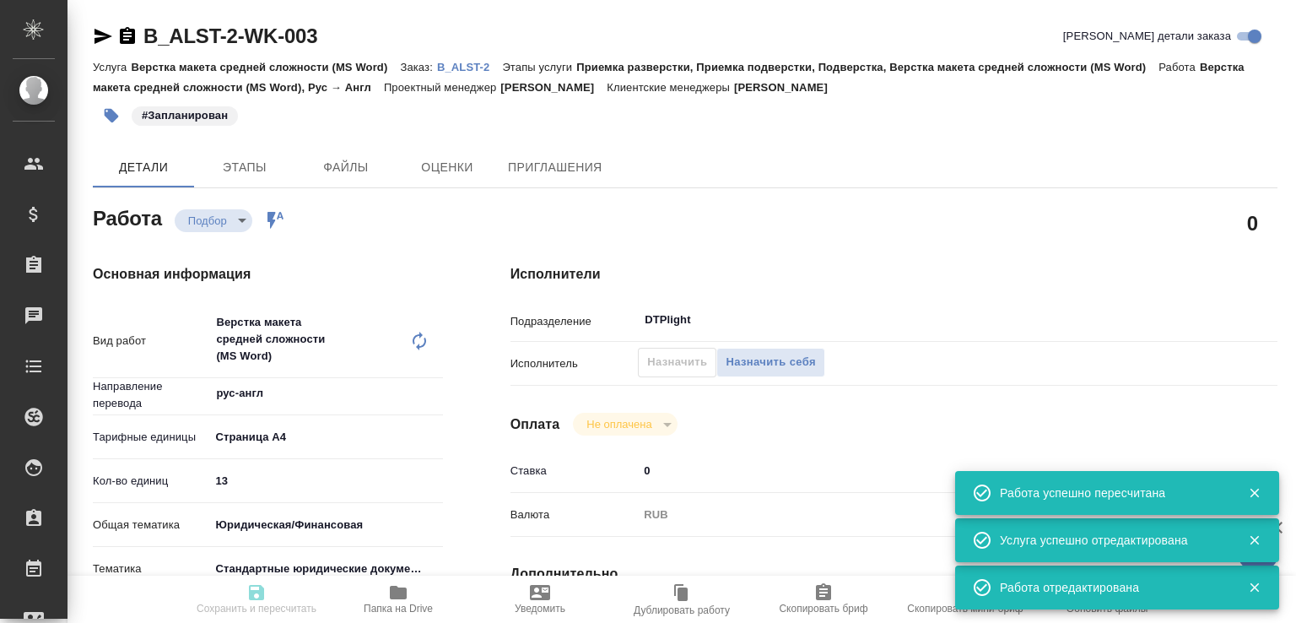
type input "recruiting"
type input "рус-англ"
type input "5f036ec4e16dec2d6b59c8ff"
type input "13"
type input "yr-fn"
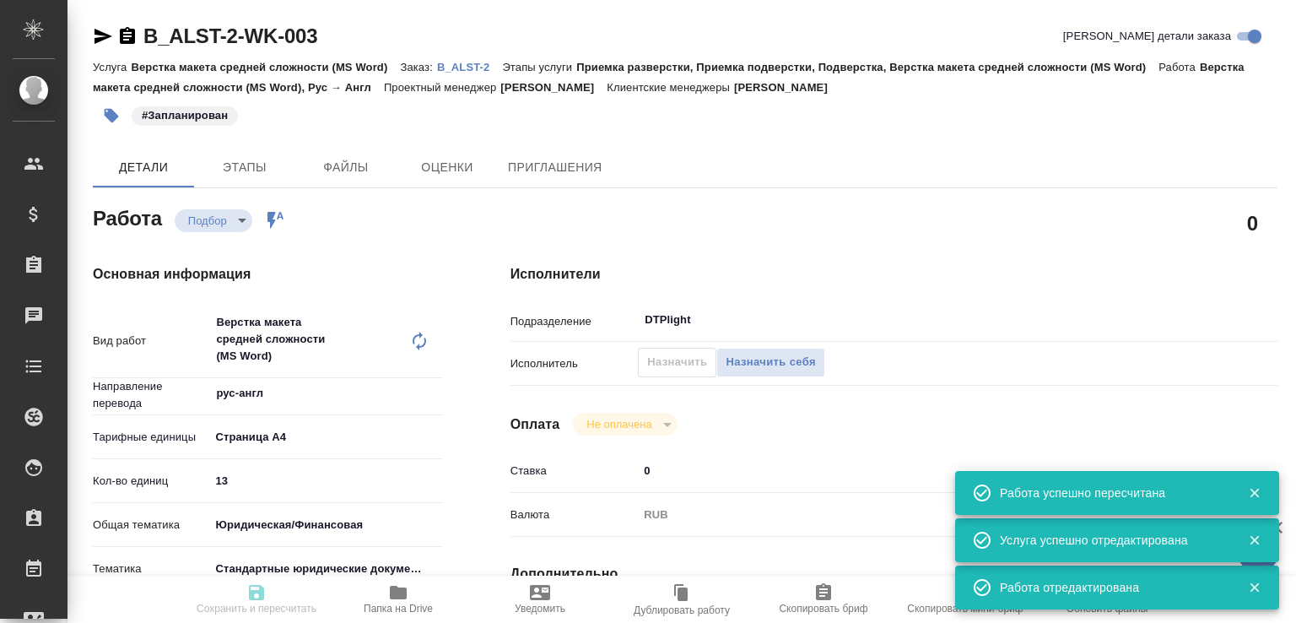
type input "5f647205b73bc97568ca66bf"
type input "10.10.2025 10:00"
type input "10.10.2025 11:00"
type input "10.10.2025 16:00"
type input "DTPlight"
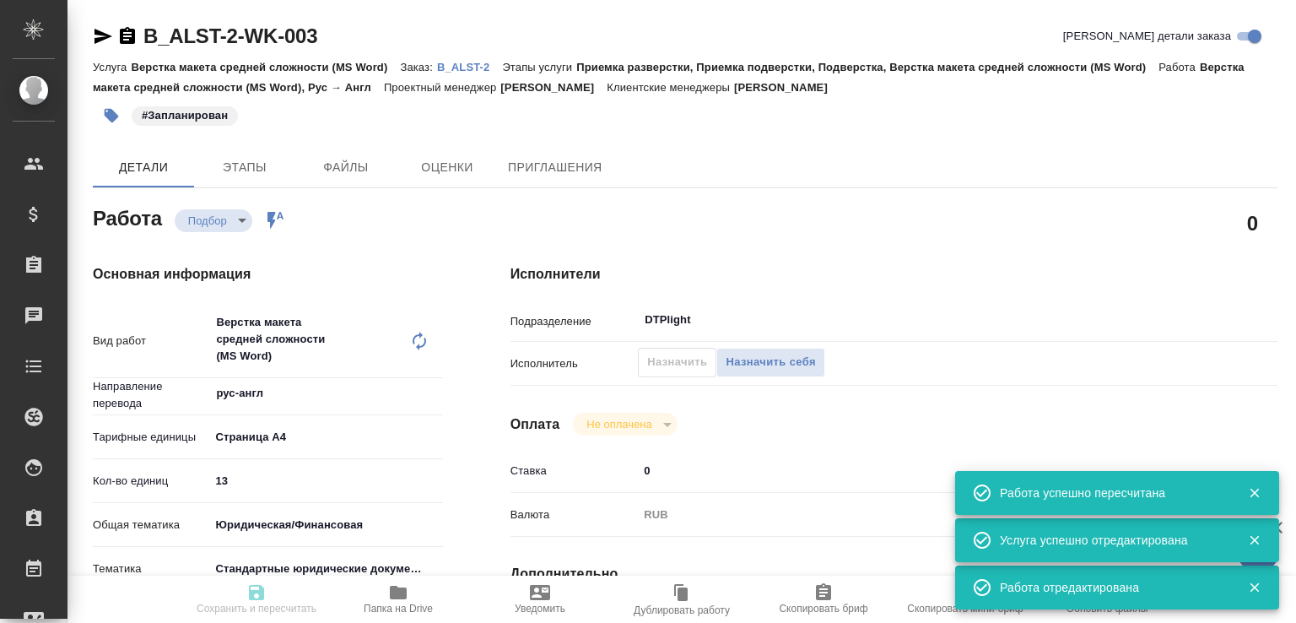
type input "notPayed"
type input "0"
type input "RUB"
type input "Бабкина Анастасия"
type input "B_ALST-2"
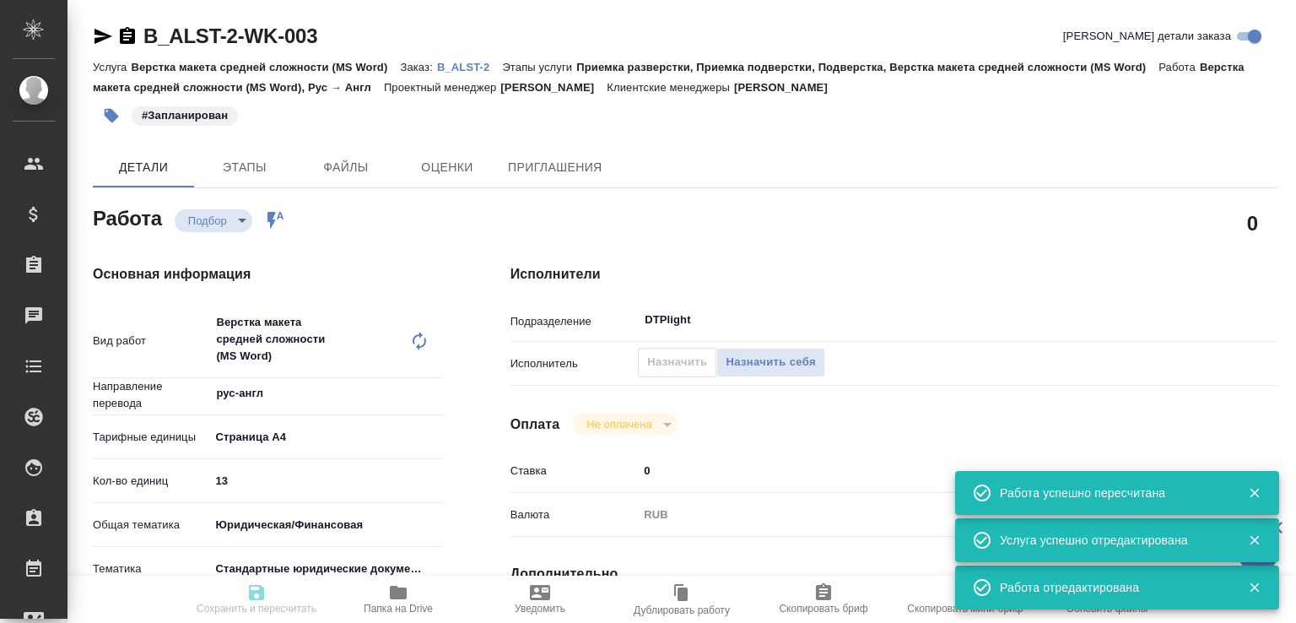
type input "Верстка макета средней сложности (MS Word)"
type input "Приемка разверстки, Приемка подверстки, Подверстка, Верстка макета средней слож…"
type input "Богомолова Анастасия"
type input "[PERSON_NAME]"
type input "/Clients/Alistera LTD/Orders/B_ALST-2"
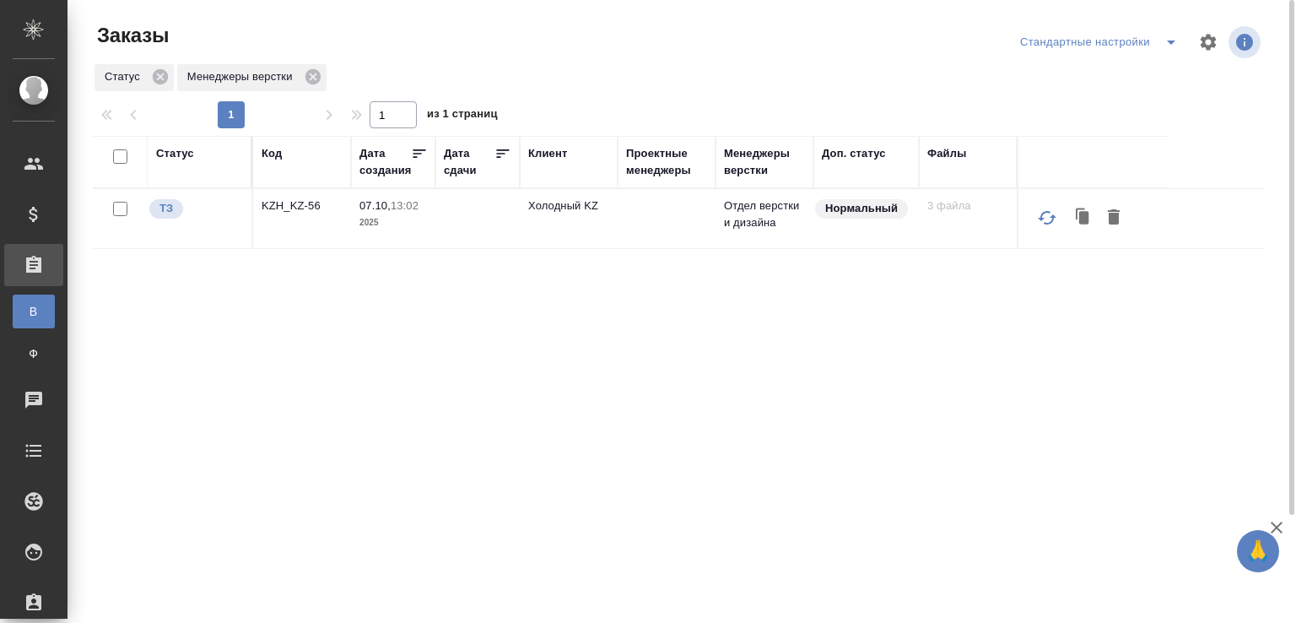
click at [294, 213] on p "KZH_KZ-56" at bounding box center [302, 205] width 81 height 17
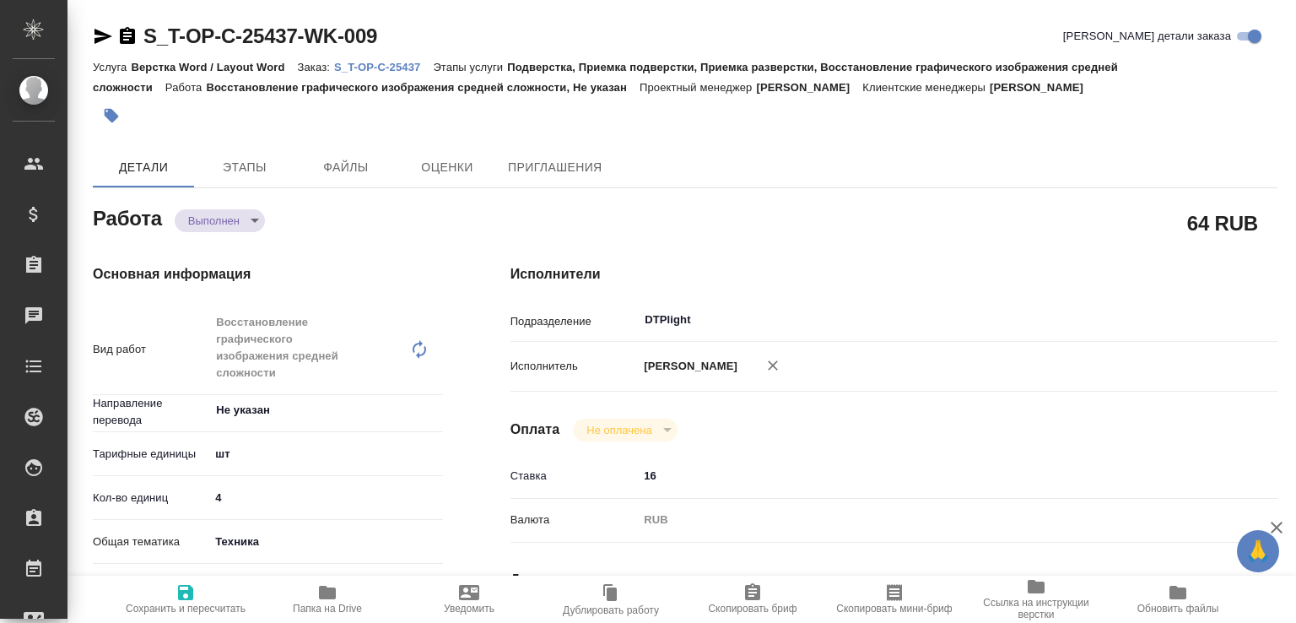
click at [226, 213] on body "🙏 .cls-1 fill:#fff; AWATERA [PERSON_NAME]malofeeva Клиенты Спецификации Заказы …" at bounding box center [648, 311] width 1296 height 623
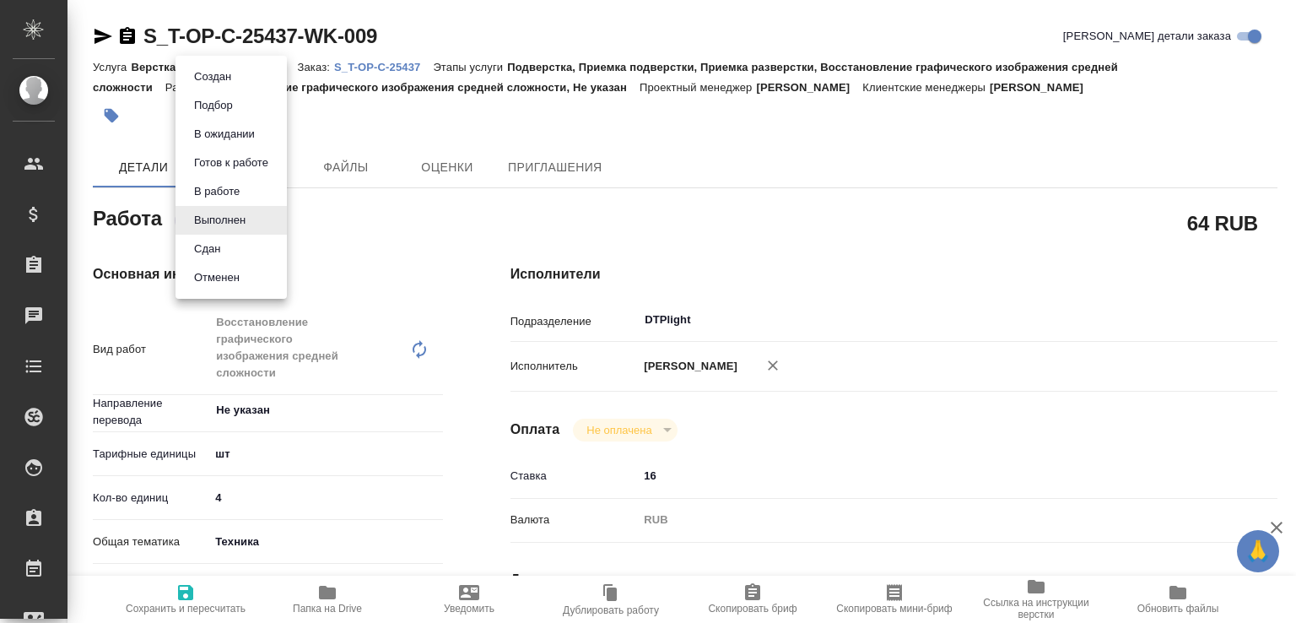
click at [218, 245] on button "Сдан" at bounding box center [207, 249] width 36 height 19
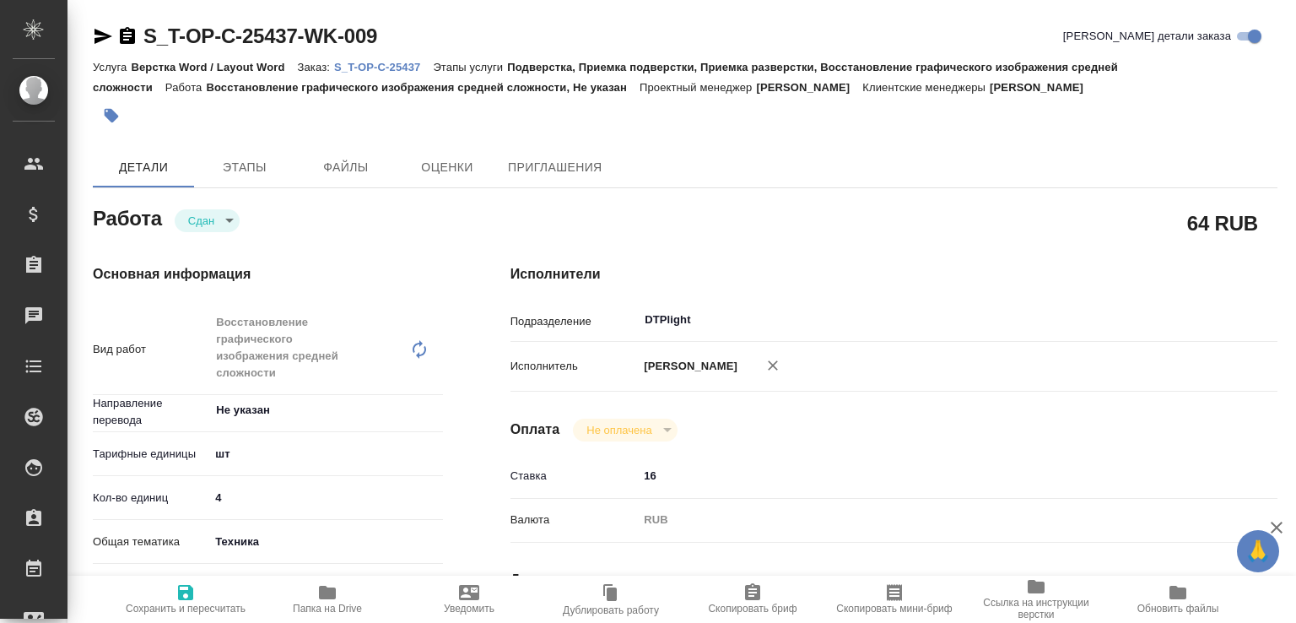
type textarea "x"
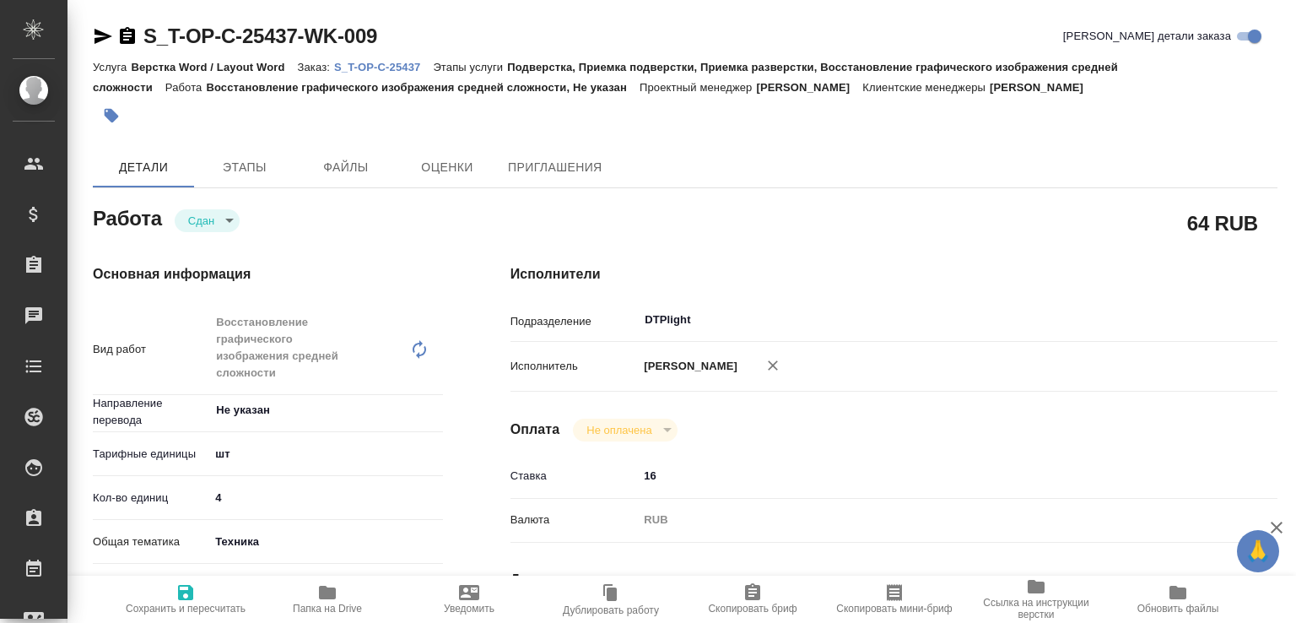
type textarea "x"
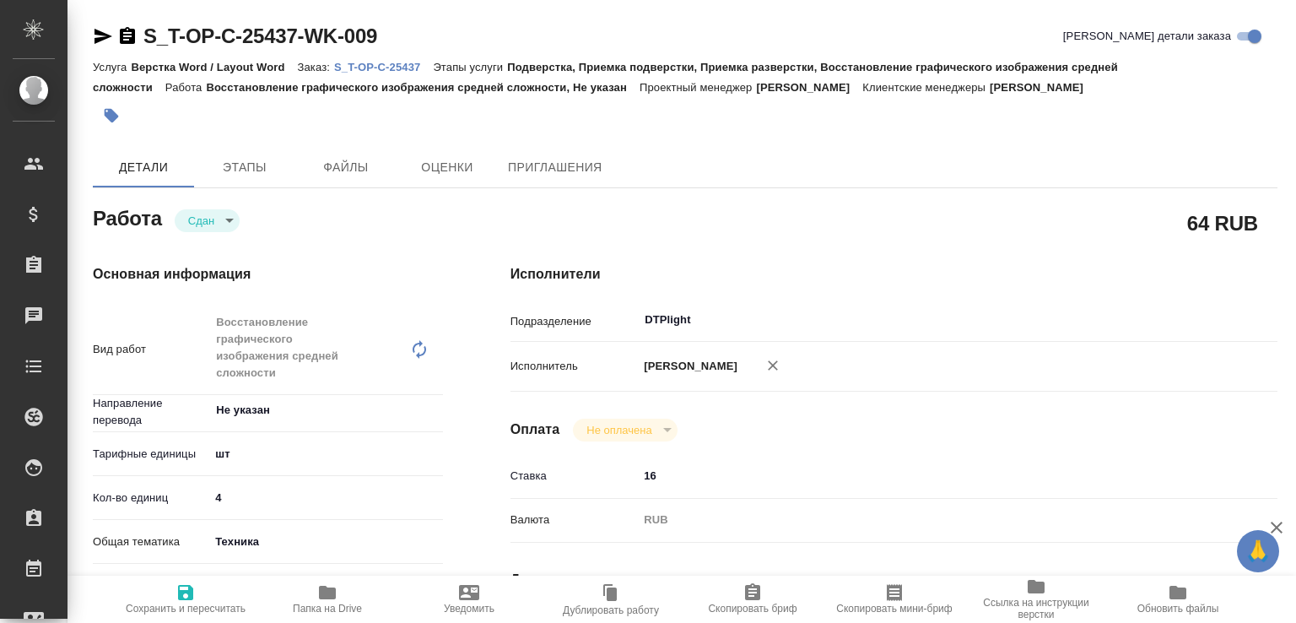
type textarea "x"
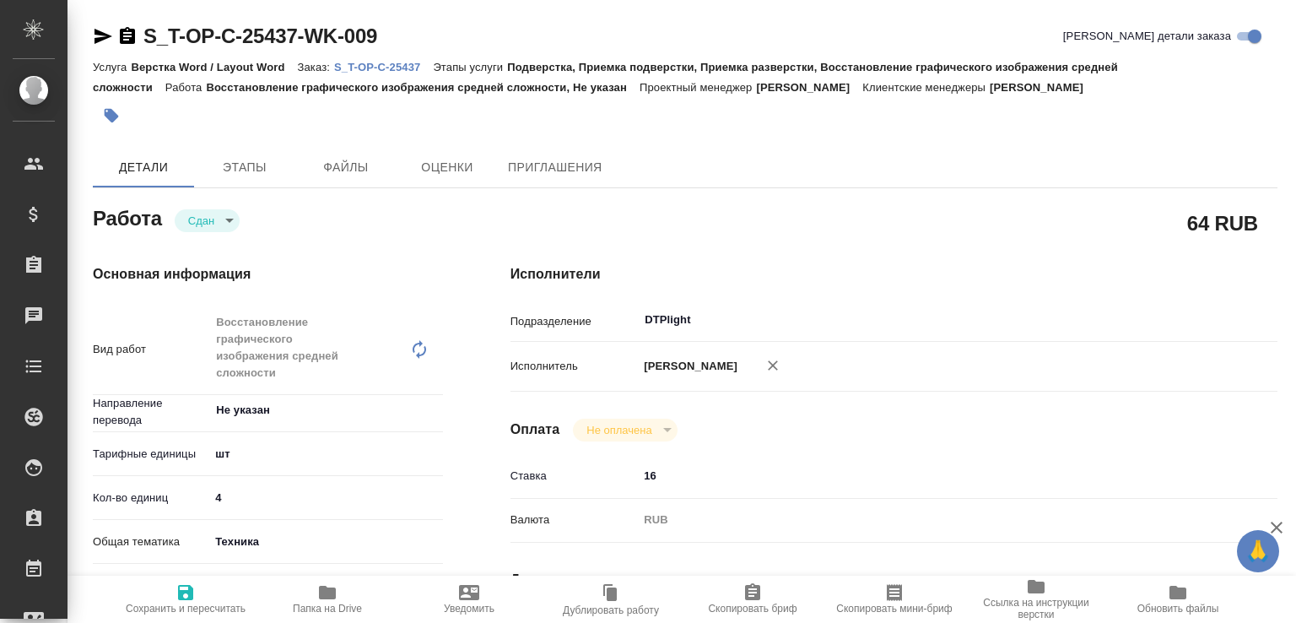
click at [338, 596] on span "Папка на Drive" at bounding box center [327, 598] width 121 height 32
type textarea "x"
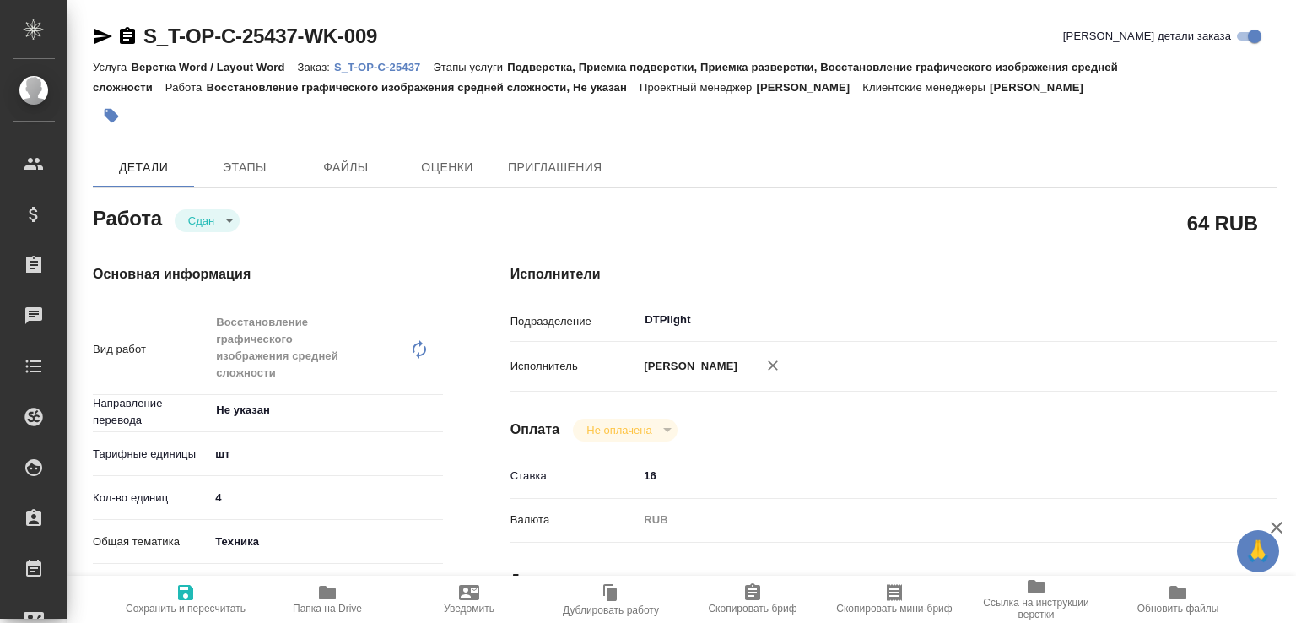
type textarea "x"
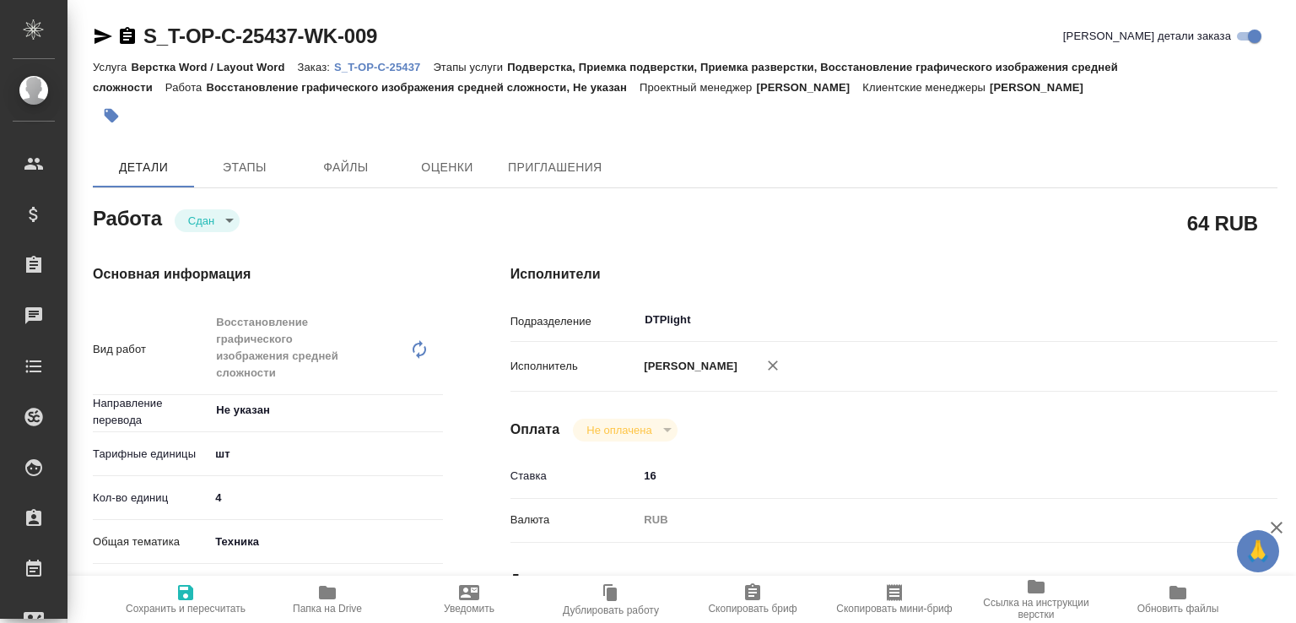
type textarea "x"
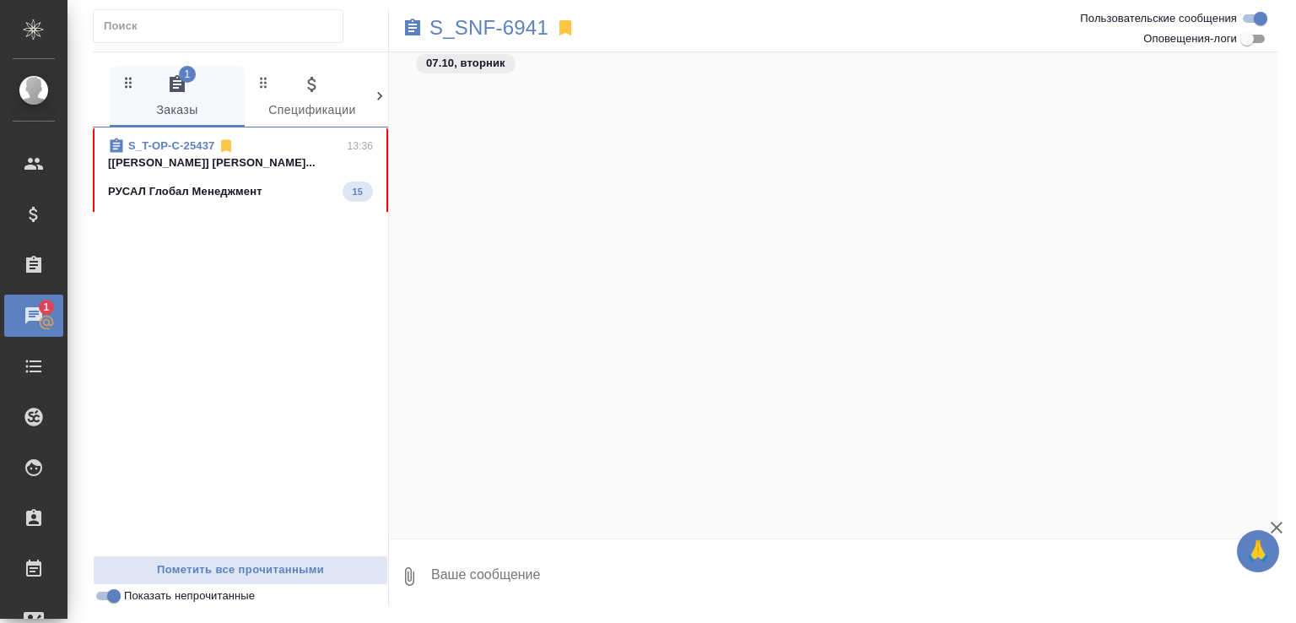
scroll to position [963, 0]
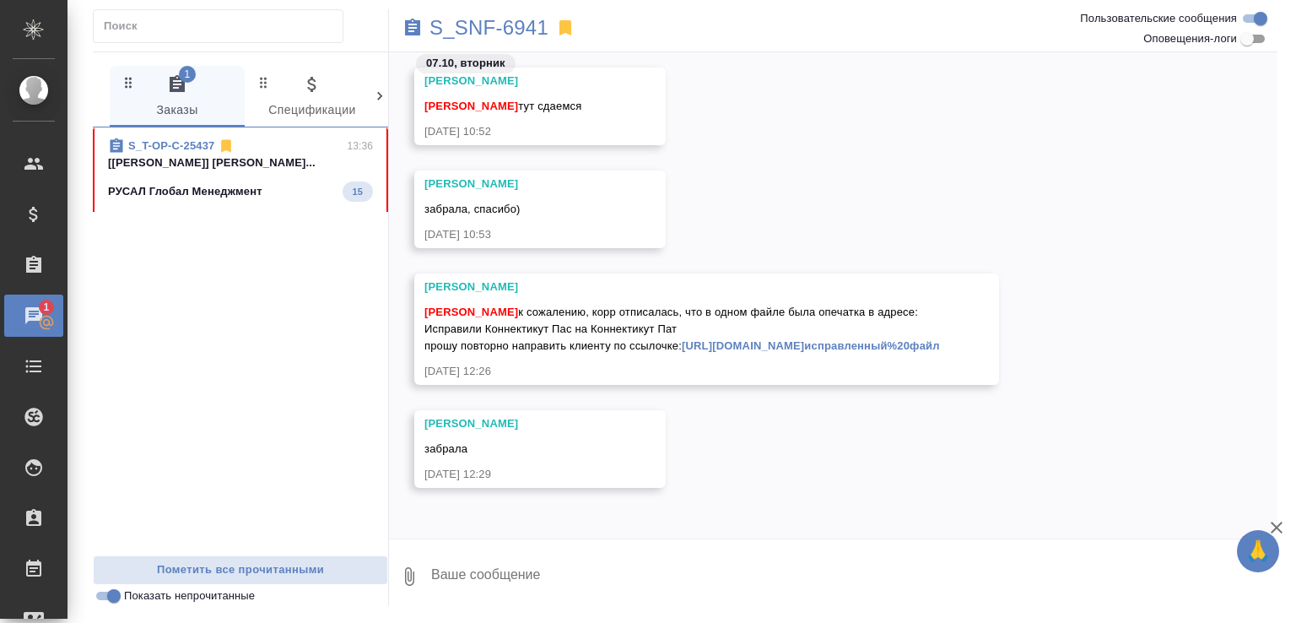
click at [289, 193] on div "РУСАЛ Глобал Менеджмент 15" at bounding box center [240, 191] width 265 height 20
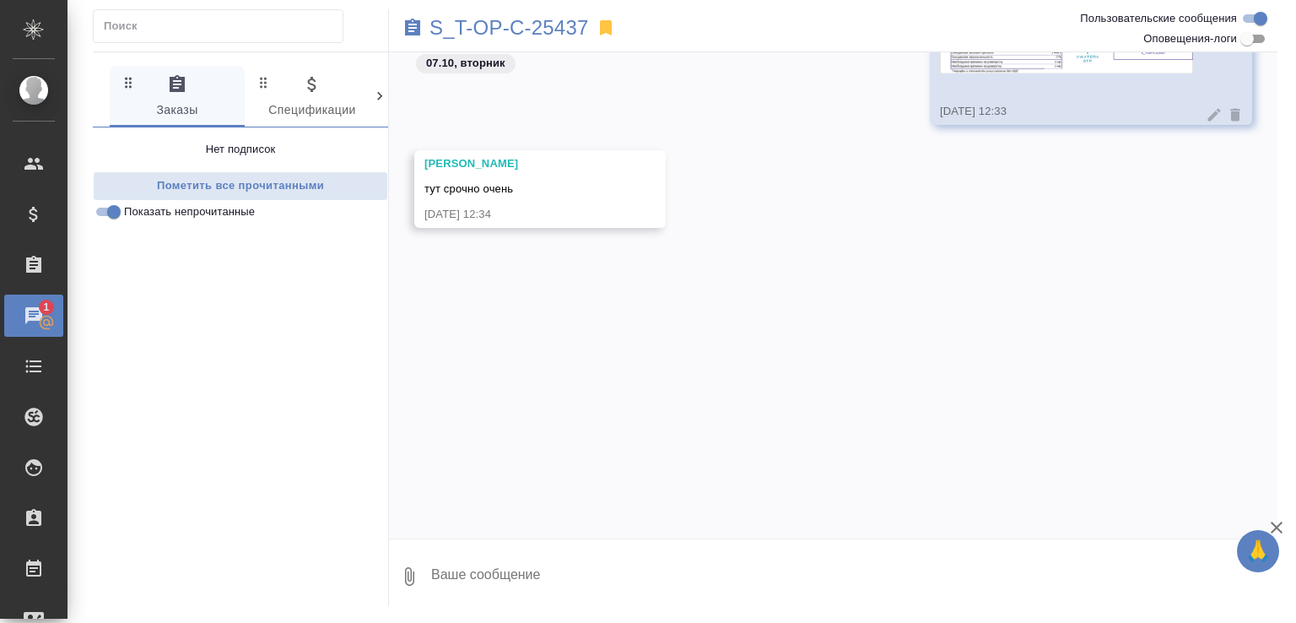
scroll to position [304, 0]
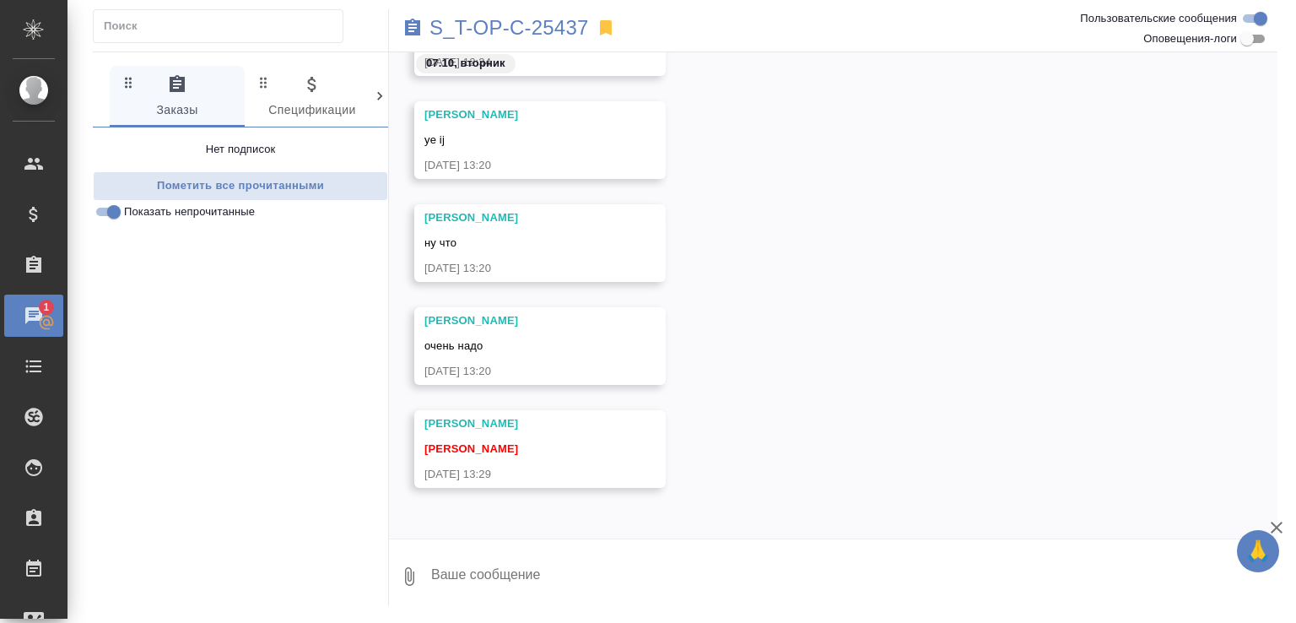
click at [520, 559] on textarea at bounding box center [853, 575] width 848 height 57
paste textarea "[URL][DOMAIN_NAME]"
type textarea "[URL][DOMAIN_NAME]"
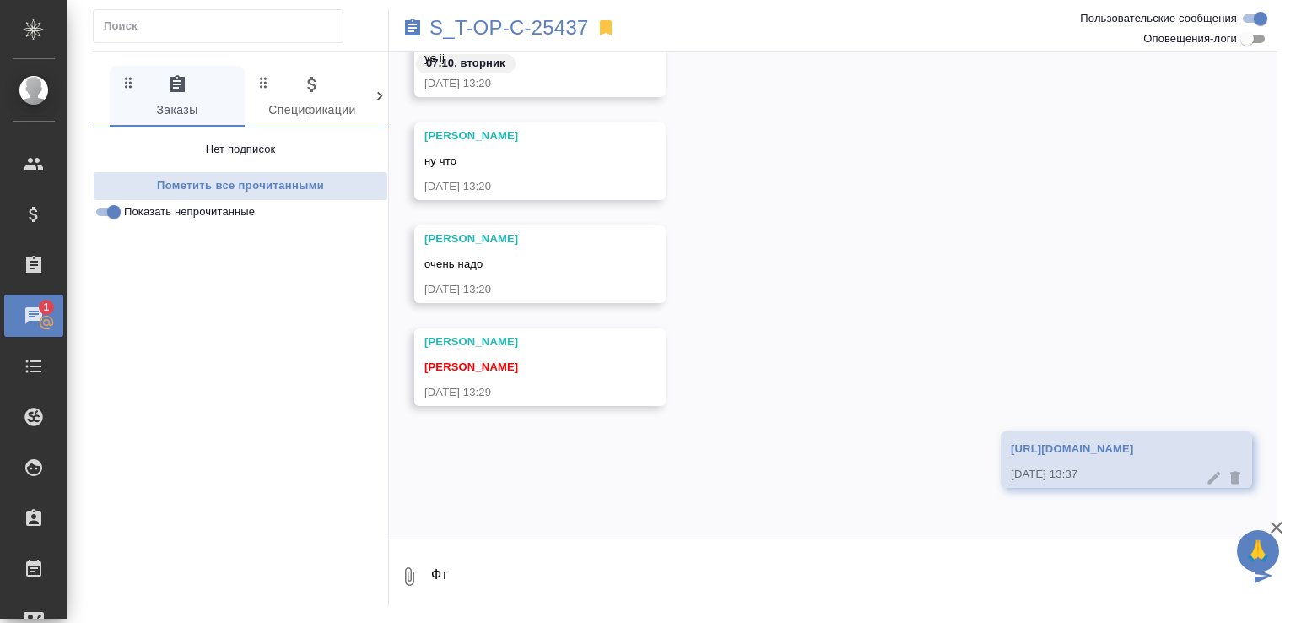
type textarea "Ф"
type textarea "а вот тут подвёрсткой в целом можно пренебречь, особо не поедет"
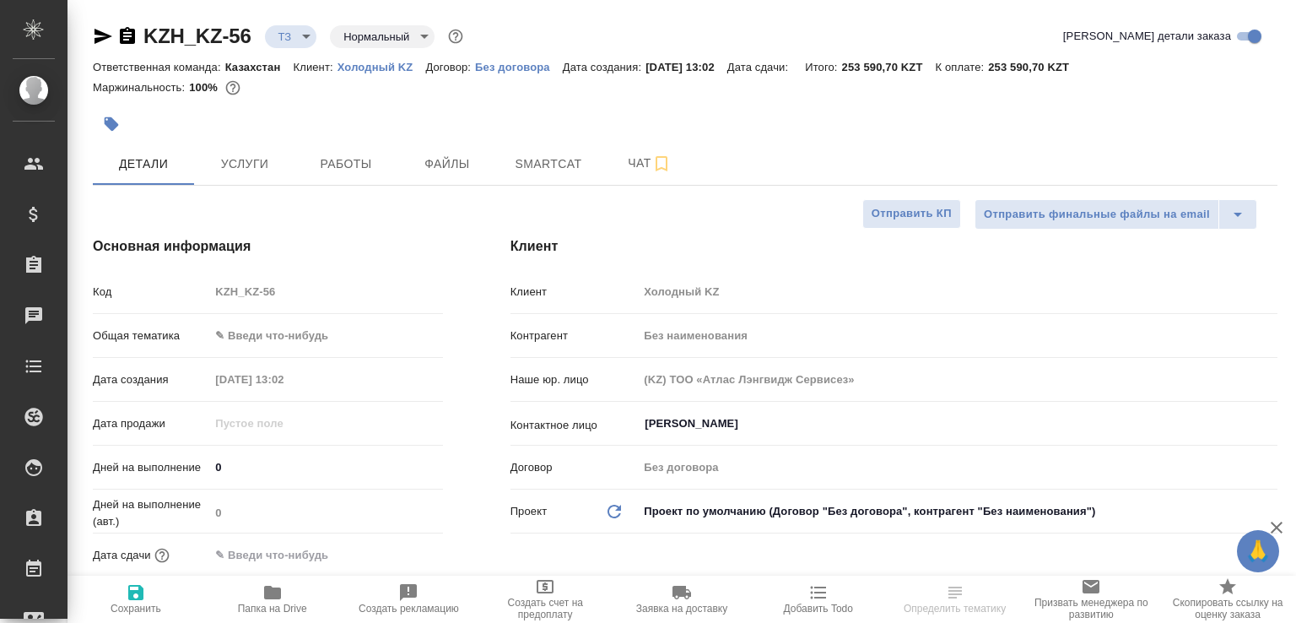
select select "RU"
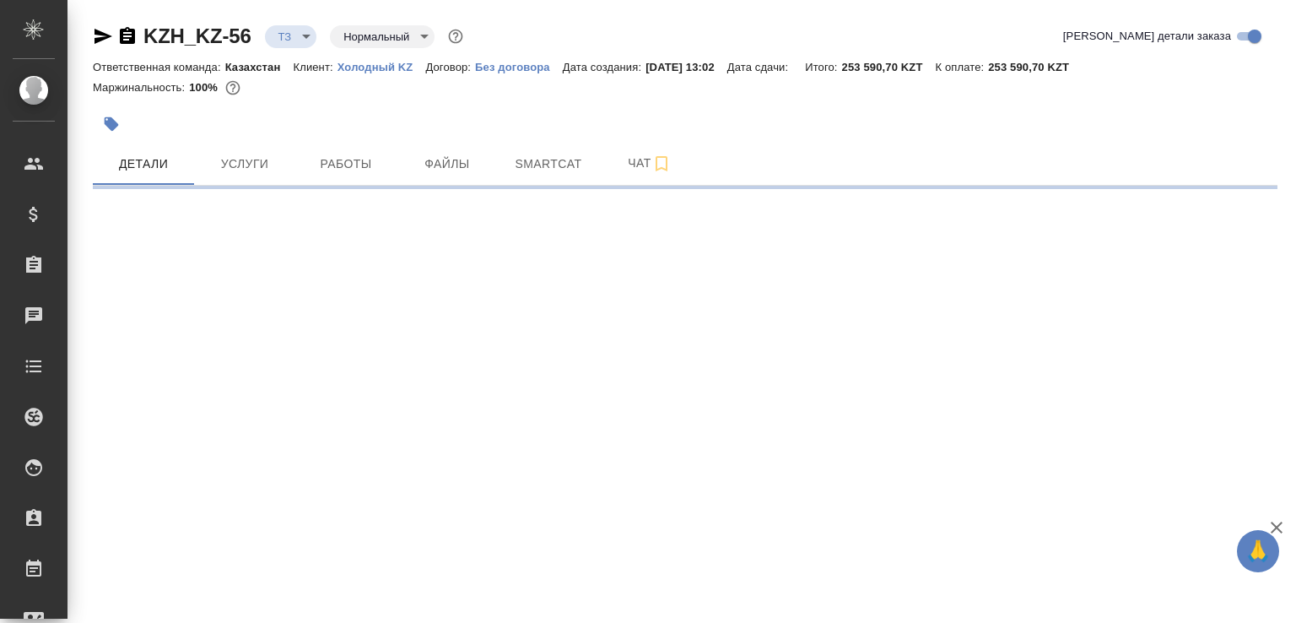
select select "RU"
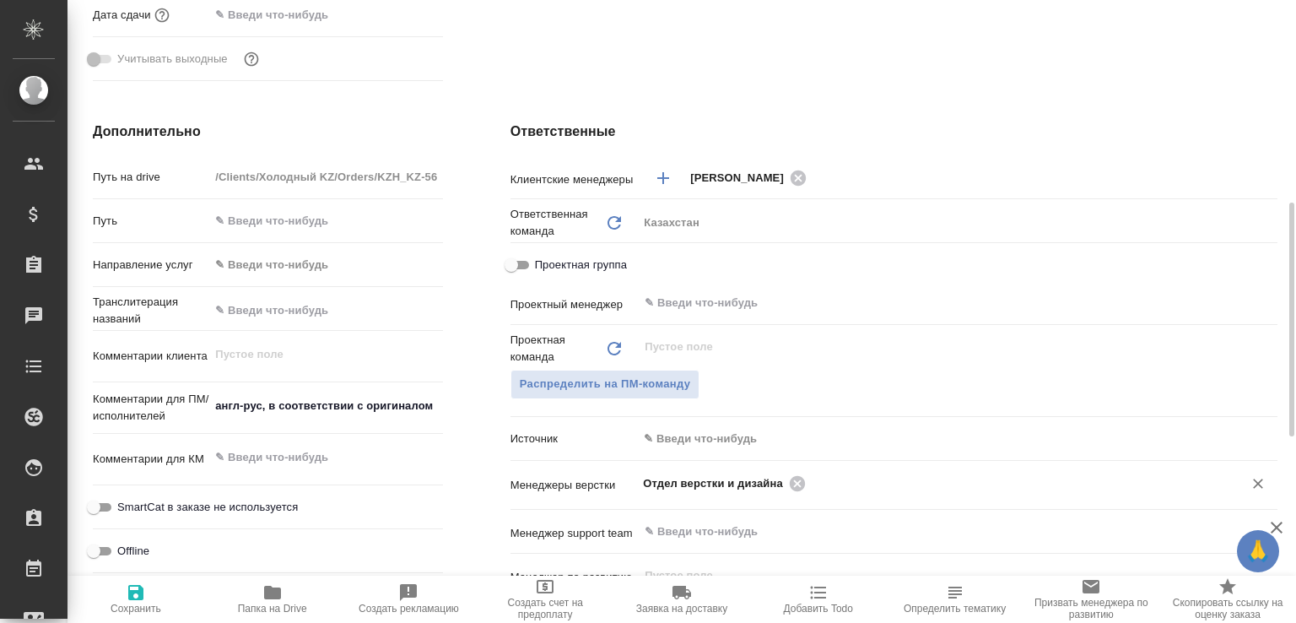
scroll to position [720, 0]
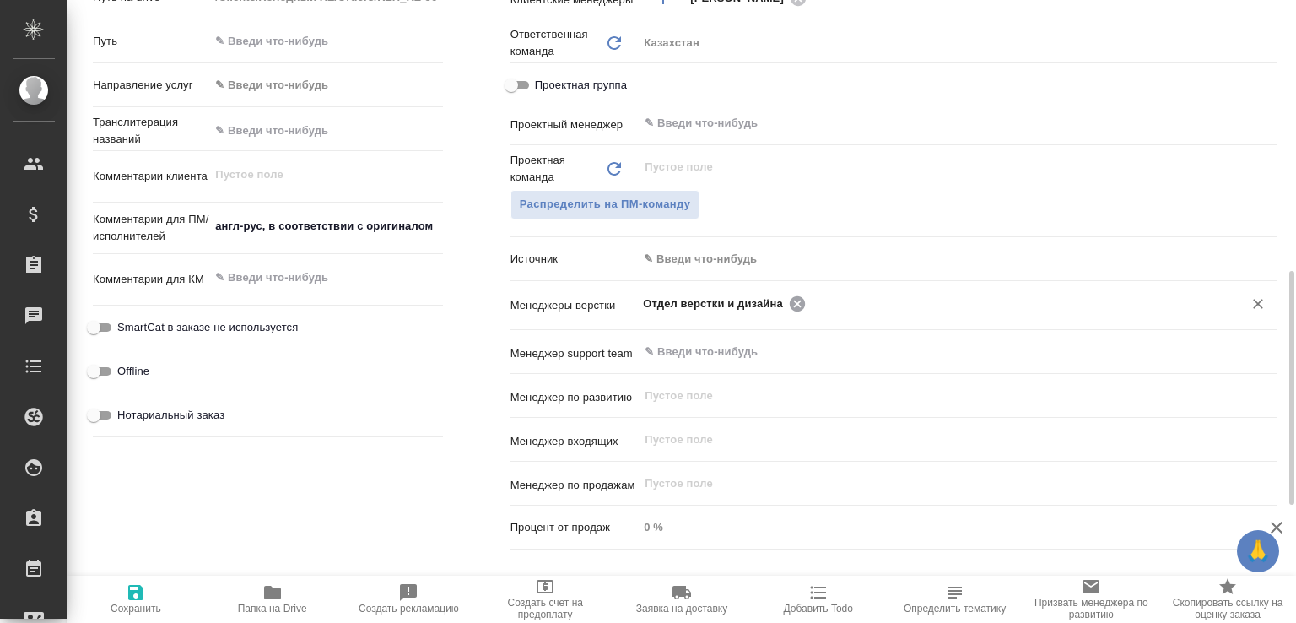
click at [790, 304] on icon at bounding box center [797, 302] width 15 height 15
type textarea "x"
click at [790, 304] on input "text" at bounding box center [929, 303] width 573 height 20
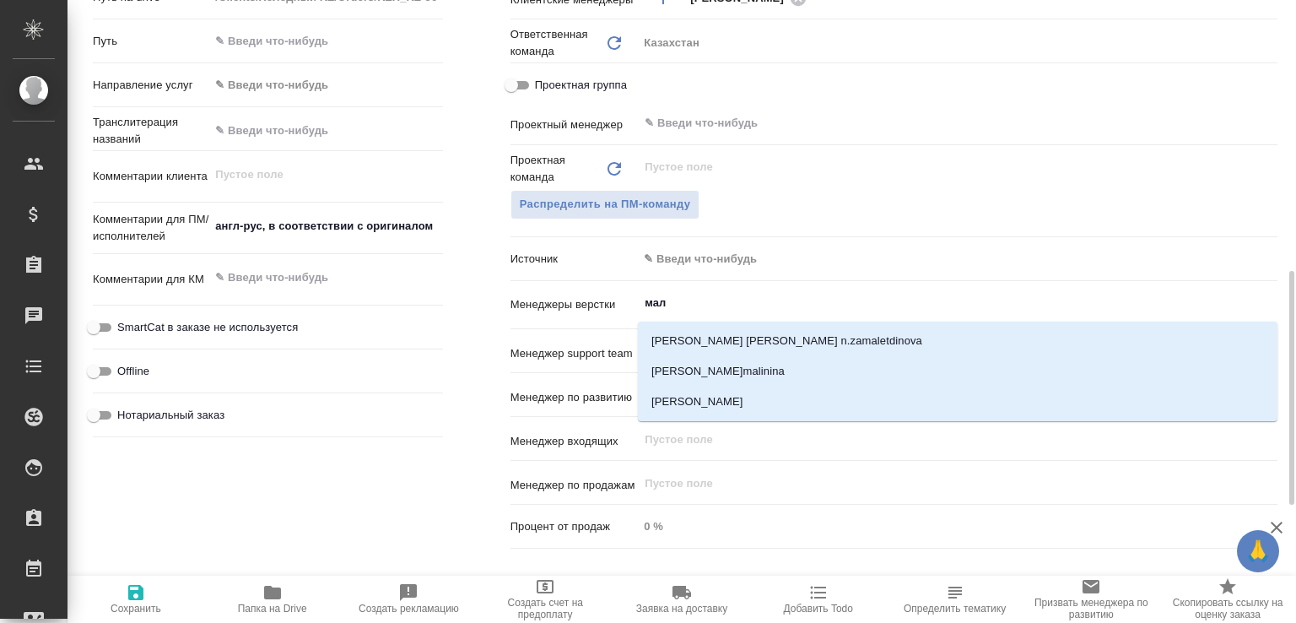
type input "мало"
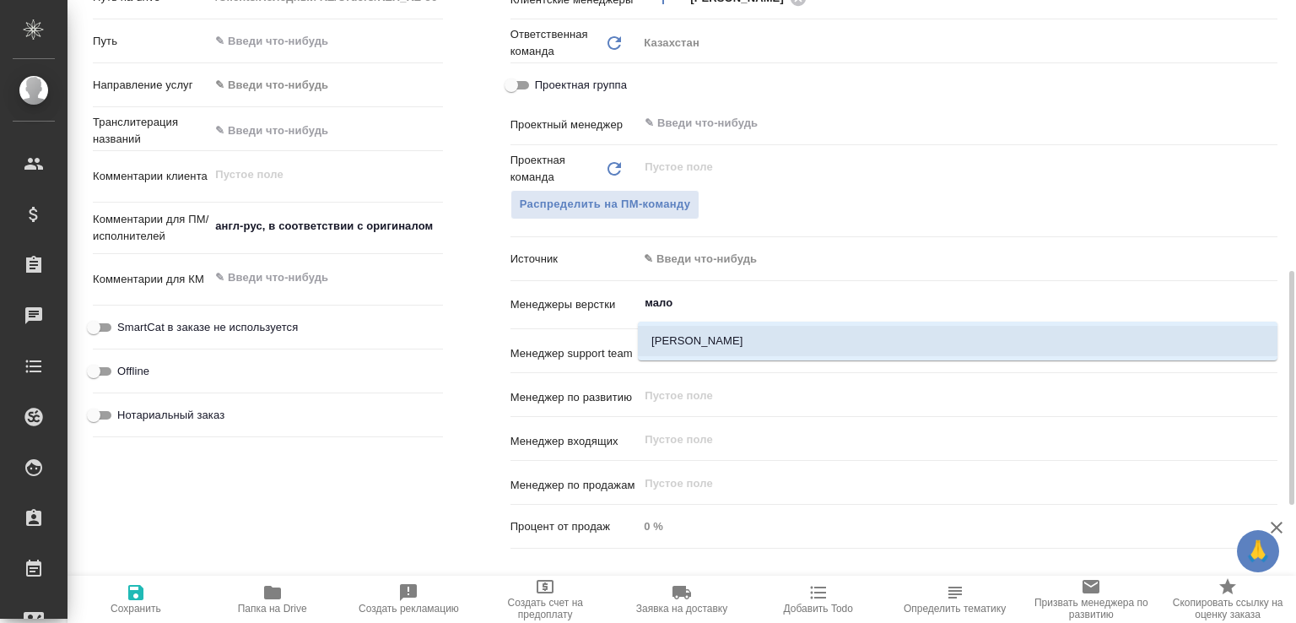
click at [745, 338] on li "[PERSON_NAME]" at bounding box center [957, 341] width 639 height 30
type textarea "x"
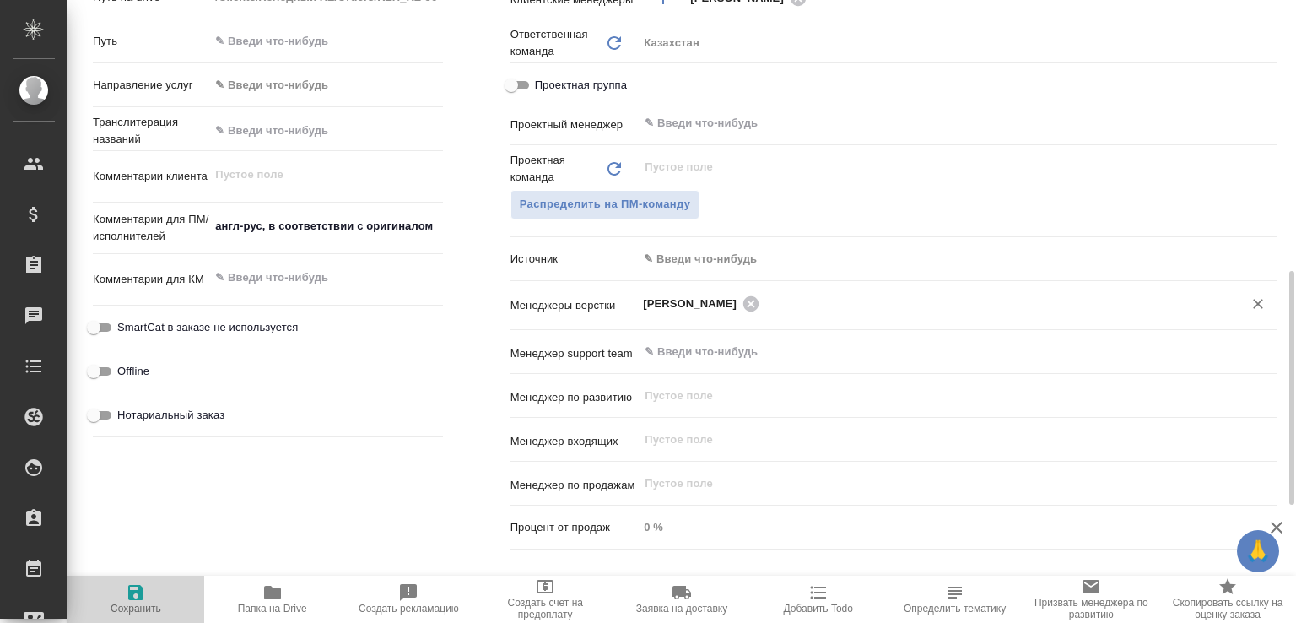
click at [159, 585] on span "Сохранить" at bounding box center [136, 598] width 116 height 32
type textarea "x"
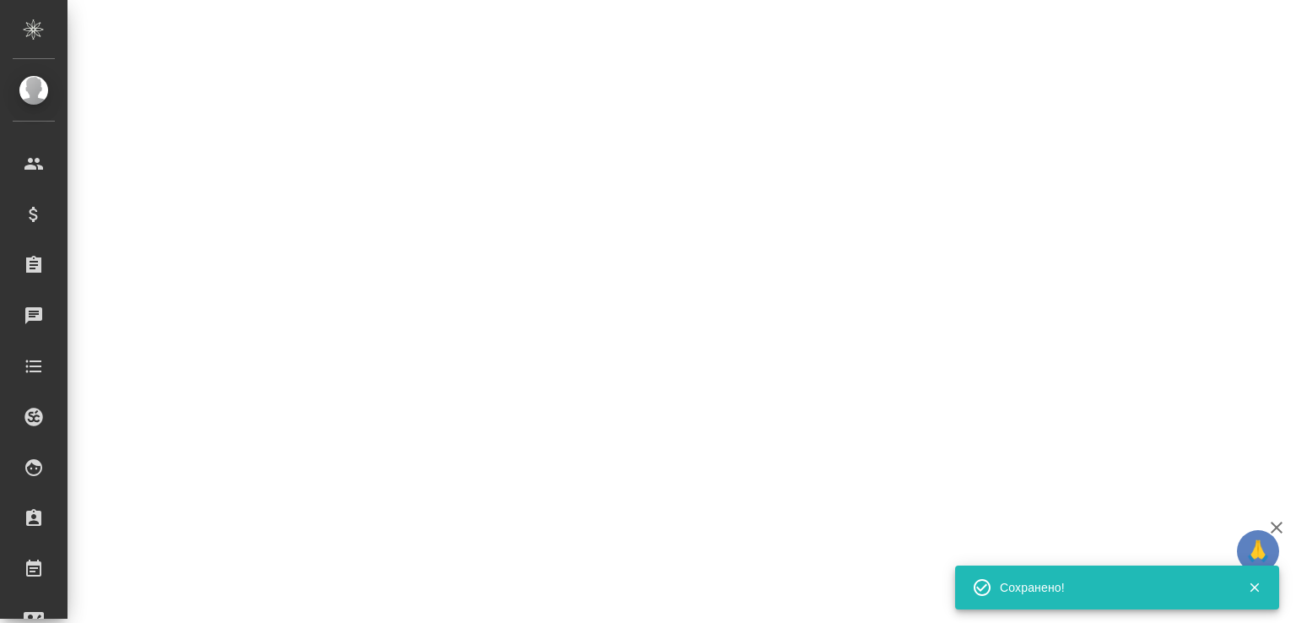
select select "RU"
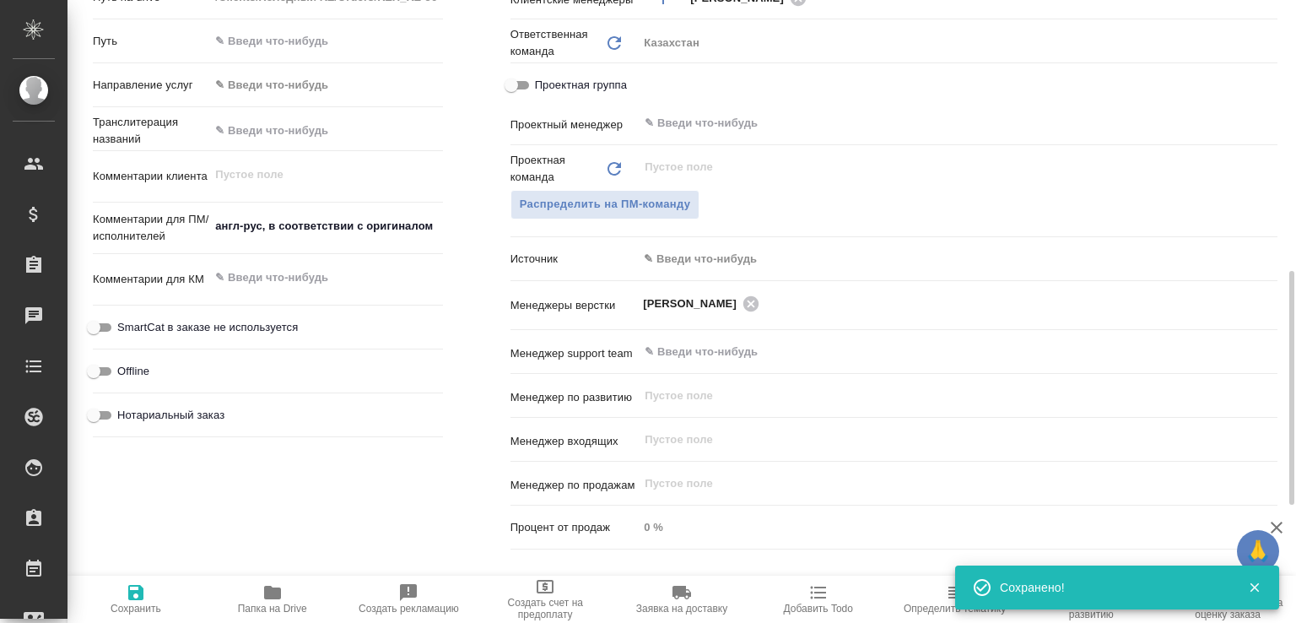
type textarea "x"
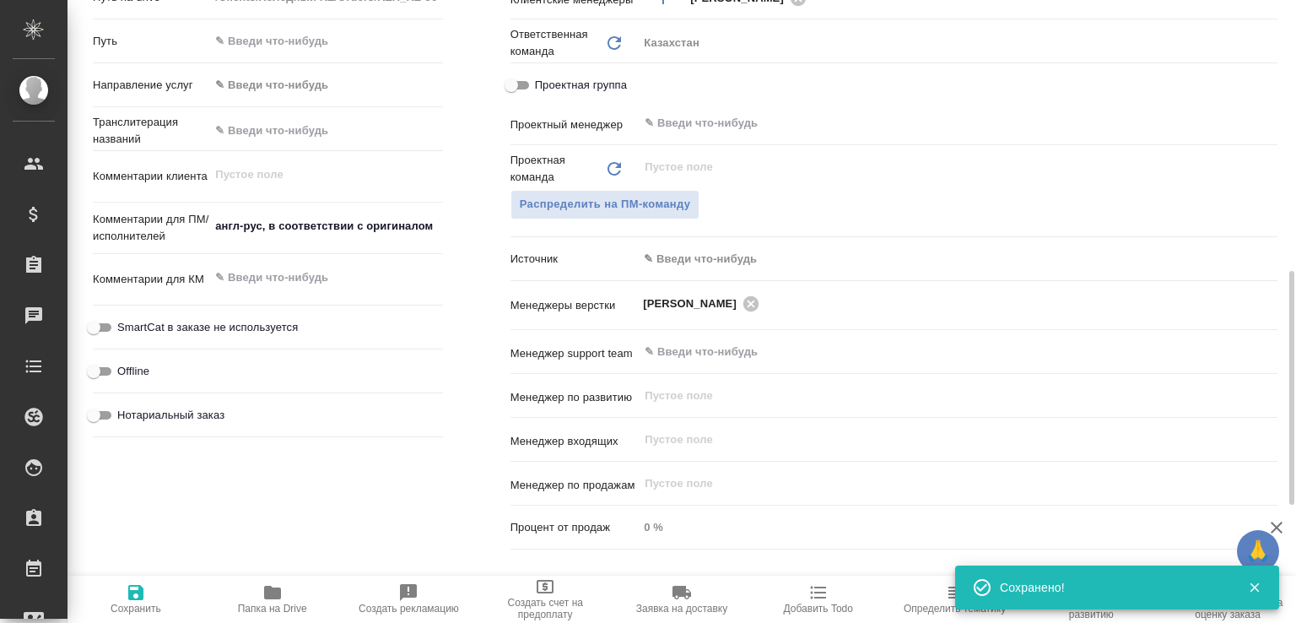
type textarea "x"
click at [278, 591] on icon "button" at bounding box center [272, 591] width 17 height 13
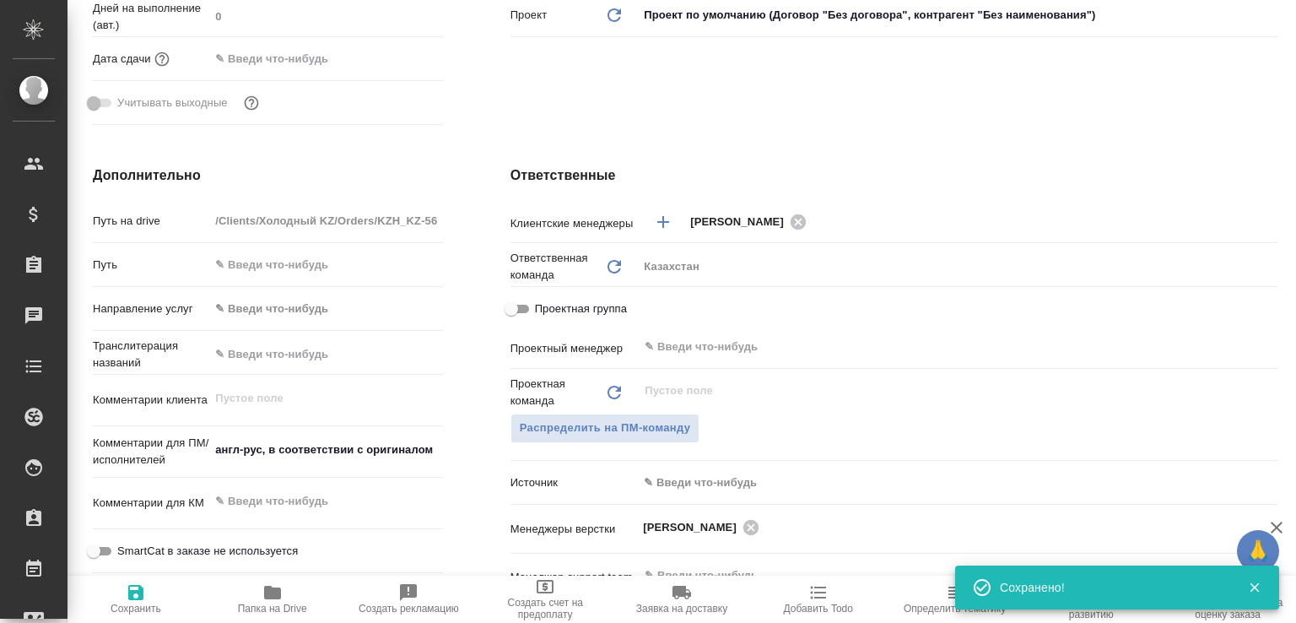
scroll to position [316, 0]
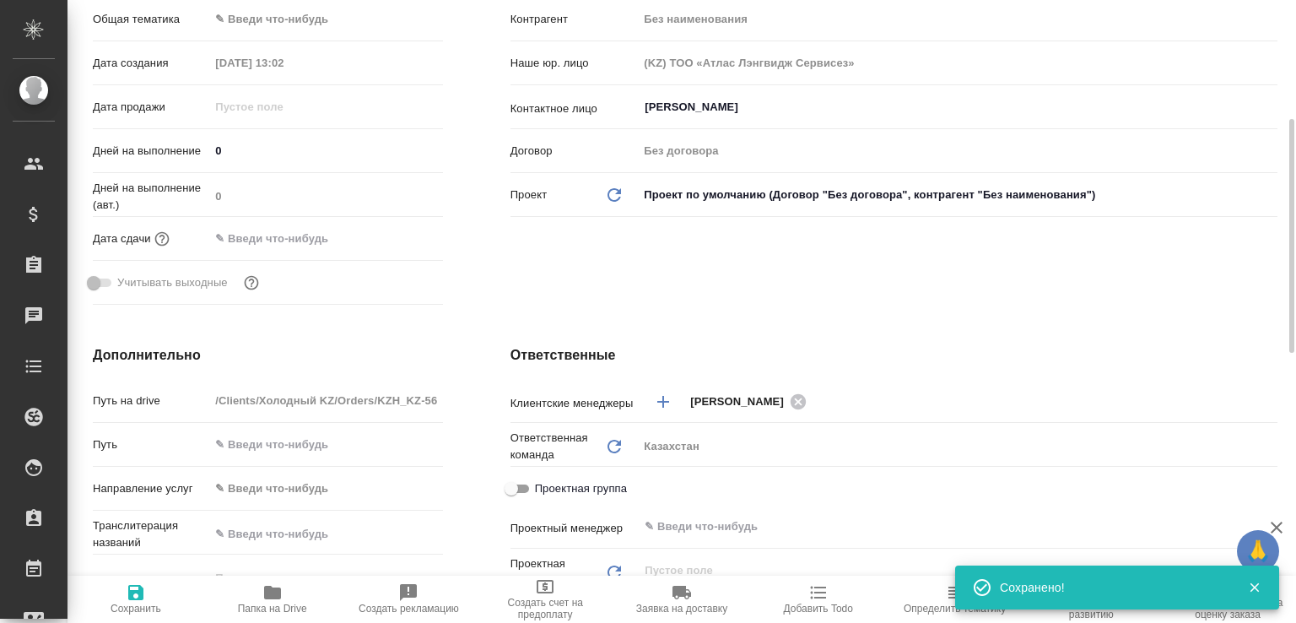
type textarea "x"
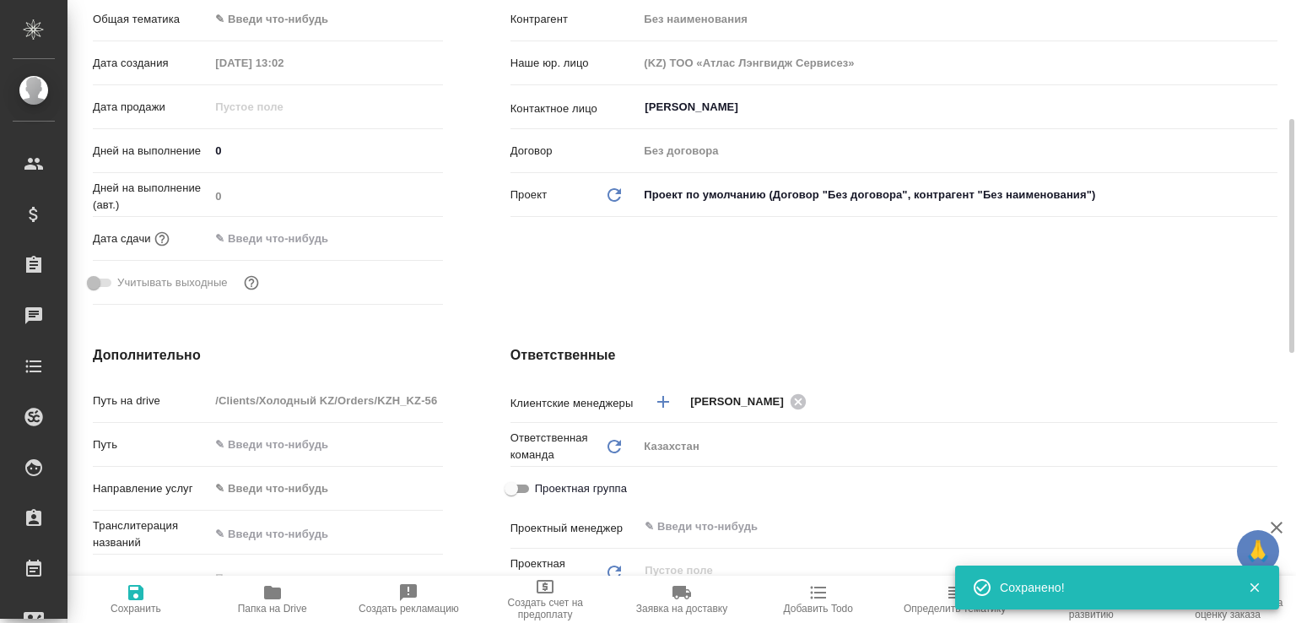
type textarea "x"
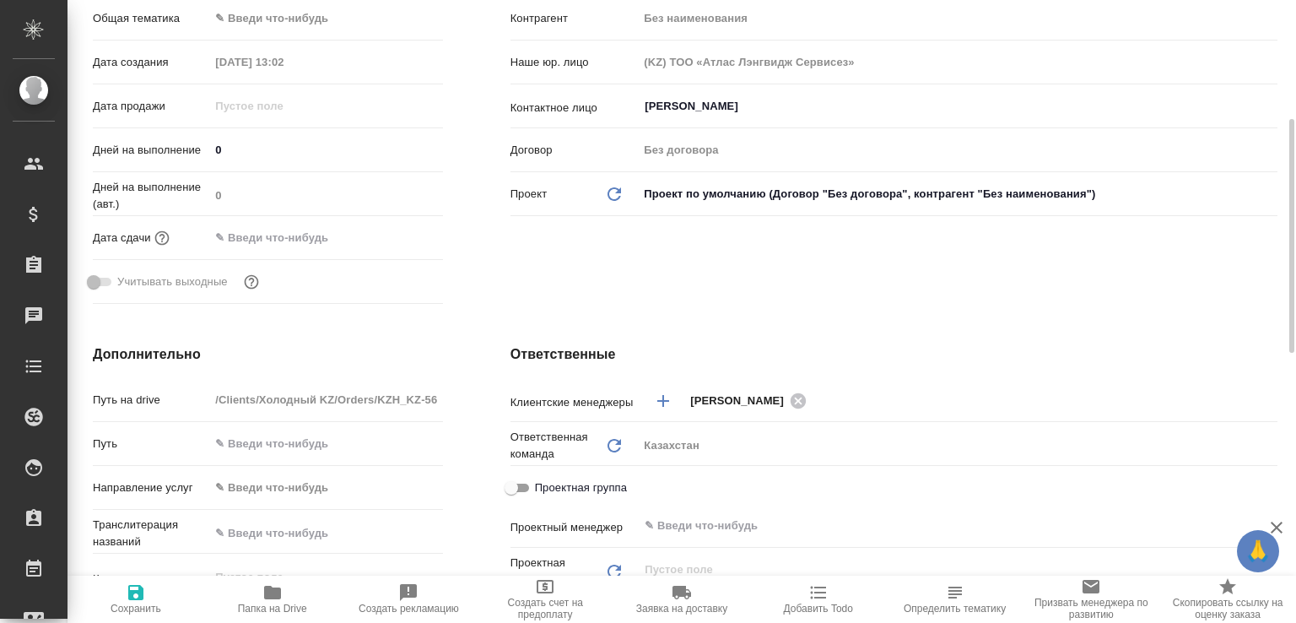
type textarea "x"
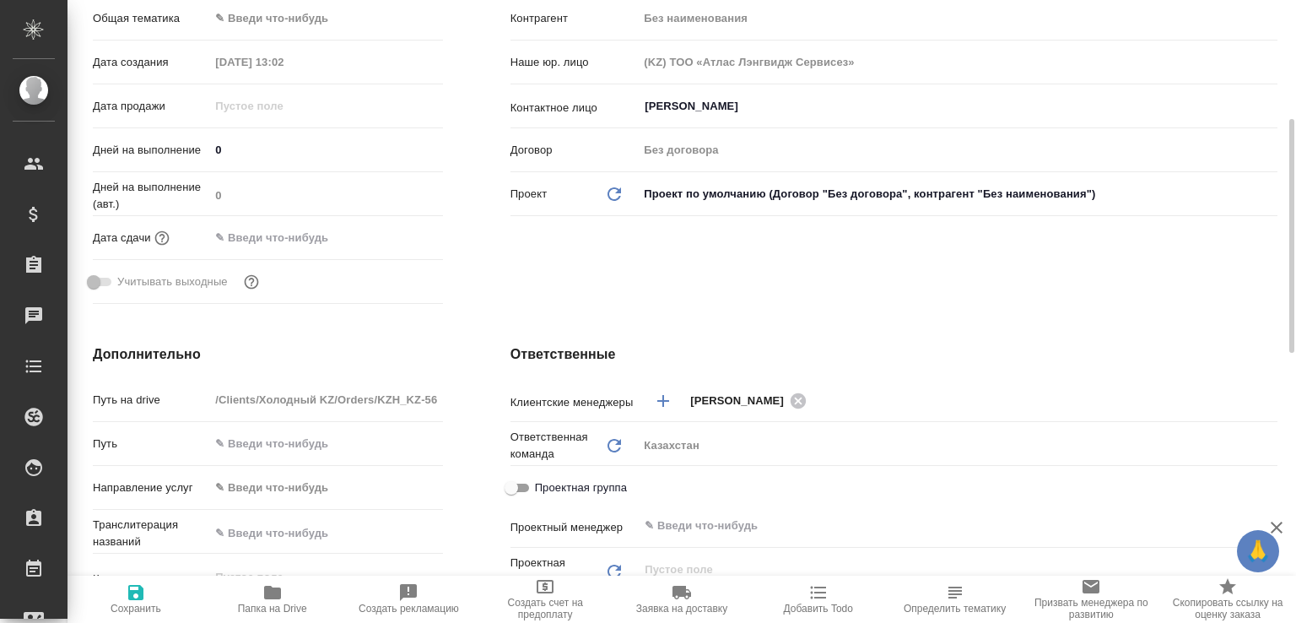
type textarea "x"
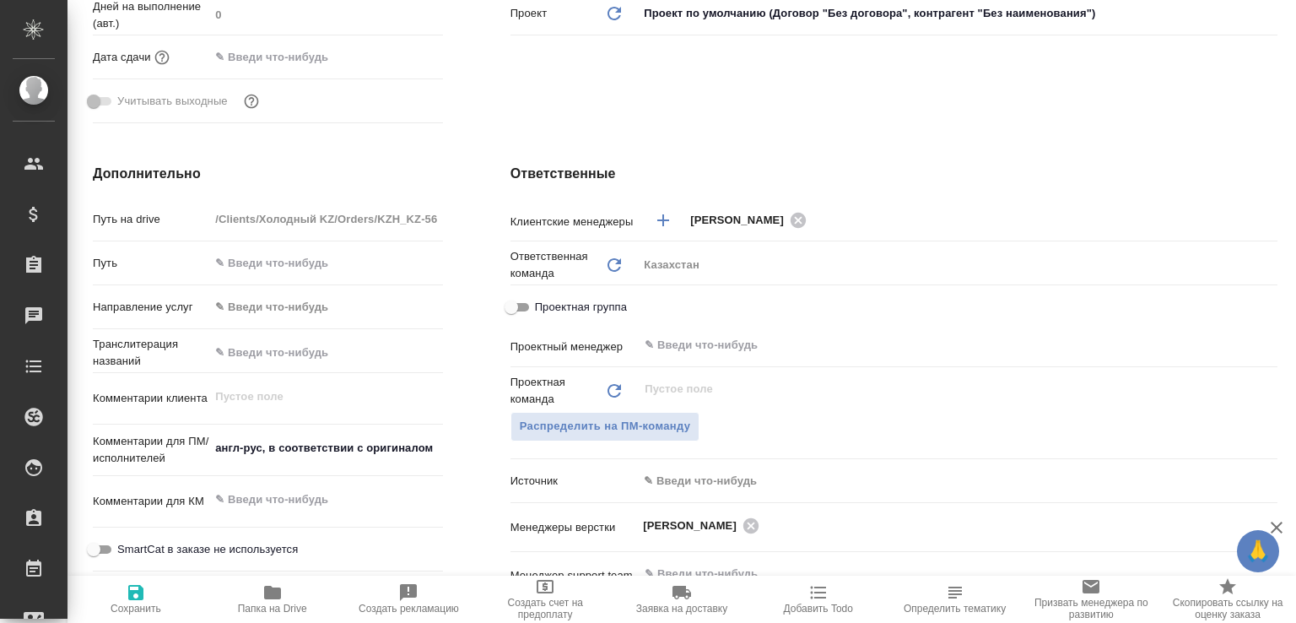
scroll to position [0, 0]
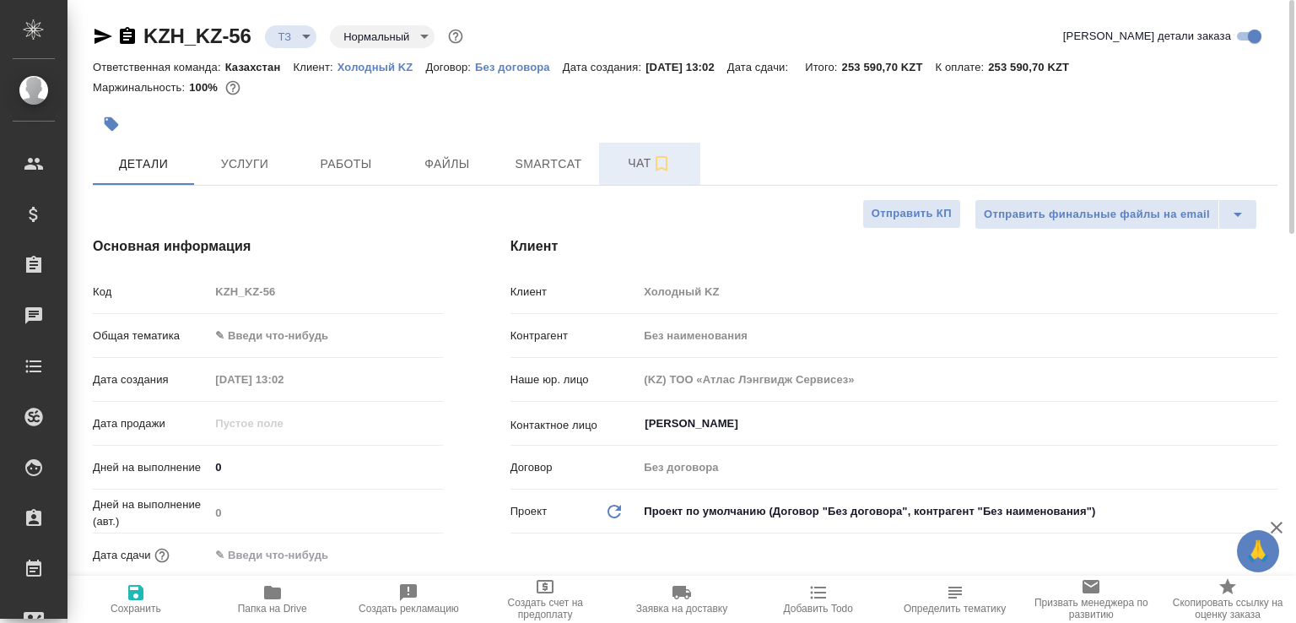
click at [634, 165] on span "Чат" at bounding box center [649, 163] width 81 height 21
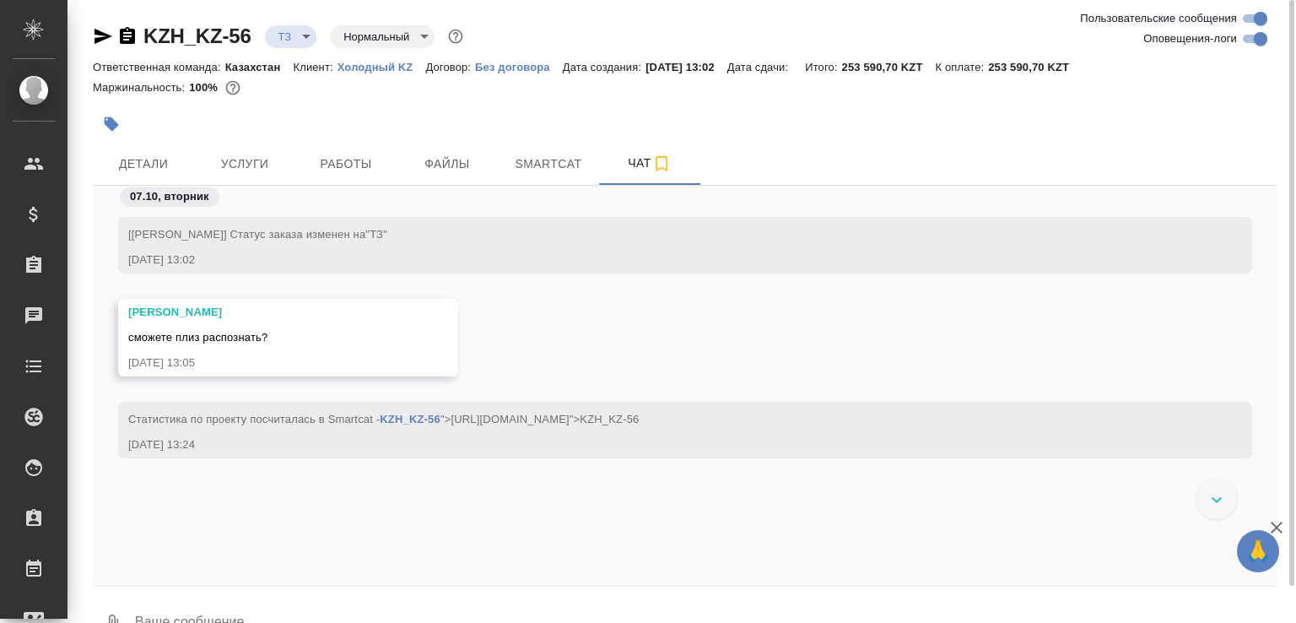
click at [202, 611] on textarea at bounding box center [705, 623] width 1144 height 57
click at [294, 607] on textarea at bounding box center [705, 623] width 1144 height 57
click at [293, 38] on body "🙏 .cls-1 fill:#fff; AWATERA Малофеева Екатерина e.malofeeva Клиенты Спецификаци…" at bounding box center [648, 311] width 1296 height 623
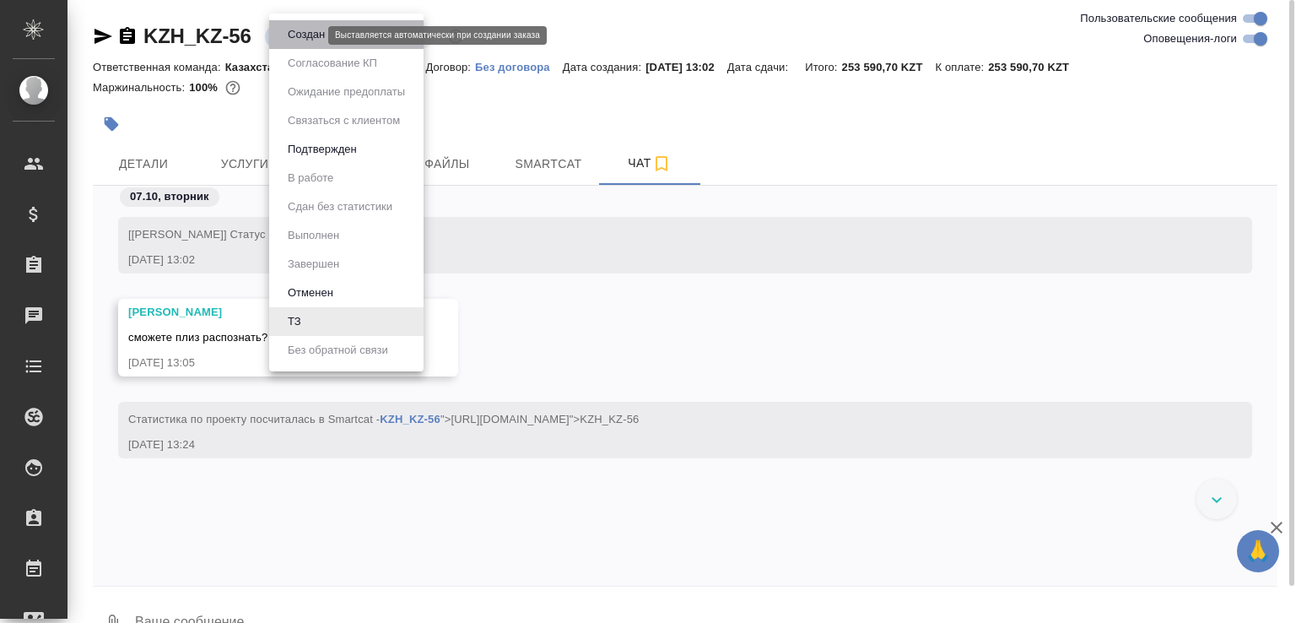
click at [293, 38] on button "Создан" at bounding box center [306, 34] width 47 height 19
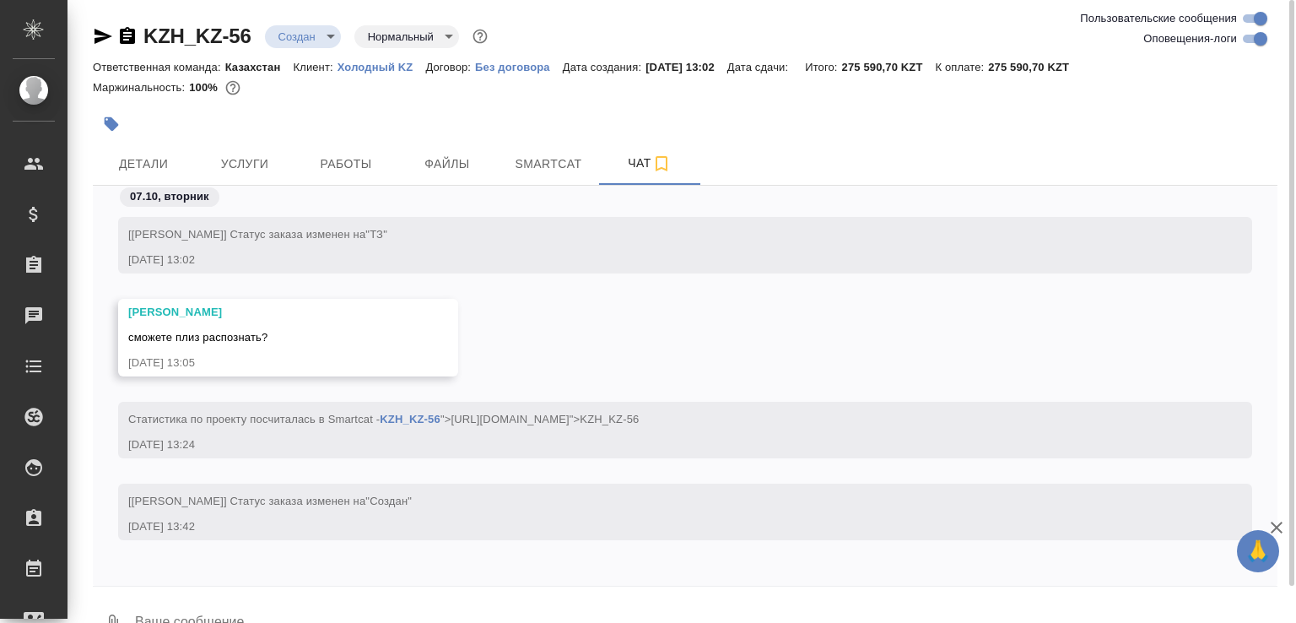
scroll to position [6, 0]
drag, startPoint x: 123, startPoint y: 37, endPoint x: 169, endPoint y: 87, distance: 67.5
click at [123, 37] on icon "button" at bounding box center [127, 35] width 15 height 17
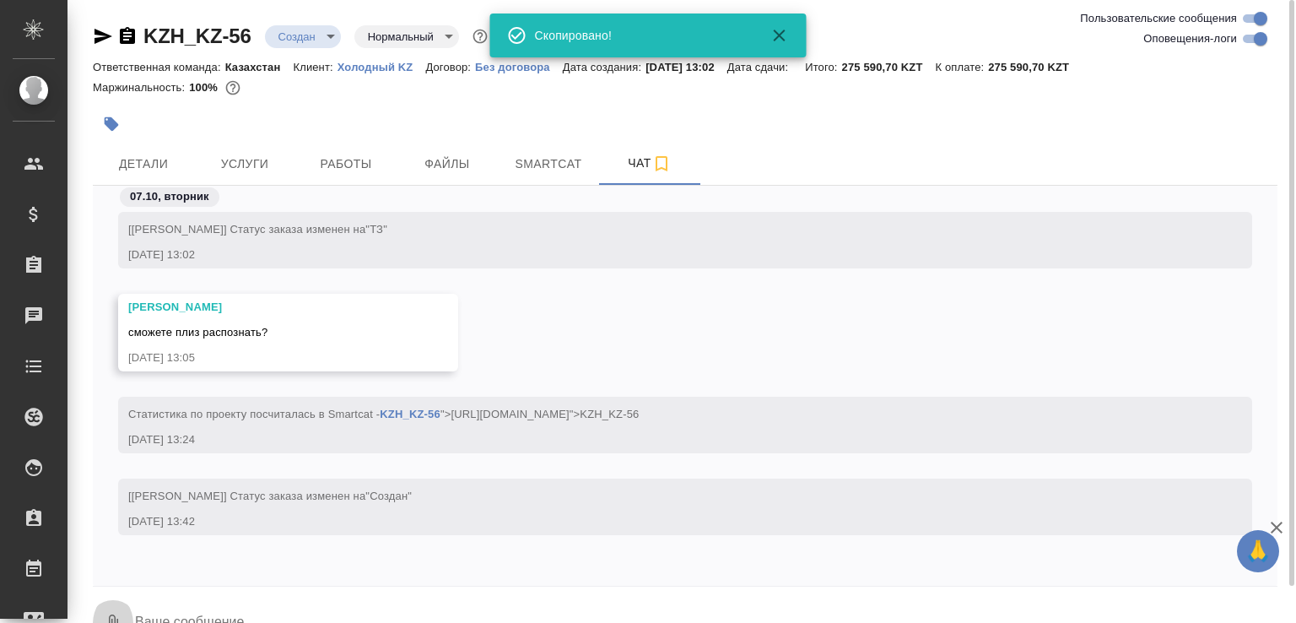
click at [115, 600] on button "0" at bounding box center [113, 623] width 40 height 57
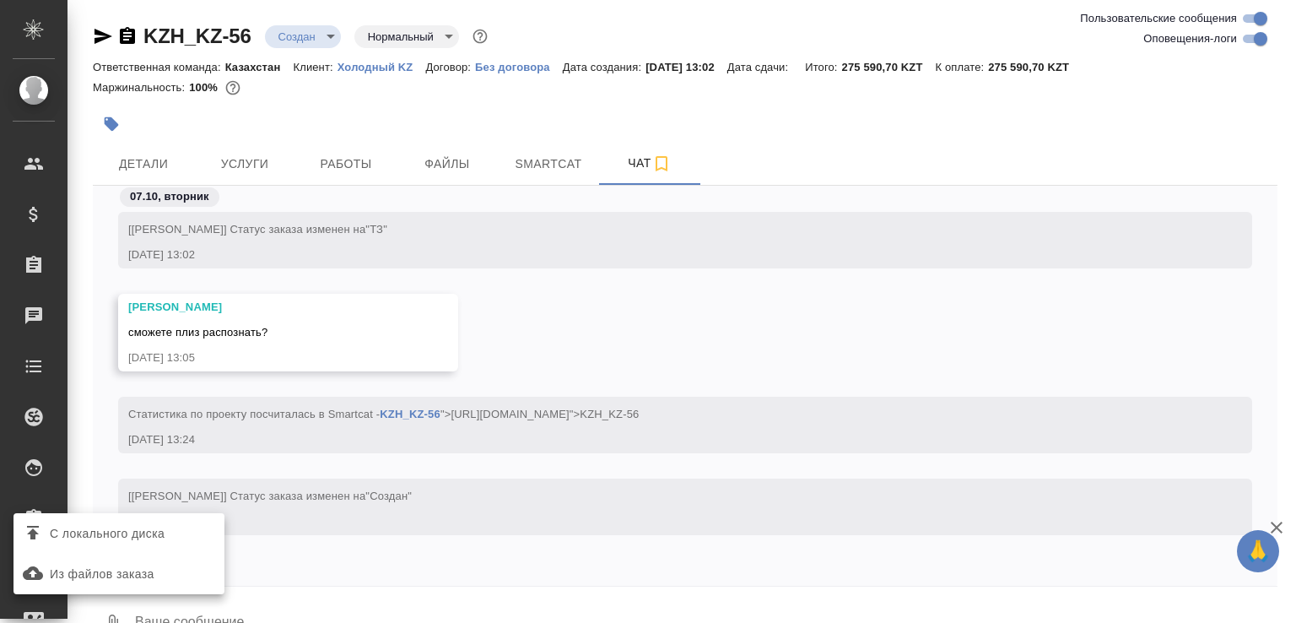
click at [356, 601] on div at bounding box center [648, 311] width 1296 height 623
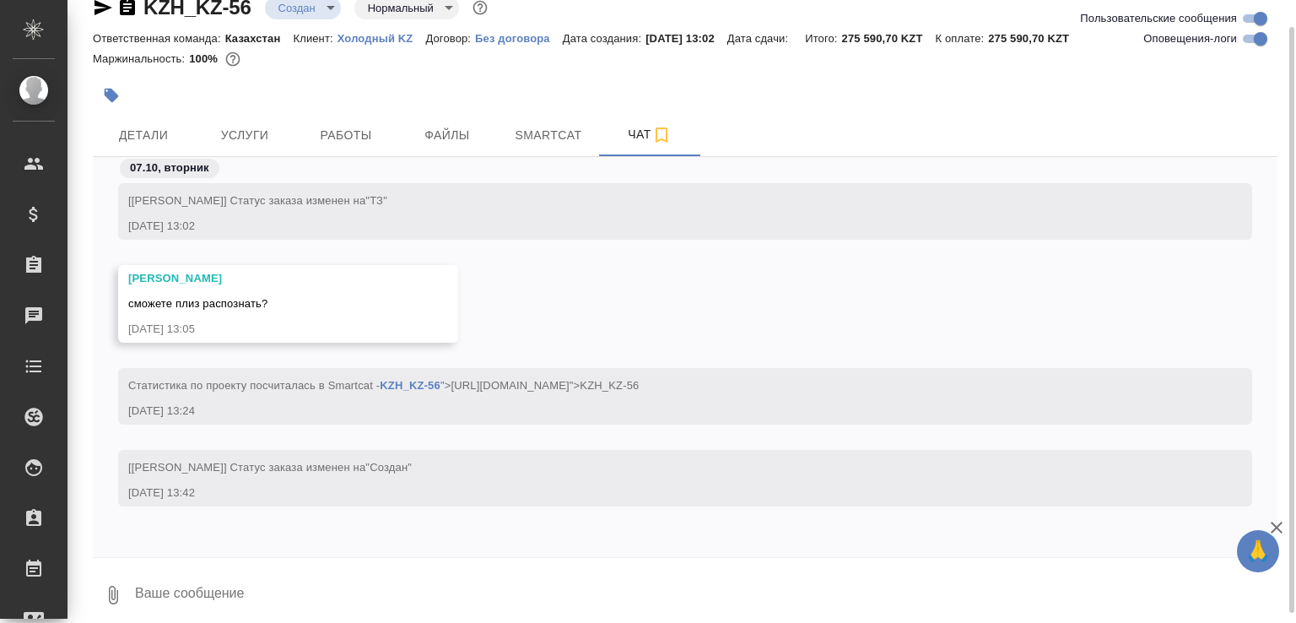
click at [353, 603] on textarea at bounding box center [705, 594] width 1144 height 57
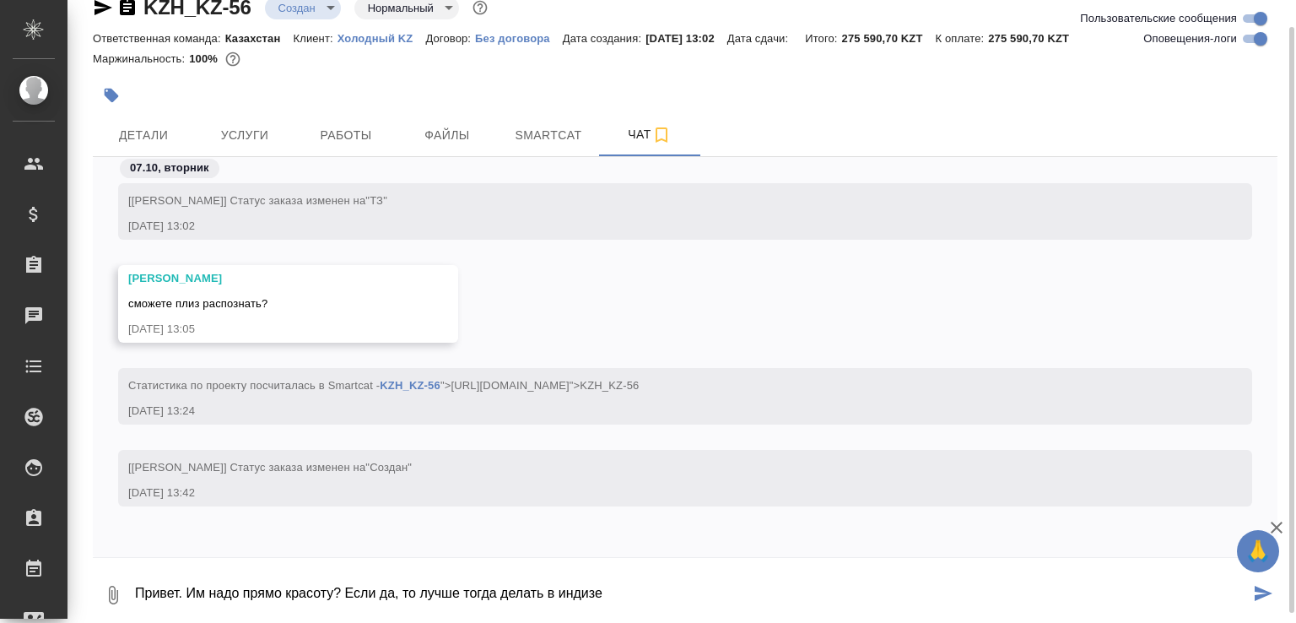
type textarea "Привет. Им надо прямо красоту? Если да, то лучше тогда делать в индизе"
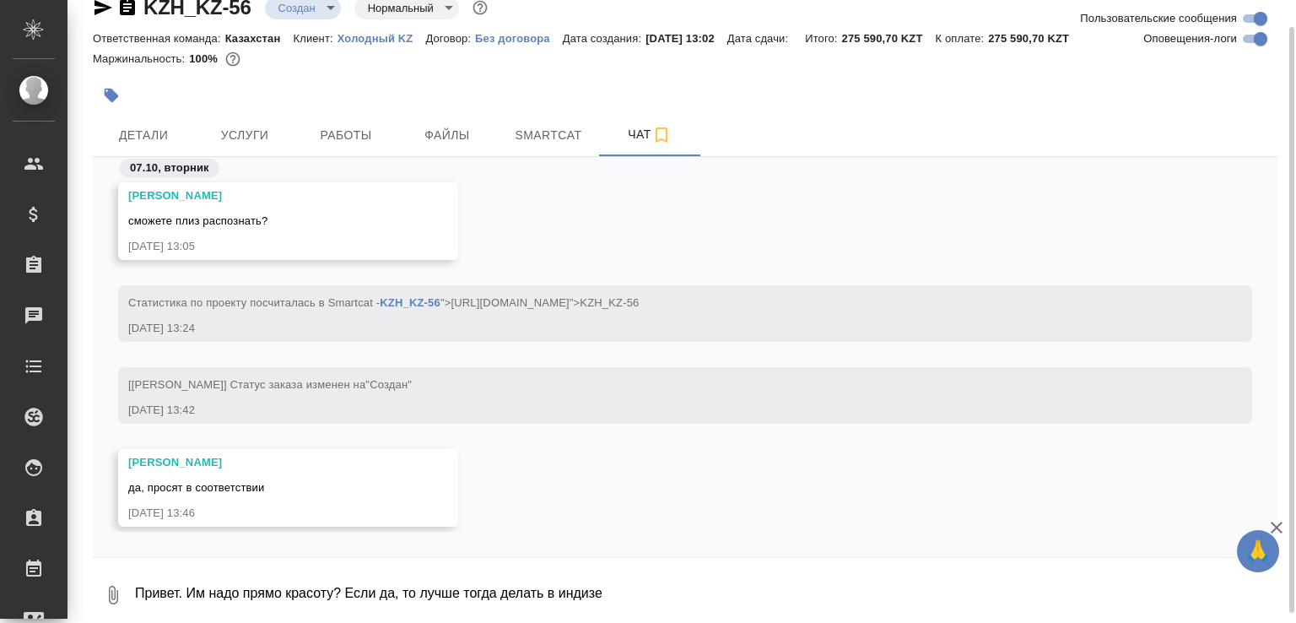
scroll to position [212, 0]
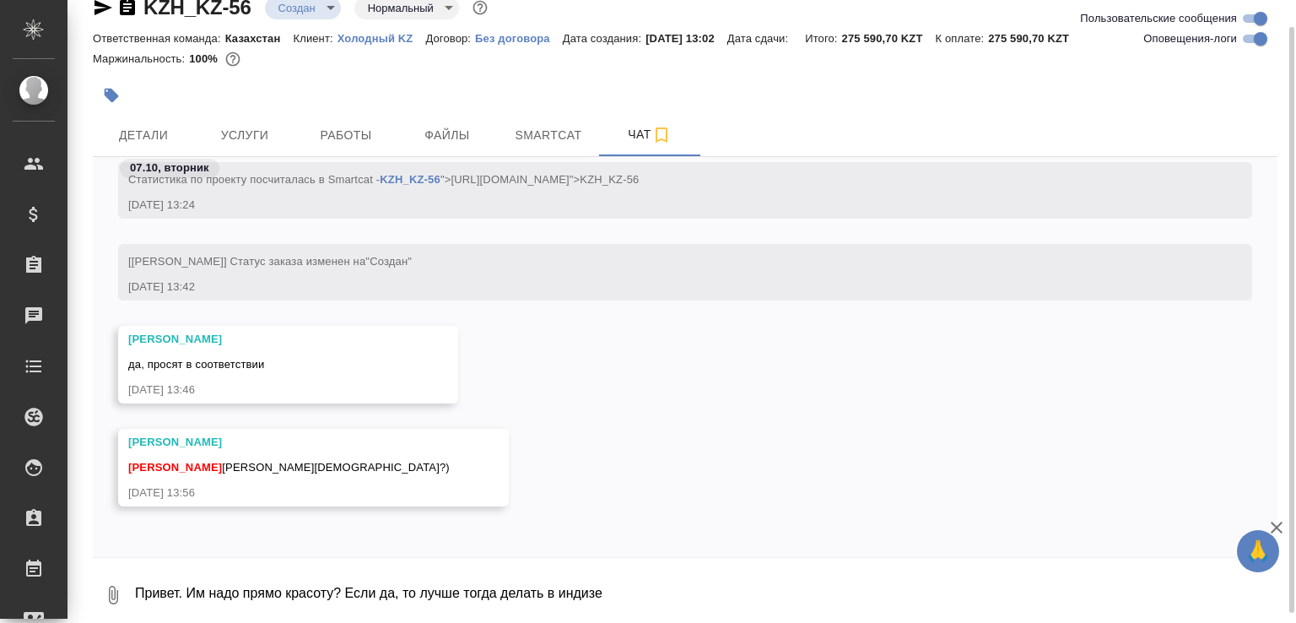
click at [116, 591] on icon "button" at bounding box center [113, 595] width 20 height 20
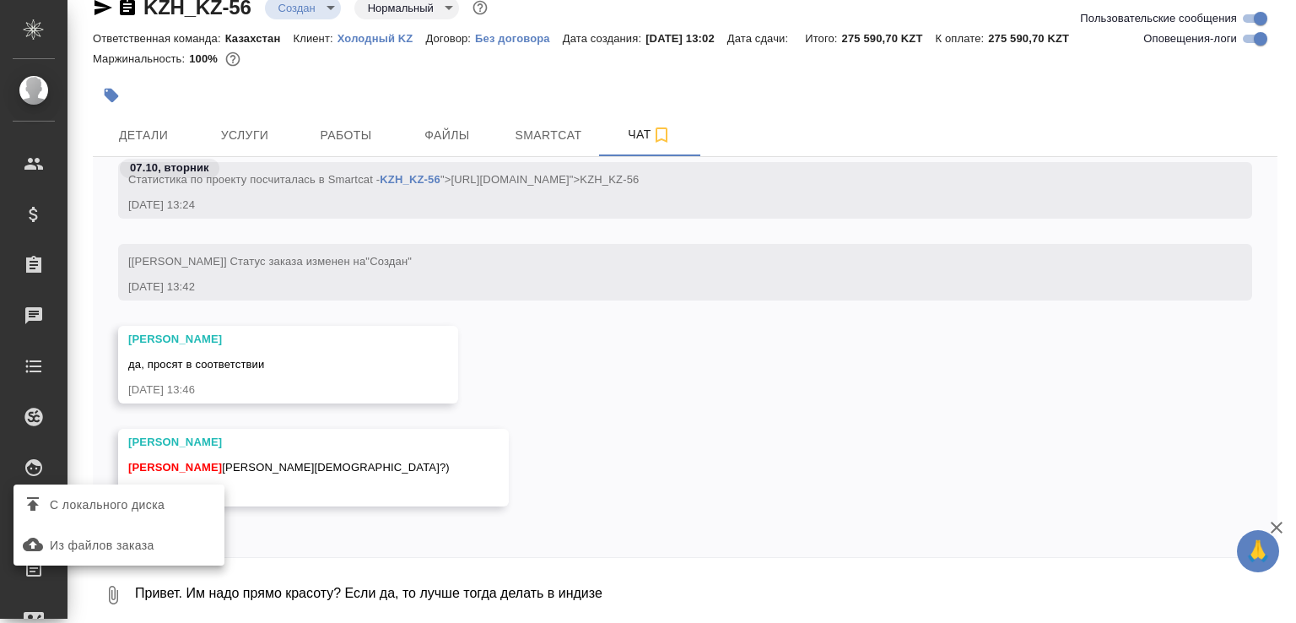
click at [141, 505] on span "С локального диска" at bounding box center [107, 504] width 115 height 21
click at [0, 0] on input "С локального диска" at bounding box center [0, 0] width 0 height 0
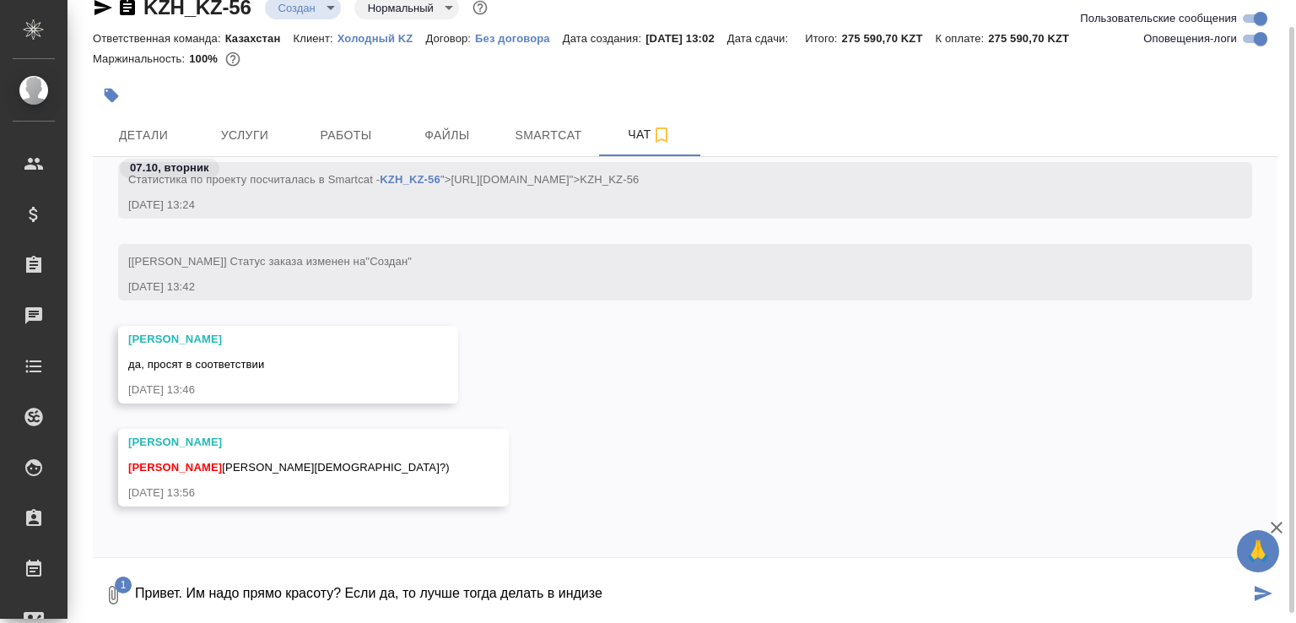
click at [243, 584] on textarea "Привет. Им надо прямо красоту? Если да, то лучше тогда делать в индизе" at bounding box center [691, 594] width 1116 height 57
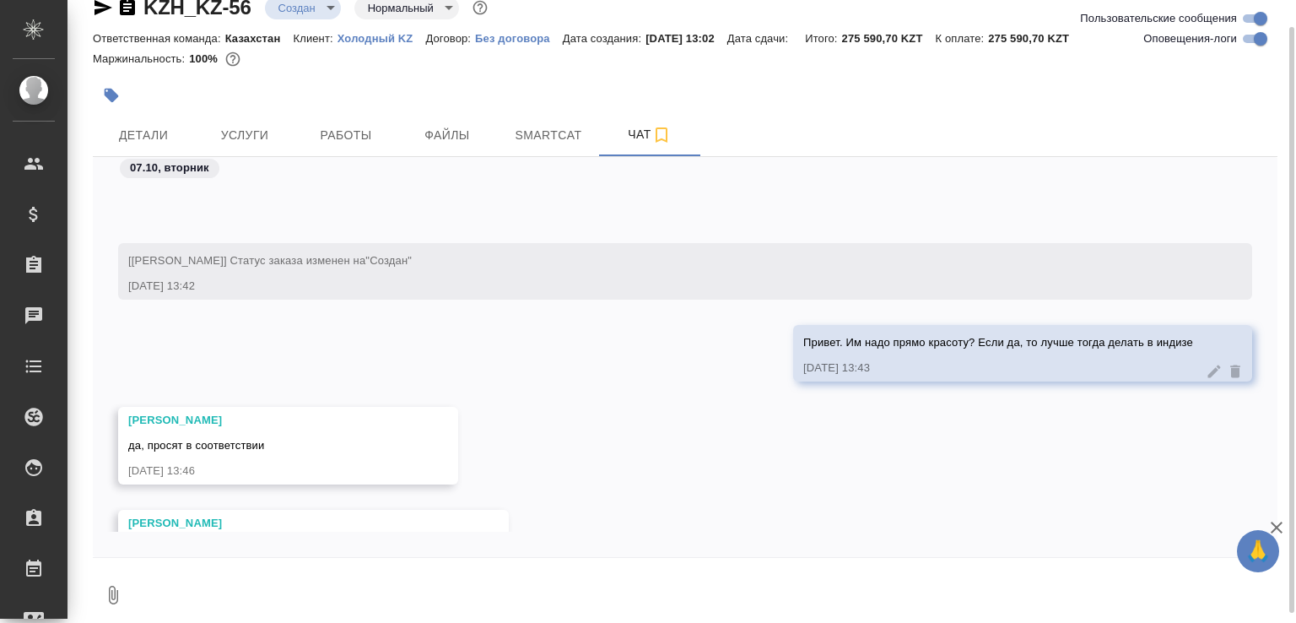
scroll to position [408, 0]
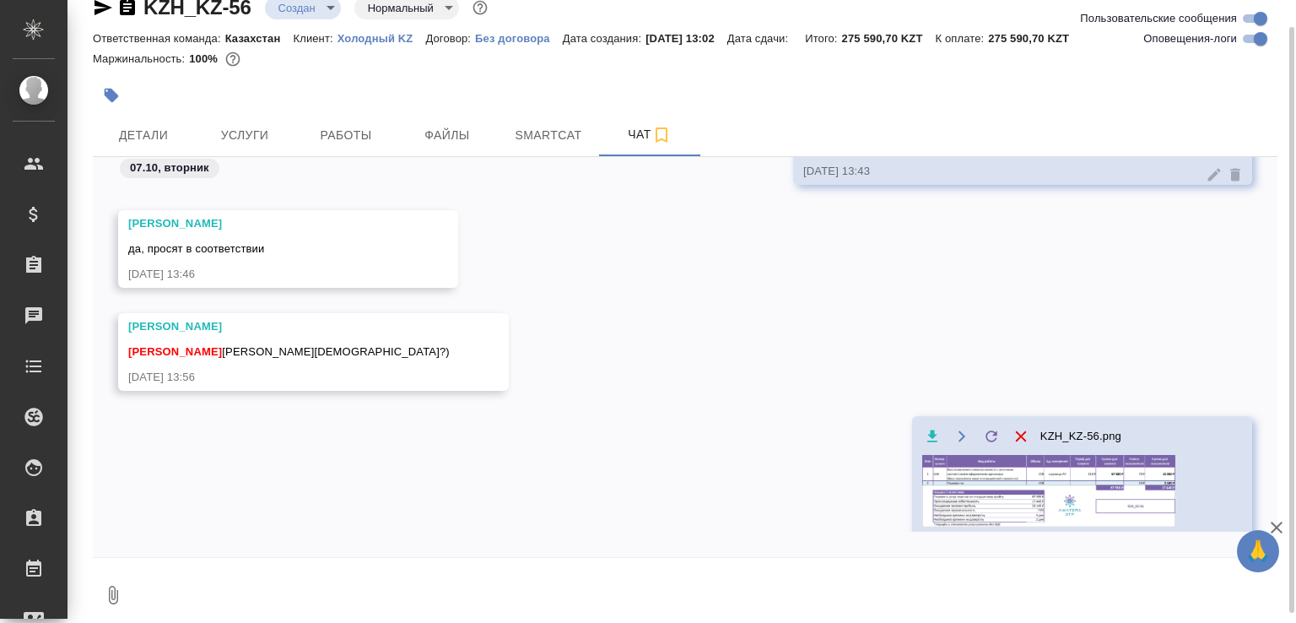
click at [185, 603] on textarea at bounding box center [705, 594] width 1144 height 57
paste textarea "https://drive.awatera.com/f/10621008"
type textarea "распознанка на расчёт https://drive.awatera.com/f/10621008"
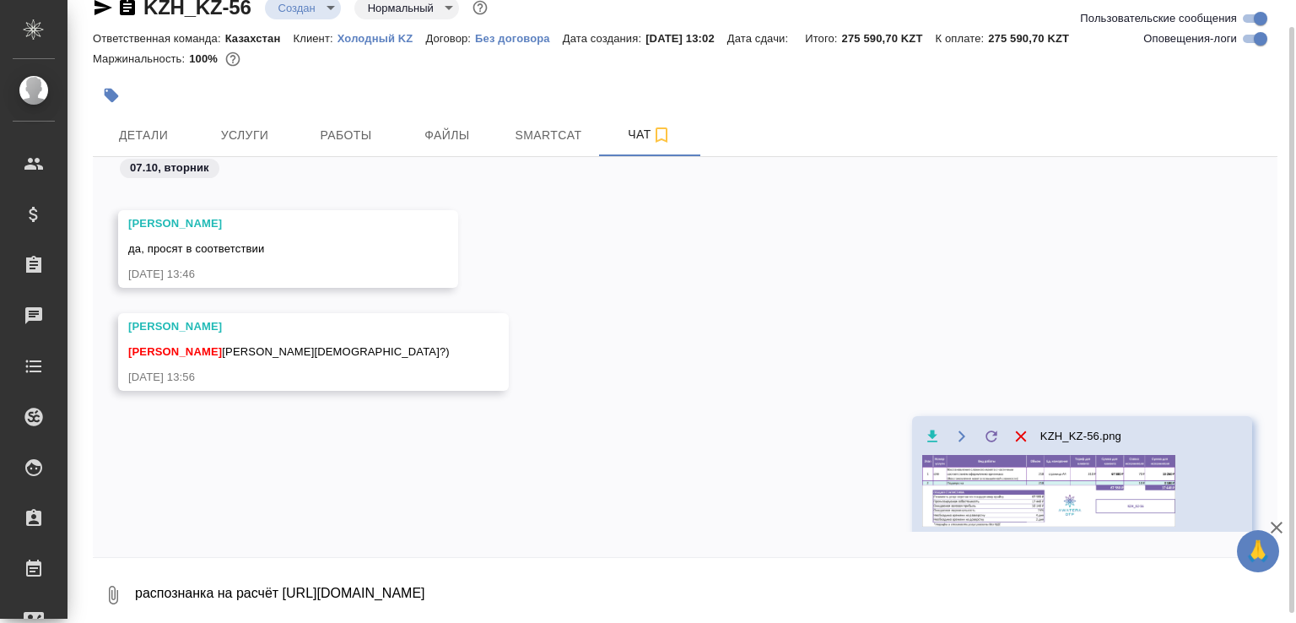
scroll to position [563, 0]
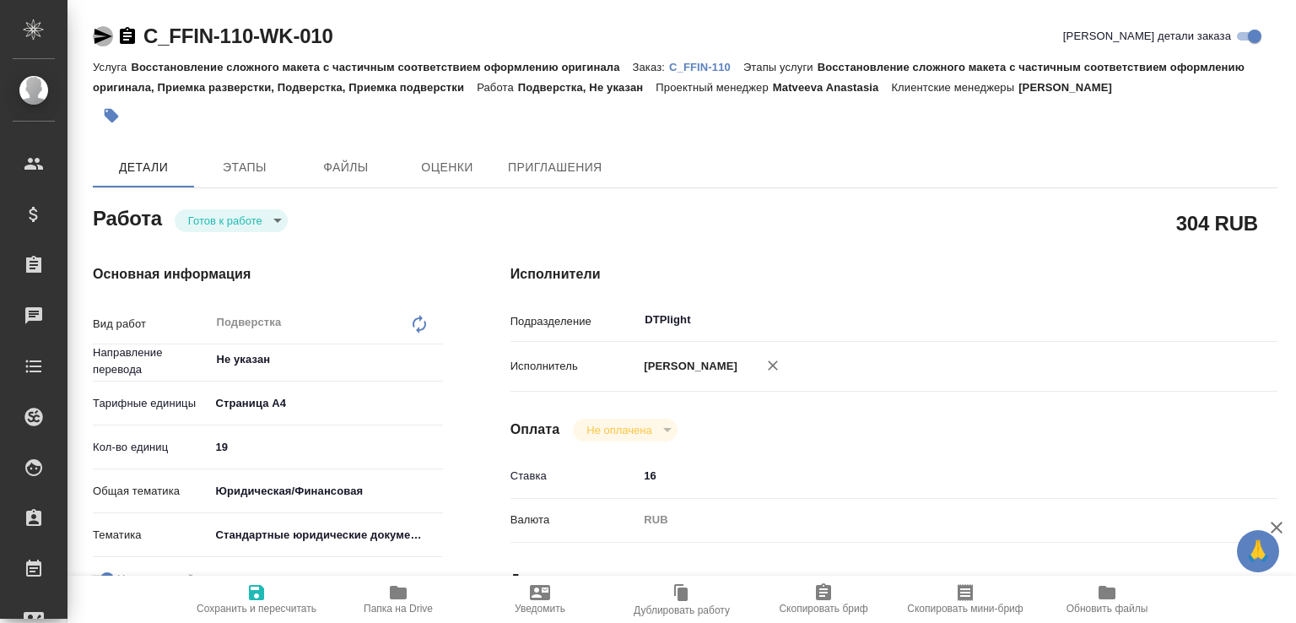
click at [102, 40] on icon "button" at bounding box center [103, 36] width 18 height 15
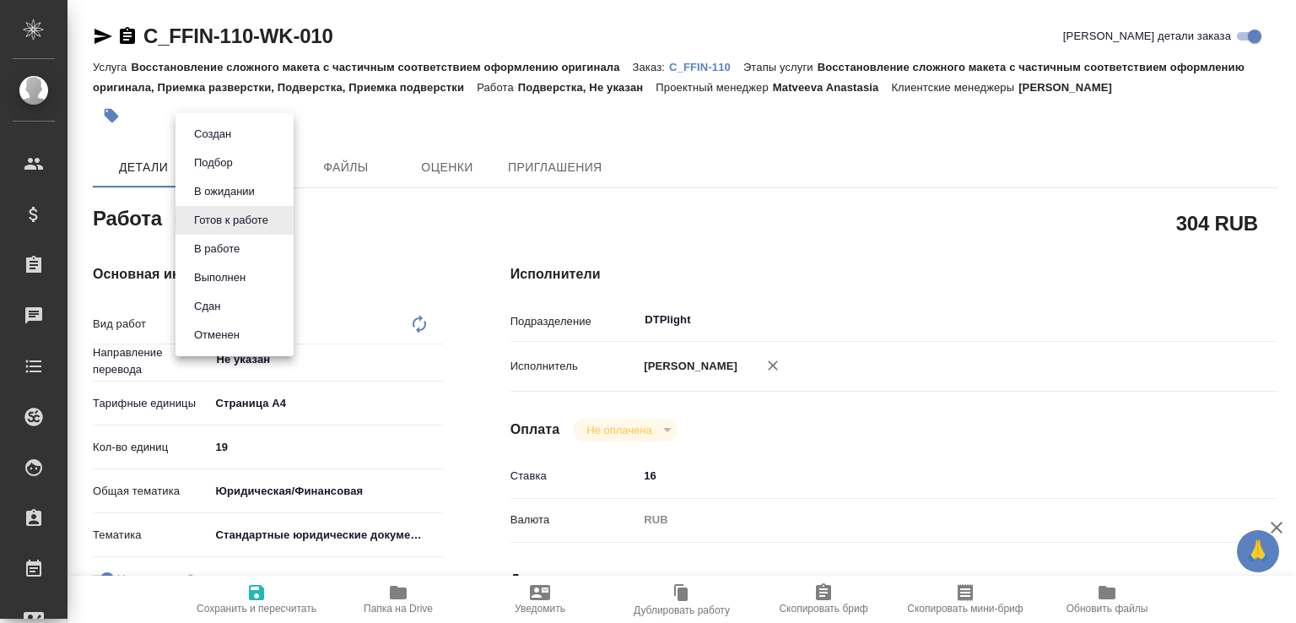
click at [233, 210] on body "🙏 .cls-1 fill:#fff; AWATERA [PERSON_NAME]malofeeva Клиенты Спецификации Заказы …" at bounding box center [648, 311] width 1296 height 623
click at [219, 243] on button "В работе" at bounding box center [217, 249] width 56 height 19
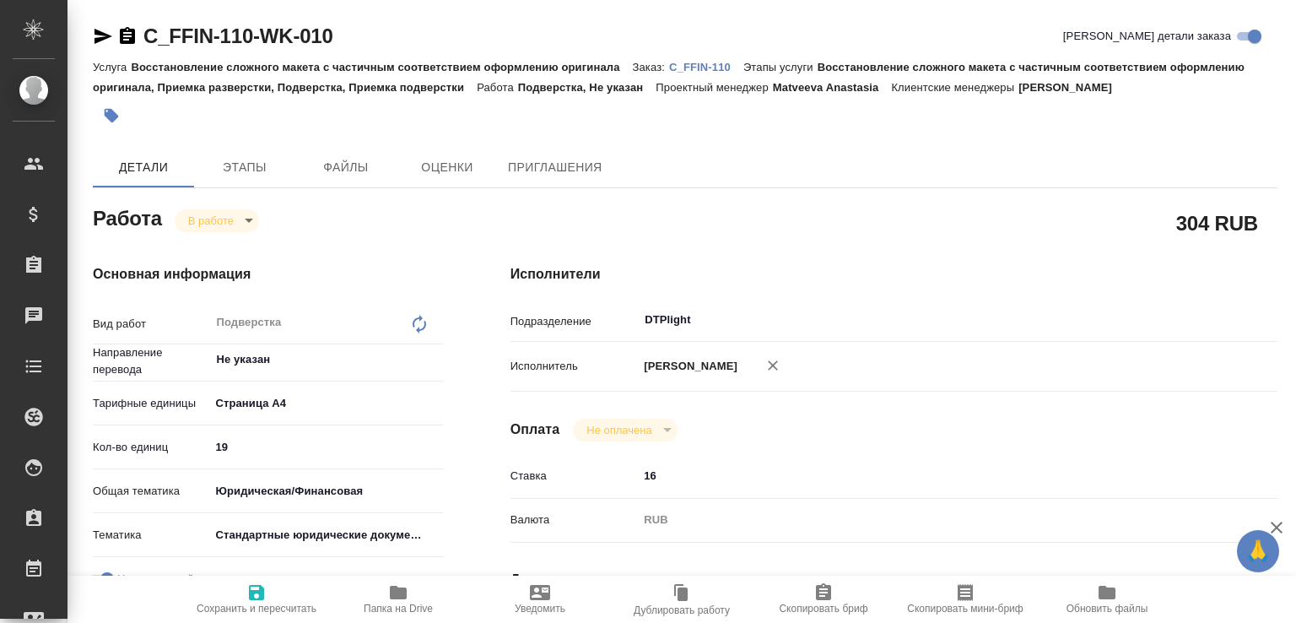
type textarea "x"
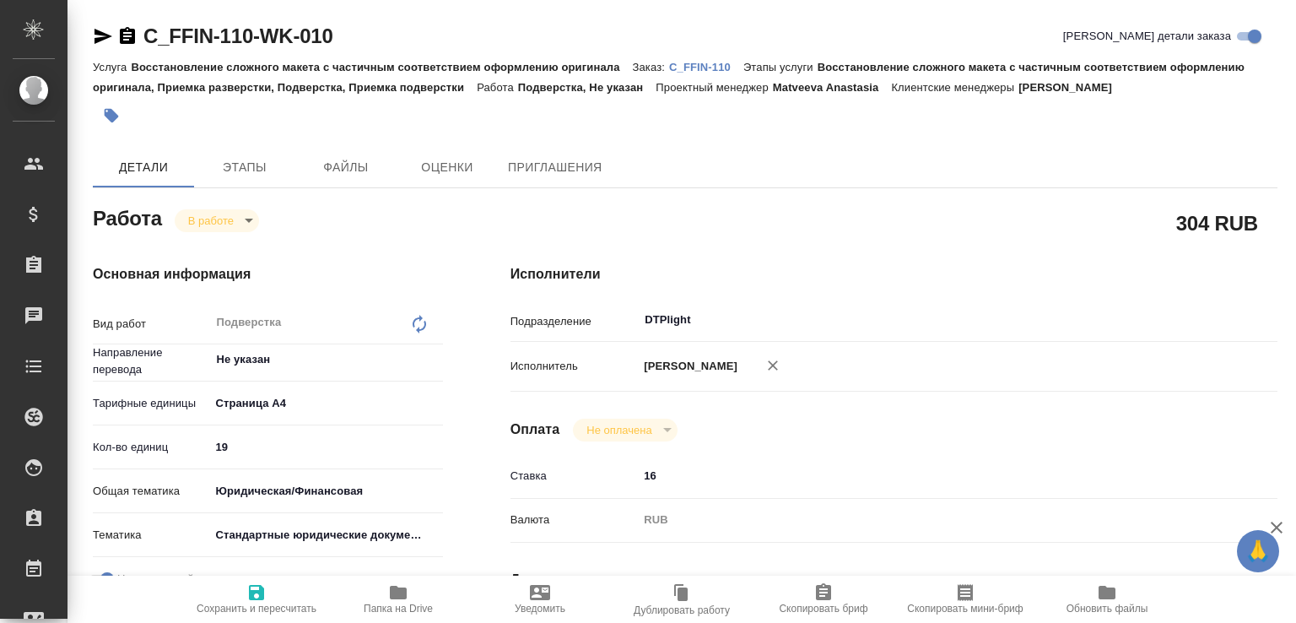
click at [371, 602] on span "Папка на Drive" at bounding box center [398, 608] width 69 height 12
type textarea "x"
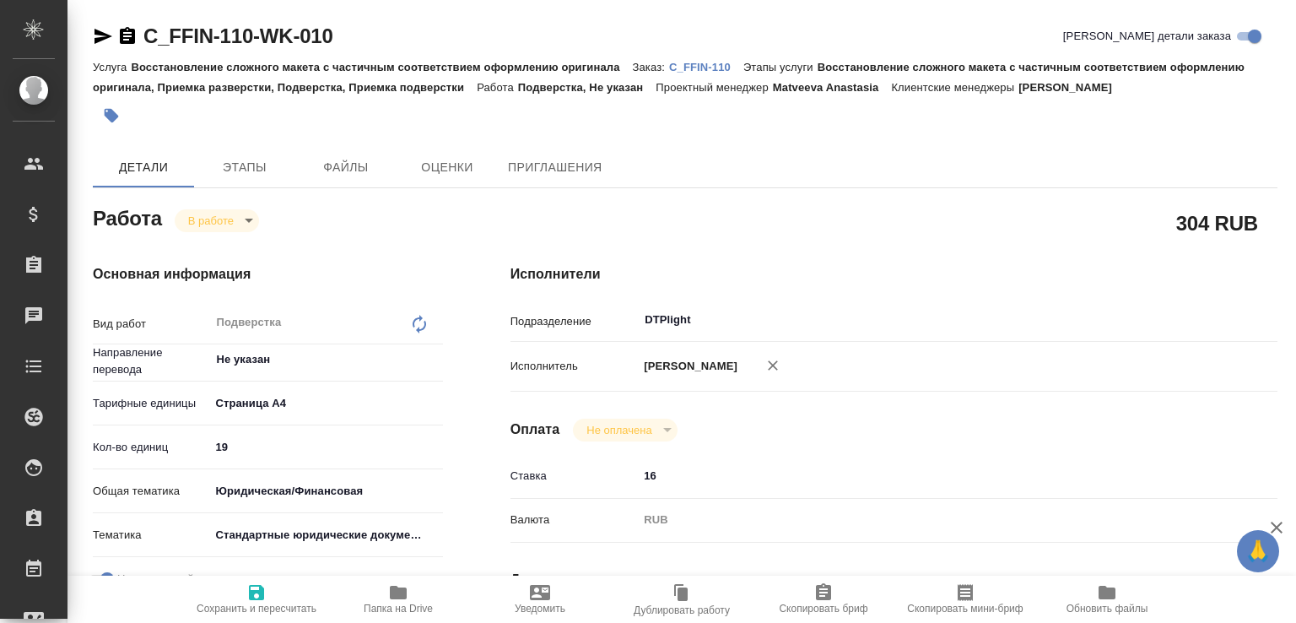
type textarea "x"
click at [703, 69] on p "C_FFIN-110" at bounding box center [706, 67] width 74 height 13
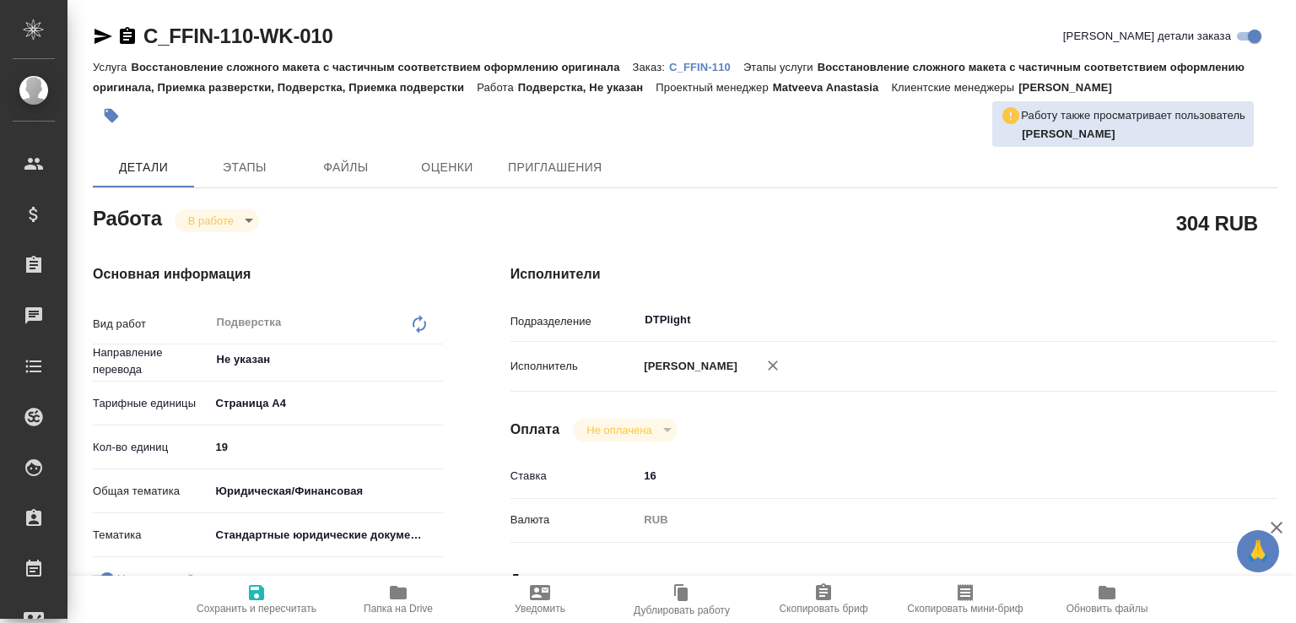
click at [778, 366] on icon "button" at bounding box center [773, 365] width 10 height 10
type textarea "x"
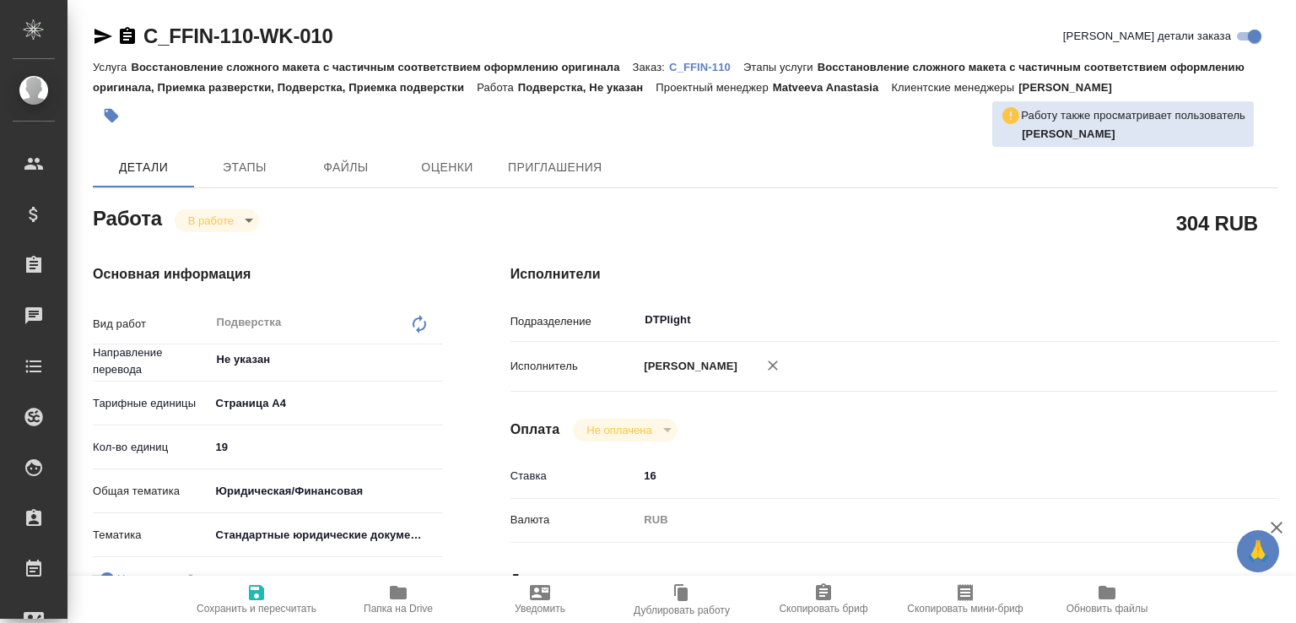
type textarea "x"
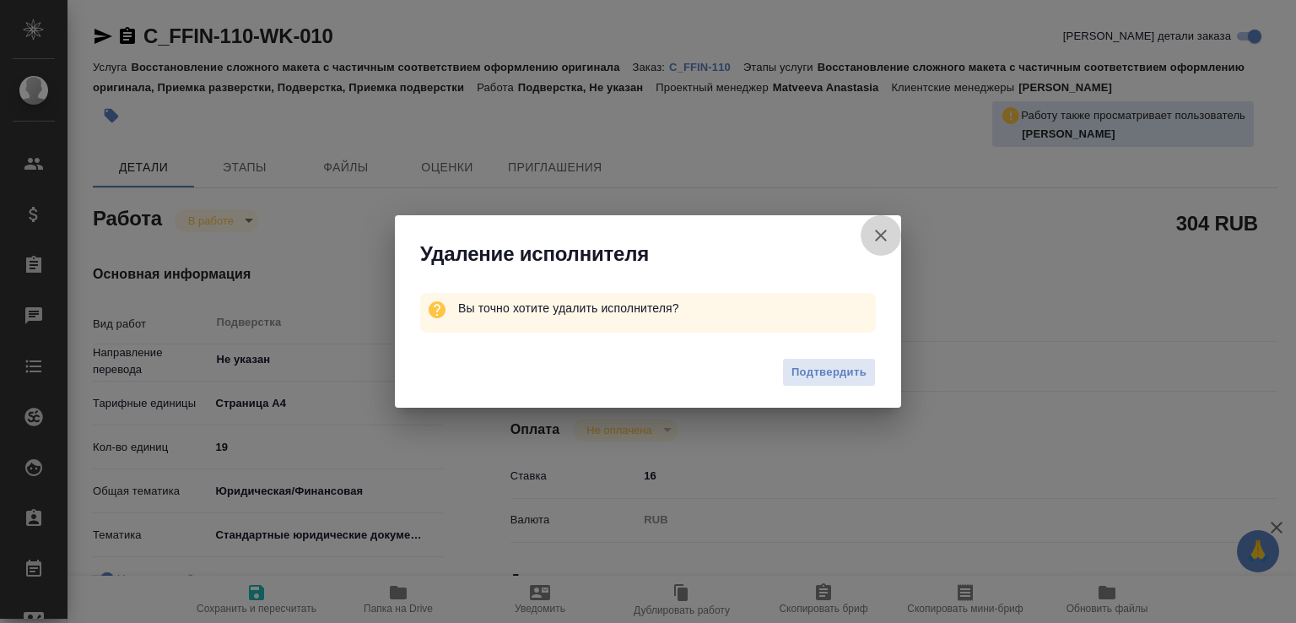
click at [879, 240] on icon "button" at bounding box center [881, 235] width 20 height 20
type textarea "x"
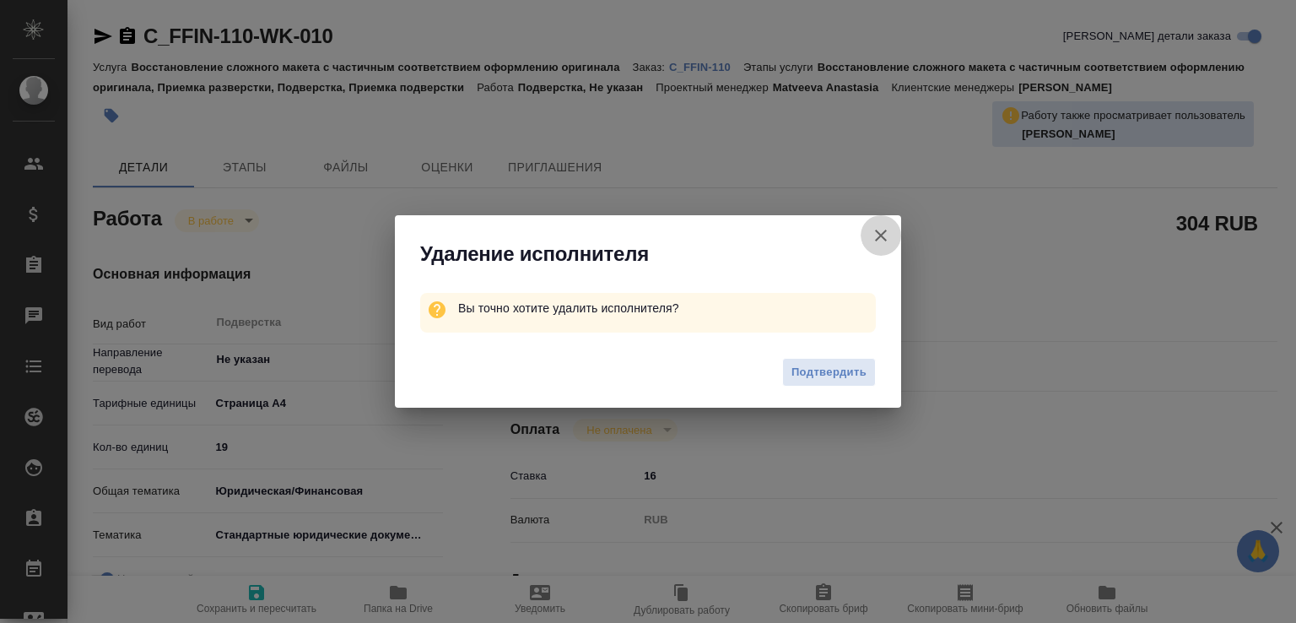
type textarea "x"
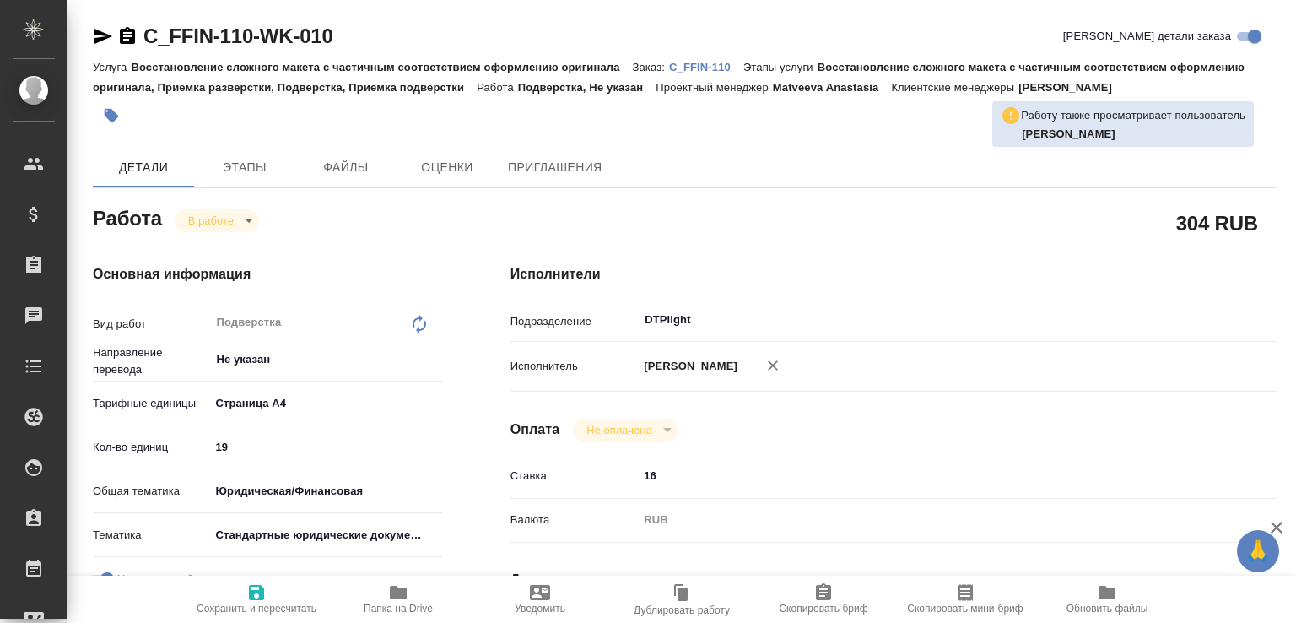
click at [237, 208] on body "🙏 .cls-1 fill:#fff; AWATERA Малофеева Екатерина e.malofeeva Клиенты Спецификаци…" at bounding box center [648, 311] width 1296 height 623
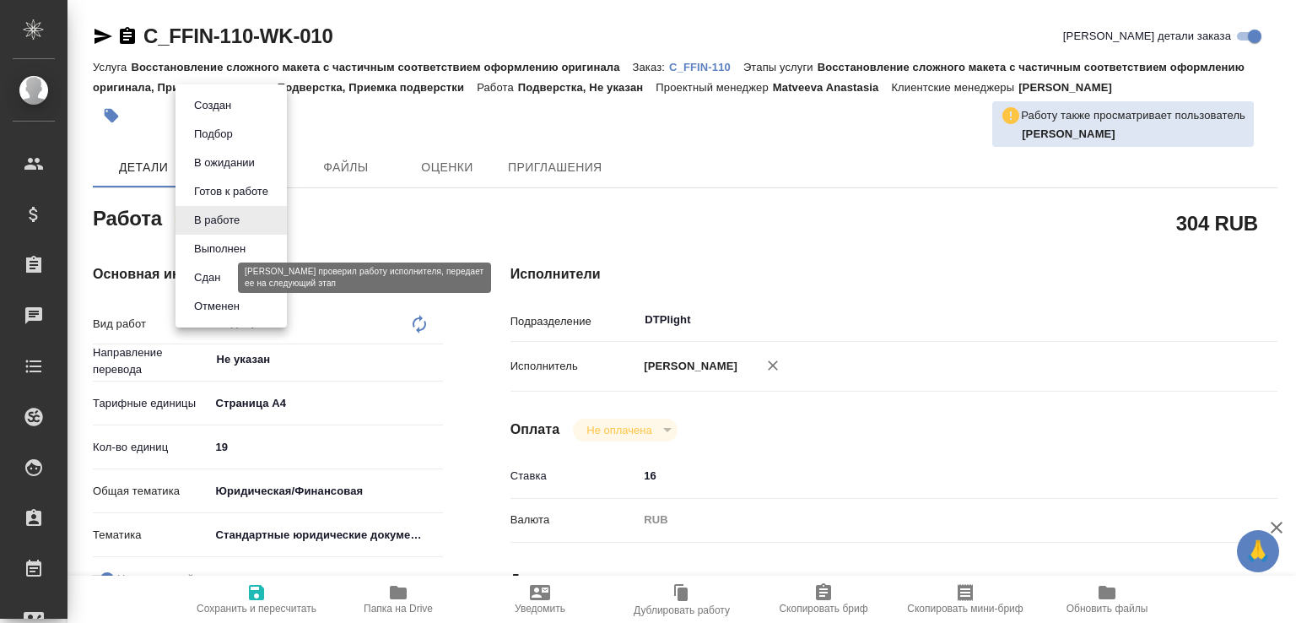
click at [217, 284] on button "Сдан" at bounding box center [207, 277] width 36 height 19
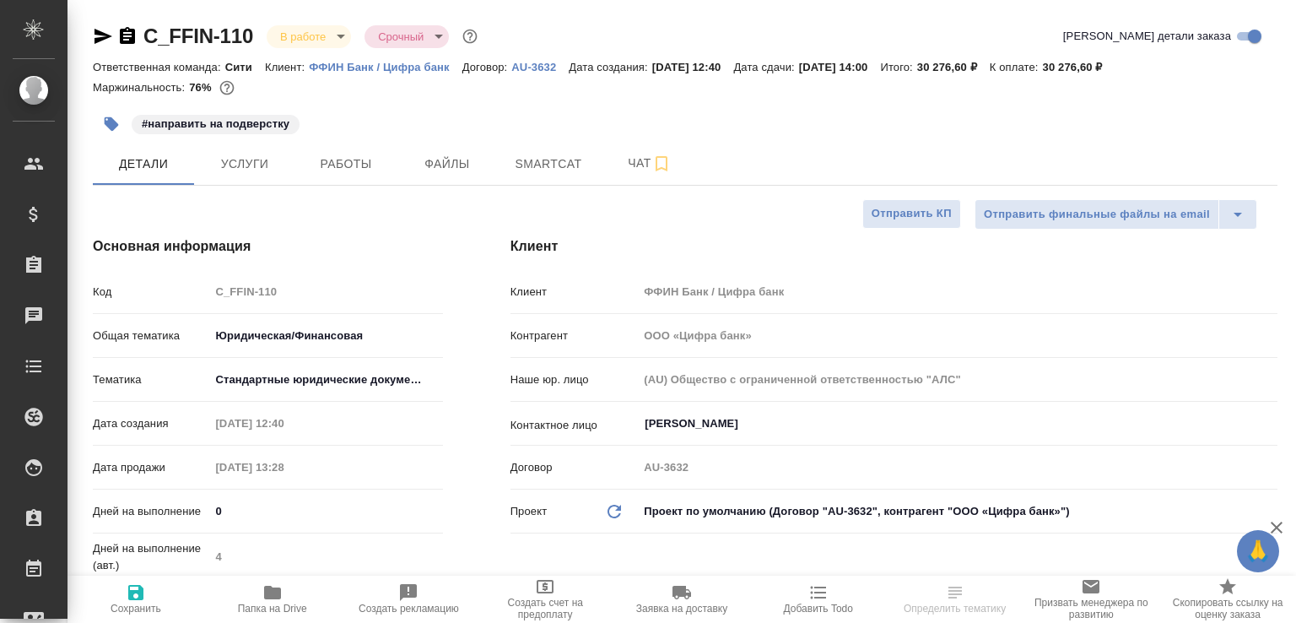
select select "RU"
type textarea "x"
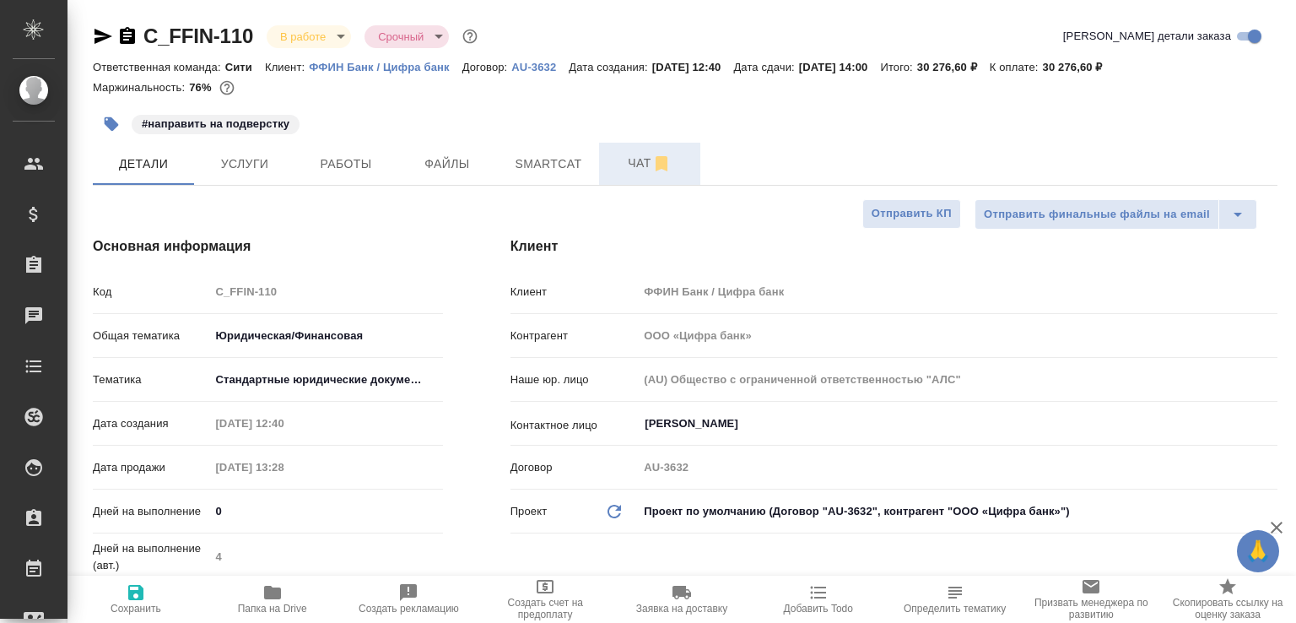
click at [623, 170] on span "Чат" at bounding box center [649, 163] width 81 height 21
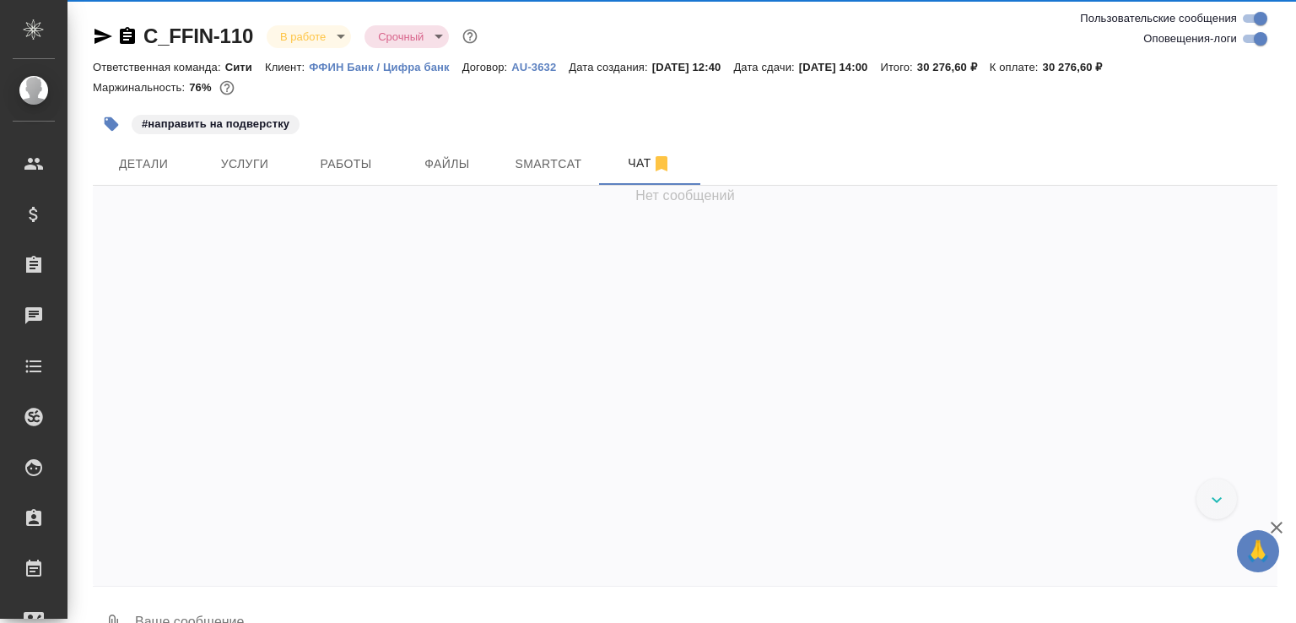
scroll to position [5382, 0]
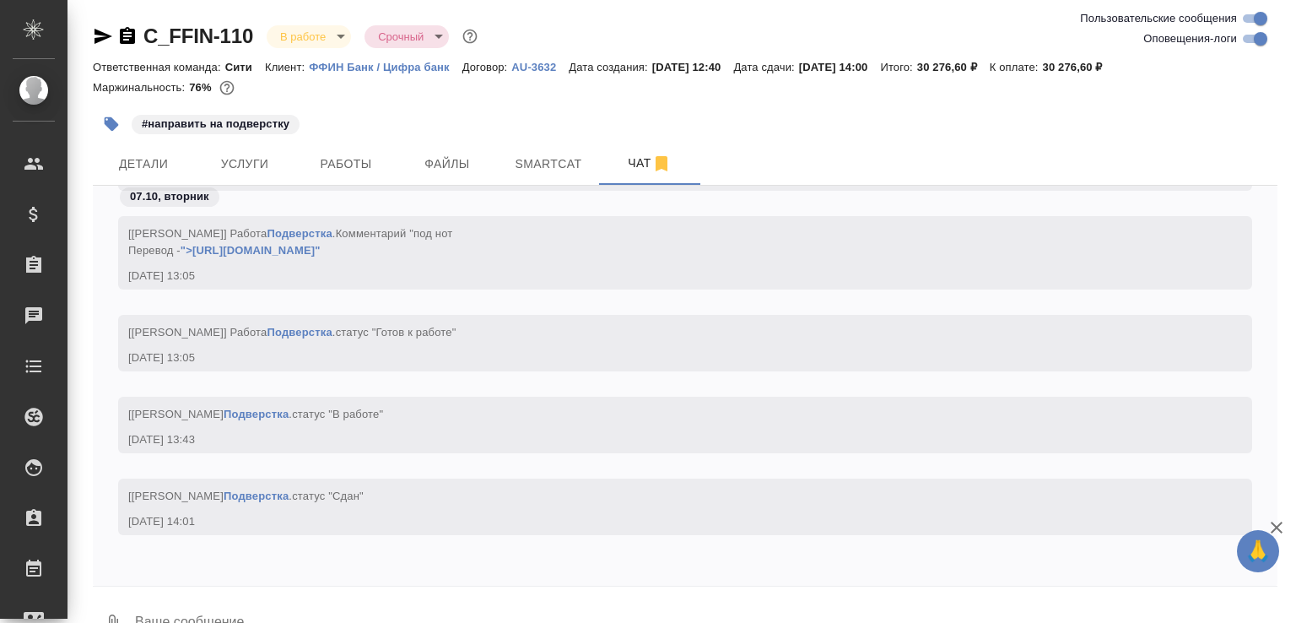
click at [208, 618] on textarea at bounding box center [705, 623] width 1144 height 57
paste textarea "https://drive.awatera.com/apps/files/files/10590233?dir=/Shares/FFIN/Orders/C_F…"
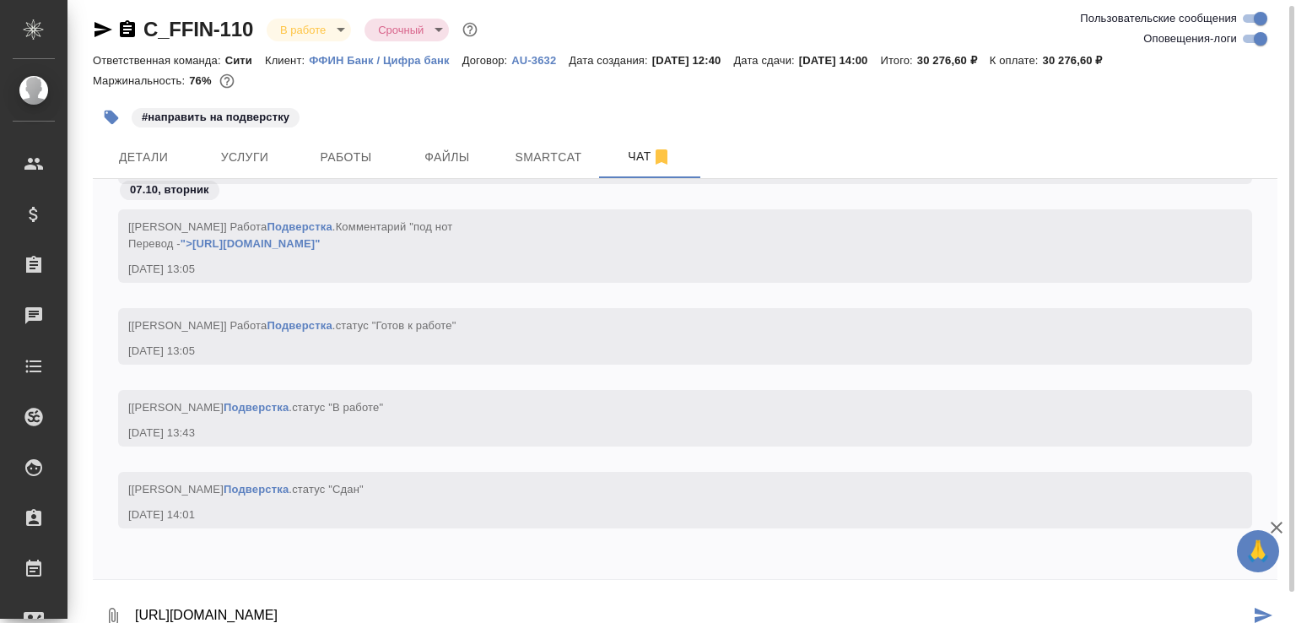
type textarea "https://drive.awatera.com/apps/files/files/10590233?dir=/Shares/FFIN/Orders/C_F…"
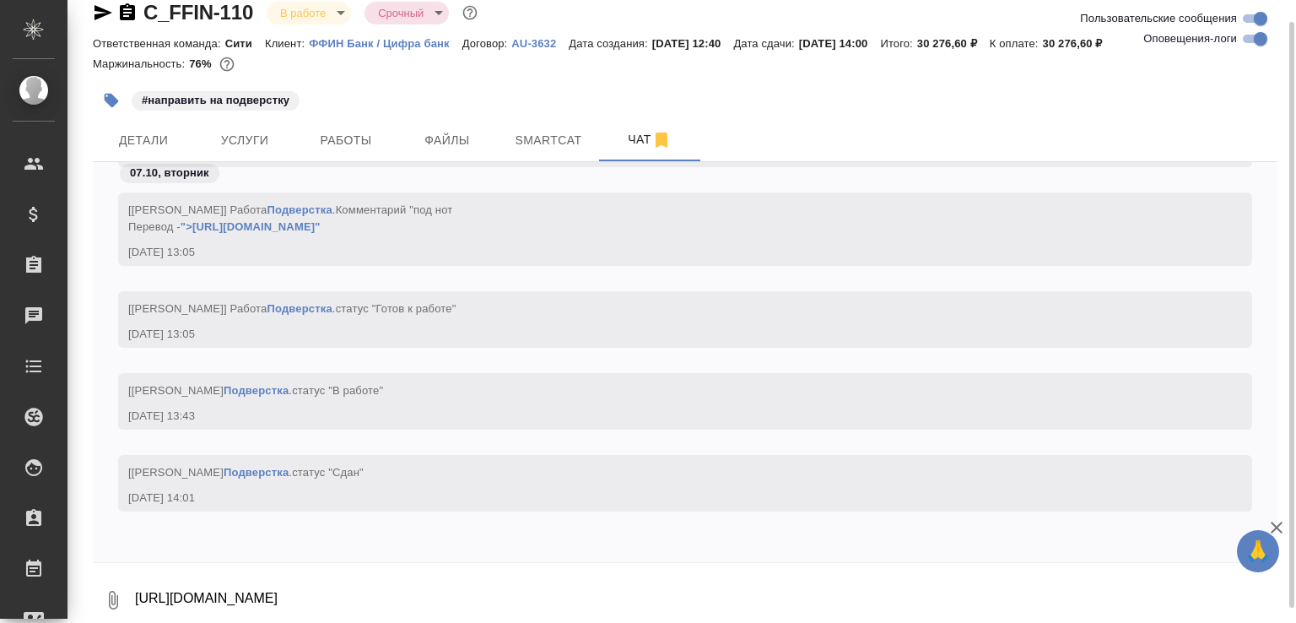
scroll to position [5464, 0]
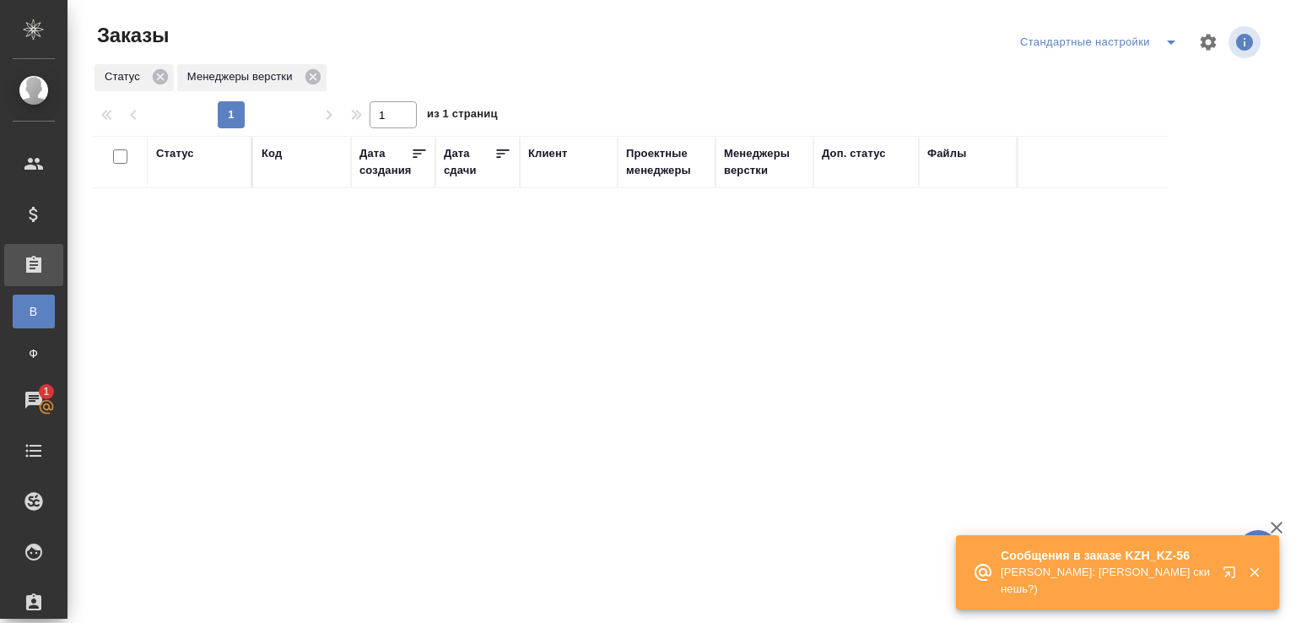
click at [1092, 590] on p "[PERSON_NAME]: [PERSON_NAME] скинешь?)" at bounding box center [1105, 580] width 211 height 34
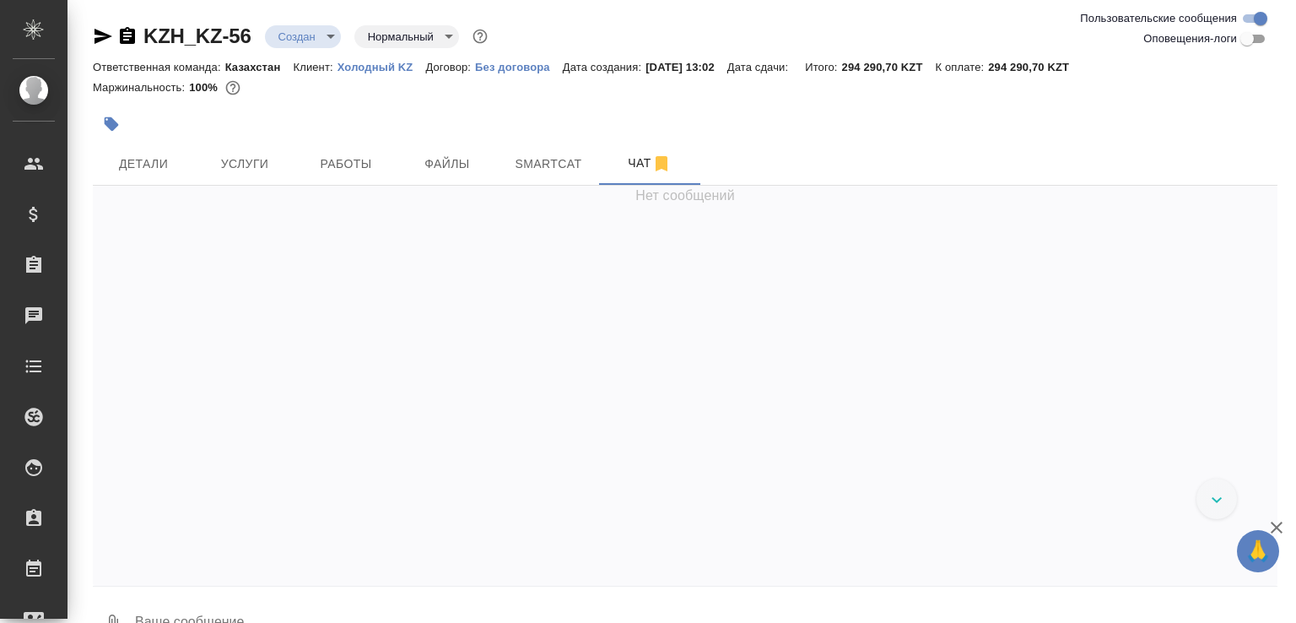
scroll to position [47, 0]
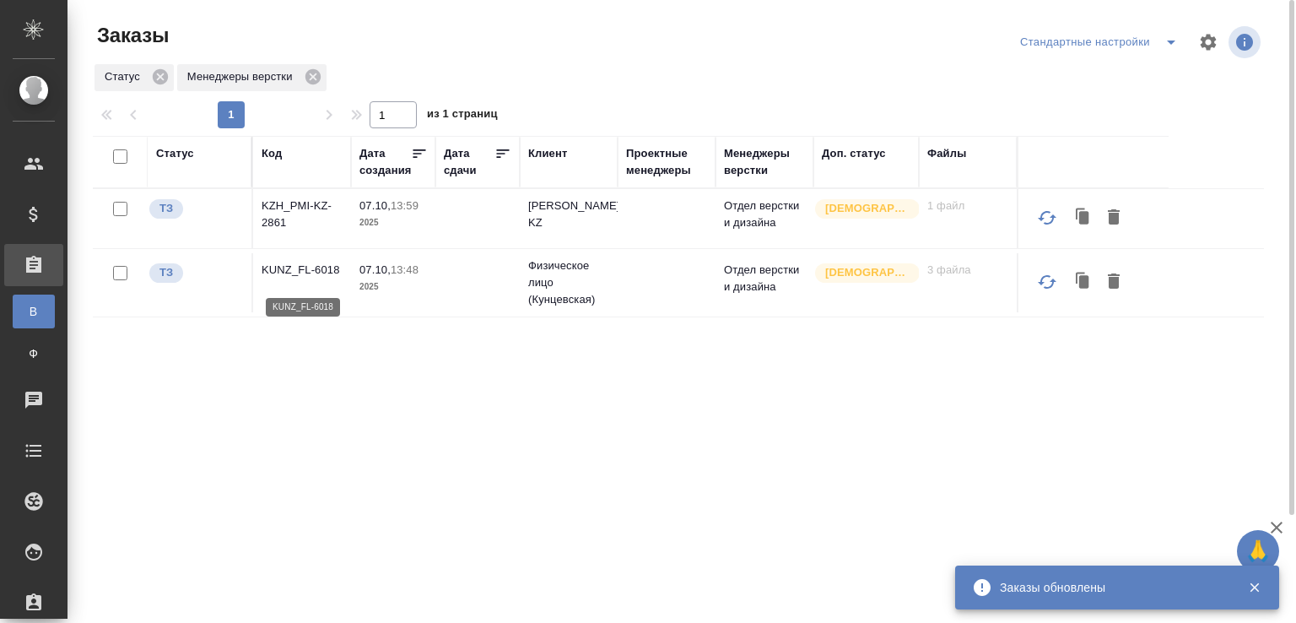
click at [317, 271] on p "KUNZ_FL-6018" at bounding box center [302, 270] width 81 height 17
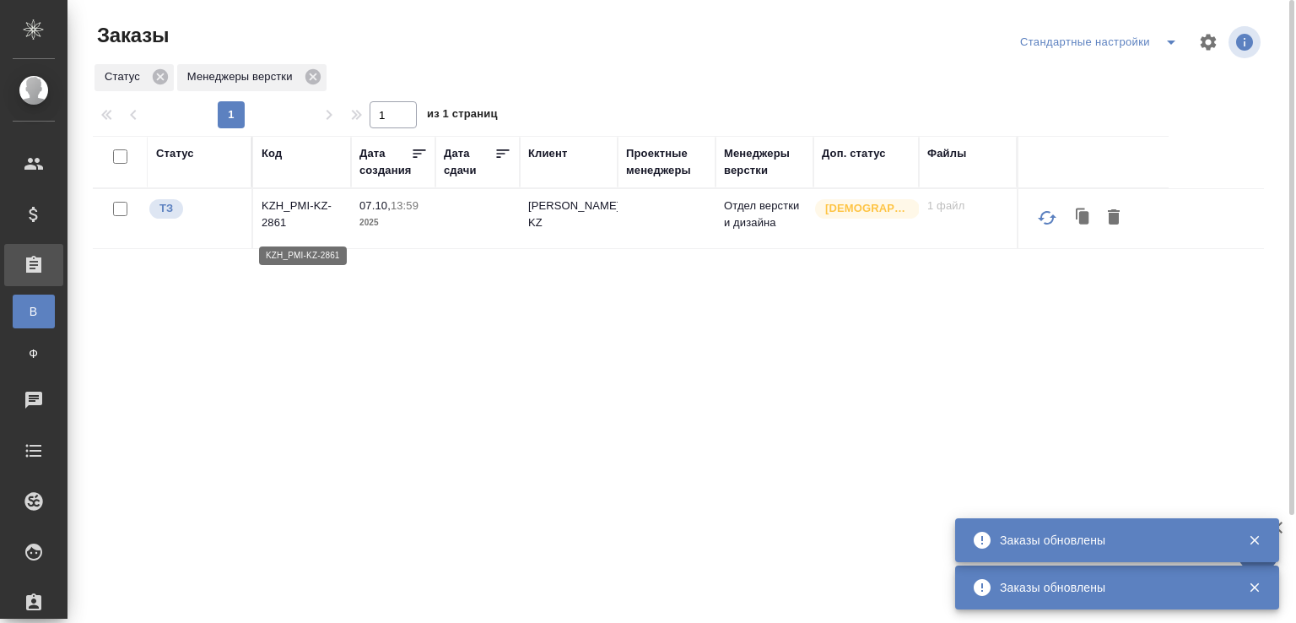
click at [300, 206] on p "KZH_PMI-KZ-2861" at bounding box center [302, 214] width 81 height 34
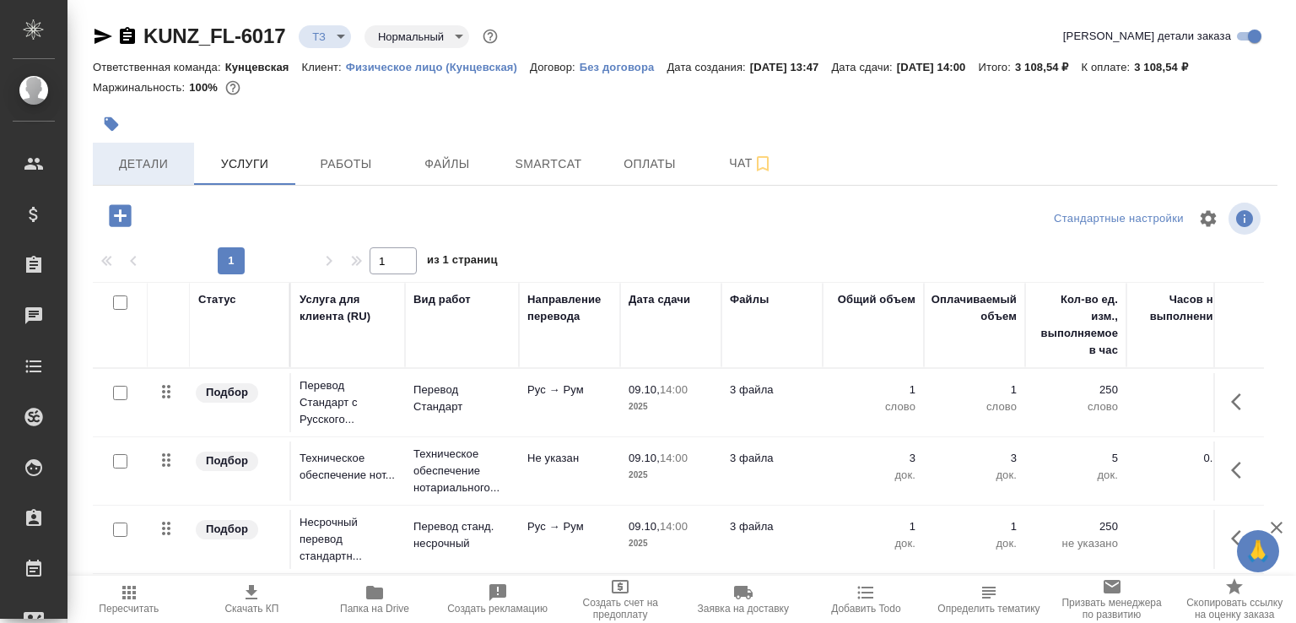
click at [154, 168] on button "Детали" at bounding box center [143, 164] width 101 height 42
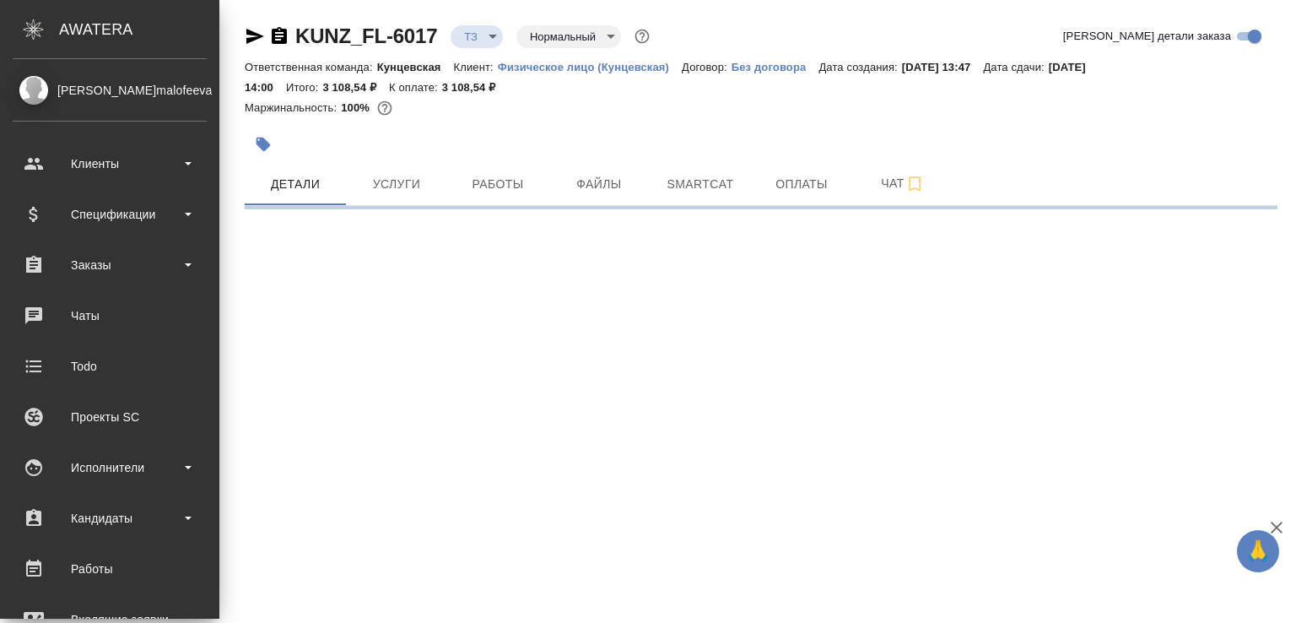
select select "RU"
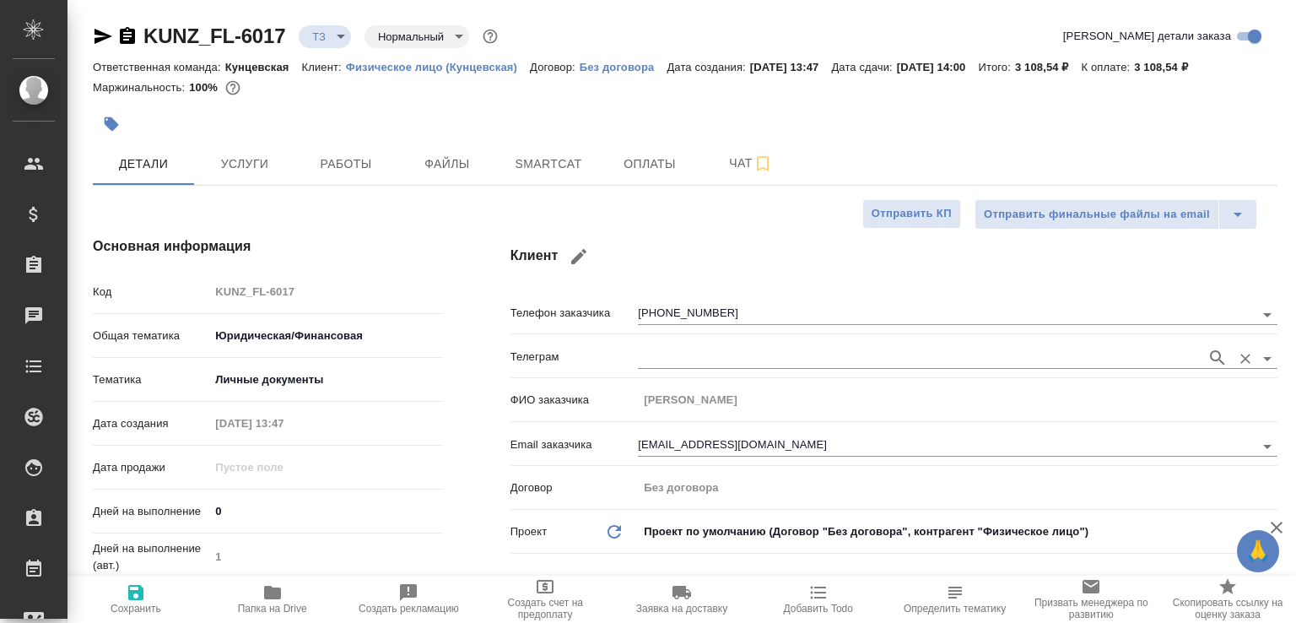
type textarea "x"
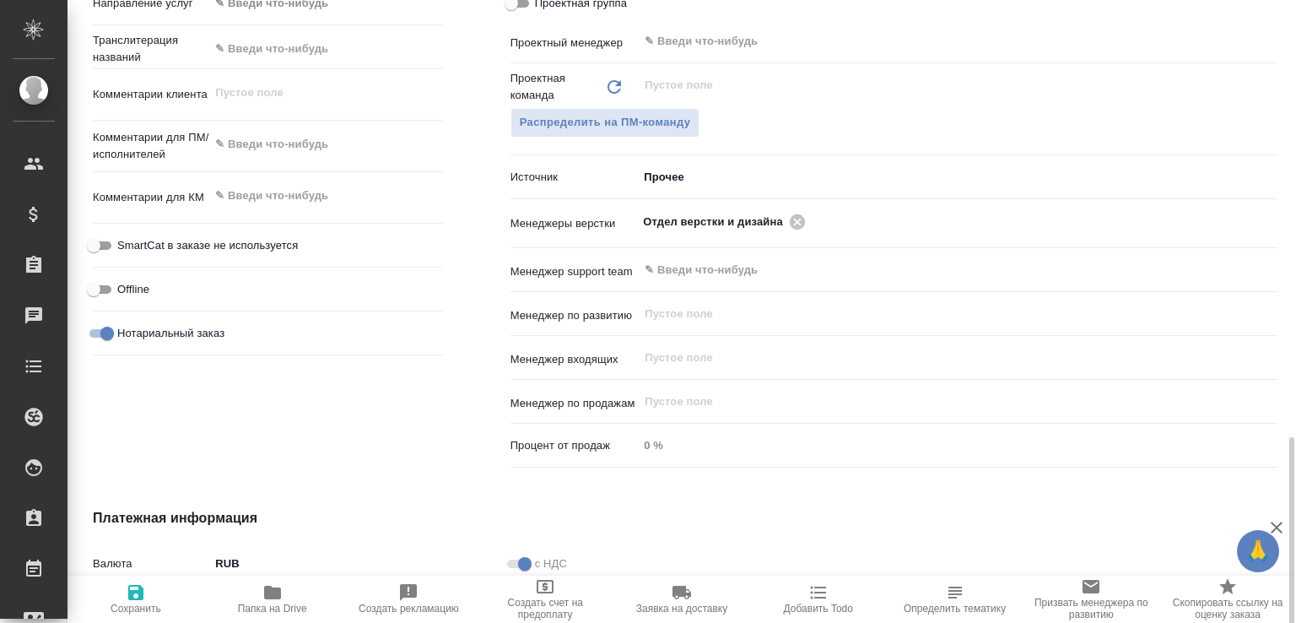
scroll to position [941, 0]
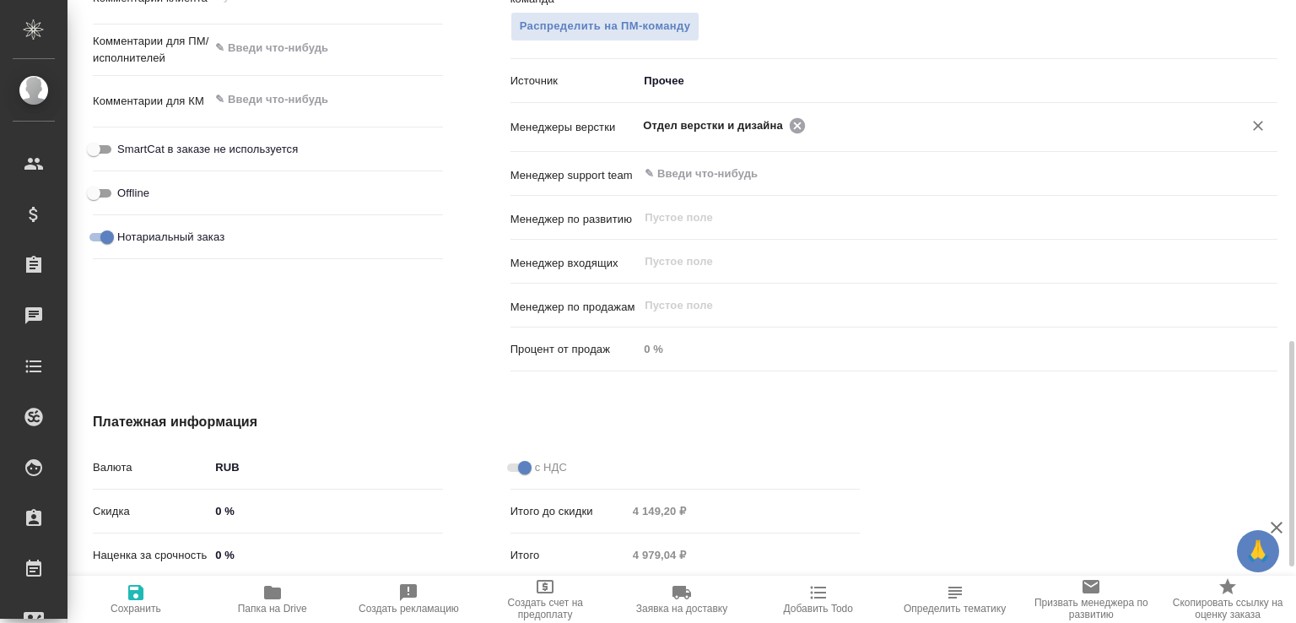
click at [790, 132] on icon at bounding box center [797, 124] width 15 height 15
type textarea "x"
click at [783, 135] on input "text" at bounding box center [929, 125] width 573 height 20
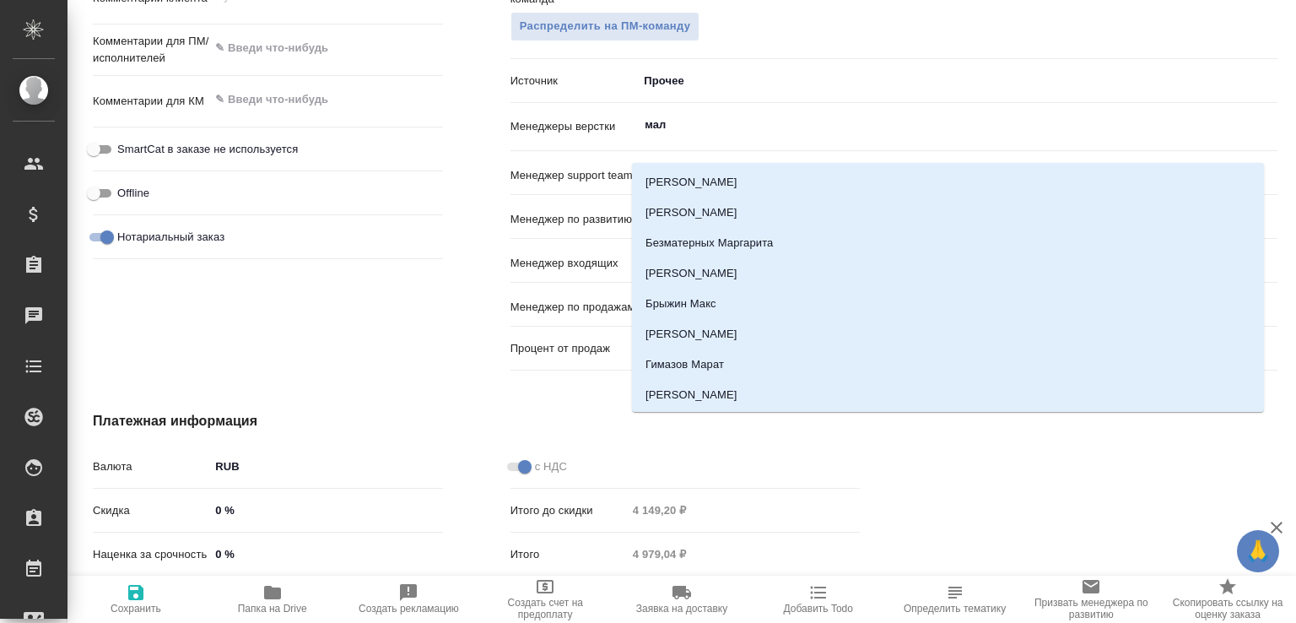
type input "мало"
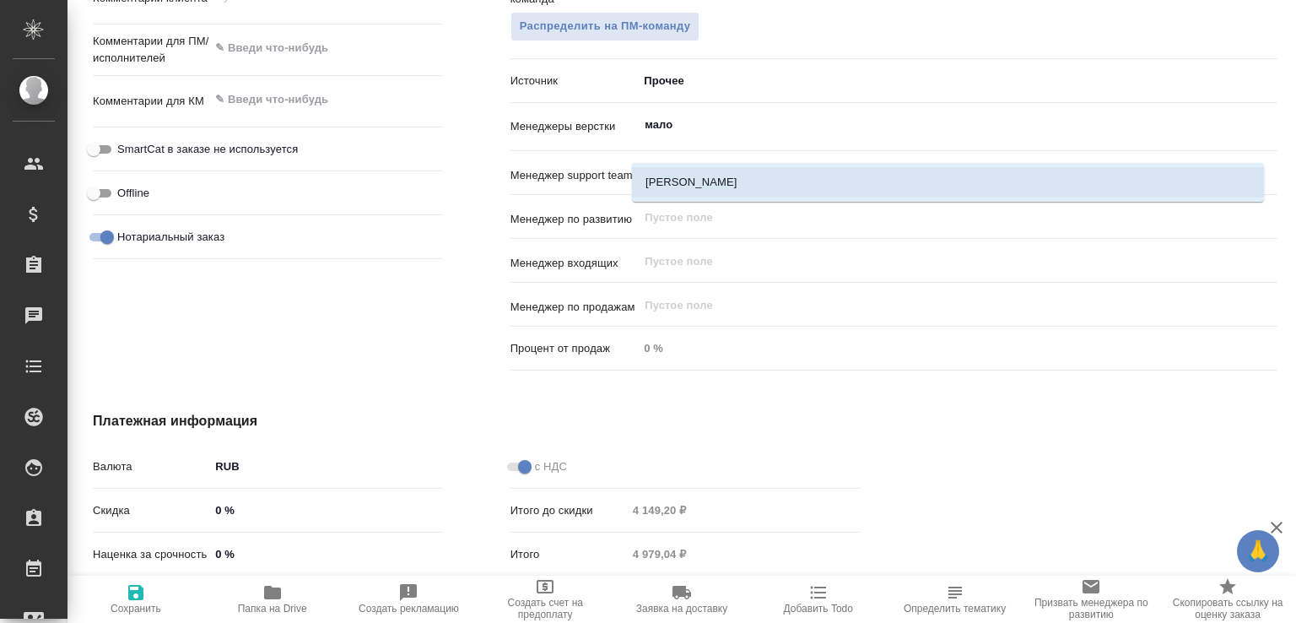
click at [717, 185] on li "Малофеева Екатерина" at bounding box center [948, 182] width 632 height 30
type textarea "x"
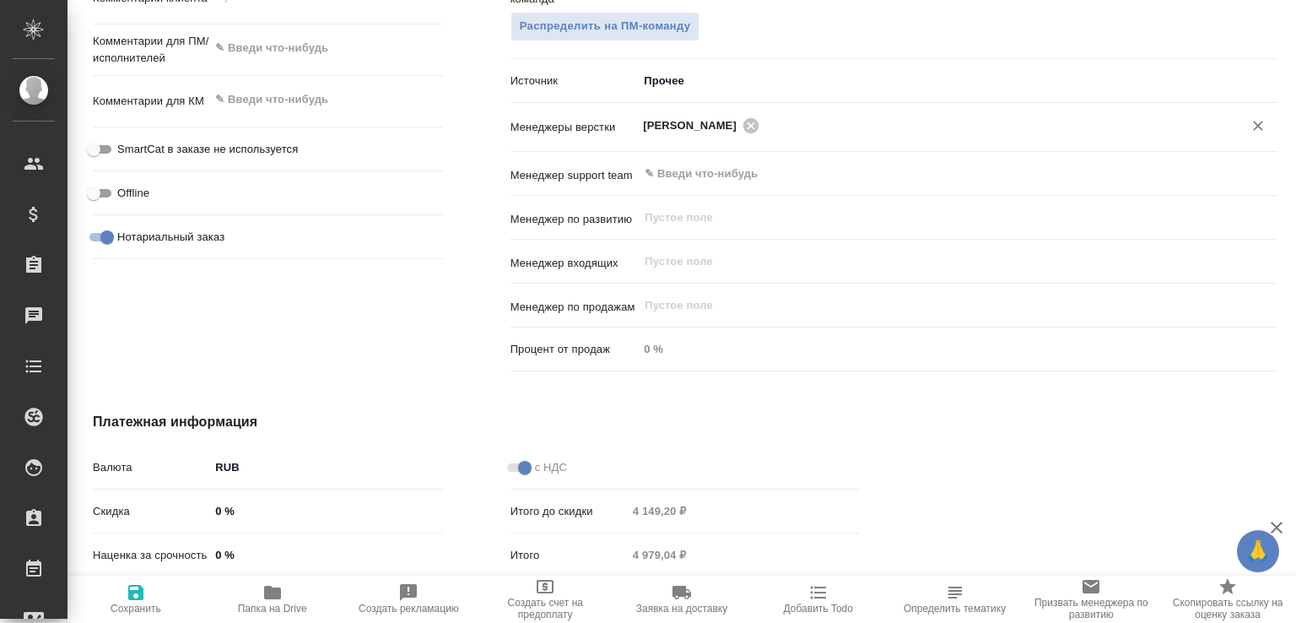
click at [133, 602] on span "Сохранить" at bounding box center [136, 608] width 51 height 12
type textarea "x"
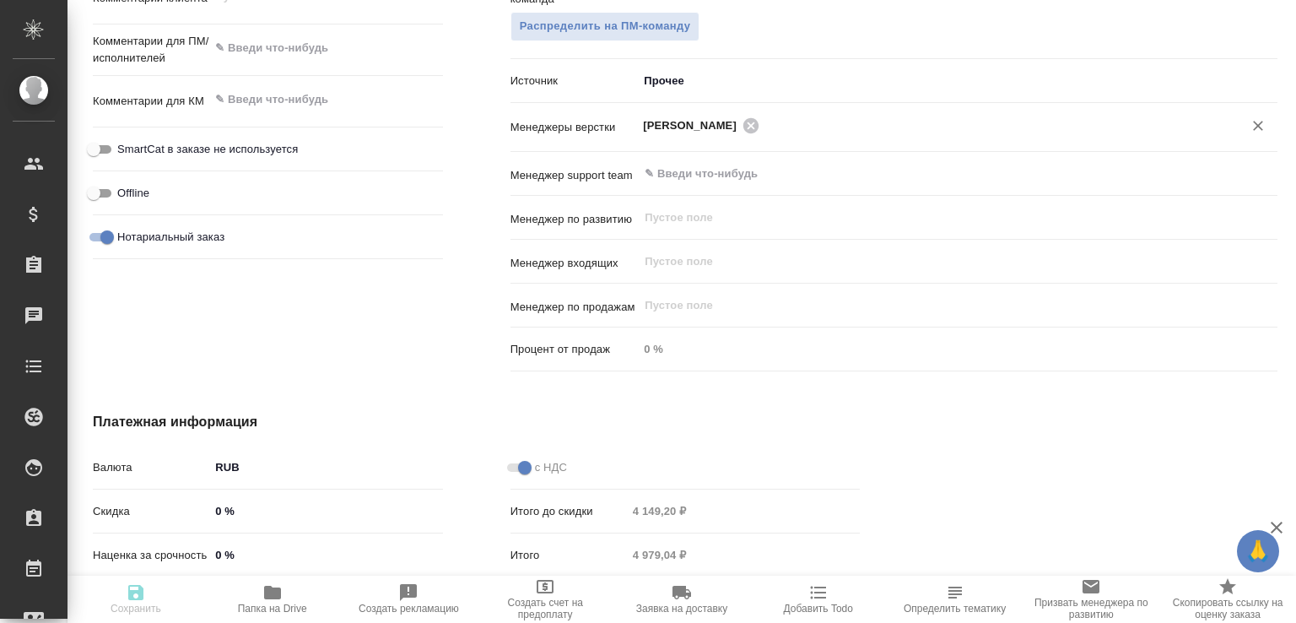
type textarea "x"
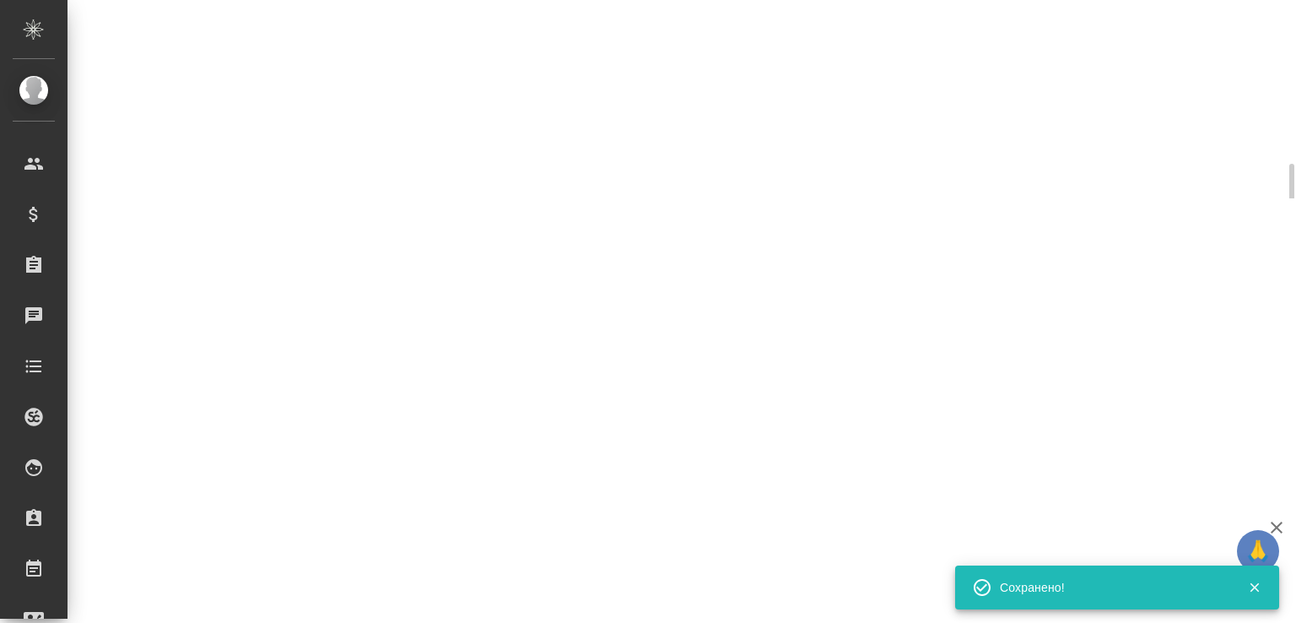
scroll to position [928, 0]
select select "RU"
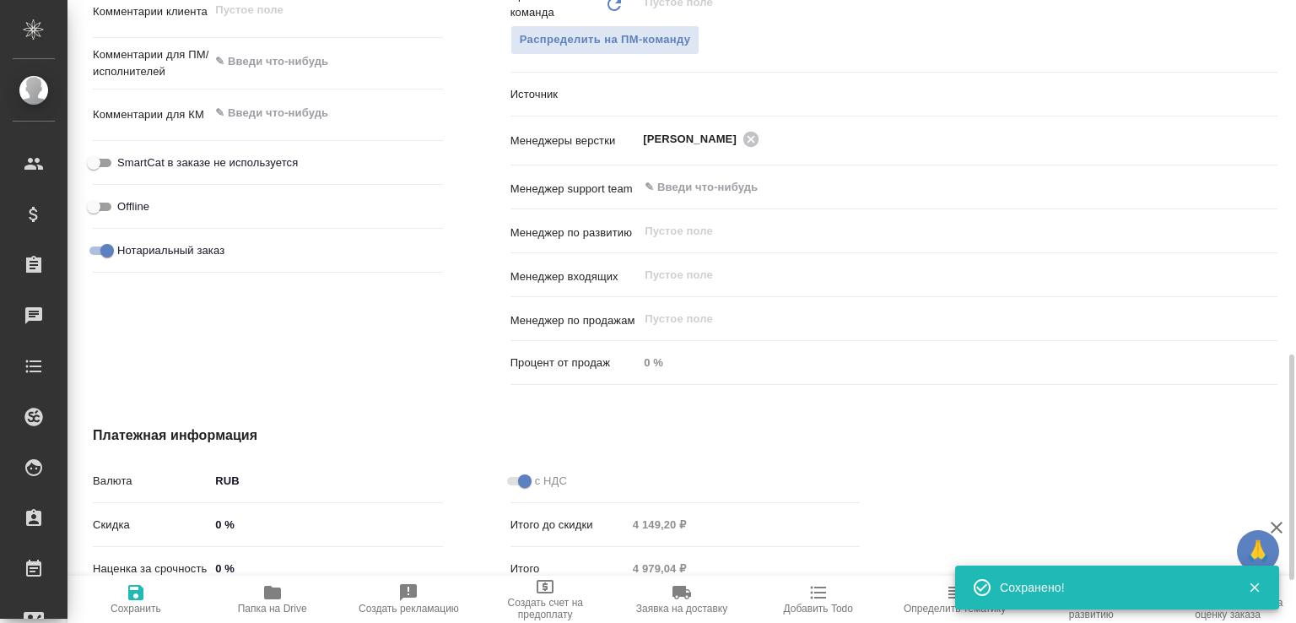
type textarea "x"
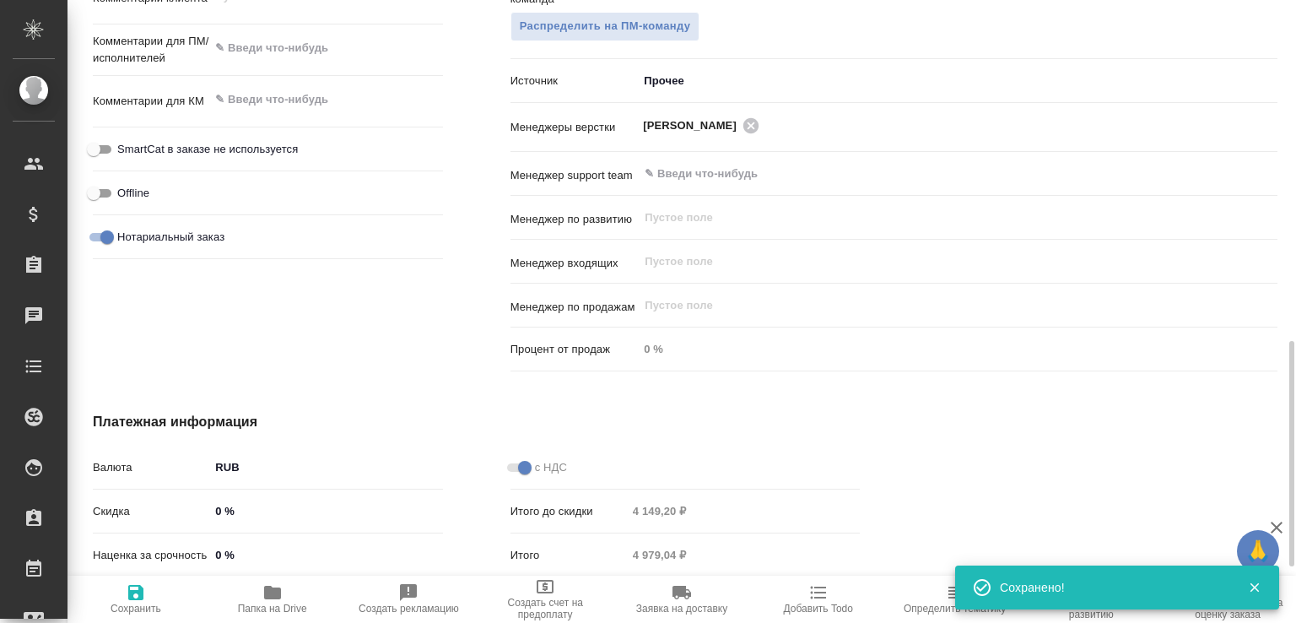
type textarea "x"
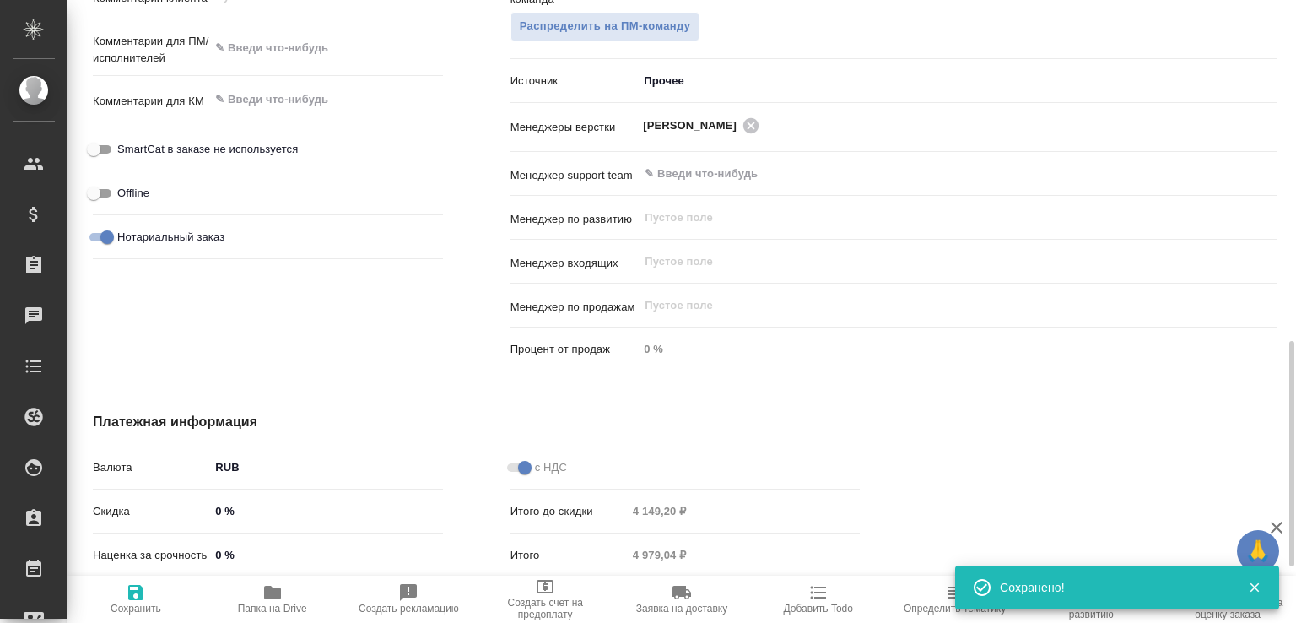
type textarea "x"
click at [296, 582] on span "Папка на Drive" at bounding box center [272, 598] width 116 height 32
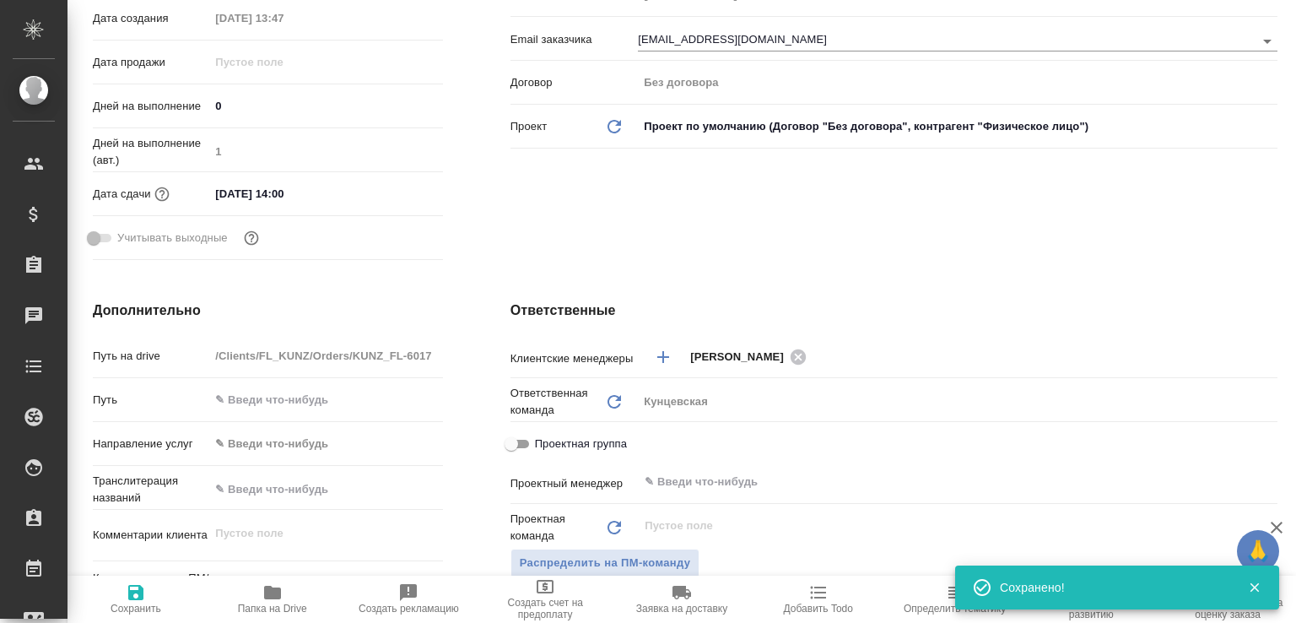
type textarea "x"
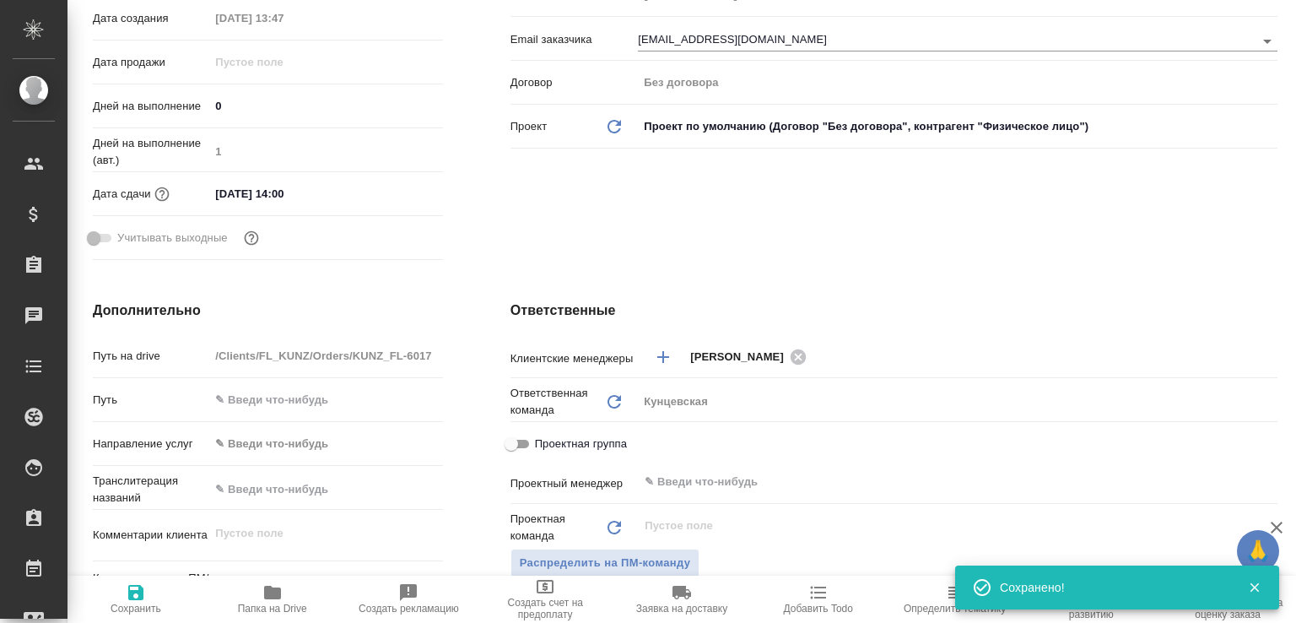
type textarea "x"
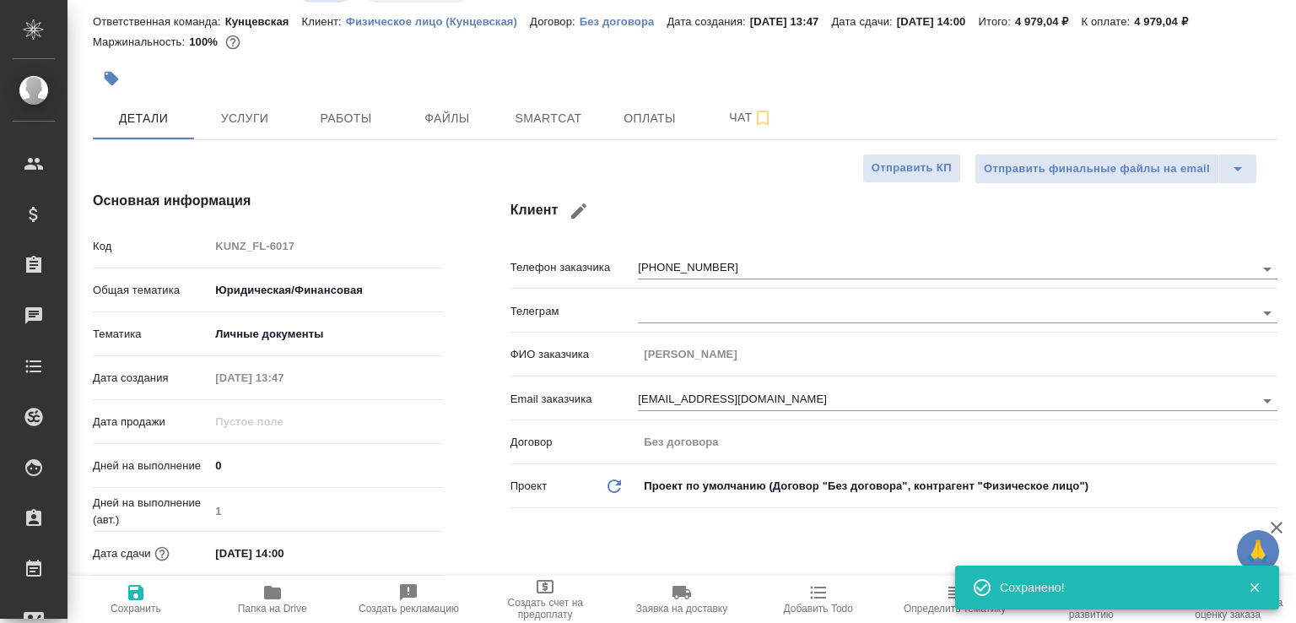
scroll to position [3, 0]
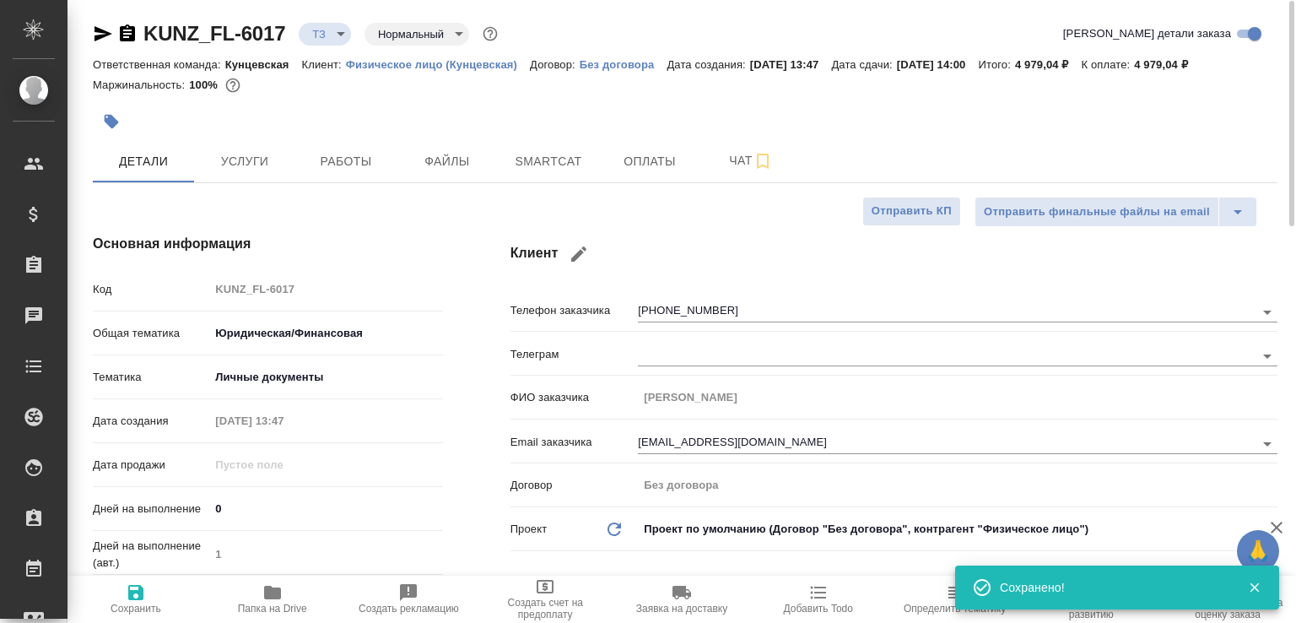
click at [125, 33] on icon "button" at bounding box center [127, 34] width 20 height 20
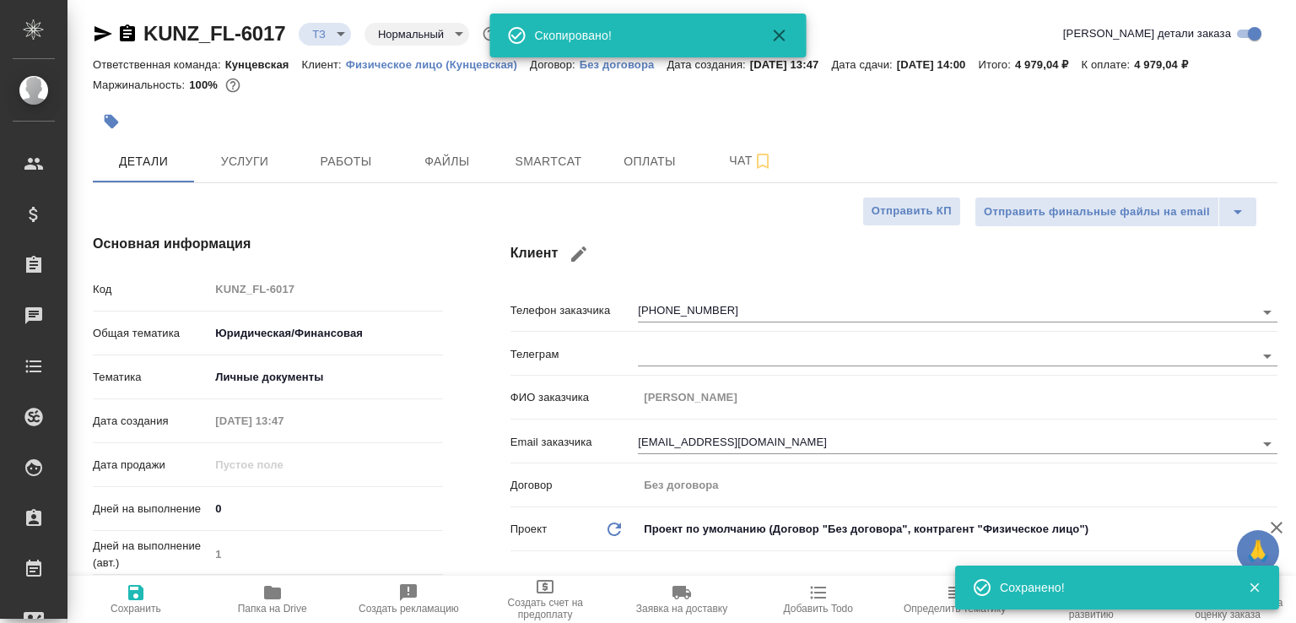
type textarea "x"
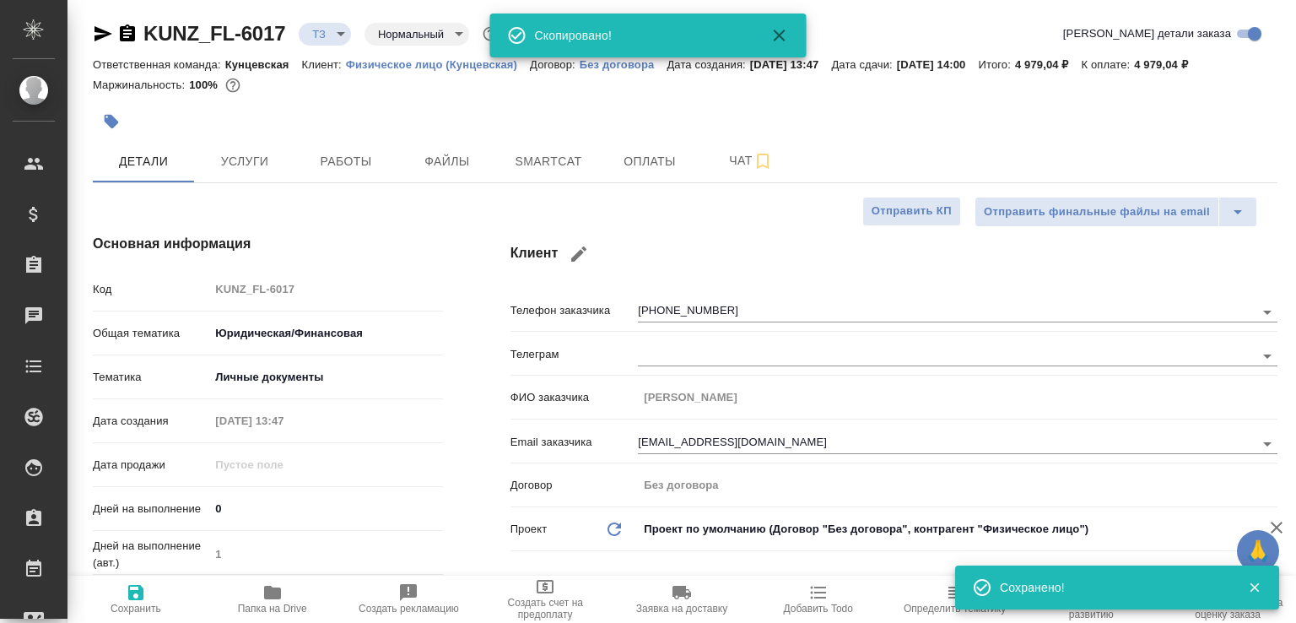
type textarea "x"
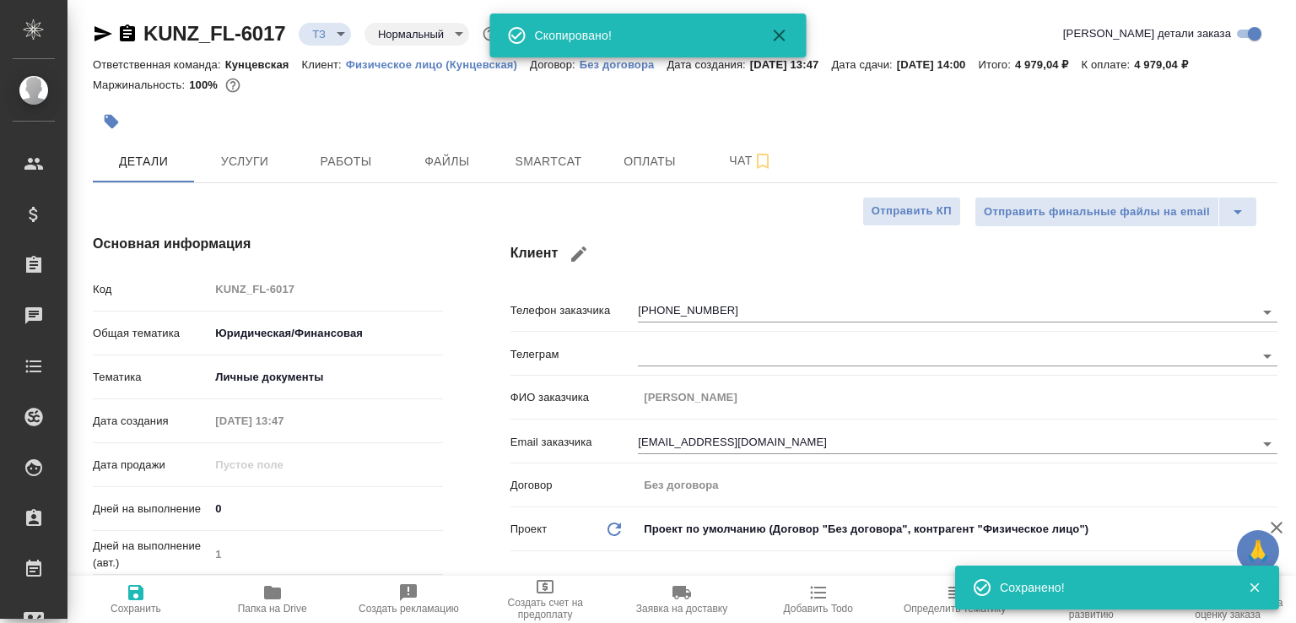
type textarea "x"
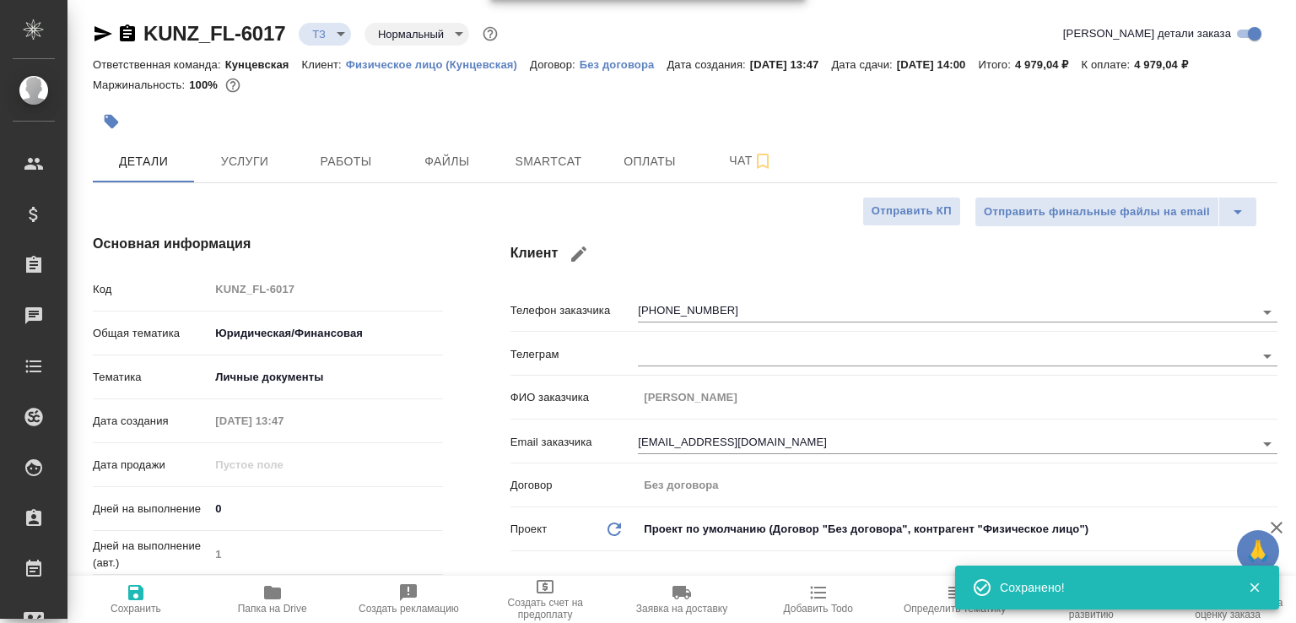
click at [132, 28] on icon "button" at bounding box center [127, 32] width 15 height 17
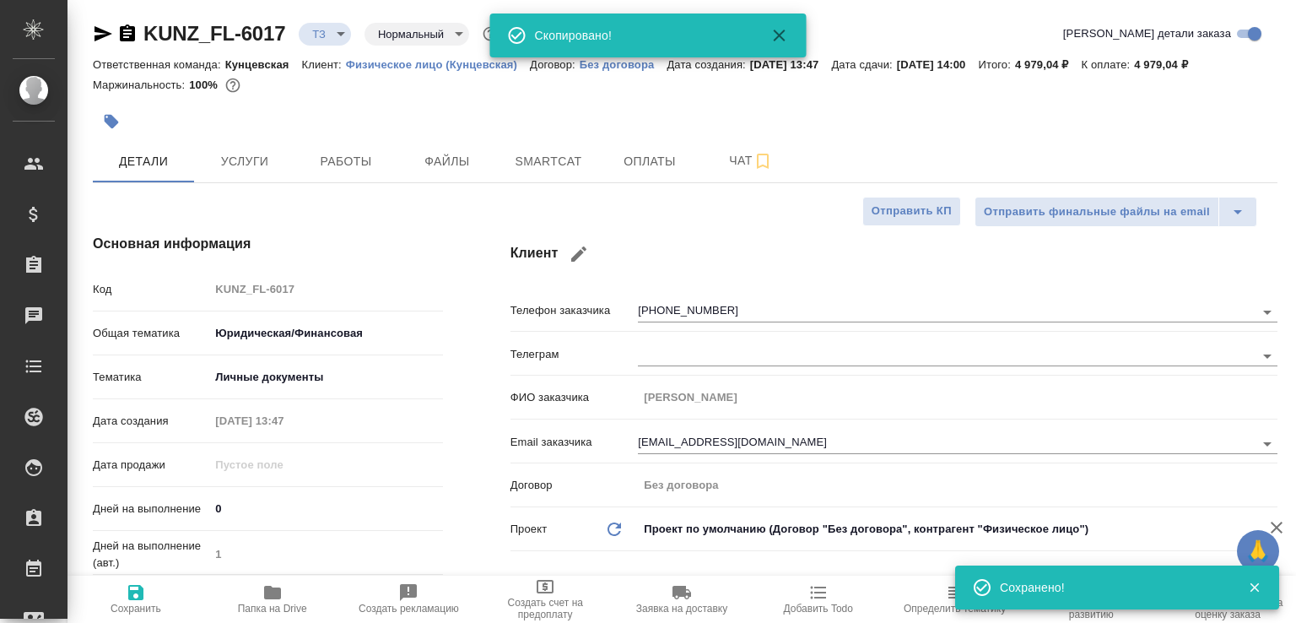
click at [337, 35] on body "🙏 .cls-1 fill:#fff; AWATERA Малофеева Екатерина e.malofeeva Клиенты Спецификаци…" at bounding box center [648, 311] width 1296 height 623
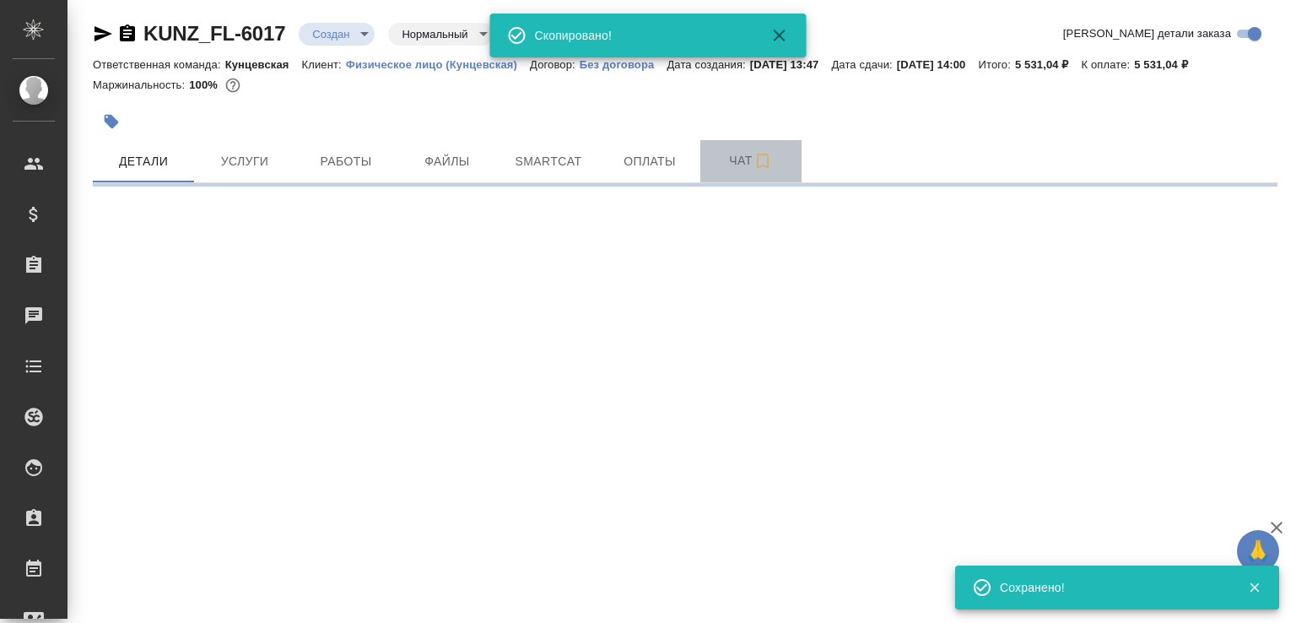
click at [717, 171] on span "Чат" at bounding box center [750, 160] width 81 height 21
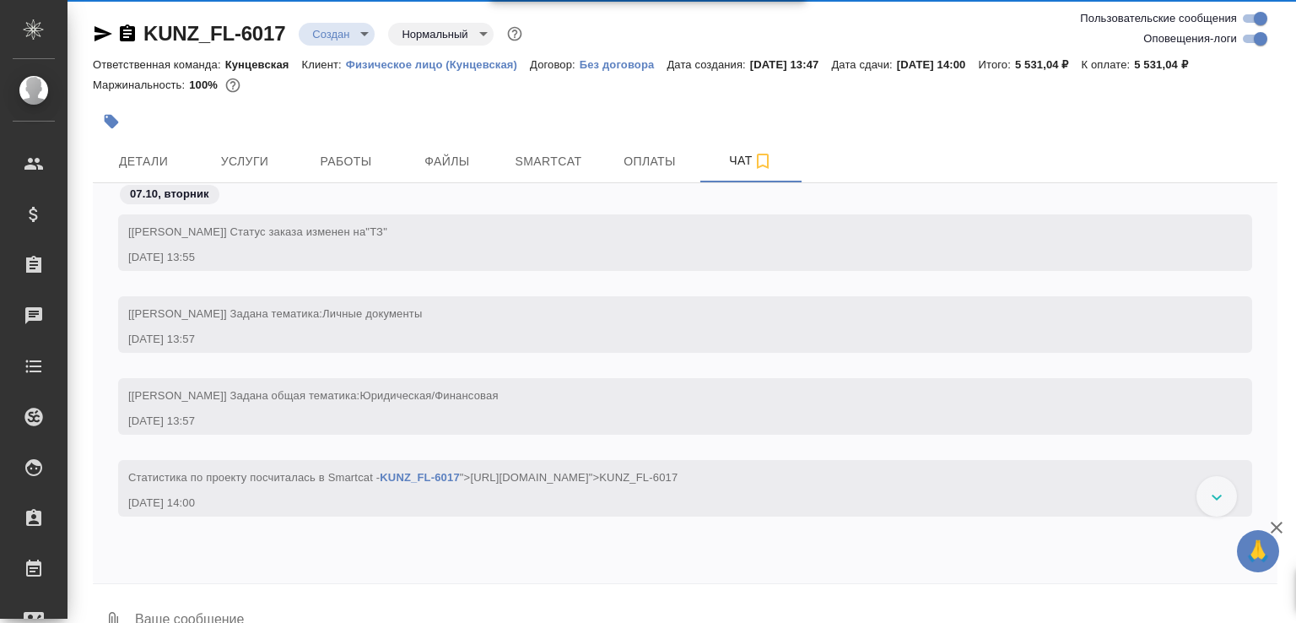
scroll to position [60, 0]
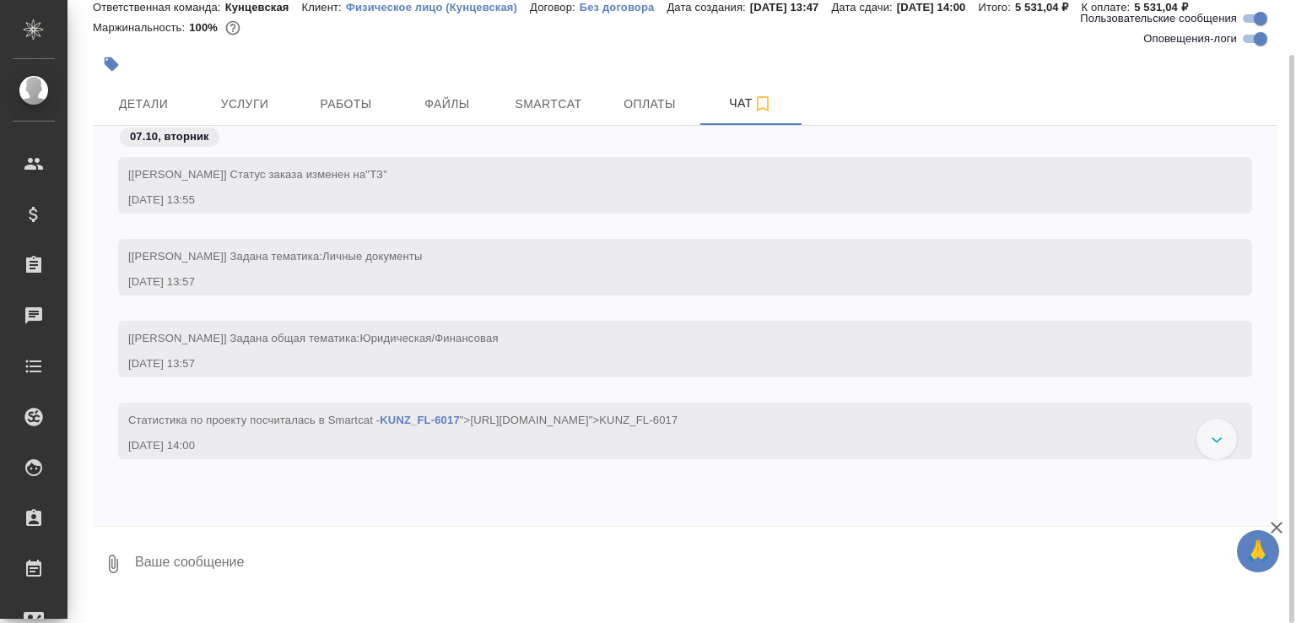
click at [278, 535] on div at bounding box center [685, 530] width 1184 height 8
click at [250, 576] on textarea at bounding box center [705, 563] width 1144 height 57
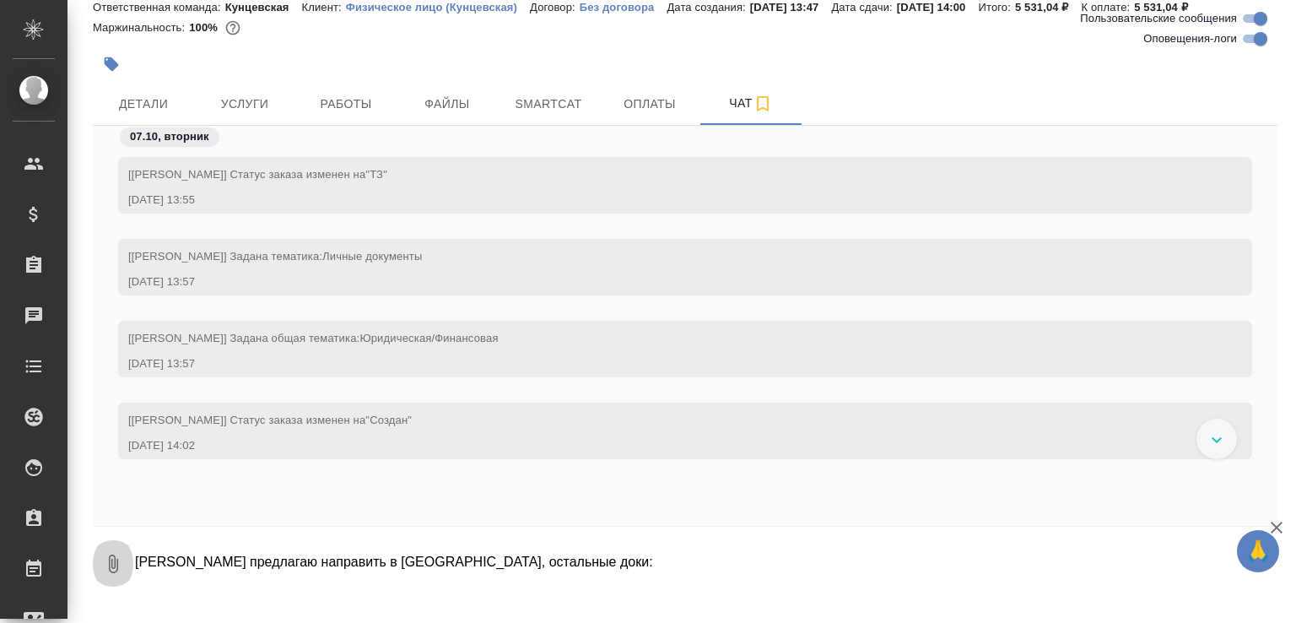
click at [107, 574] on icon "button" at bounding box center [113, 563] width 20 height 20
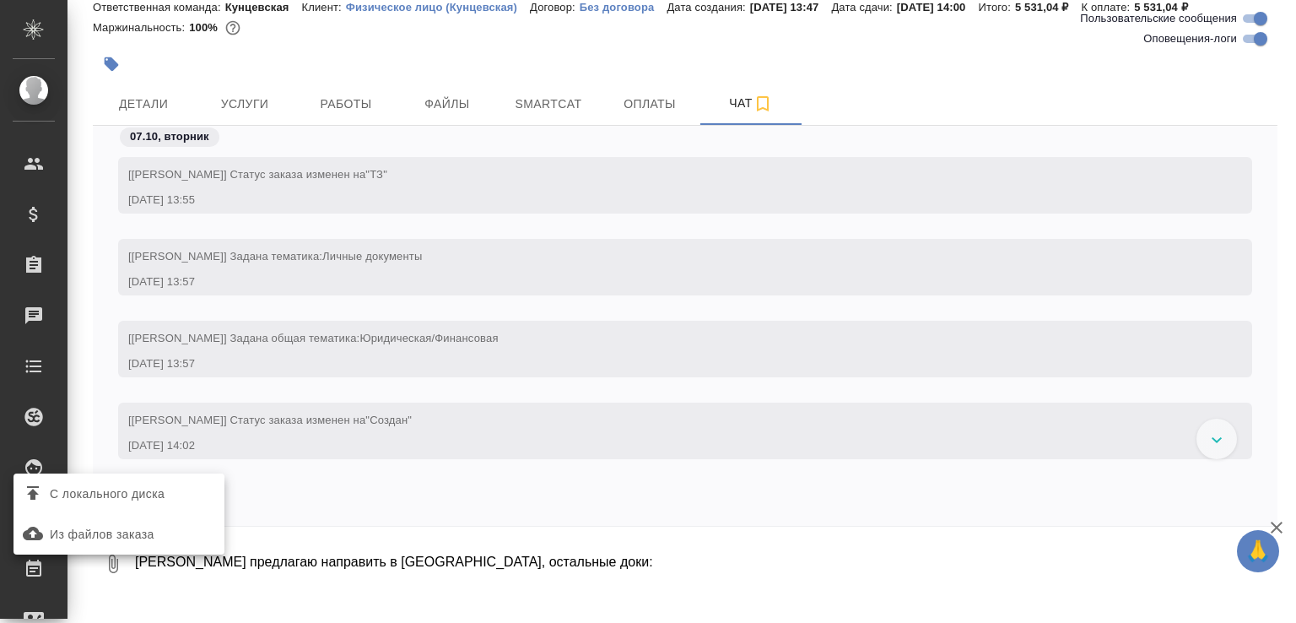
click at [172, 483] on span "С локального диска" at bounding box center [118, 494] width 197 height 22
click at [0, 0] on input "С локального диска" at bounding box center [0, 0] width 0 height 0
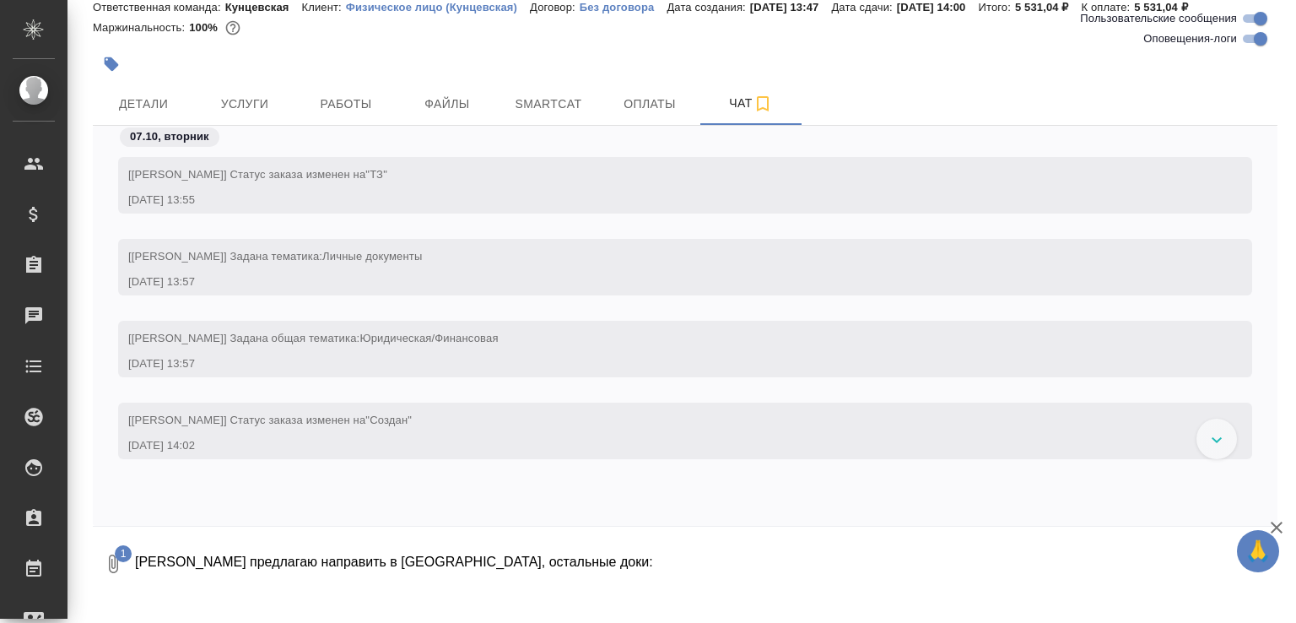
click at [574, 592] on textarea "Паспорт предлагаю направить в ОПШД, остальные доки:" at bounding box center [691, 563] width 1116 height 57
type textarea "Паспорт предлагаю направить в ОПШД, остальные доки:"
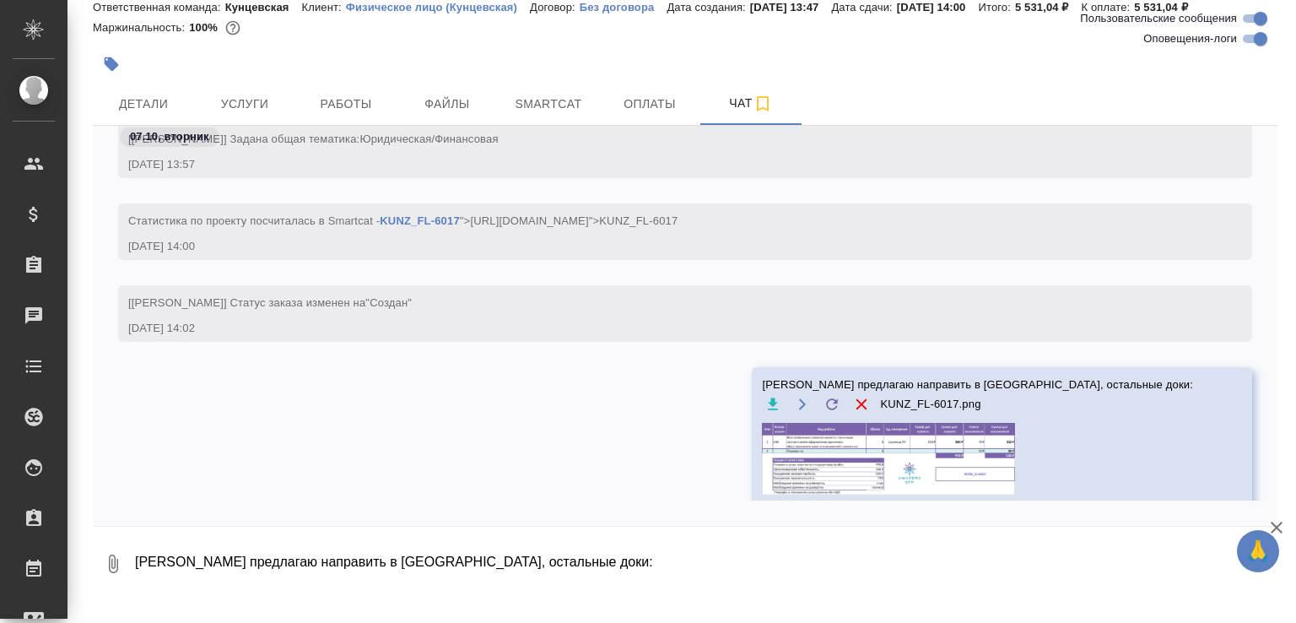
scroll to position [0, 0]
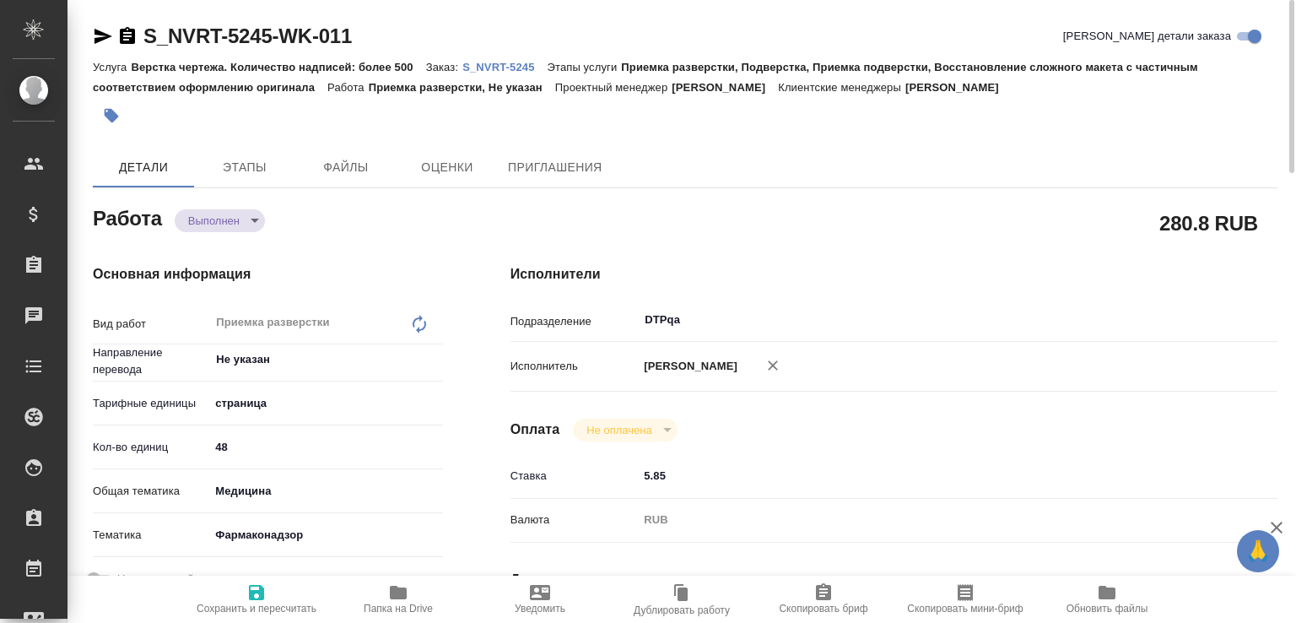
scroll to position [180, 0]
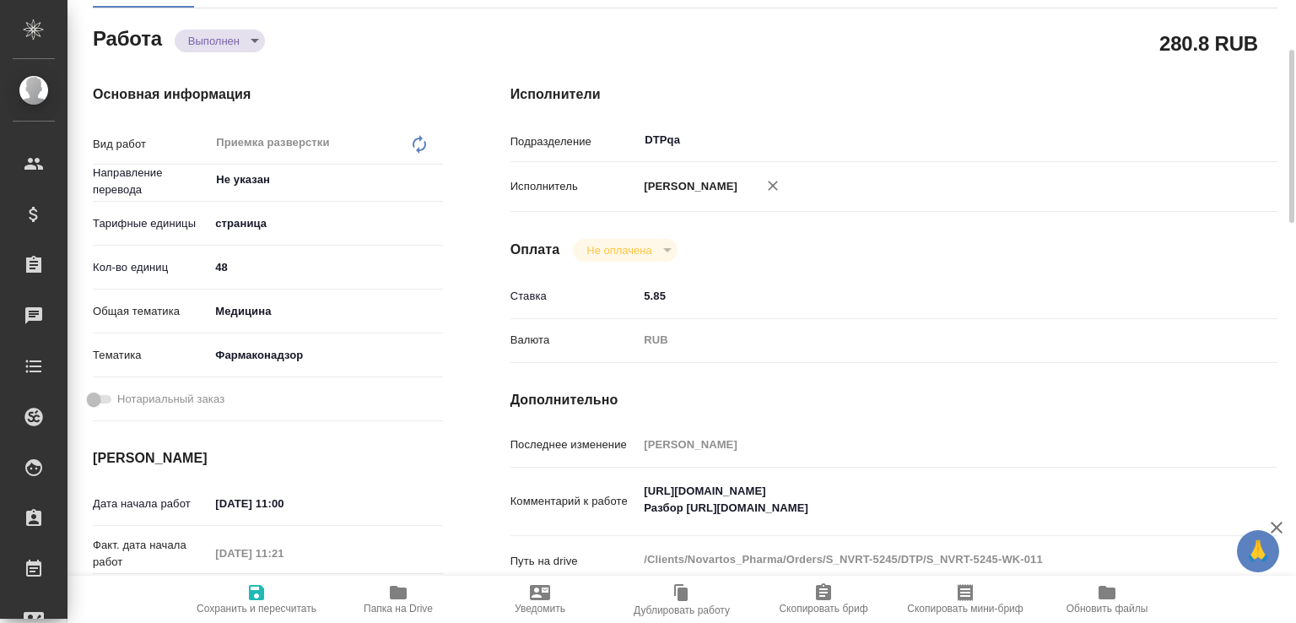
click at [396, 592] on icon "button" at bounding box center [398, 591] width 17 height 13
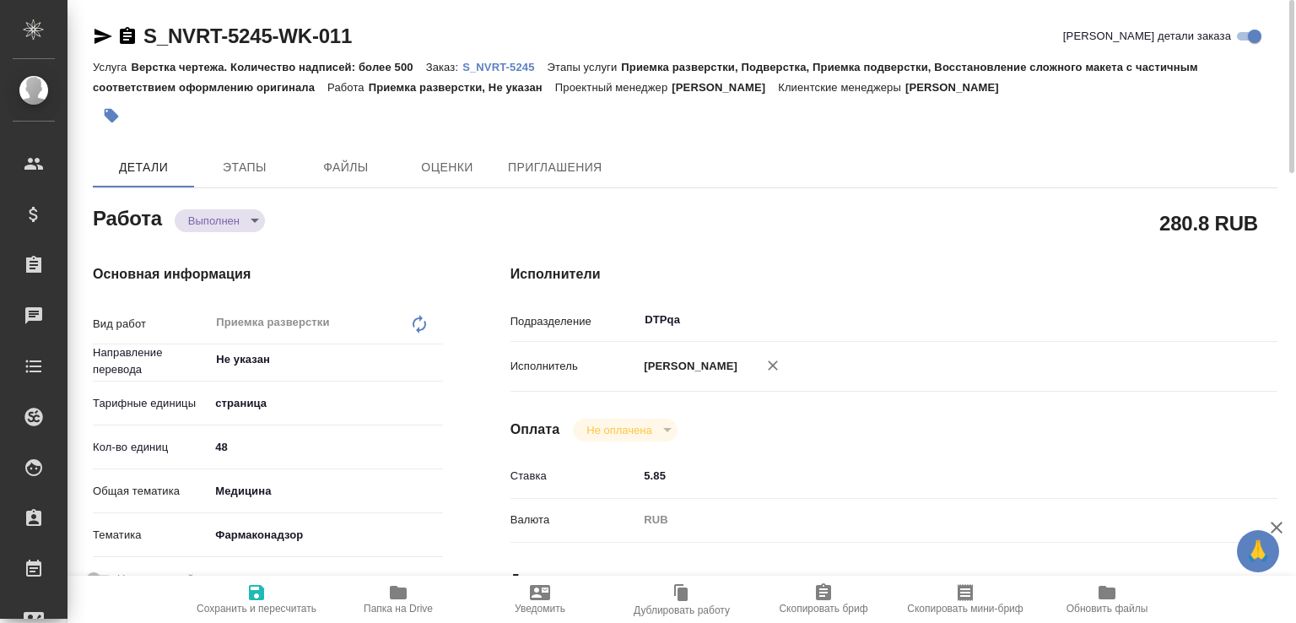
click at [232, 213] on body "🙏 .cls-1 fill:#fff; AWATERA Малофеева Екатерина e.malofeeva Клиенты Спецификаци…" at bounding box center [648, 311] width 1296 height 623
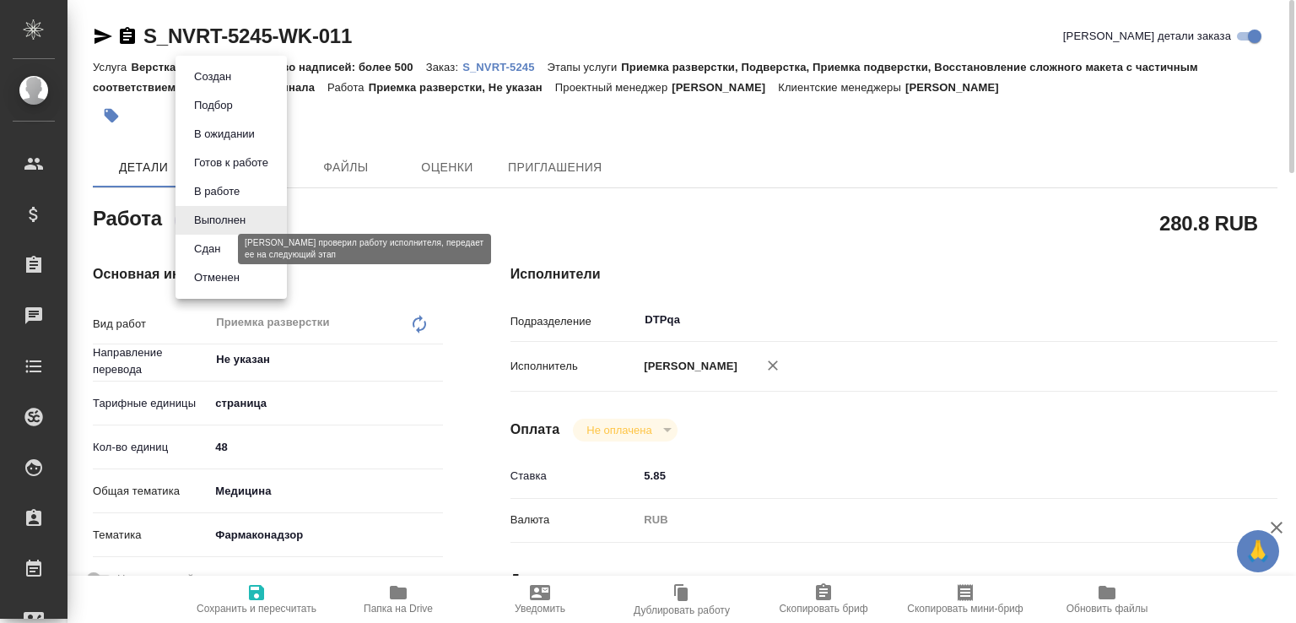
click at [209, 244] on button "Сдан" at bounding box center [207, 249] width 36 height 19
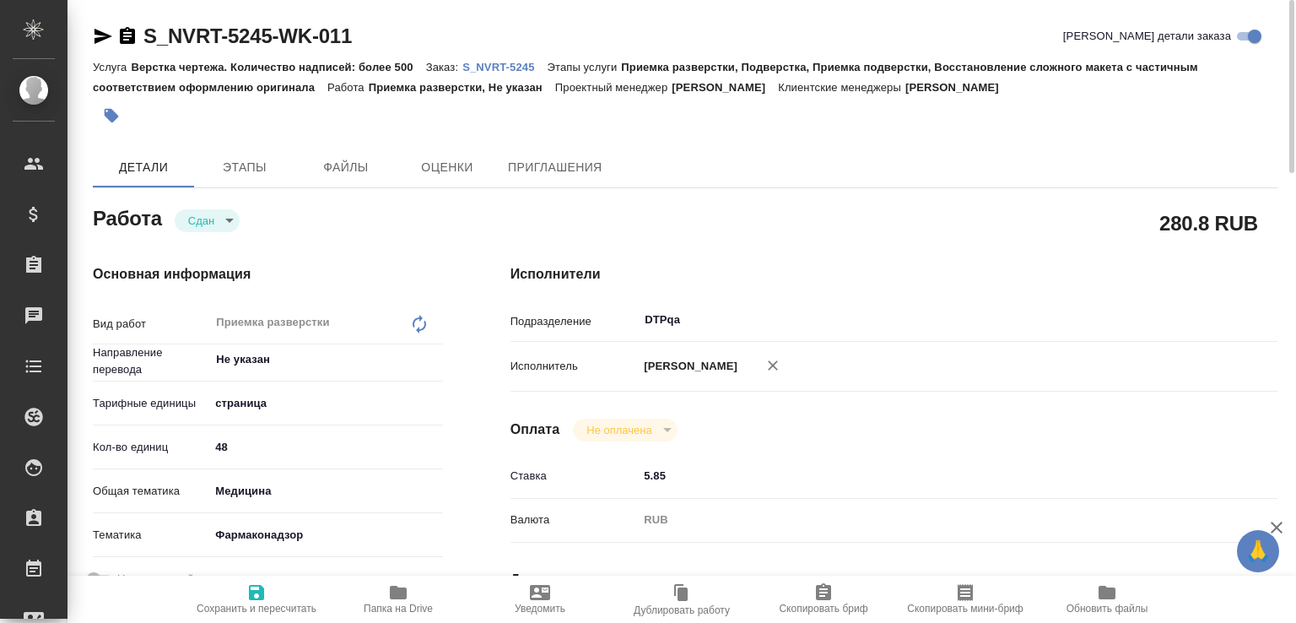
type textarea "x"
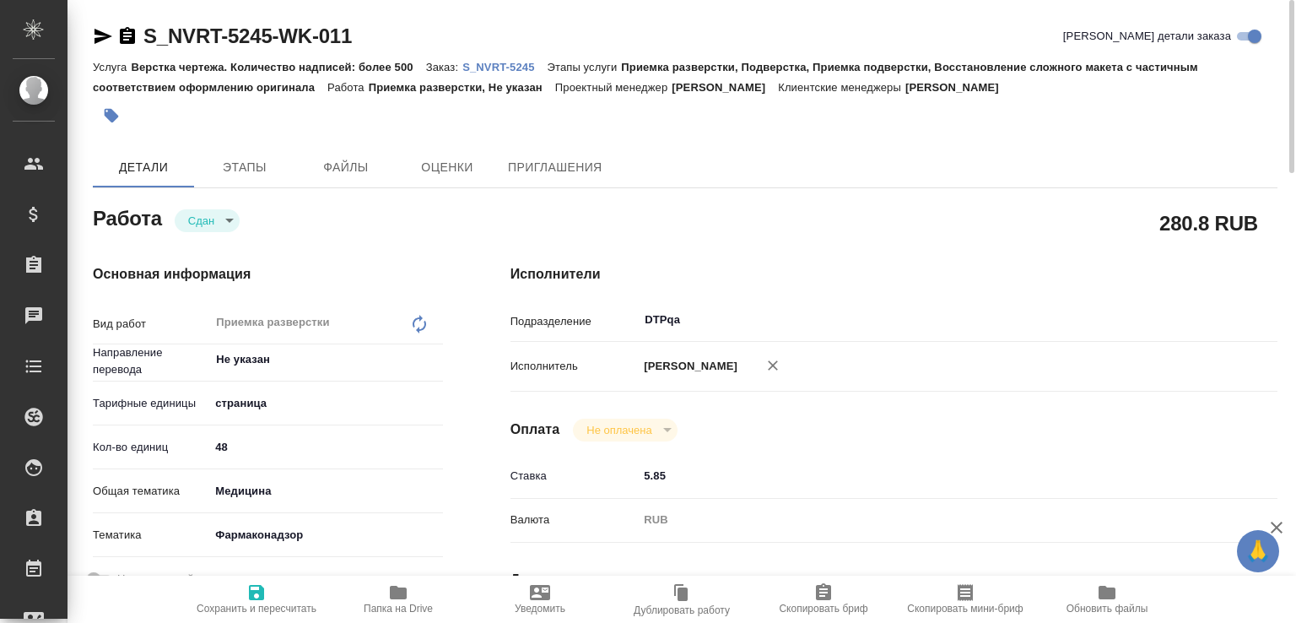
click at [525, 66] on p "S_NVRT-5245" at bounding box center [504, 67] width 84 height 13
type textarea "x"
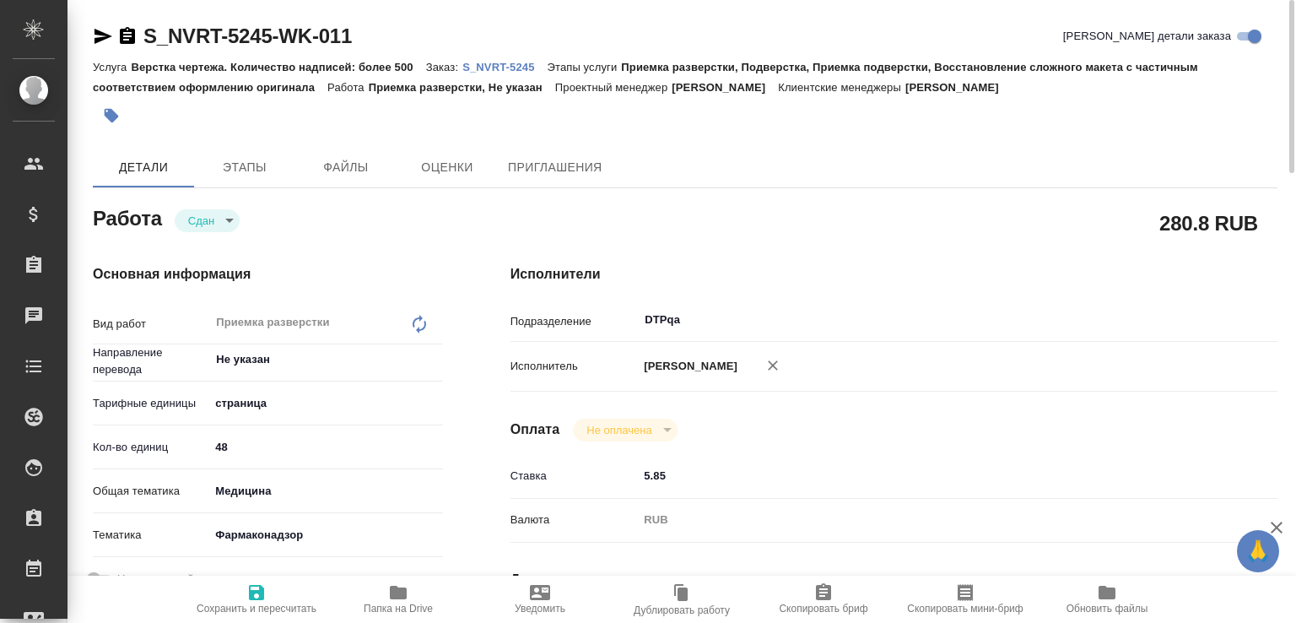
type textarea "x"
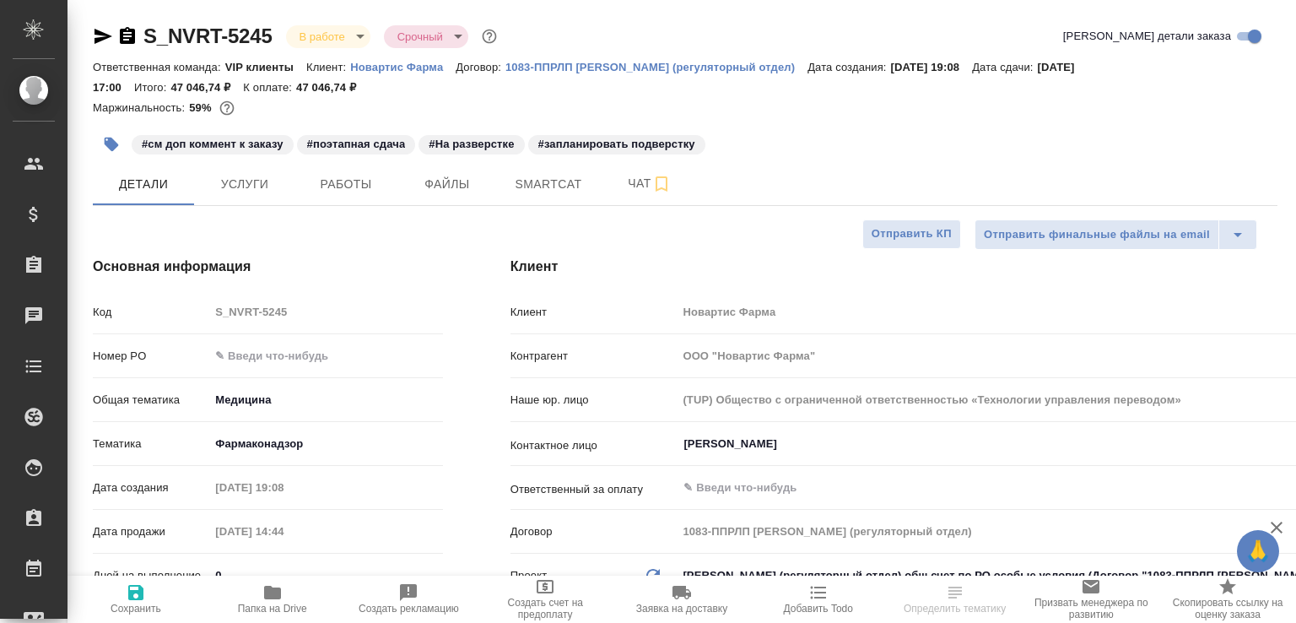
select select "RU"
click at [611, 188] on span "Чат" at bounding box center [649, 183] width 81 height 21
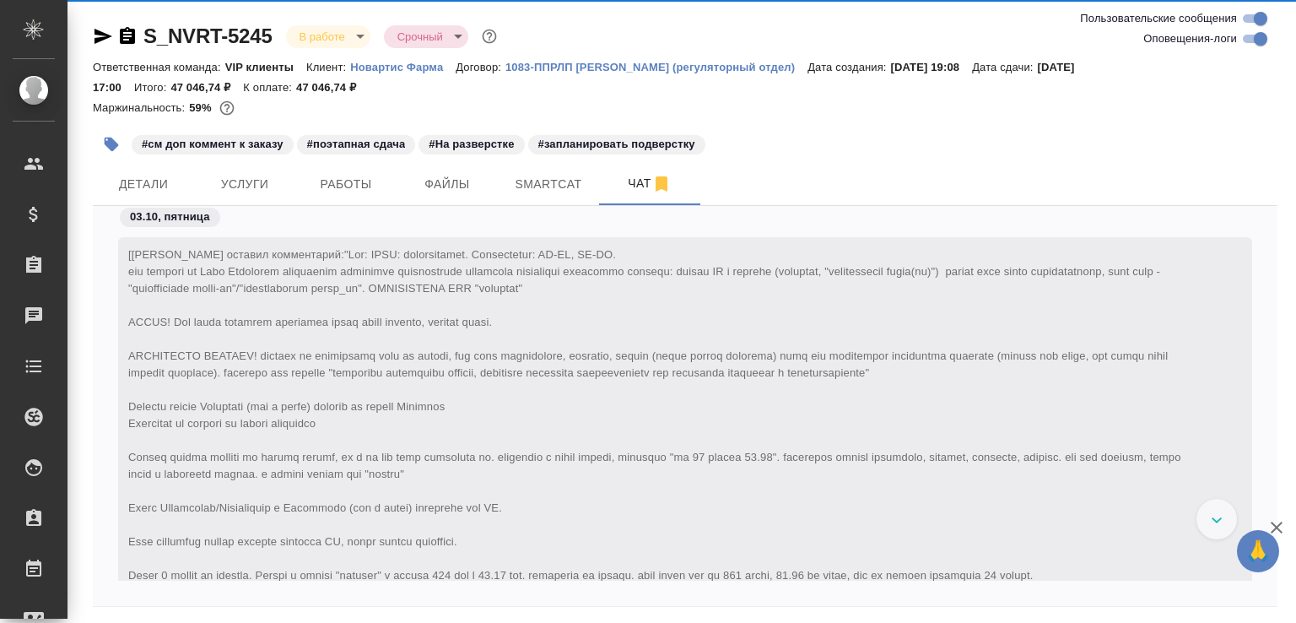
scroll to position [60, 0]
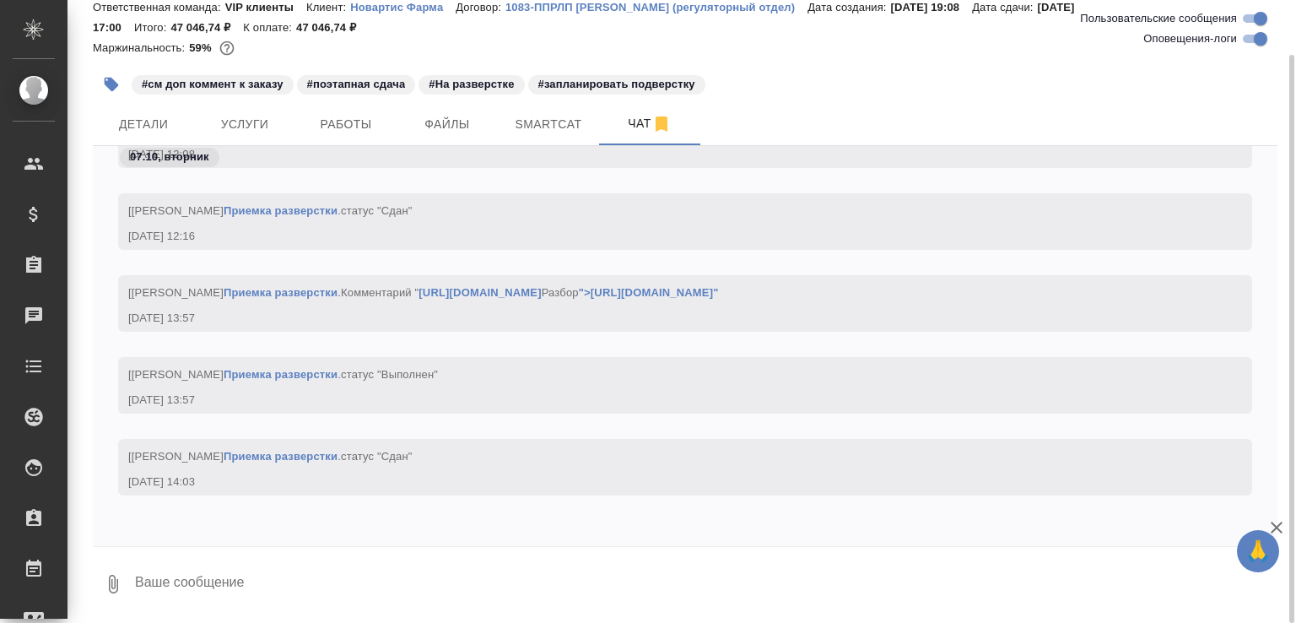
click at [209, 590] on textarea at bounding box center [705, 583] width 1144 height 57
paste textarea "[URL][DOMAIN_NAME]"
type textarea "[URL][DOMAIN_NAME]"
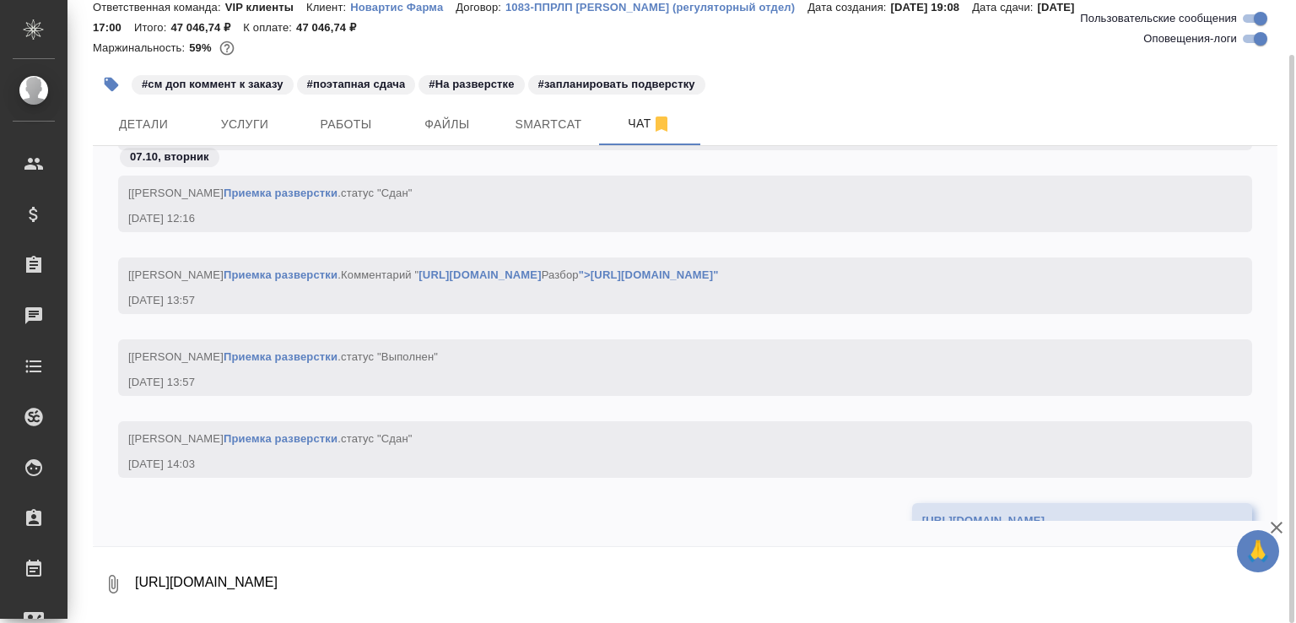
scroll to position [96131, 0]
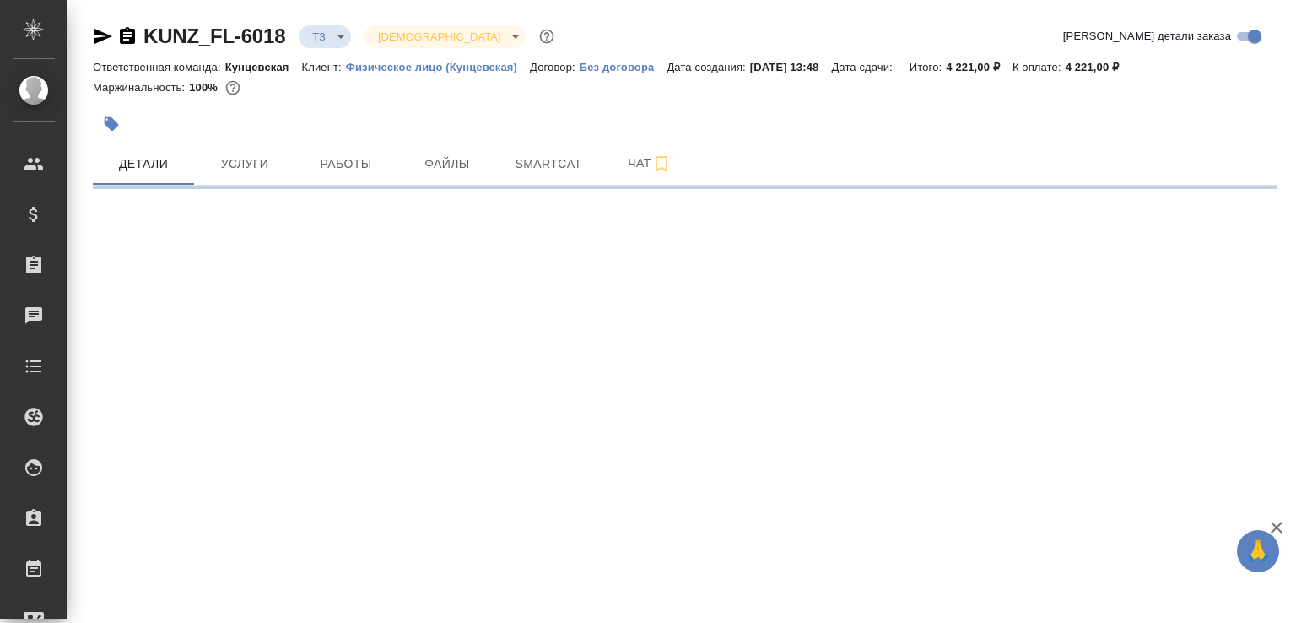
select select "RU"
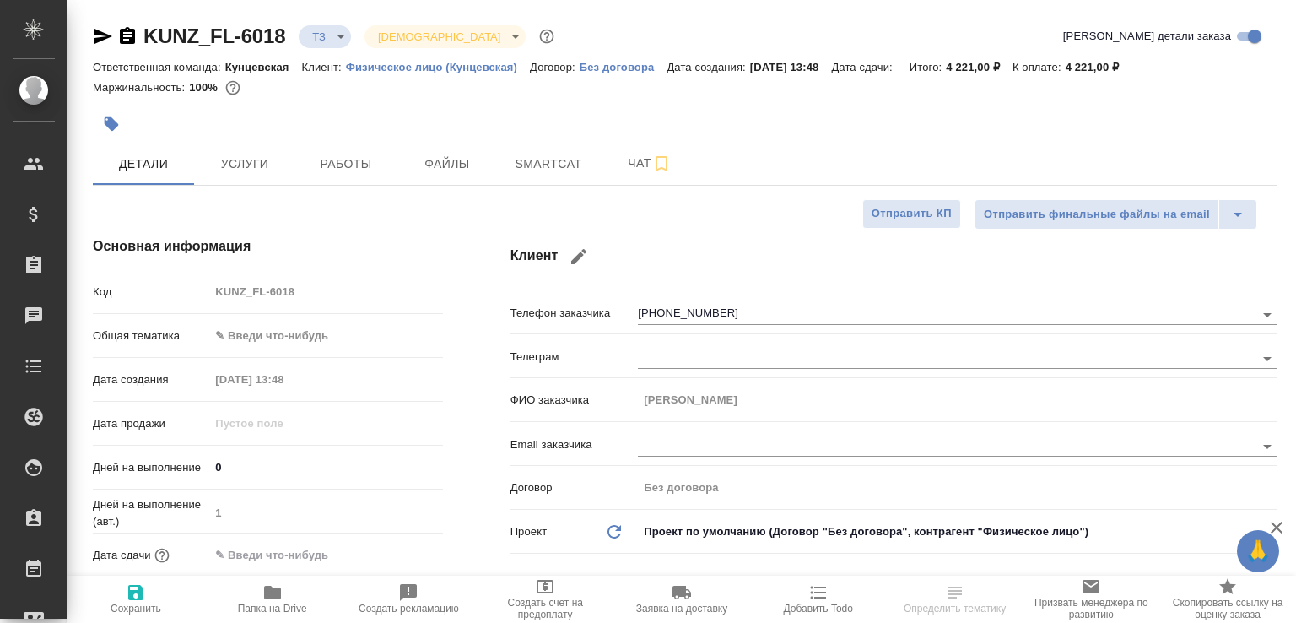
type textarea "x"
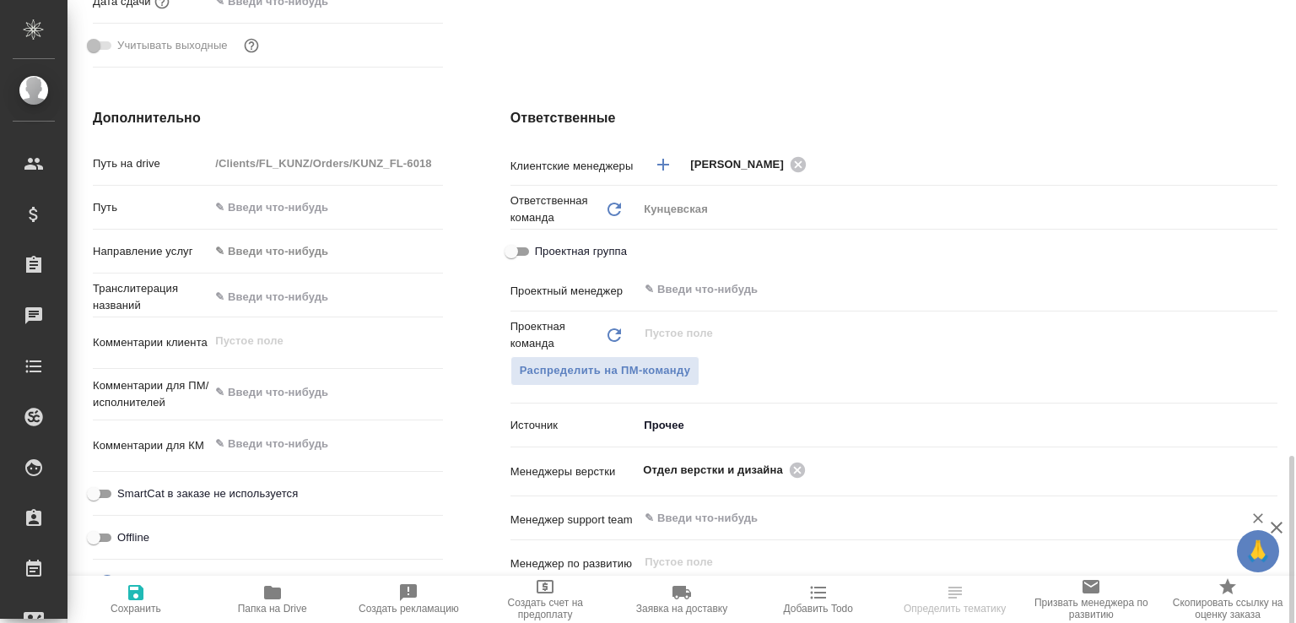
scroll to position [733, 0]
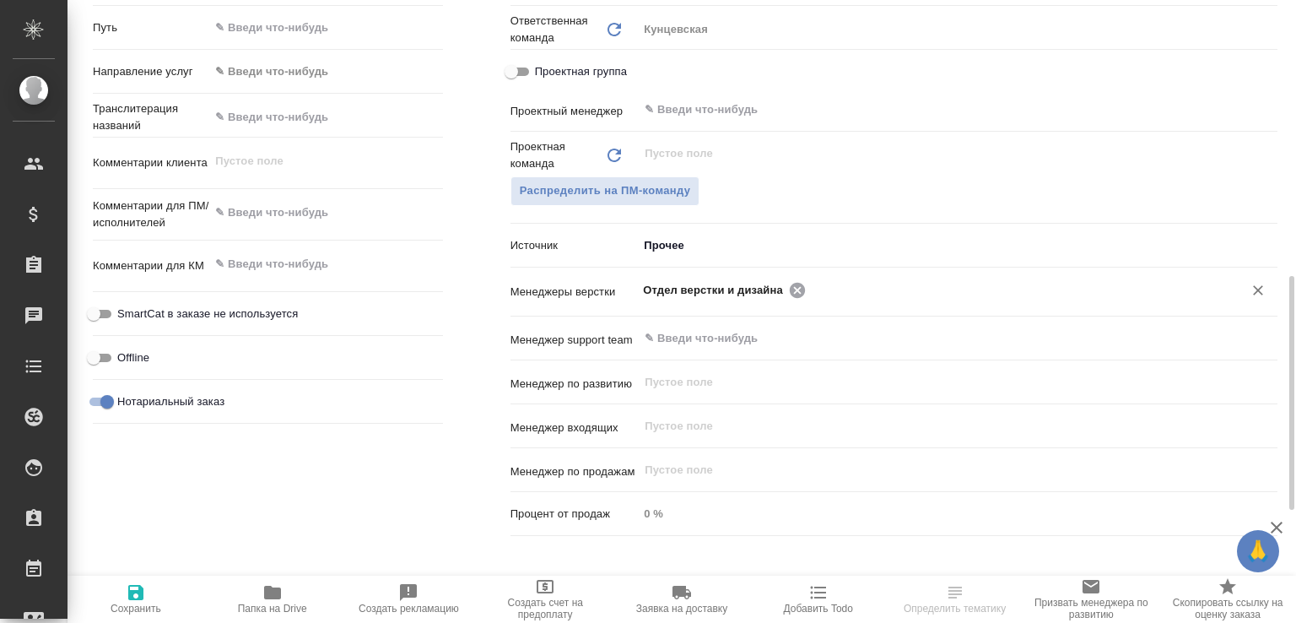
click at [793, 290] on icon at bounding box center [797, 290] width 19 height 19
type textarea "x"
click at [793, 290] on input "text" at bounding box center [929, 289] width 573 height 20
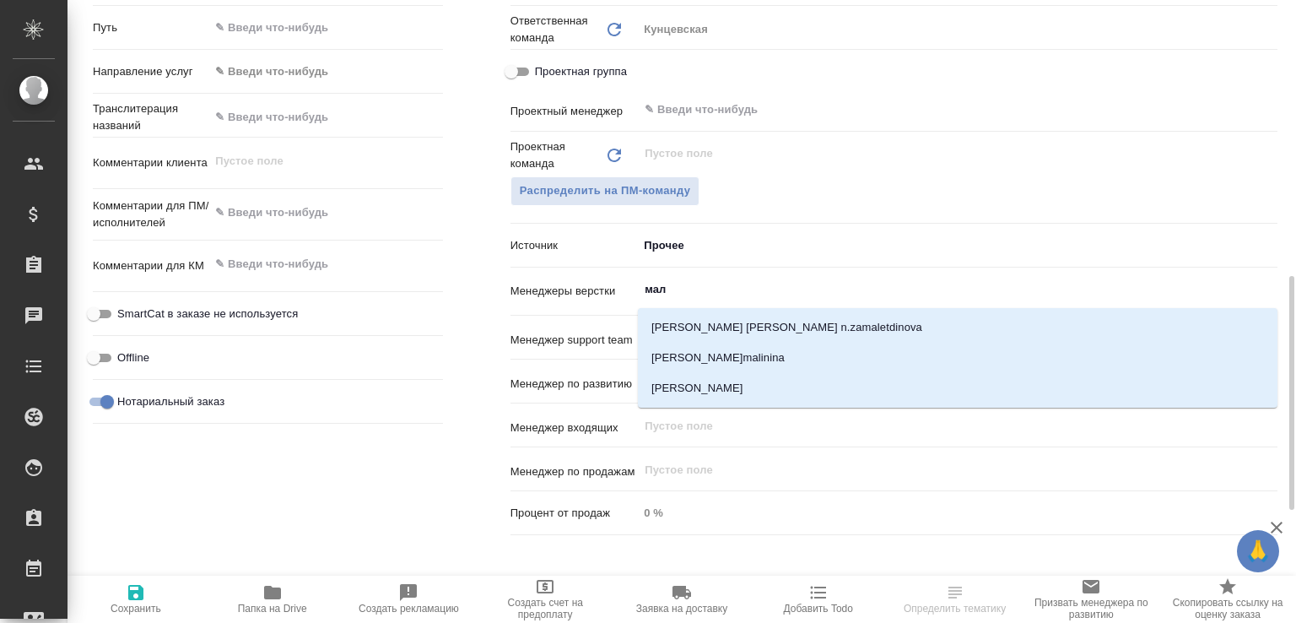
type input "мало"
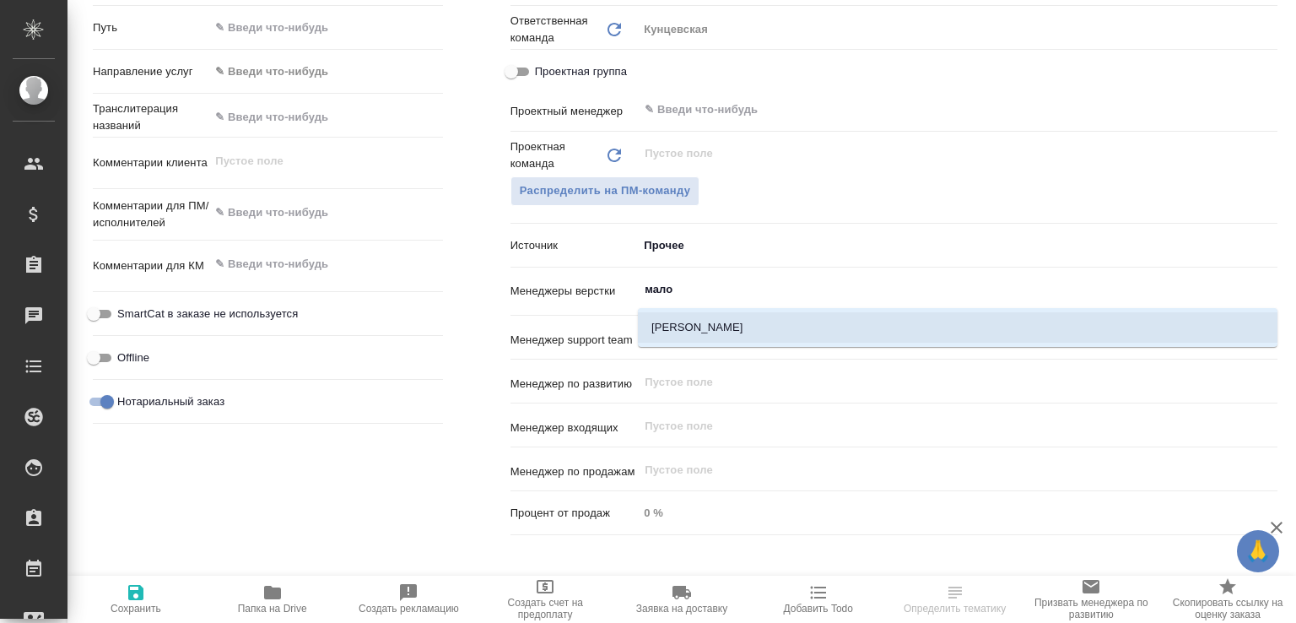
click at [678, 327] on li "[PERSON_NAME]" at bounding box center [957, 327] width 639 height 30
type textarea "x"
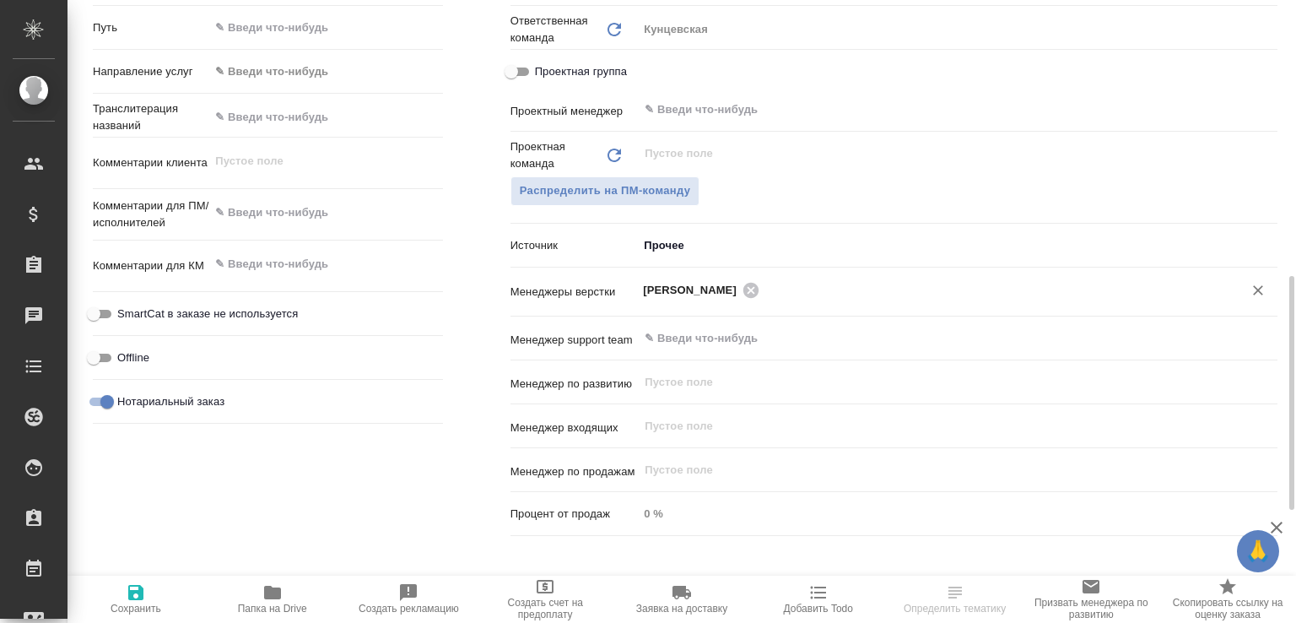
click at [152, 588] on span "Сохранить" at bounding box center [136, 598] width 116 height 32
type textarea "x"
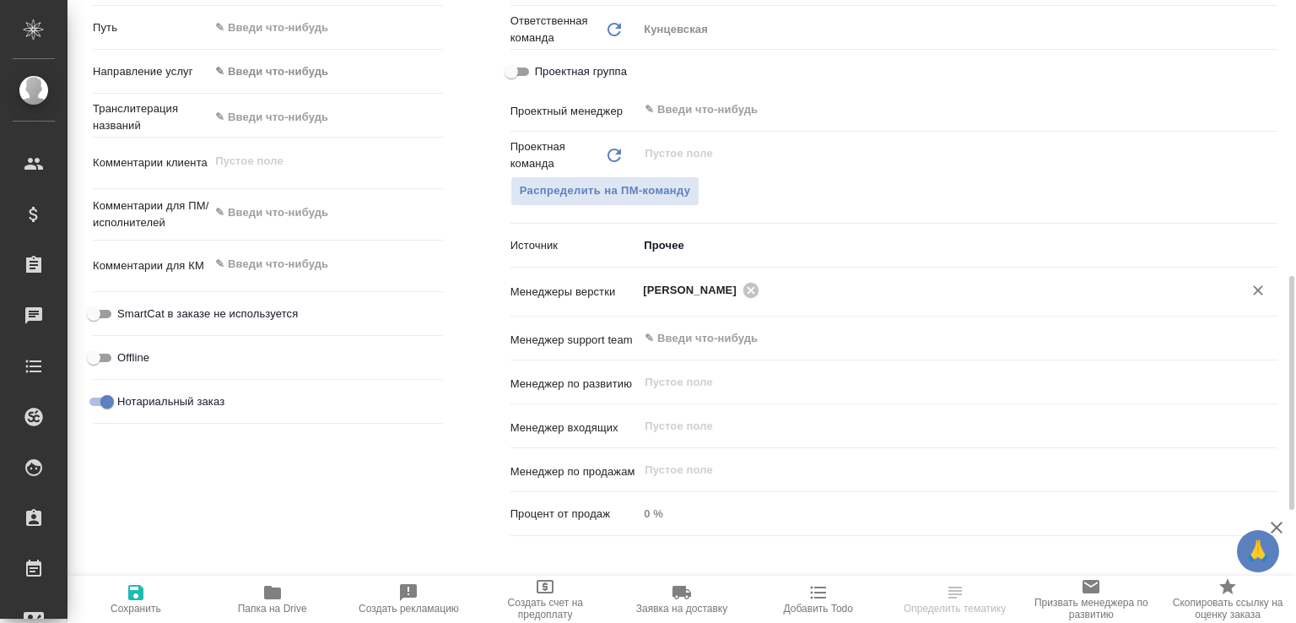
type textarea "x"
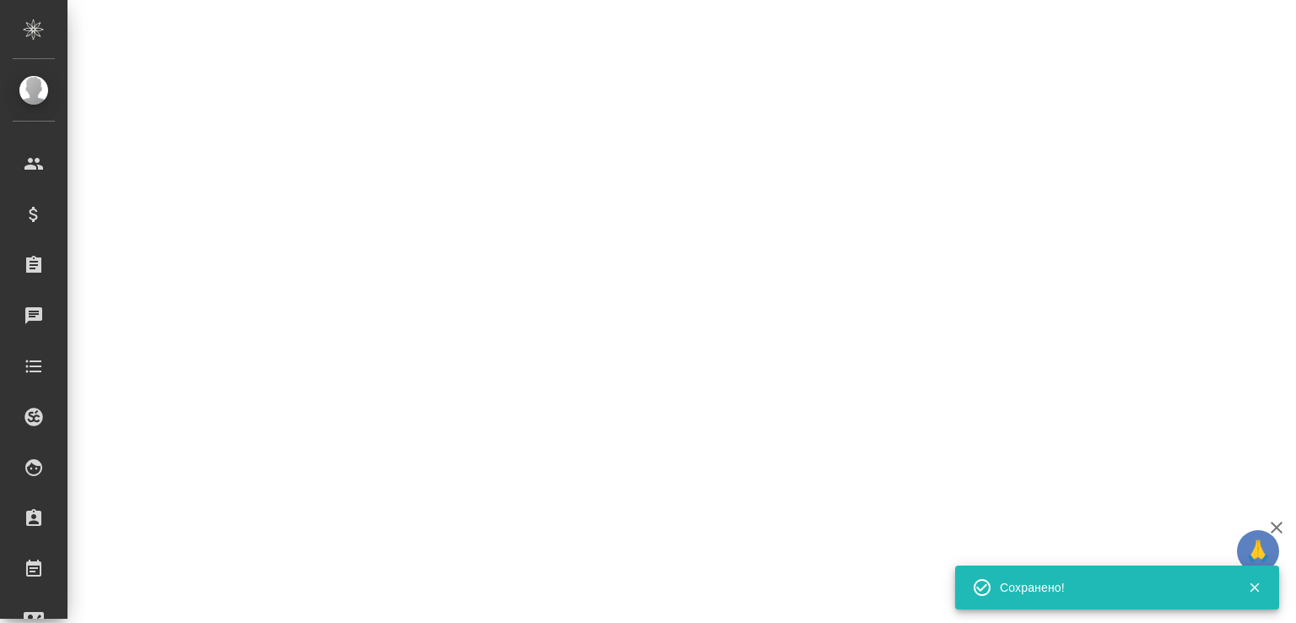
select select "RU"
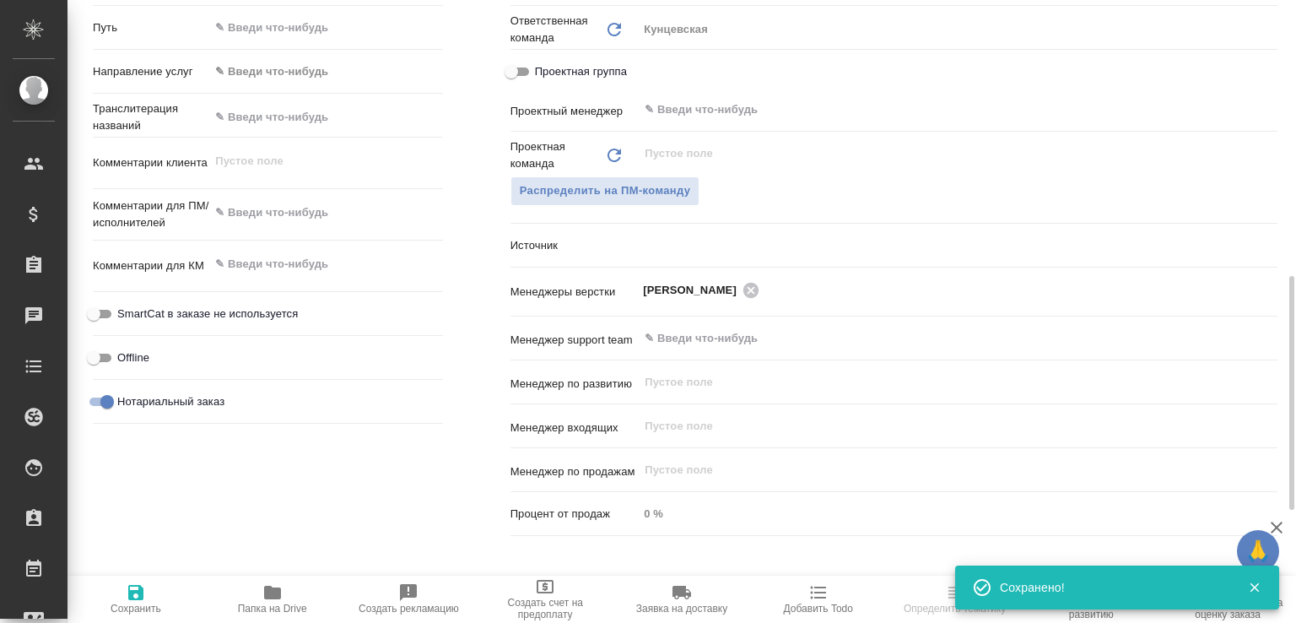
type textarea "x"
click at [278, 588] on icon "button" at bounding box center [272, 591] width 17 height 13
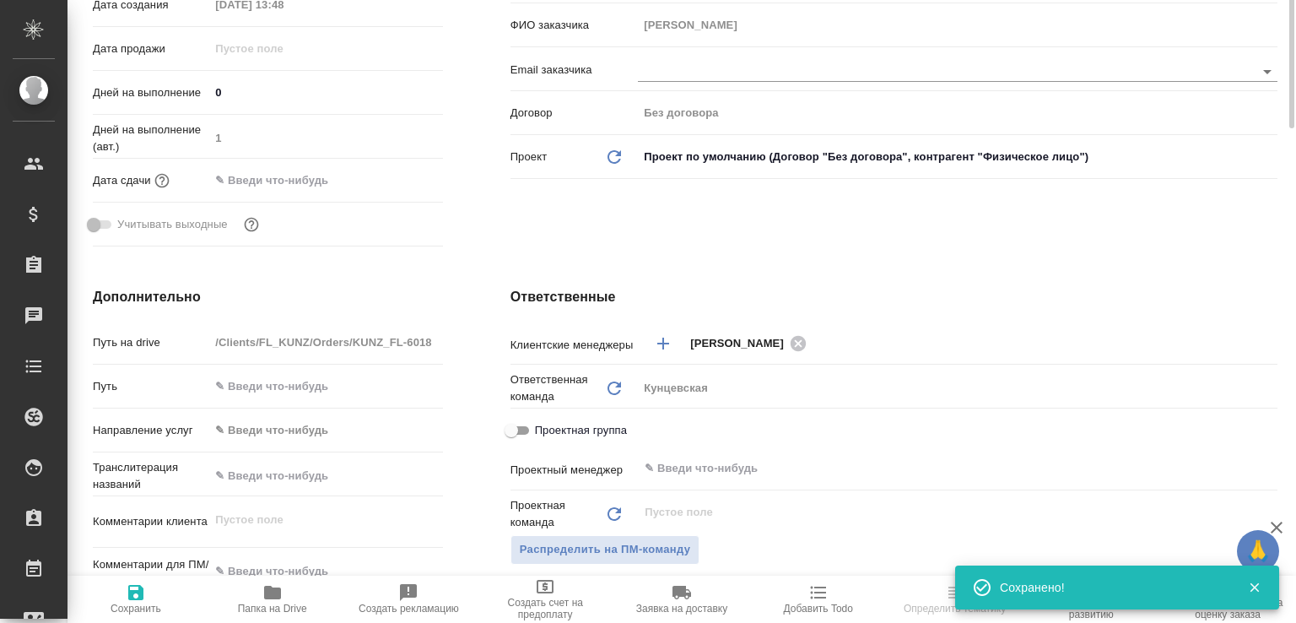
type textarea "x"
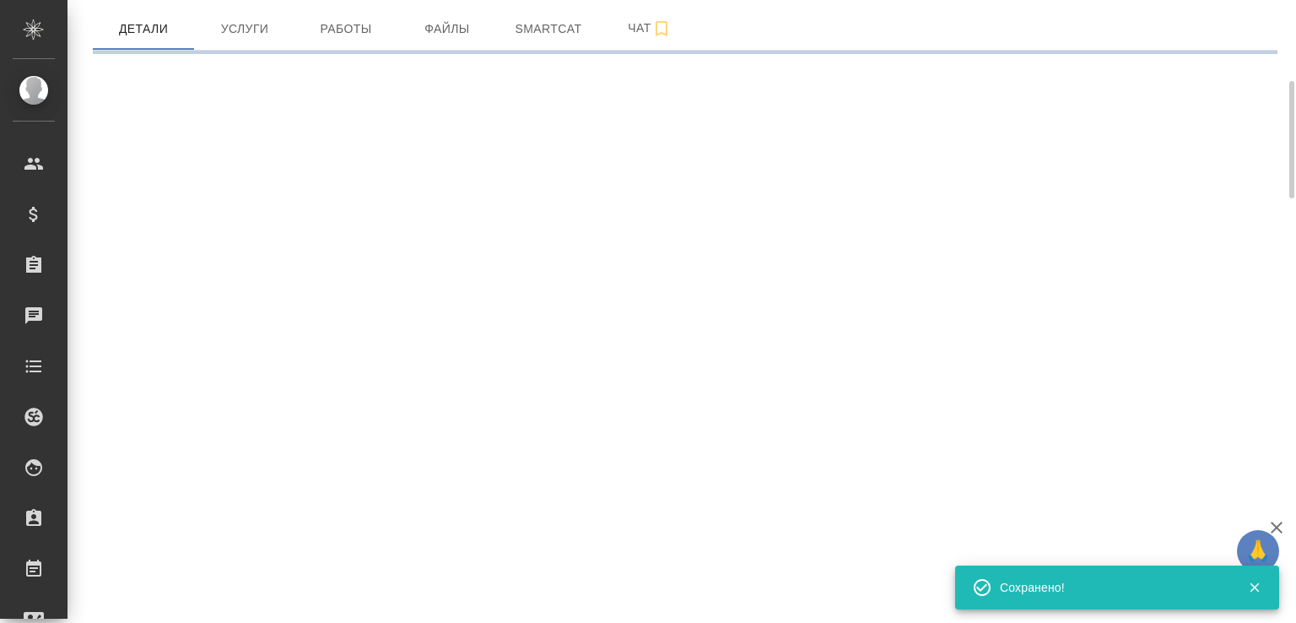
scroll to position [0, 0]
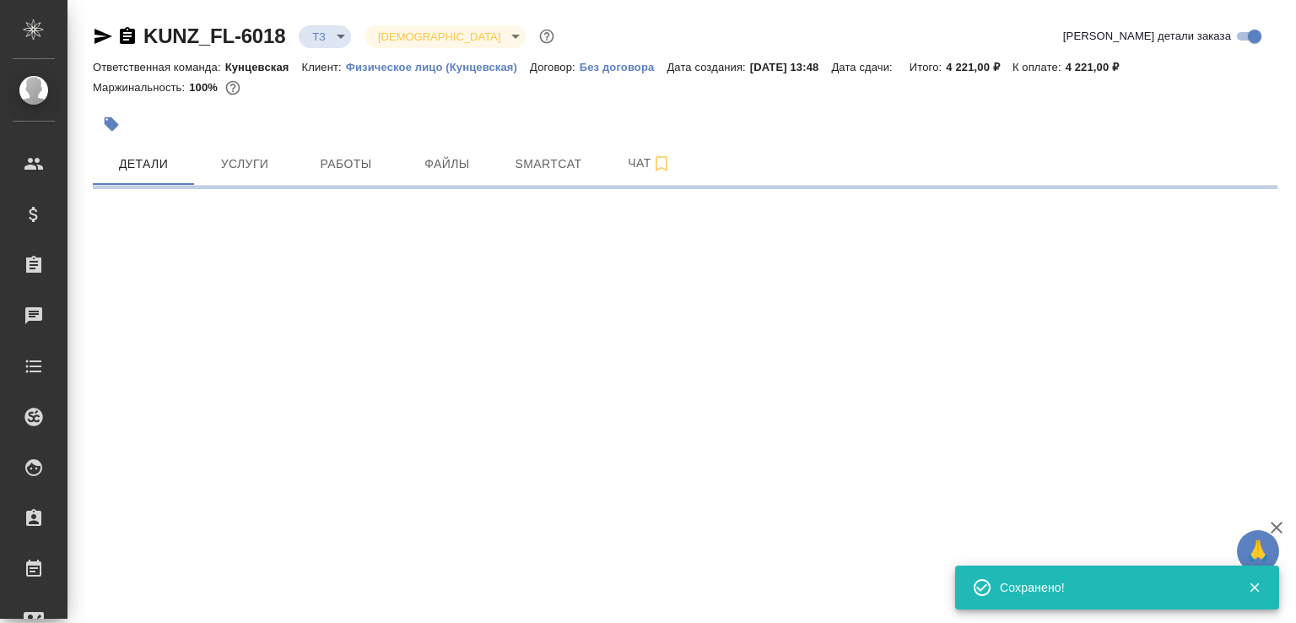
select select "RU"
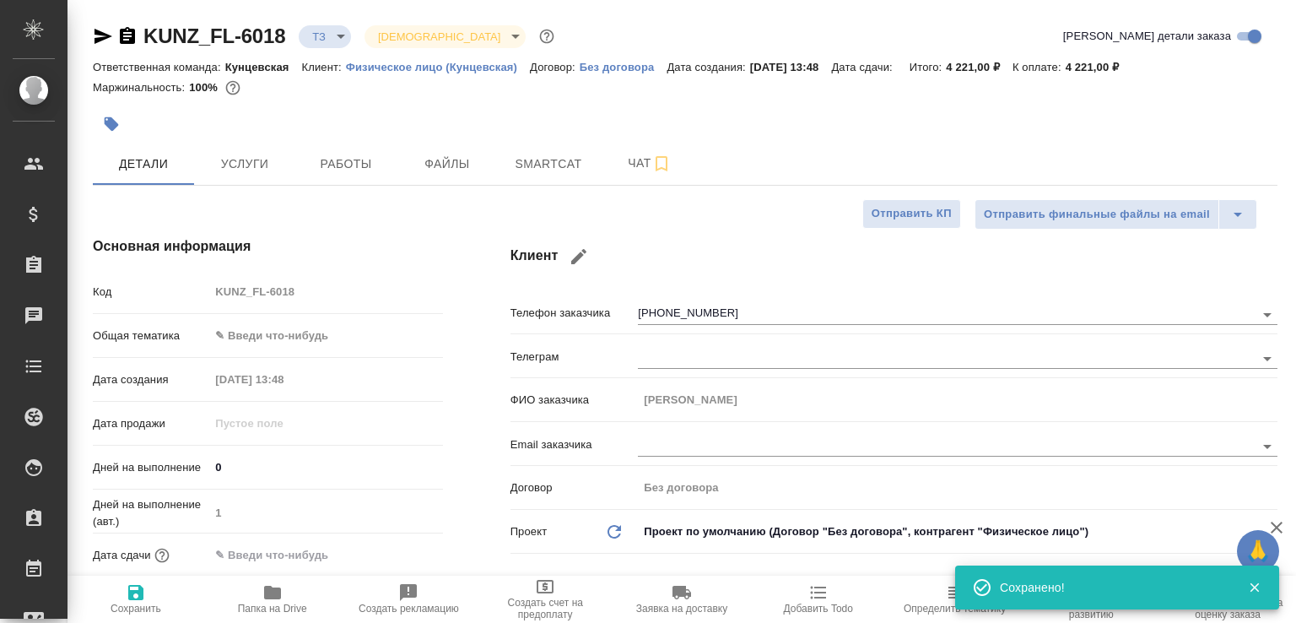
type textarea "x"
click at [122, 38] on icon "button" at bounding box center [127, 35] width 15 height 17
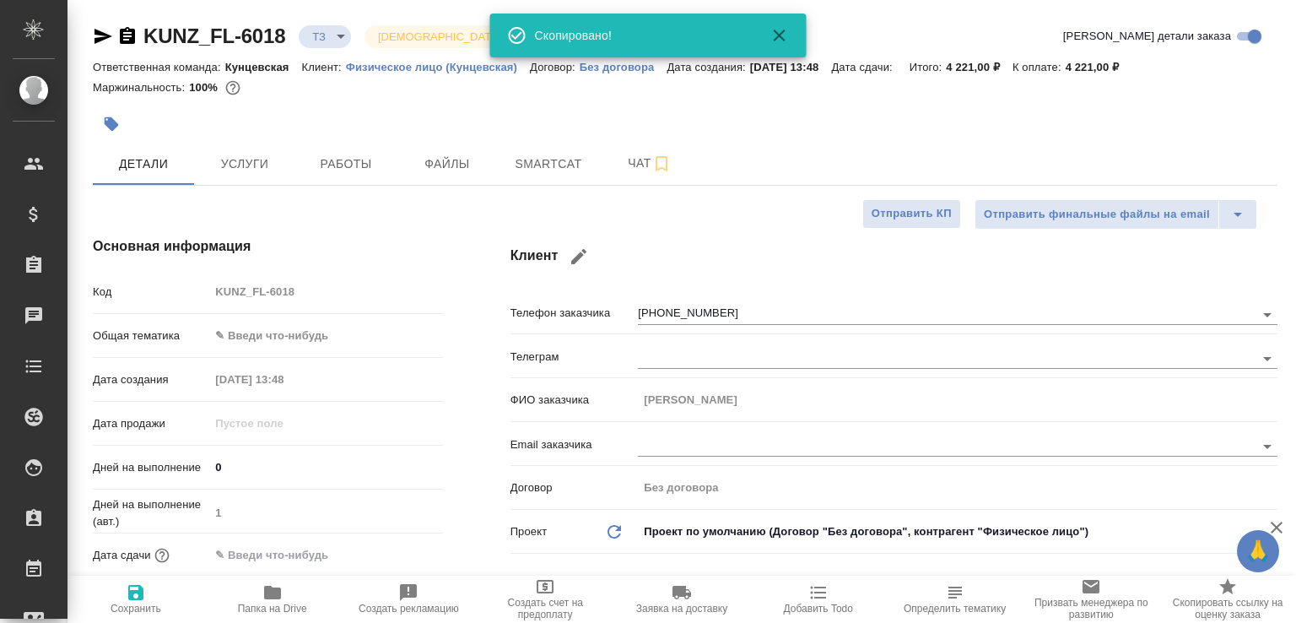
type textarea "x"
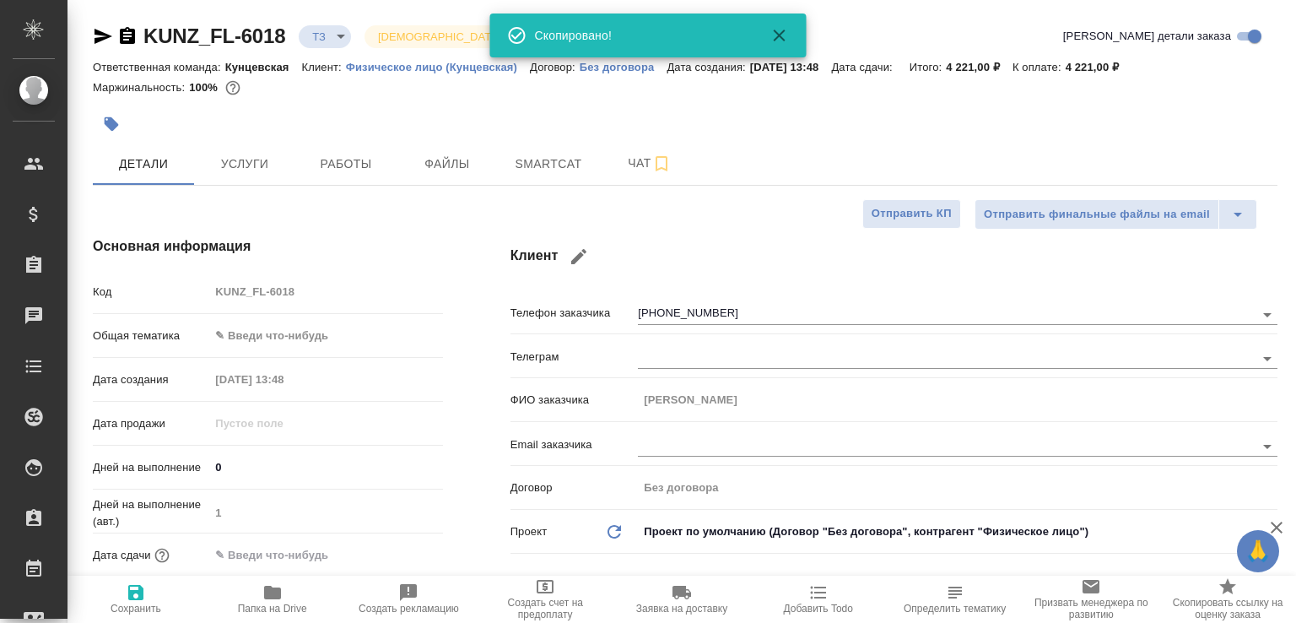
type textarea "x"
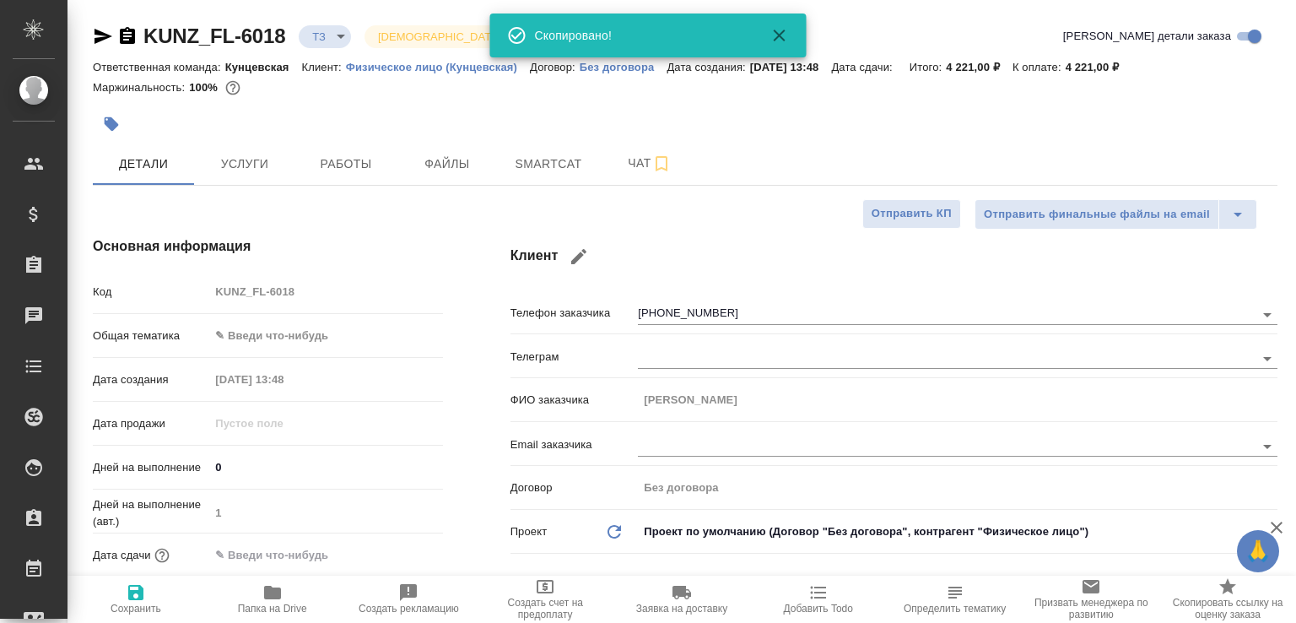
type textarea "x"
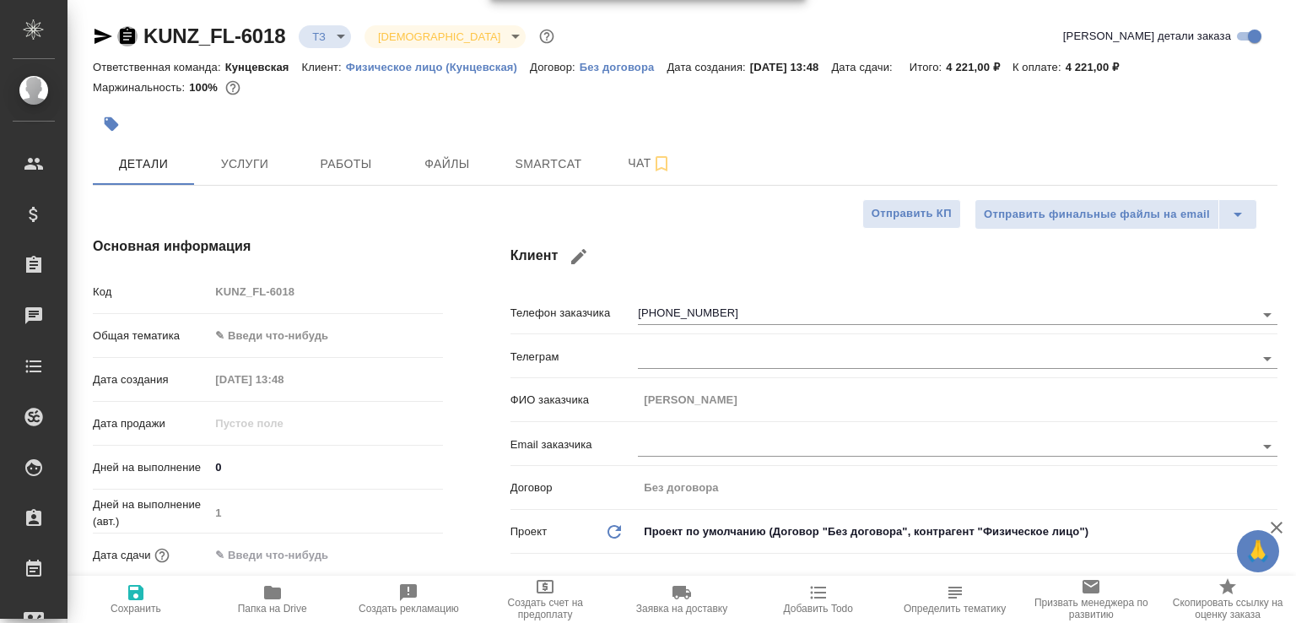
click at [129, 35] on icon "button" at bounding box center [127, 36] width 20 height 20
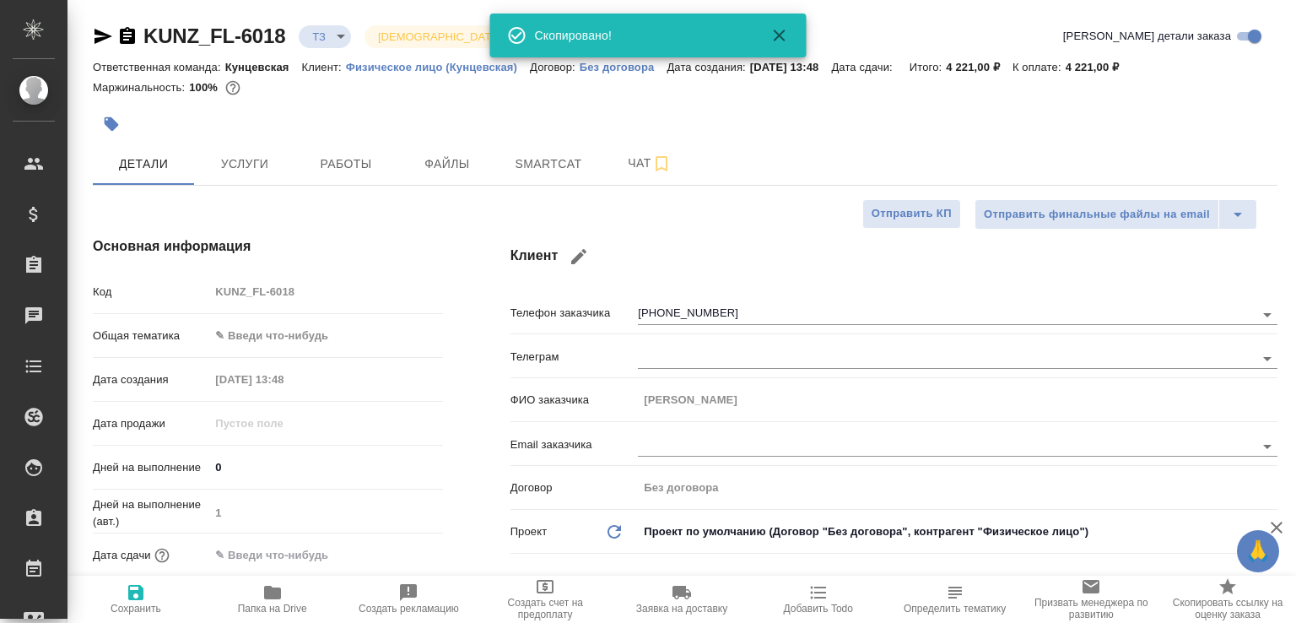
click at [318, 36] on body "🙏 .cls-1 fill:#fff; AWATERA Малофеева Екатерина e.malofeeva Клиенты Спецификаци…" at bounding box center [648, 311] width 1296 height 623
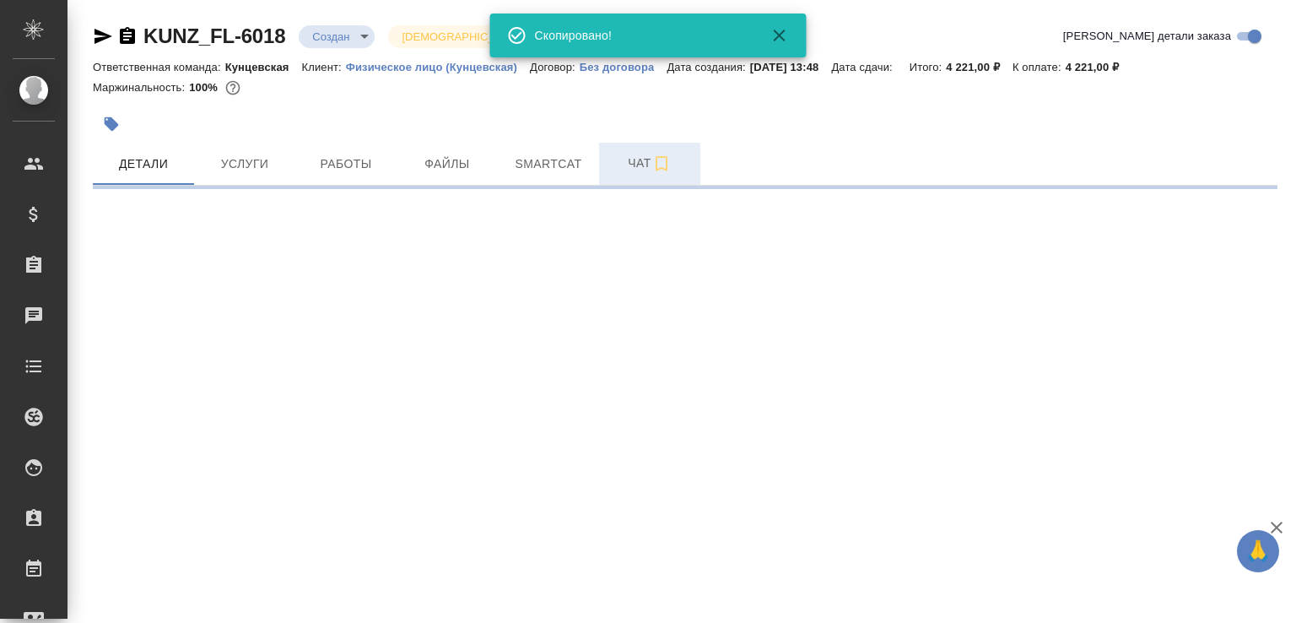
click at [628, 154] on span "Чат" at bounding box center [649, 163] width 81 height 21
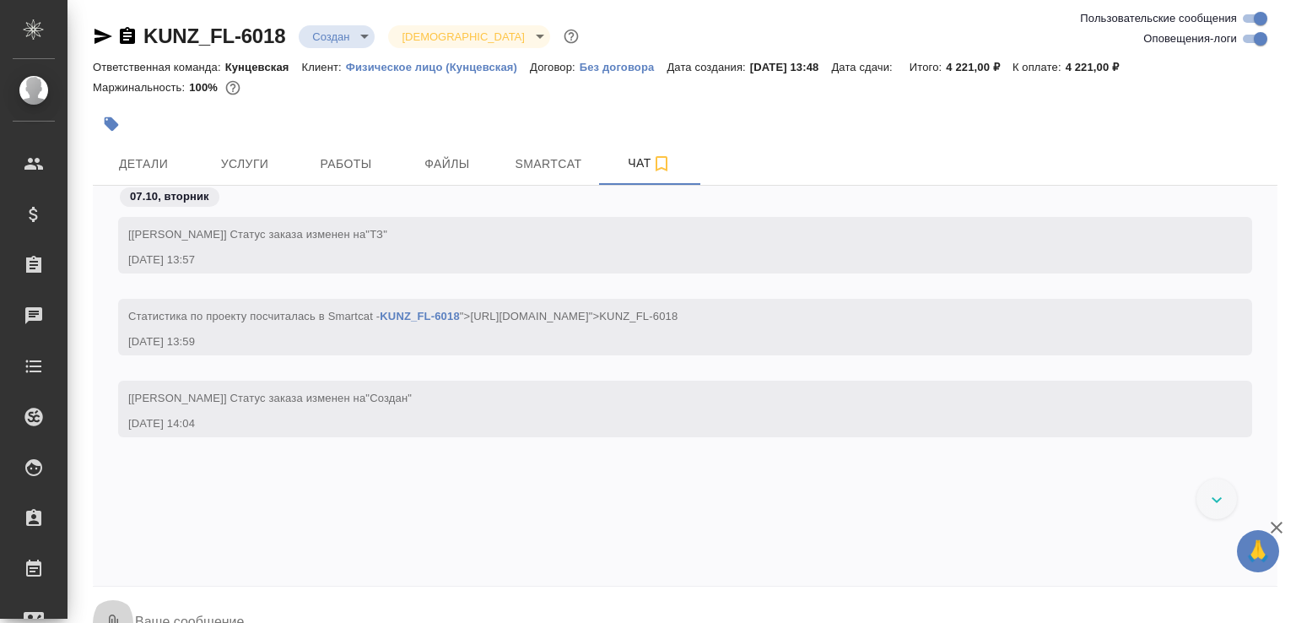
click at [116, 597] on button "0" at bounding box center [113, 623] width 40 height 57
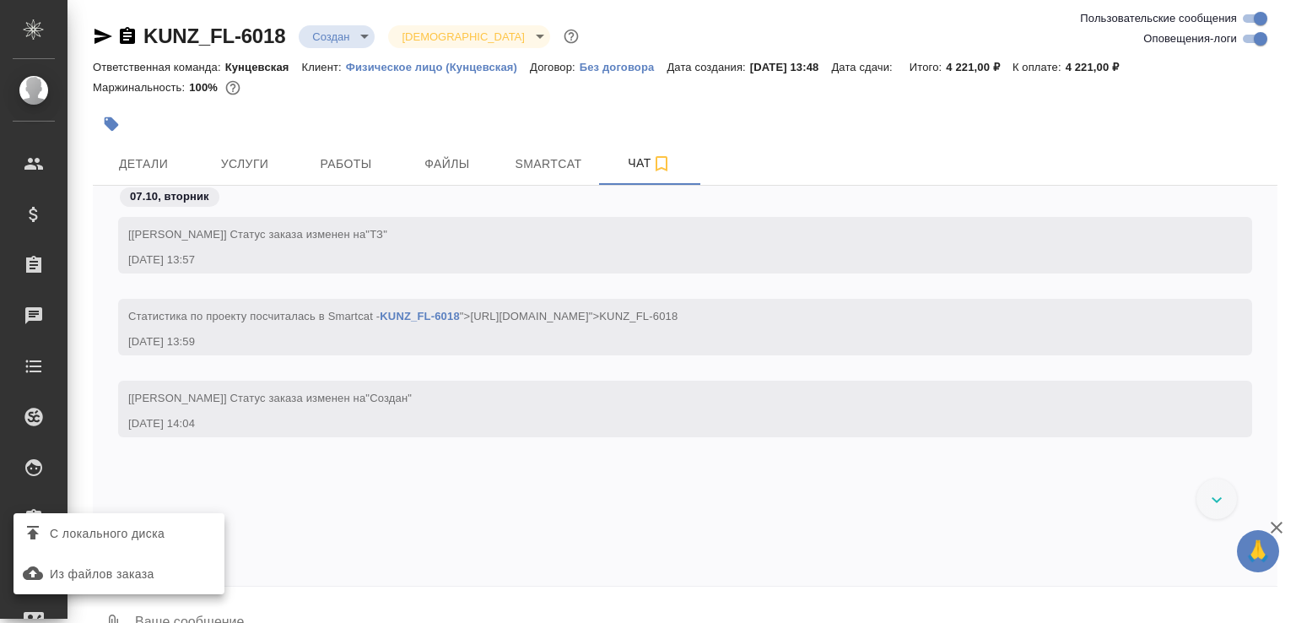
click at [159, 517] on label "С локального диска" at bounding box center [118, 533] width 211 height 32
click at [0, 0] on input "С локального диска" at bounding box center [0, 0] width 0 height 0
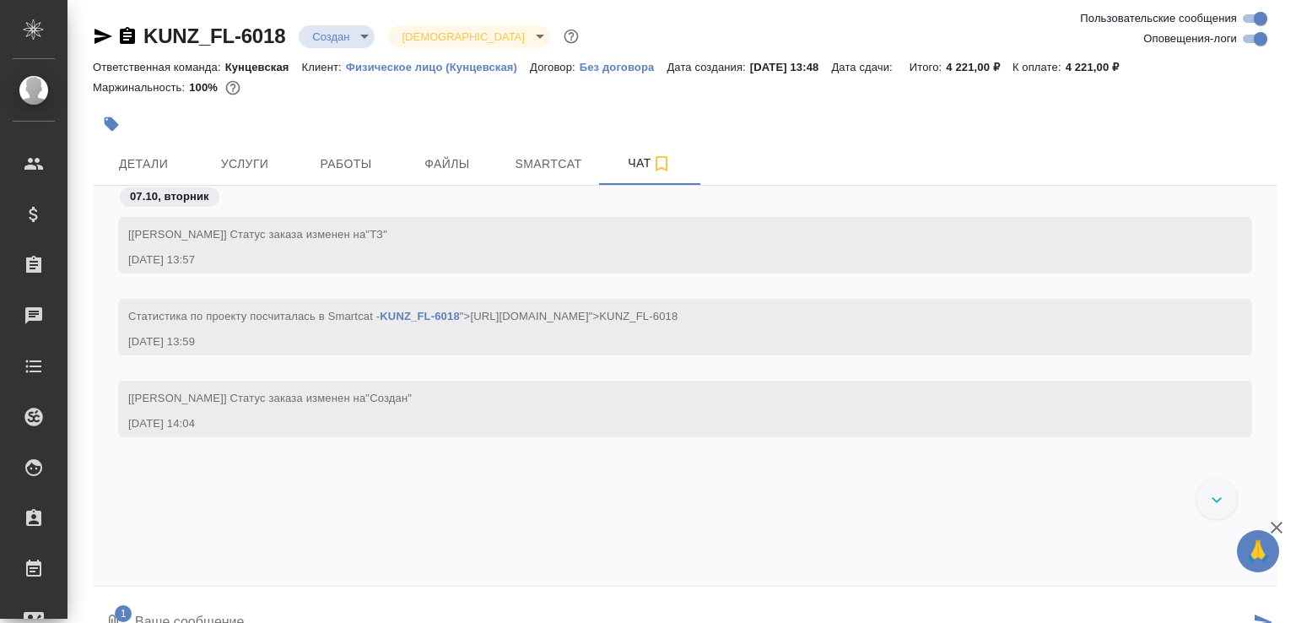
scroll to position [29, 0]
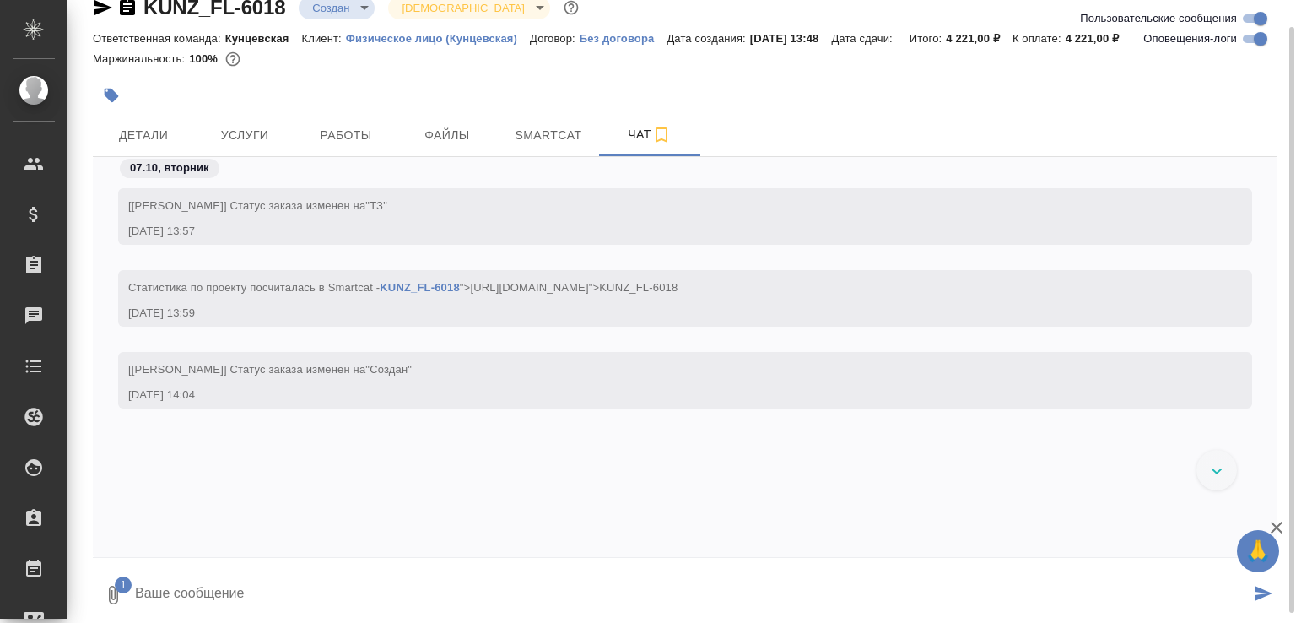
click at [233, 611] on textarea at bounding box center [691, 594] width 1116 height 57
type textarea "фон мешает распознаванию, но набрать можно"
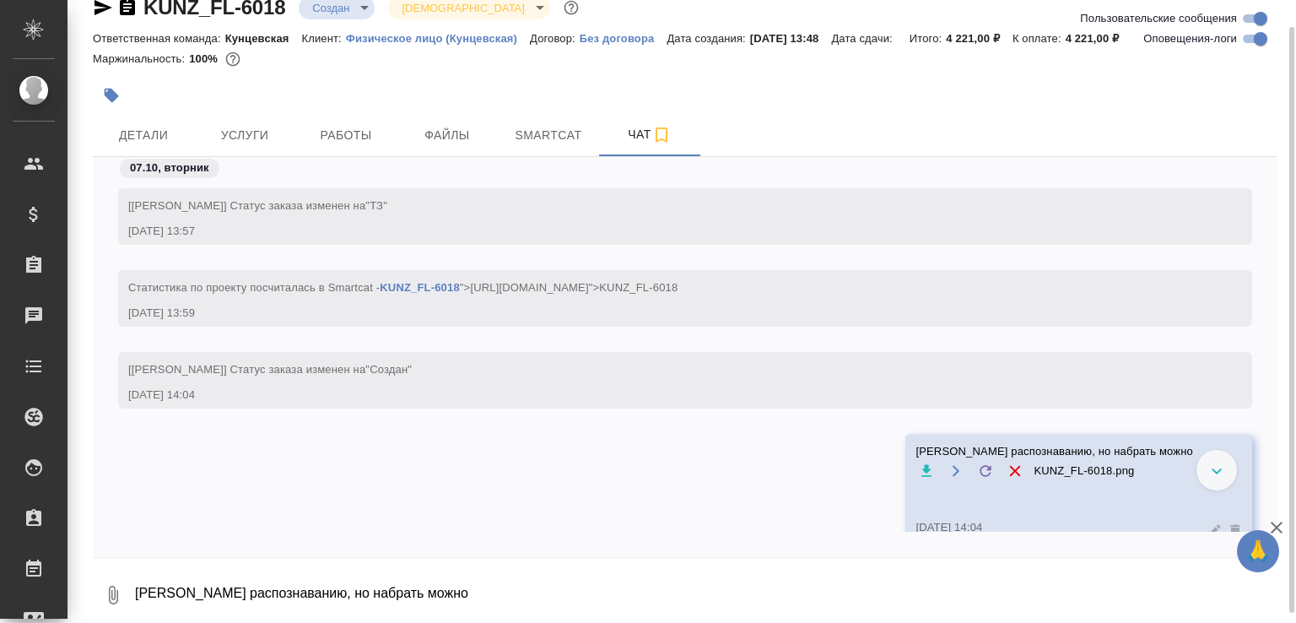
scroll to position [35, 0]
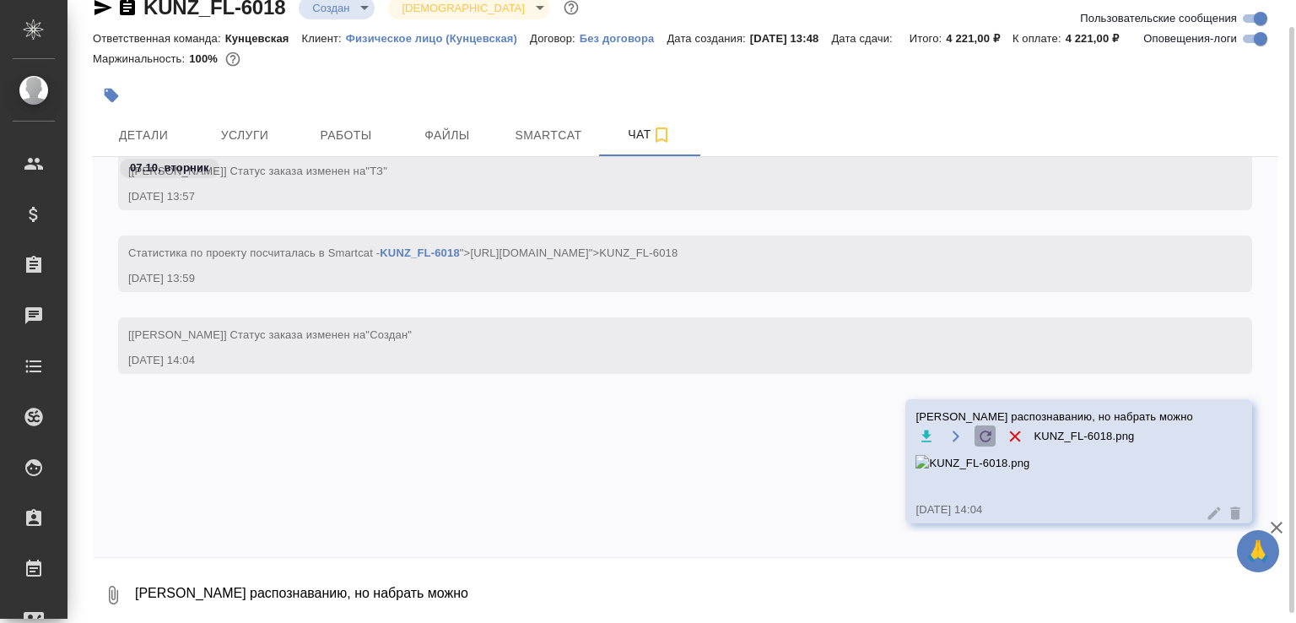
click at [986, 439] on icon at bounding box center [985, 436] width 17 height 17
click at [0, 0] on input "file" at bounding box center [0, 0] width 0 height 0
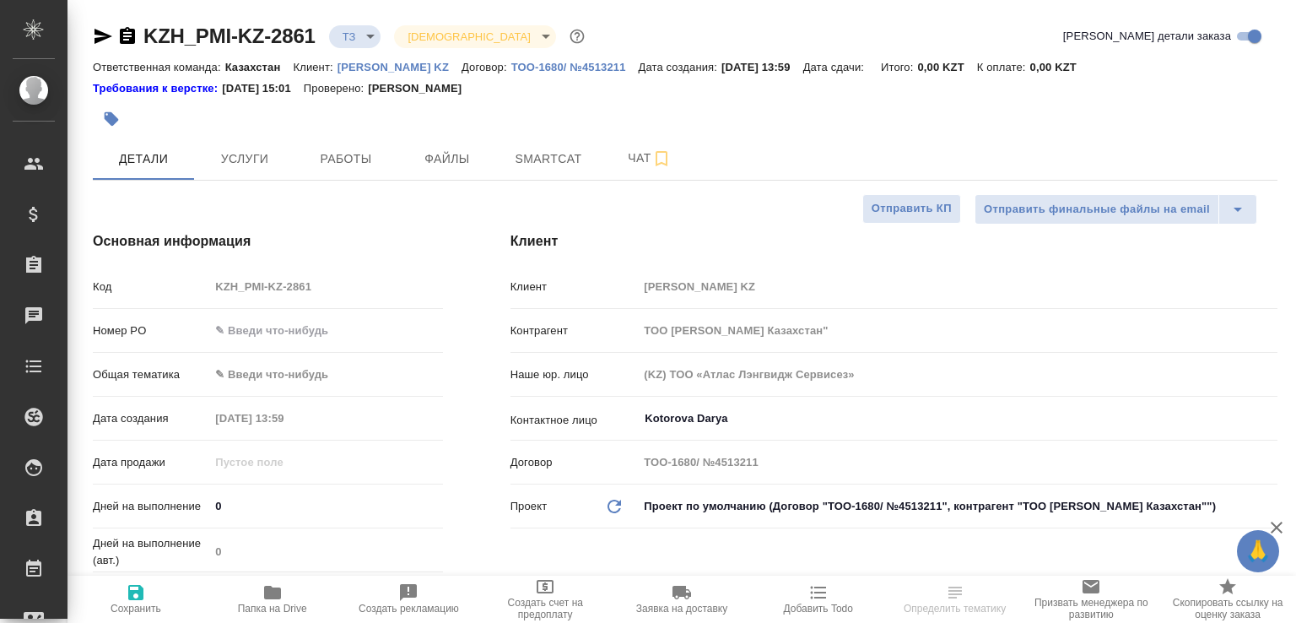
select select "RU"
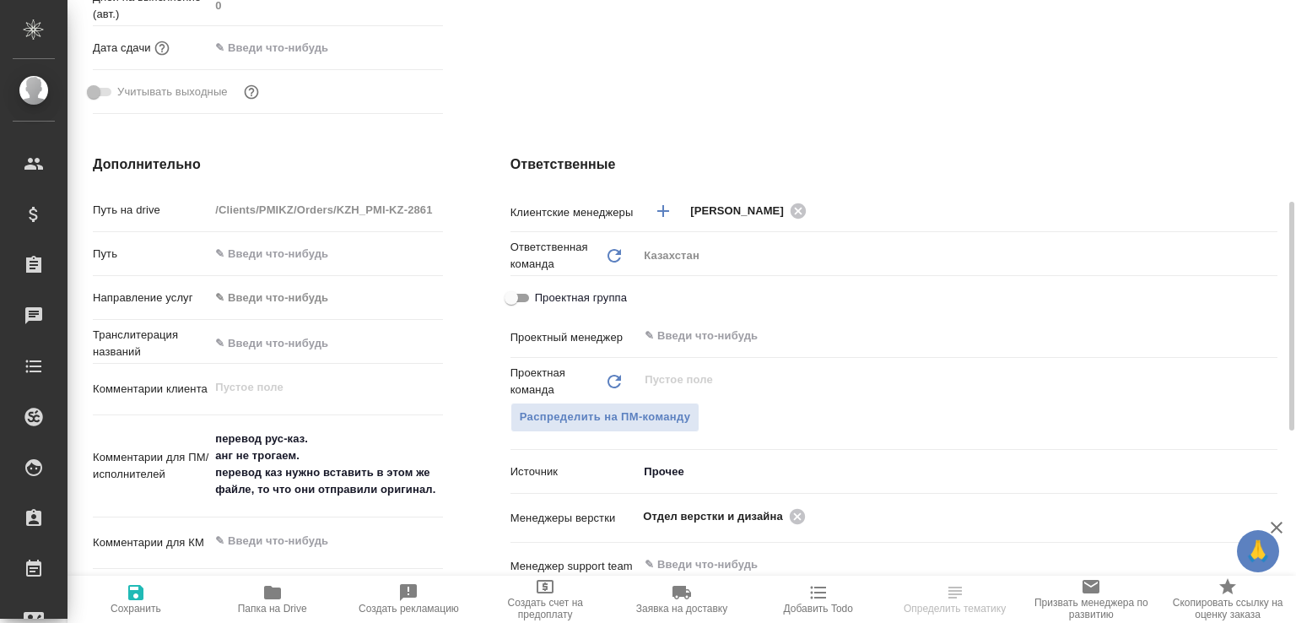
scroll to position [547, 0]
click at [790, 515] on icon at bounding box center [797, 514] width 15 height 15
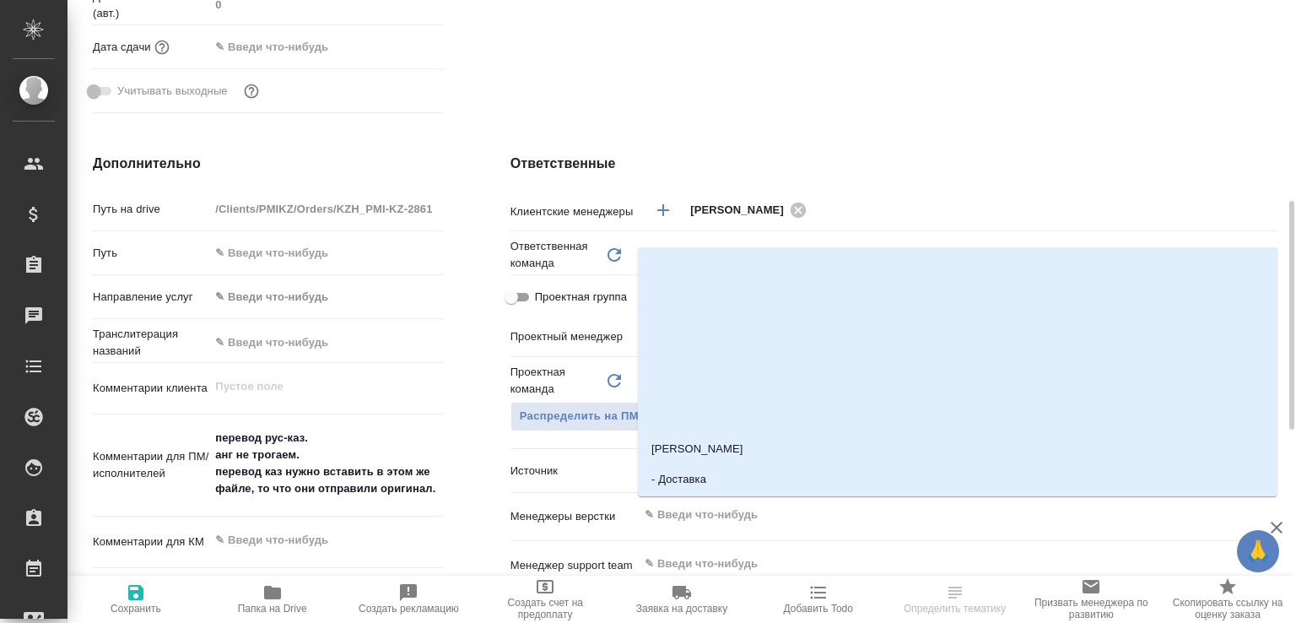
click at [788, 514] on input "text" at bounding box center [929, 514] width 573 height 20
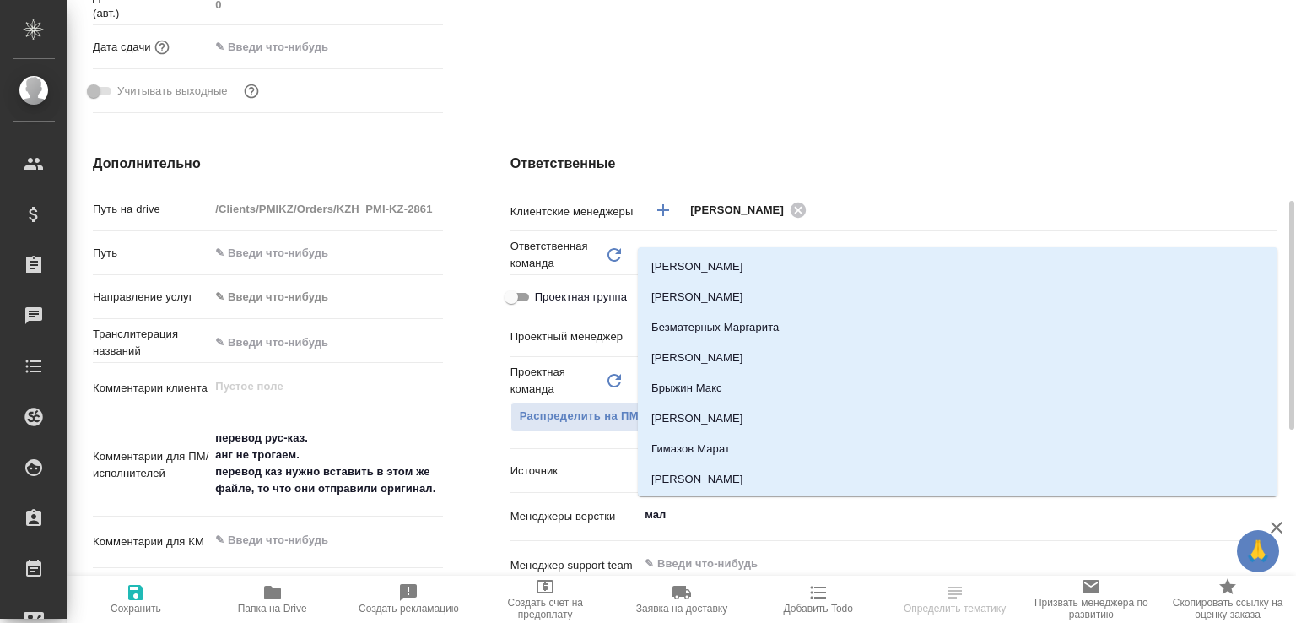
type input "мало"
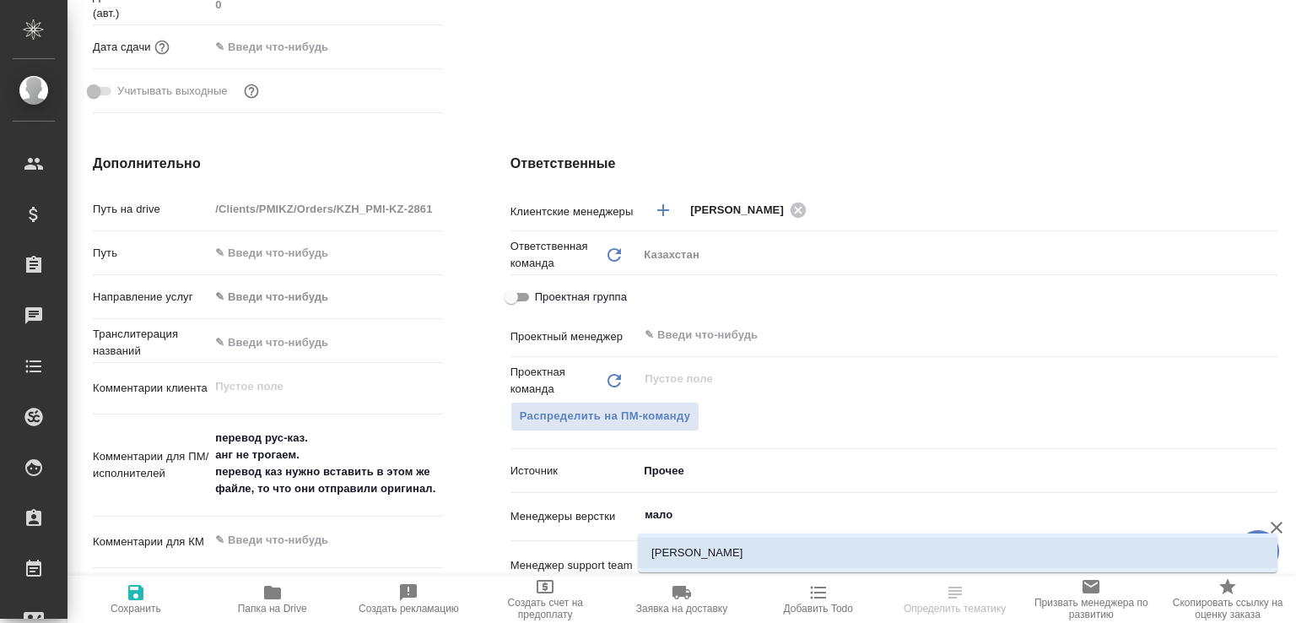
click at [712, 541] on li "Малофеева Екатерина" at bounding box center [957, 552] width 639 height 30
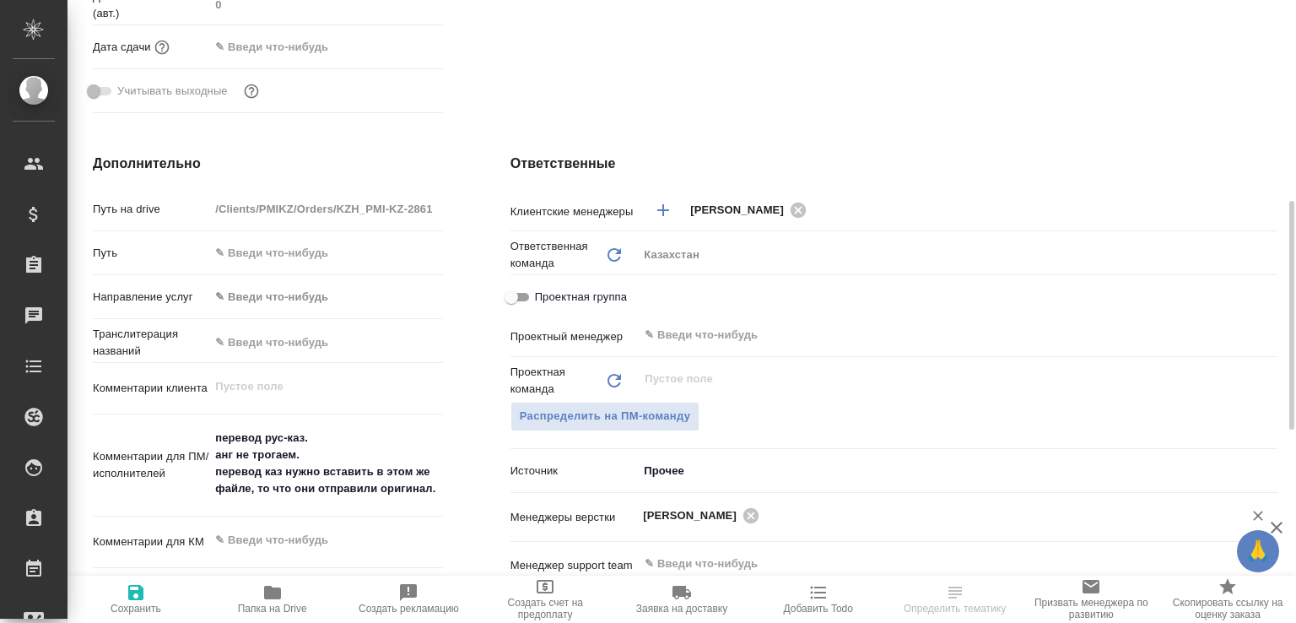
click at [132, 579] on button "Сохранить" at bounding box center [135, 598] width 137 height 47
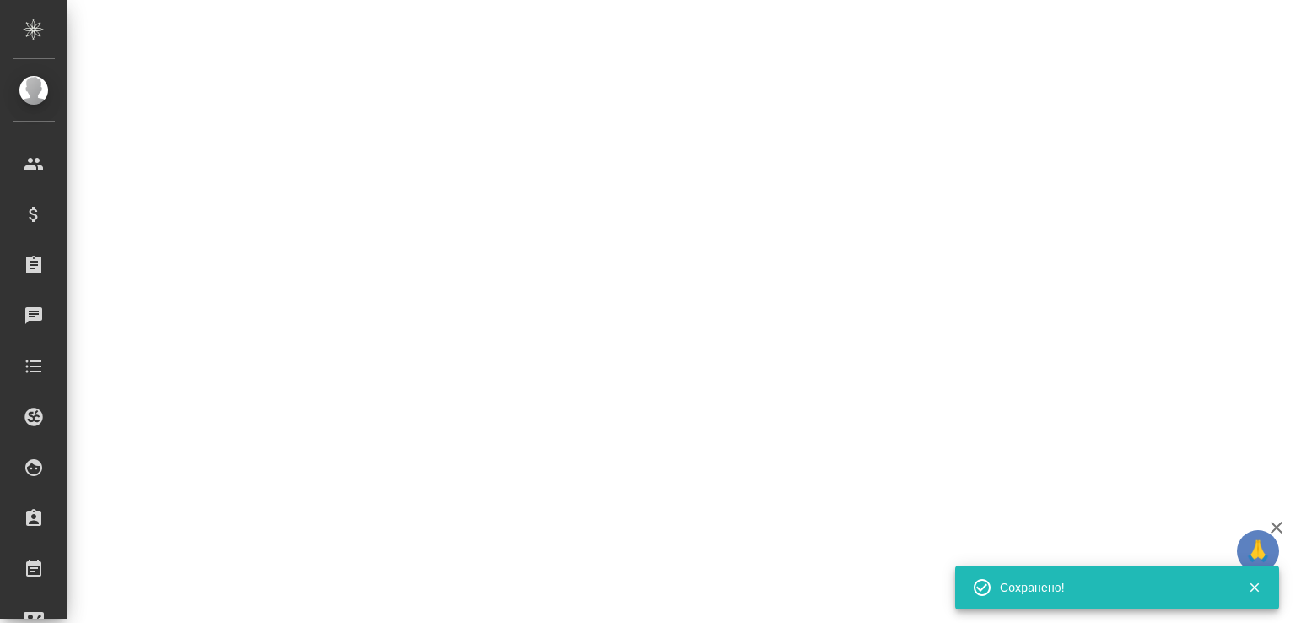
select select "RU"
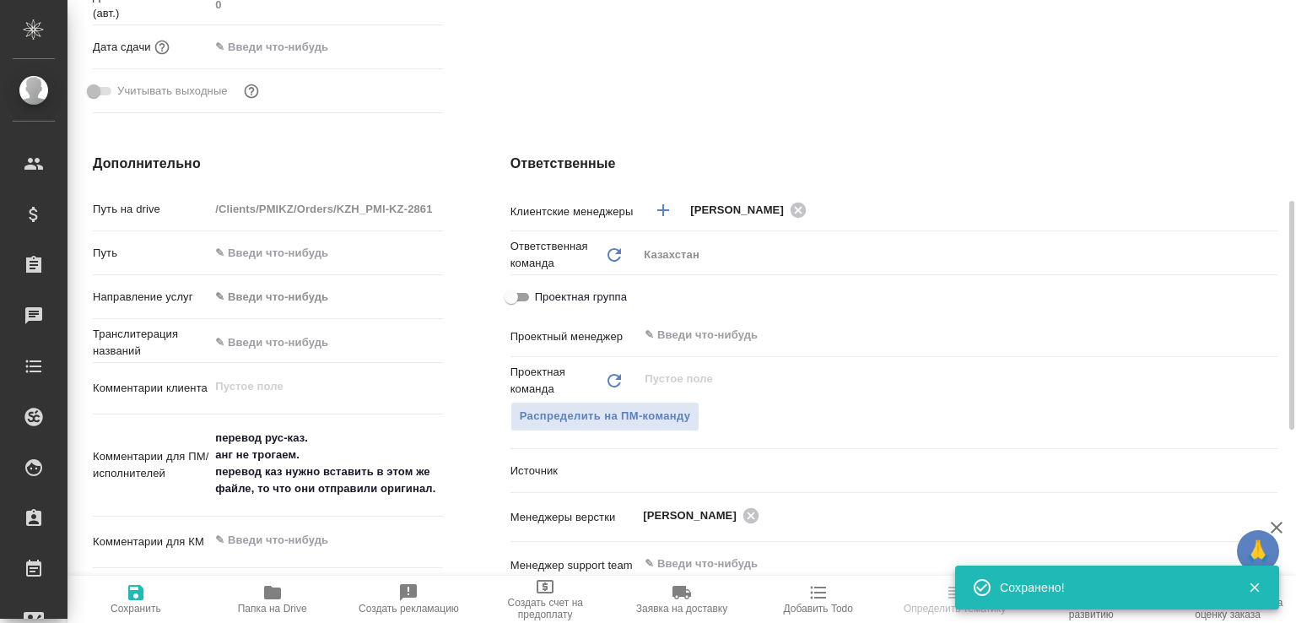
type textarea "x"
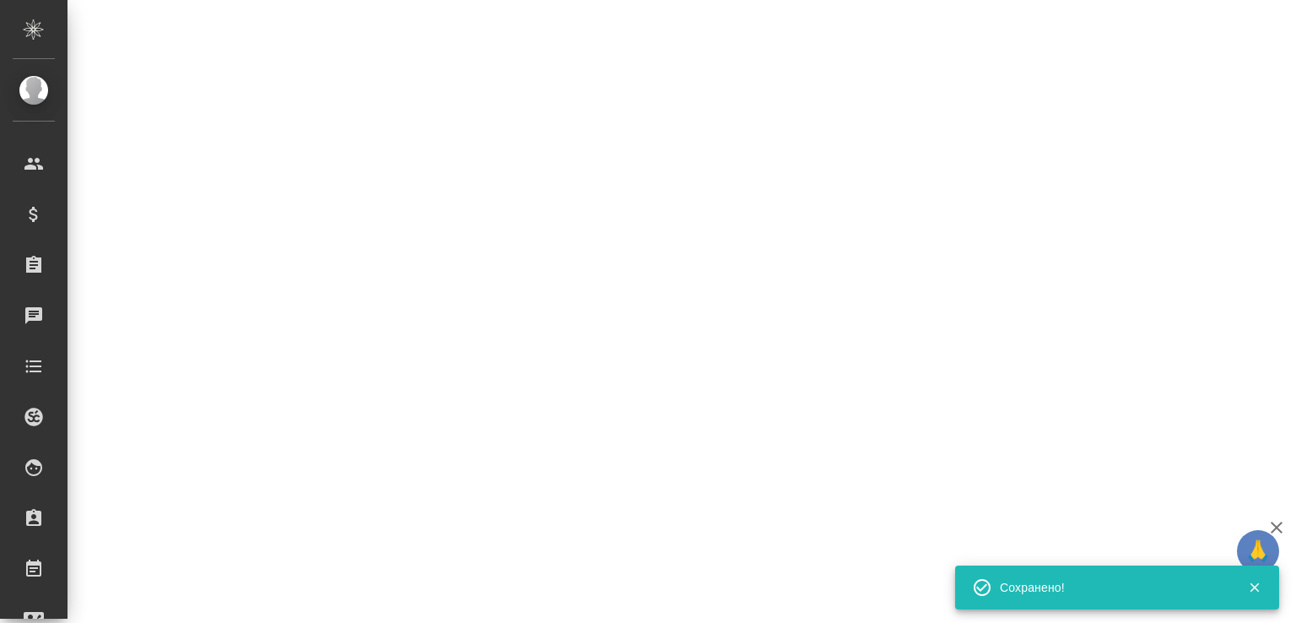
select select "RU"
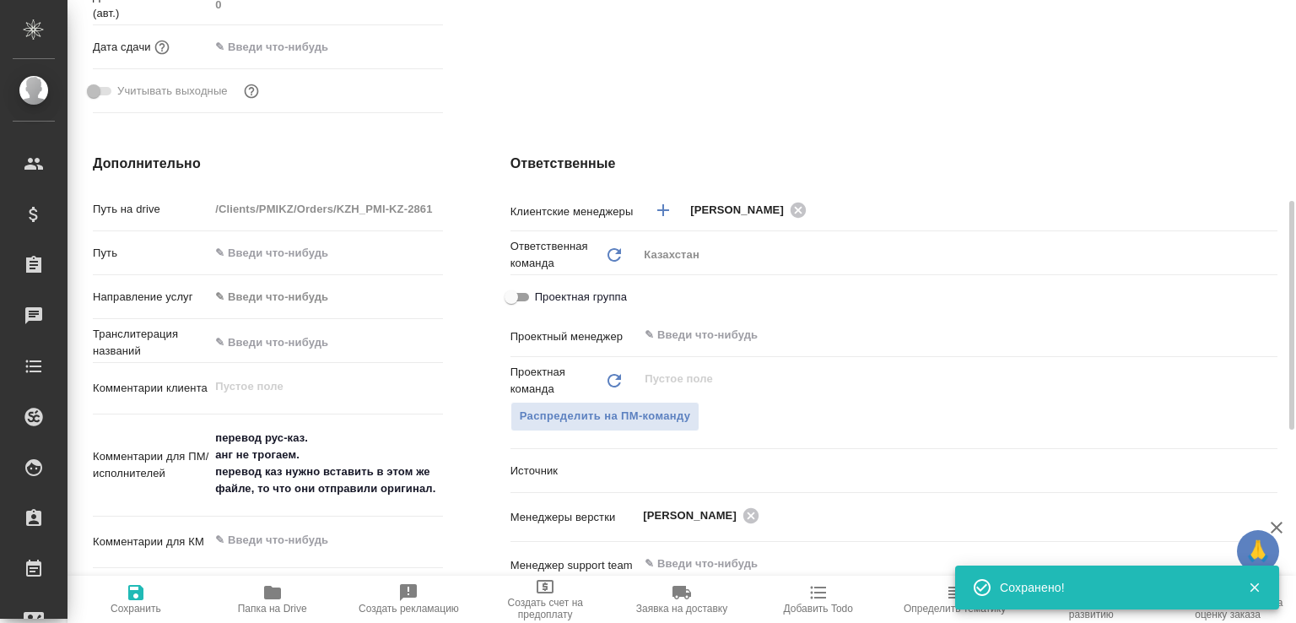
type textarea "x"
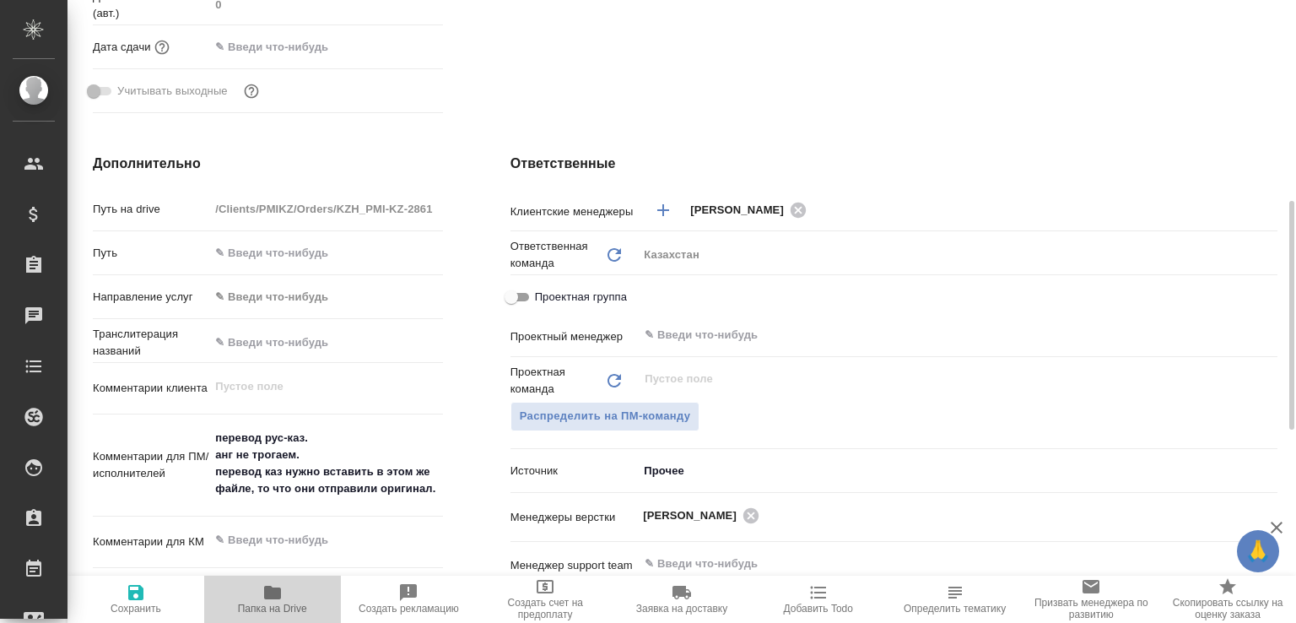
click at [284, 586] on span "Папка на Drive" at bounding box center [272, 598] width 116 height 32
type textarea "x"
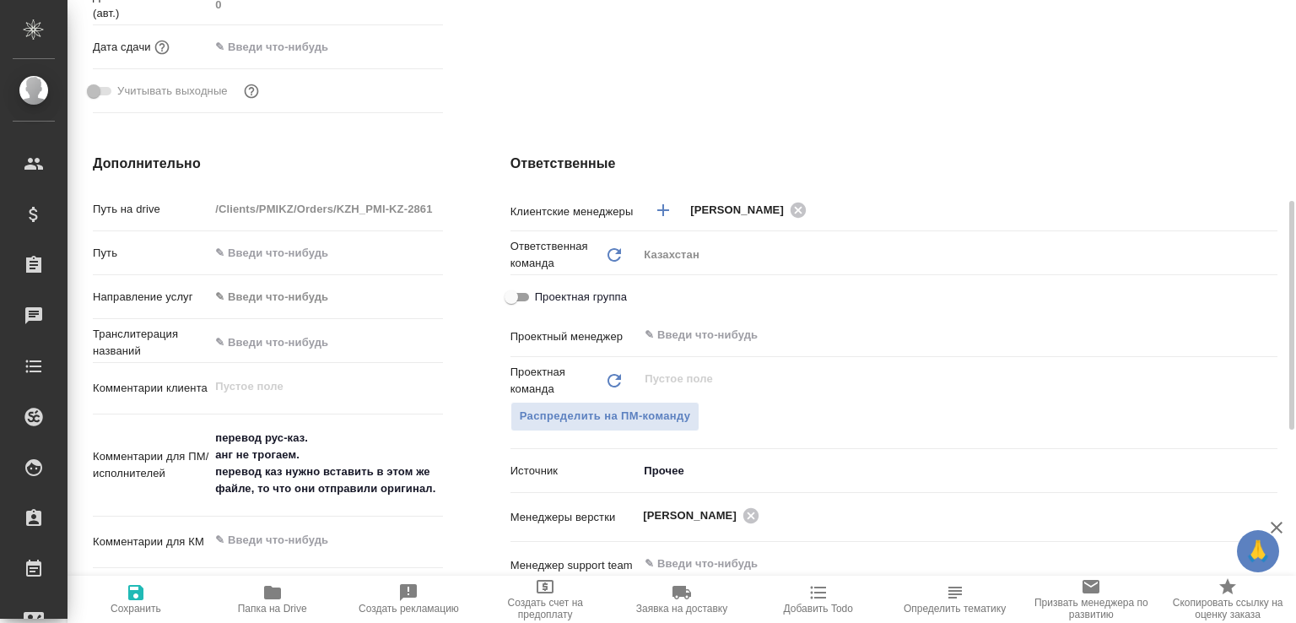
type textarea "x"
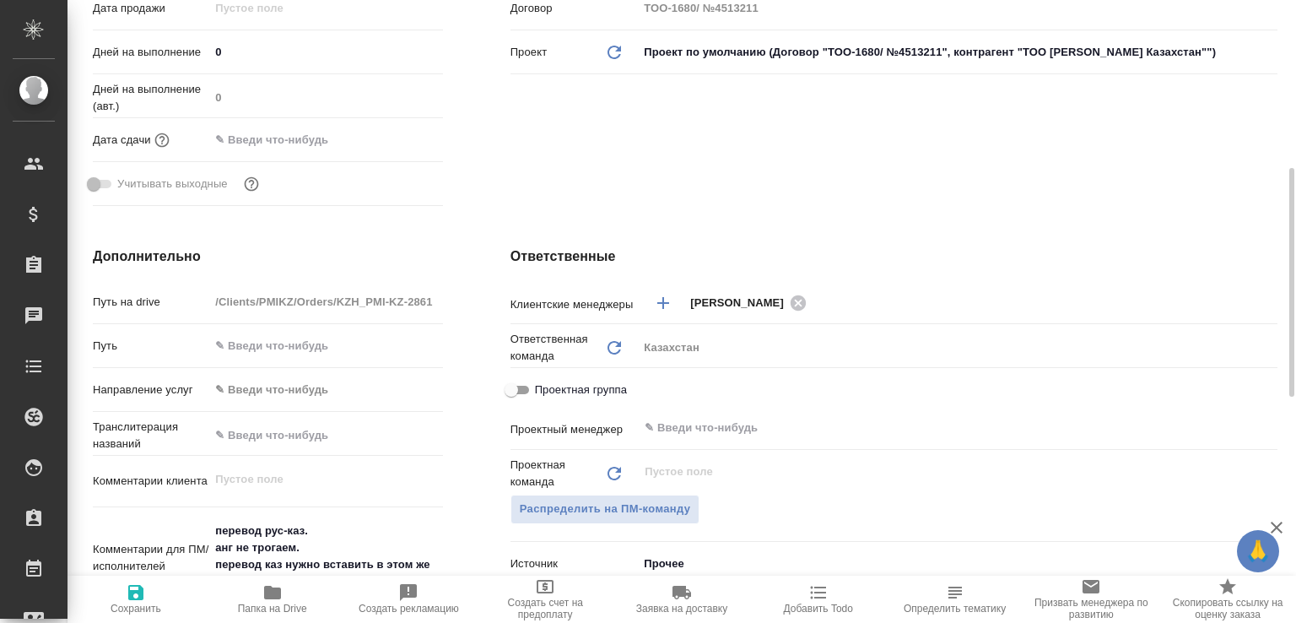
scroll to position [277, 0]
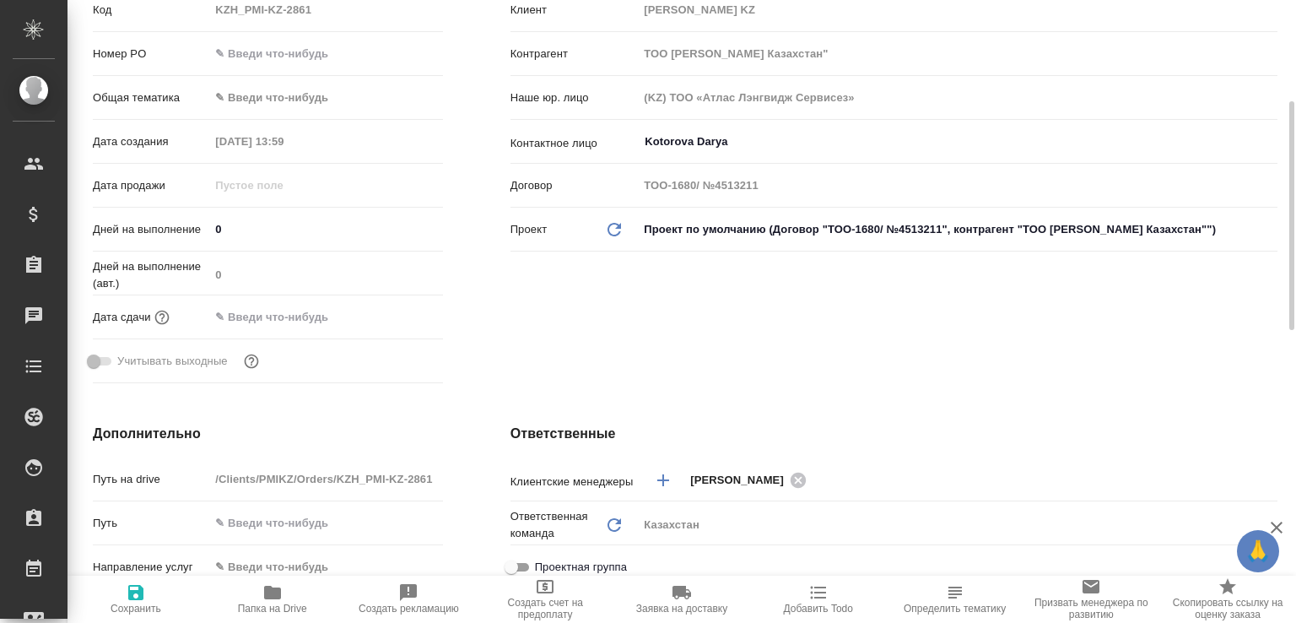
type textarea "x"
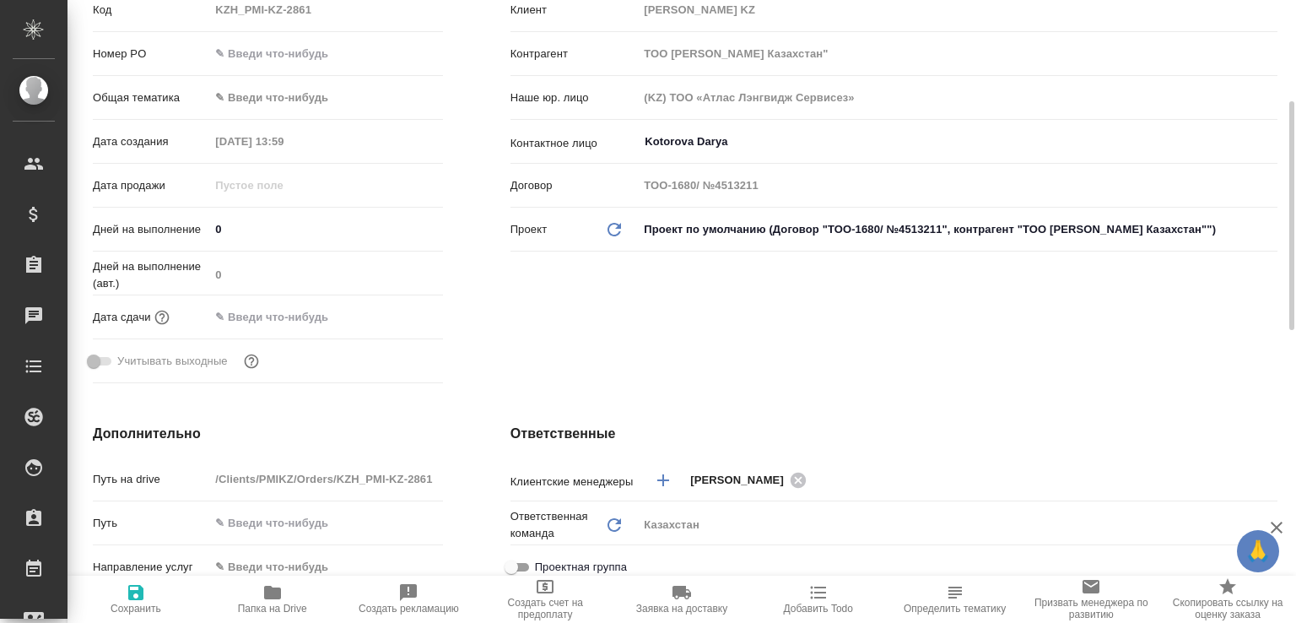
type textarea "x"
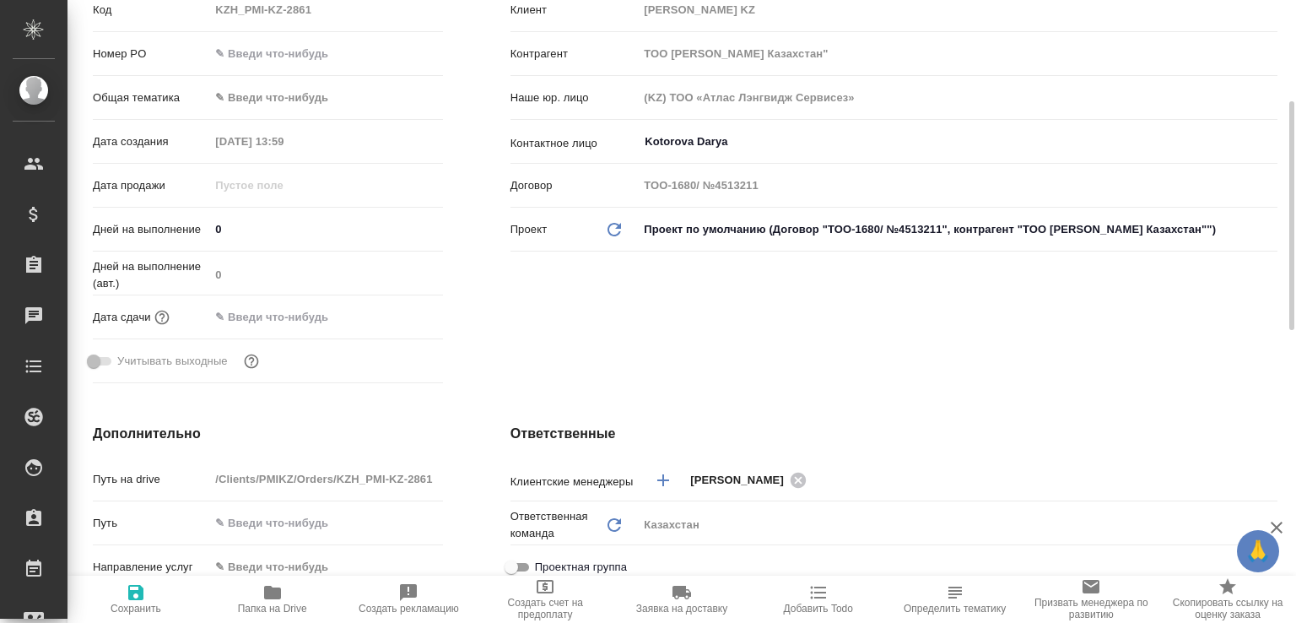
type textarea "x"
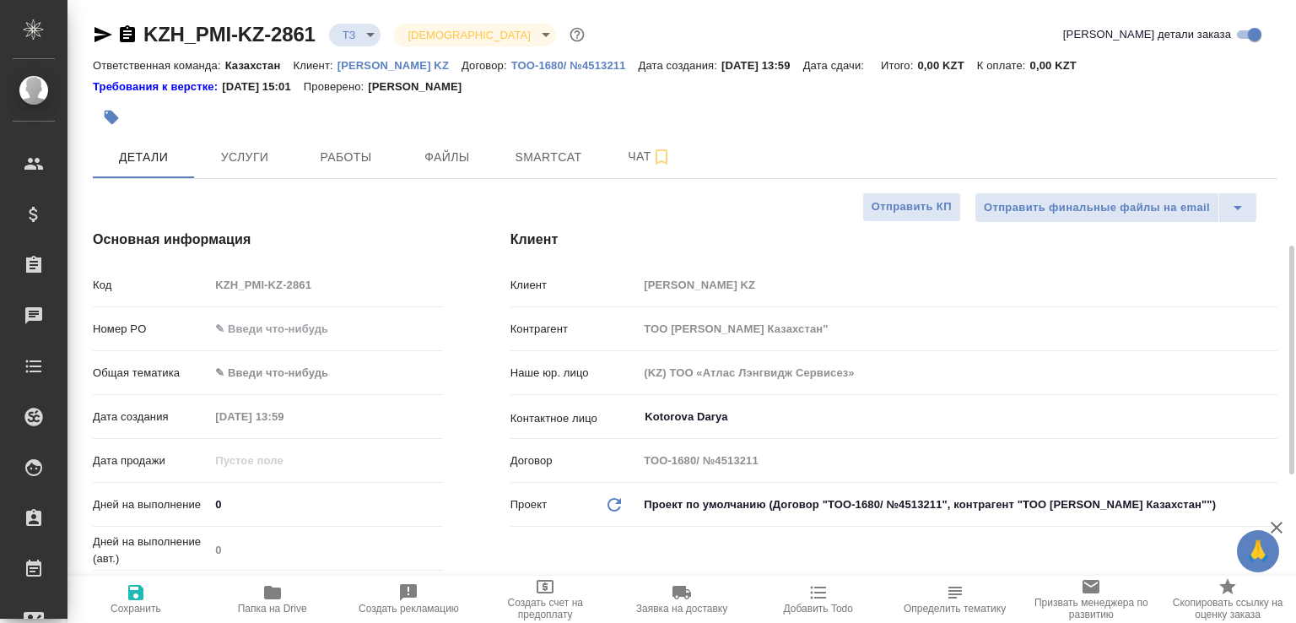
scroll to position [0, 0]
click at [120, 37] on icon "button" at bounding box center [127, 35] width 15 height 17
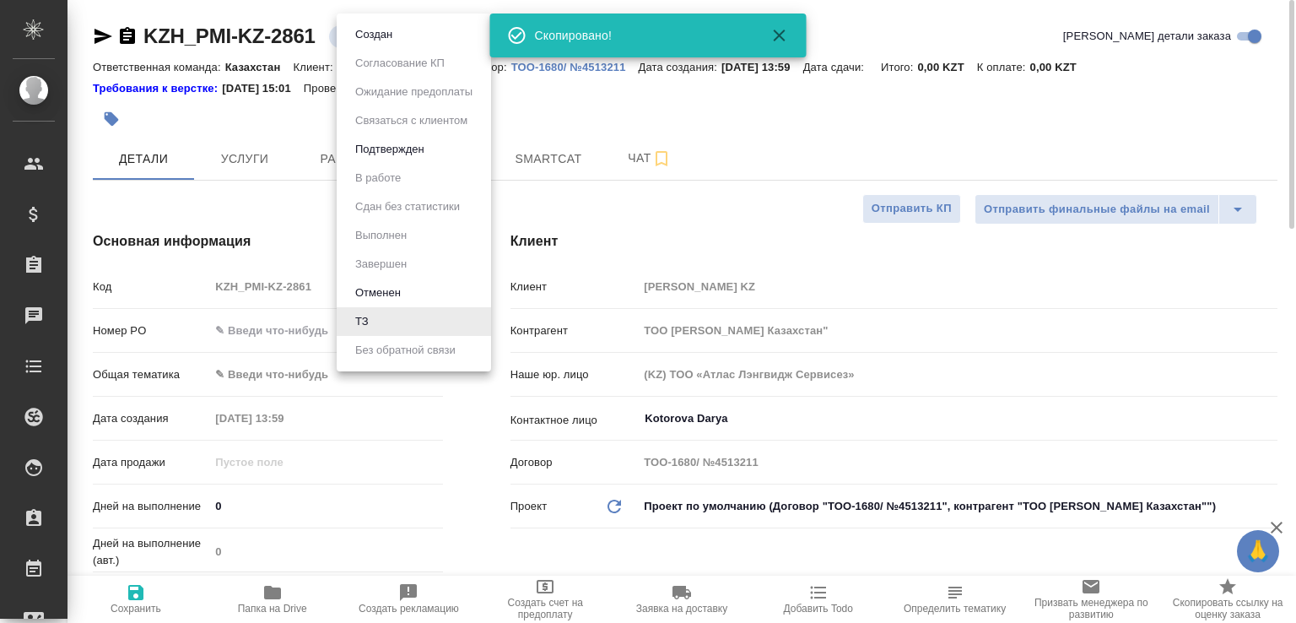
click at [371, 35] on body "🙏 .cls-1 fill:#fff; AWATERA Малофеева Екатерина e.malofeeva Клиенты Спецификаци…" at bounding box center [648, 311] width 1296 height 623
click at [371, 35] on button "Создан" at bounding box center [373, 34] width 47 height 19
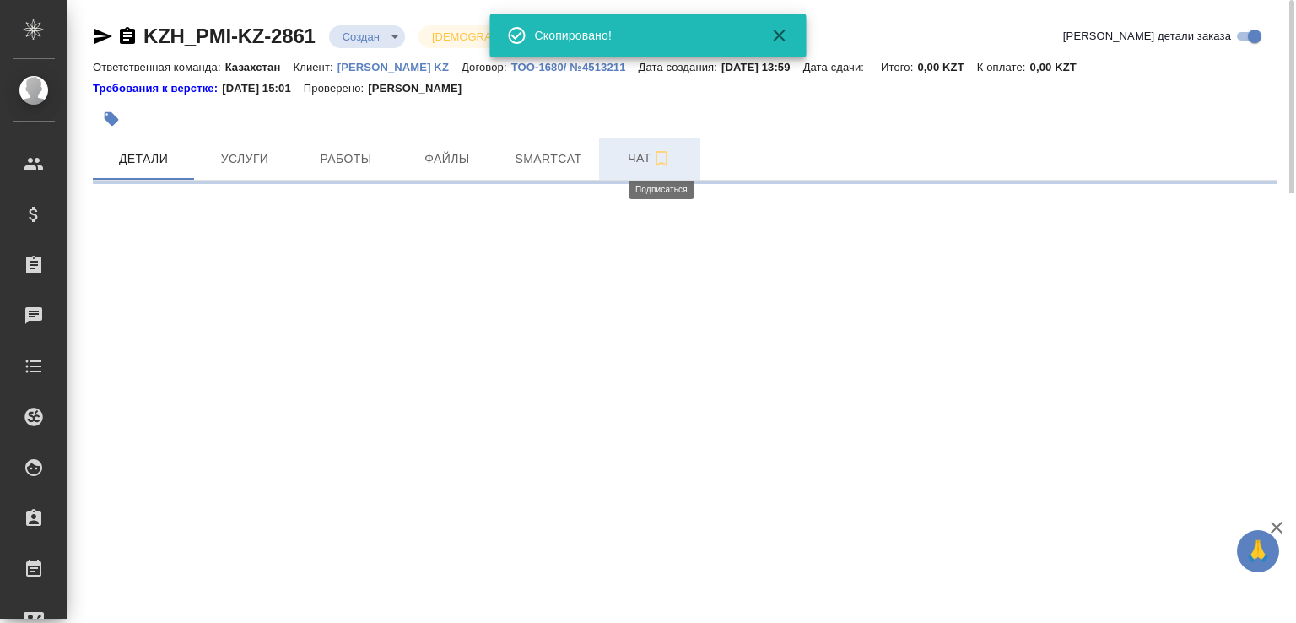
select select "RU"
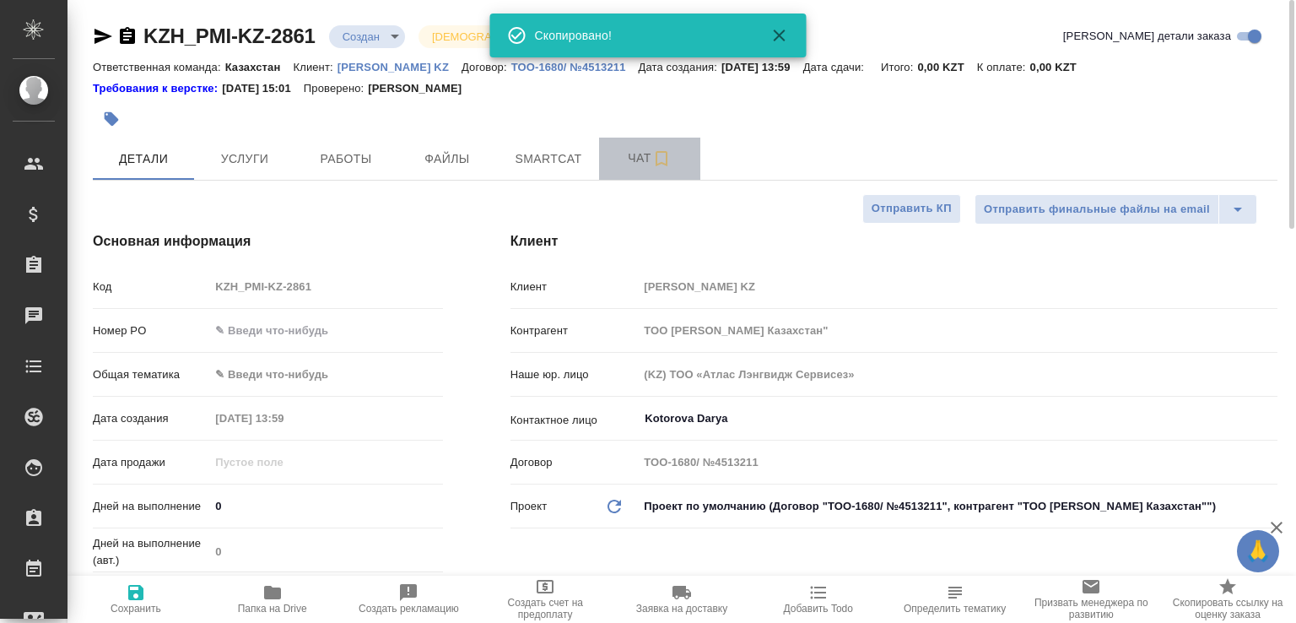
click at [621, 159] on span "Чат" at bounding box center [649, 158] width 81 height 21
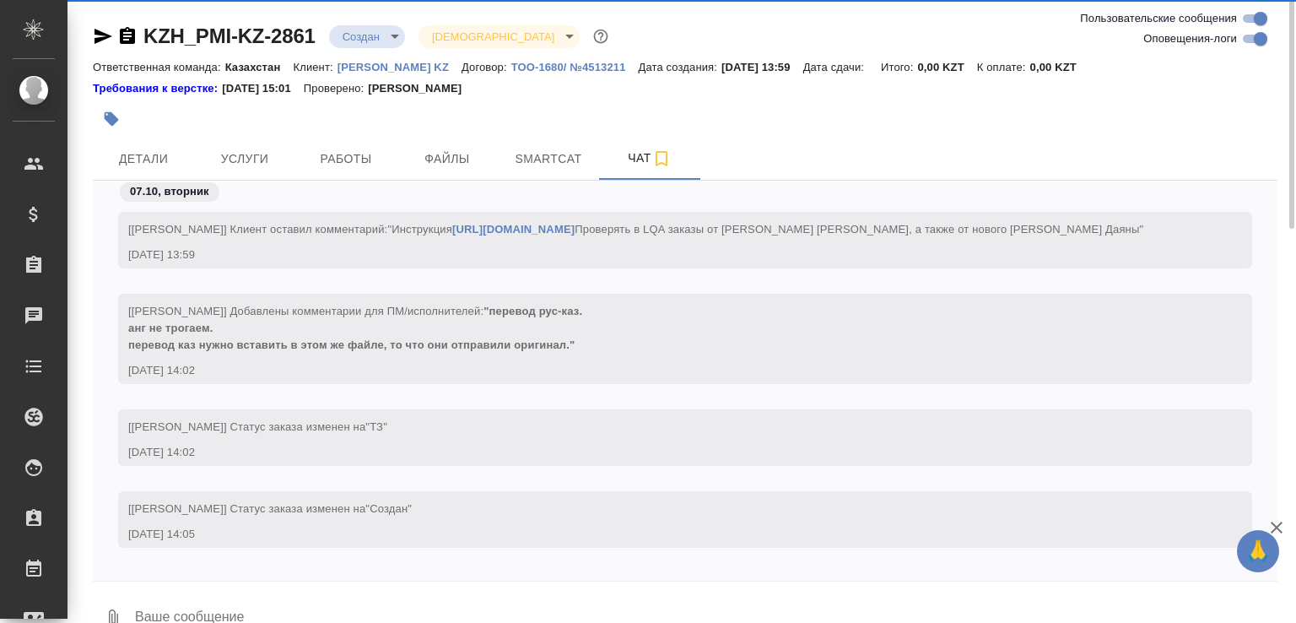
scroll to position [35, 0]
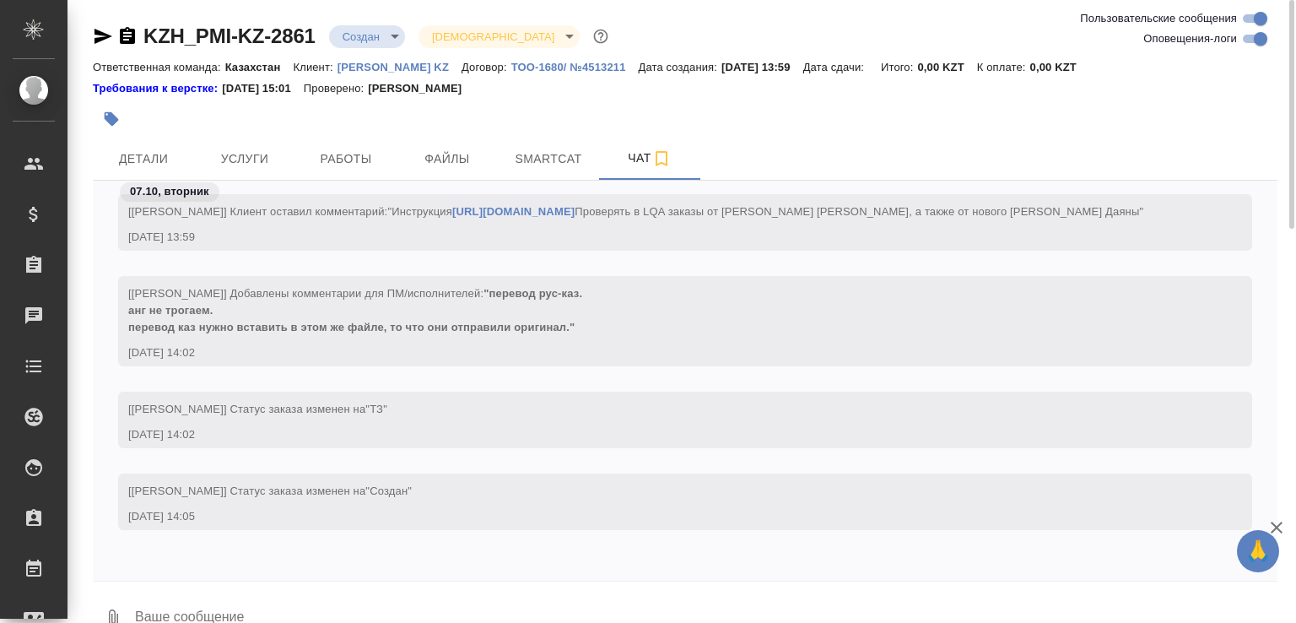
click at [116, 601] on button "0" at bounding box center [113, 618] width 40 height 57
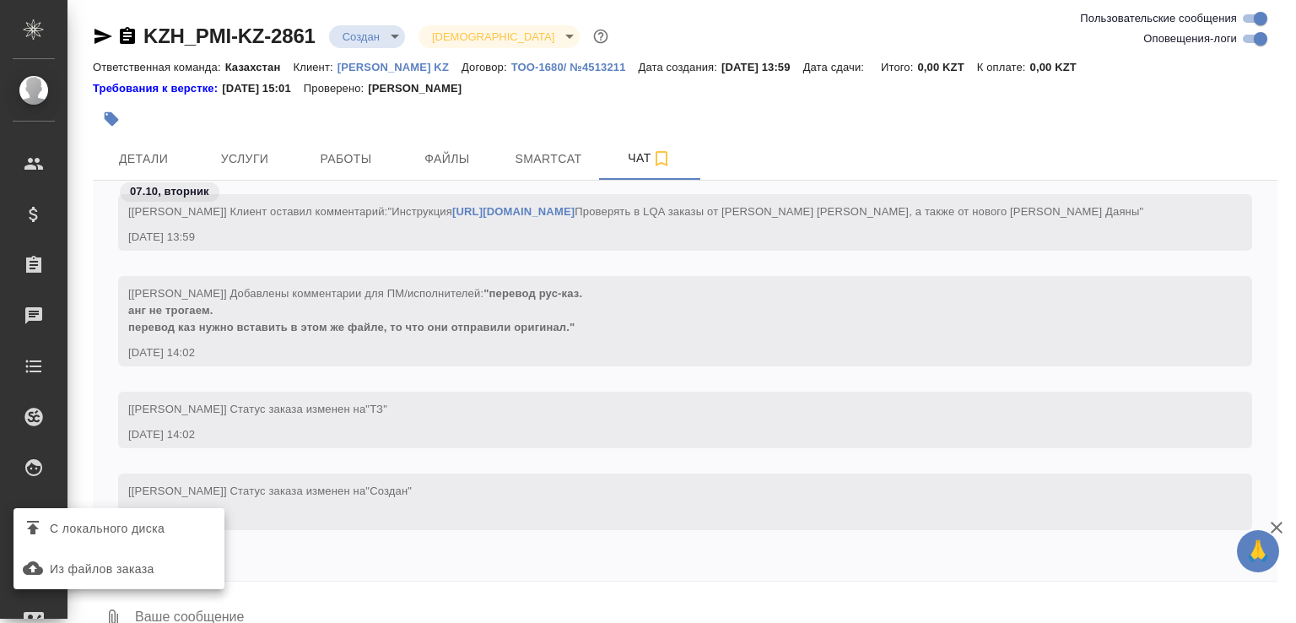
click at [164, 532] on span "С локального диска" at bounding box center [107, 528] width 115 height 21
click at [0, 0] on input "С локального диска" at bounding box center [0, 0] width 0 height 0
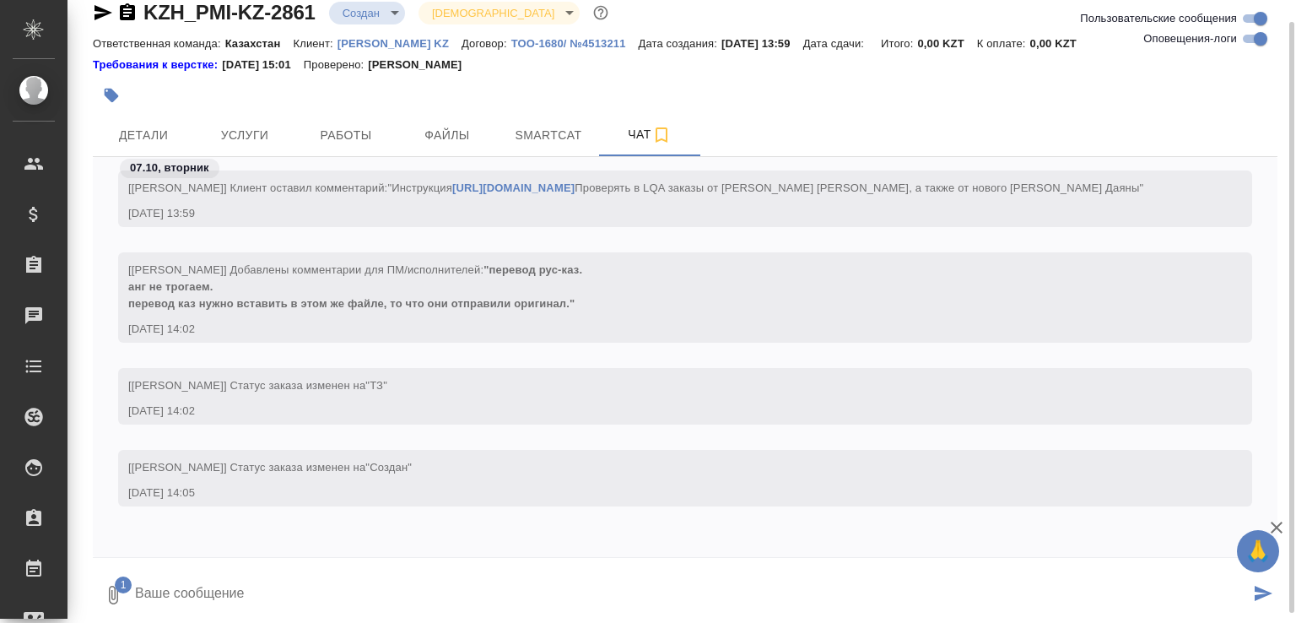
click at [175, 580] on textarea at bounding box center [691, 594] width 1116 height 57
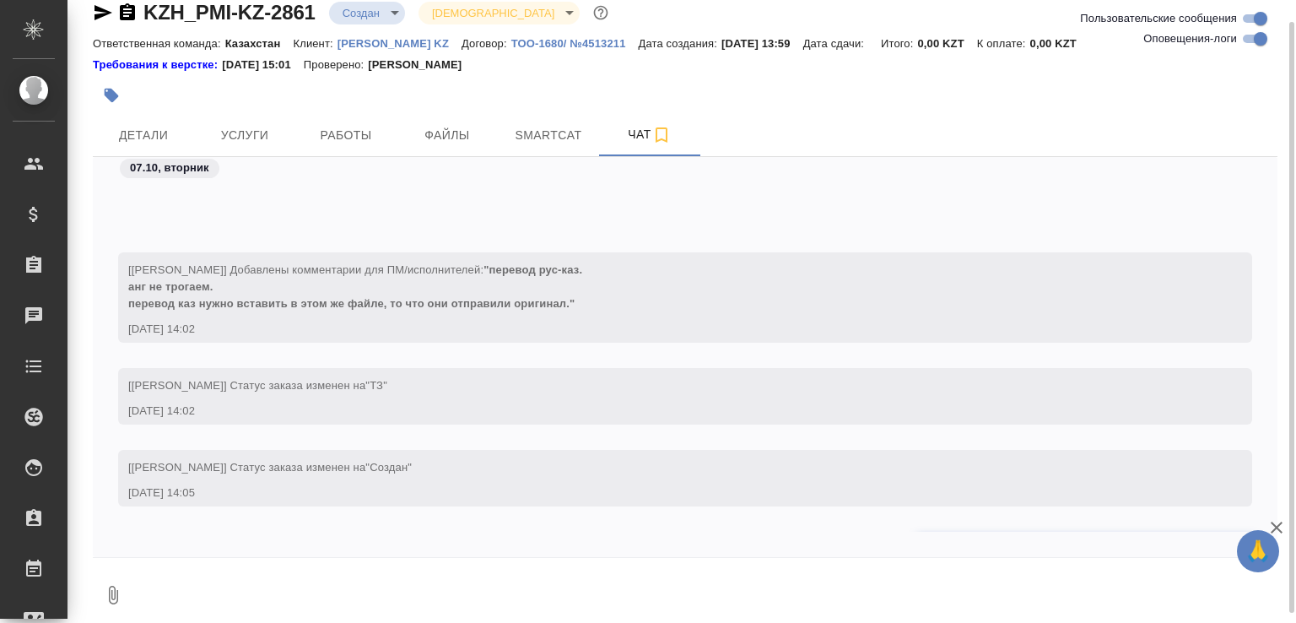
scroll to position [151, 0]
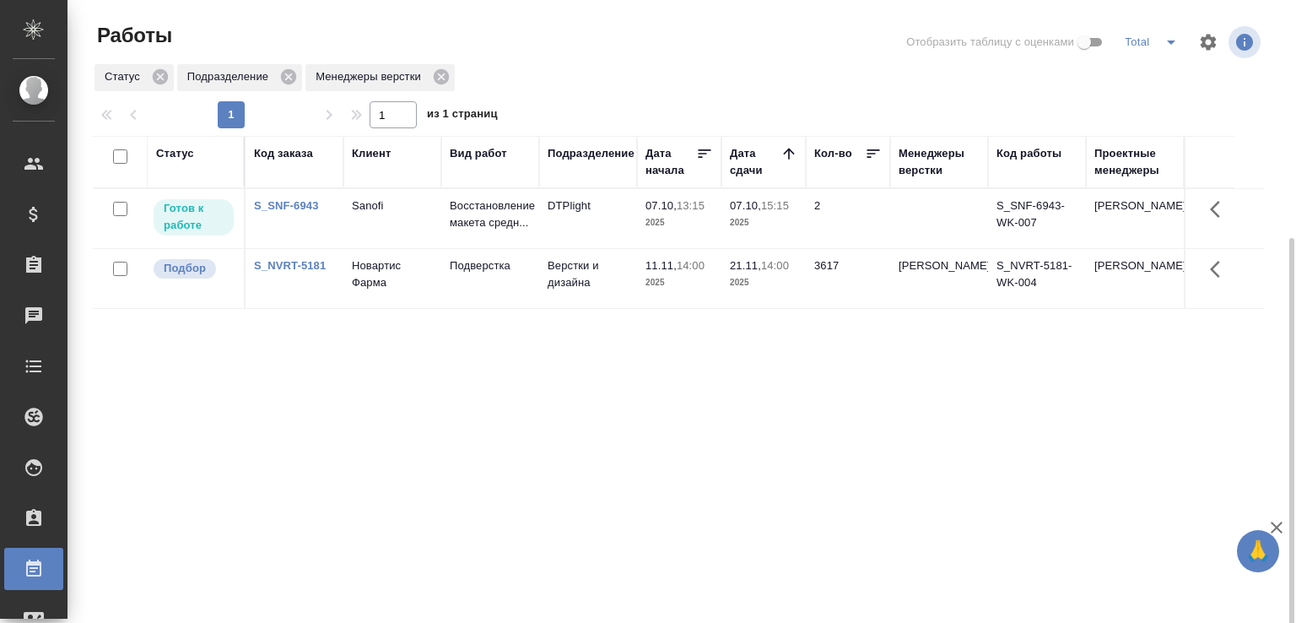
scroll to position [130, 0]
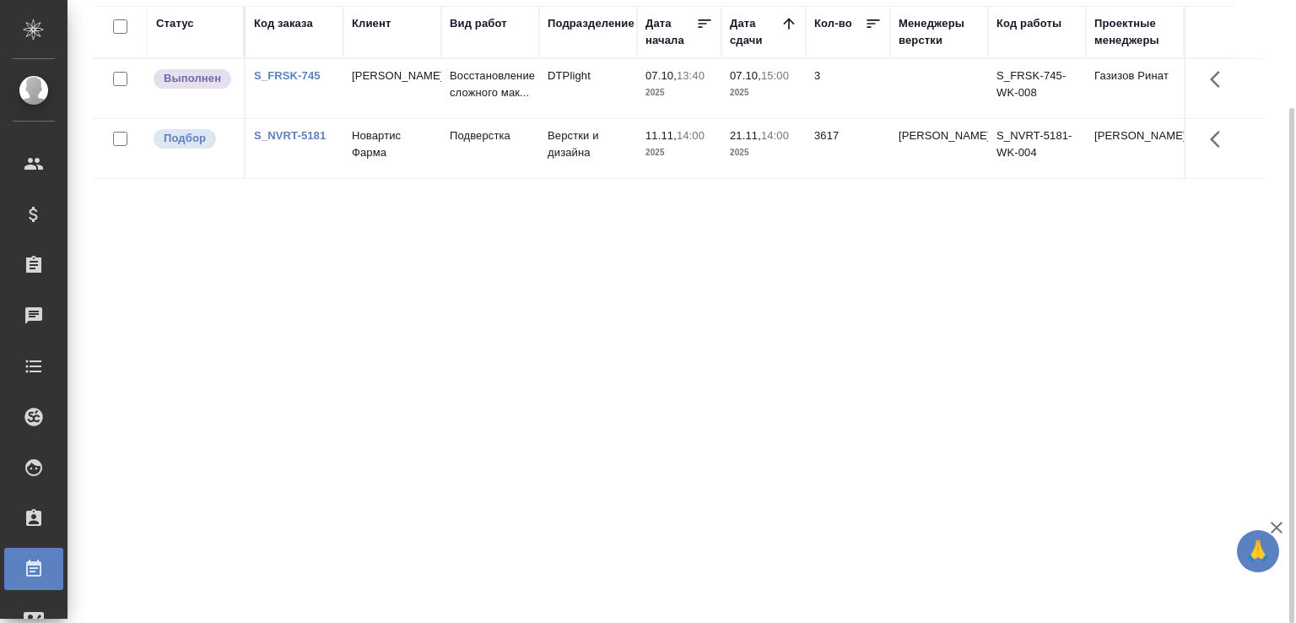
click at [451, 335] on div "Статус Код заказа Клиент Вид работ Подразделение Дата начала Дата сдачи Кол-во …" at bounding box center [678, 309] width 1171 height 607
click at [680, 392] on div "Статус Код заказа Клиент Вид работ Подразделение Дата начала Дата сдачи Кол-во …" at bounding box center [678, 309] width 1171 height 607
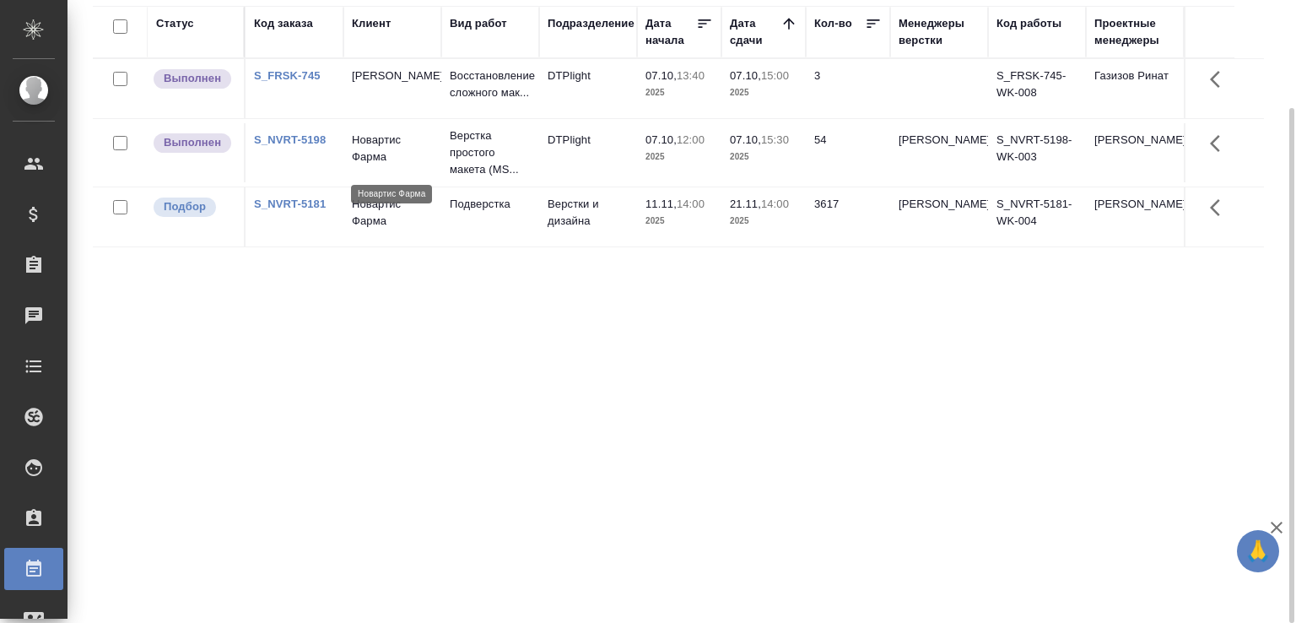
click at [421, 165] on p "Новартис Фарма" at bounding box center [392, 149] width 81 height 34
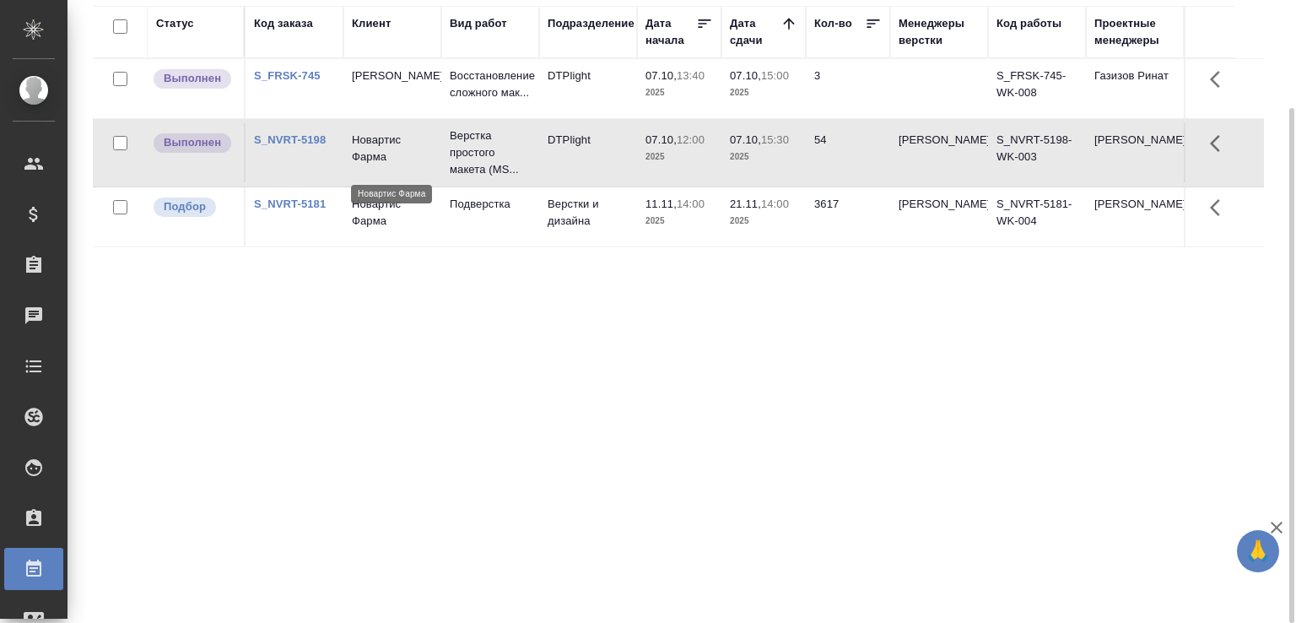
click at [421, 165] on p "Новартис Фарма" at bounding box center [392, 149] width 81 height 34
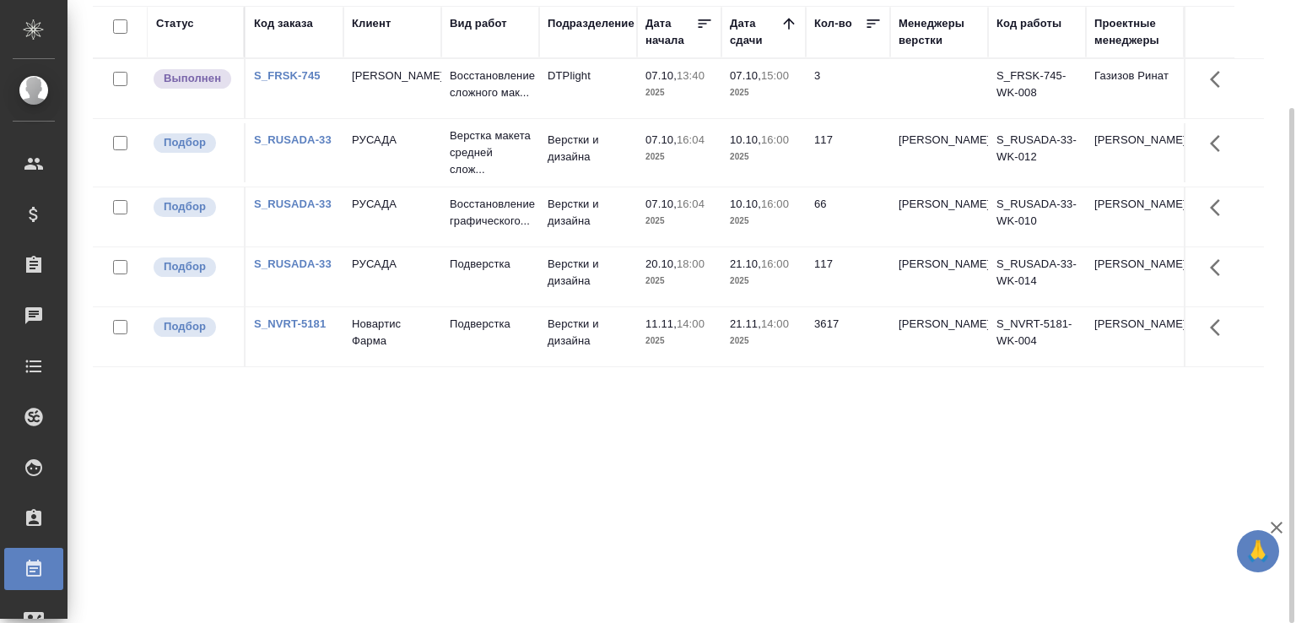
click at [384, 425] on div "Статус Код заказа Клиент Вид работ Подразделение Дата начала Дата сдачи Кол-во …" at bounding box center [678, 309] width 1171 height 607
click at [309, 483] on div "Статус Код заказа Клиент Вид работ Подразделение Дата начала Дата сдачи Кол-во …" at bounding box center [678, 309] width 1171 height 607
click at [193, 499] on div "Статус Код заказа Клиент Вид работ Подразделение Дата начала Дата сдачи Кол-во …" at bounding box center [678, 309] width 1171 height 607
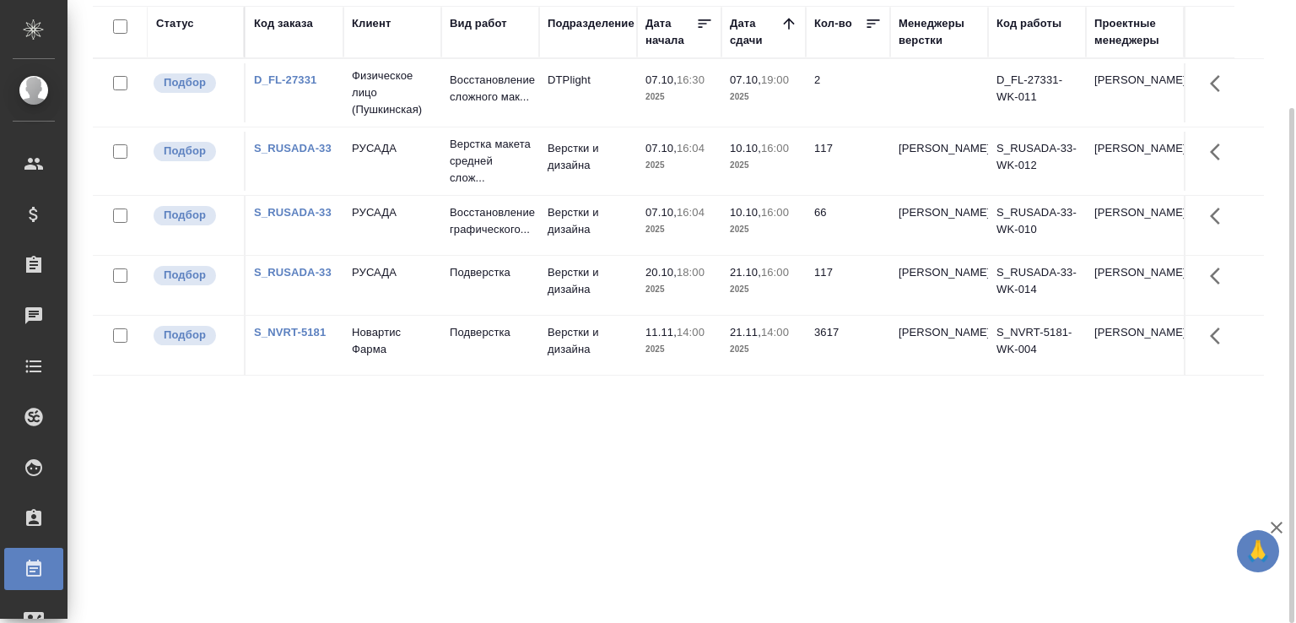
click at [193, 499] on div "Статус Код заказа Клиент Вид работ Подразделение Дата начала Дата сдачи Кол-во …" at bounding box center [678, 309] width 1171 height 607
click at [213, 464] on div "Статус Код заказа Клиент Вид работ Подразделение Дата начала Дата сдачи Кол-во …" at bounding box center [678, 309] width 1171 height 607
click at [174, 448] on div "Статус Код заказа Клиент Вид работ Подразделение Дата начала Дата сдачи Кол-во …" at bounding box center [678, 309] width 1171 height 607
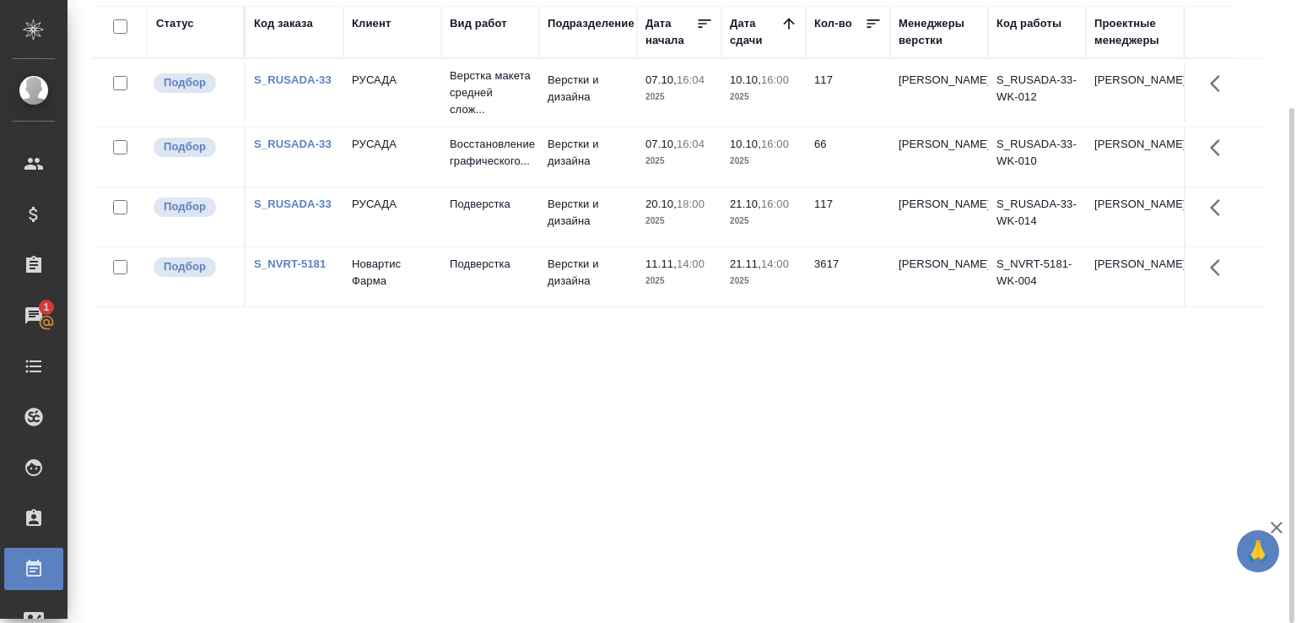
click at [174, 446] on div "Статус Код заказа Клиент Вид работ Подразделение Дата начала Дата сдачи Кол-во …" at bounding box center [678, 309] width 1171 height 607
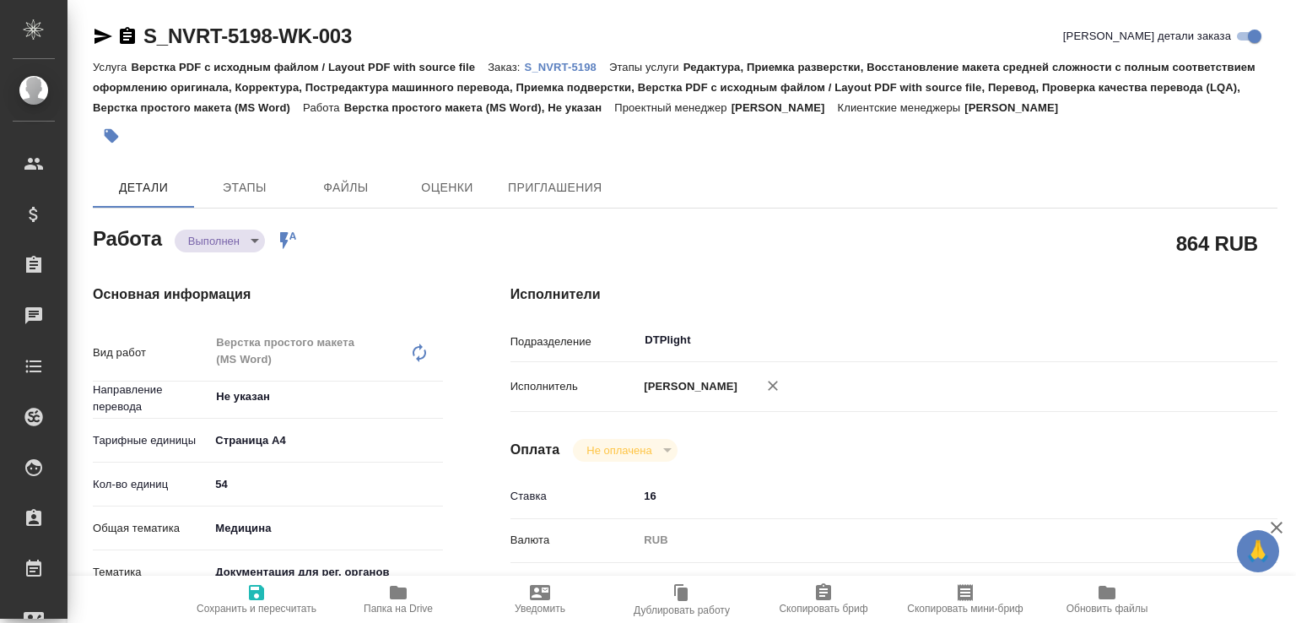
click at [246, 249] on body "🙏 .cls-1 fill:#fff; AWATERA Малофеева Екатерина e.malofeeva Клиенты Спецификаци…" at bounding box center [648, 311] width 1296 height 623
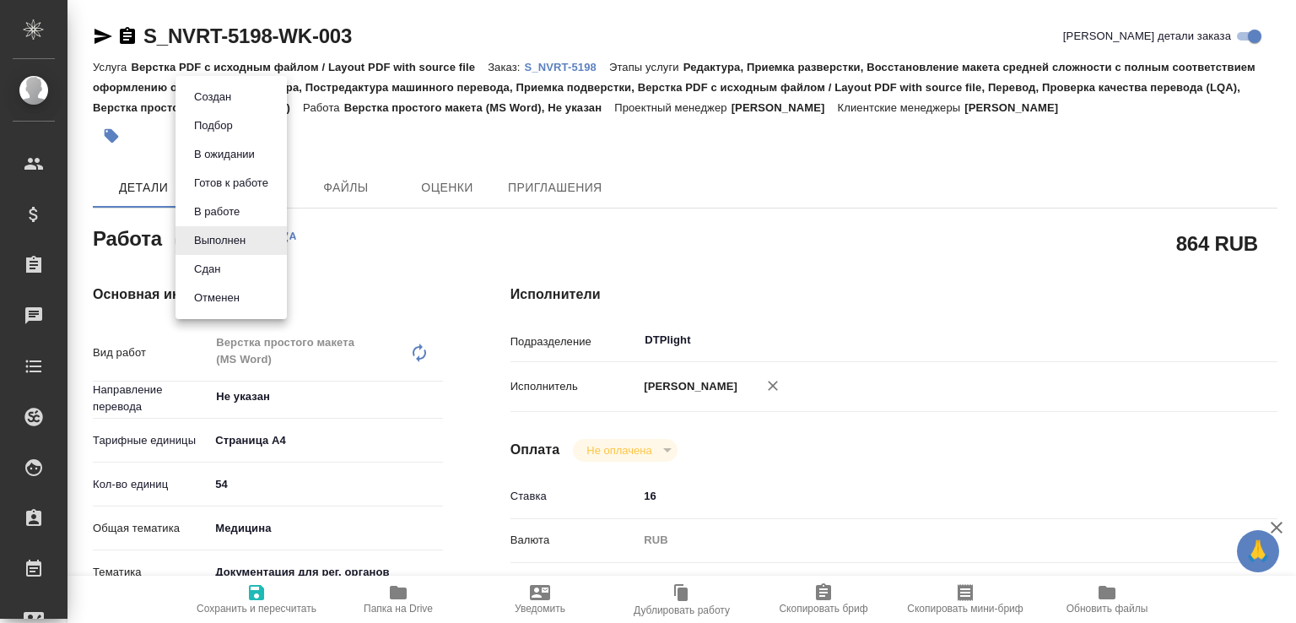
click at [242, 274] on li "Сдан" at bounding box center [230, 269] width 111 height 29
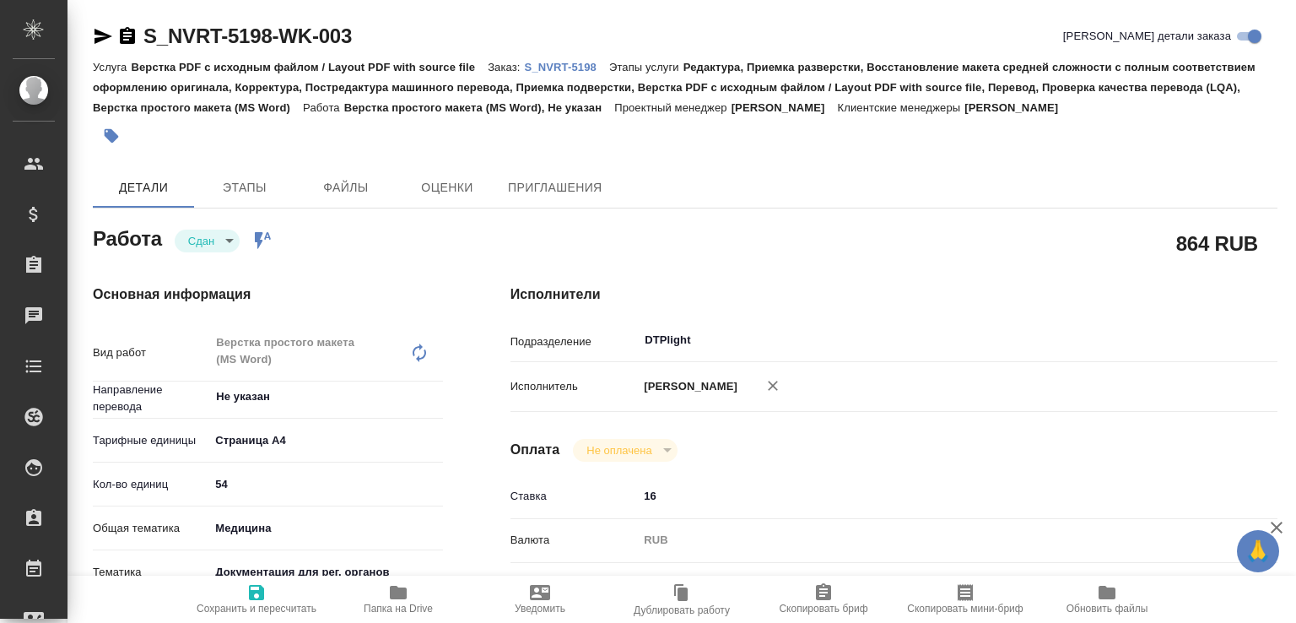
type textarea "x"
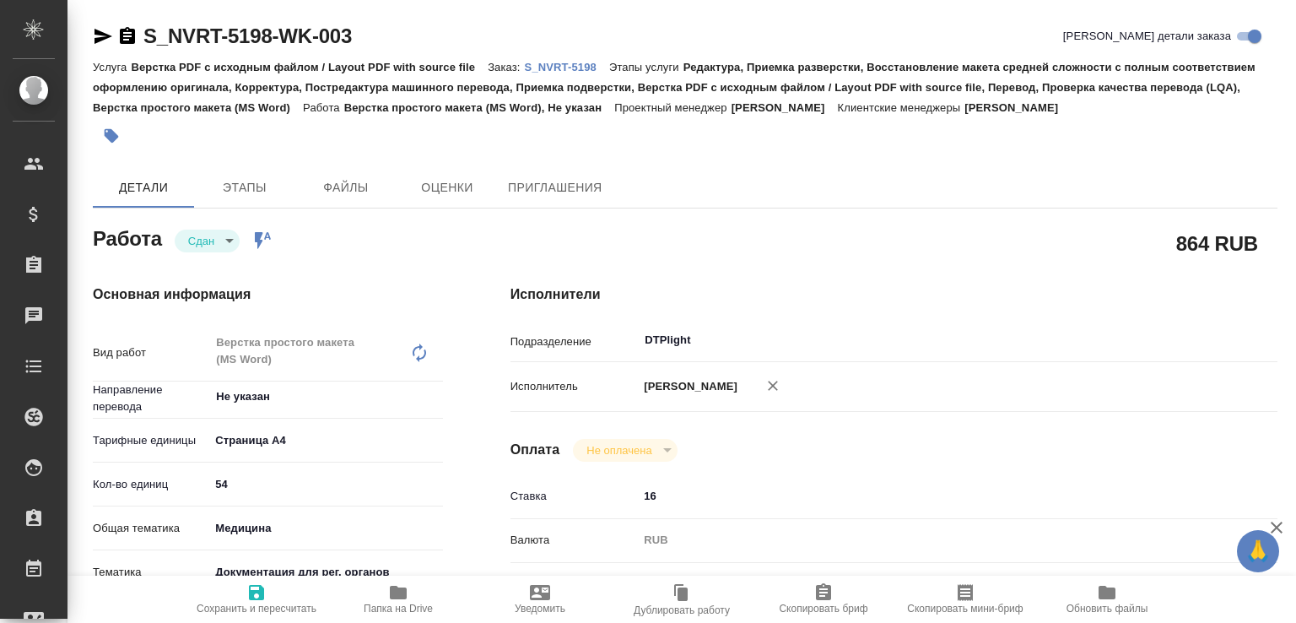
click at [427, 593] on span "Папка на Drive" at bounding box center [397, 598] width 121 height 32
click at [565, 65] on p "S_NVRT-5198" at bounding box center [567, 67] width 84 height 13
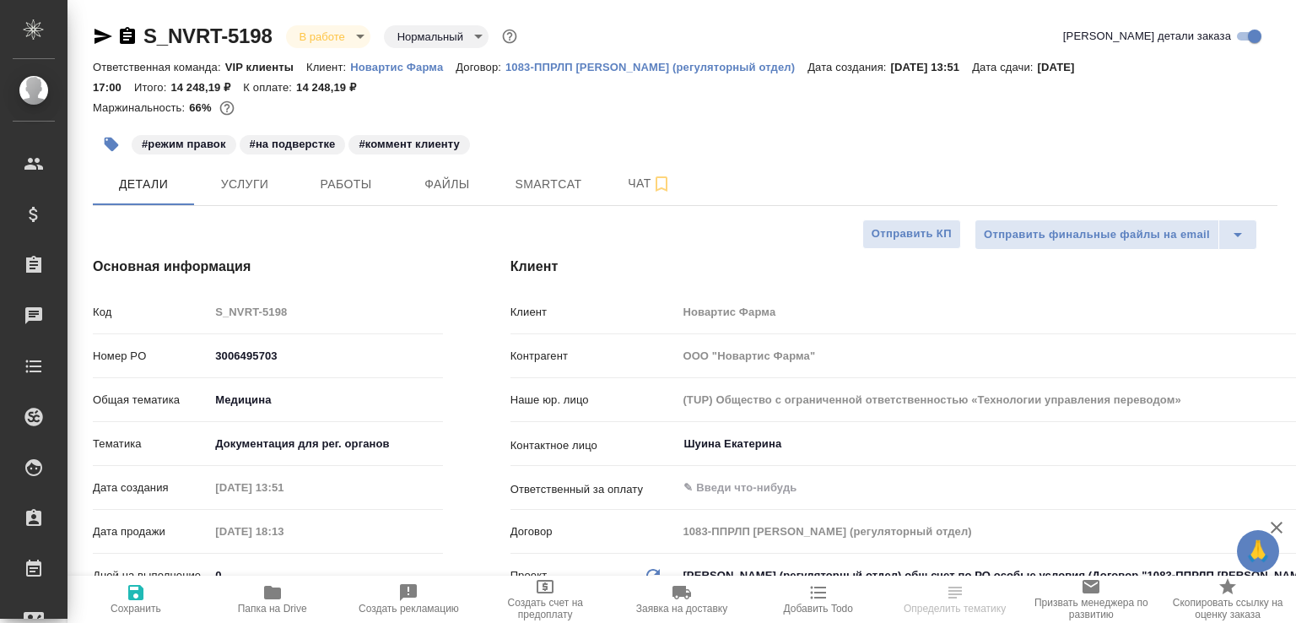
select select "RU"
type textarea "x"
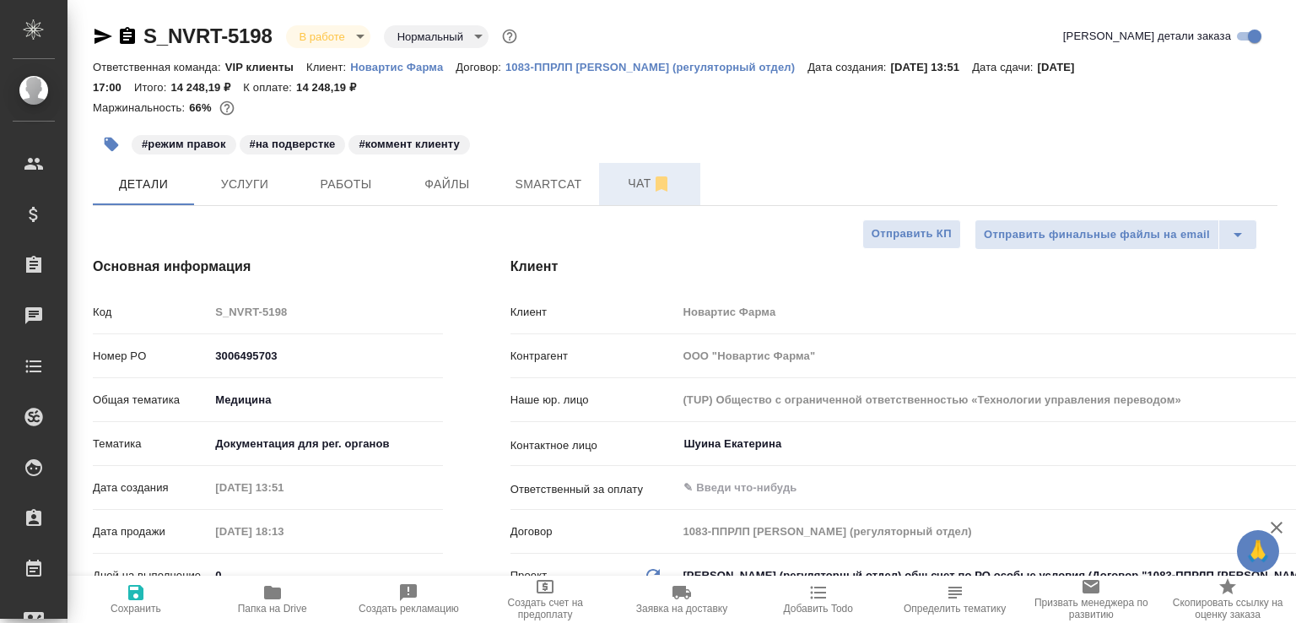
click at [611, 186] on span "Чат" at bounding box center [649, 183] width 81 height 21
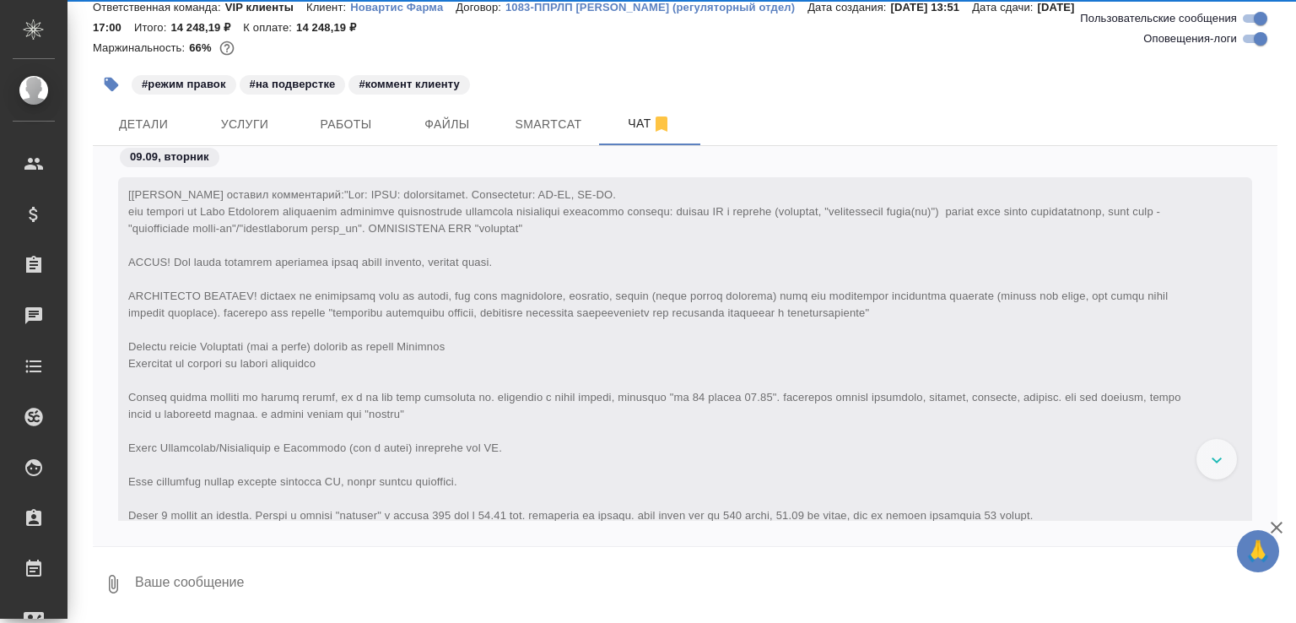
scroll to position [90739, 0]
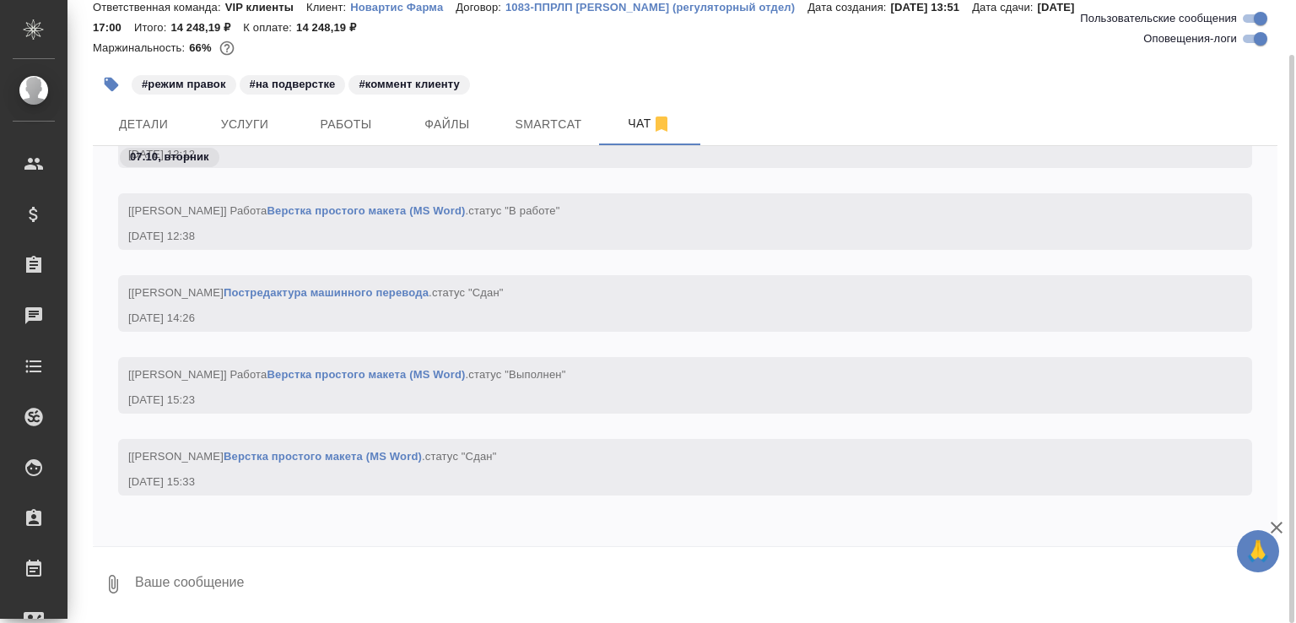
click at [314, 588] on textarea at bounding box center [705, 583] width 1144 height 57
paste textarea "https://drive.awatera.com/apps/files/files/10325852?dir=/Shares/Novartos_Pharma…"
type textarea "готов https://drive.awatera.com/apps/files/files/10325852?dir=/Shares/Novartos_…"
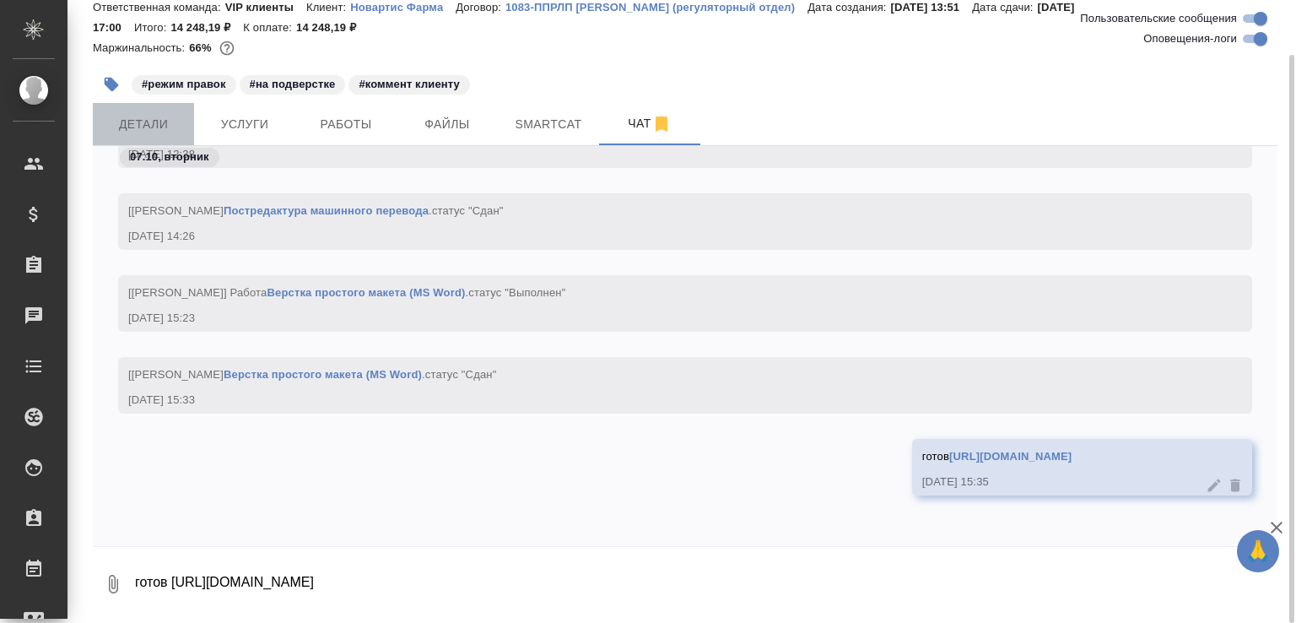
click at [155, 127] on span "Детали" at bounding box center [143, 124] width 81 height 21
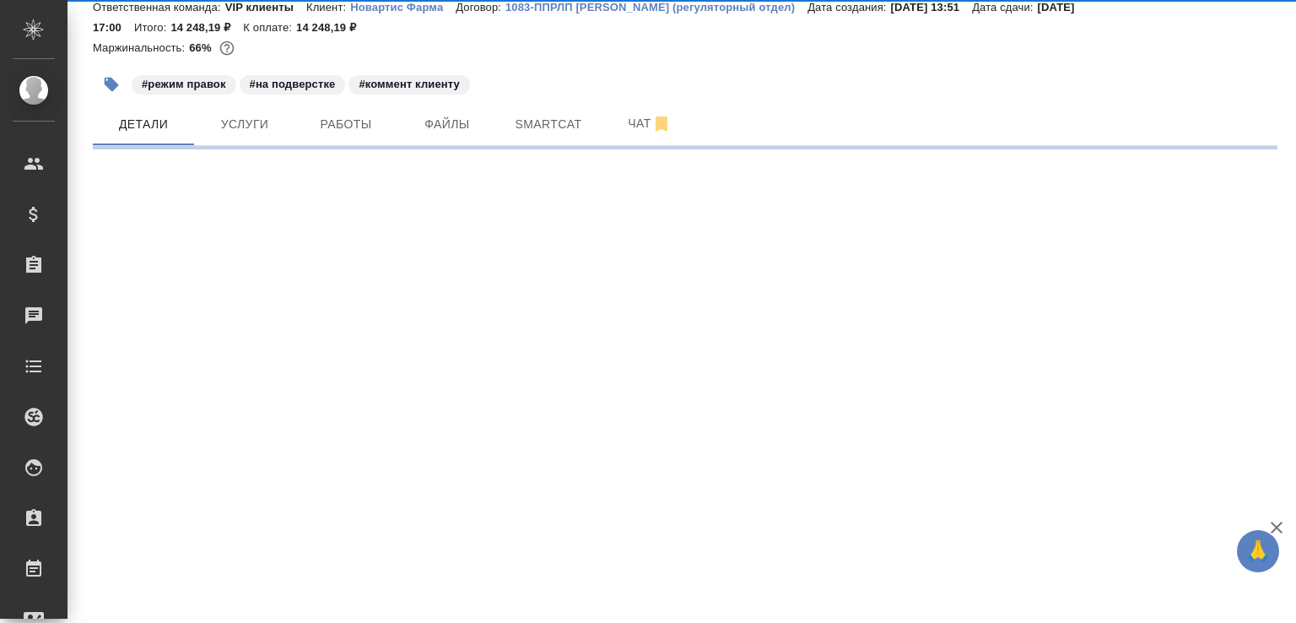
select select "RU"
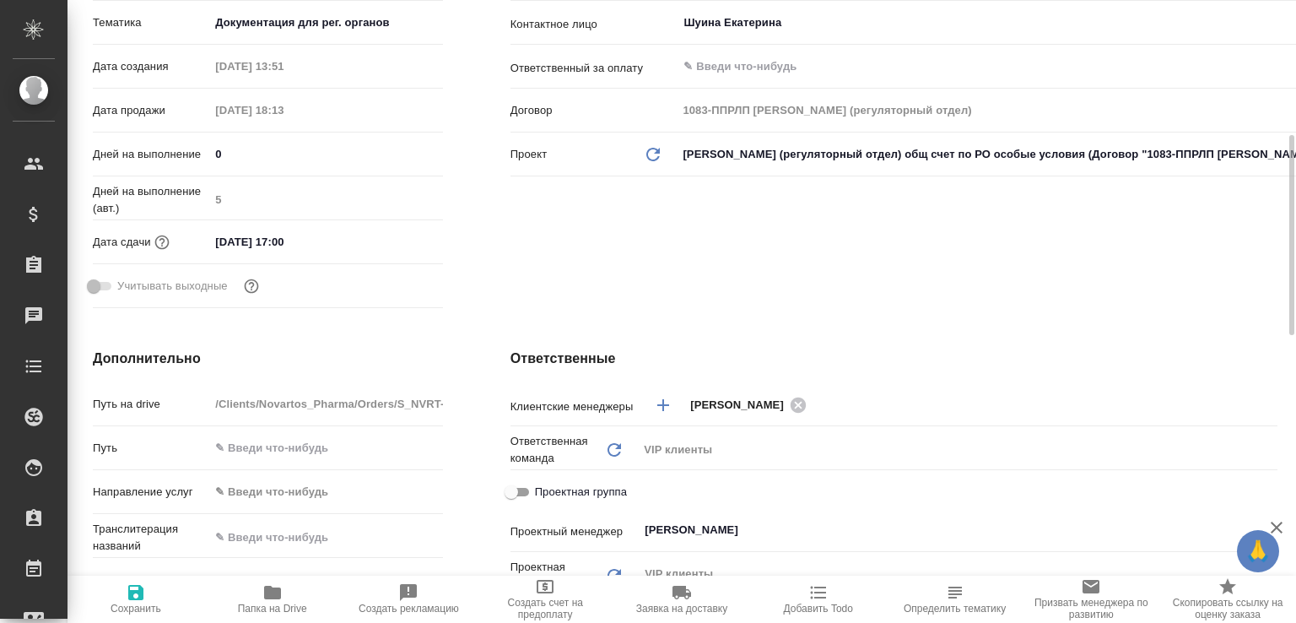
scroll to position [601, 0]
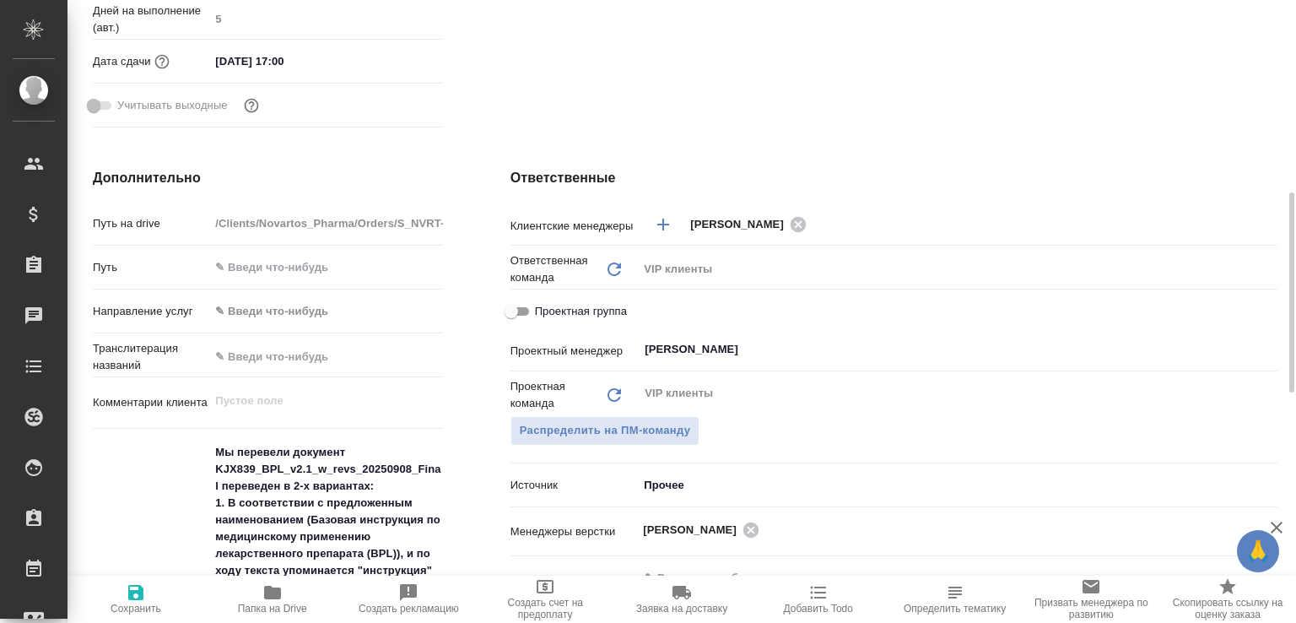
type textarea "x"
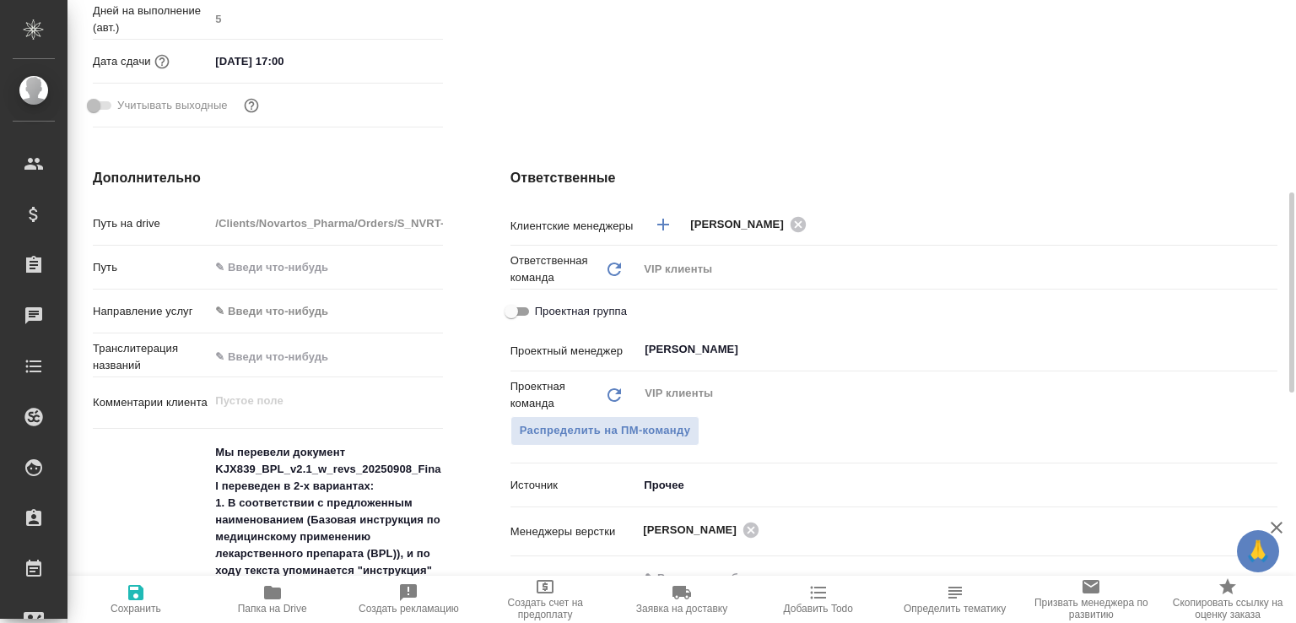
type textarea "x"
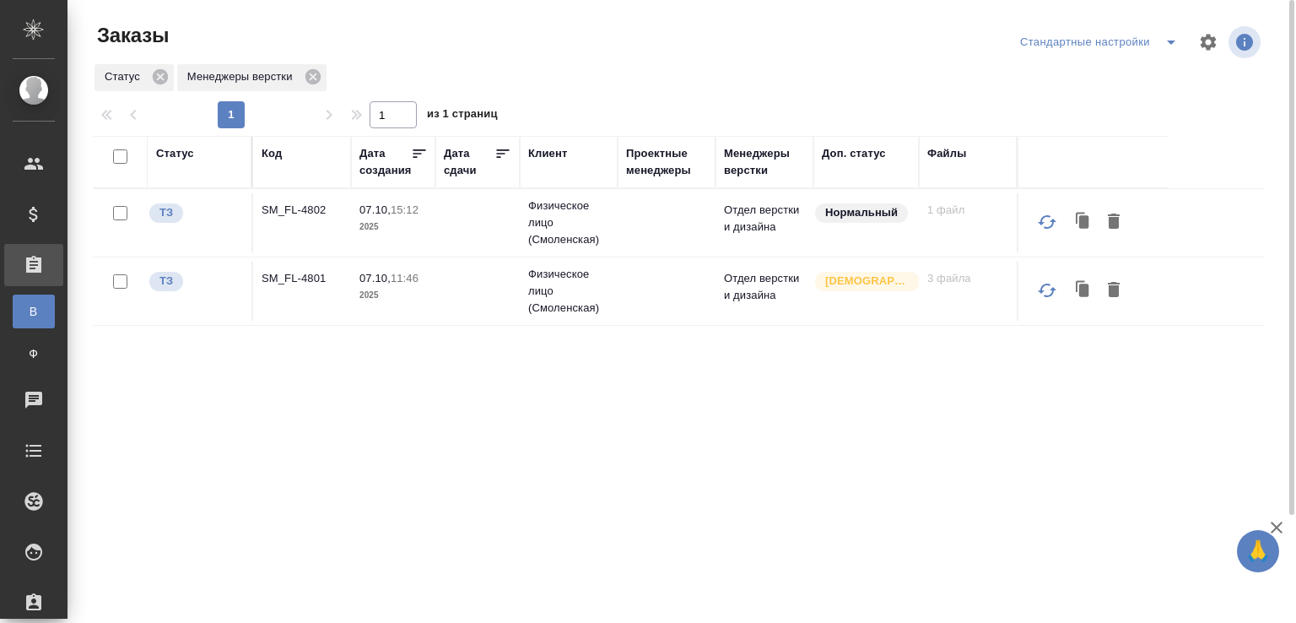
click at [279, 149] on div "Код" at bounding box center [272, 153] width 20 height 17
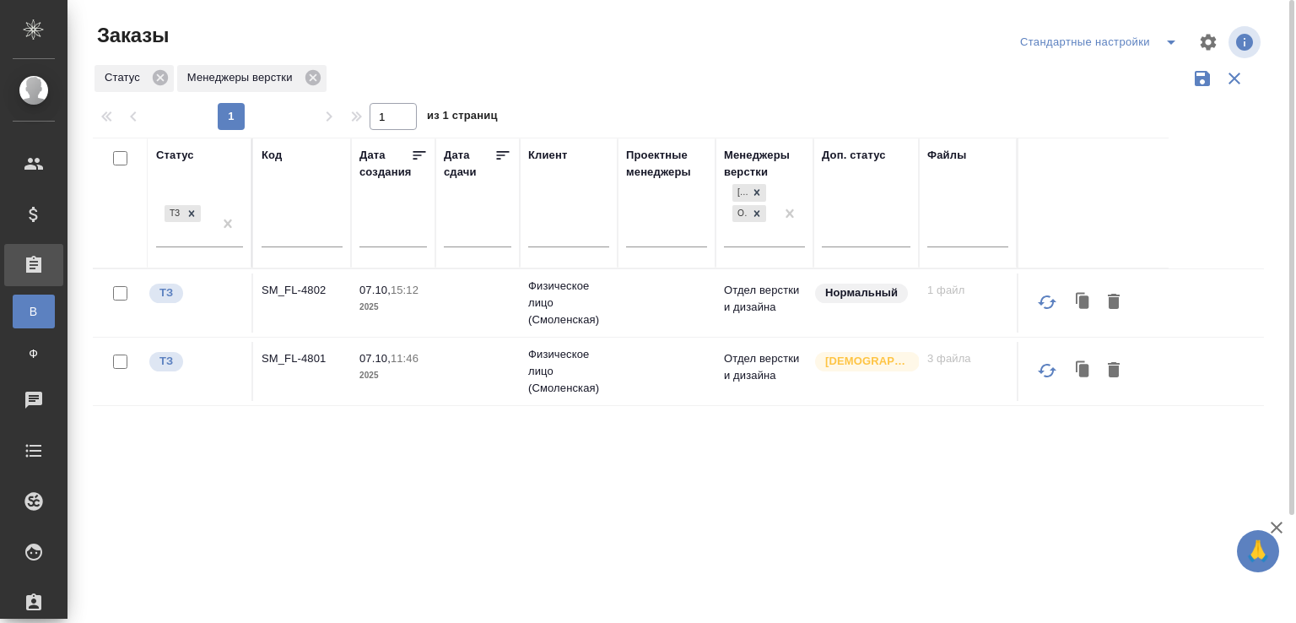
click at [274, 228] on input "text" at bounding box center [302, 236] width 81 height 21
paste input "C3_LTT-29"
type input "C3_LTT-29"
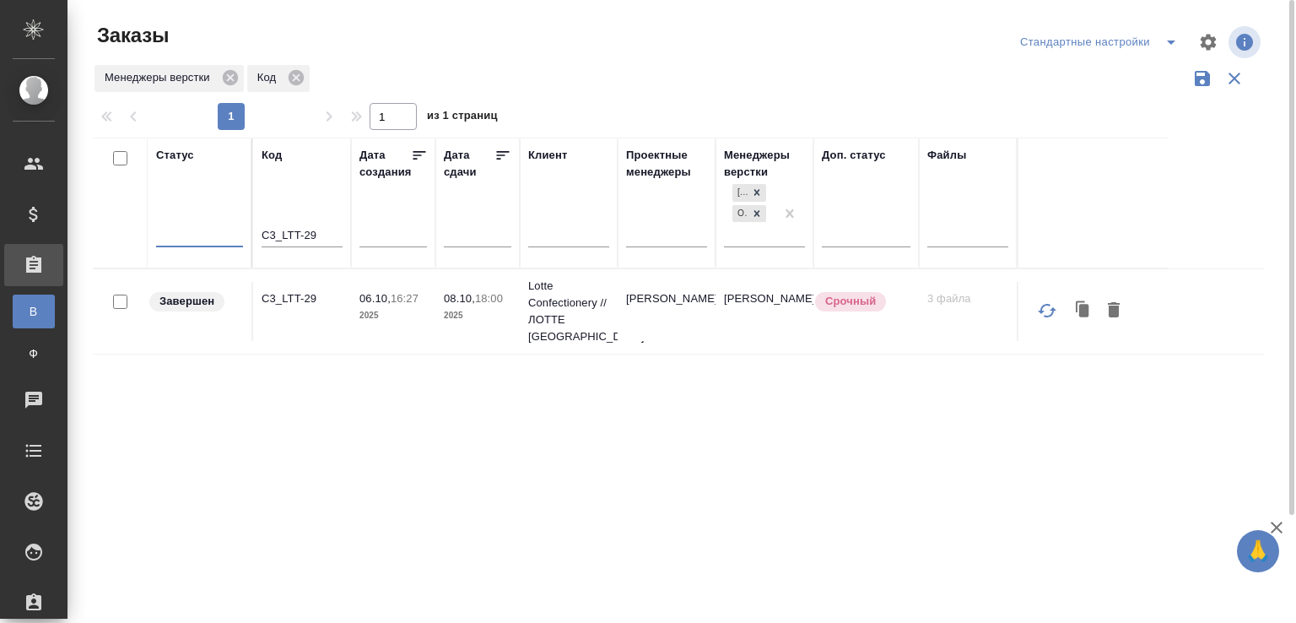
click at [303, 294] on p "C3_LTT-29" at bounding box center [302, 298] width 81 height 17
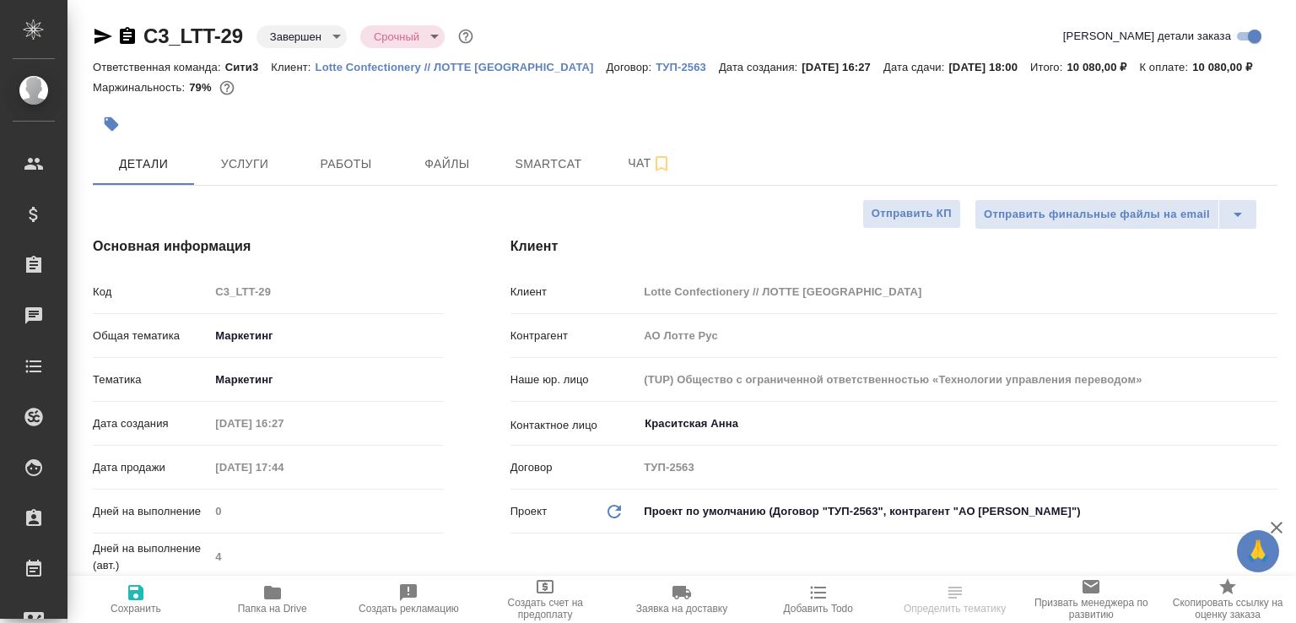
select select "RU"
click at [302, 185] on button "Работы" at bounding box center [345, 164] width 101 height 42
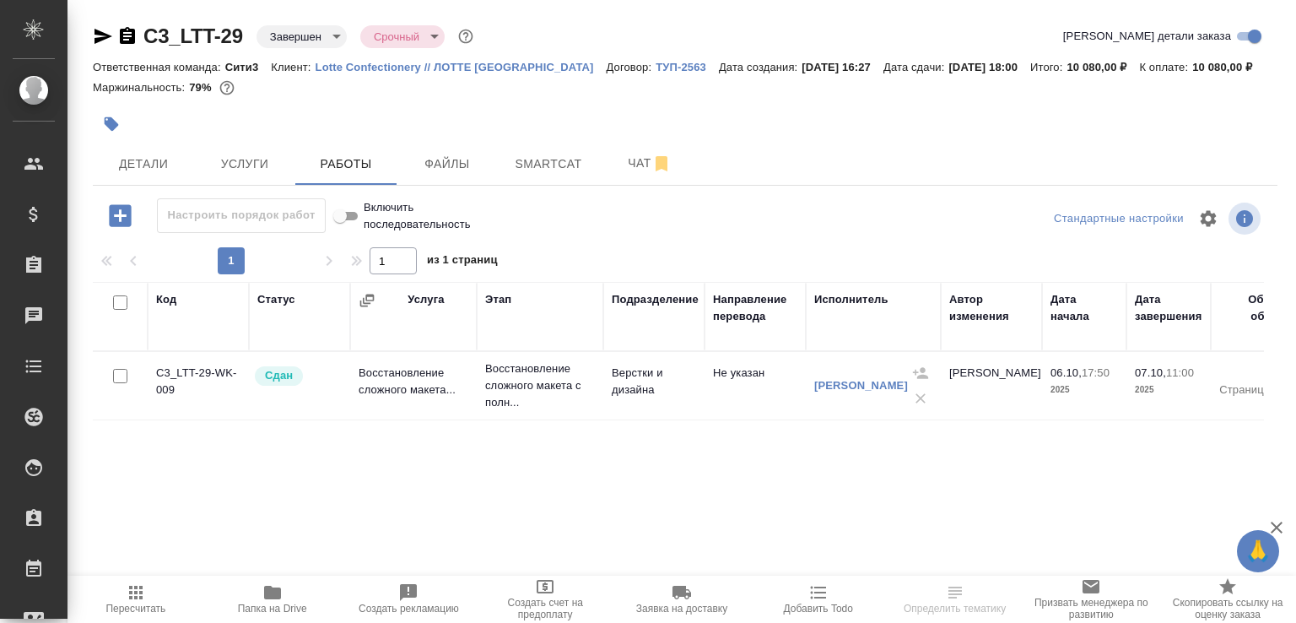
click at [417, 393] on td "Восстановление сложного макета..." at bounding box center [413, 385] width 127 height 59
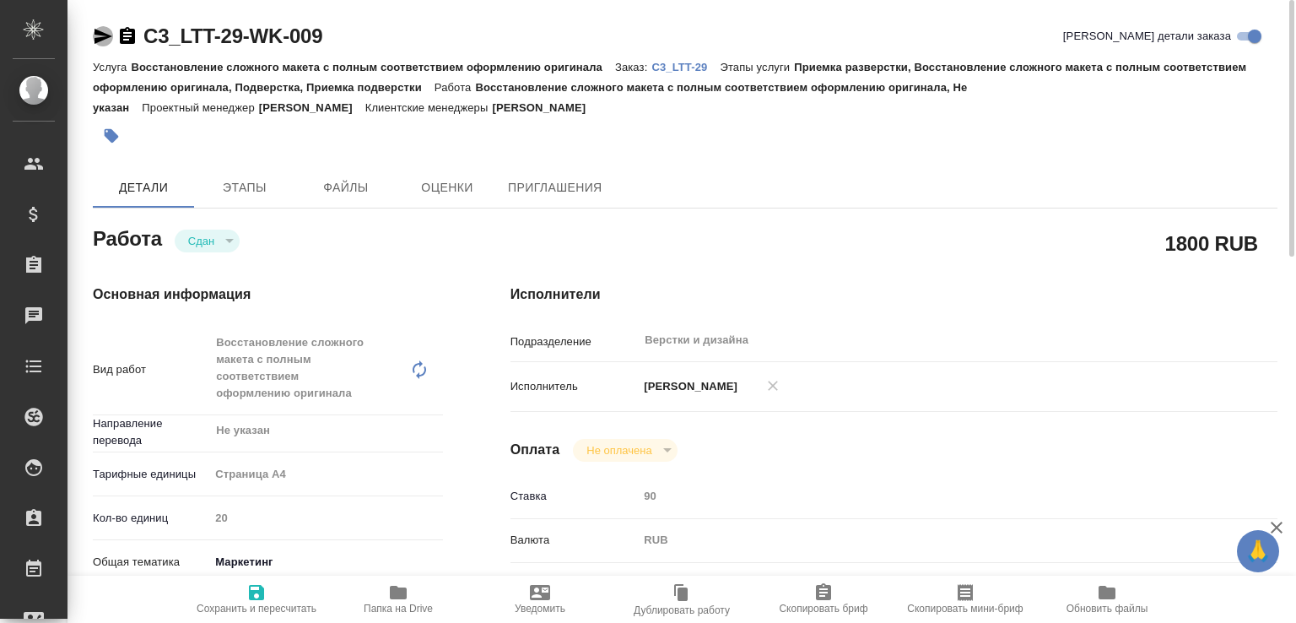
click at [105, 35] on icon "button" at bounding box center [103, 36] width 20 height 20
click at [98, 34] on icon "button" at bounding box center [103, 36] width 18 height 15
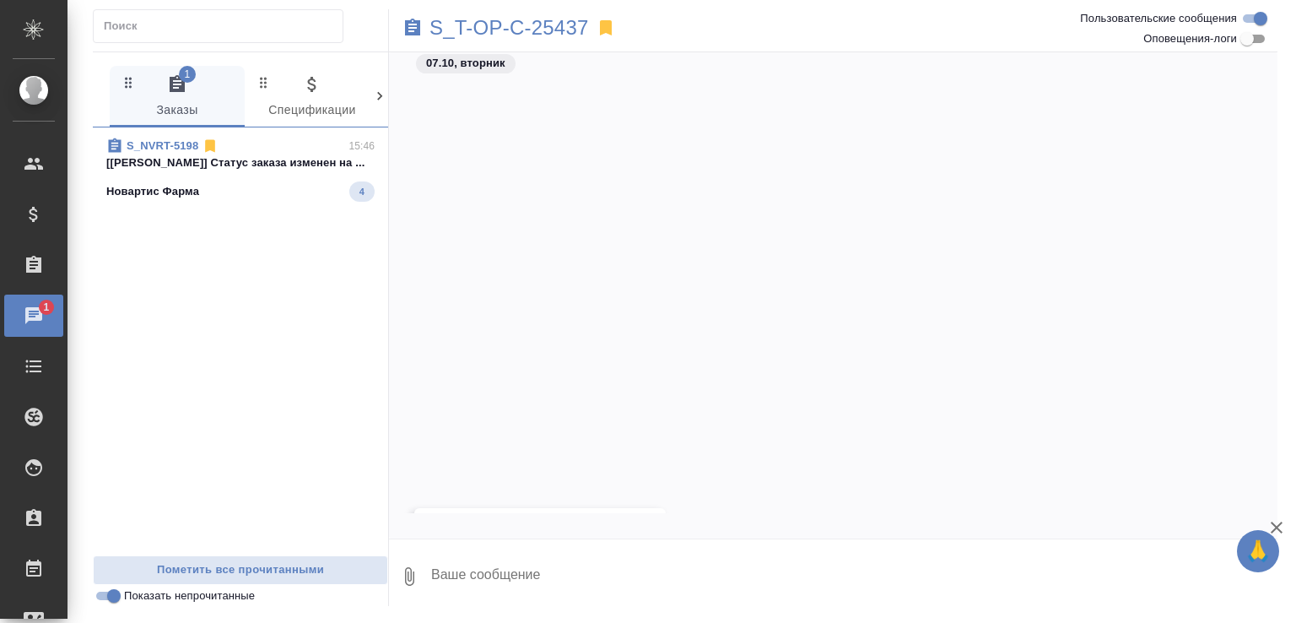
click at [283, 187] on div "Новартис Фарма 4" at bounding box center [240, 191] width 268 height 20
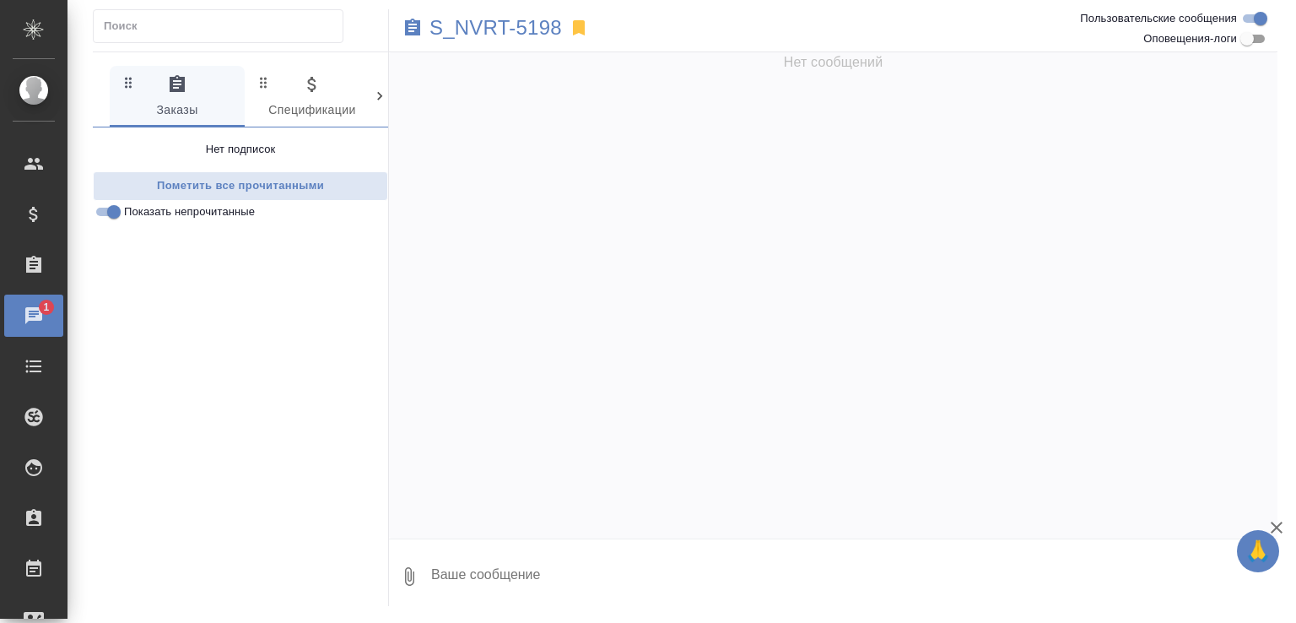
scroll to position [2386, 0]
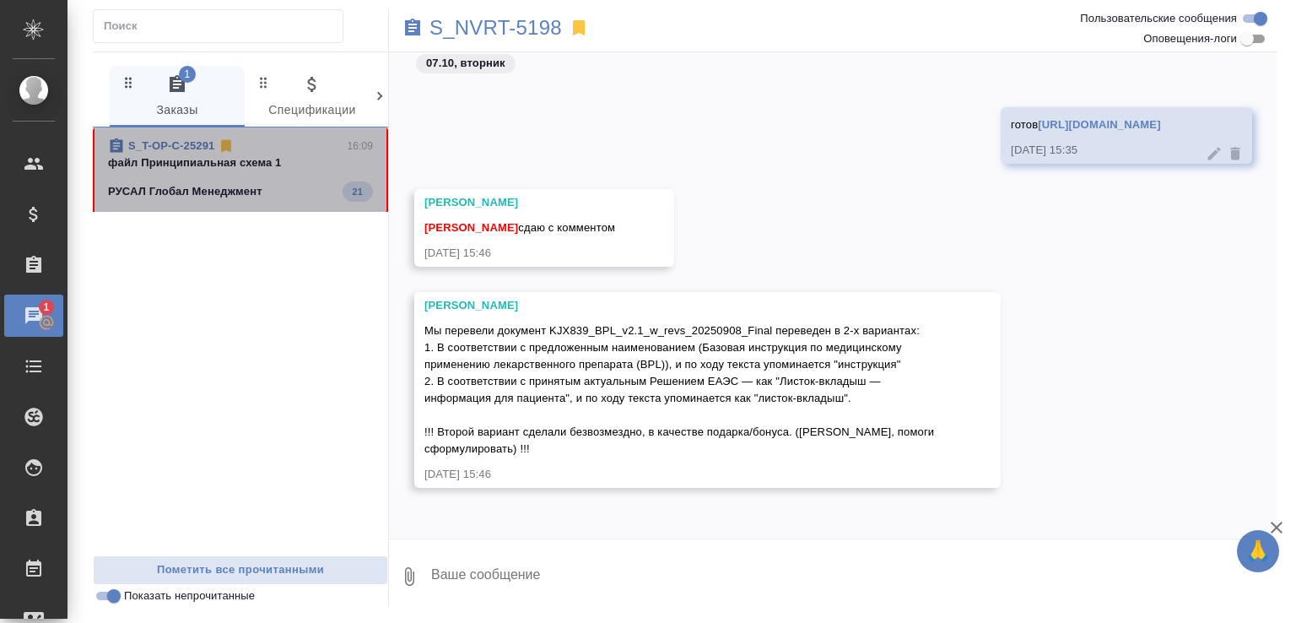
click at [290, 167] on p "файл Принципиальная схема 1" at bounding box center [240, 162] width 265 height 17
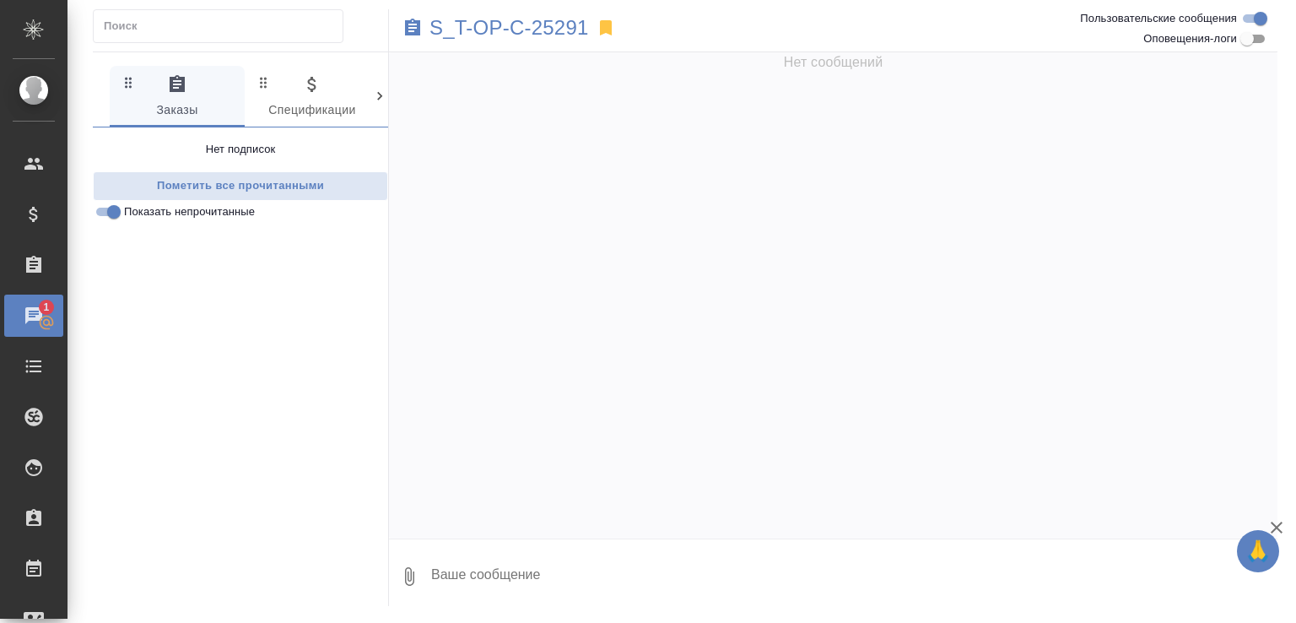
scroll to position [678, 0]
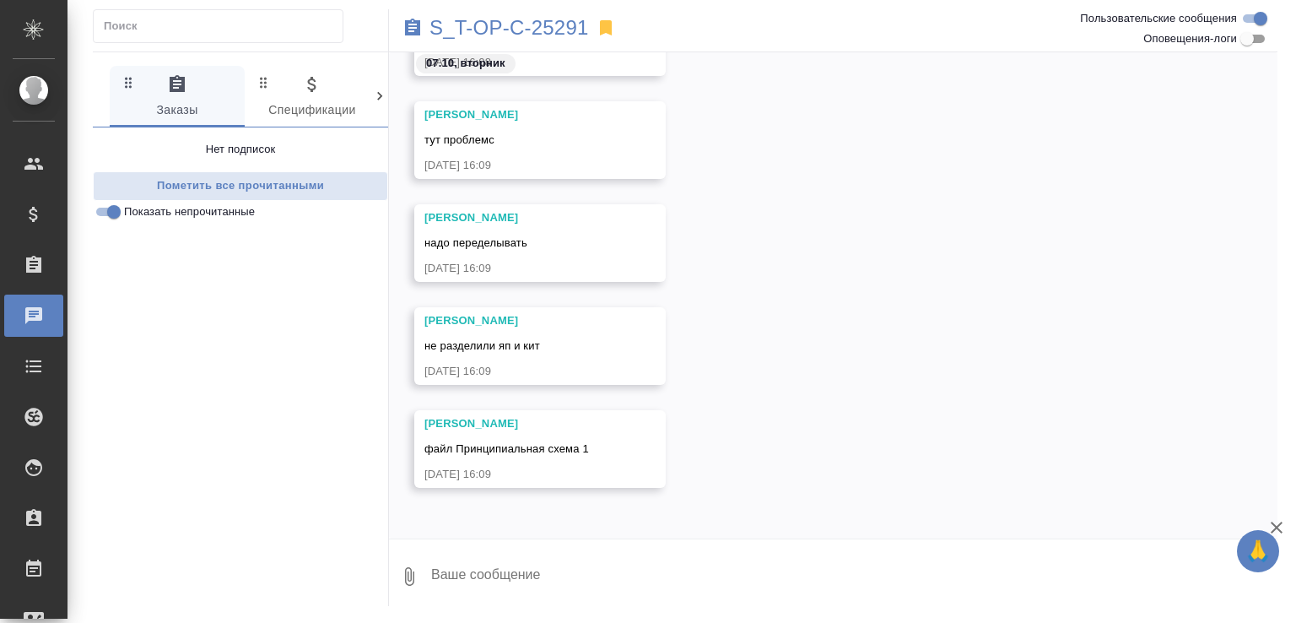
click at [590, 583] on textarea at bounding box center [853, 575] width 848 height 57
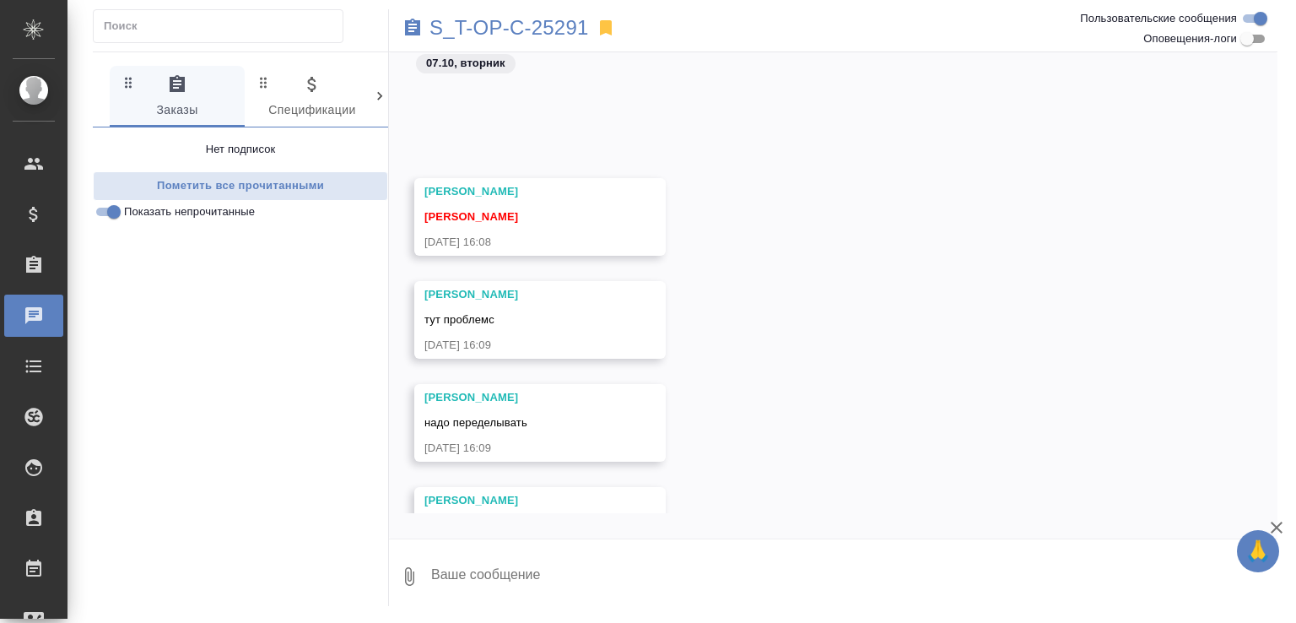
scroll to position [644, 0]
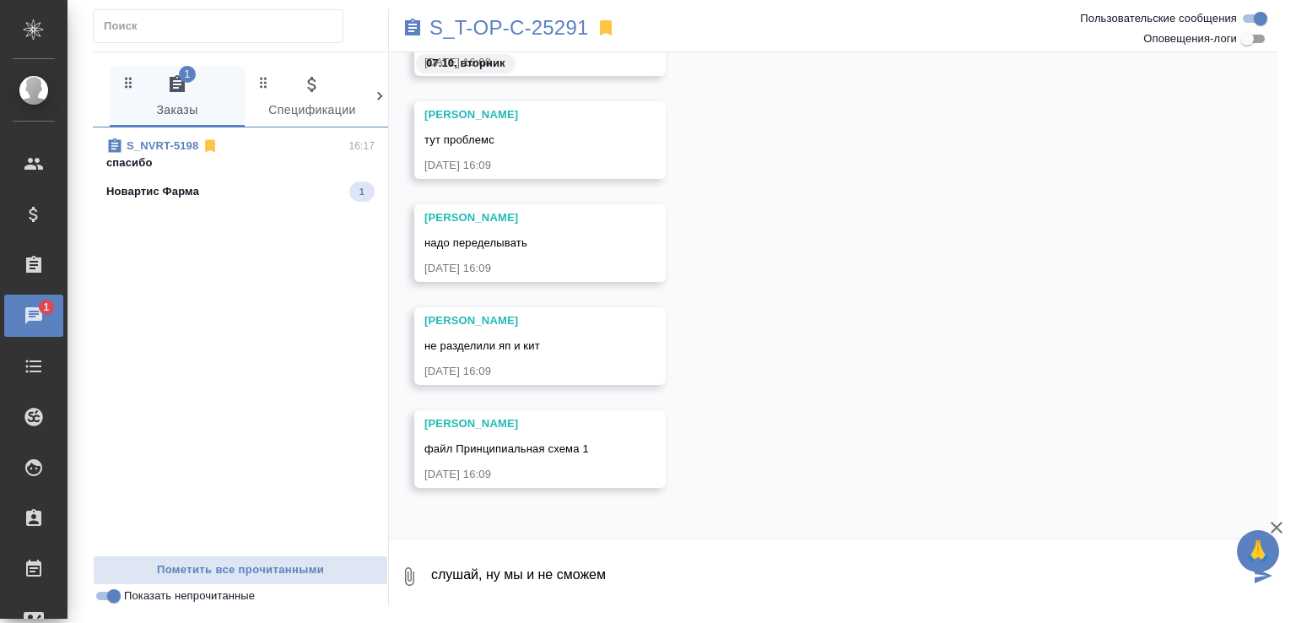
type textarea "слушай, ну мы и не сможем"
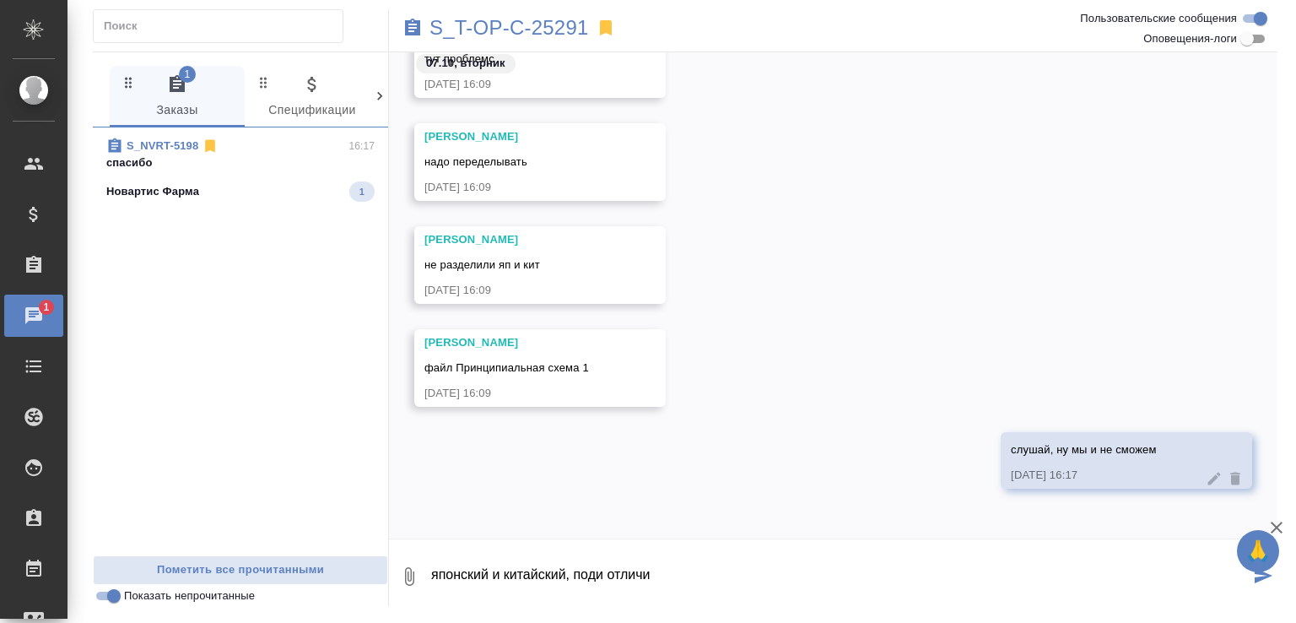
type textarea "японский и китайский, поди отличи"
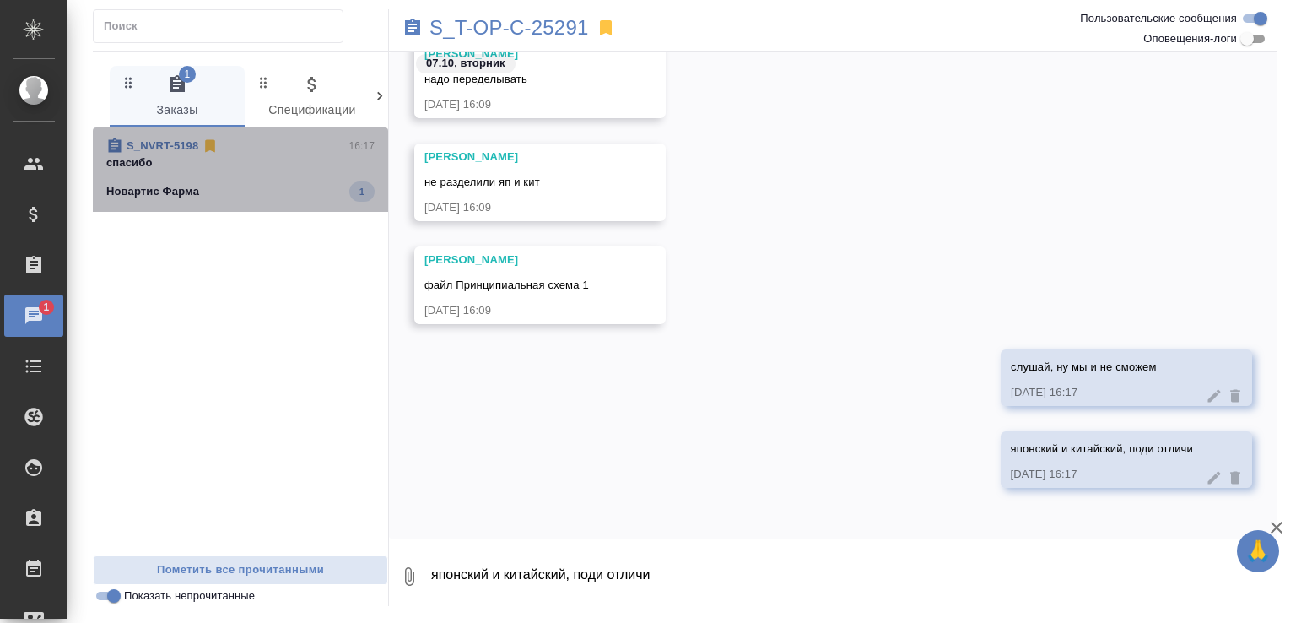
click at [301, 166] on p "спасибо" at bounding box center [240, 162] width 268 height 17
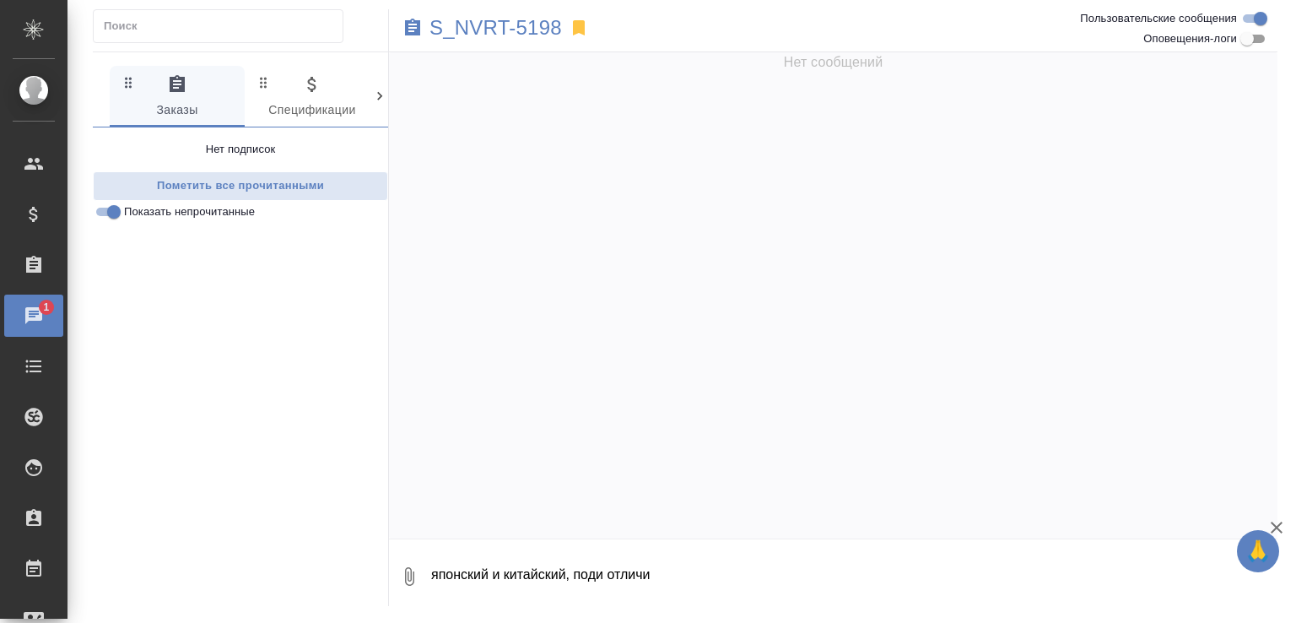
scroll to position [2500, 0]
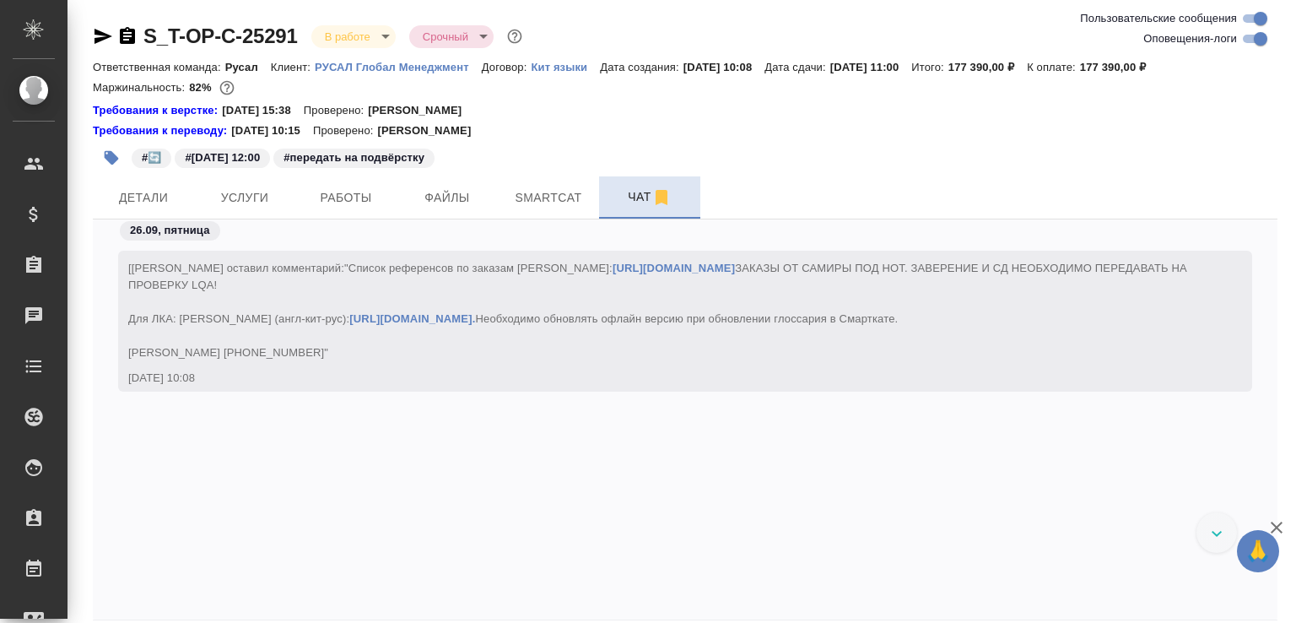
scroll to position [14945, 0]
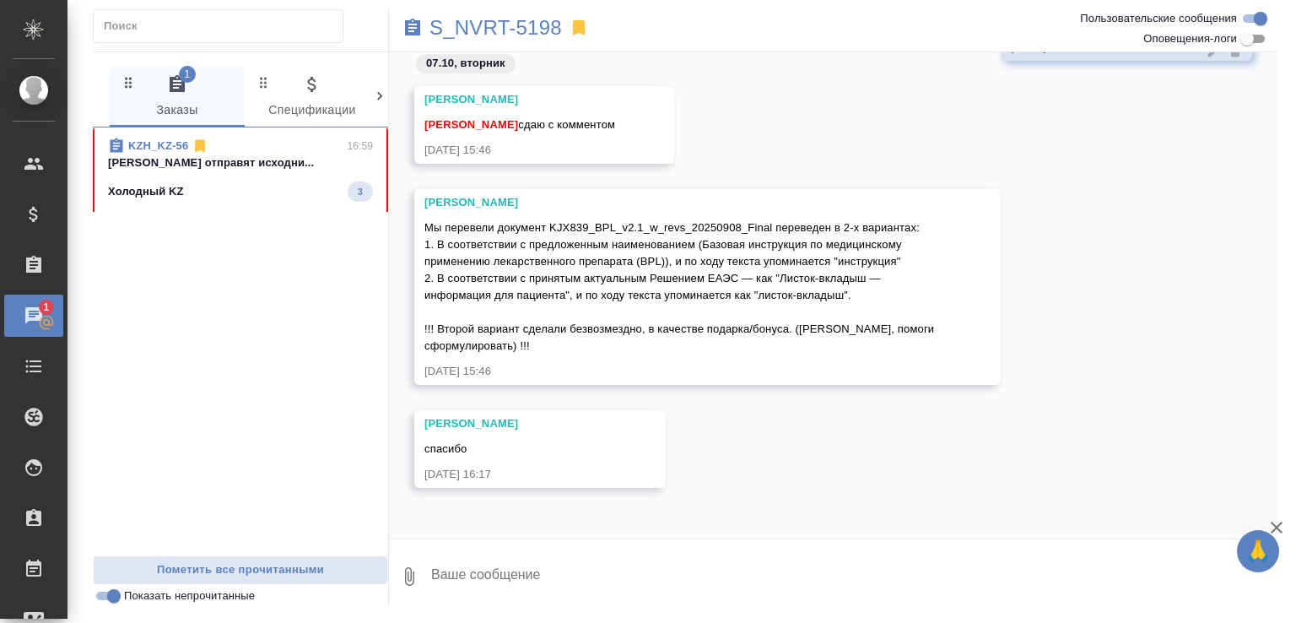
click at [263, 168] on p "Малофеева Екатерина ели отправят исходни..." at bounding box center [240, 162] width 265 height 17
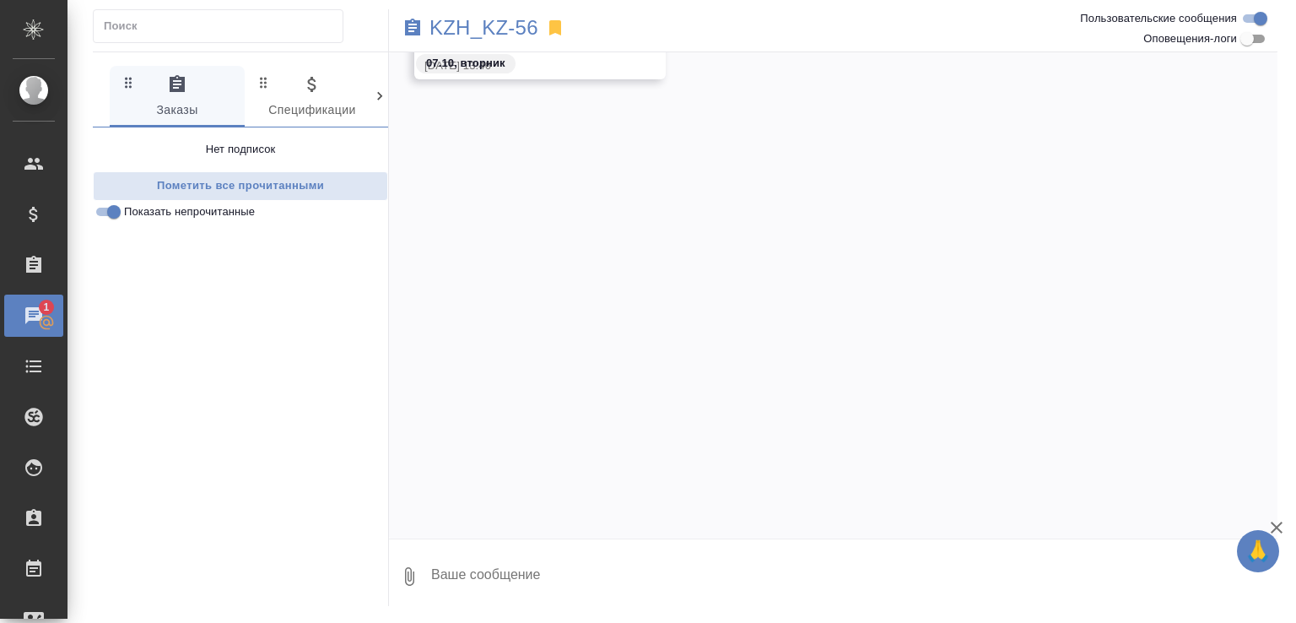
scroll to position [350, 0]
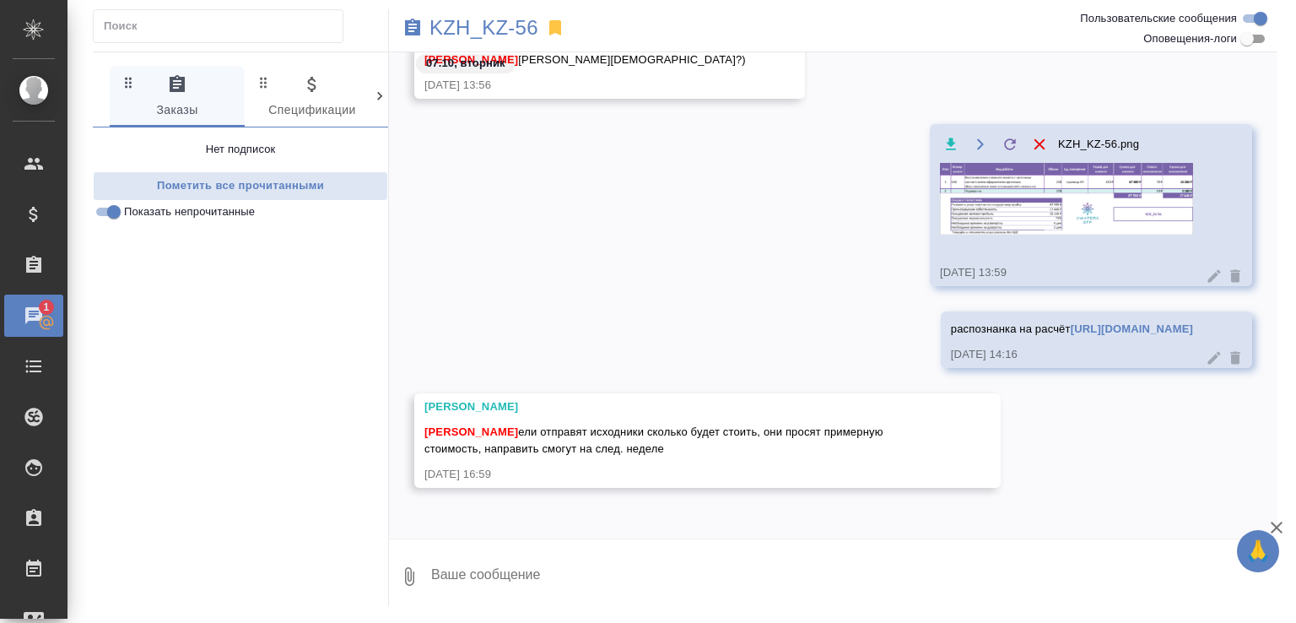
click at [526, 579] on textarea at bounding box center [853, 575] width 848 height 57
click at [1093, 186] on img at bounding box center [1066, 199] width 253 height 72
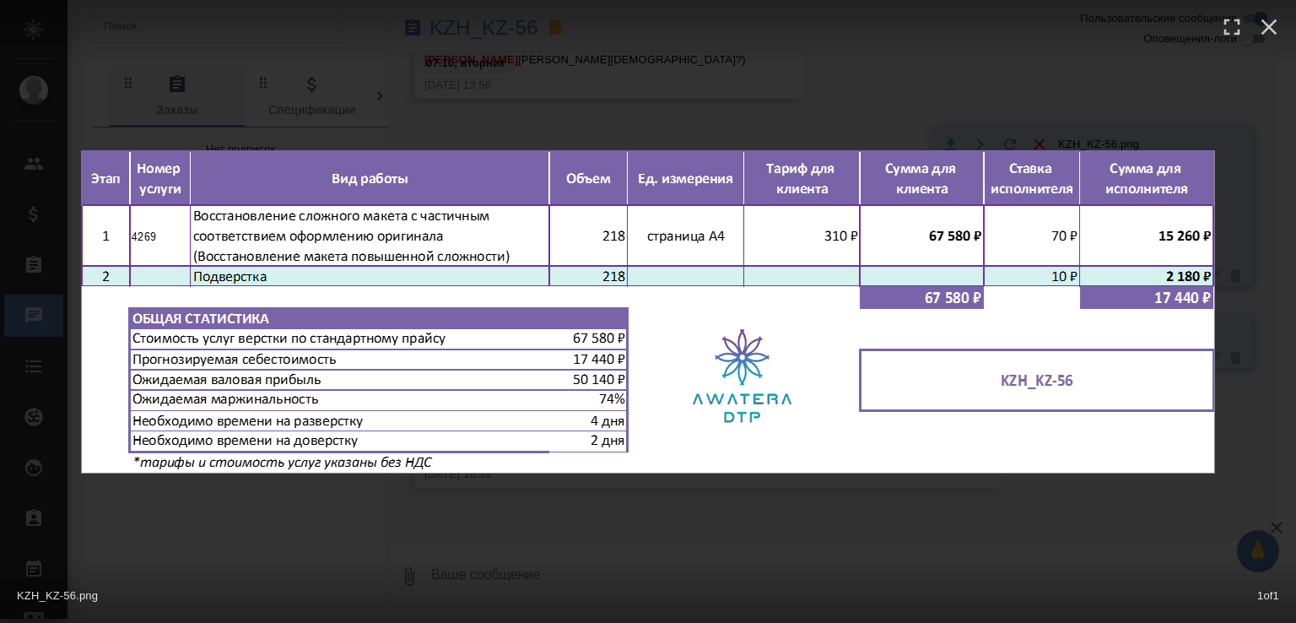
click at [866, 92] on div "KZH_KZ-56.png 1 of 1" at bounding box center [648, 311] width 1296 height 623
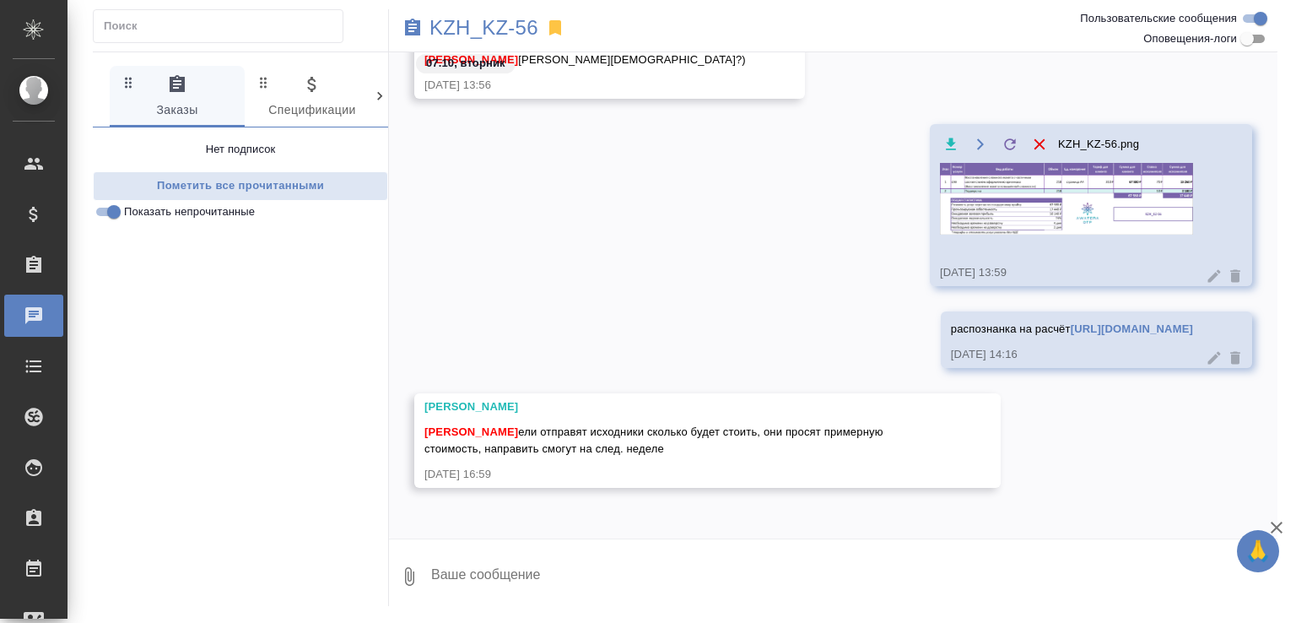
click at [493, 586] on textarea at bounding box center [853, 575] width 848 height 57
type textarea "смотря какие исходники, конечно"
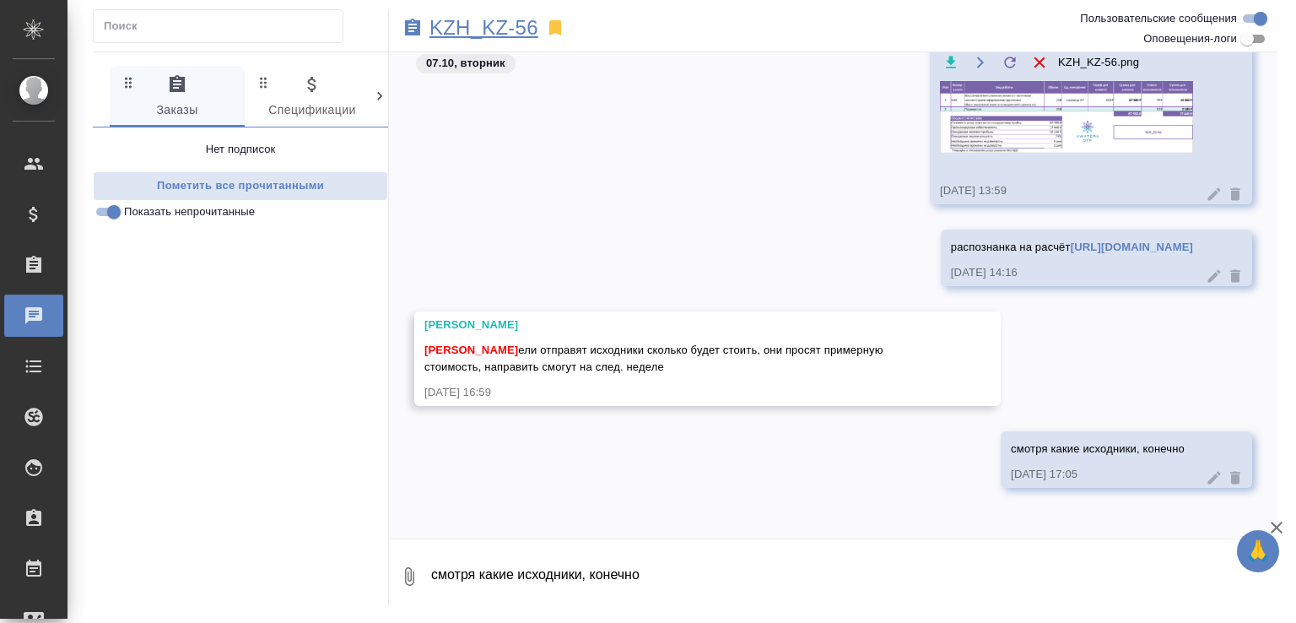
click at [521, 25] on p "KZH_KZ-56" at bounding box center [483, 27] width 109 height 17
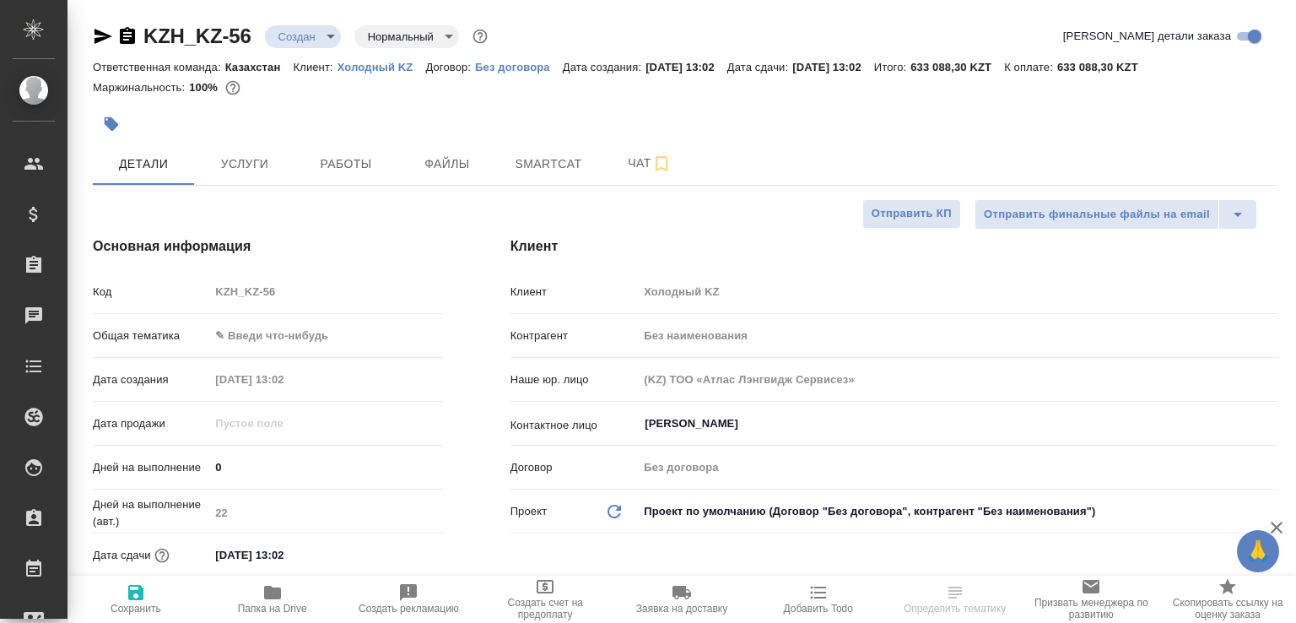
select select "RU"
click at [290, 599] on span "Папка на Drive" at bounding box center [272, 598] width 116 height 32
select select "RU"
type textarea "x"
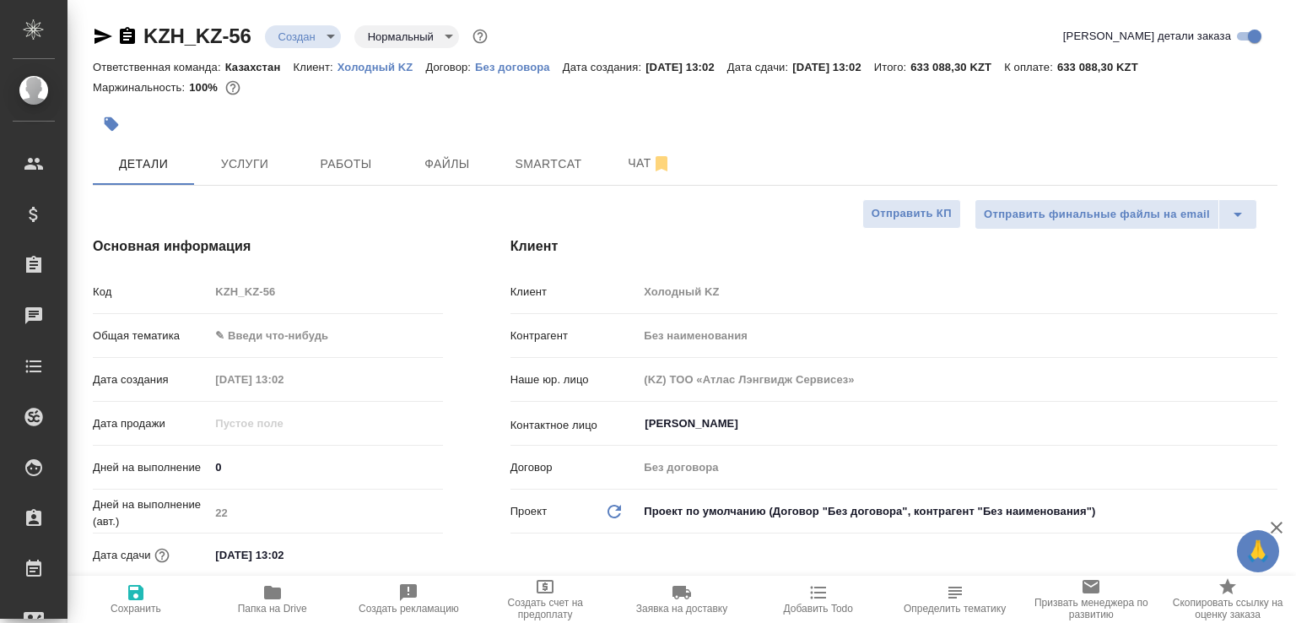
type textarea "x"
click at [607, 149] on button "Чат" at bounding box center [649, 164] width 101 height 42
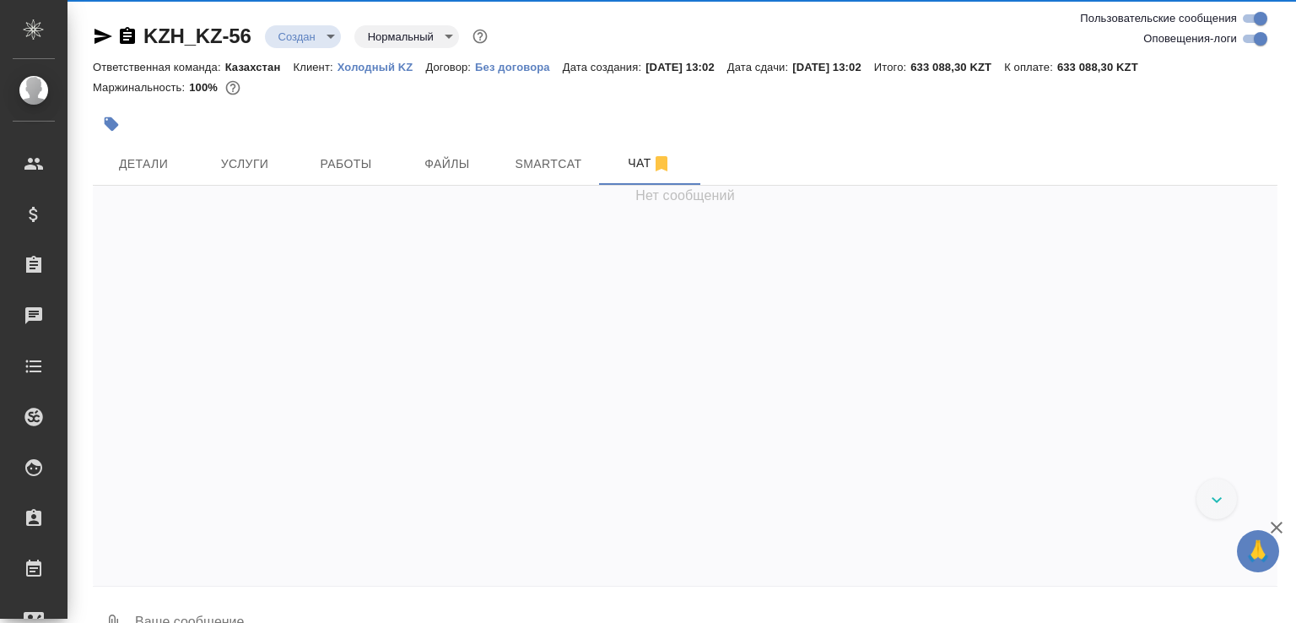
scroll to position [40, 0]
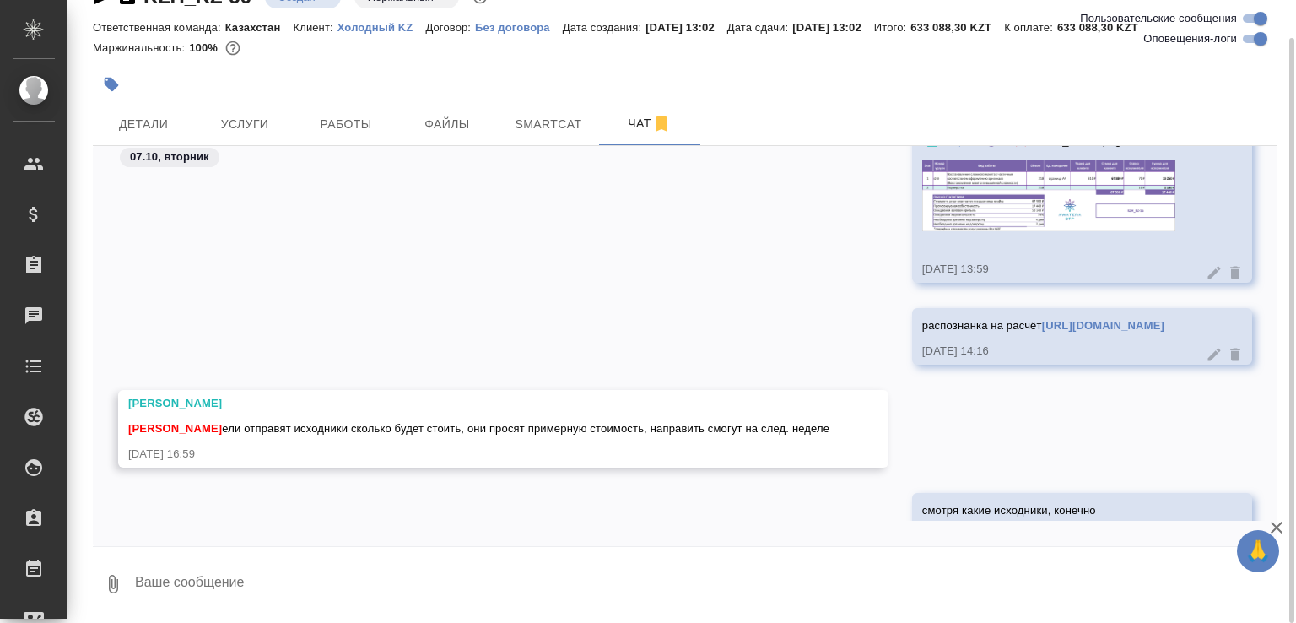
click at [509, 578] on textarea at bounding box center [705, 583] width 1144 height 57
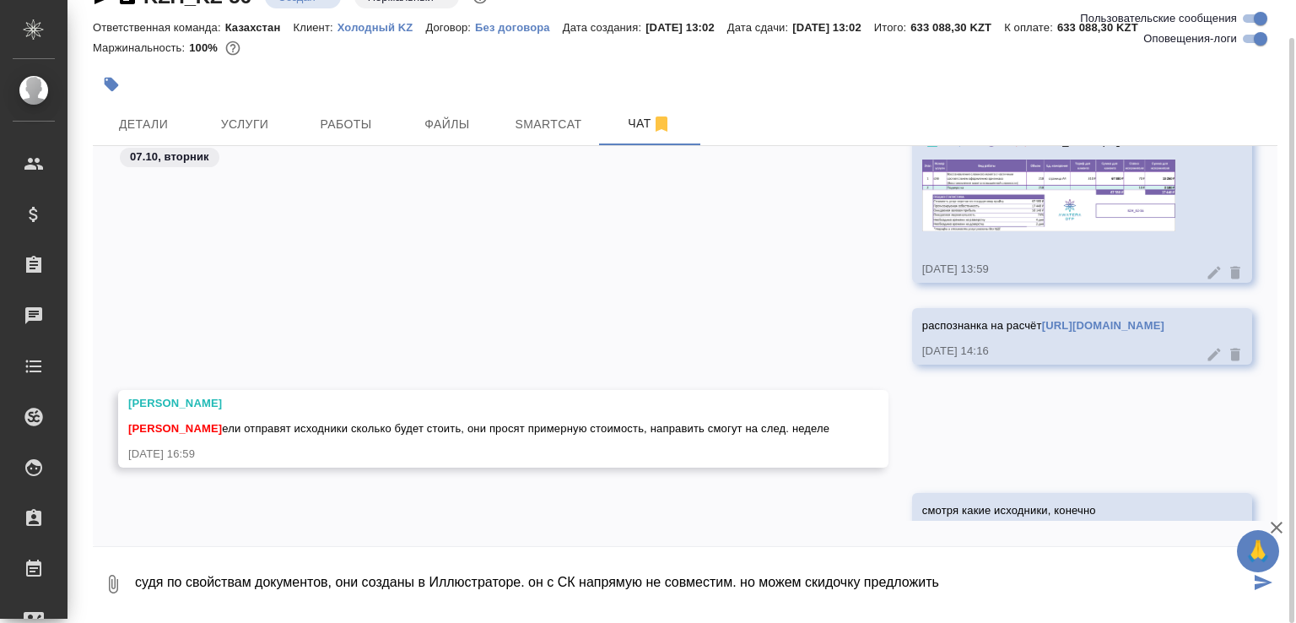
type textarea "судя по свойствам документов, они созданы в Иллюстраторе. он с СК напрямую не с…"
